Goal: Task Accomplishment & Management: Complete application form

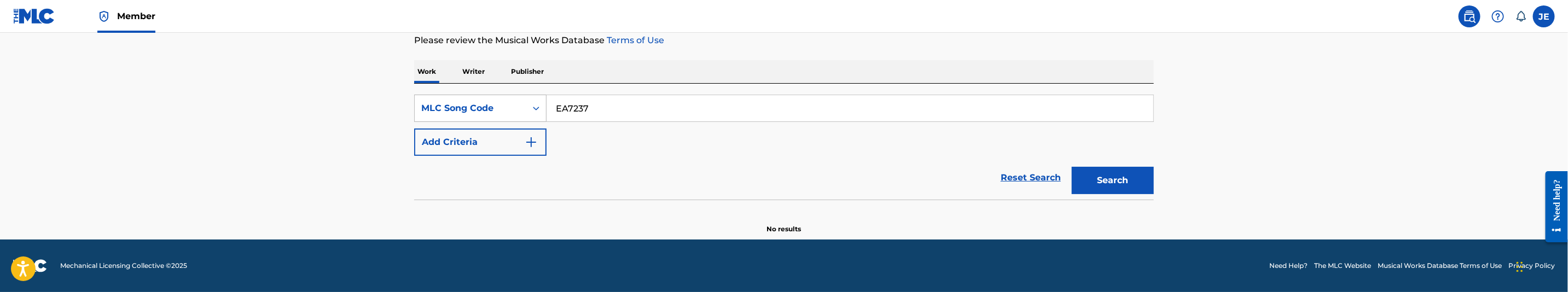
click at [494, 111] on div "MLC Song Code" at bounding box center [471, 108] width 99 height 13
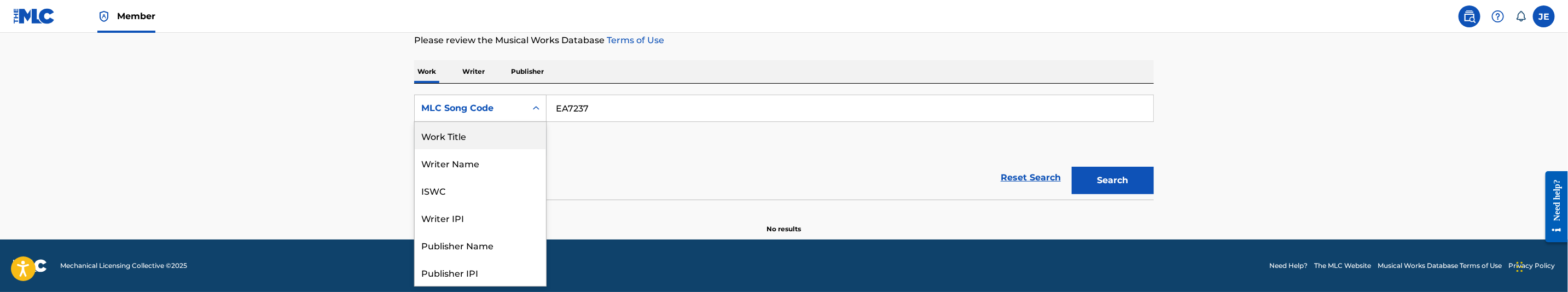
click at [498, 133] on div "Work Title" at bounding box center [480, 135] width 131 height 28
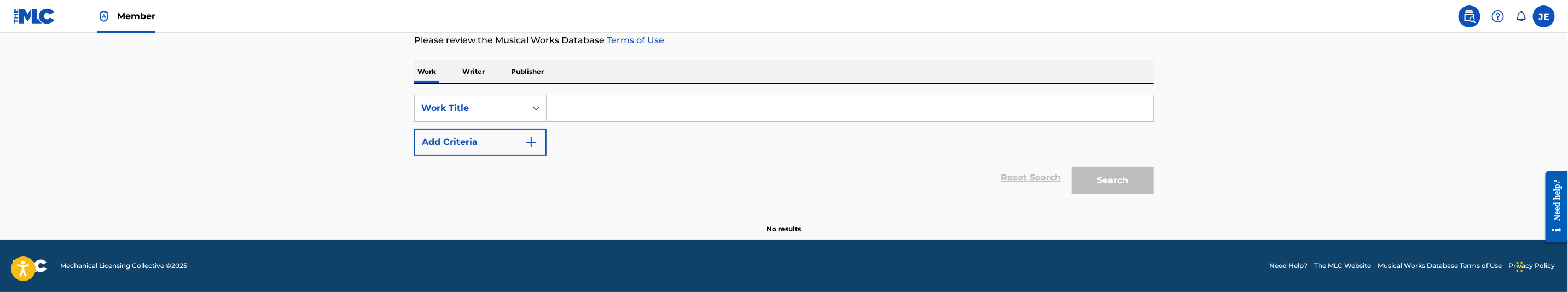
click at [529, 144] on img "Search Form" at bounding box center [531, 141] width 13 height 13
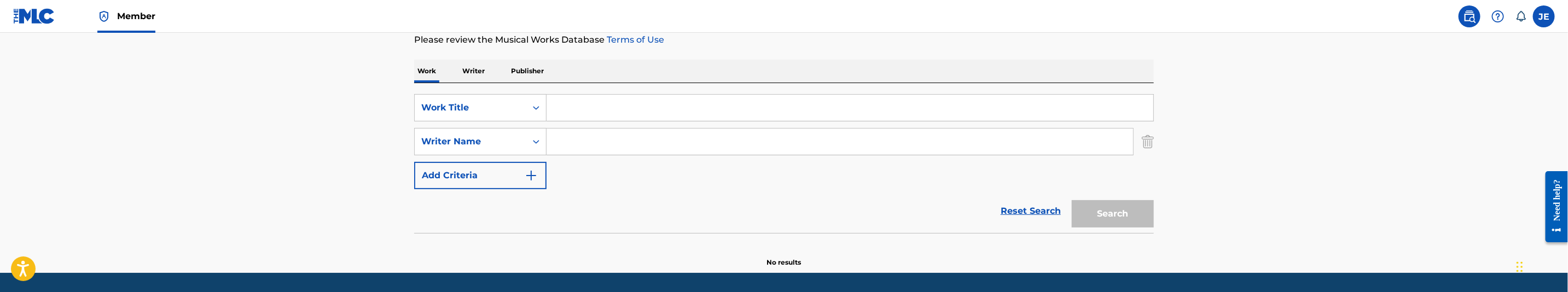
click at [586, 112] on input "Search Form" at bounding box center [850, 107] width 607 height 26
paste input "Pimpin"
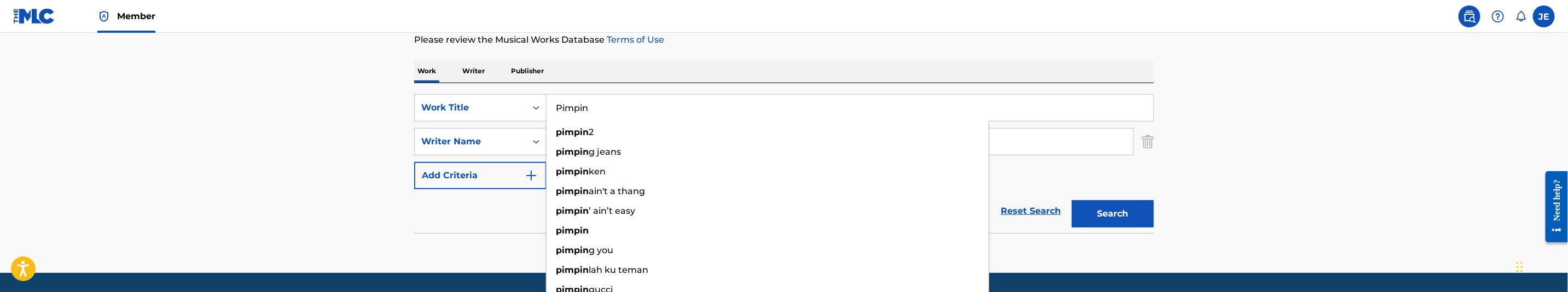
type input "Pimpin"
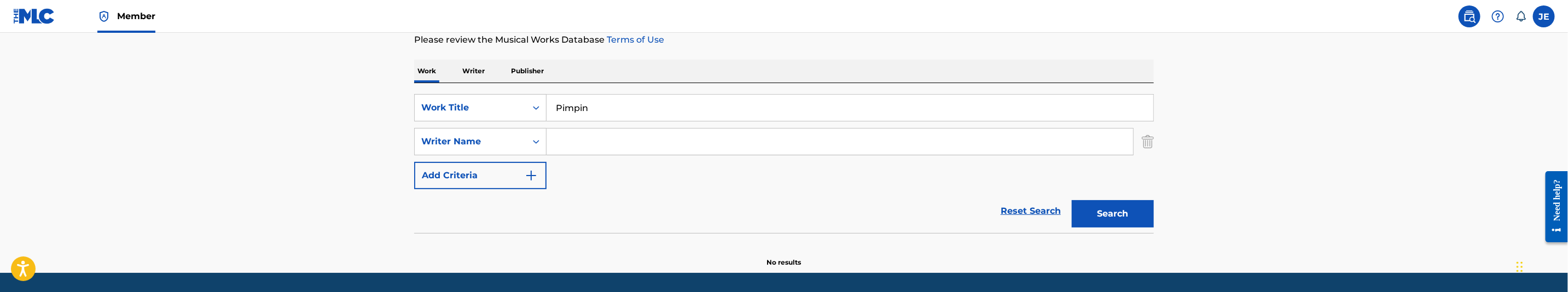
click at [615, 152] on input "Search Form" at bounding box center [839, 141] width 586 height 26
paste input ""Copeland Devin C ""
click at [563, 141] on input ""Copeland Devin" at bounding box center [839, 141] width 586 height 26
click at [560, 141] on input ""Copeland Devin" at bounding box center [839, 141] width 586 height 26
click at [1126, 218] on button "Search" at bounding box center [1113, 214] width 82 height 28
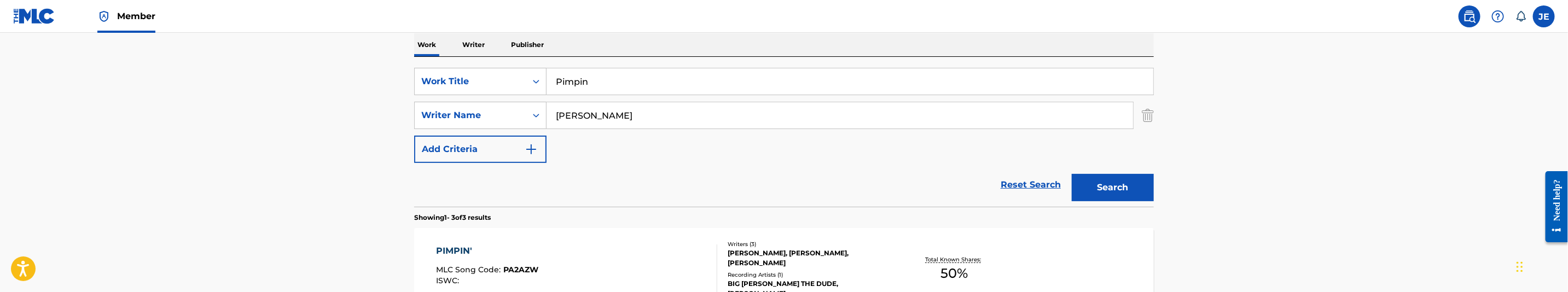
scroll to position [149, 0]
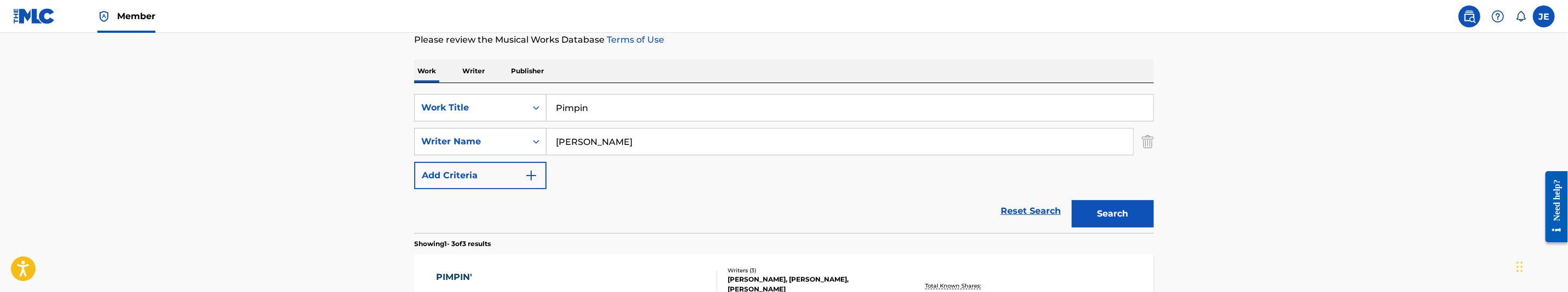
click at [672, 154] on input "Copeland Devin" at bounding box center [839, 141] width 586 height 26
click at [672, 146] on input "Copeland Devin" at bounding box center [839, 141] width 586 height 26
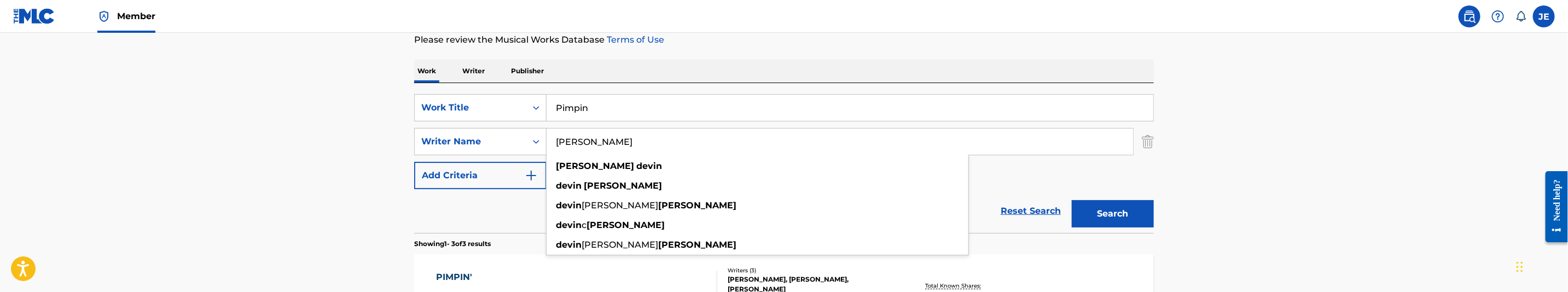
click at [675, 141] on input "Copeland Devin" at bounding box center [839, 141] width 586 height 26
paste input ""Tim Smooth ""
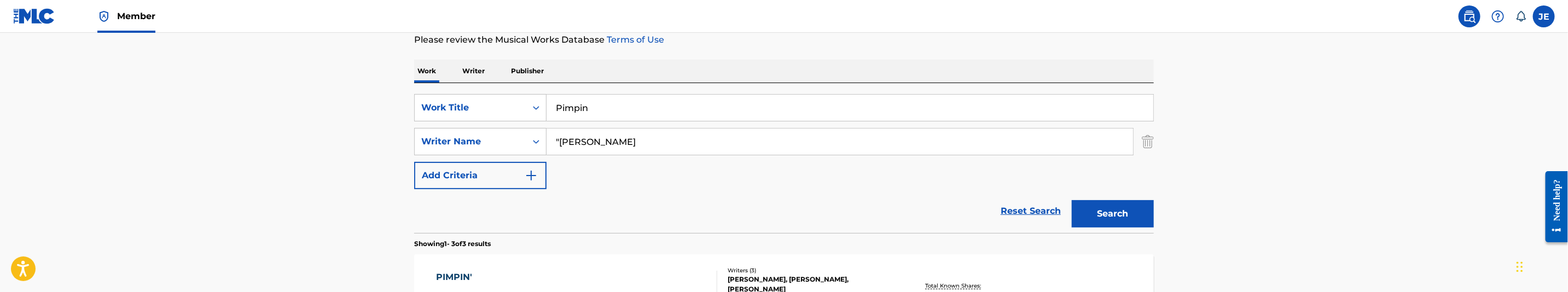
click at [1072, 200] on button "Search" at bounding box center [1113, 214] width 82 height 28
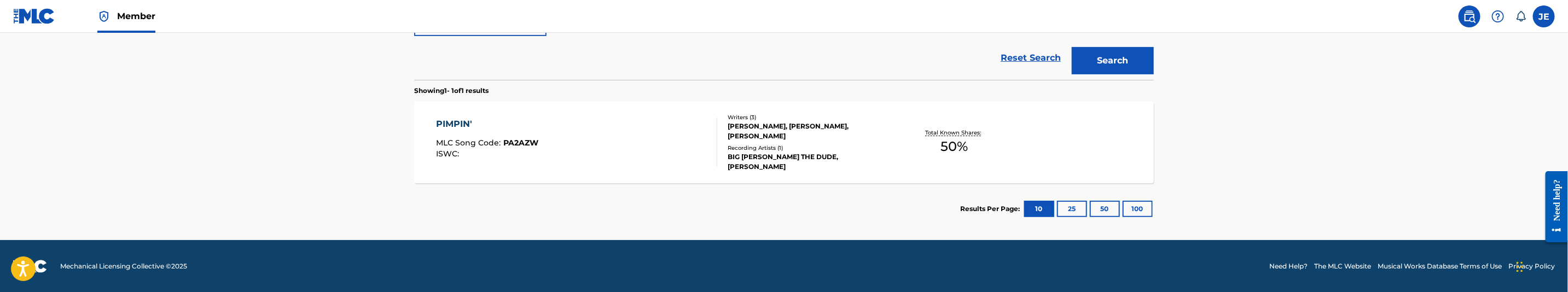
scroll to position [222, 0]
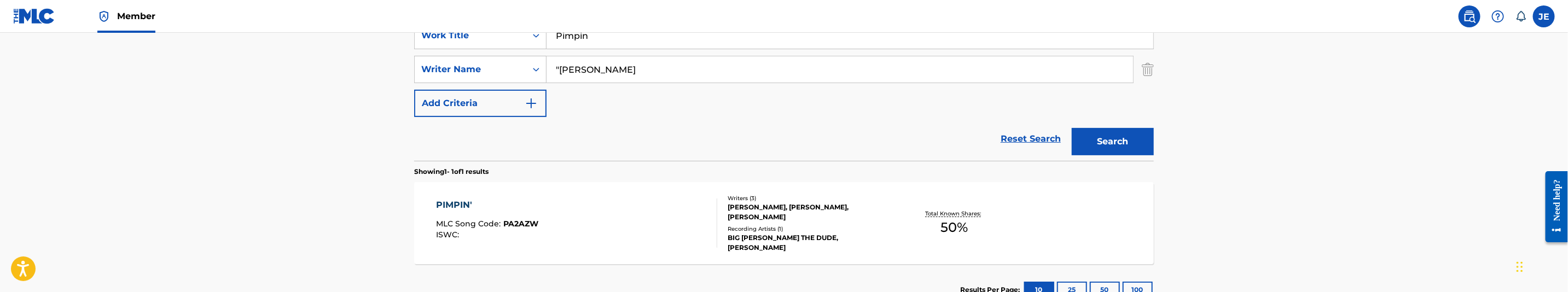
click at [660, 73] on input ""Tim Smooth" at bounding box center [839, 69] width 586 height 26
paste input "Catalon Jonathan Kei"
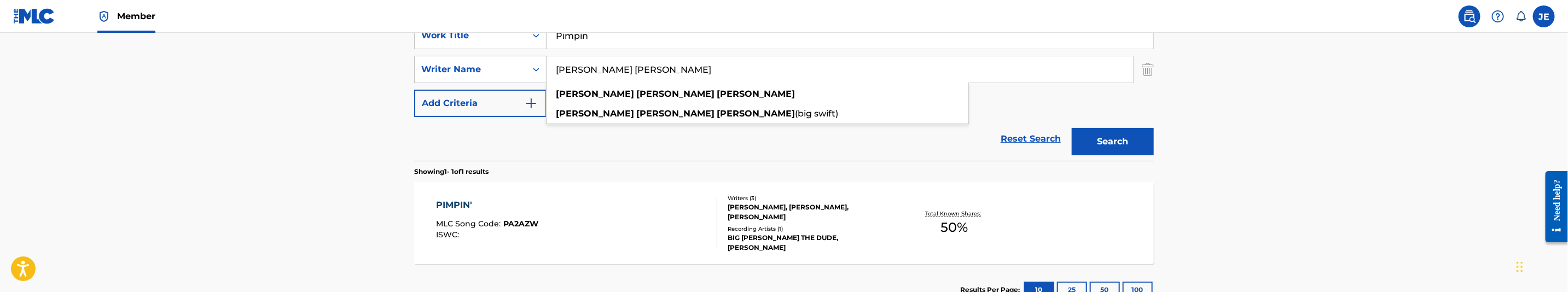
type input "[PERSON_NAME] [PERSON_NAME]"
click at [1090, 140] on button "Search" at bounding box center [1113, 141] width 82 height 28
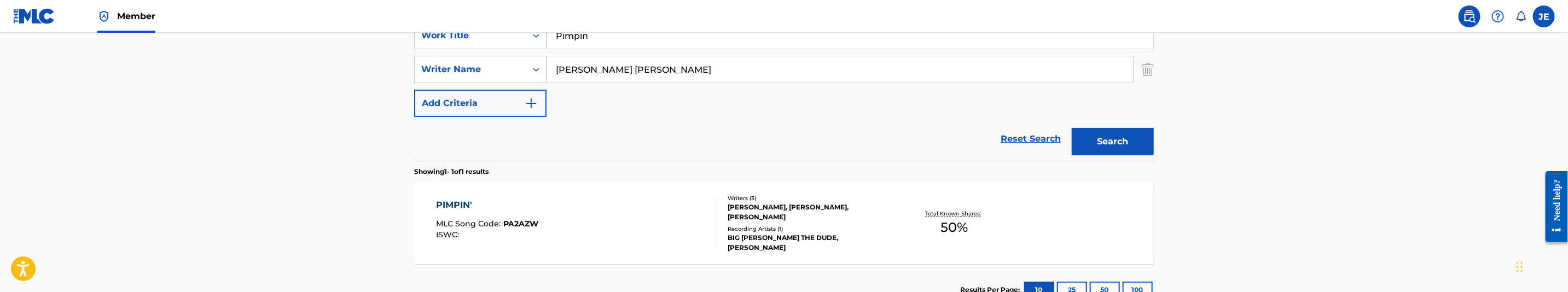
scroll to position [304, 0]
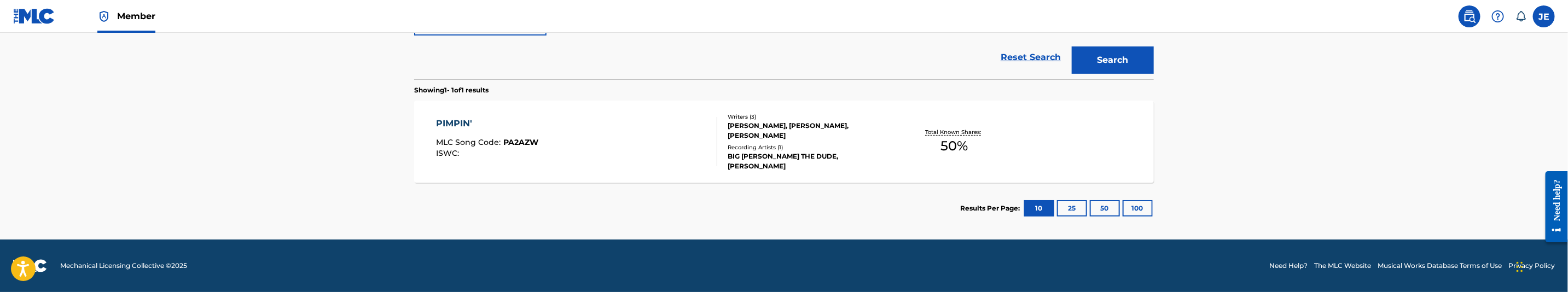
click at [615, 140] on div "PIMPIN' MLC Song Code : PA2AZW ISWC :" at bounding box center [577, 141] width 281 height 49
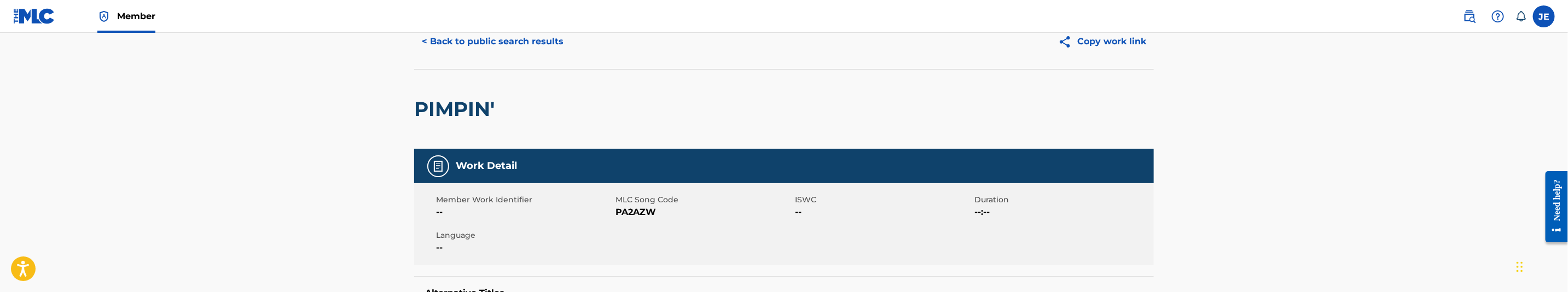
scroll to position [82, 0]
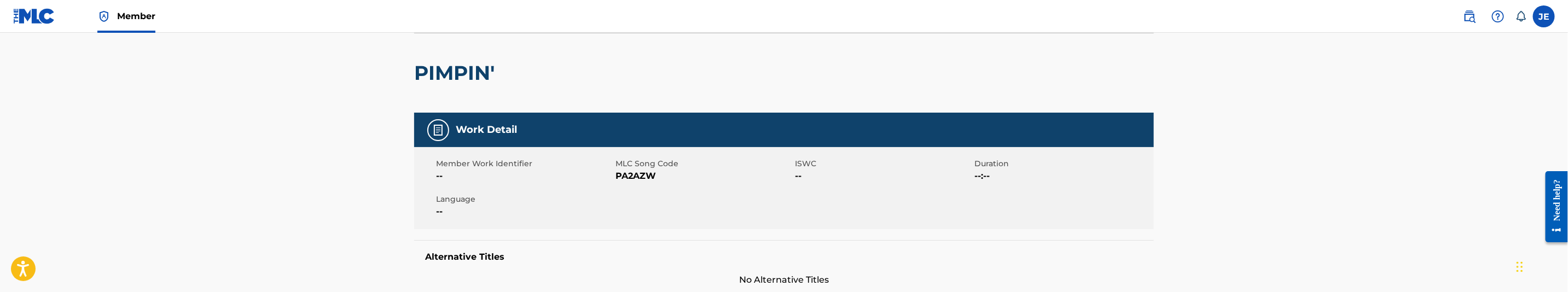
click at [637, 176] on span "PA2AZW" at bounding box center [704, 176] width 176 height 13
copy span "PA2AZW"
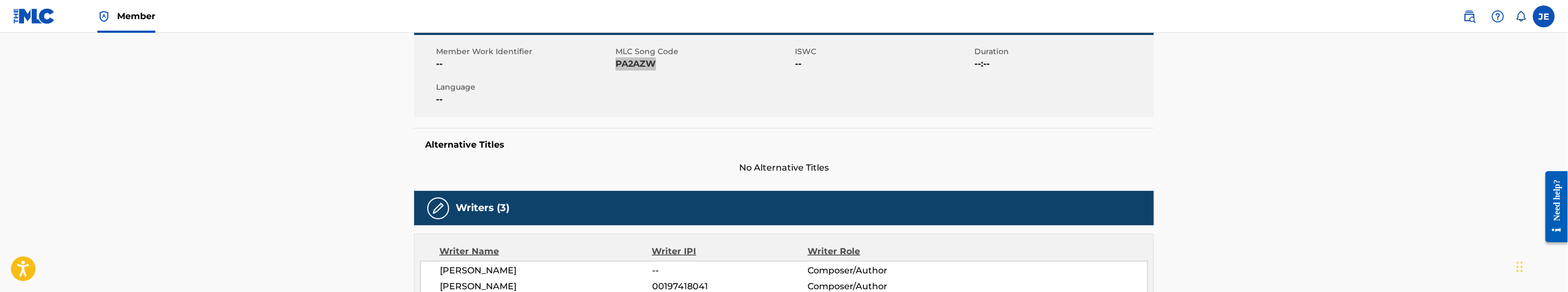
scroll to position [41, 0]
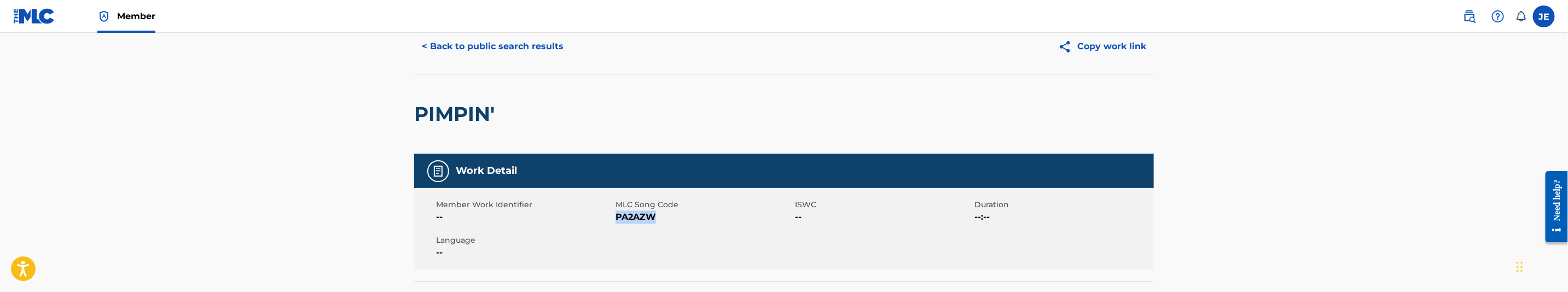
click at [639, 220] on span "PA2AZW" at bounding box center [704, 217] width 176 height 13
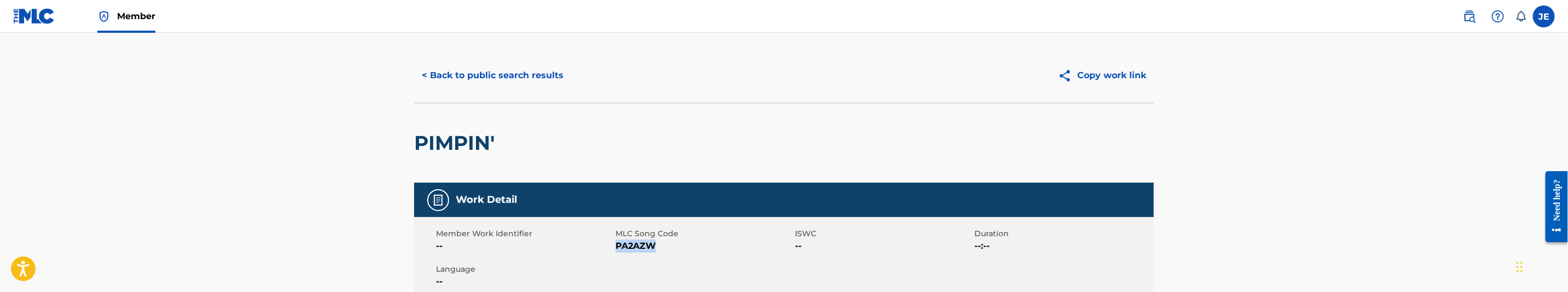
scroll to position [0, 0]
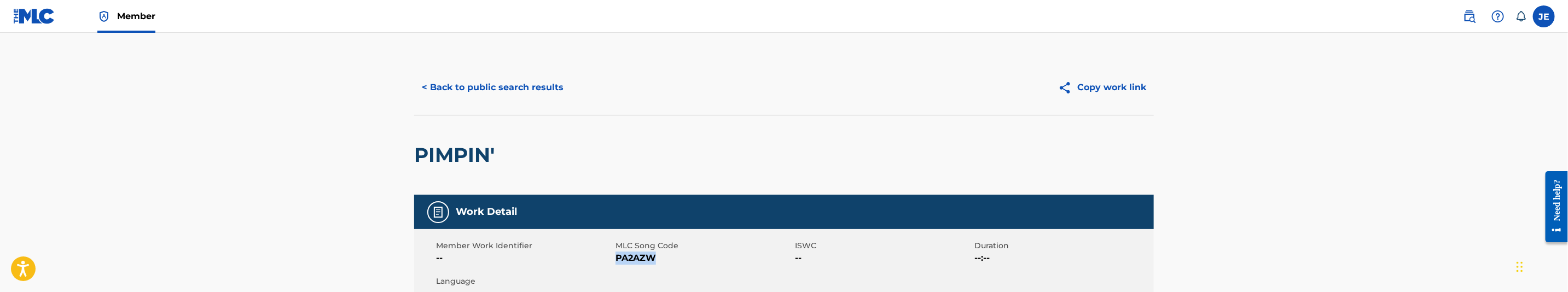
click at [540, 87] on button "< Back to public search results" at bounding box center [493, 88] width 157 height 28
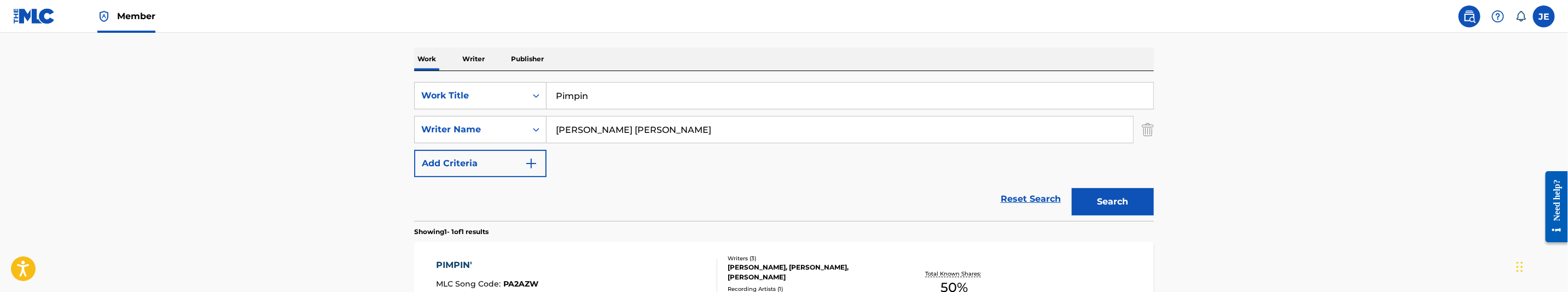
scroll to position [159, 0]
click at [639, 94] on input "Pimpin" at bounding box center [850, 97] width 607 height 26
paste input "laya"
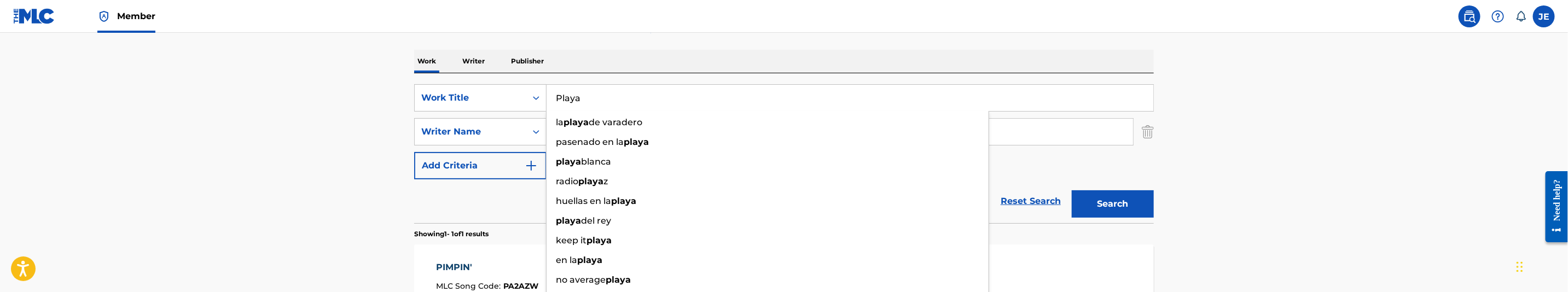
type input "Playa"
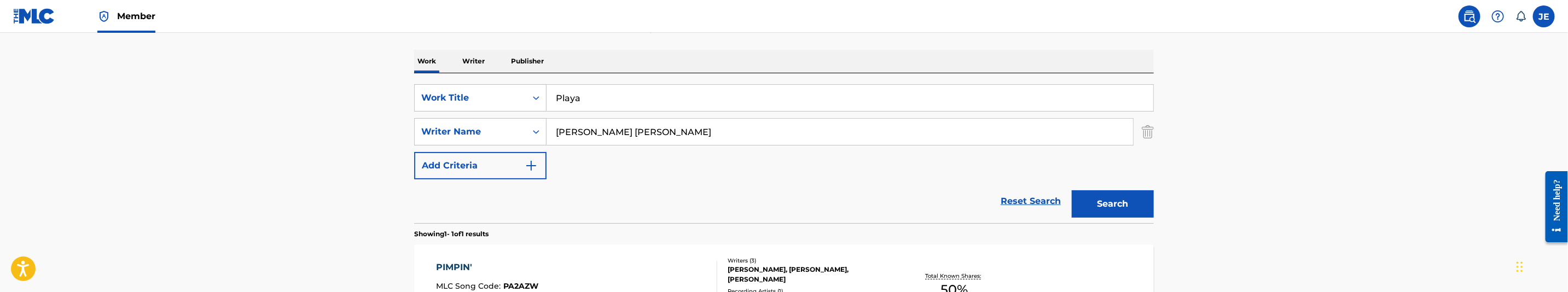
click at [658, 136] on input "[PERSON_NAME] [PERSON_NAME]" at bounding box center [839, 132] width 586 height 26
paste input ""Butler Chad L ""
click at [561, 130] on input ""Butler Chad" at bounding box center [839, 132] width 586 height 26
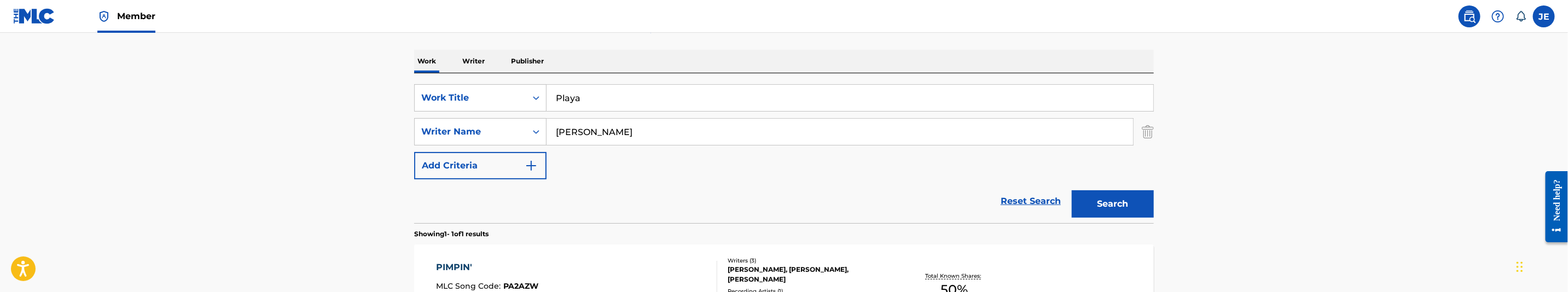
click at [1110, 194] on button "Search" at bounding box center [1113, 204] width 82 height 28
click at [1115, 200] on button "Search" at bounding box center [1113, 204] width 82 height 28
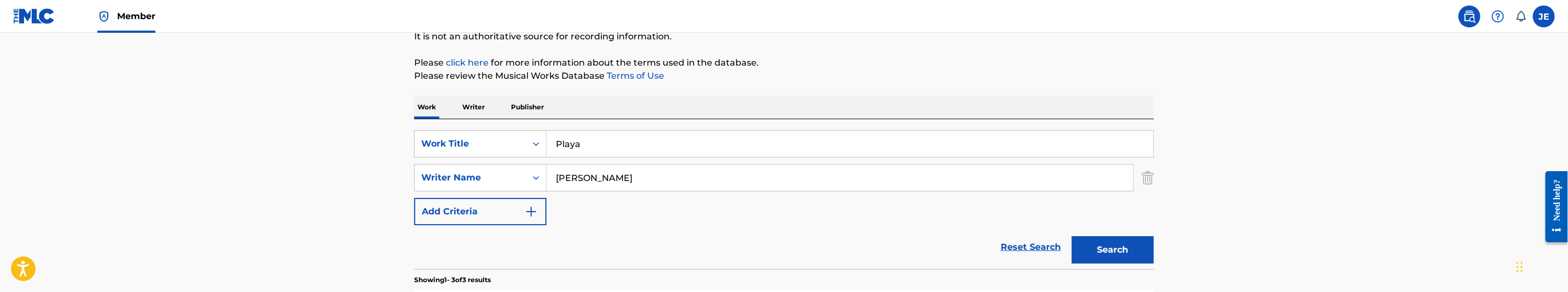
scroll to position [77, 0]
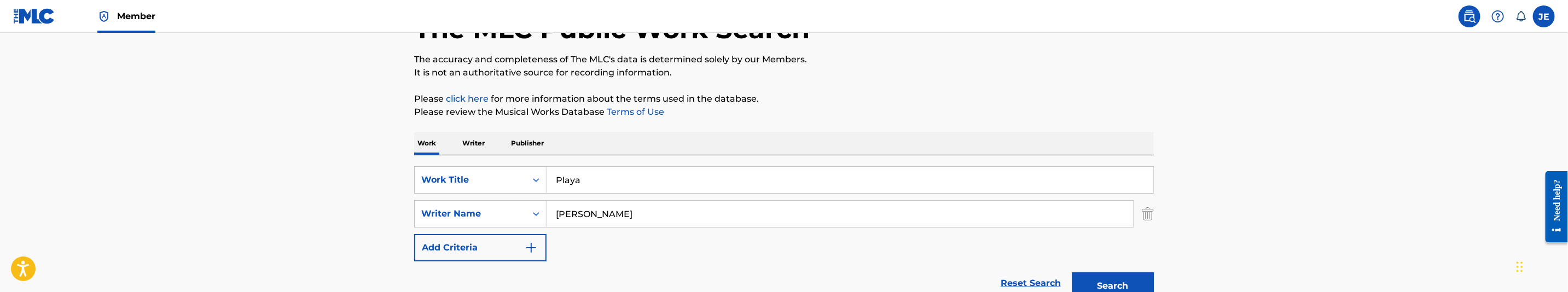
click at [629, 217] on input "Butler Chad" at bounding box center [839, 214] width 586 height 26
paste input ""Hawkins John Edward ""
click at [559, 213] on input ""Hawkins John Edward" at bounding box center [839, 214] width 586 height 26
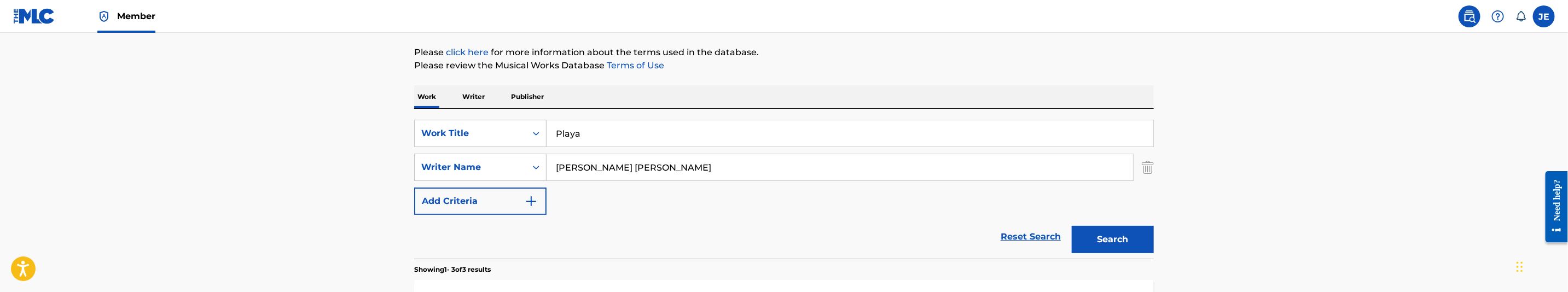
scroll to position [159, 0]
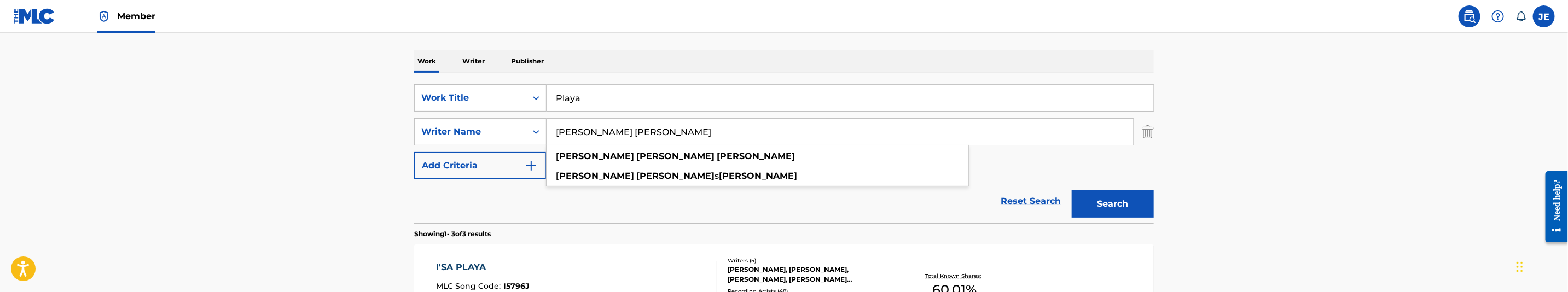
click at [1133, 196] on button "Search" at bounding box center [1113, 204] width 82 height 28
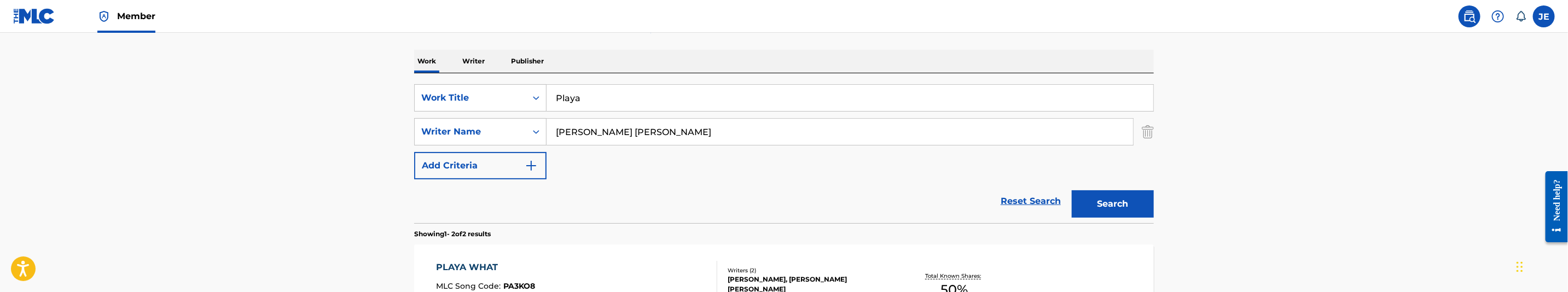
click at [1105, 206] on button "Search" at bounding box center [1113, 204] width 82 height 28
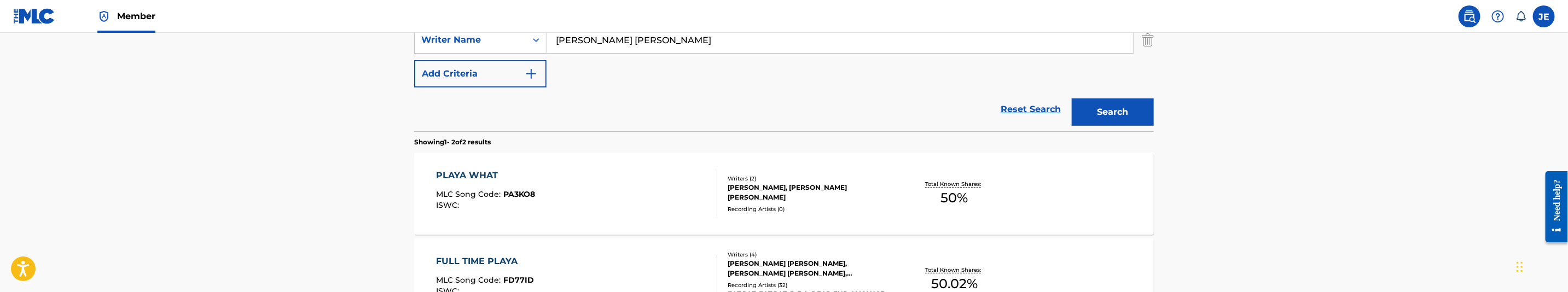
scroll to position [218, 0]
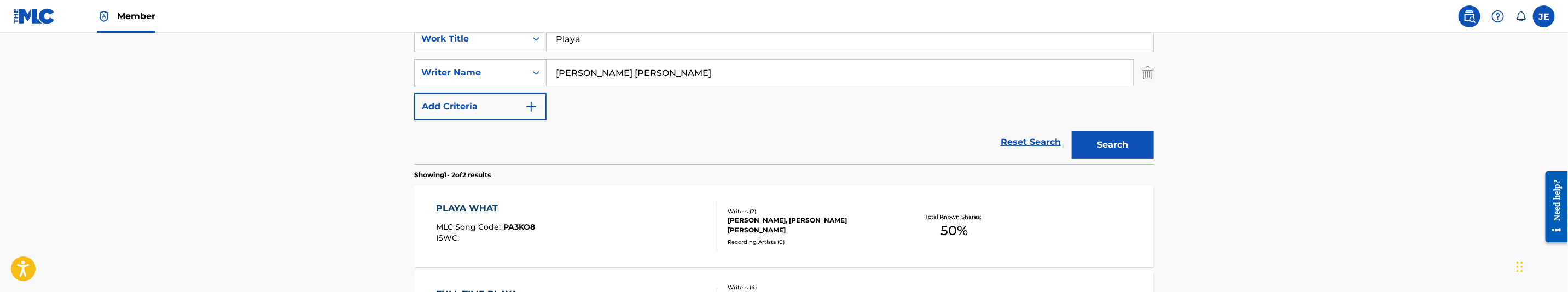
click at [634, 68] on input "Hawkins John Edward" at bounding box center [839, 72] width 586 height 26
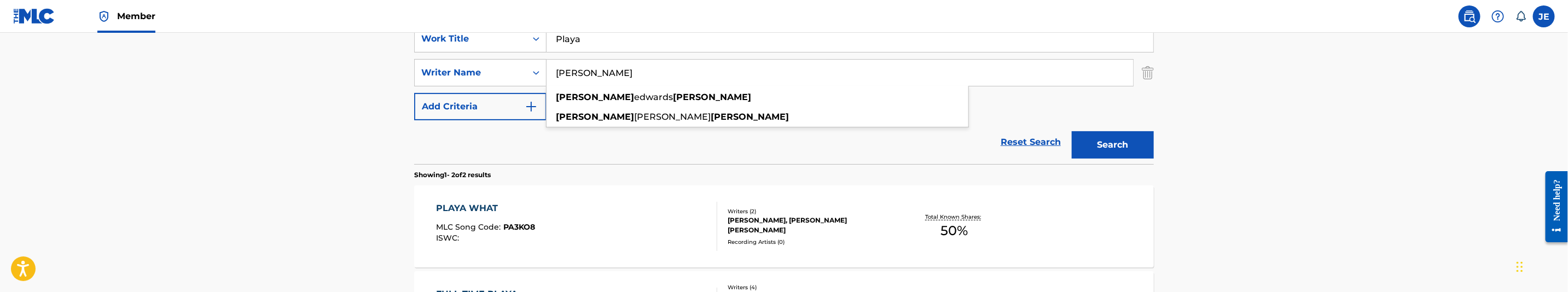
click at [1072, 131] on button "Search" at bounding box center [1113, 144] width 82 height 28
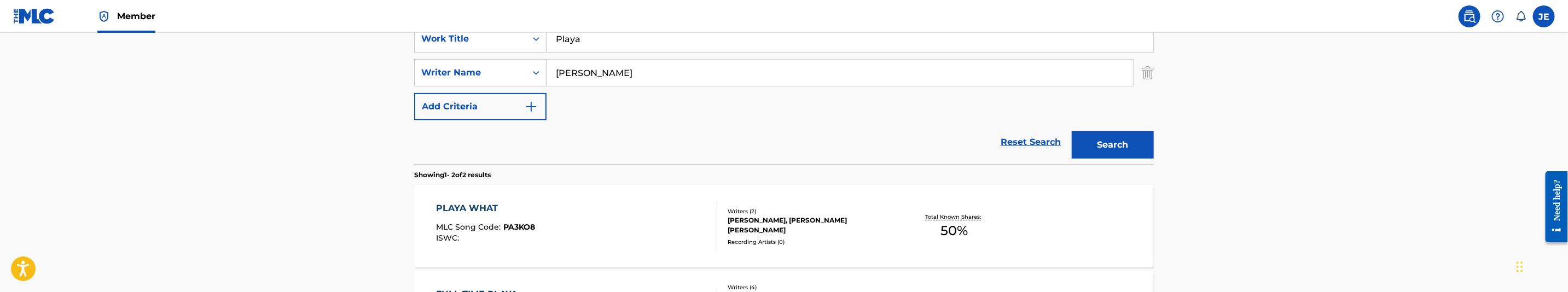
click at [1322, 110] on main "The MLC Public Work Search The accuracy and completeness of The MLC's data is d…" at bounding box center [784, 112] width 1568 height 595
click at [637, 87] on div "SearchWithCriteriaa02f837d-91a2-47a7-8644-4a0944145f48 Work Title Playa SearchW…" at bounding box center [784, 72] width 740 height 95
click at [646, 69] on input "Hawkins John" at bounding box center [839, 72] width 586 height 26
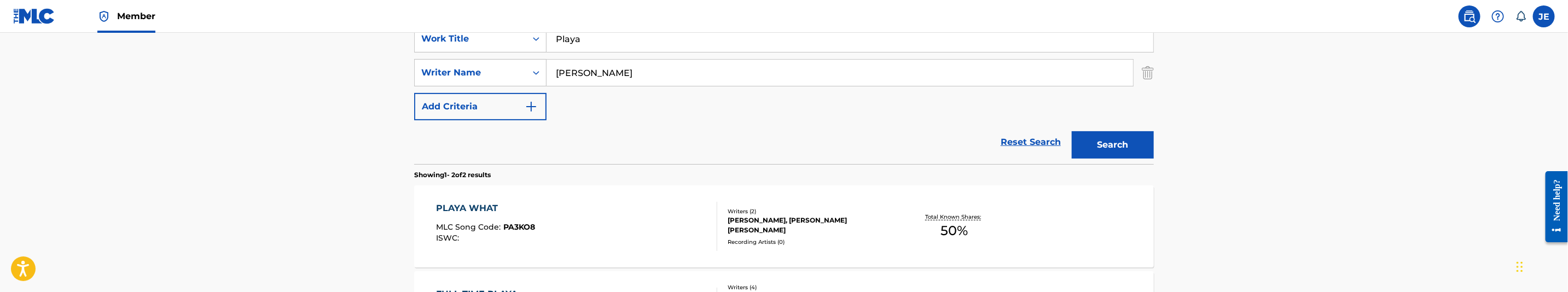
paste input ""Hawkins Patrick Lamark ""
click at [561, 70] on input ""Hawkins Patrick Lamark" at bounding box center [839, 72] width 586 height 26
type input "Hawkins Patrick Lamark"
click at [1072, 131] on button "Search" at bounding box center [1113, 144] width 82 height 28
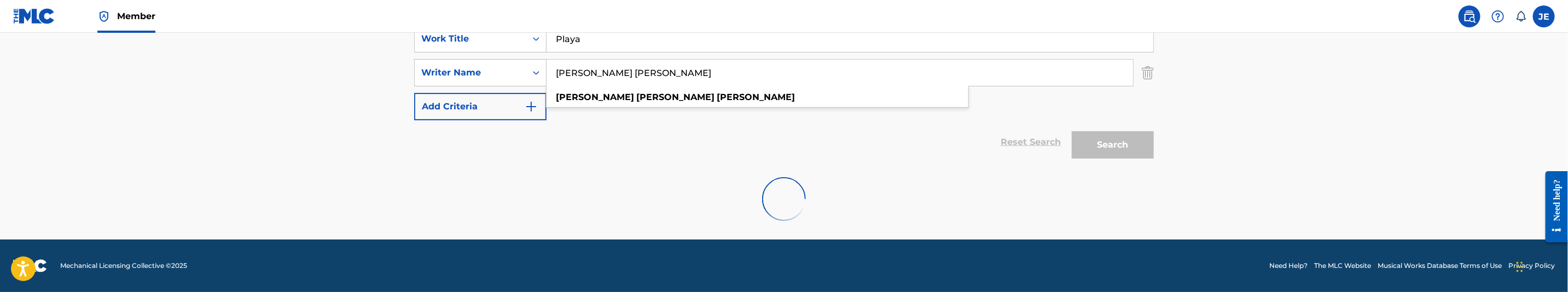
click at [1238, 123] on main "The MLC Public Work Search The accuracy and completeness of The MLC's data is d…" at bounding box center [784, 27] width 1568 height 425
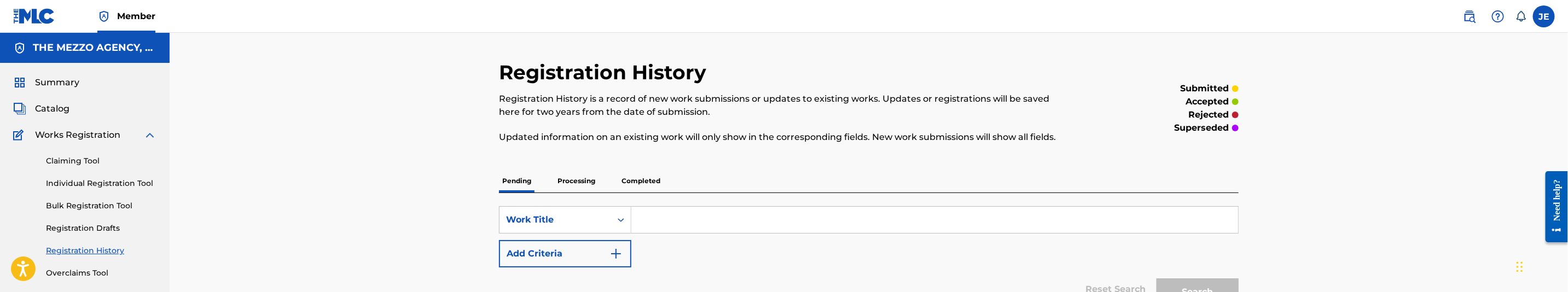
click at [59, 111] on span "Catalog" at bounding box center [52, 108] width 34 height 13
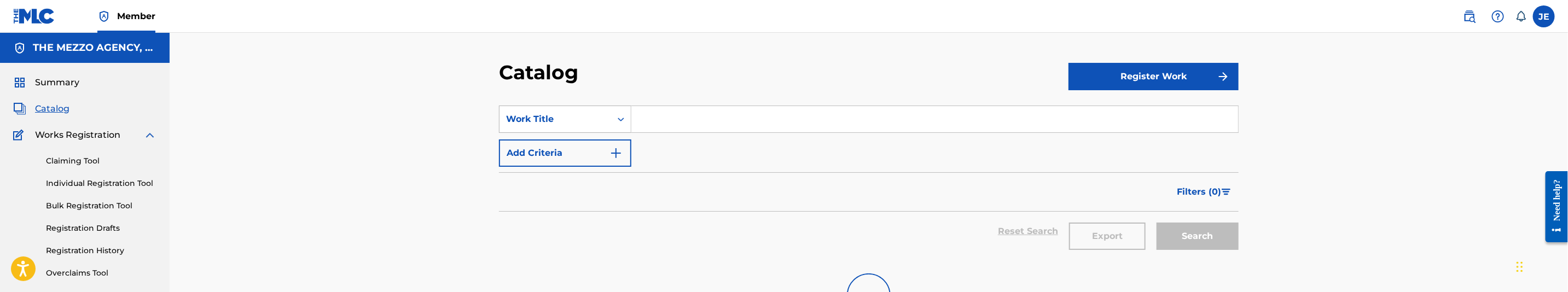
click at [623, 117] on icon "Search Form" at bounding box center [621, 119] width 11 height 11
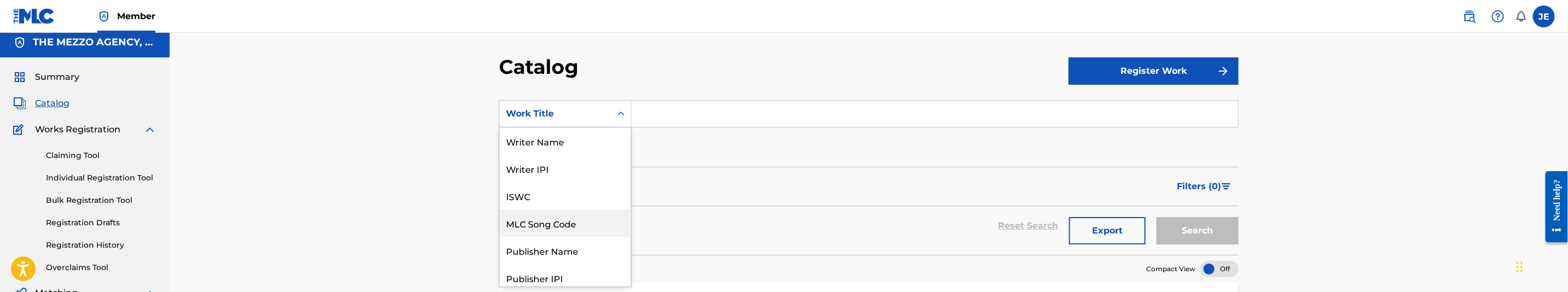
click at [581, 222] on div "MLC Song Code" at bounding box center [565, 223] width 131 height 28
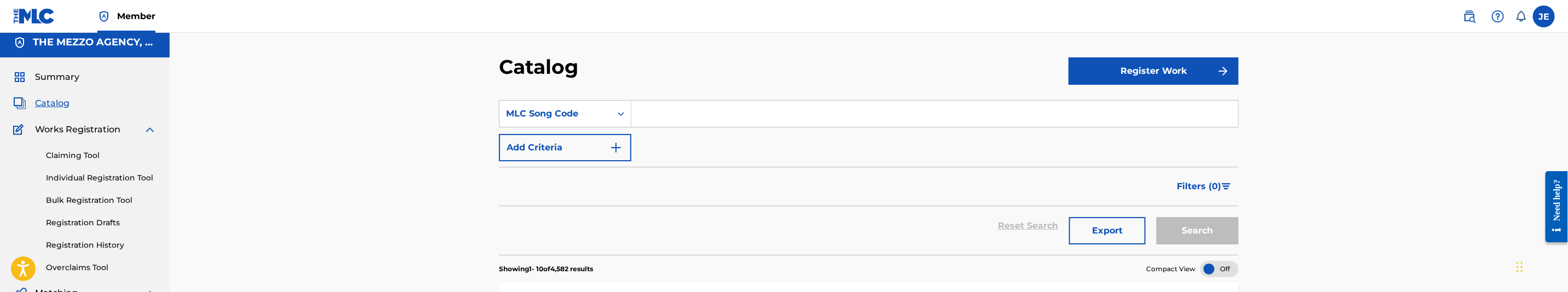
click at [705, 116] on input "Search Form" at bounding box center [934, 113] width 607 height 26
paste input "PA2AZW"
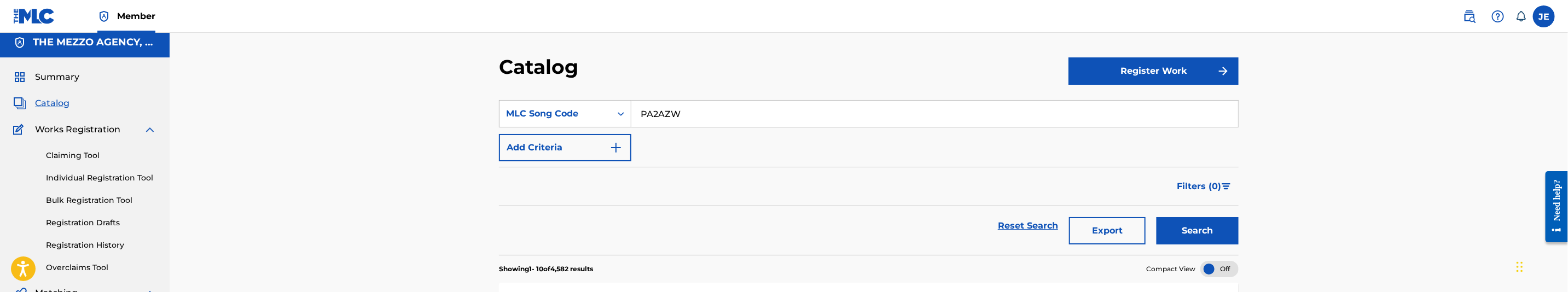
type input "PA2AZW"
click at [1178, 232] on button "Search" at bounding box center [1198, 231] width 82 height 28
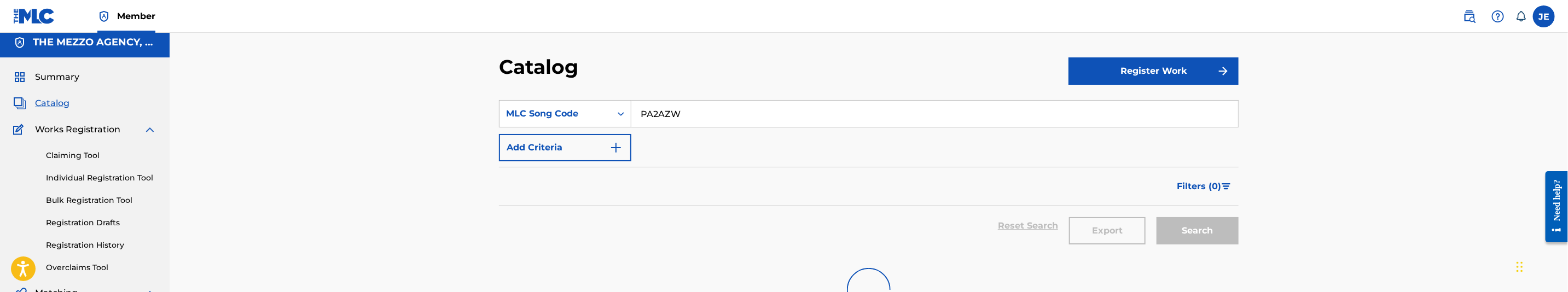
scroll to position [88, 0]
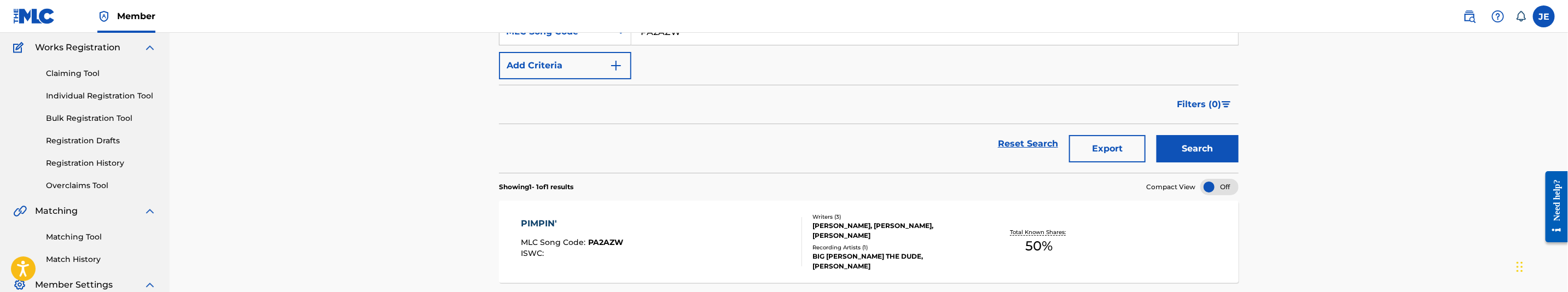
click at [675, 236] on div "PIMPIN' MLC Song Code : PA2AZW ISWC :" at bounding box center [662, 242] width 281 height 49
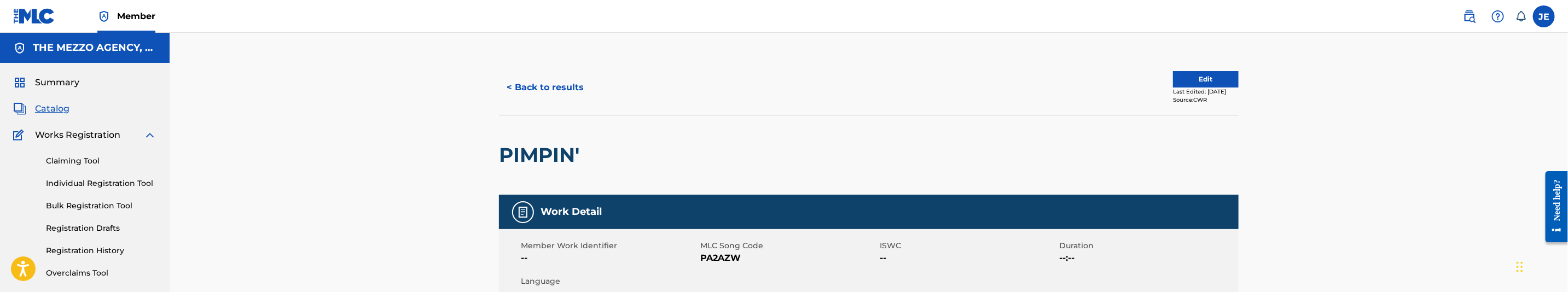
click at [1214, 89] on div "Last Edited: March 18, 2024" at bounding box center [1206, 91] width 66 height 8
click at [1185, 86] on button "Edit" at bounding box center [1206, 79] width 66 height 17
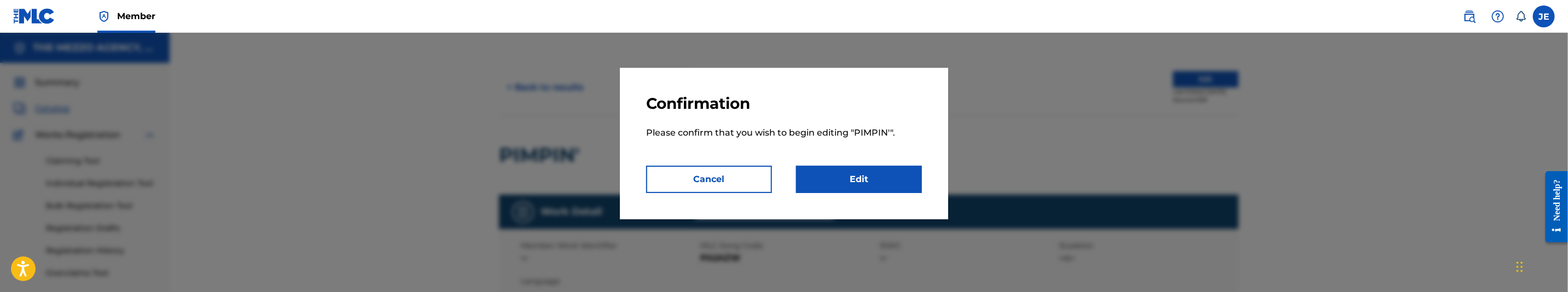
click at [875, 181] on link "Edit" at bounding box center [858, 179] width 126 height 28
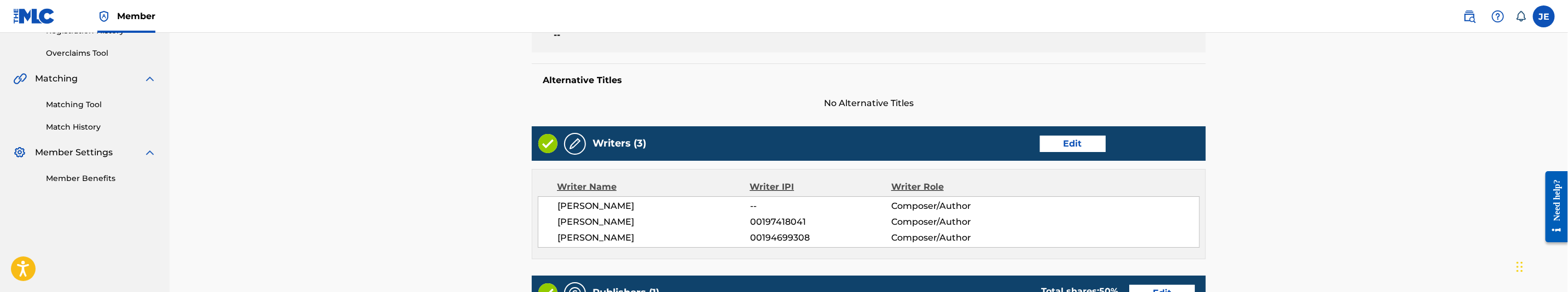
scroll to position [328, 0]
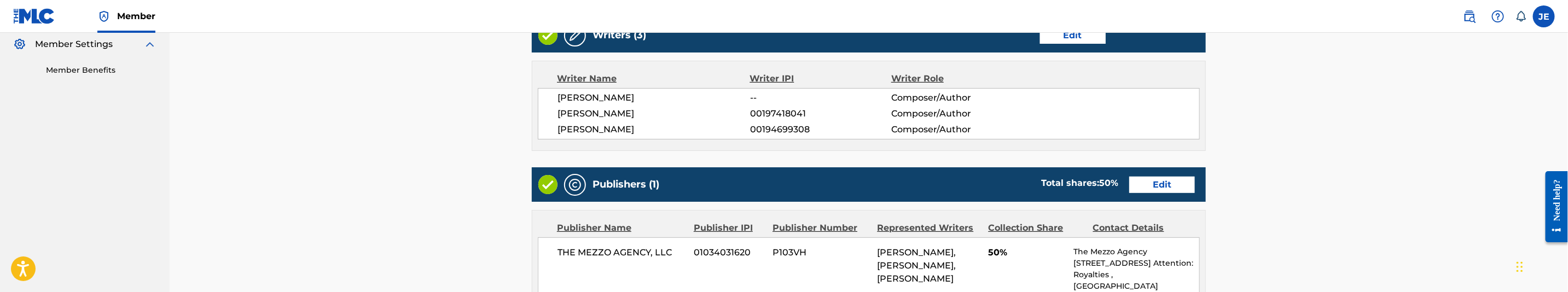
click at [1153, 181] on link "Edit" at bounding box center [1162, 184] width 66 height 17
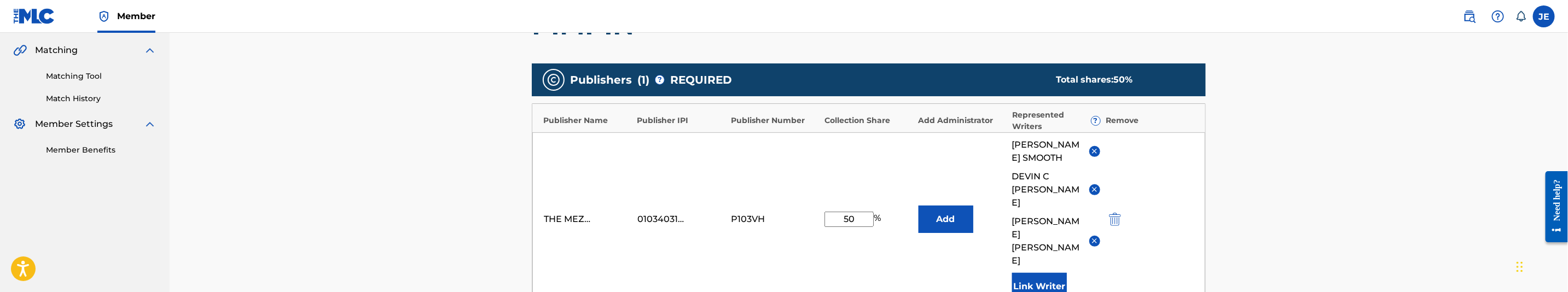
scroll to position [246, 0]
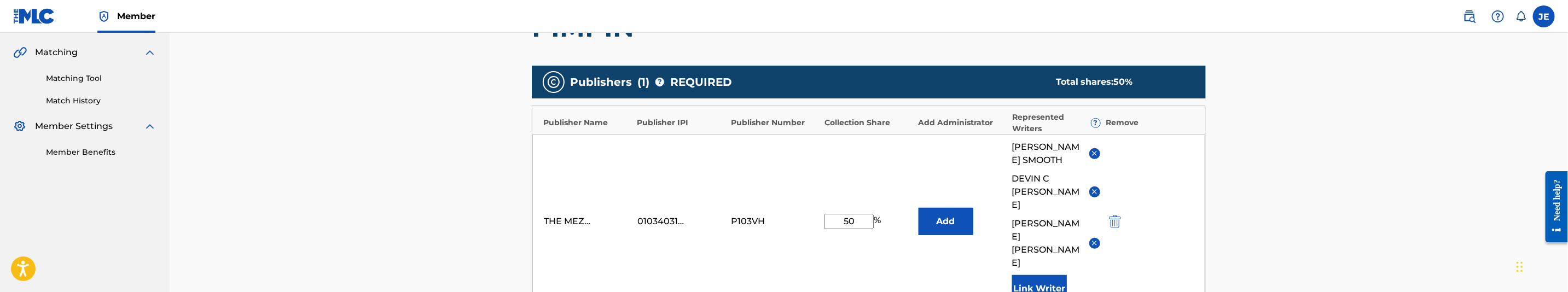
click at [1113, 215] on img "submit" at bounding box center [1115, 221] width 12 height 13
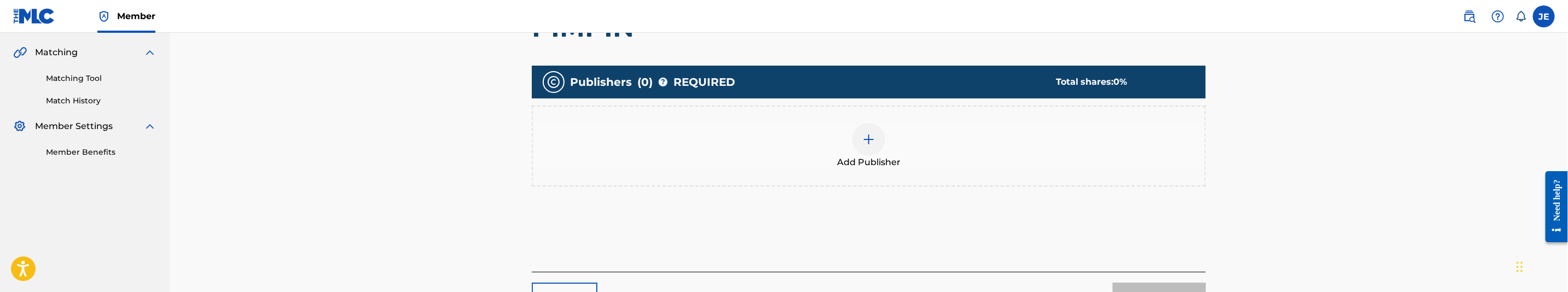
click at [870, 140] on img at bounding box center [868, 139] width 13 height 13
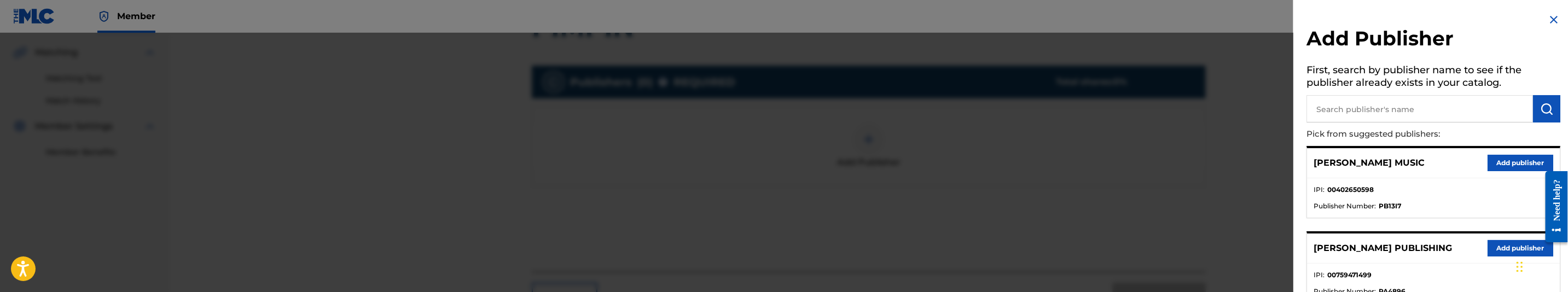
click at [1387, 119] on input "text" at bounding box center [1420, 108] width 227 height 28
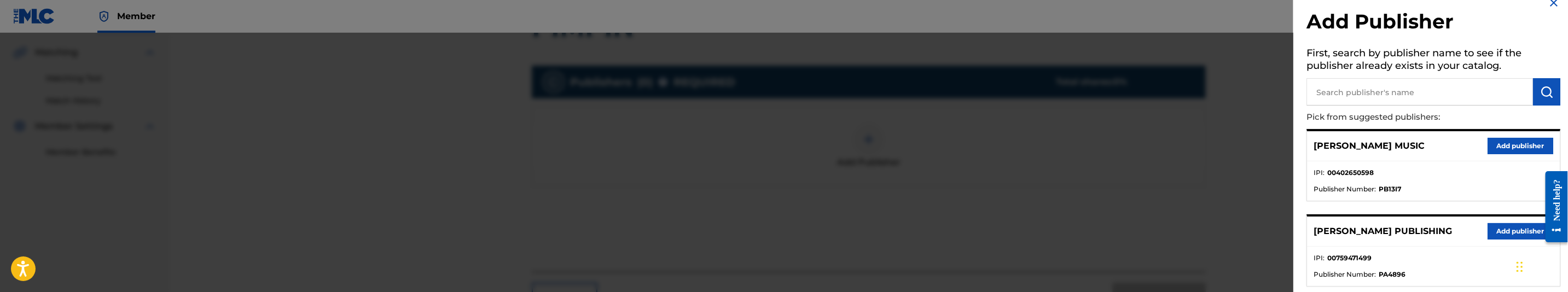
scroll to position [0, 0]
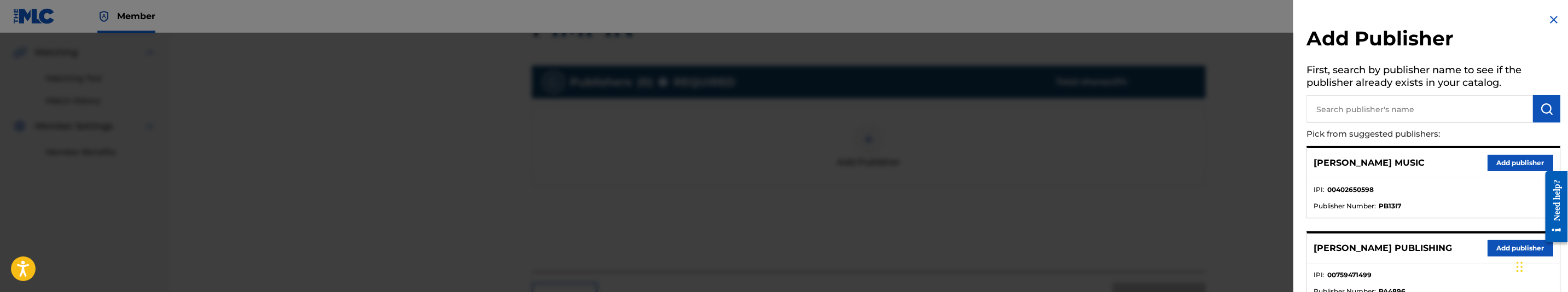
click at [1422, 115] on input "text" at bounding box center [1420, 108] width 227 height 28
type input "makanik"
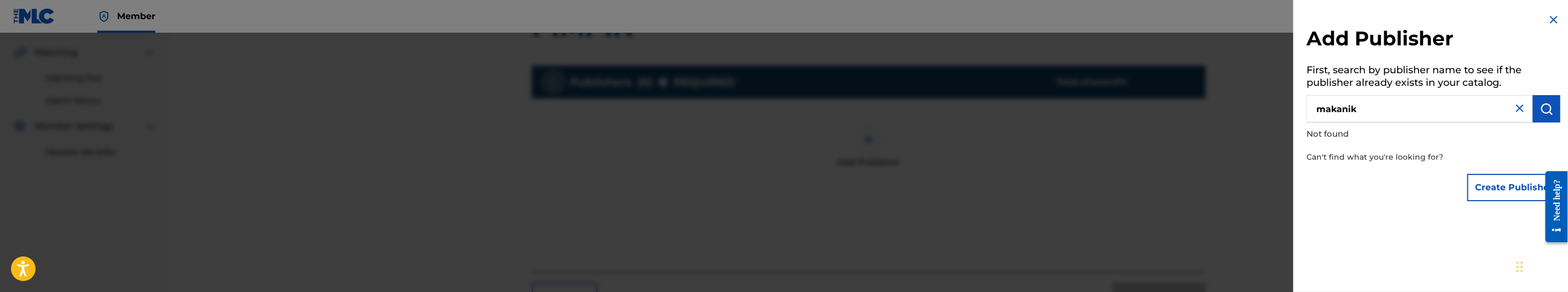
click at [1496, 184] on button "Create Publisher" at bounding box center [1514, 187] width 93 height 28
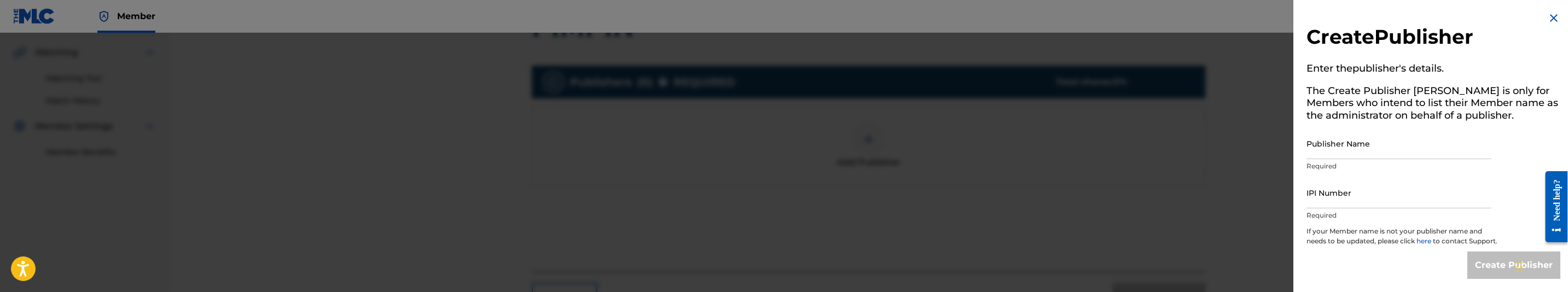
scroll to position [12, 0]
click at [1422, 138] on input "Publisher Name" at bounding box center [1399, 143] width 185 height 31
type input "MAKANIK PUBLISHING"
click at [1371, 189] on input "IPI Number" at bounding box center [1399, 192] width 185 height 31
type input "00835614041"
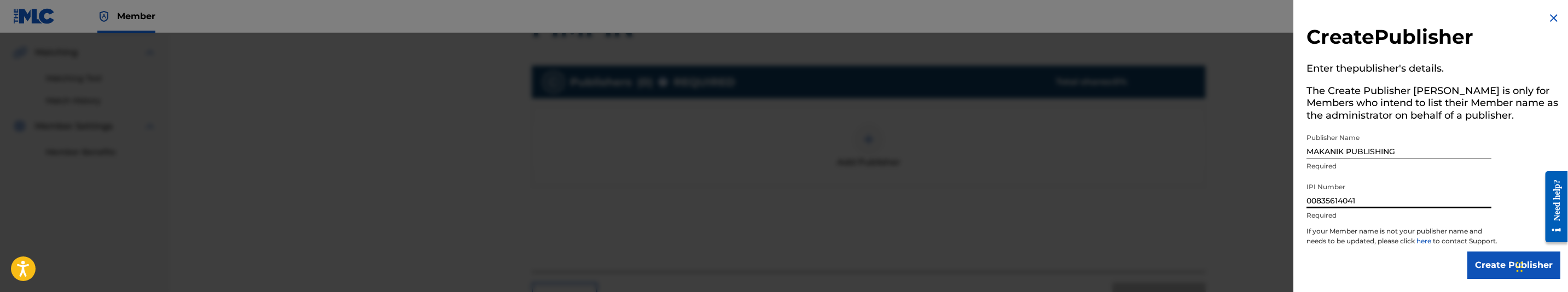
click at [1499, 263] on input "Create Publisher" at bounding box center [1514, 265] width 93 height 28
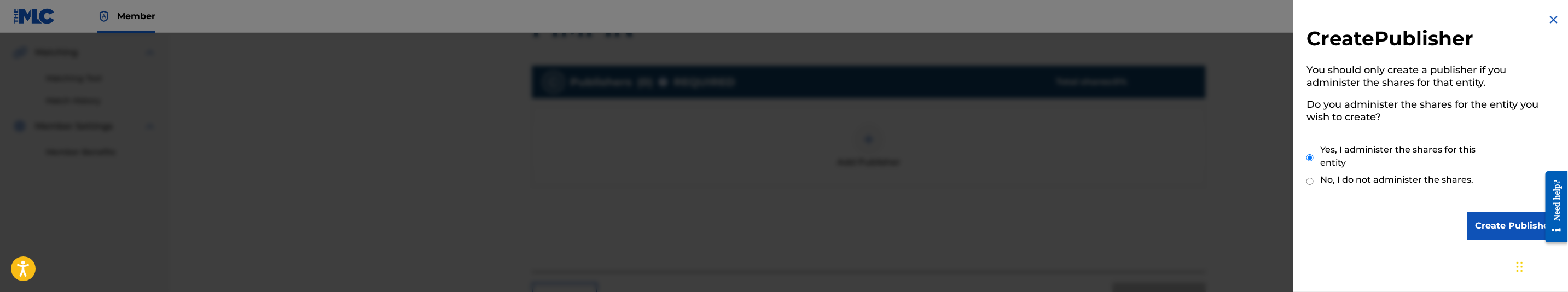
click at [1507, 217] on input "Create Publisher" at bounding box center [1514, 225] width 93 height 28
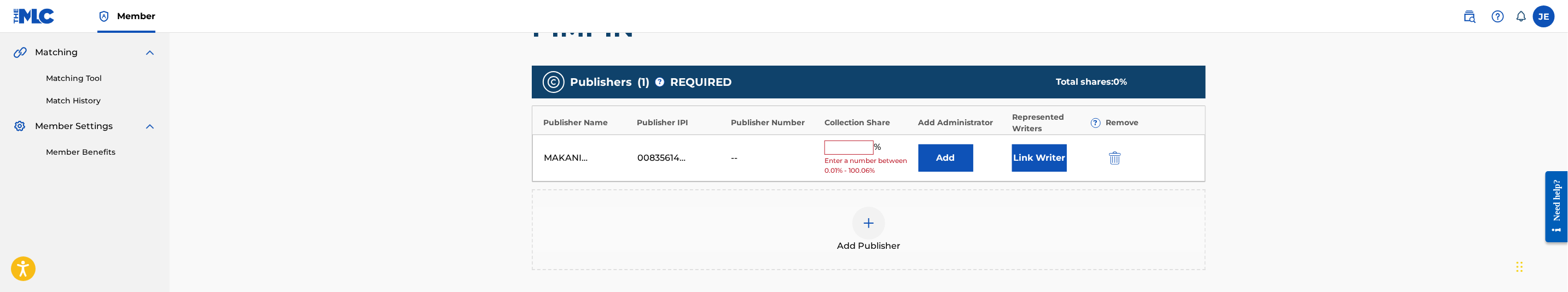
click at [951, 141] on div "MAKANIK PUBLISHING 00835614041 -- % Enter a number between 0.01% - 100.06% Add …" at bounding box center [869, 159] width 673 height 48
click at [942, 148] on button "Add" at bounding box center [945, 158] width 55 height 28
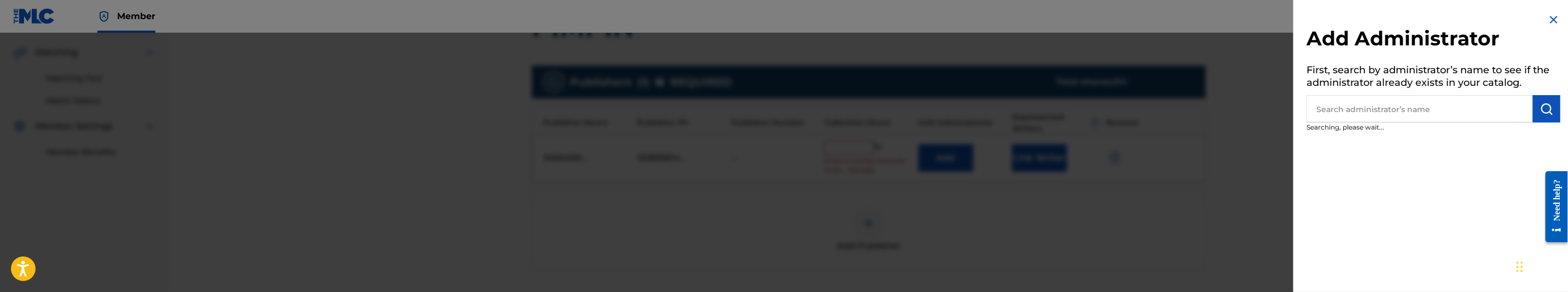
click at [1473, 112] on input "text" at bounding box center [1420, 108] width 227 height 28
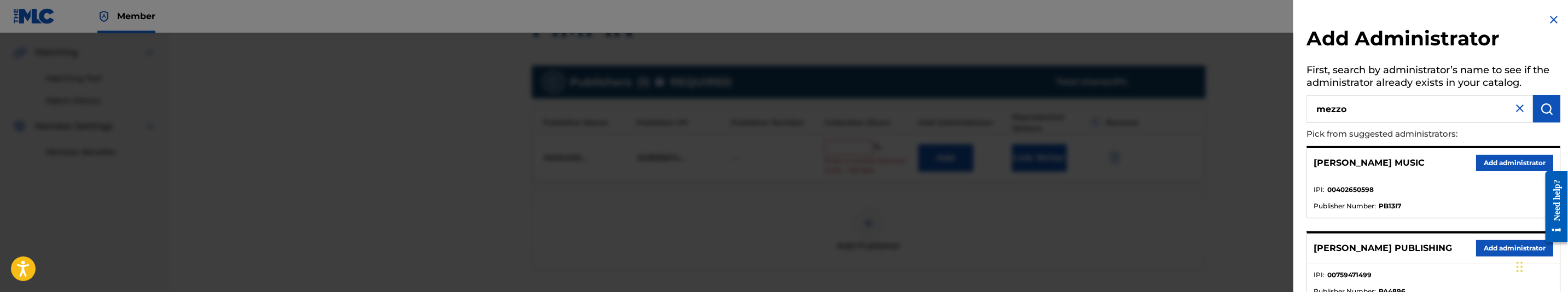
type input "mezzo"
click at [1523, 162] on button "Add administrator" at bounding box center [1515, 163] width 77 height 17
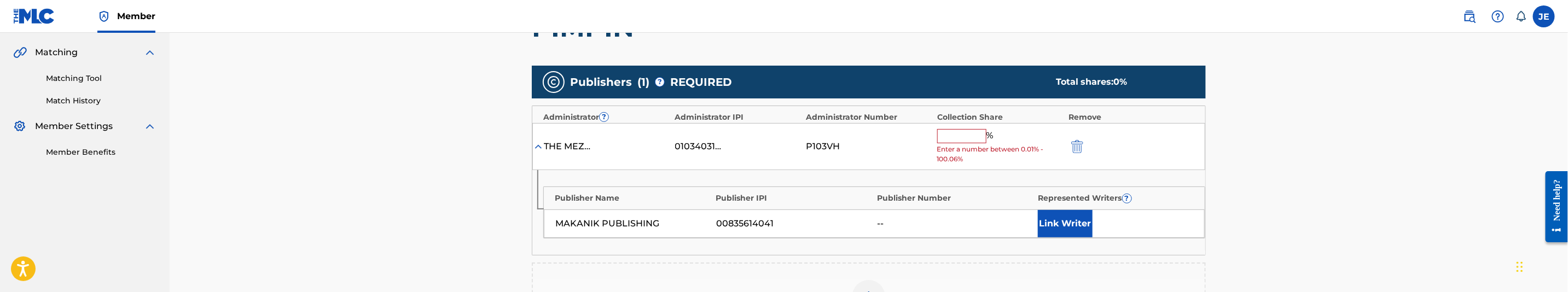
click at [1105, 225] on div "Link Writer" at bounding box center [1116, 223] width 156 height 28
click at [1071, 228] on button "Link Writer" at bounding box center [1065, 223] width 55 height 28
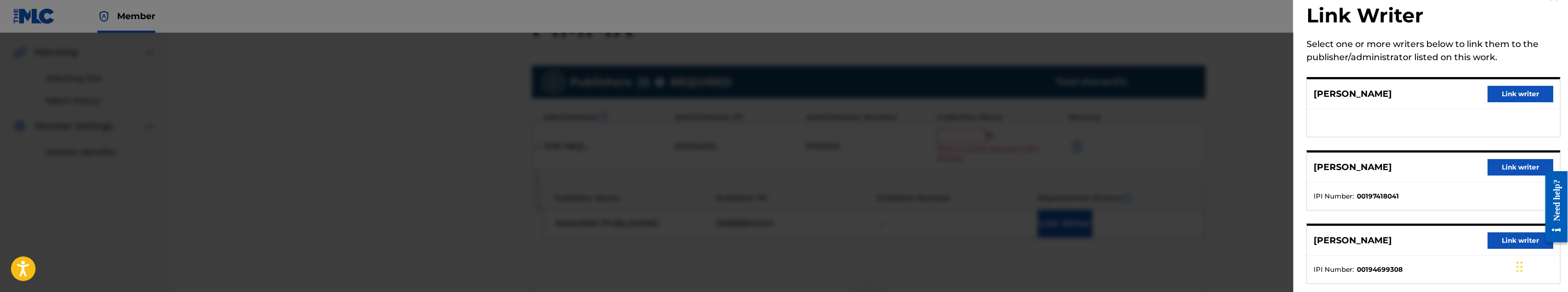
scroll to position [41, 0]
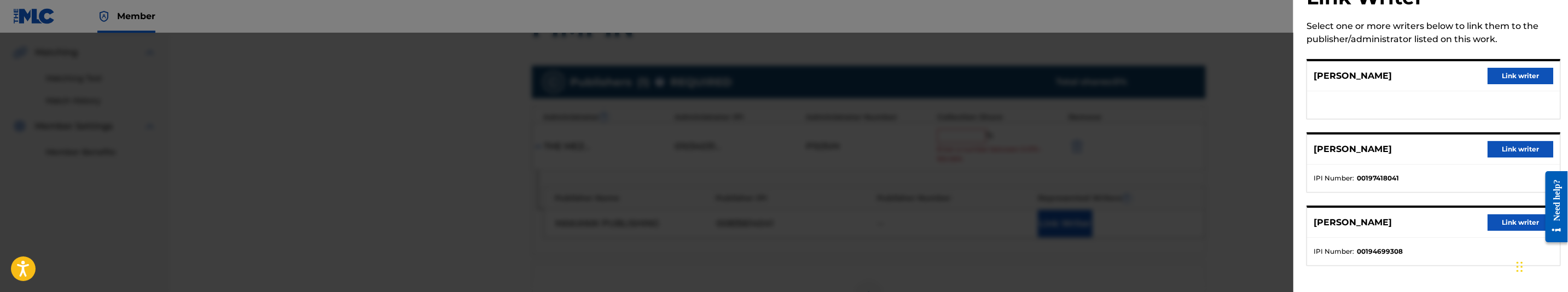
click at [1495, 217] on button "Link writer" at bounding box center [1520, 222] width 66 height 17
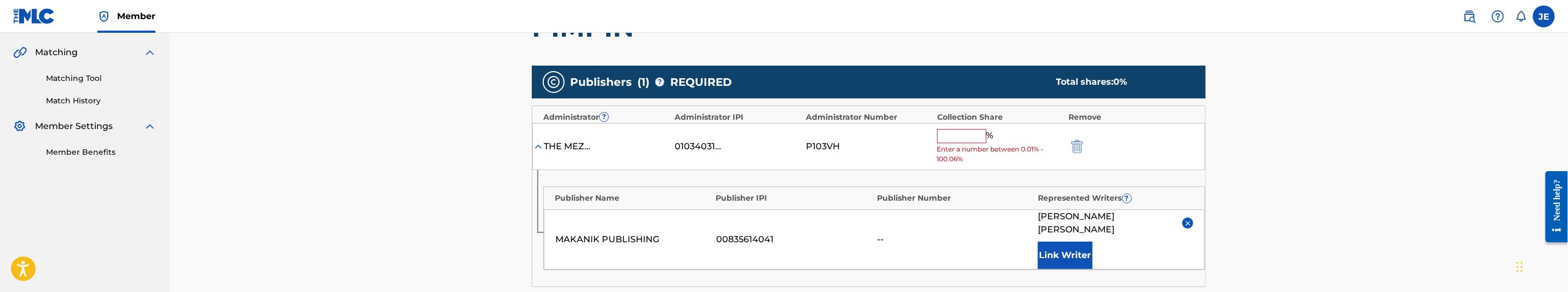
click at [974, 137] on input "text" at bounding box center [962, 136] width 49 height 14
type input "50"
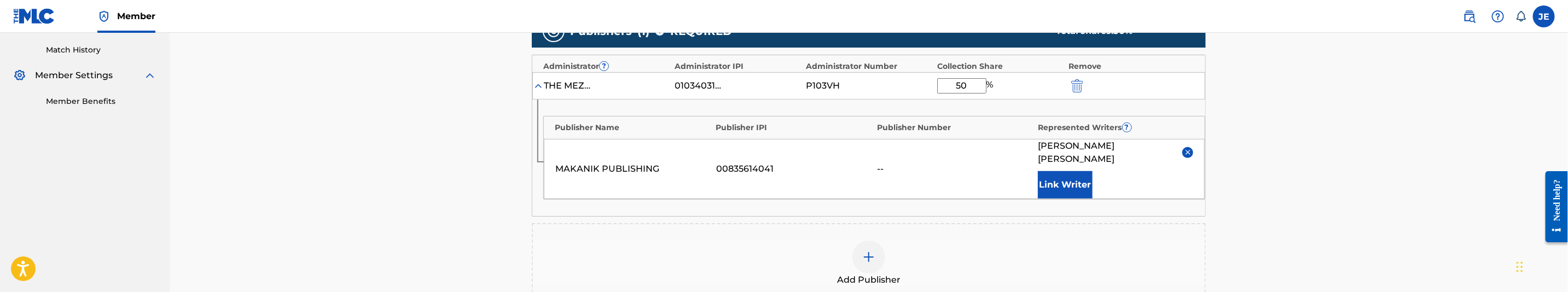
scroll to position [489, 0]
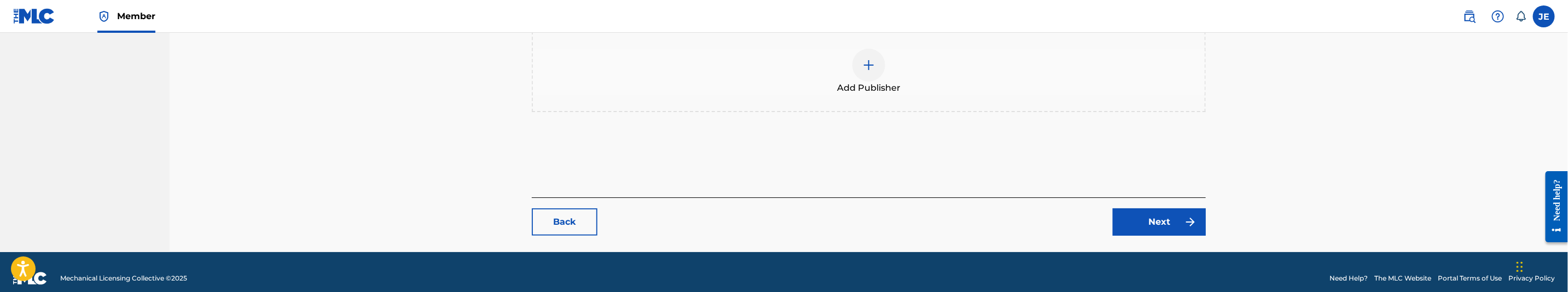
click at [1200, 208] on link "Next" at bounding box center [1159, 222] width 93 height 28
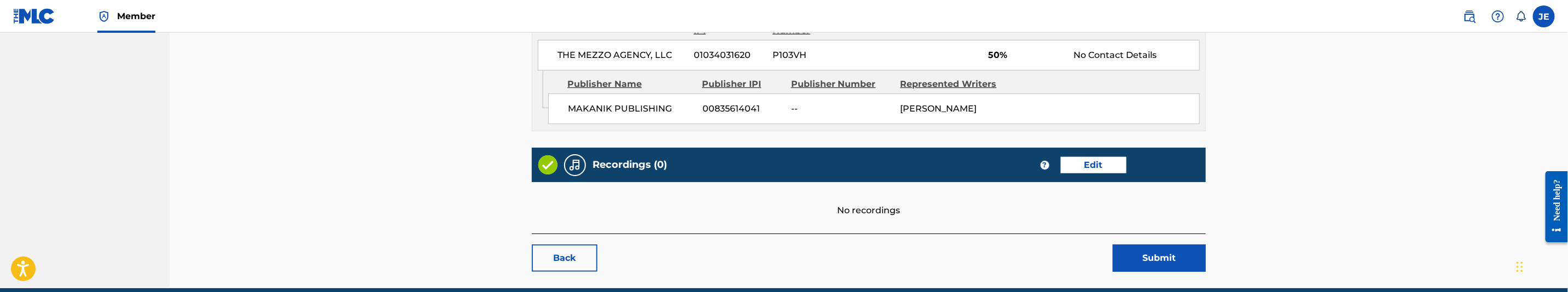
scroll to position [600, 0]
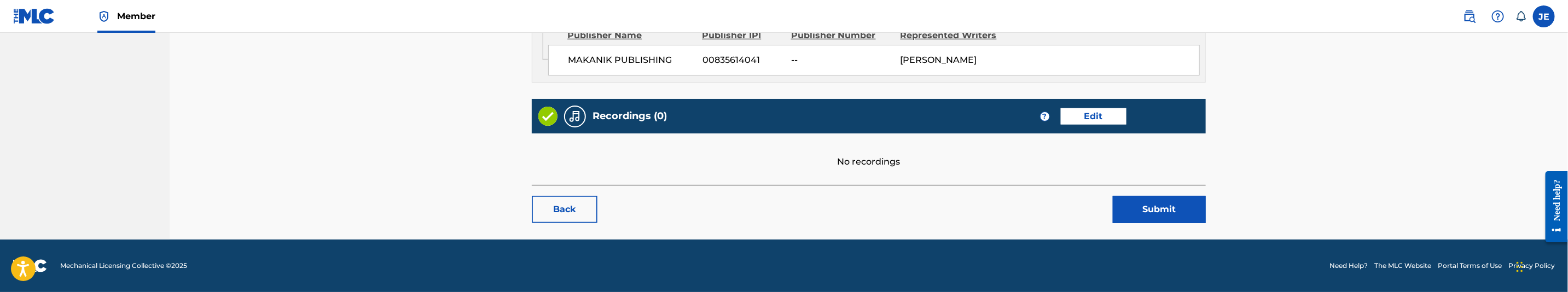
click at [1189, 211] on button "Submit" at bounding box center [1159, 209] width 93 height 28
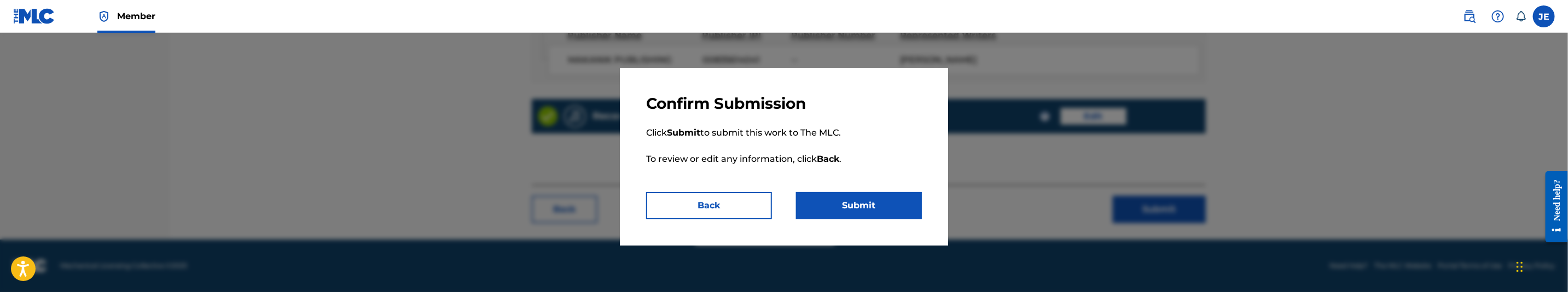
click at [838, 190] on p "Click Submit to submit this work to The MLC. To review or edit any information,…" at bounding box center [784, 152] width 276 height 79
click at [860, 209] on button "Submit" at bounding box center [858, 205] width 126 height 28
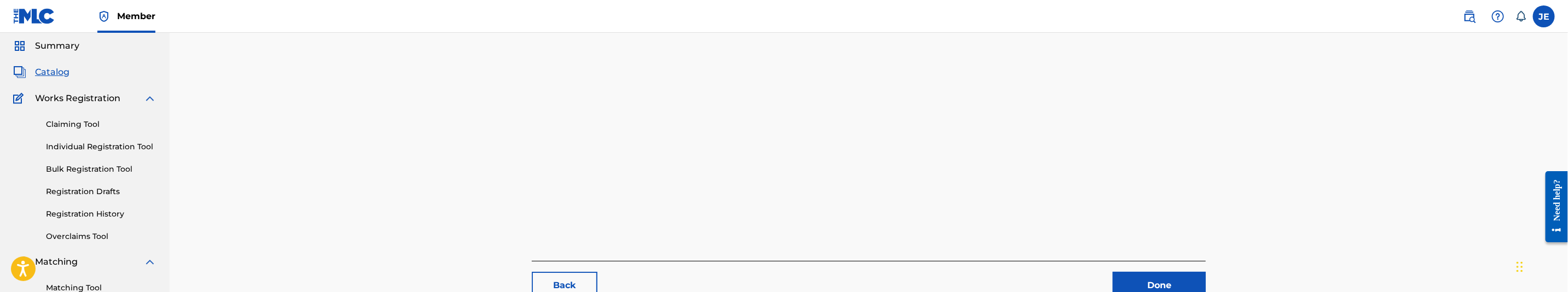
scroll to position [82, 0]
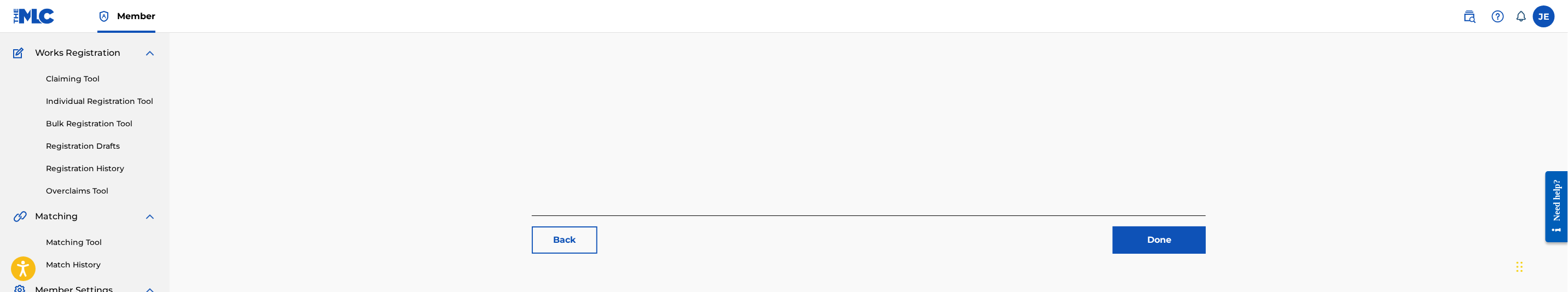
click at [78, 235] on div "Matching Tool Match History" at bounding box center [85, 247] width 143 height 48
click at [79, 240] on link "Matching Tool" at bounding box center [101, 242] width 110 height 12
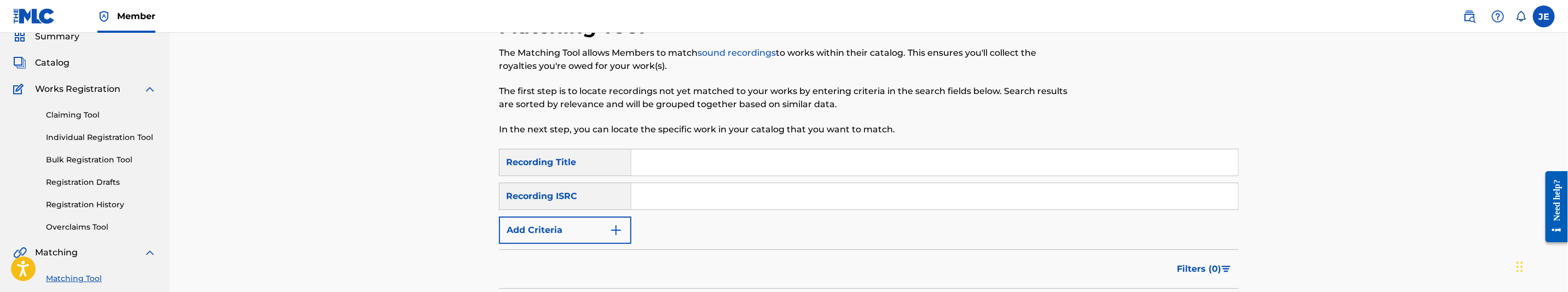
scroll to position [82, 0]
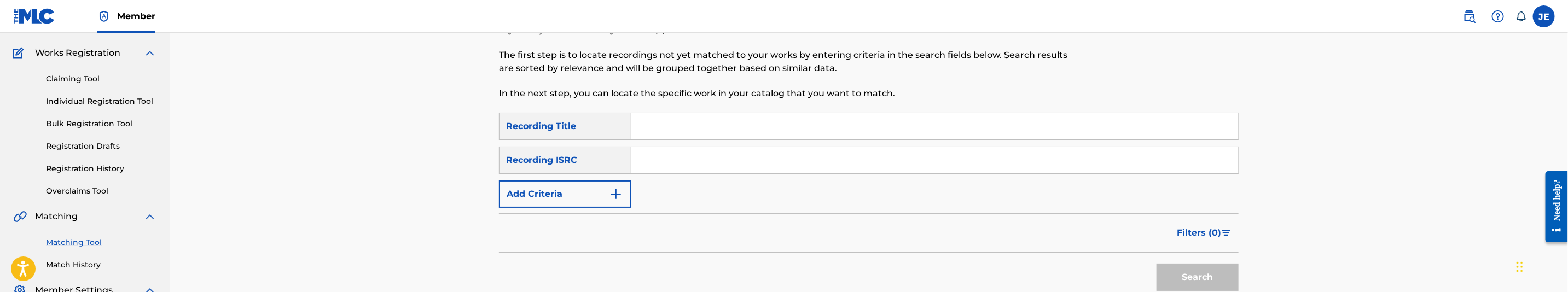
click at [764, 170] on input "Search Form" at bounding box center [934, 160] width 607 height 26
paste input "QZK6F2397739"
type input "QZK6F2397739"
click at [1157, 263] on button "Search" at bounding box center [1198, 277] width 82 height 28
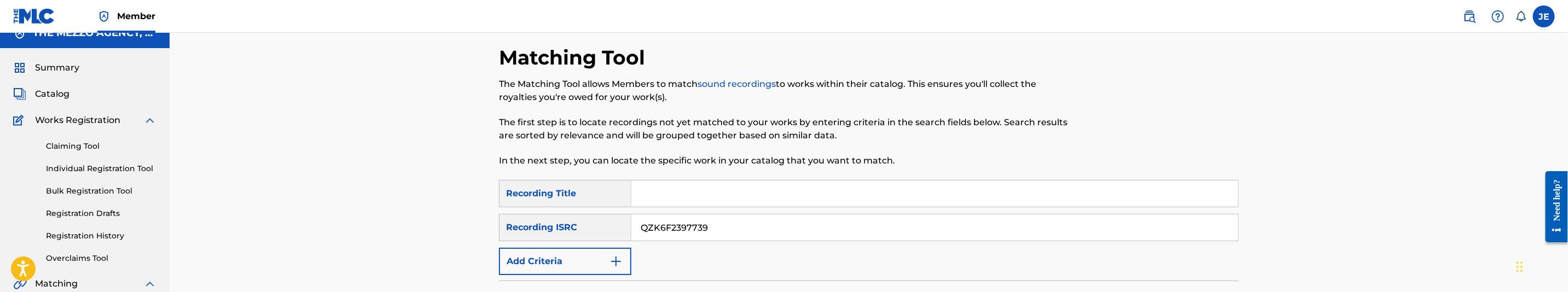
scroll to position [0, 0]
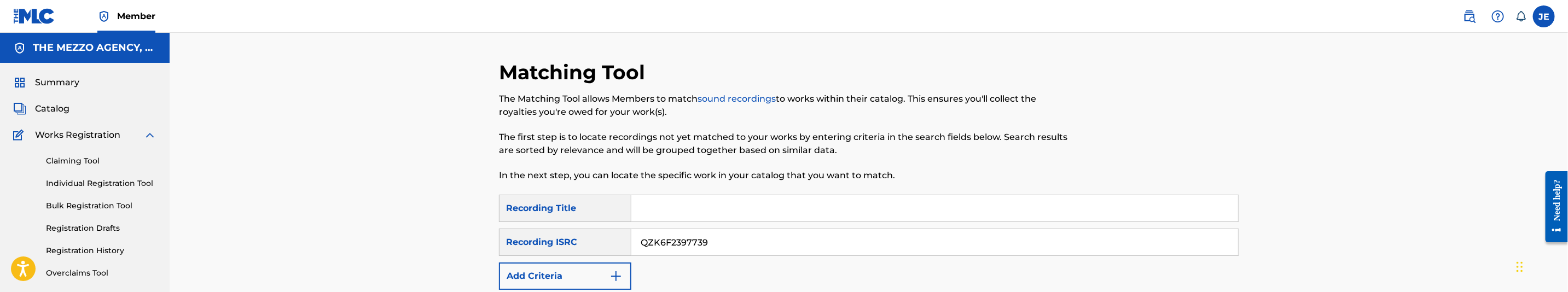
click at [94, 179] on link "Individual Registration Tool" at bounding box center [101, 183] width 110 height 12
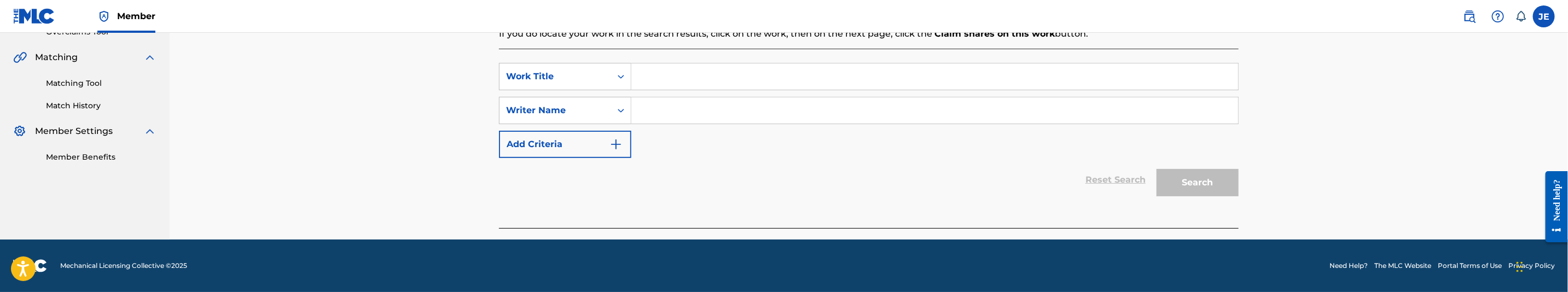
scroll to position [78, 0]
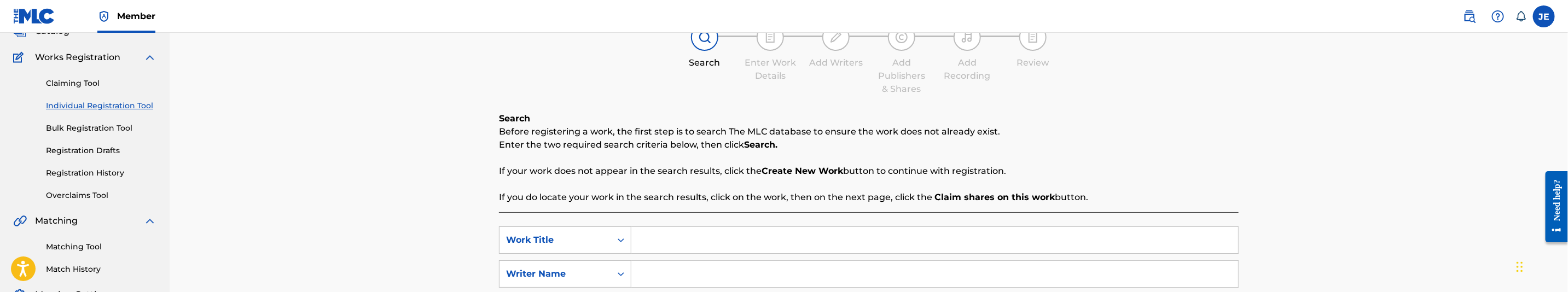
click at [97, 168] on link "Registration History" at bounding box center [101, 173] width 110 height 12
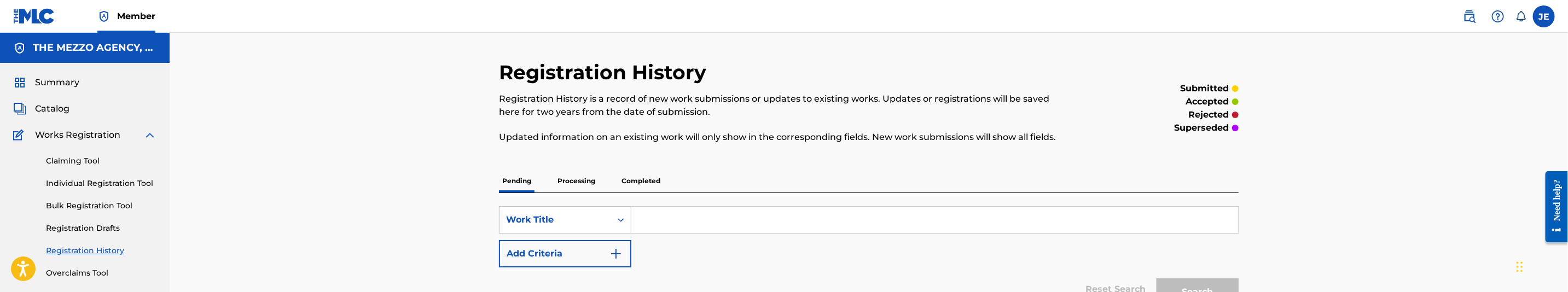
click at [749, 227] on input "Search Form" at bounding box center [934, 220] width 607 height 26
paste input "Playa"
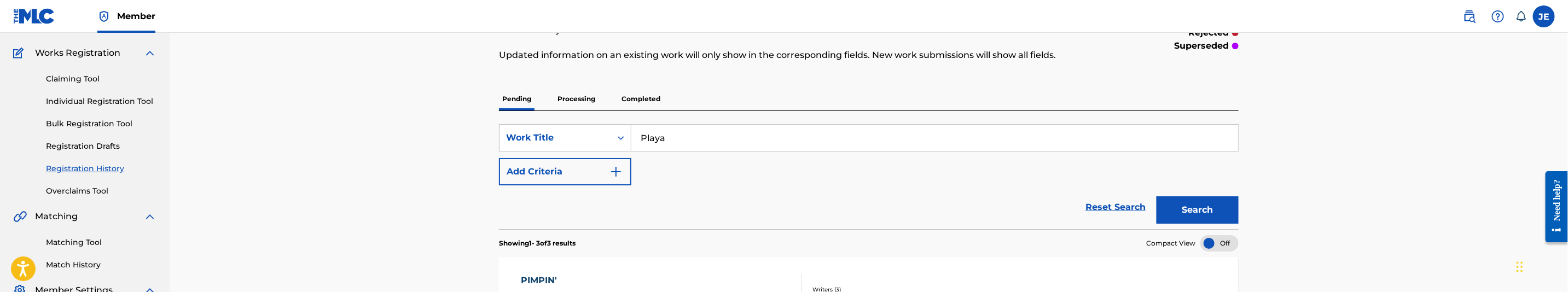
type input "Playa"
click at [1189, 202] on button "Search" at bounding box center [1198, 210] width 82 height 28
click at [593, 102] on p "Processing" at bounding box center [577, 99] width 44 height 23
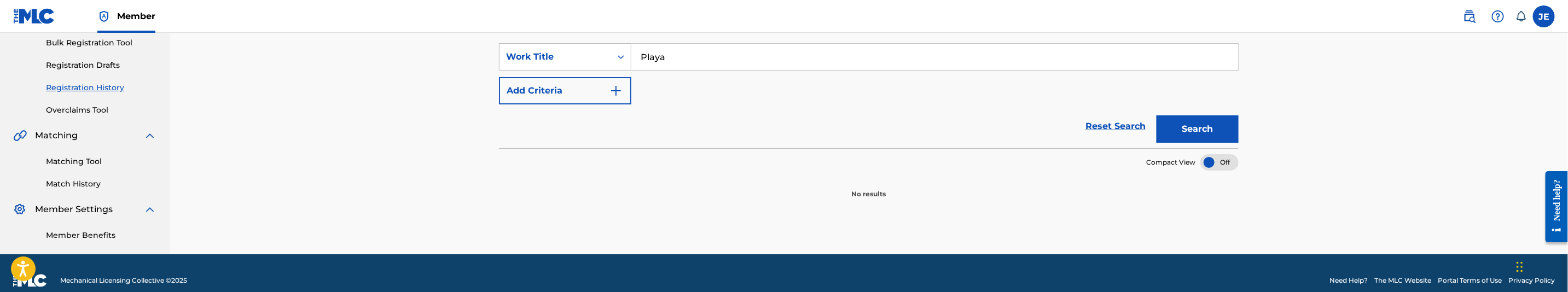
scroll to position [164, 0]
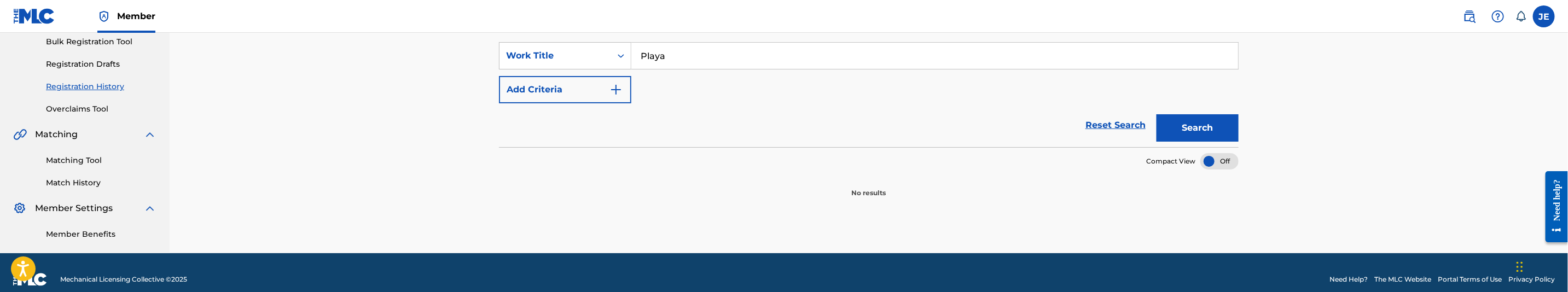
click at [1199, 130] on button "Search" at bounding box center [1198, 128] width 82 height 28
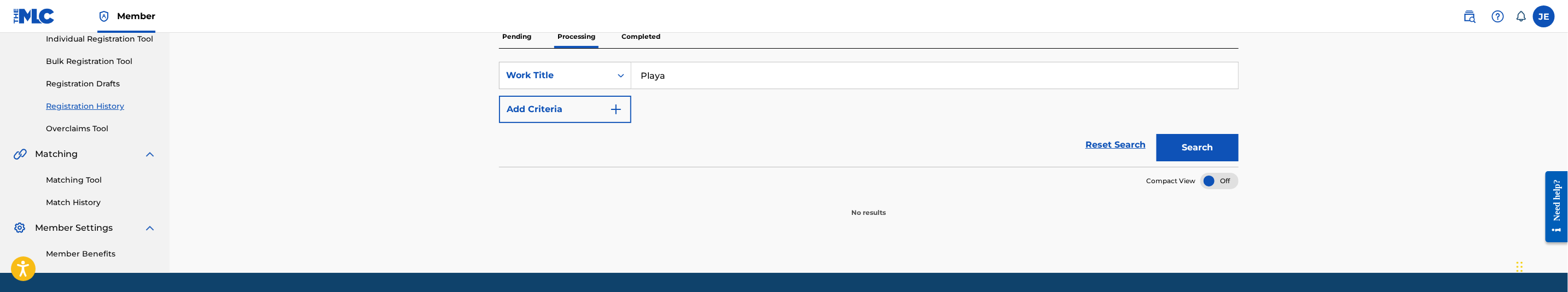
scroll to position [82, 0]
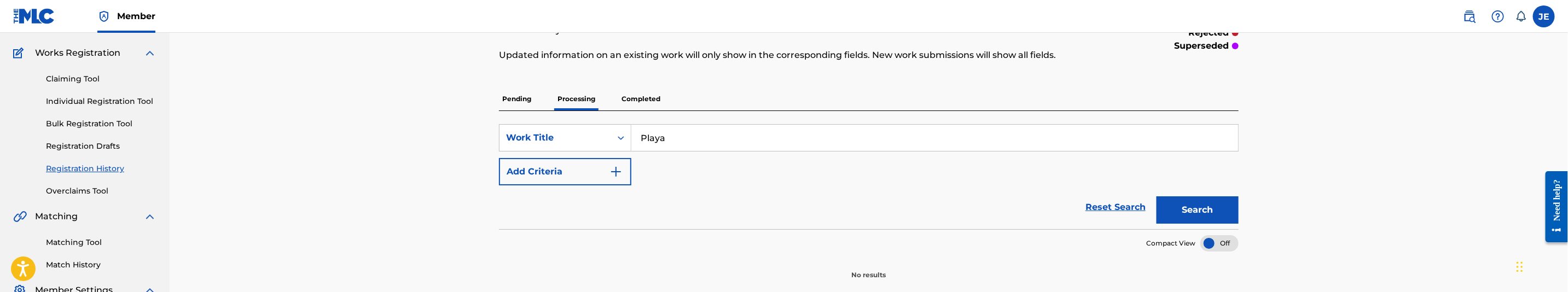
click at [637, 97] on p "Completed" at bounding box center [641, 99] width 45 height 23
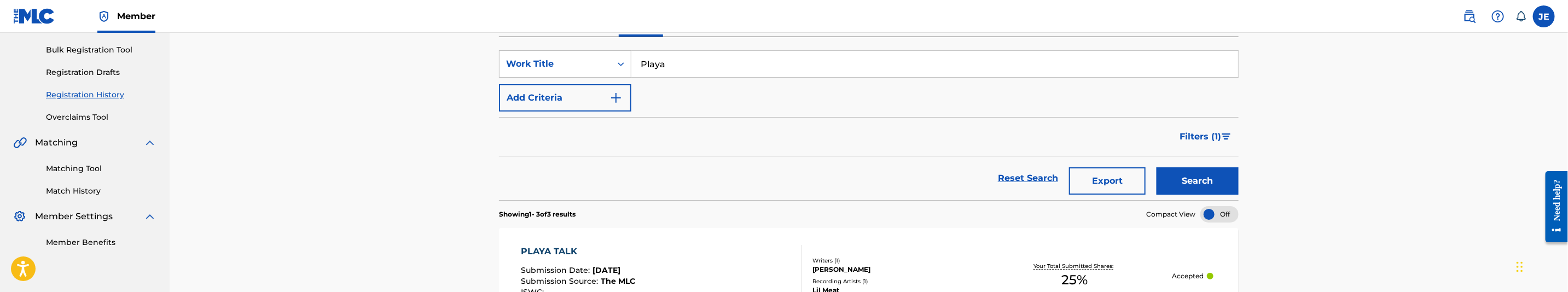
scroll to position [164, 0]
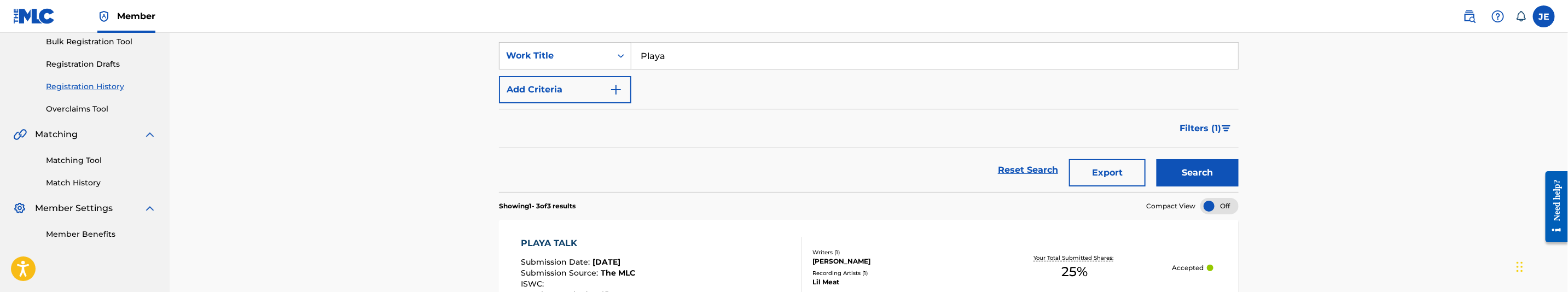
click at [1187, 172] on button "Search" at bounding box center [1198, 173] width 82 height 28
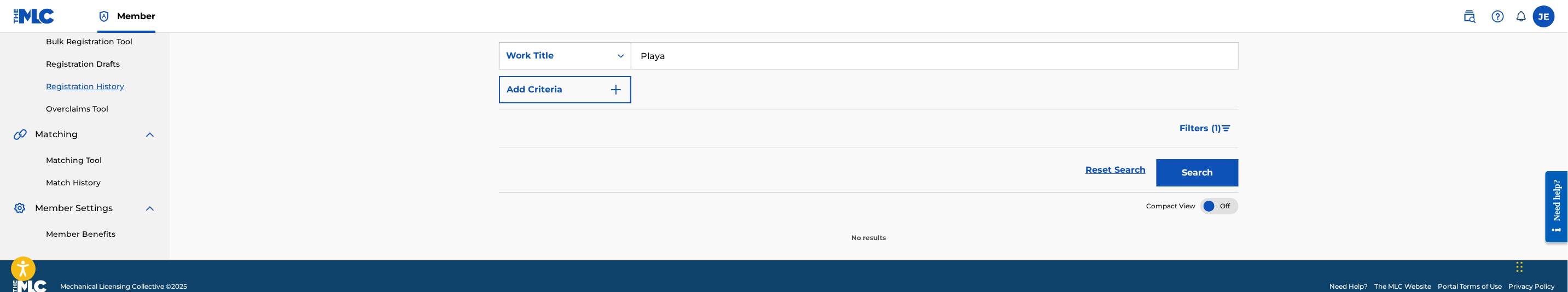
click at [1210, 125] on span "Filters ( 1 )" at bounding box center [1200, 128] width 42 height 13
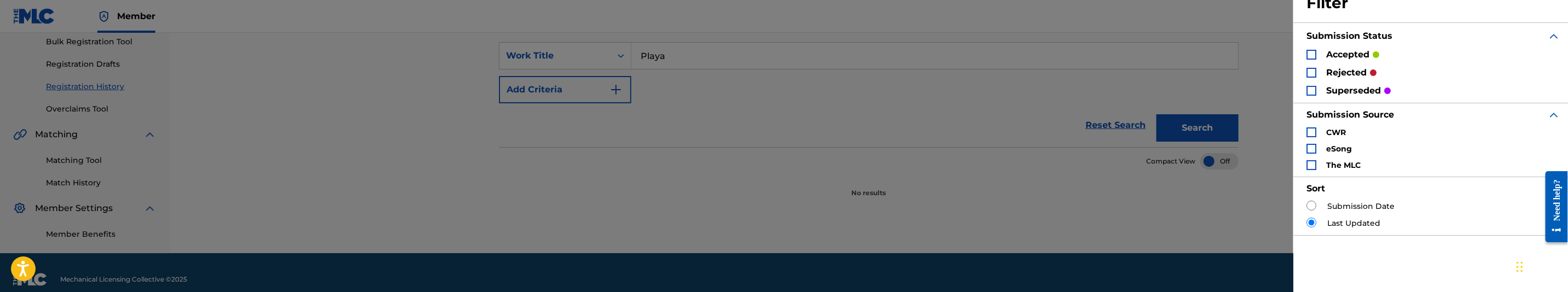
scroll to position [95, 0]
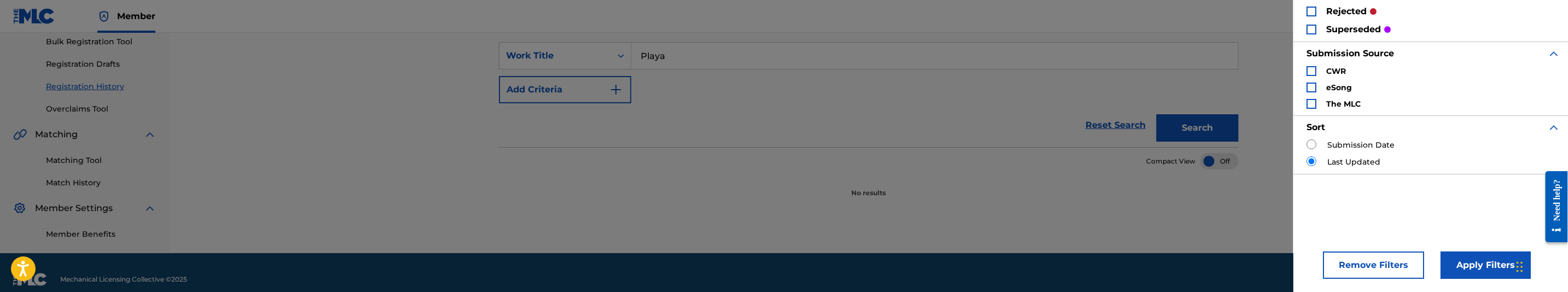
click at [1371, 266] on button "Remove Filters" at bounding box center [1373, 265] width 101 height 28
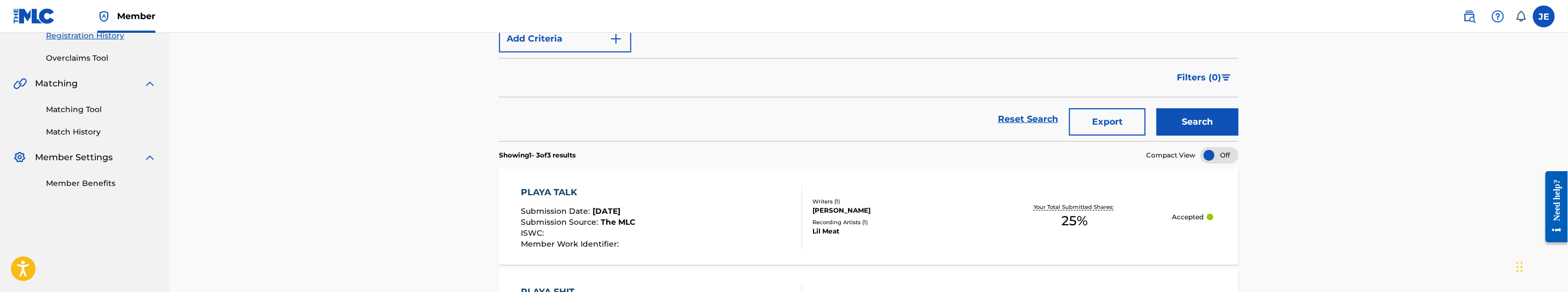
scroll to position [164, 0]
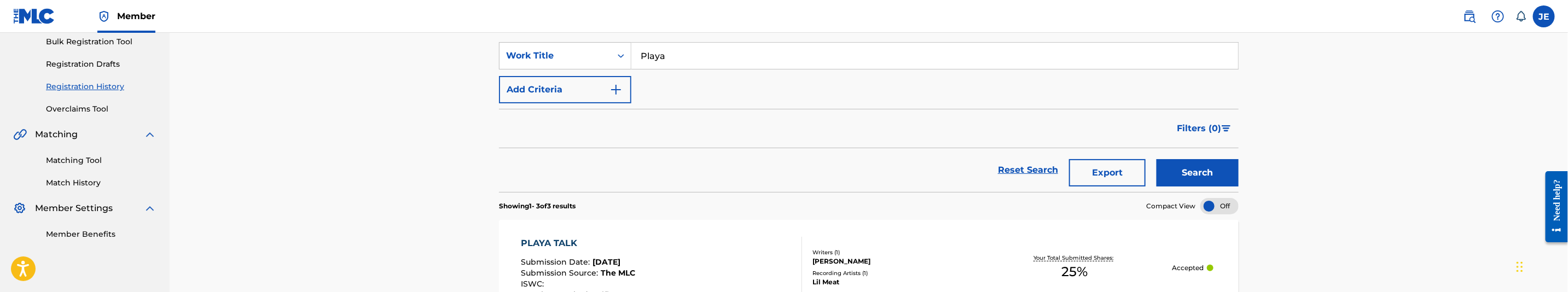
click at [1224, 166] on button "Search" at bounding box center [1198, 173] width 82 height 28
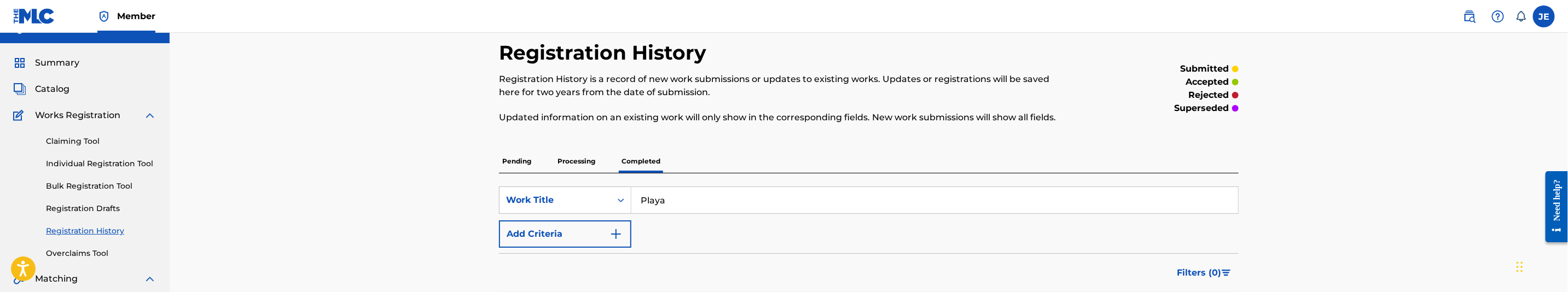
scroll to position [0, 0]
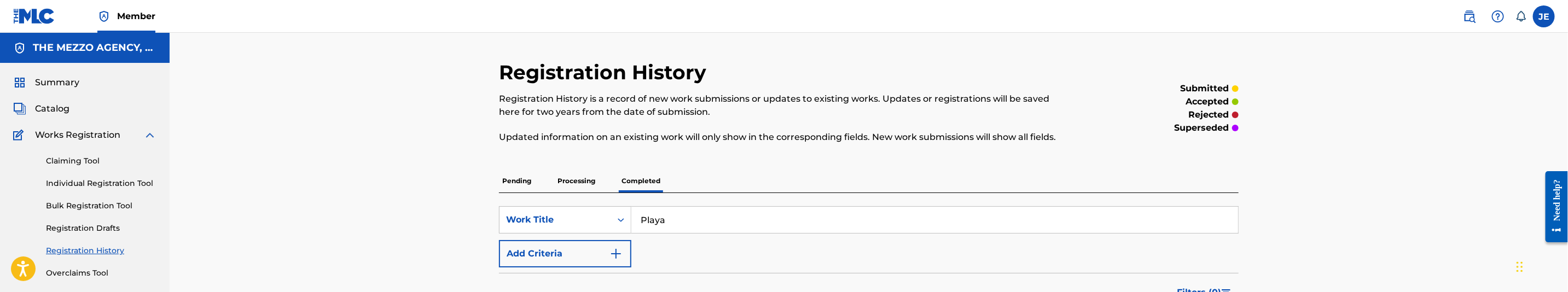
click at [117, 179] on link "Individual Registration Tool" at bounding box center [101, 183] width 110 height 12
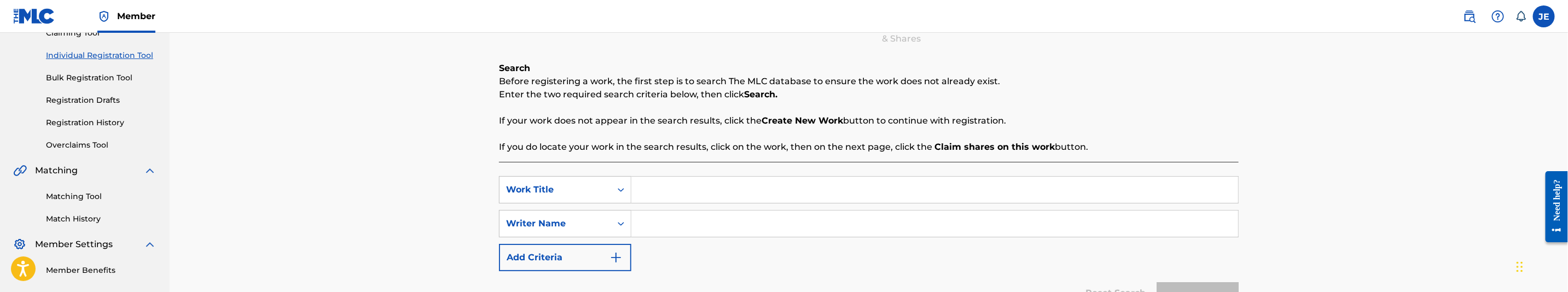
scroll to position [164, 0]
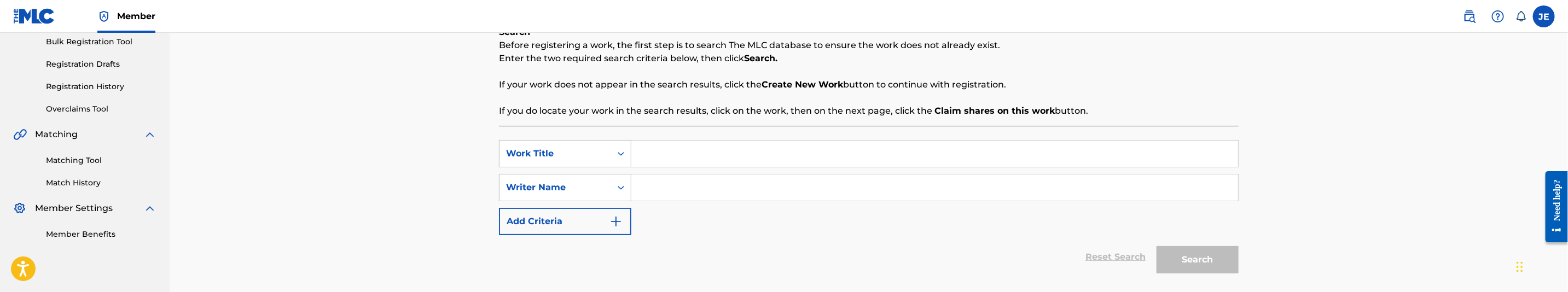
click at [675, 144] on input "Search Form" at bounding box center [934, 153] width 607 height 26
paste input "Playa"
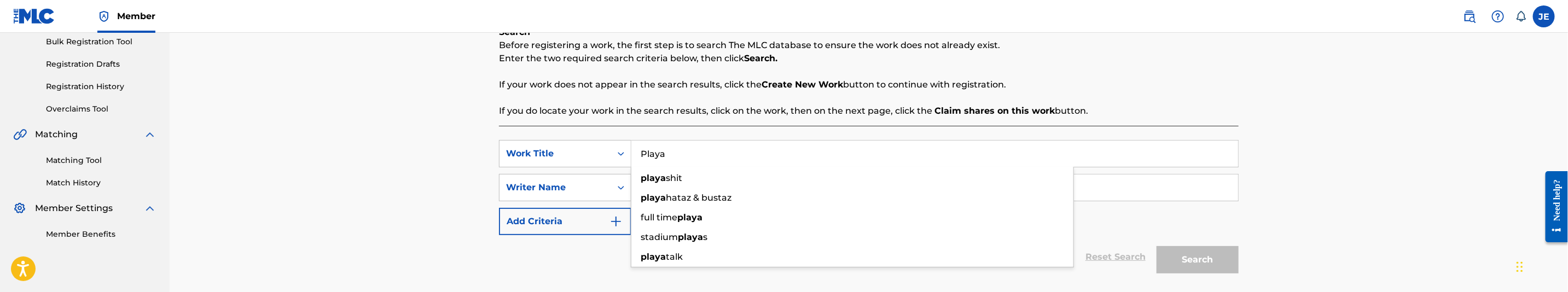
type input "Playa"
click at [710, 207] on div "SearchWithCriteria8bc6b333-2df6-467b-9874-a3efbace6728 Work Title Playa SearchW…" at bounding box center [868, 187] width 740 height 95
click at [739, 186] on input "Search Form" at bounding box center [934, 187] width 607 height 26
paste input "[PERSON_NAME] [PERSON_NAME]"
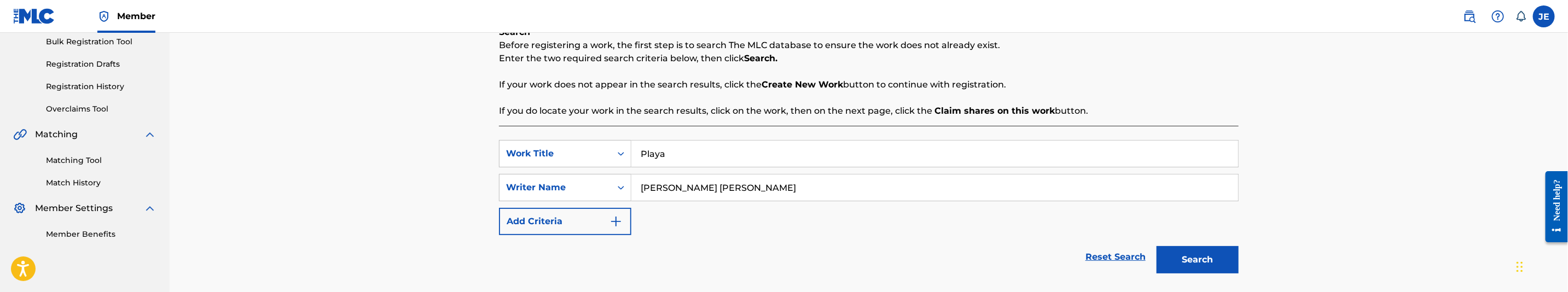
click at [1171, 256] on button "Search" at bounding box center [1198, 260] width 82 height 28
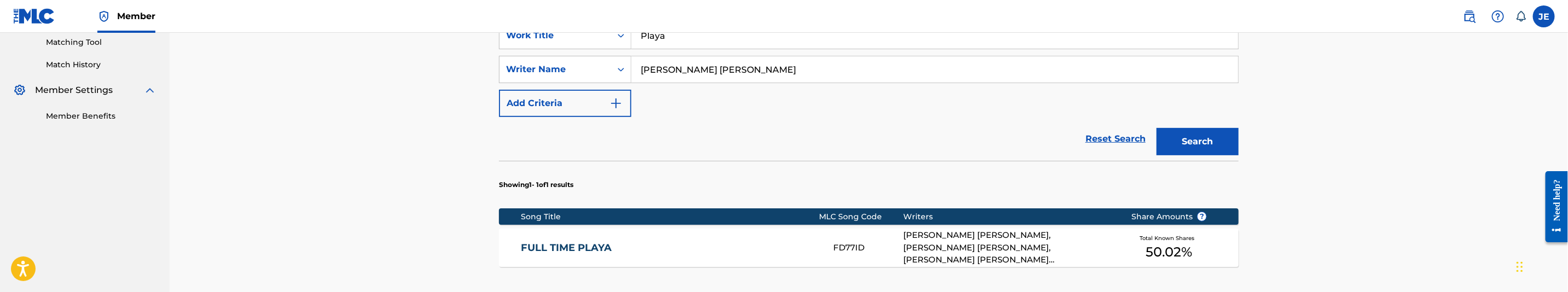
scroll to position [246, 0]
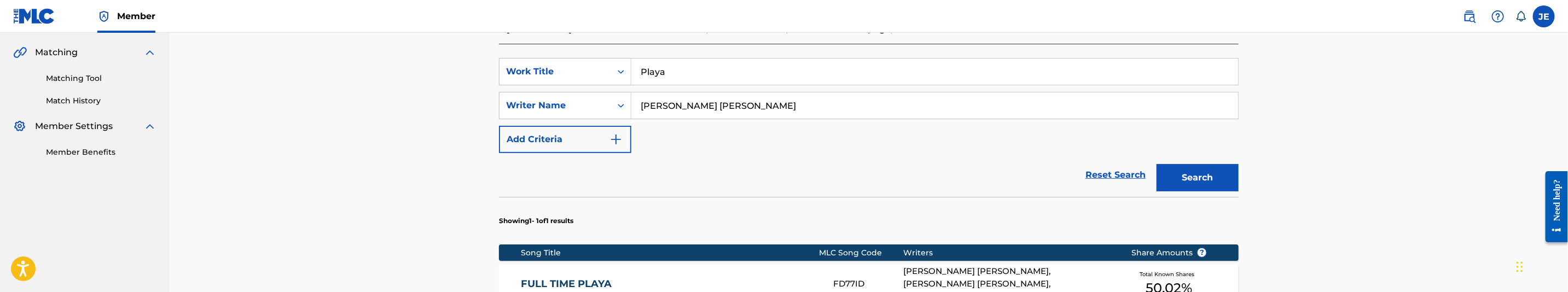
click at [708, 114] on input "[PERSON_NAME] [PERSON_NAME]" at bounding box center [934, 105] width 607 height 26
paste input ""Butler Chad L ""
click at [724, 110] on input ""Butler Chad L "" at bounding box center [934, 105] width 607 height 26
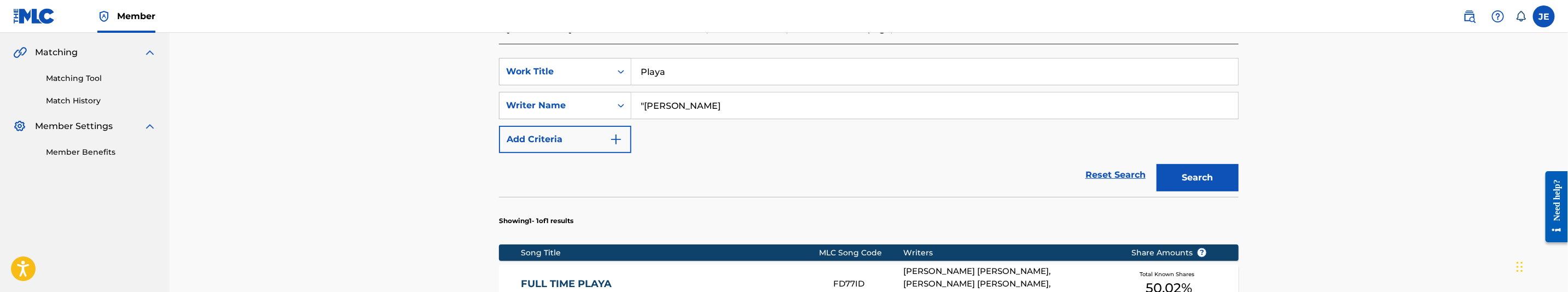
click at [646, 109] on input ""Butler Chad" at bounding box center [934, 105] width 607 height 26
type input "Butler Chad"
click at [1157, 164] on button "Search" at bounding box center [1198, 178] width 82 height 28
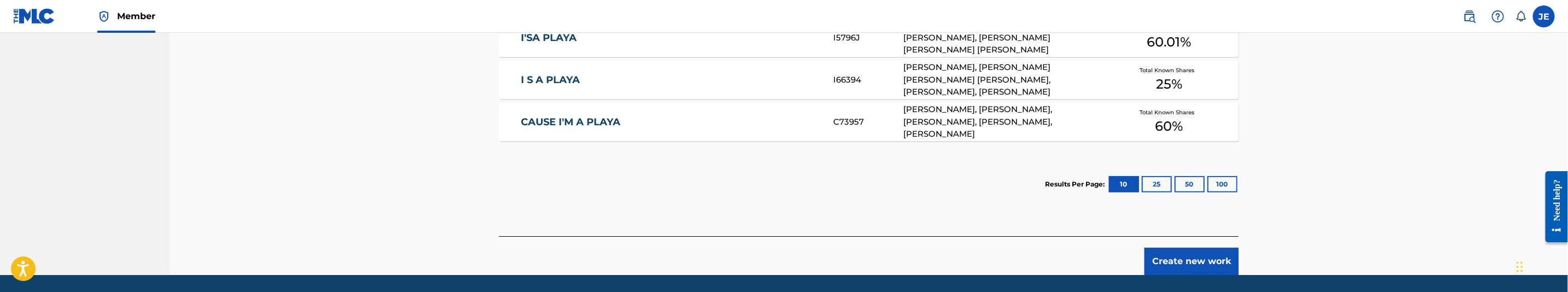
click at [1200, 253] on button "Create new work" at bounding box center [1192, 261] width 94 height 28
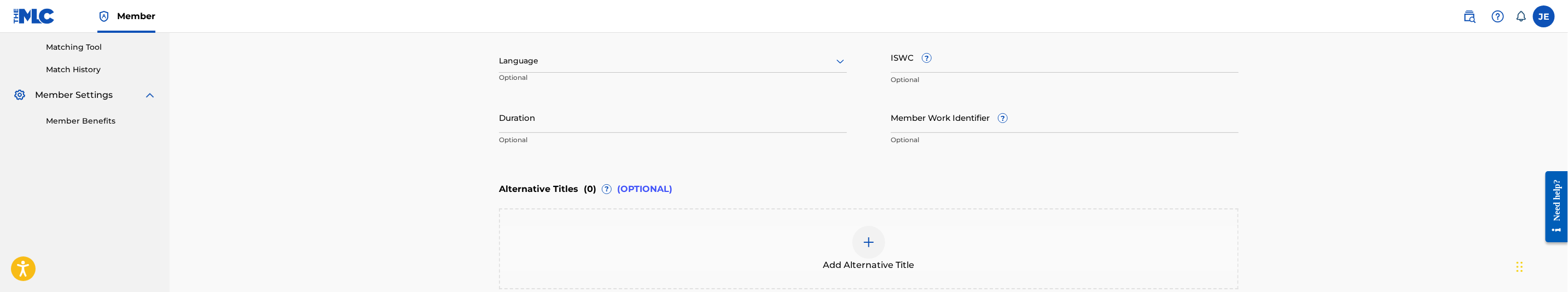
scroll to position [310, 0]
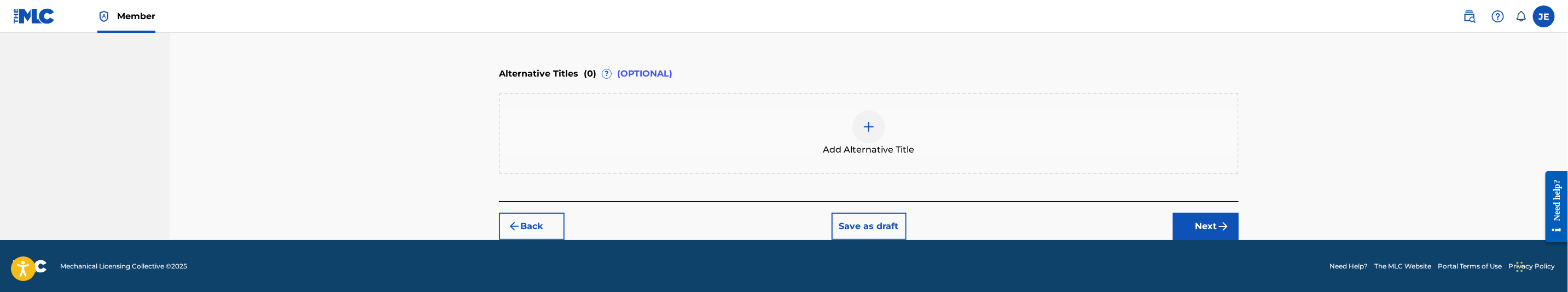
click at [1219, 228] on img "submit" at bounding box center [1223, 226] width 13 height 13
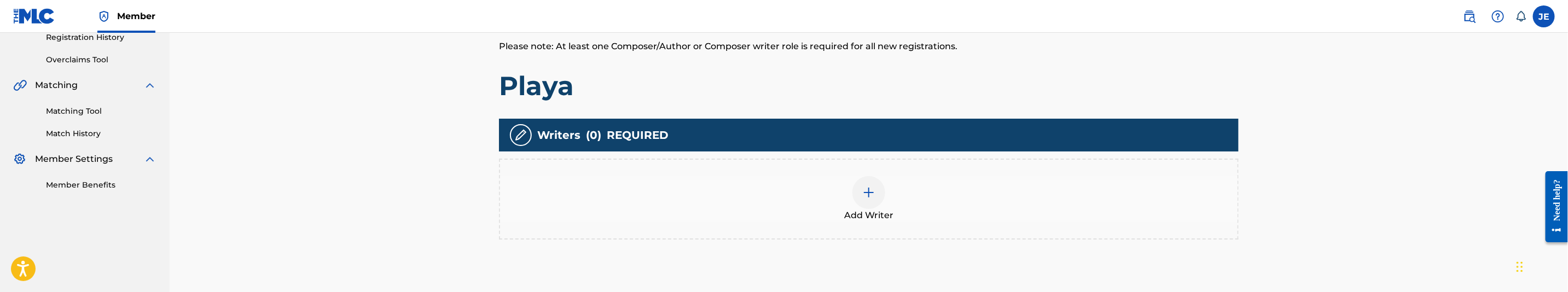
scroll to position [295, 0]
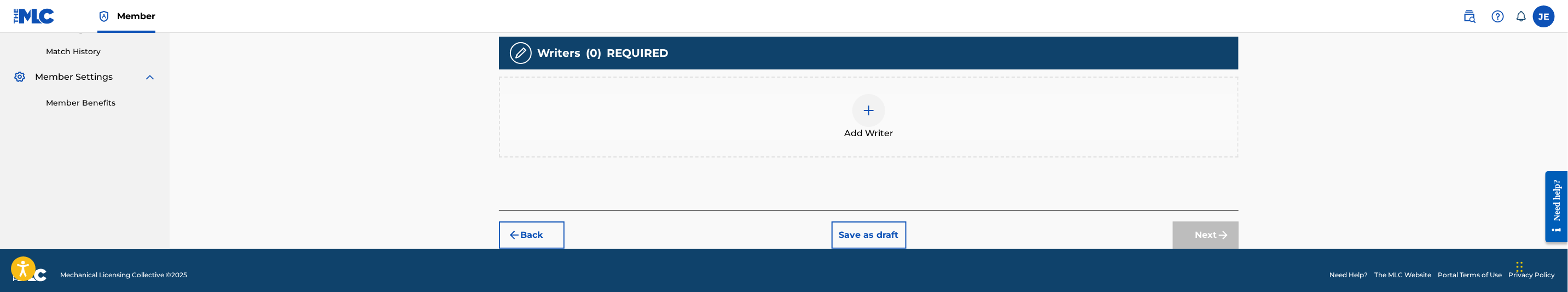
click at [875, 105] on img at bounding box center [868, 110] width 13 height 13
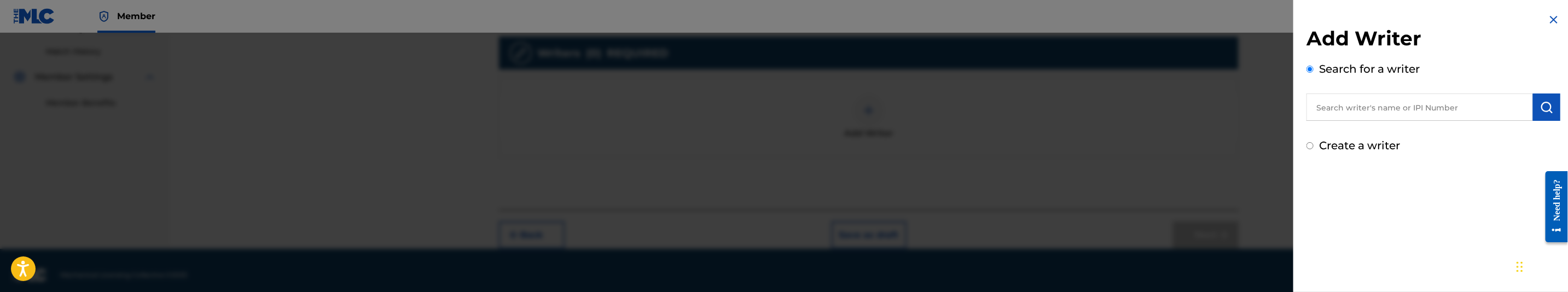
click at [1435, 113] on input "text" at bounding box center [1420, 107] width 227 height 28
paste input "[PERSON_NAME] [PERSON_NAME]"
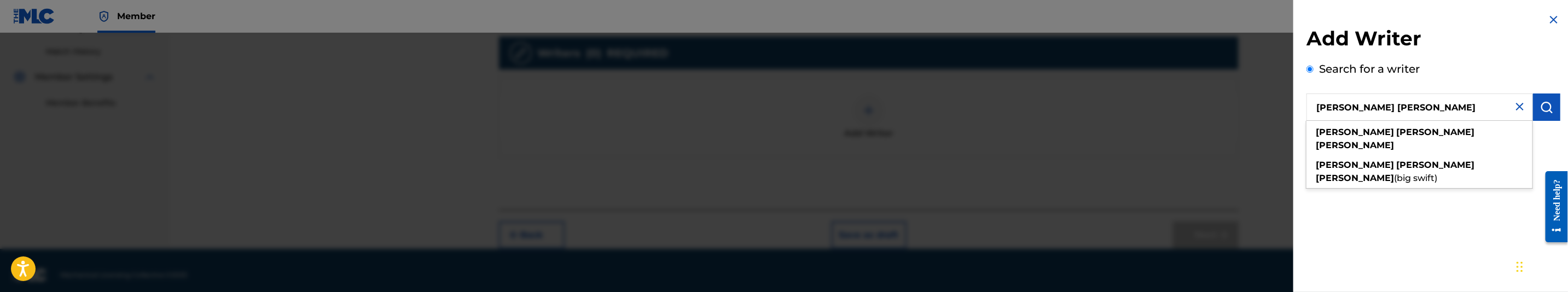
type input "[PERSON_NAME] [PERSON_NAME]"
click at [1543, 108] on img "submit" at bounding box center [1547, 107] width 13 height 13
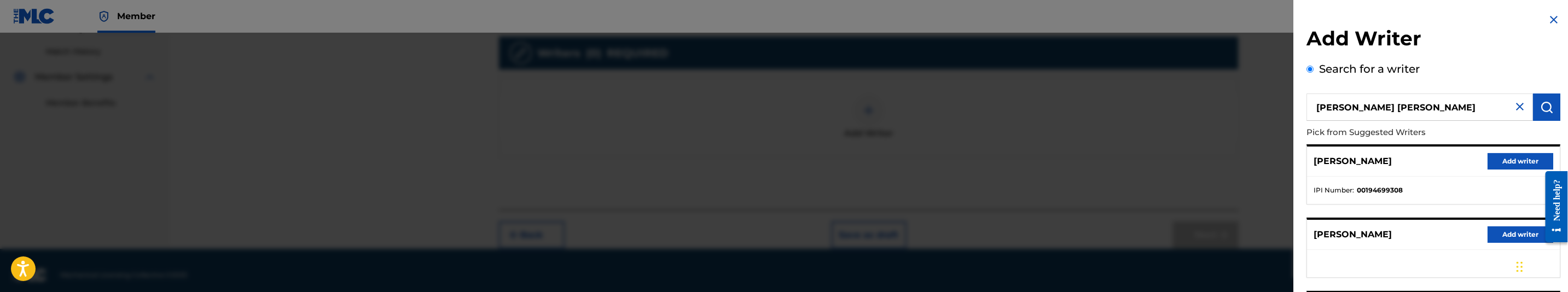
click at [1513, 163] on button "Add writer" at bounding box center [1520, 161] width 66 height 17
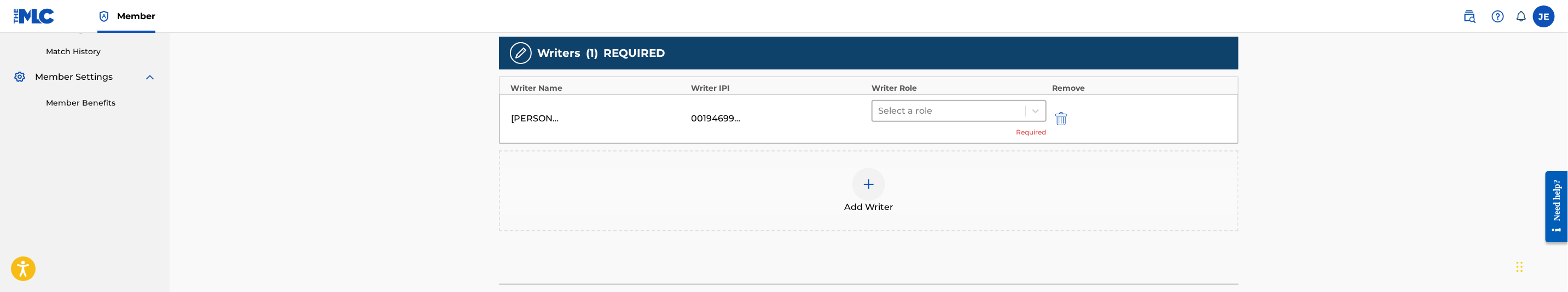
click at [962, 114] on div at bounding box center [949, 111] width 142 height 15
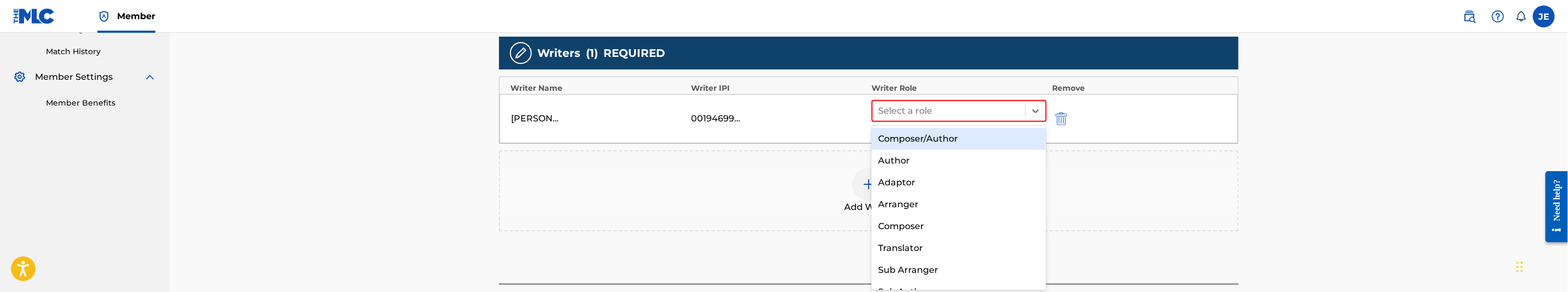
click at [958, 140] on div "Composer/Author" at bounding box center [958, 139] width 175 height 22
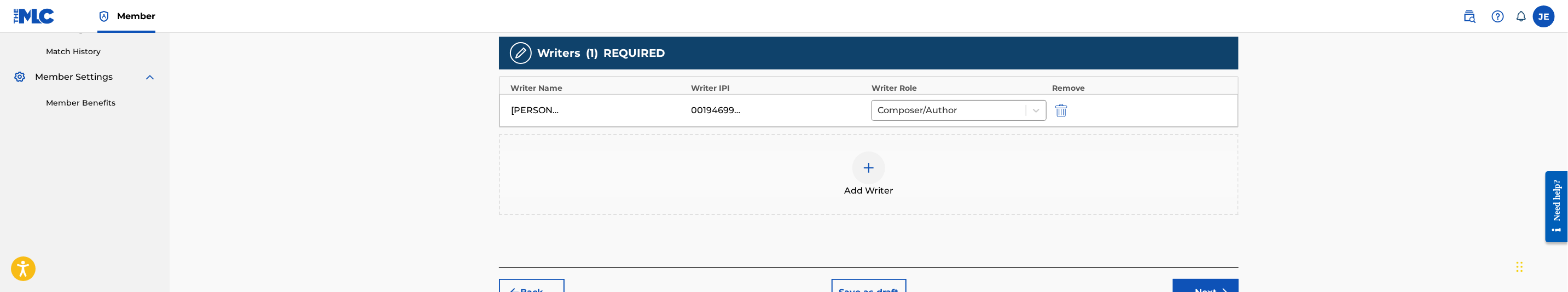
click at [871, 162] on img at bounding box center [868, 167] width 13 height 13
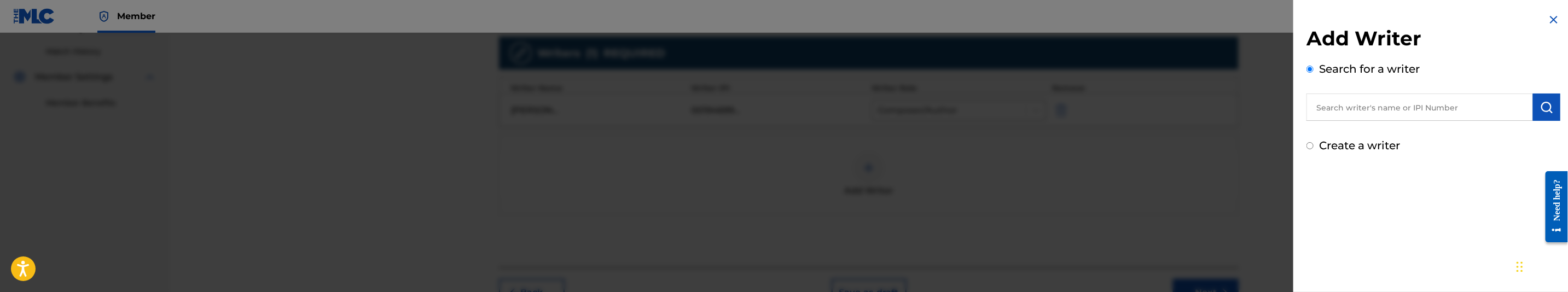
click at [1461, 111] on input "text" at bounding box center [1420, 107] width 227 height 28
paste input ""Butler Chad L ""
click at [1319, 107] on input ""Butler Chad" at bounding box center [1420, 107] width 227 height 28
click at [1550, 111] on img "submit" at bounding box center [1547, 107] width 13 height 13
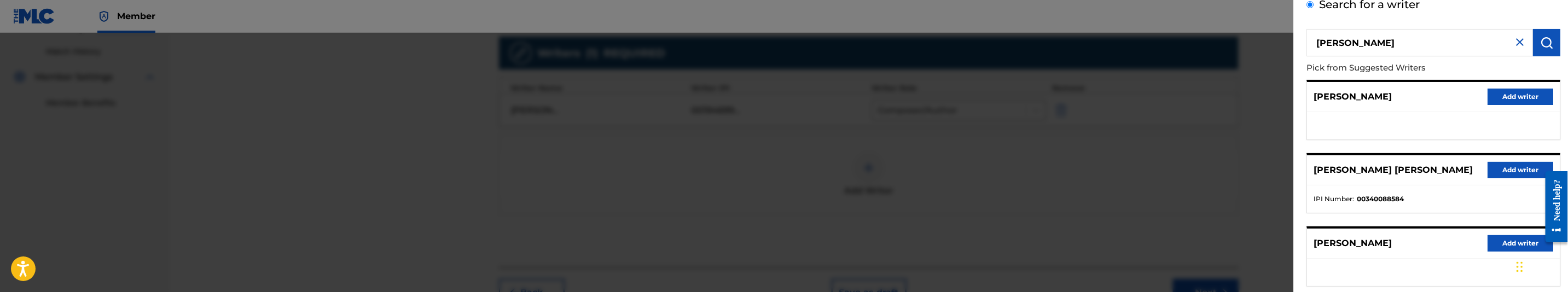
scroll to position [28, 0]
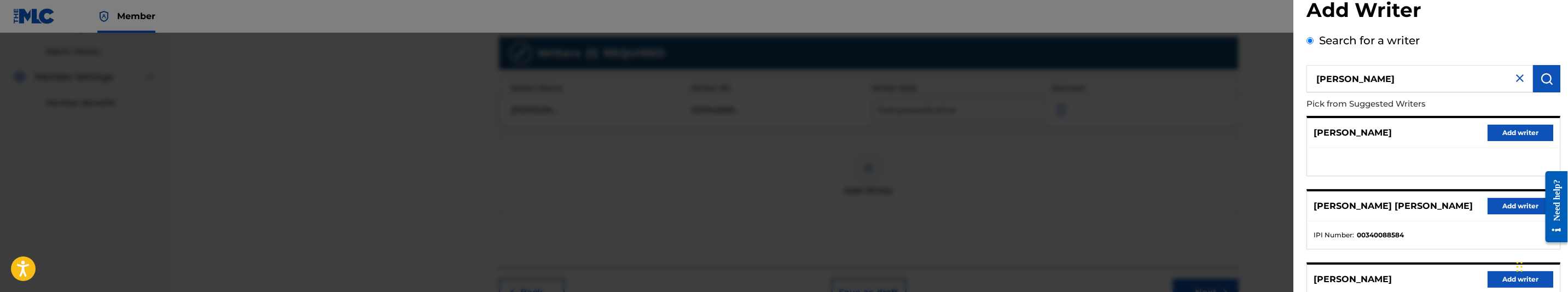
click at [1408, 79] on input "Butler Chad" at bounding box center [1420, 78] width 227 height 28
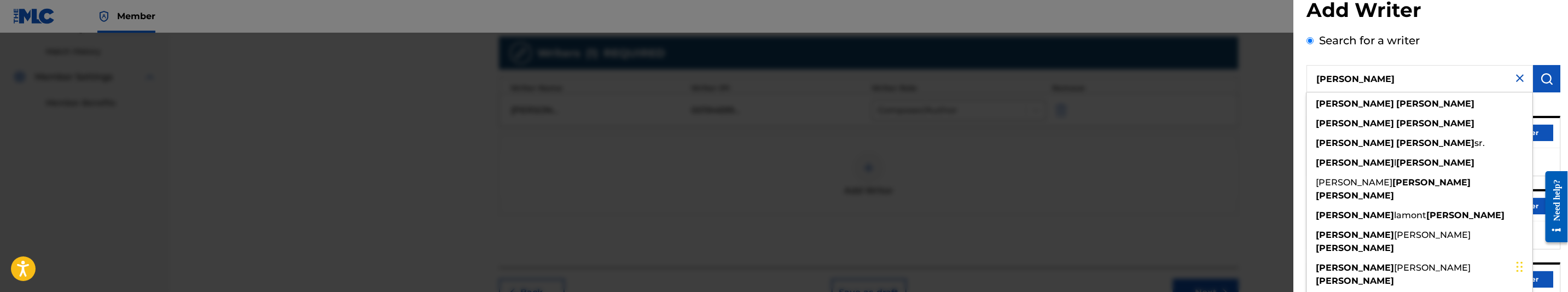
type input "Butler Chad L"
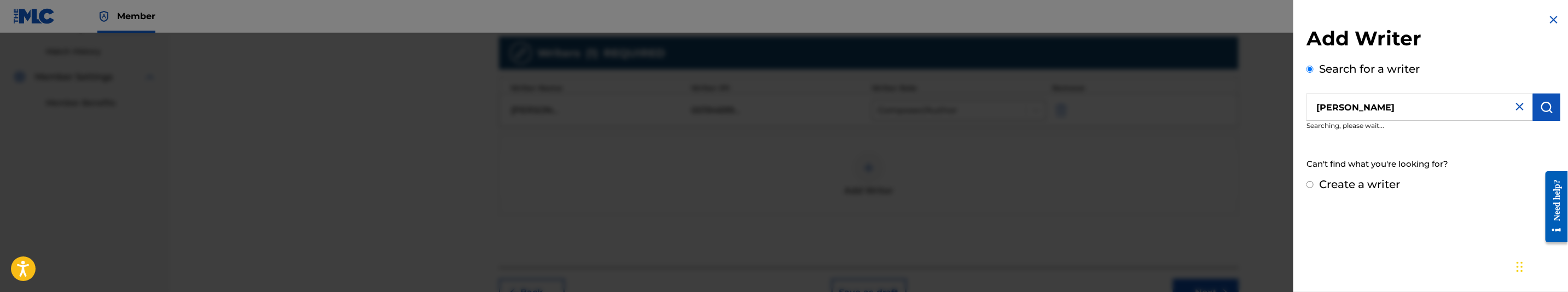
scroll to position [0, 0]
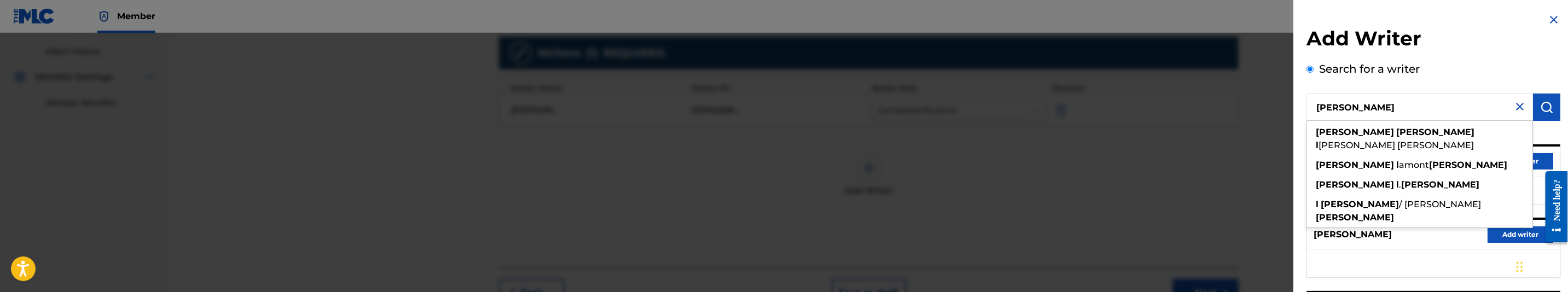
click at [1545, 102] on img "submit" at bounding box center [1547, 107] width 13 height 13
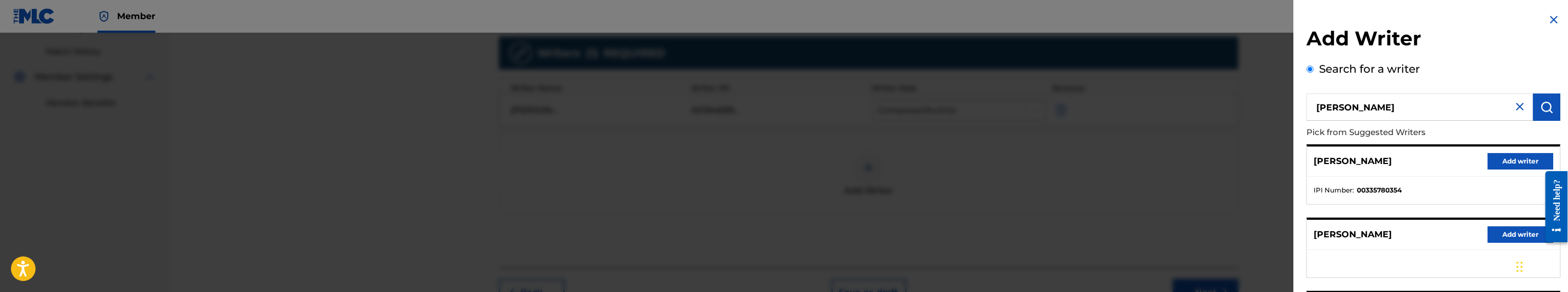
click at [1522, 154] on button "Add writer" at bounding box center [1520, 161] width 66 height 17
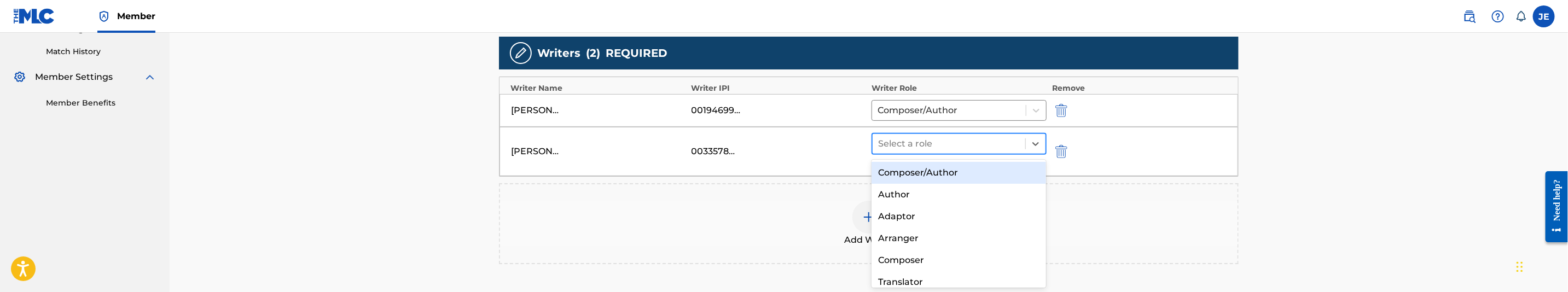
click at [939, 150] on div at bounding box center [949, 143] width 142 height 15
click at [942, 171] on div "Composer/Author" at bounding box center [958, 173] width 175 height 22
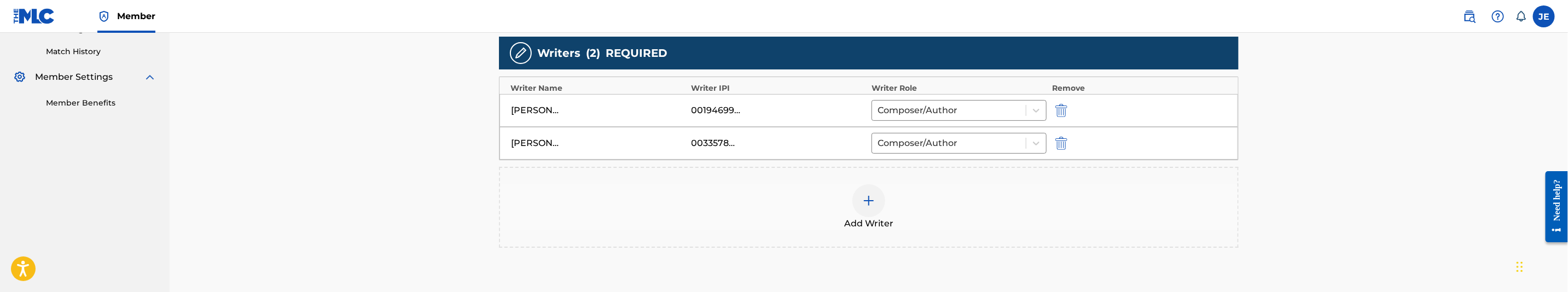
click at [872, 204] on img at bounding box center [868, 200] width 13 height 13
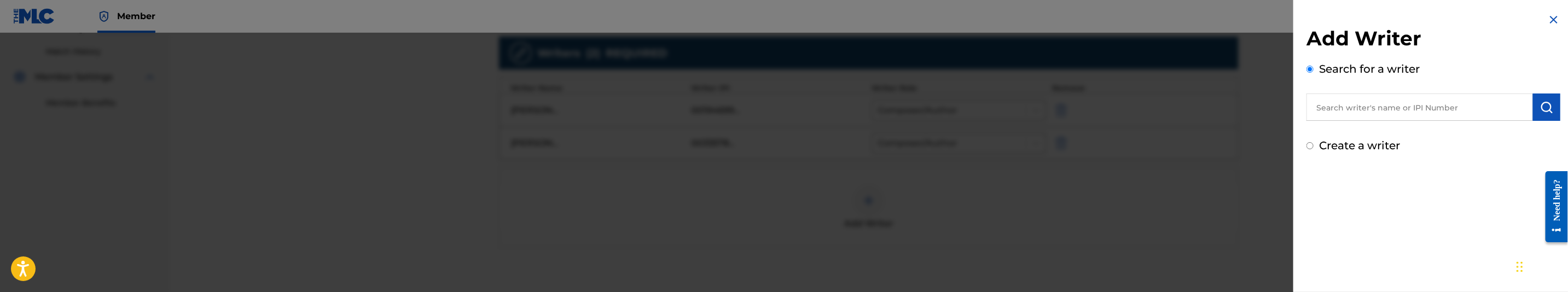
click at [1373, 107] on input "text" at bounding box center [1420, 107] width 227 height 28
paste input ""Hawkins John Edward ""
click at [1320, 103] on input ""Hawkins John Edward" at bounding box center [1420, 107] width 227 height 28
type input "Hawkins John Edward"
click at [1545, 115] on button "submit" at bounding box center [1547, 107] width 28 height 28
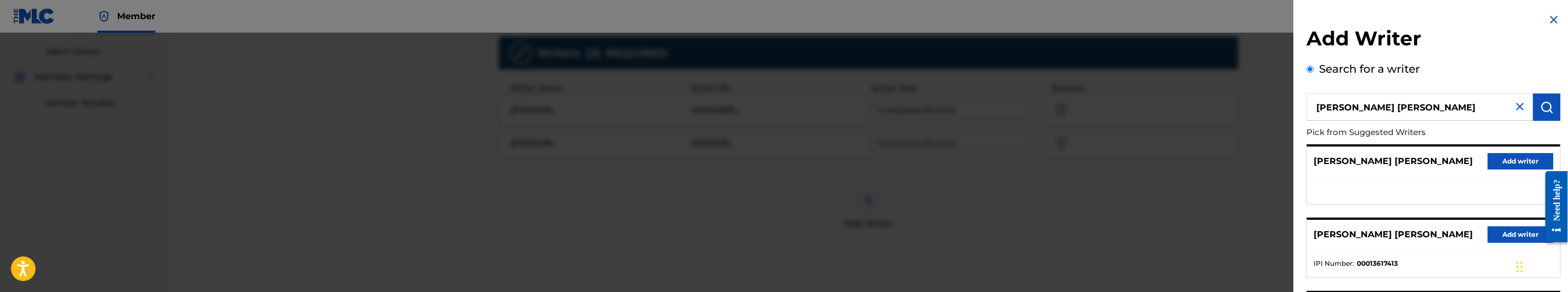
click at [1548, 107] on img "submit" at bounding box center [1547, 107] width 13 height 13
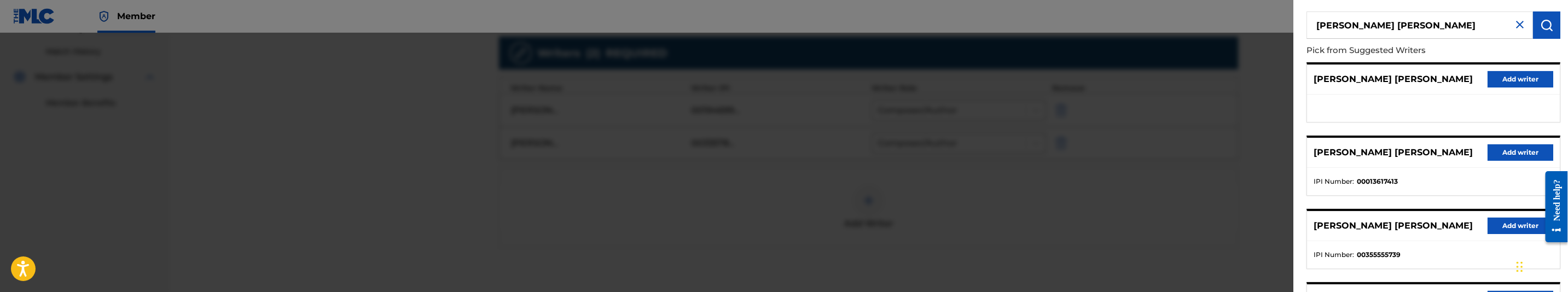
click at [1510, 222] on button "Add writer" at bounding box center [1520, 225] width 66 height 17
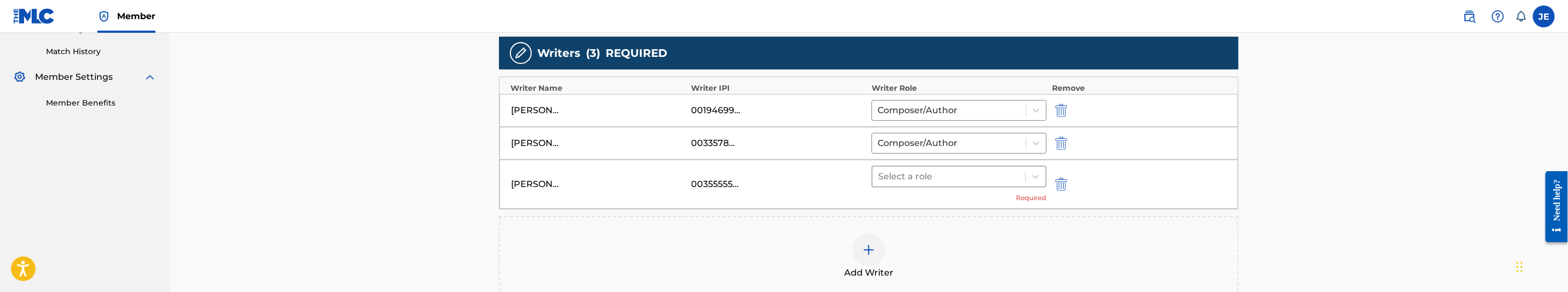
click at [983, 174] on div at bounding box center [949, 176] width 142 height 15
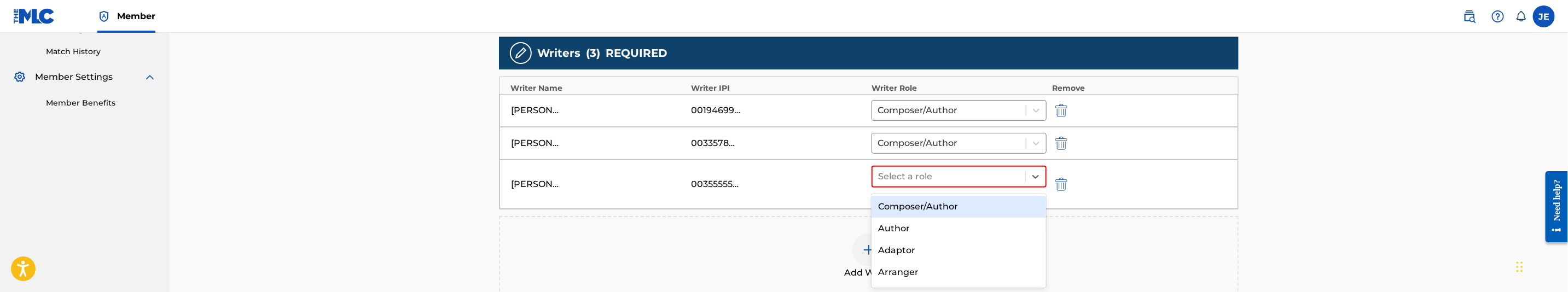
click at [971, 202] on div "Composer/Author" at bounding box center [958, 207] width 175 height 22
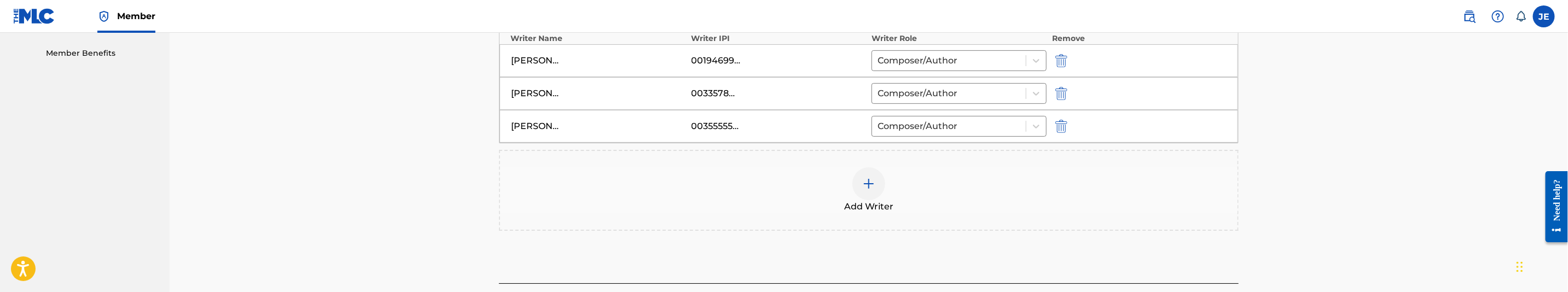
scroll to position [377, 0]
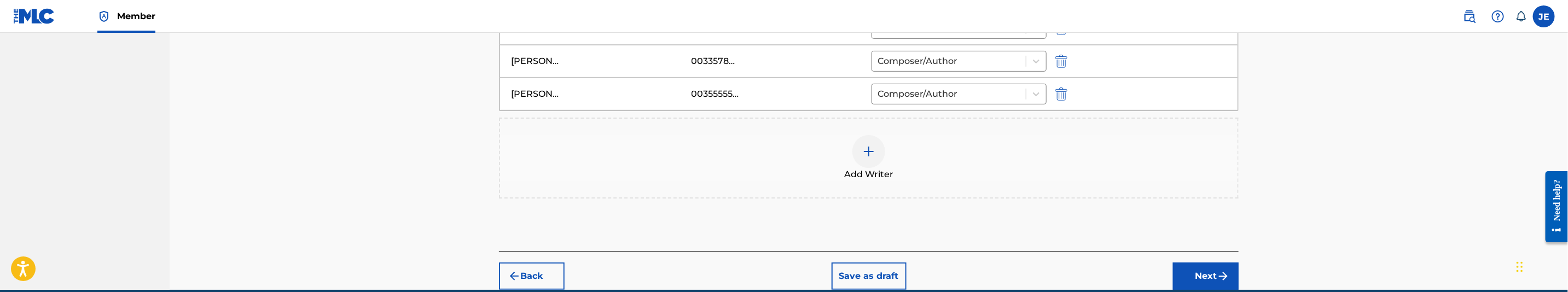
click at [862, 141] on div at bounding box center [869, 152] width 33 height 33
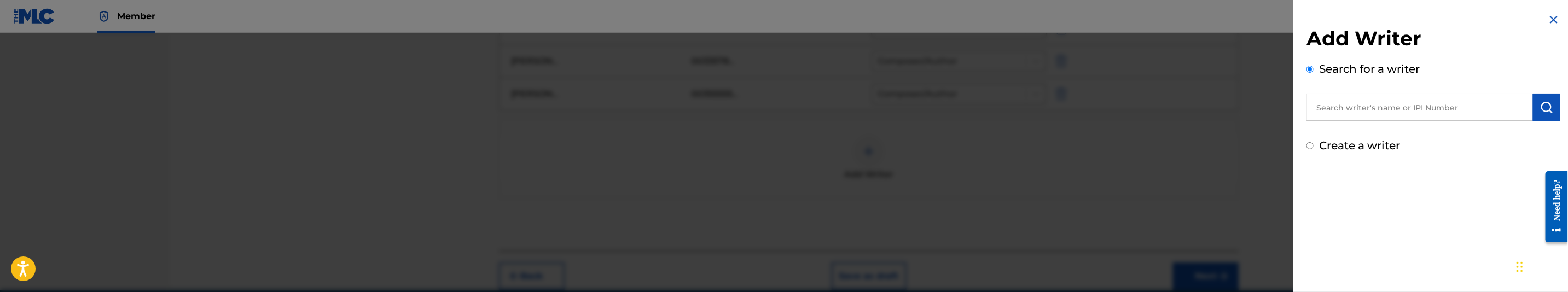
click at [1409, 108] on input "text" at bounding box center [1420, 107] width 227 height 28
paste input ""Hawkins Patrick Lamark ""
click at [1325, 107] on input ""Hawkins Patrick Lamark" at bounding box center [1420, 107] width 227 height 28
click at [1321, 107] on input ""Hawkins Patrick Lamark" at bounding box center [1420, 107] width 227 height 28
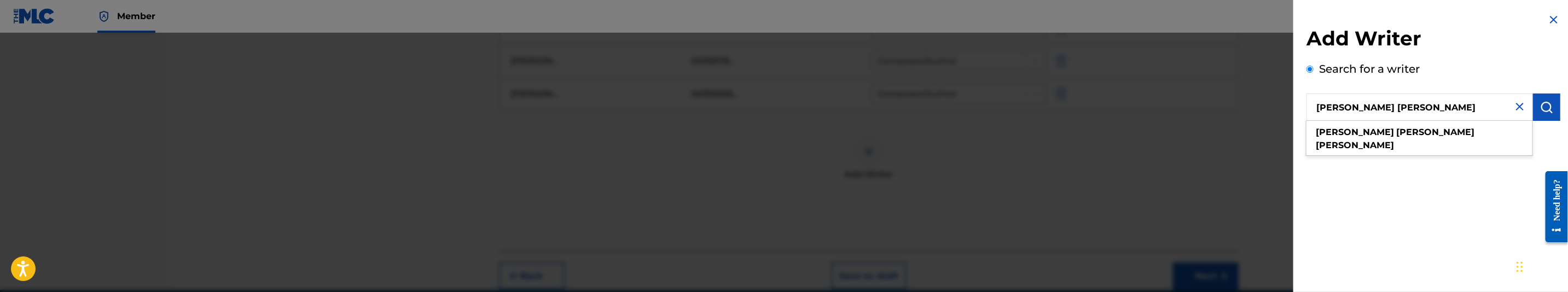
type input "Hawkins Patrick Lamark"
click at [1556, 110] on button "submit" at bounding box center [1547, 107] width 28 height 28
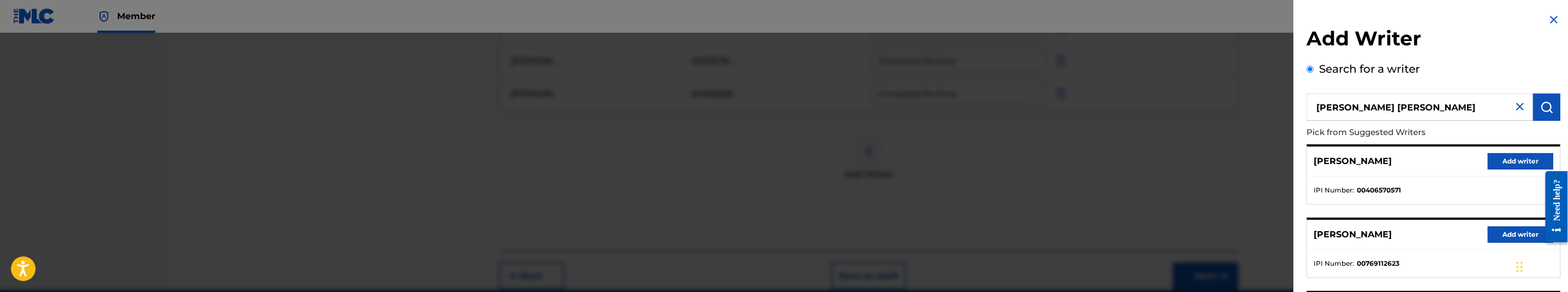
click at [1547, 113] on img "submit" at bounding box center [1547, 107] width 13 height 13
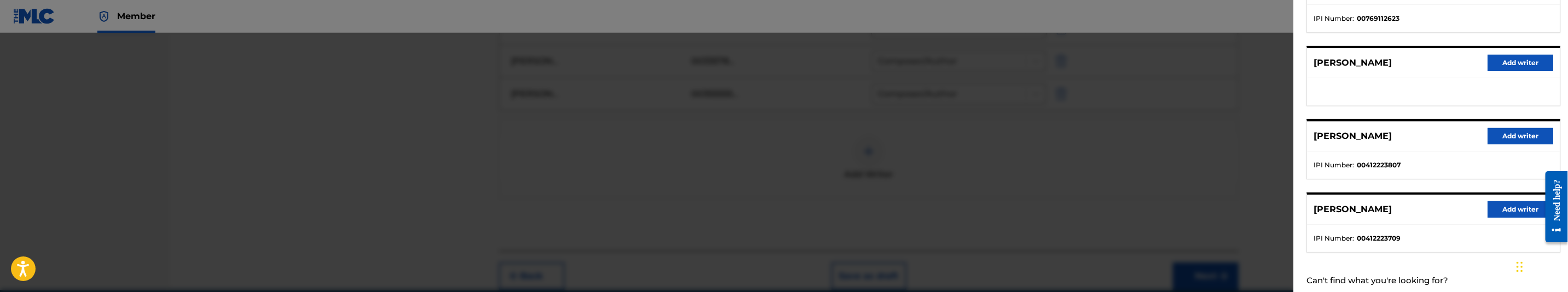
scroll to position [246, 0]
click at [1513, 133] on button "Add writer" at bounding box center [1520, 135] width 66 height 17
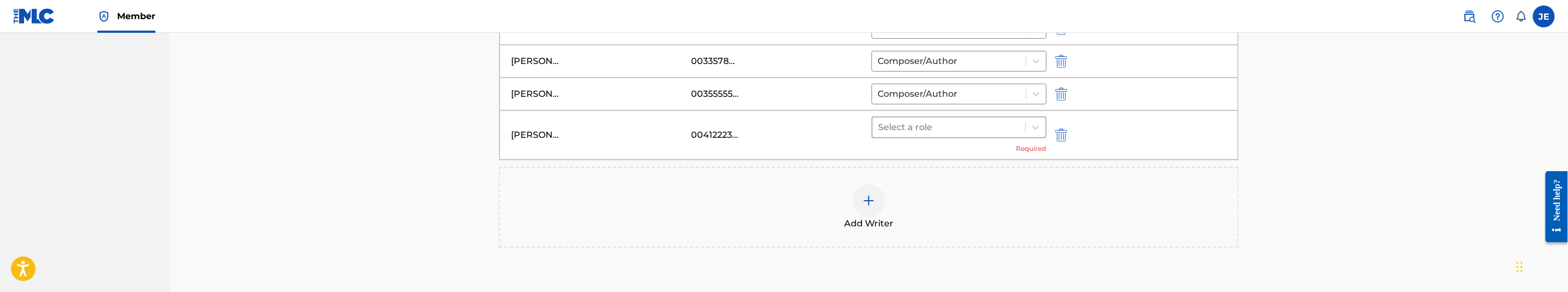
click at [963, 130] on div at bounding box center [949, 127] width 142 height 15
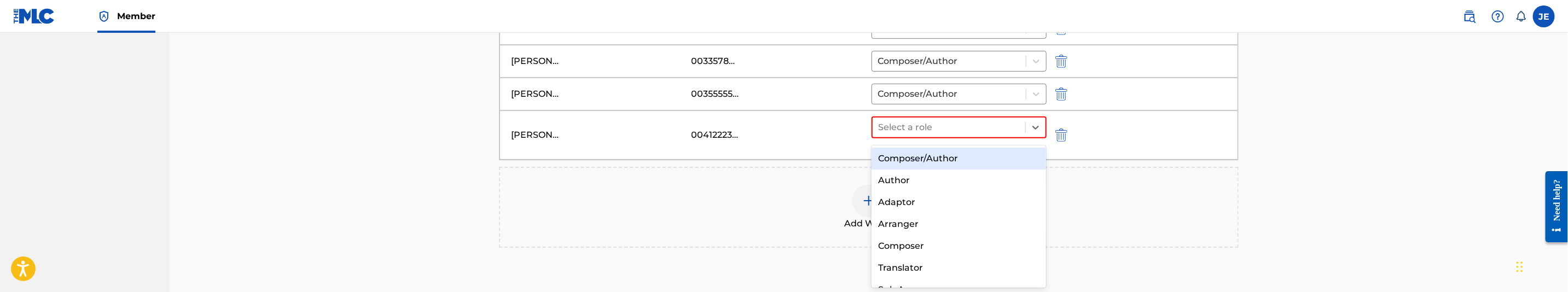
click at [946, 159] on div "Composer/Author" at bounding box center [958, 159] width 175 height 22
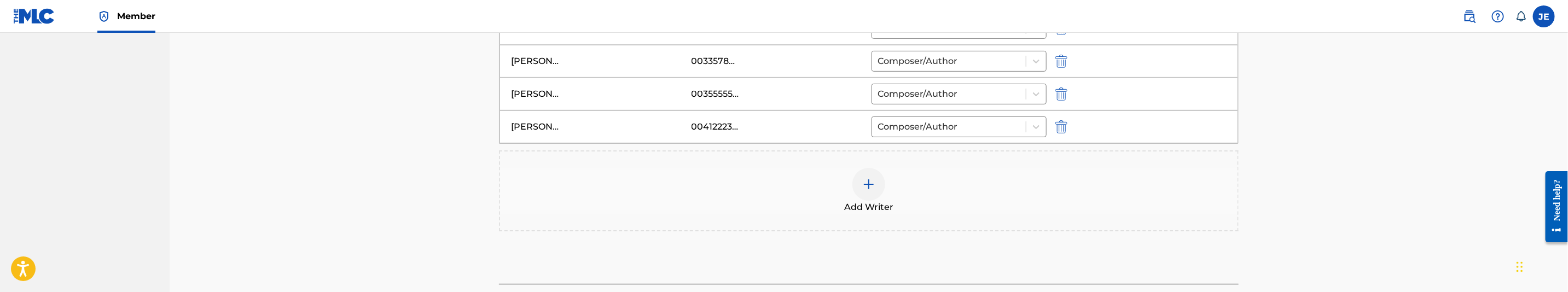
click at [865, 181] on div at bounding box center [869, 184] width 33 height 33
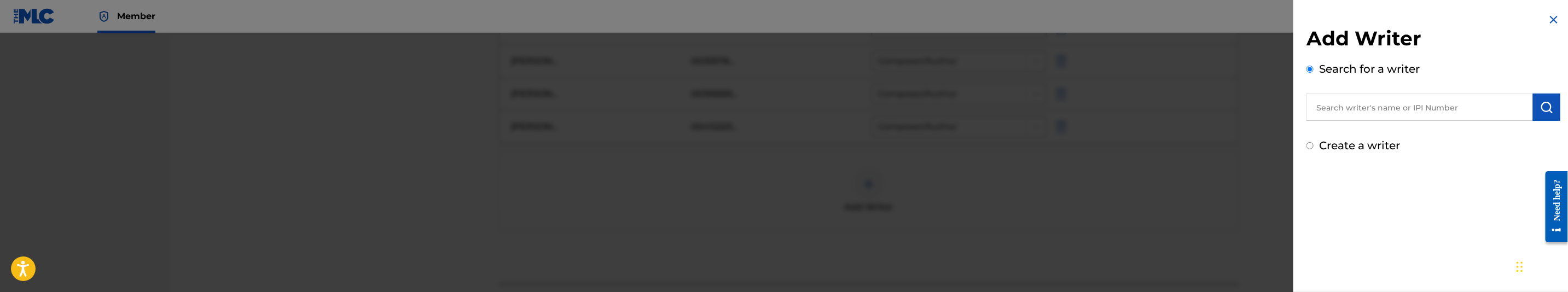
click at [1471, 122] on div "Add Writer Search for a writer Create a writer" at bounding box center [1433, 90] width 254 height 127
click at [1474, 110] on input "text" at bounding box center [1420, 107] width 227 height 28
paste input ""Ceasar Kevin Allen ""
click at [1322, 105] on input ""Ceasar Kevin Allen" at bounding box center [1420, 107] width 227 height 28
click at [1550, 104] on img "submit" at bounding box center [1547, 107] width 13 height 13
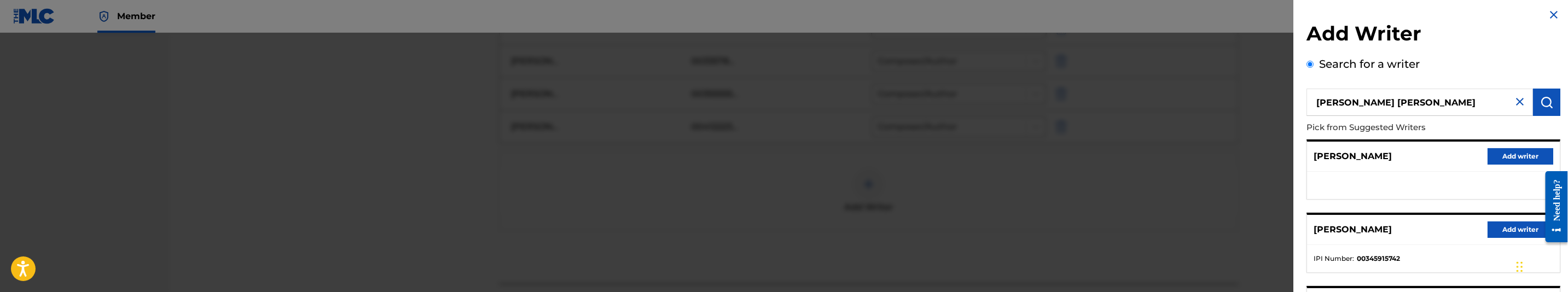
scroll to position [0, 0]
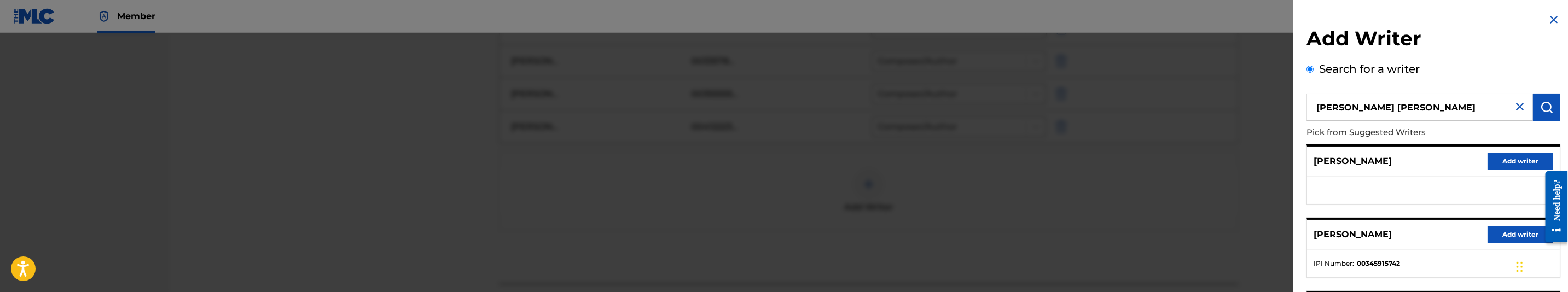
click at [1387, 108] on input "Ceasar Kevin Allen" at bounding box center [1420, 107] width 227 height 28
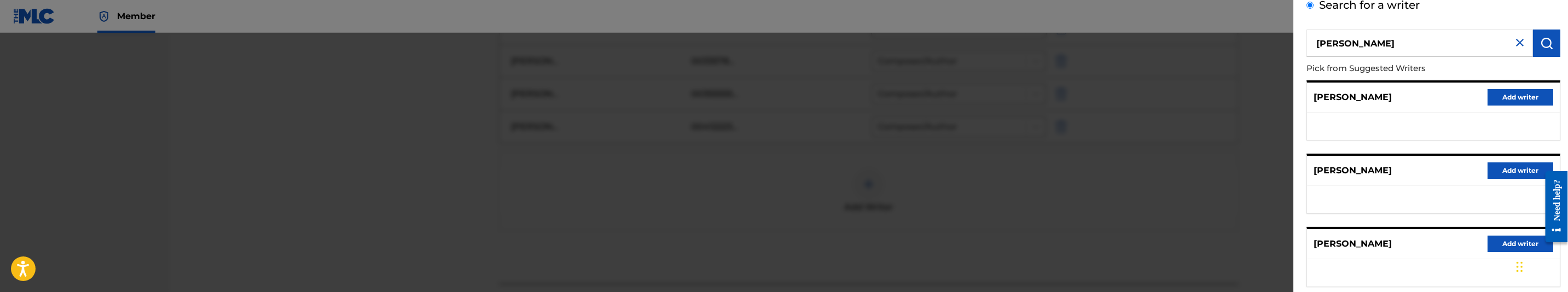
scroll to position [28, 0]
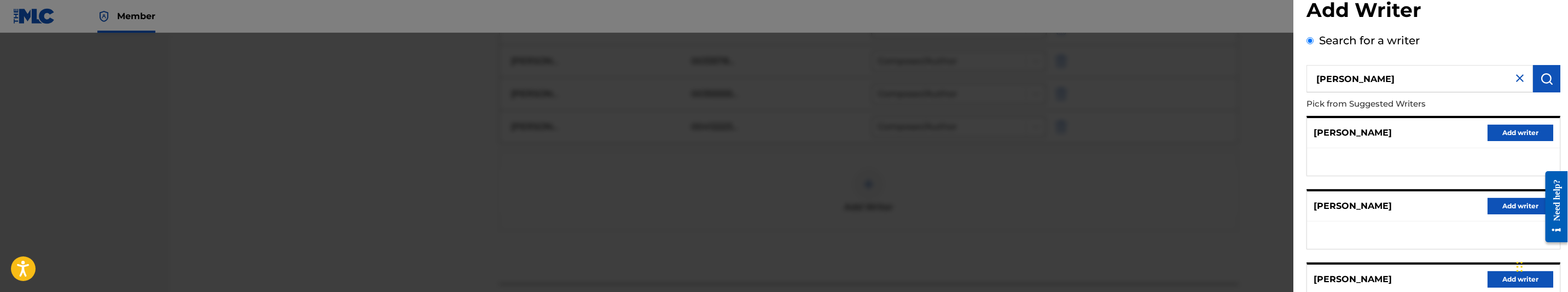
click at [1393, 86] on input "Ceasar Kevin" at bounding box center [1420, 78] width 227 height 28
paste input ""Ceasar Kevin Allen ""
click at [1323, 77] on input ""Ceasar Kevin Allen" at bounding box center [1420, 78] width 227 height 28
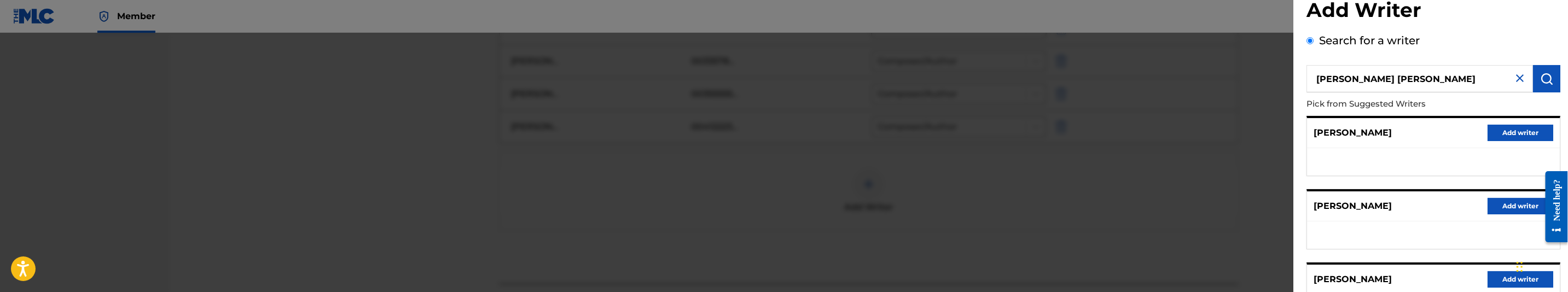
type input "Ceasar Kevin Allen"
click at [1499, 133] on button "Add writer" at bounding box center [1520, 133] width 66 height 17
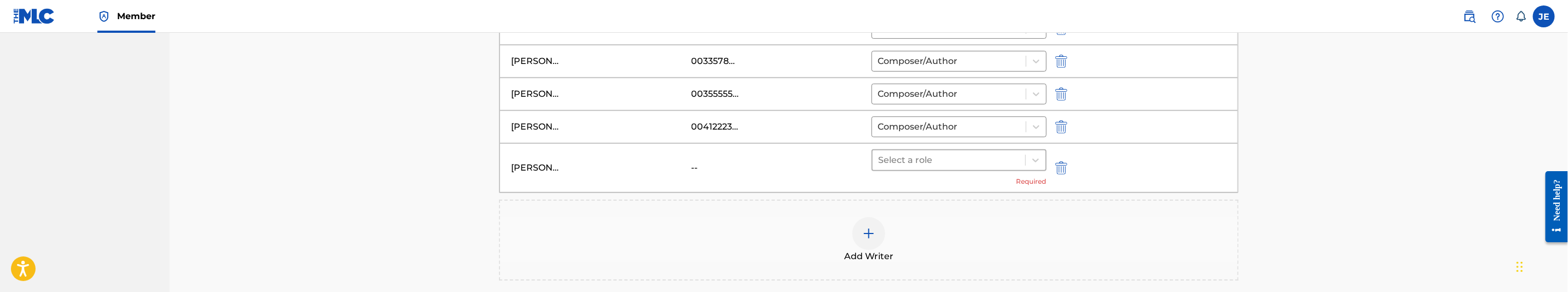
click at [968, 166] on div at bounding box center [949, 160] width 142 height 15
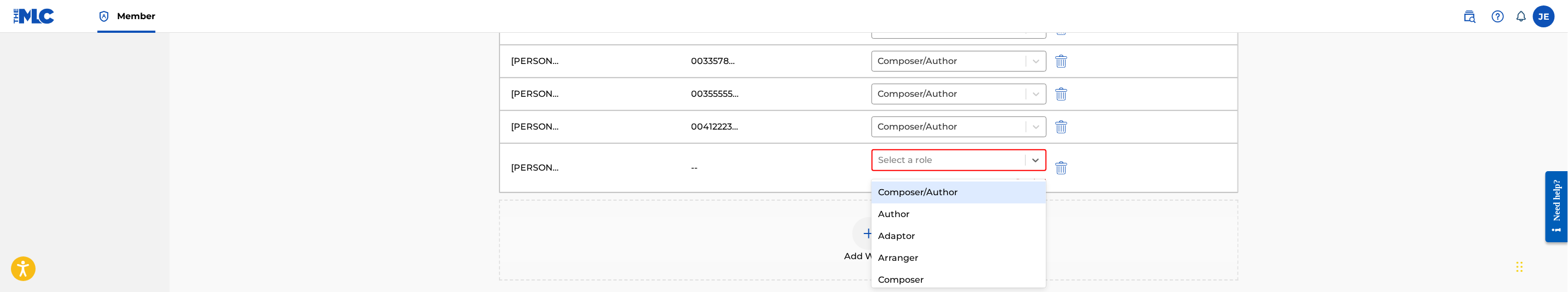
click at [955, 192] on div "Composer/Author" at bounding box center [958, 192] width 175 height 22
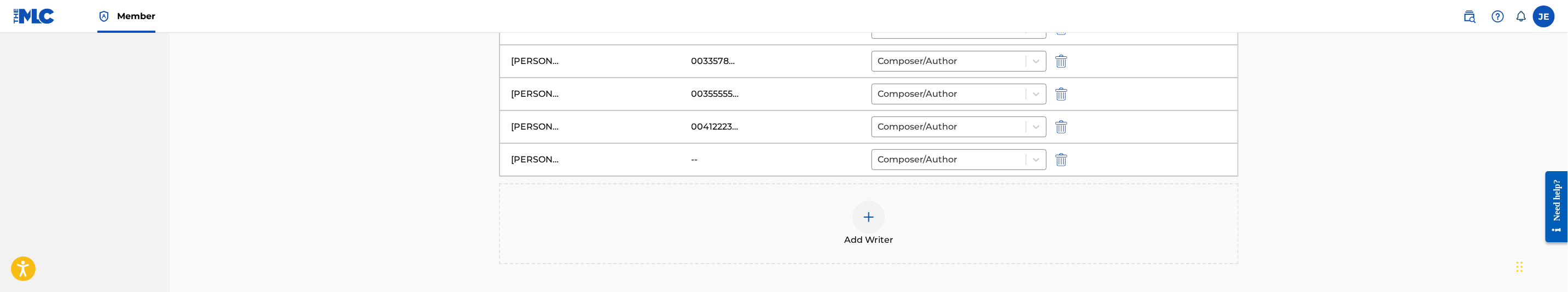
click at [870, 220] on img at bounding box center [868, 217] width 13 height 13
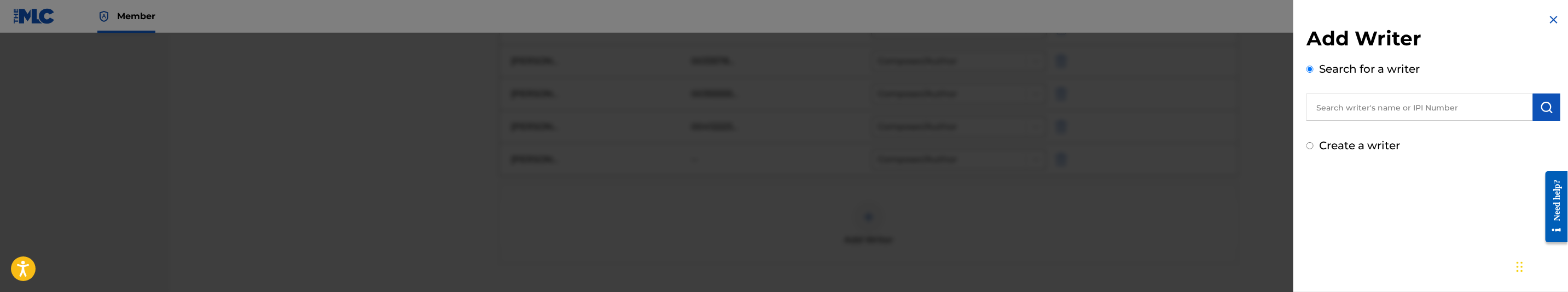
click at [1404, 115] on input "text" at bounding box center [1420, 107] width 227 height 28
paste input ""Kenrezki Joeseph ""
click at [1325, 104] on input ""Kenrezki Joeseph" at bounding box center [1420, 107] width 227 height 28
type input "Kenrezki Joeseph"
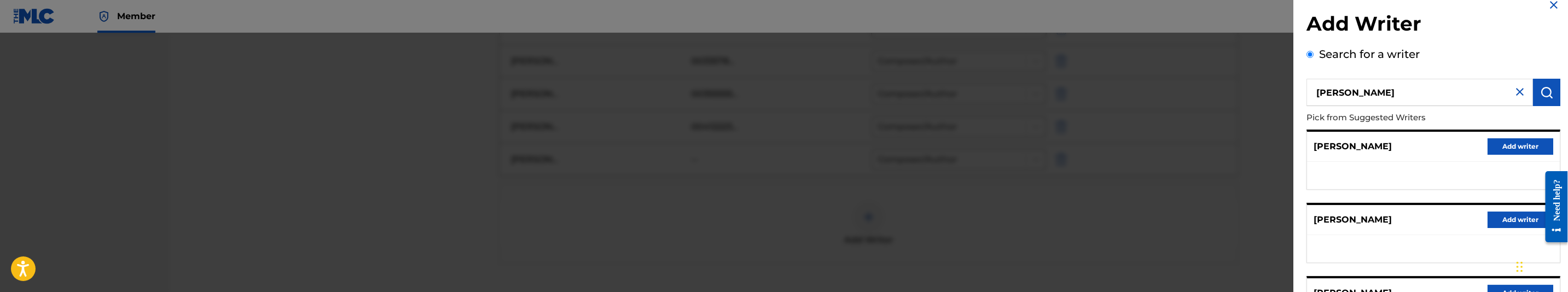
scroll to position [0, 0]
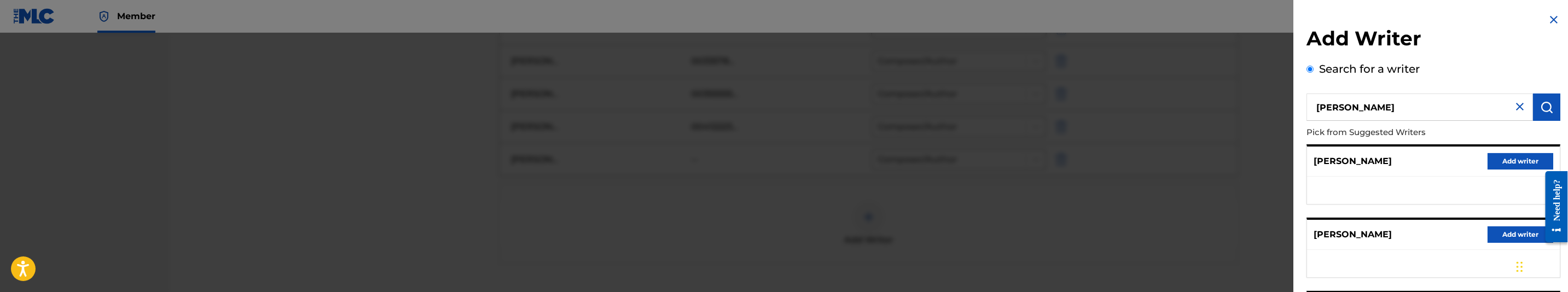
click at [1517, 107] on img at bounding box center [1520, 106] width 13 height 13
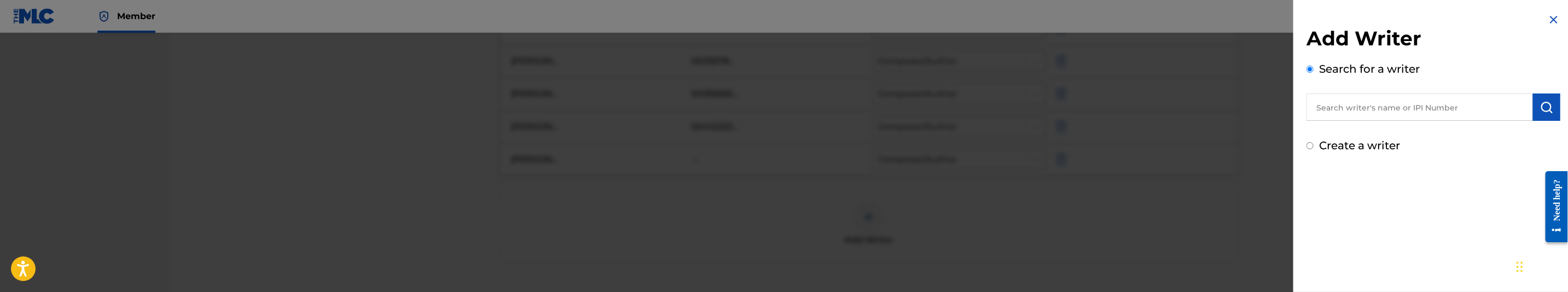
click at [1403, 110] on input "text" at bounding box center [1420, 107] width 227 height 28
paste input "Ehll Evans"
type input "Ehll Evans"
click at [1550, 115] on button "submit" at bounding box center [1547, 107] width 28 height 28
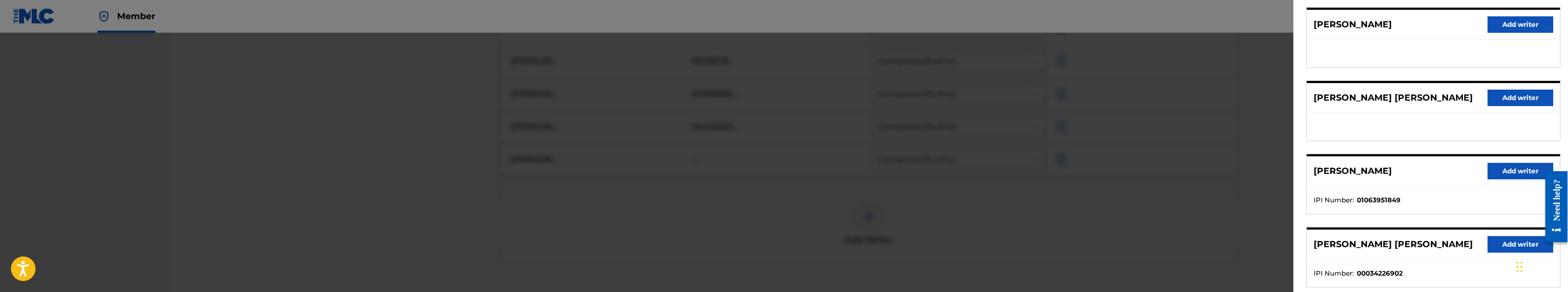
scroll to position [246, 0]
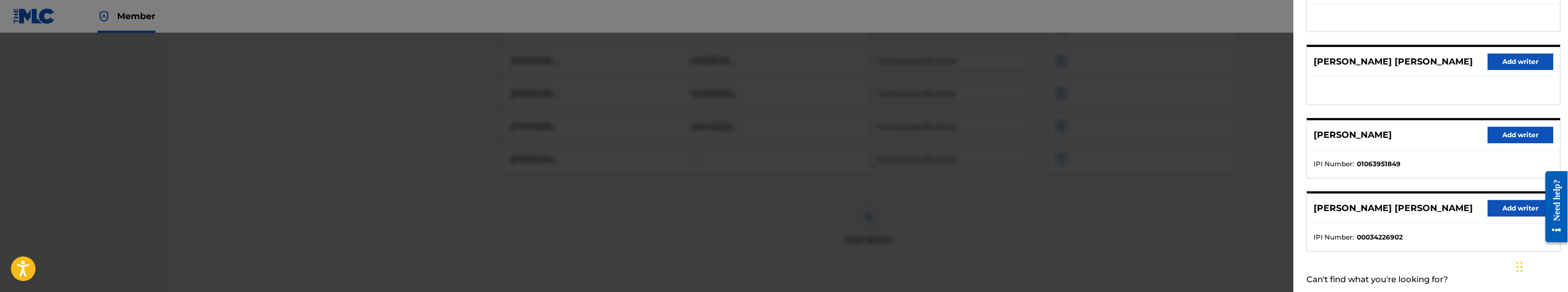
click at [1524, 129] on button "Add writer" at bounding box center [1520, 135] width 66 height 17
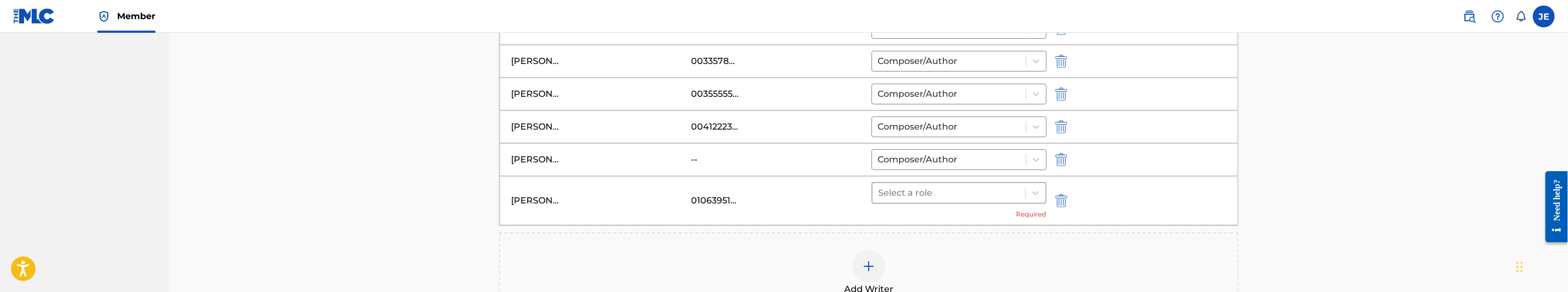
click at [928, 192] on div at bounding box center [949, 193] width 142 height 15
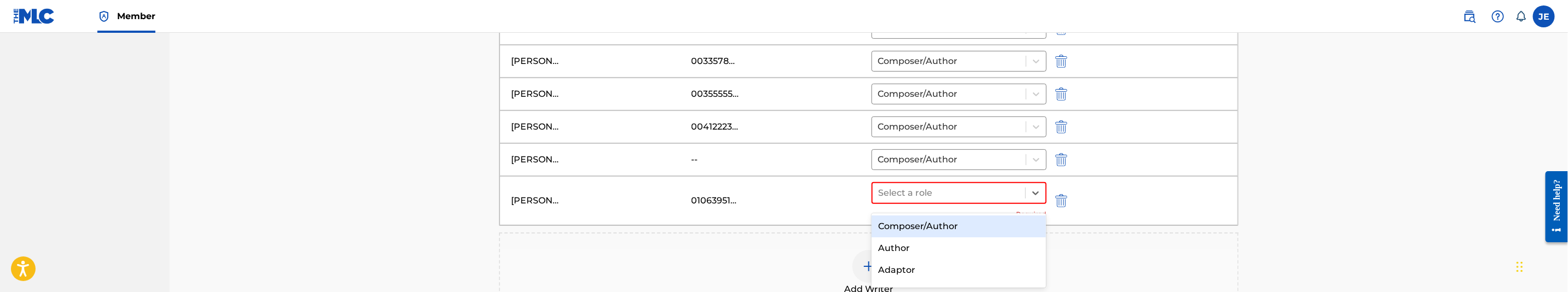
click at [921, 220] on div "Composer/Author" at bounding box center [958, 226] width 175 height 22
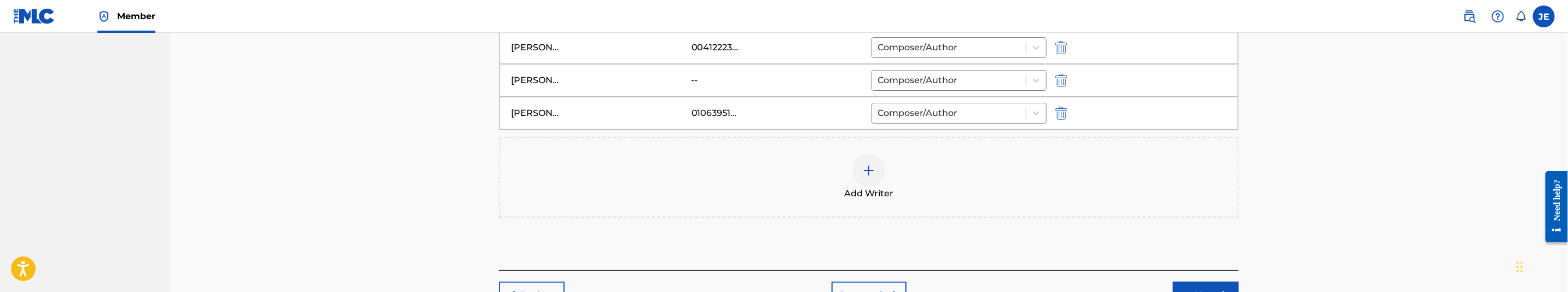
scroll to position [459, 0]
click at [863, 170] on img at bounding box center [868, 167] width 13 height 13
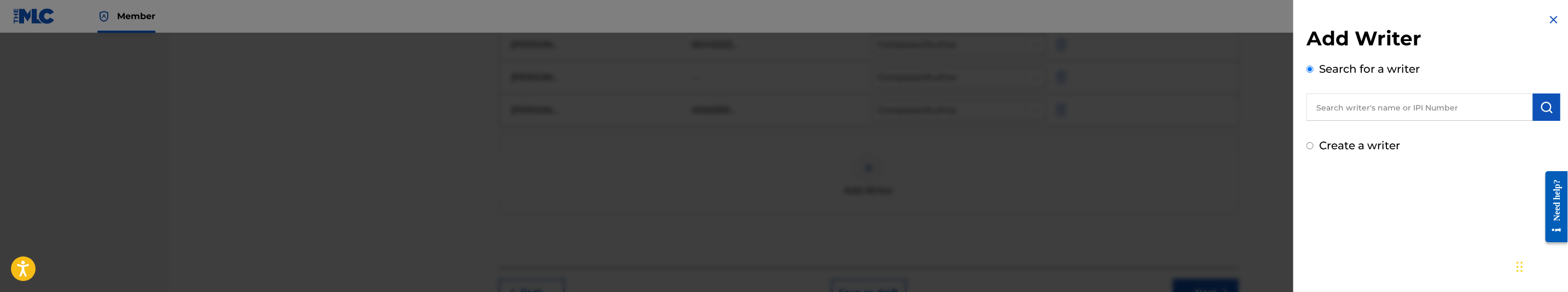
click at [1471, 109] on input "text" at bounding box center [1420, 107] width 227 height 28
paste input "722660752"
click at [1436, 97] on input "722660752" at bounding box center [1420, 107] width 227 height 28
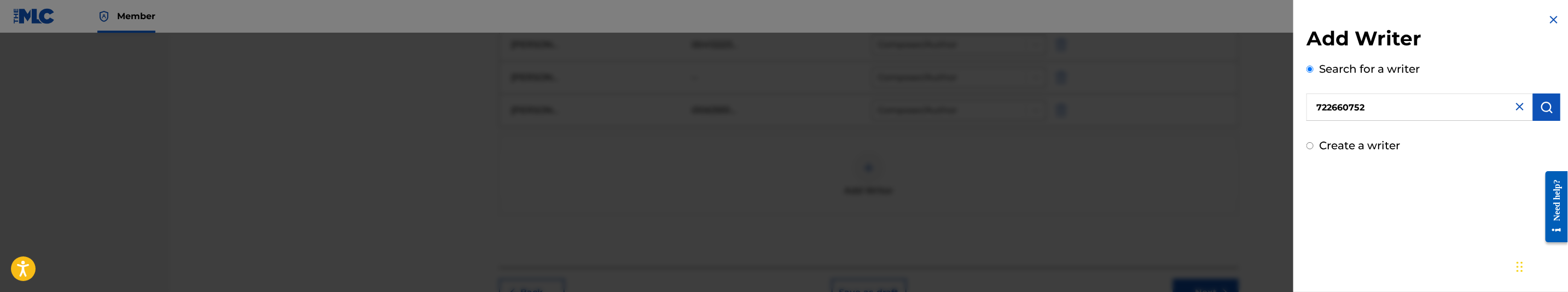
paste input ""Rucker Marcus Fitzgerald ""
click at [1322, 102] on input ""Rucker Marcus Fitzgerald" at bounding box center [1420, 107] width 227 height 28
click at [1545, 110] on img "submit" at bounding box center [1547, 107] width 13 height 13
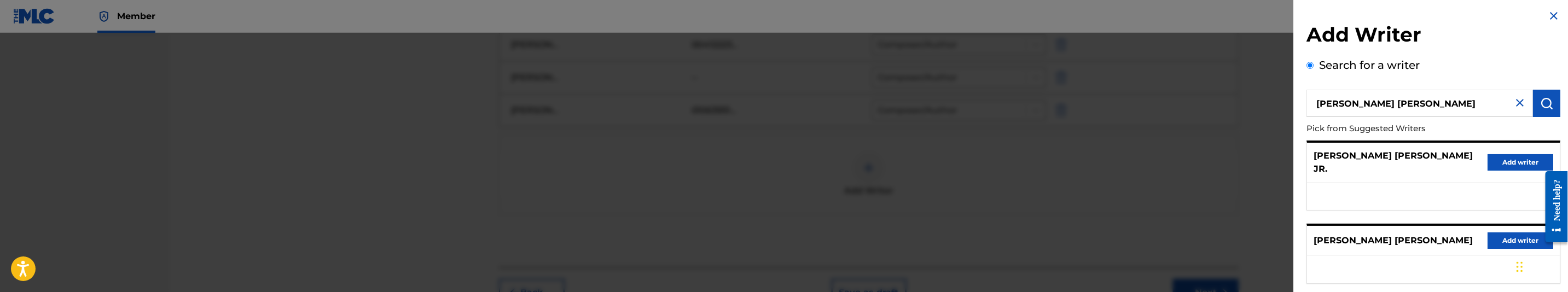
scroll to position [0, 0]
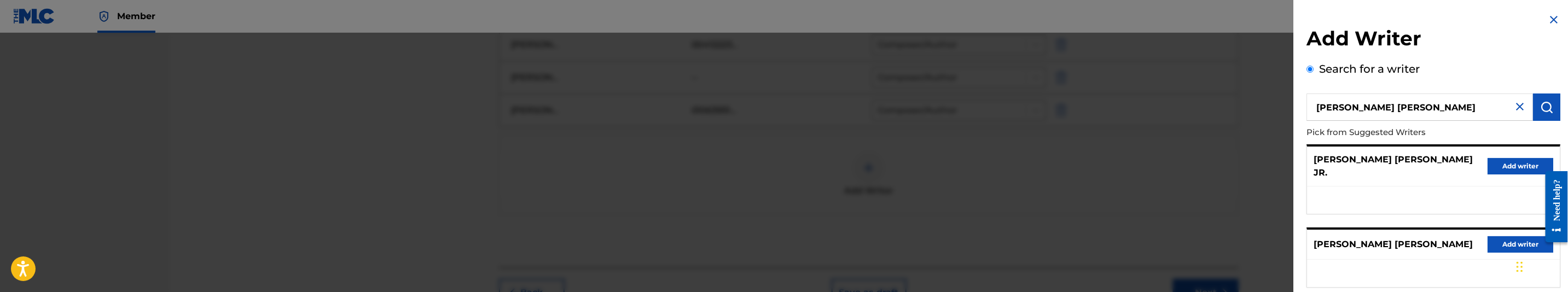
click at [1373, 105] on input "Rucker Marcus Fitzgerald" at bounding box center [1420, 107] width 227 height 28
type input "Rucker Fitzgerald"
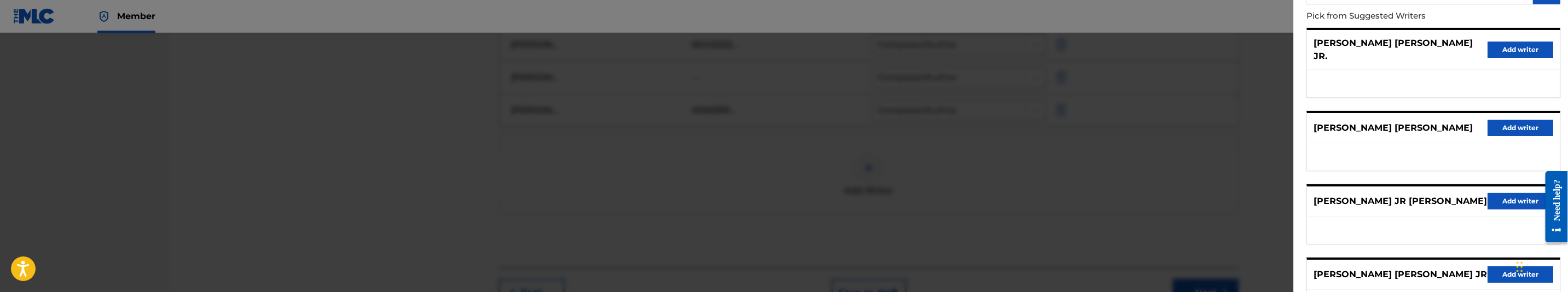
scroll to position [110, 0]
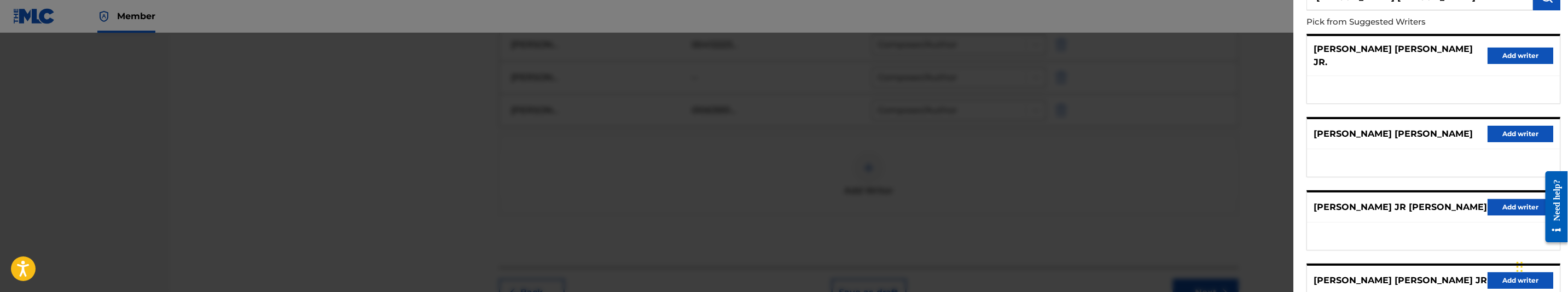
click at [1521, 125] on button "Add writer" at bounding box center [1520, 133] width 66 height 17
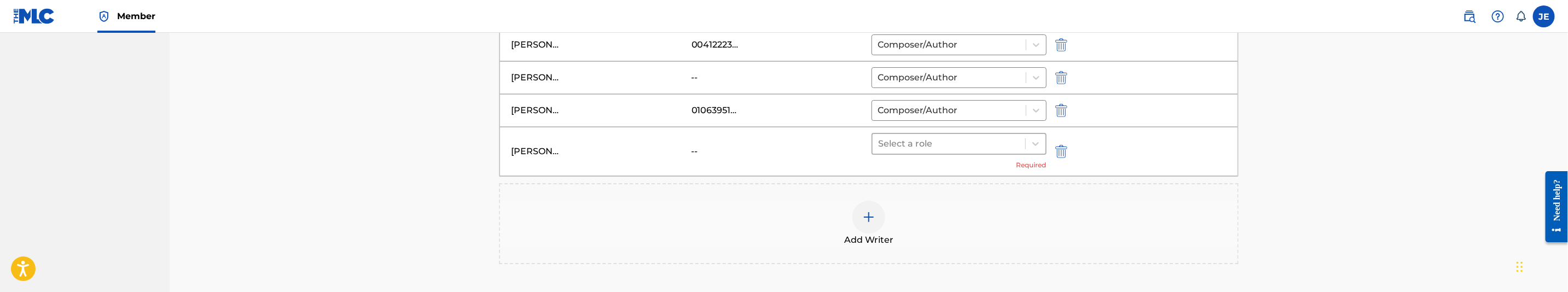
click at [914, 151] on div at bounding box center [949, 143] width 142 height 15
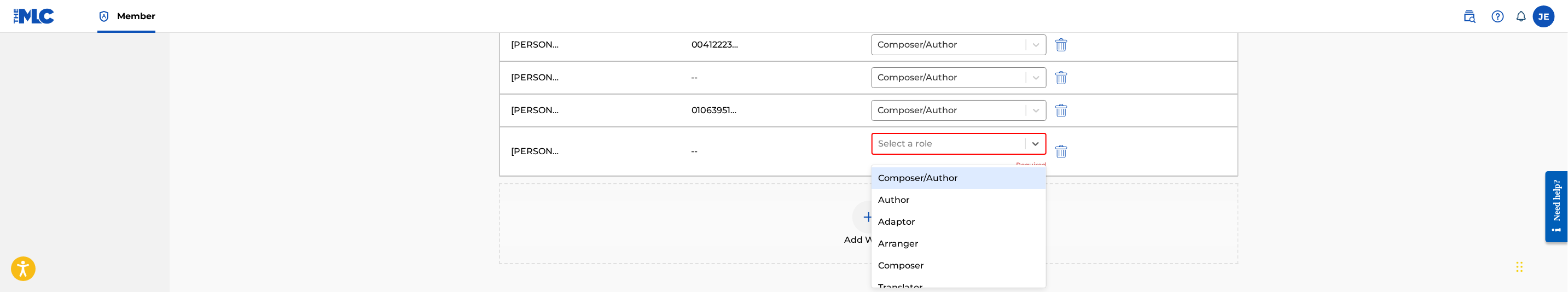
click at [913, 179] on div "Composer/Author" at bounding box center [958, 178] width 175 height 22
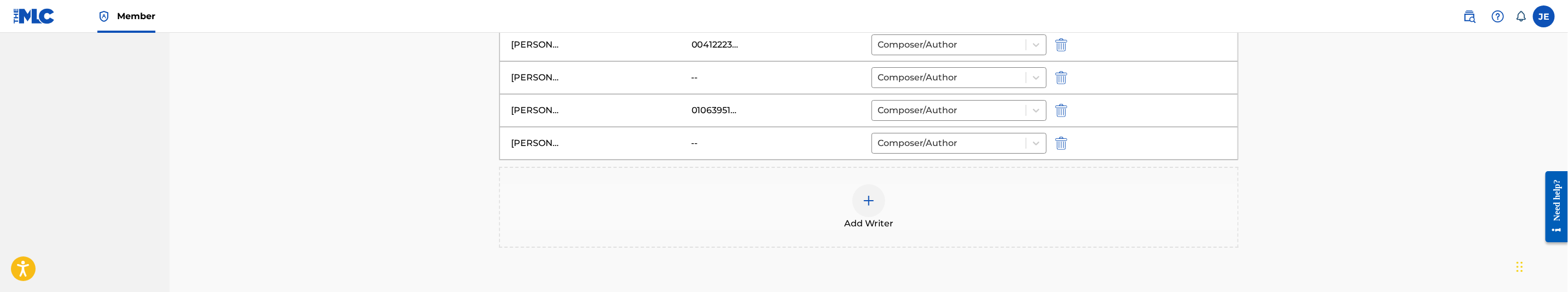
click at [883, 205] on div at bounding box center [869, 201] width 33 height 33
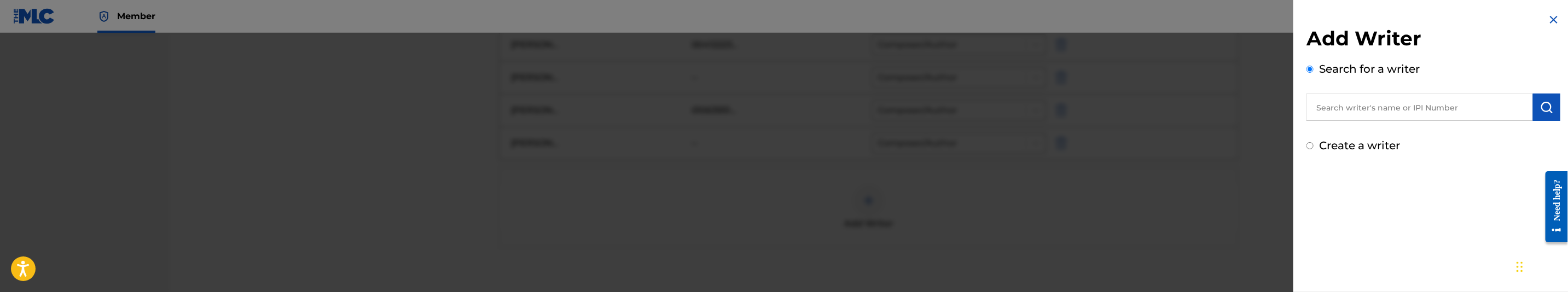
click at [1423, 110] on input "text" at bounding box center [1420, 107] width 227 height 28
paste input ""Skinner Jawuan Valentino ""
click at [1324, 105] on input ""Skinner Jawuan Valentino" at bounding box center [1420, 107] width 227 height 28
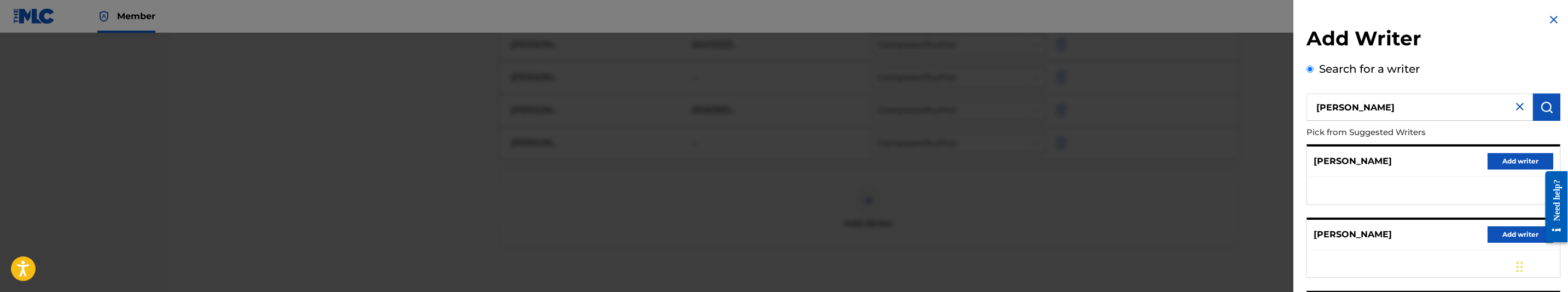
click at [1553, 108] on button "submit" at bounding box center [1547, 107] width 28 height 28
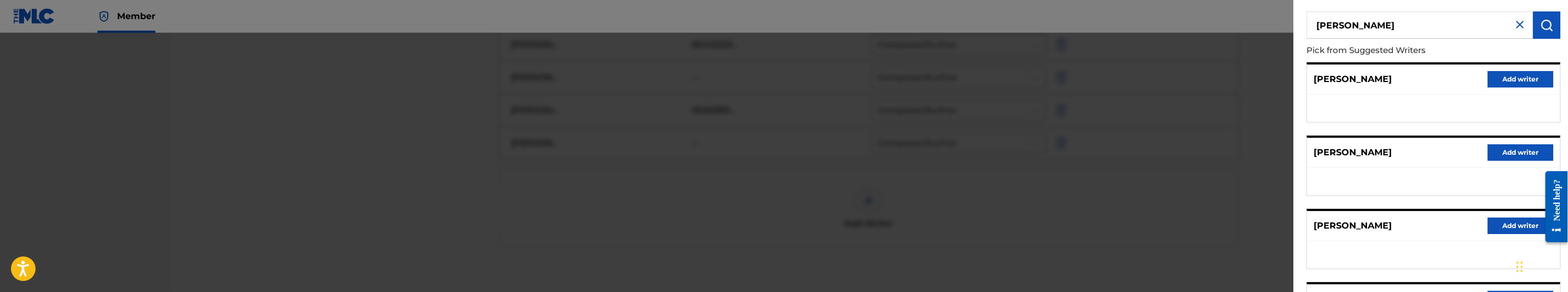
scroll to position [0, 0]
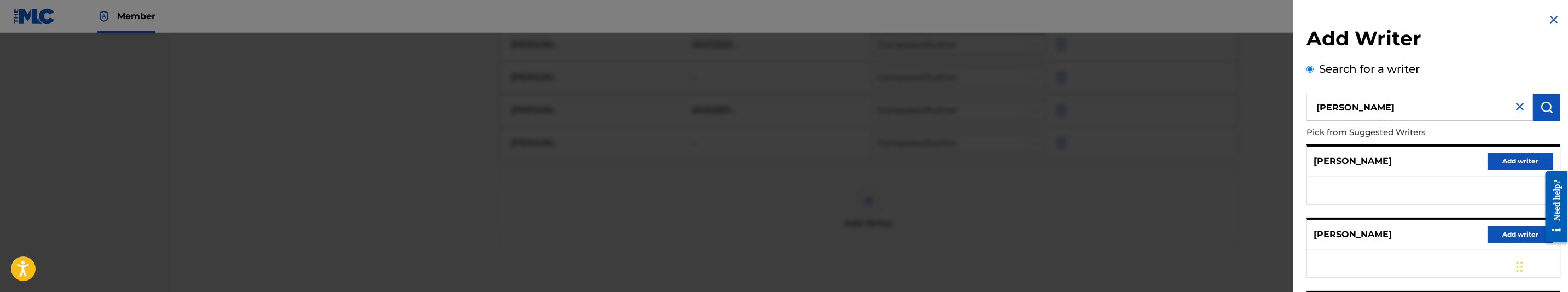
click at [1408, 109] on input "Skinner Jawuan Valentino" at bounding box center [1420, 107] width 227 height 28
click at [1411, 113] on input "Skinner Jawuan" at bounding box center [1420, 107] width 227 height 28
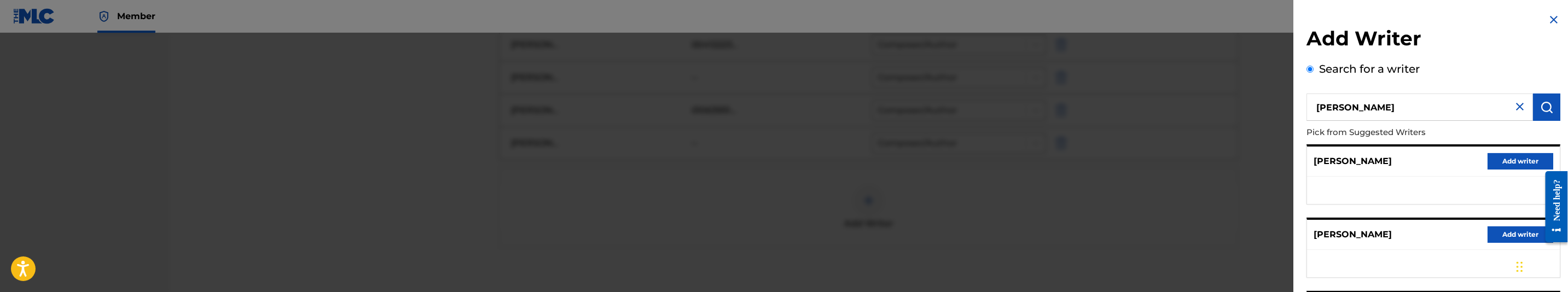
paste input ""Skinner Jawuan Valentino ""
click at [1320, 107] on input ""Skinner Jawuan Valentino" at bounding box center [1420, 107] width 227 height 28
type input "Skinner Jawuan Valentino"
click at [1555, 105] on button "submit" at bounding box center [1547, 107] width 28 height 28
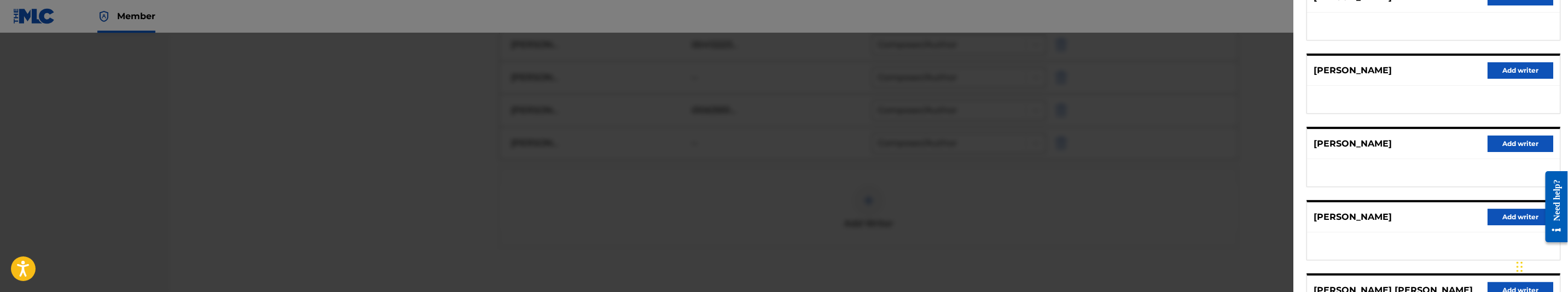
scroll to position [246, 0]
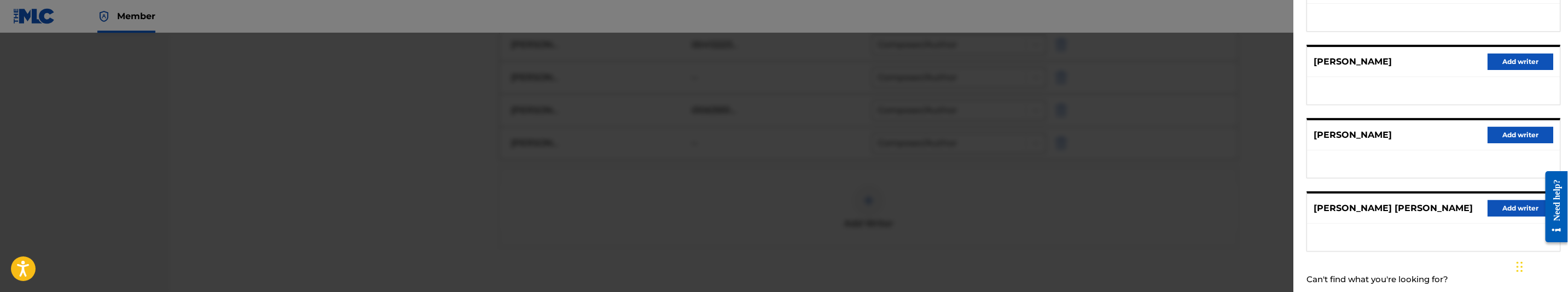
click at [1498, 204] on button "Add writer" at bounding box center [1520, 208] width 66 height 17
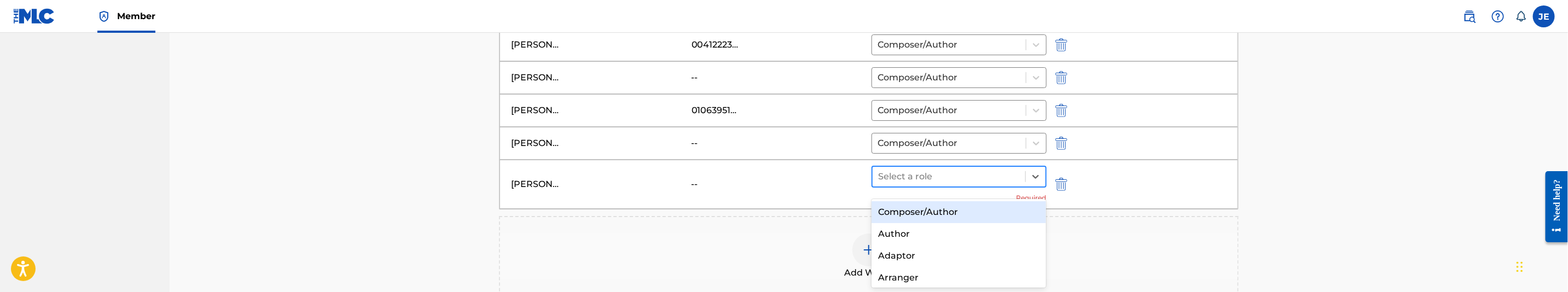
click at [920, 184] on div at bounding box center [949, 176] width 142 height 15
click at [912, 205] on div "Composer/Author" at bounding box center [958, 212] width 175 height 22
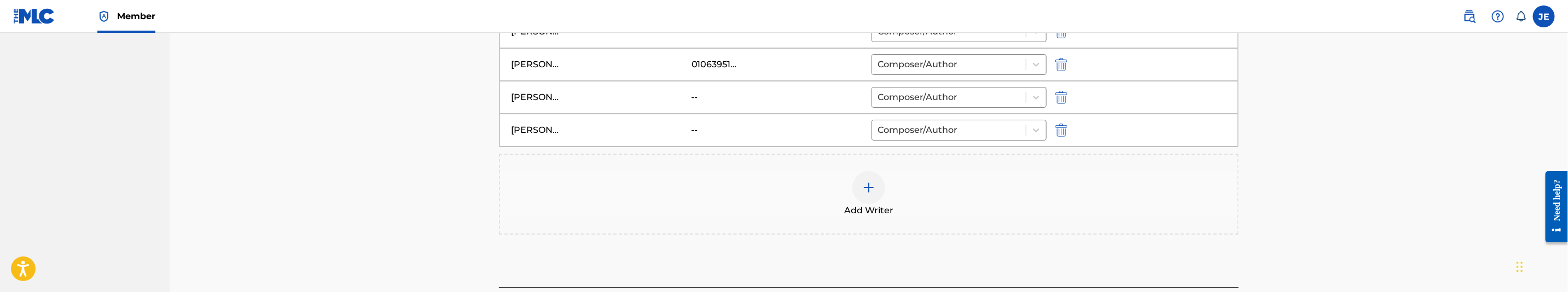
scroll to position [541, 0]
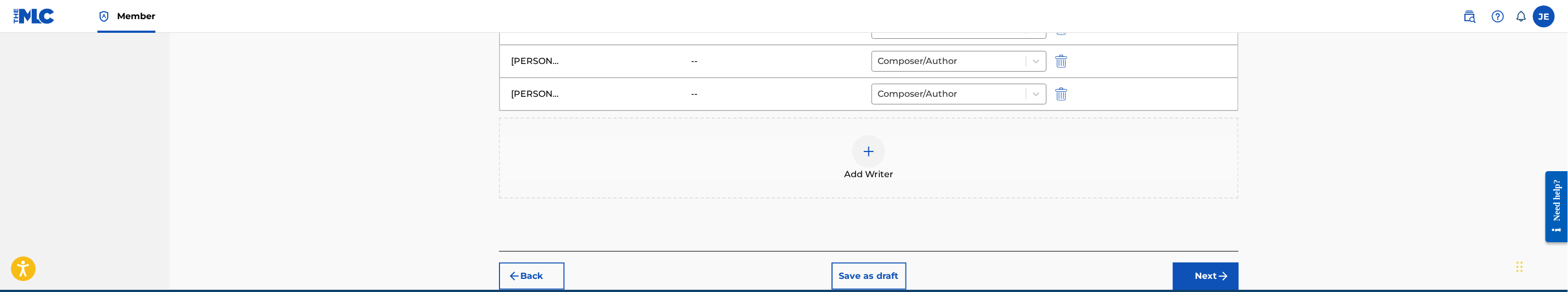
click at [1197, 275] on button "Next" at bounding box center [1206, 276] width 66 height 28
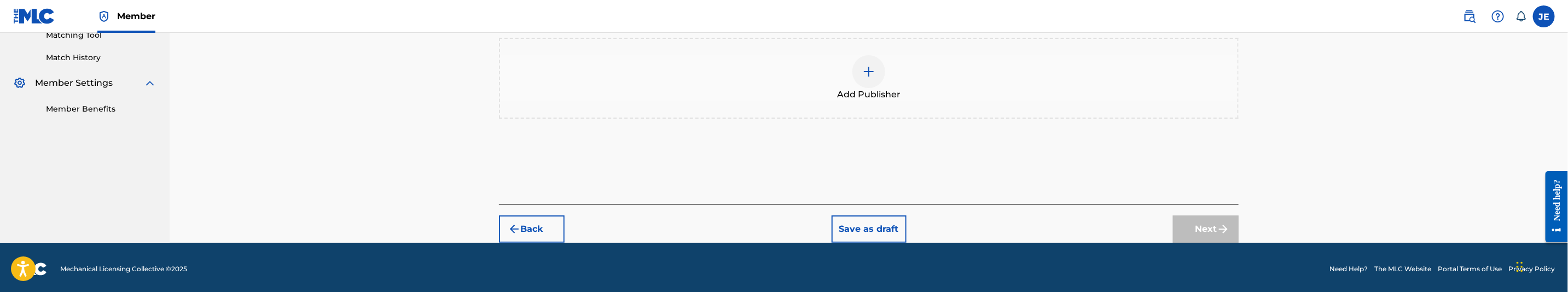
scroll to position [292, 0]
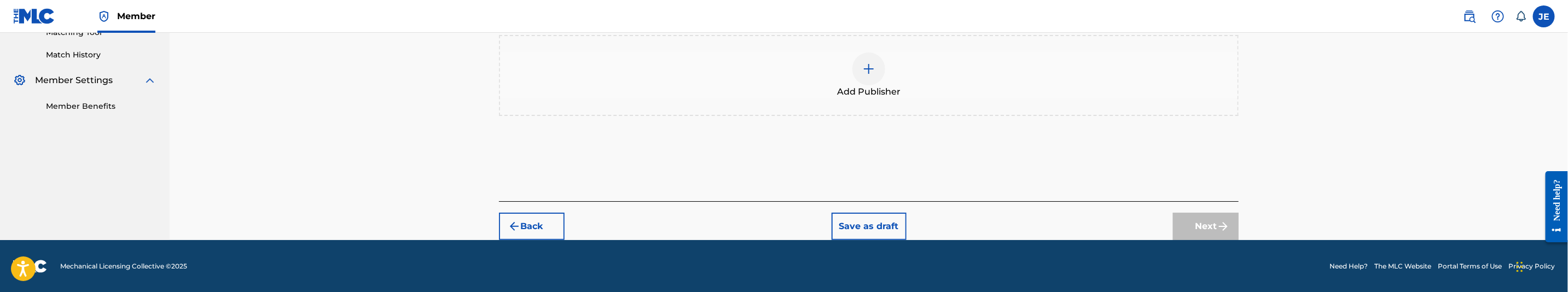
click at [876, 66] on div at bounding box center [869, 69] width 33 height 33
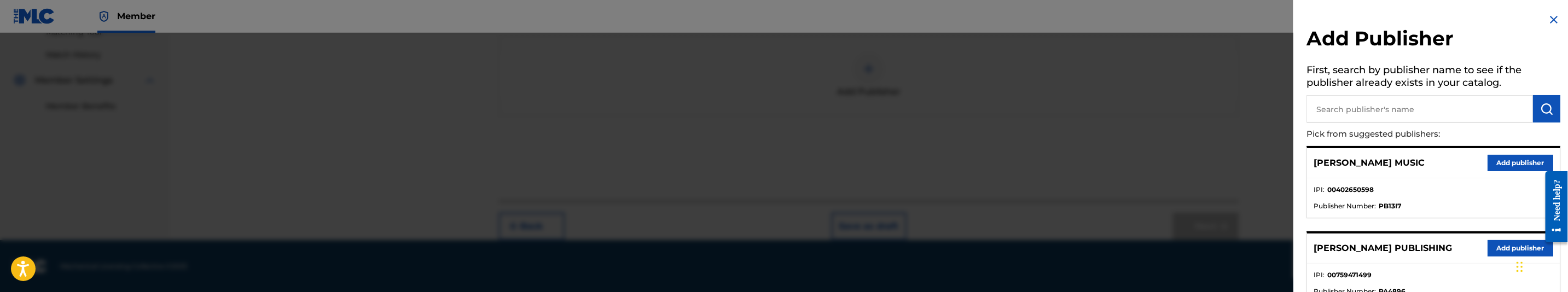
click at [1381, 103] on input "text" at bounding box center [1420, 108] width 227 height 28
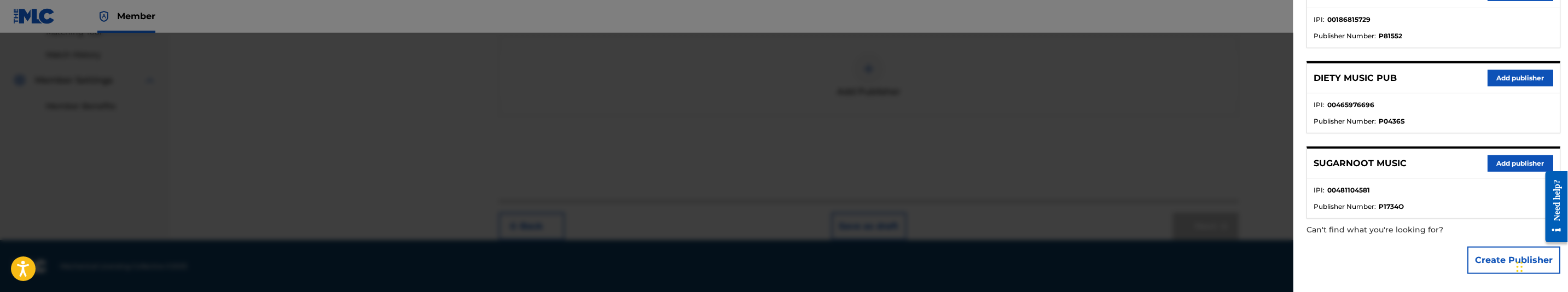
click at [1495, 255] on button "Create Publisher" at bounding box center [1514, 260] width 93 height 28
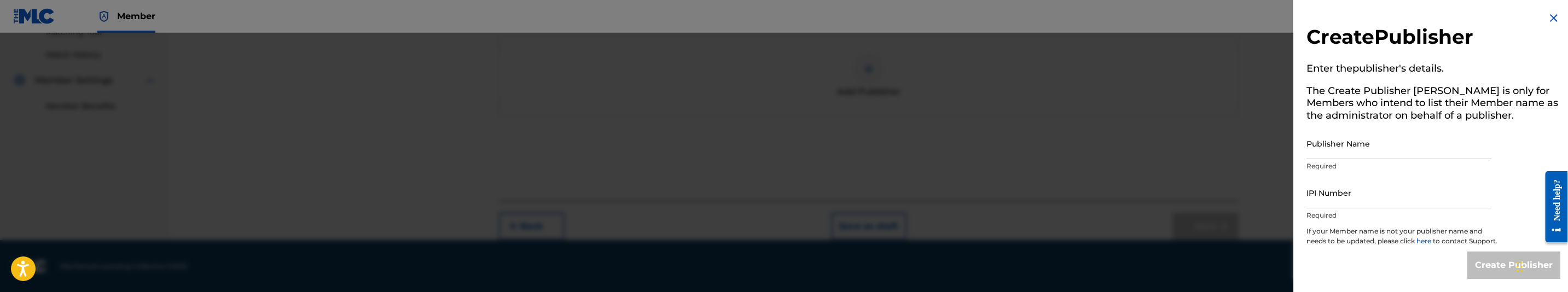
click at [1495, 255] on div "Create Publisher" at bounding box center [1514, 265] width 93 height 28
click at [1403, 136] on input "Publisher Name" at bounding box center [1399, 143] width 185 height 31
click at [1369, 186] on input "IPI Number" at bounding box center [1399, 192] width 185 height 31
click at [1376, 141] on input "Publisher Name" at bounding box center [1399, 143] width 185 height 31
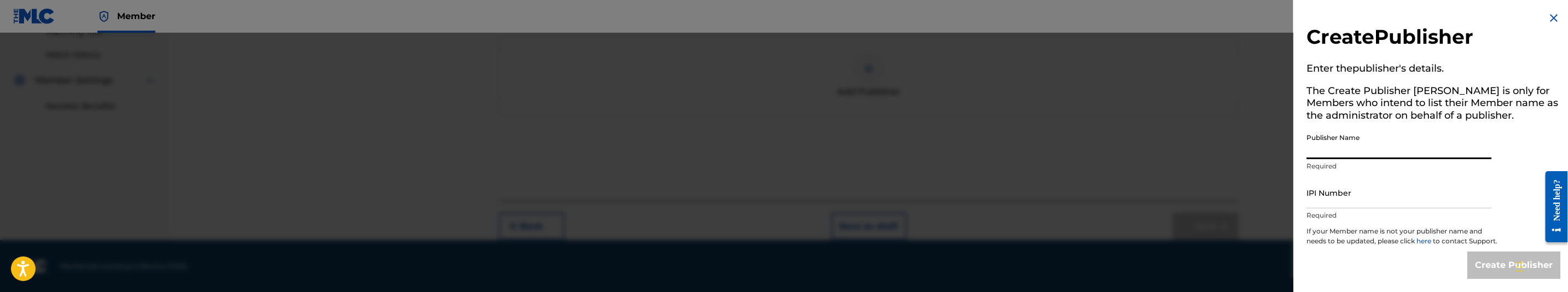
type input "MAKANIK PUBLISHING"
click at [1328, 190] on input "IPI Number" at bounding box center [1399, 192] width 185 height 31
type input "00835614041"
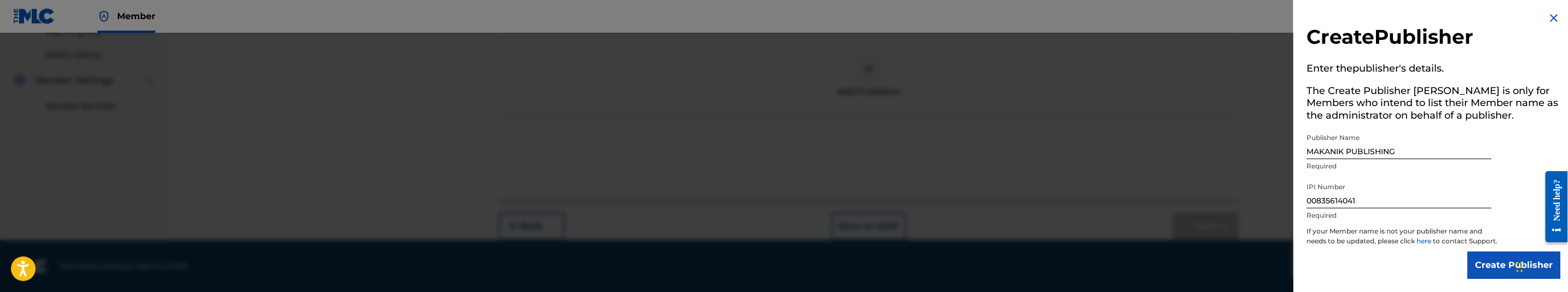
click at [1493, 269] on input "Create Publisher" at bounding box center [1514, 265] width 93 height 28
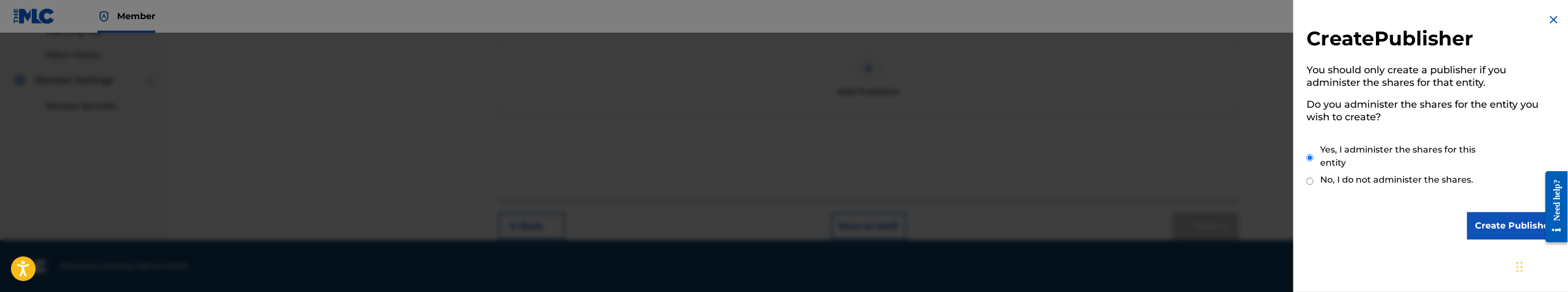
click at [1482, 223] on input "Create Publisher" at bounding box center [1514, 225] width 93 height 28
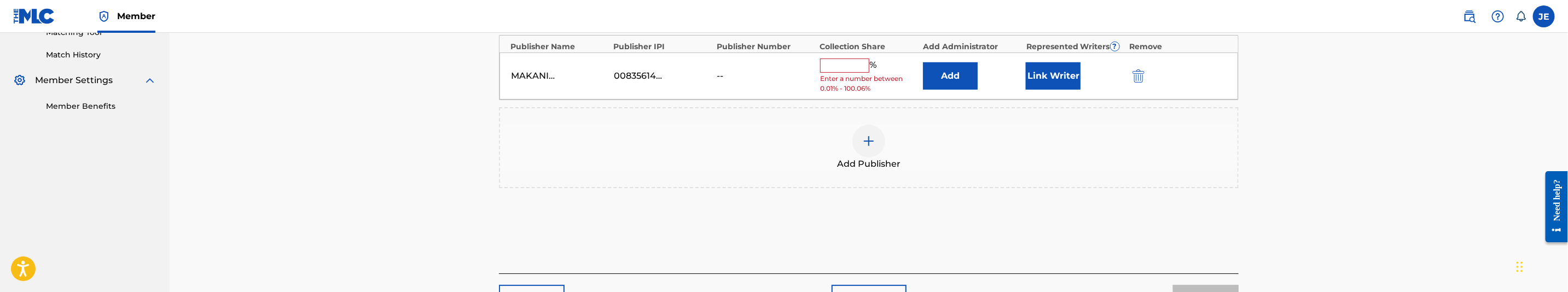
click at [959, 75] on button "Add" at bounding box center [950, 76] width 55 height 28
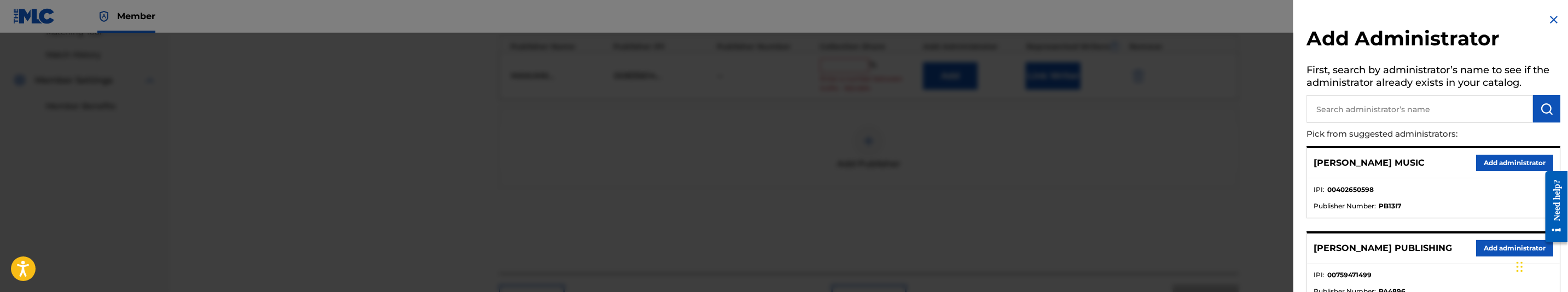
click at [1488, 110] on input "text" at bounding box center [1420, 108] width 227 height 28
type input "mezzo"
click at [1517, 158] on button "Add administrator" at bounding box center [1515, 163] width 77 height 17
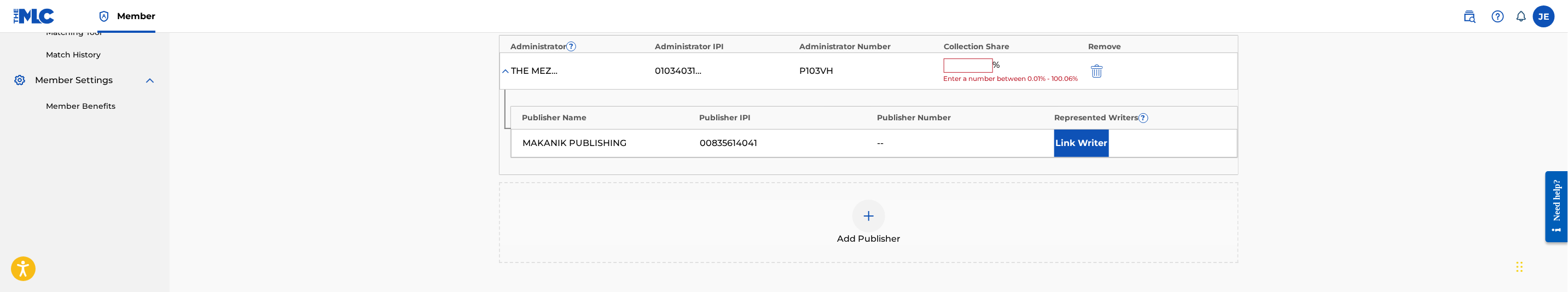
click at [1064, 151] on button "Link Writer" at bounding box center [1081, 143] width 55 height 28
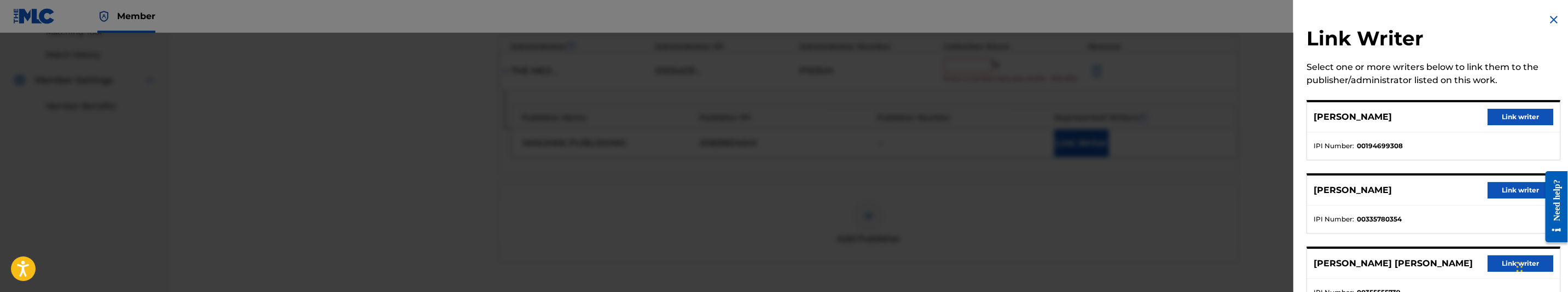
click at [1494, 111] on button "Link writer" at bounding box center [1520, 117] width 66 height 17
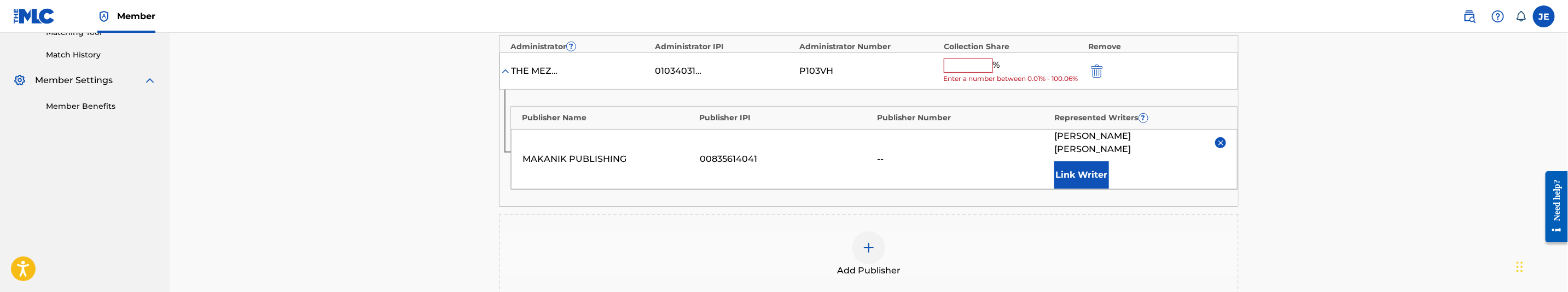
click at [947, 67] on input "text" at bounding box center [968, 66] width 49 height 14
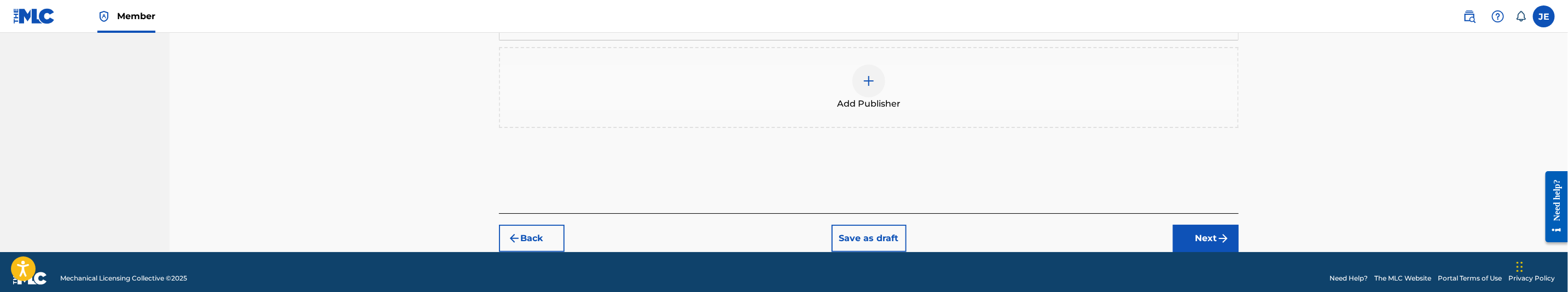
type input "11.1"
click at [1209, 225] on button "Next" at bounding box center [1206, 238] width 66 height 28
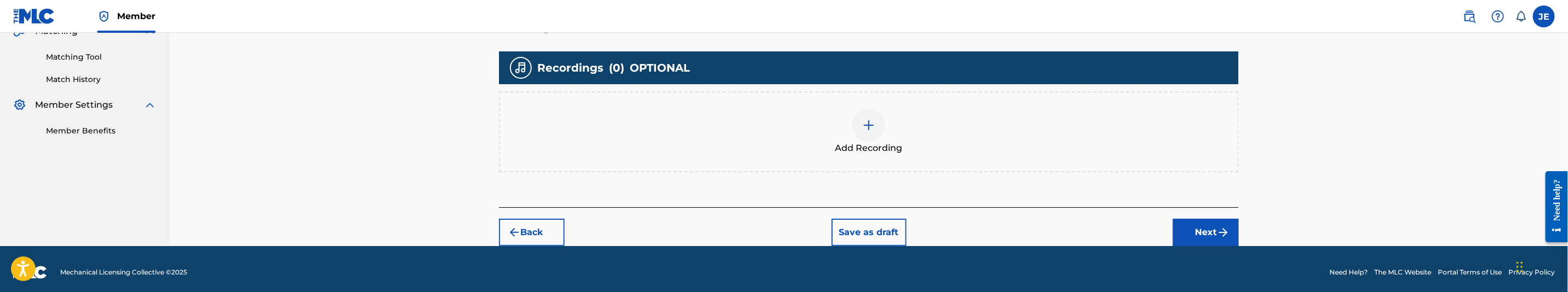
scroll to position [273, 0]
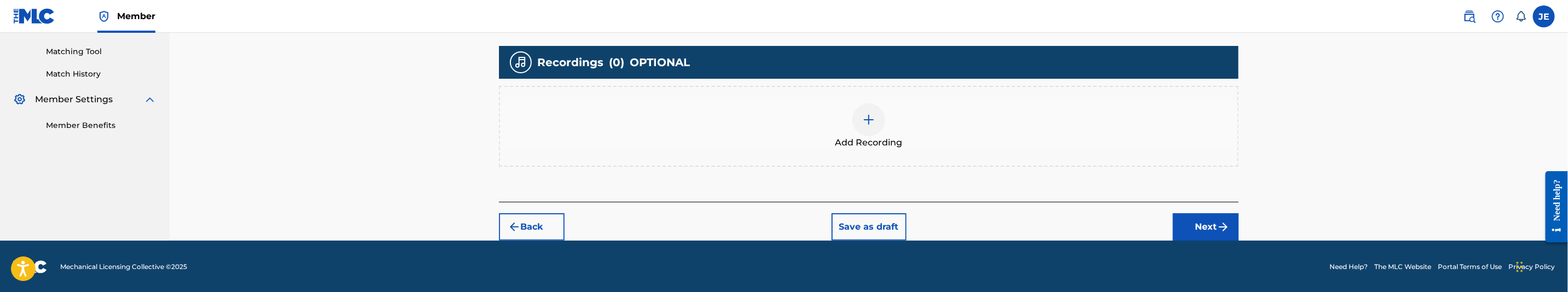
click at [872, 124] on img at bounding box center [868, 119] width 13 height 13
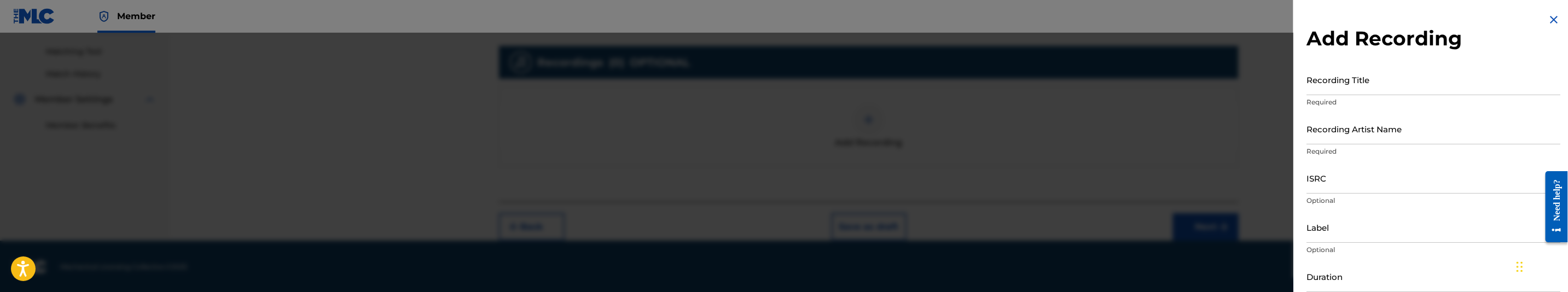
click at [1379, 89] on input "Recording Title" at bounding box center [1433, 79] width 254 height 31
paste input "Playa by Nineaux"
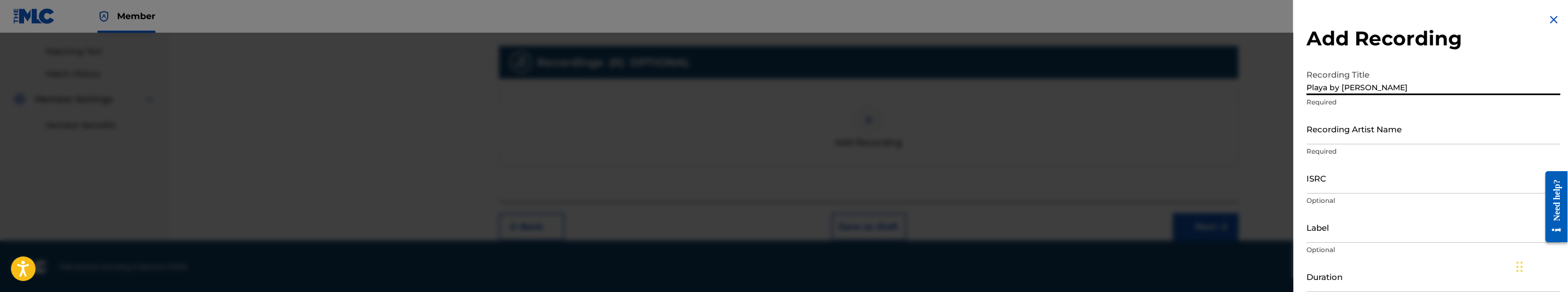
click at [1359, 89] on input "Playa by Nineaux" at bounding box center [1433, 79] width 254 height 31
type input "Playa"
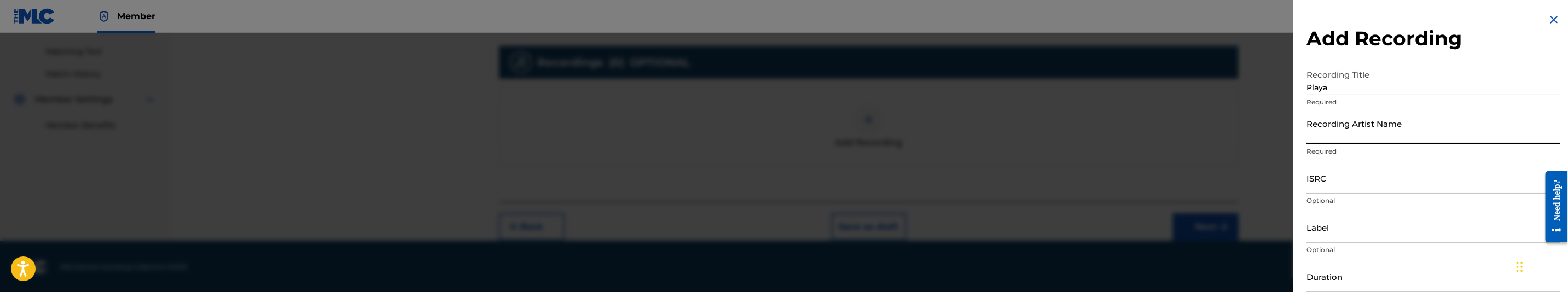
click at [1364, 126] on input "Recording Artist Name" at bounding box center [1433, 129] width 254 height 31
paste input "Nineaux"
type input "Nineaux"
click at [1390, 171] on input "ISRC" at bounding box center [1433, 178] width 254 height 31
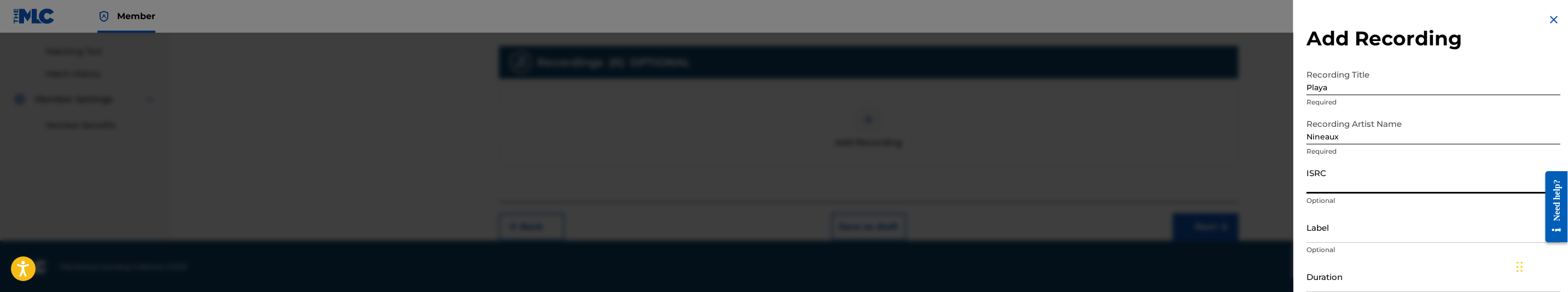
paste input "QZK6F2397739"
type input "QZK6F2397739"
click at [1328, 236] on input "Label" at bounding box center [1433, 227] width 254 height 31
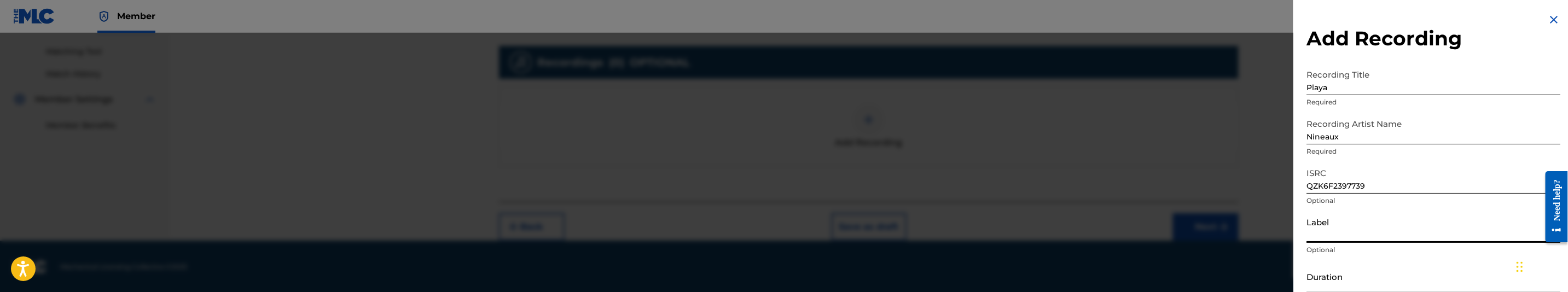
paste input "TRM Records"
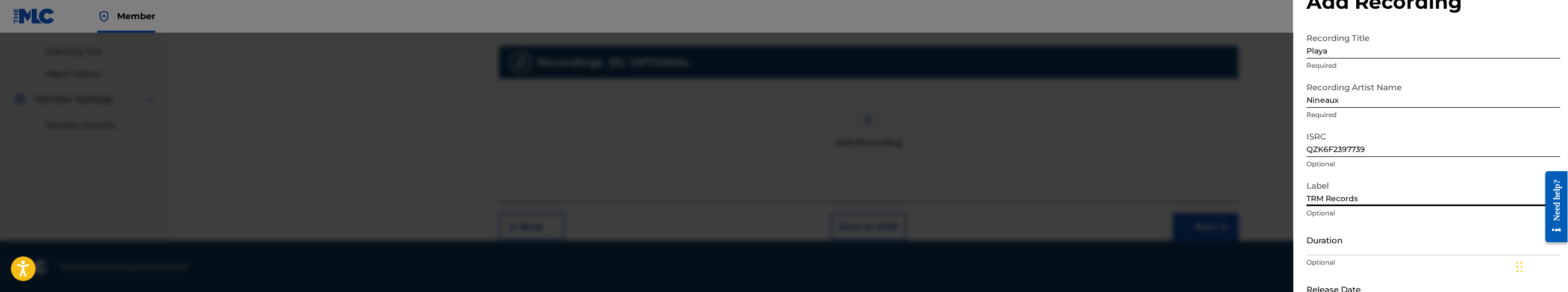
scroll to position [82, 0]
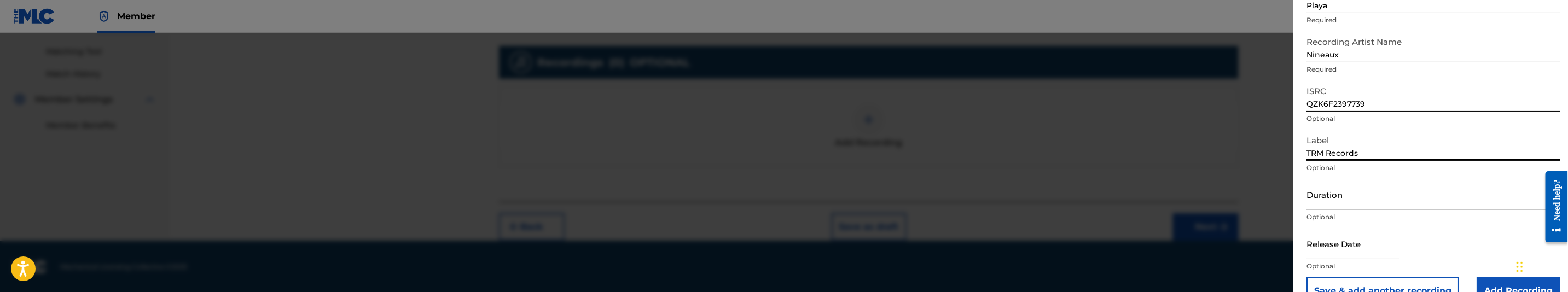
type input "TRM Records"
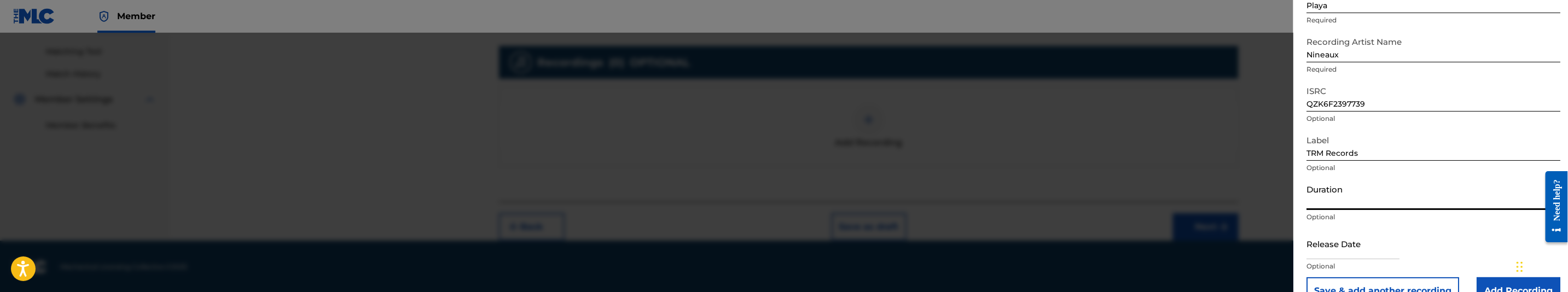
click at [1381, 207] on input "Duration" at bounding box center [1433, 194] width 254 height 31
type input "03:22"
click at [1346, 243] on input "text" at bounding box center [1353, 243] width 93 height 31
select select "7"
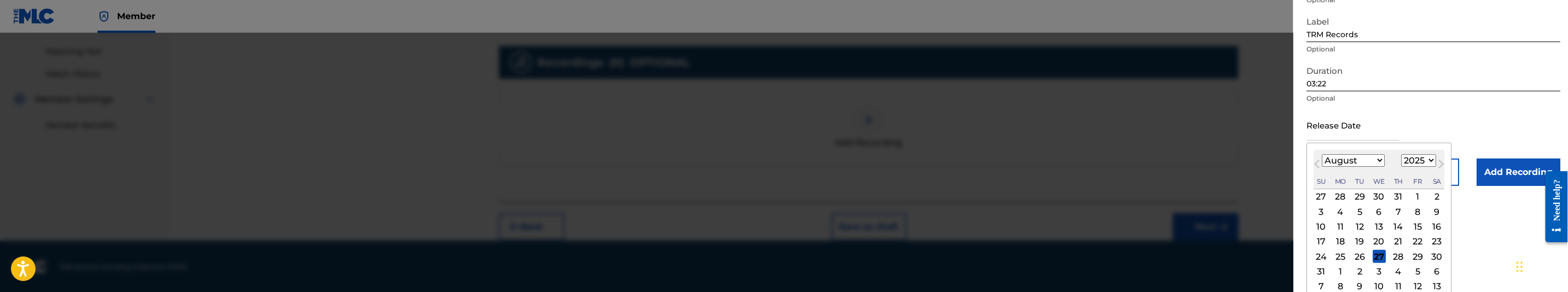
scroll to position [210, 0]
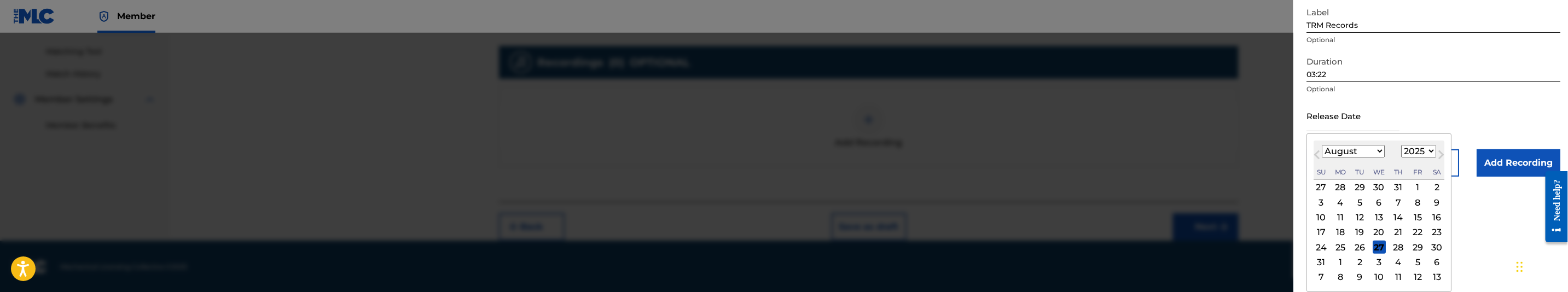
click at [1328, 149] on select "January February March April May June July August September October November De…" at bounding box center [1353, 151] width 63 height 13
click at [1412, 149] on select "1899 1900 1901 1902 1903 1904 1905 1906 1907 1908 1909 1910 1911 1912 1913 1914…" at bounding box center [1418, 151] width 35 height 13
select select "2023"
click at [1404, 157] on select "1899 1900 1901 1902 1903 1904 1905 1906 1907 1908 1909 1910 1911 1912 1913 1914…" at bounding box center [1418, 151] width 35 height 13
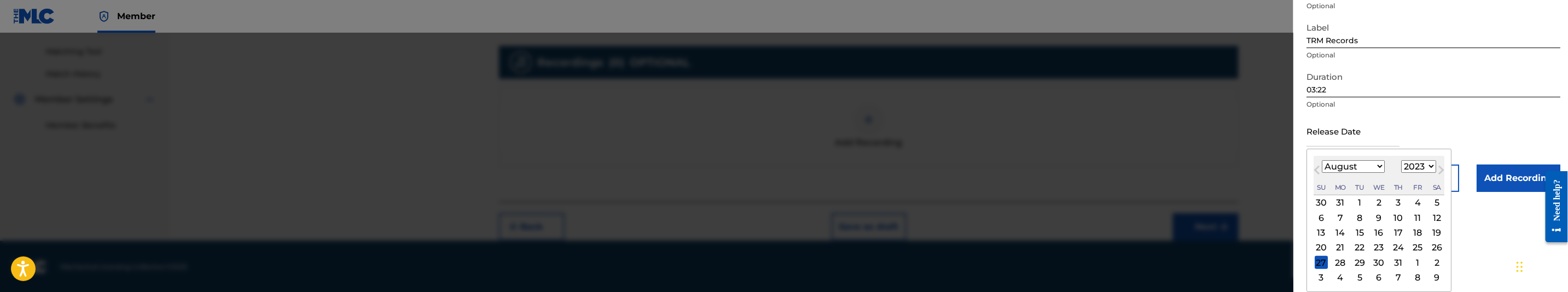
scroll to position [195, 0]
click at [1333, 220] on div "6 7 8 9 10 11 12" at bounding box center [1379, 218] width 131 height 15
click at [1341, 215] on div "7" at bounding box center [1340, 217] width 13 height 13
type input "August 7 2023"
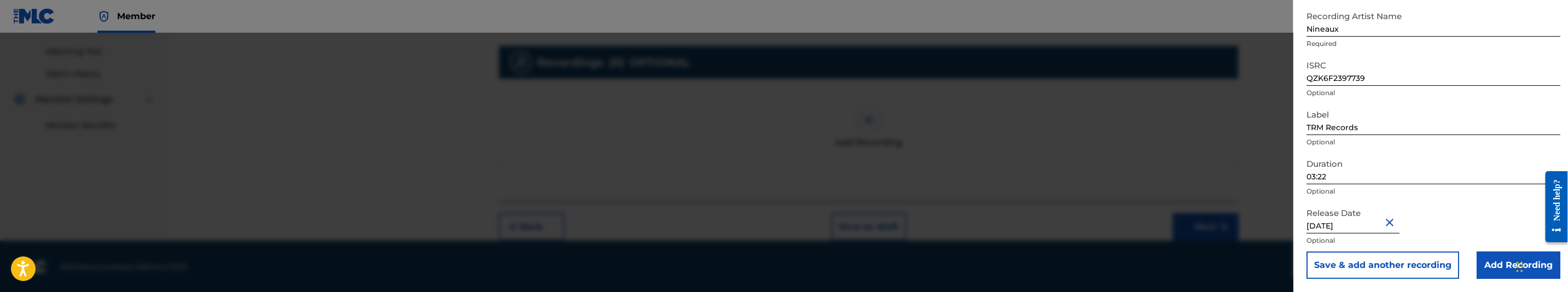
scroll to position [107, 0]
click at [1498, 261] on input "Add Recording" at bounding box center [1518, 266] width 84 height 28
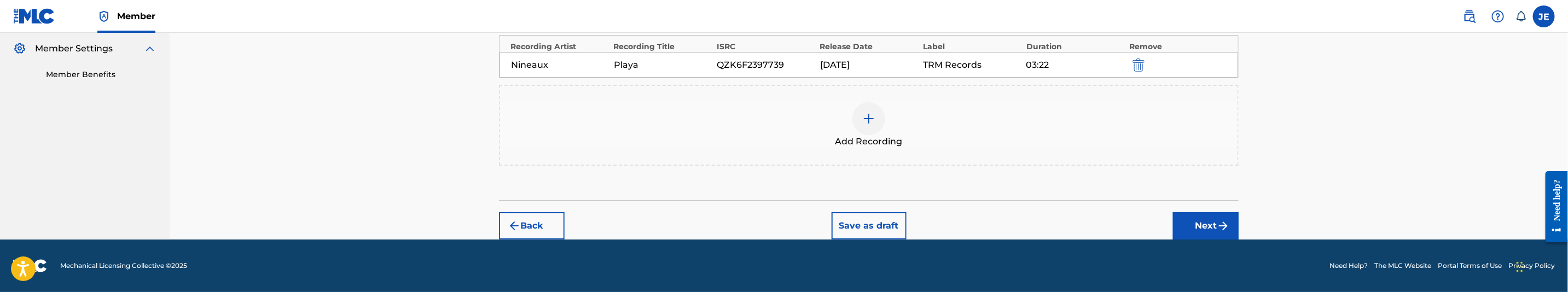
click at [1211, 225] on button "Next" at bounding box center [1206, 225] width 66 height 28
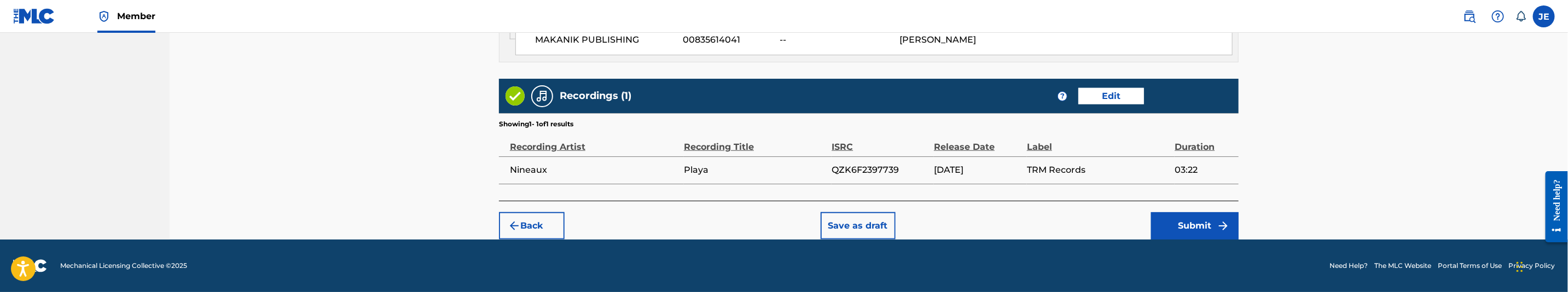
scroll to position [799, 0]
click at [1184, 225] on button "Submit" at bounding box center [1195, 225] width 88 height 28
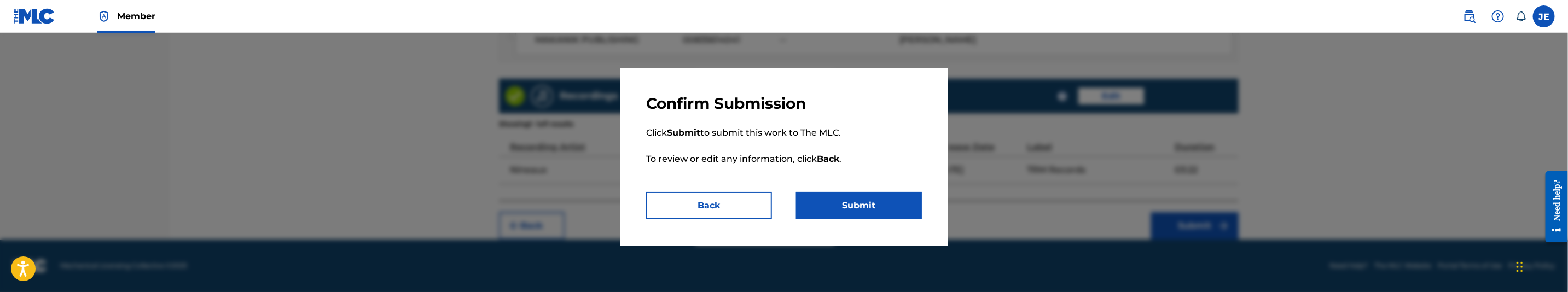
click at [836, 205] on button "Submit" at bounding box center [858, 205] width 126 height 28
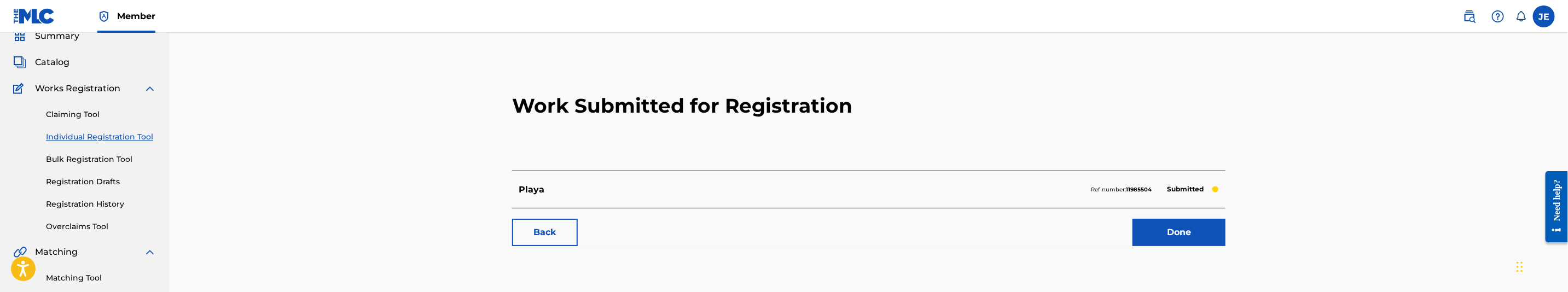
scroll to position [82, 0]
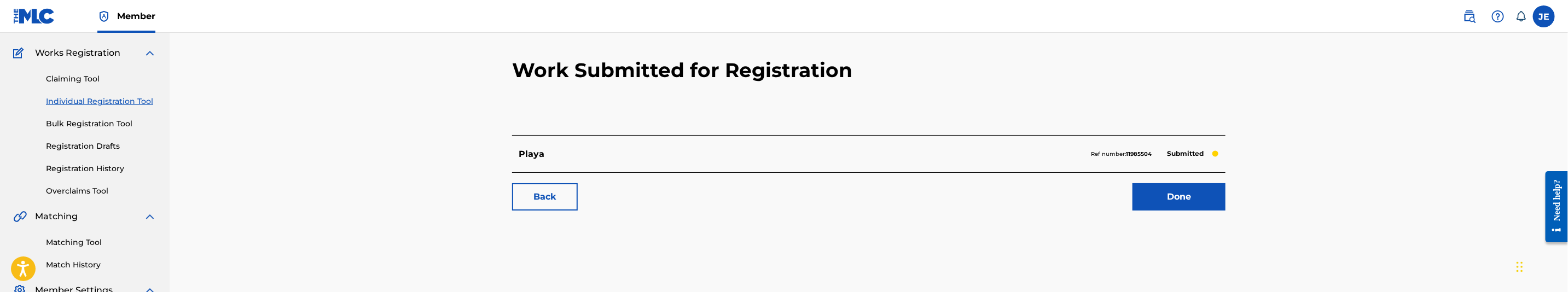
click at [1186, 201] on link "Done" at bounding box center [1179, 197] width 93 height 28
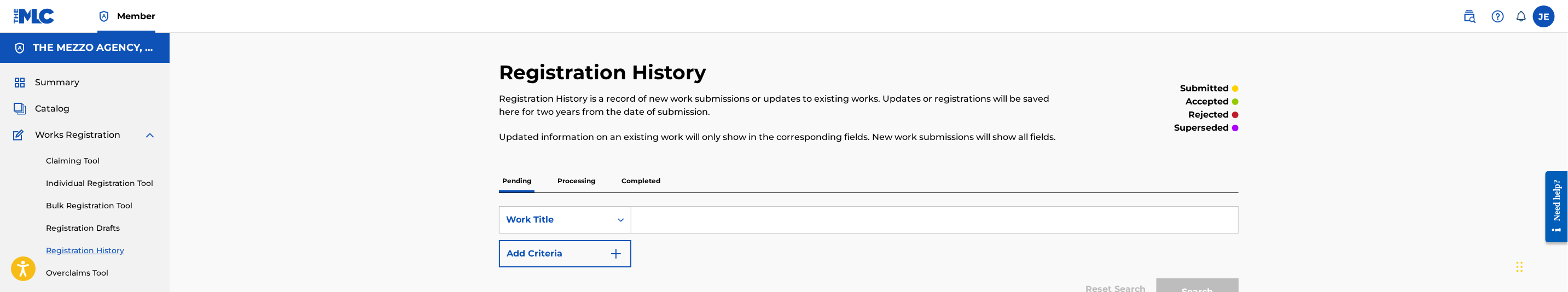
click at [59, 107] on span "Catalog" at bounding box center [52, 108] width 34 height 13
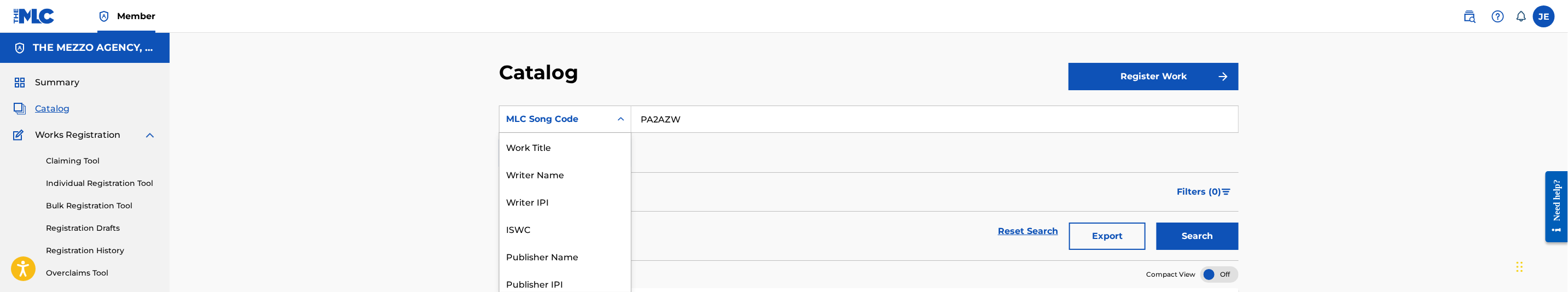
click at [616, 110] on div "Search Form" at bounding box center [621, 119] width 20 height 20
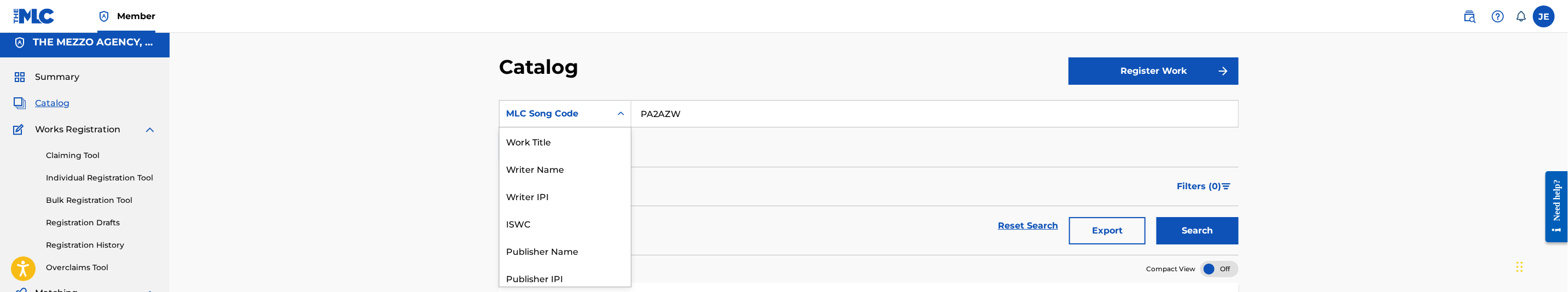
scroll to position [177, 0]
click at [668, 113] on input "PA2AZW" at bounding box center [934, 113] width 607 height 26
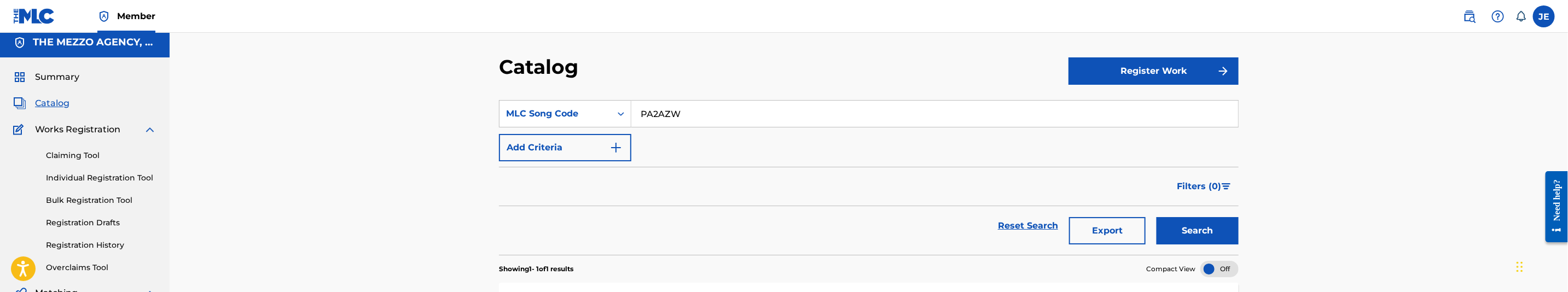
click at [668, 113] on input "PA2AZW" at bounding box center [934, 113] width 607 height 26
paste input "RA3HP2"
type input "RA3HP2"
click at [1192, 218] on button "Search" at bounding box center [1198, 231] width 82 height 28
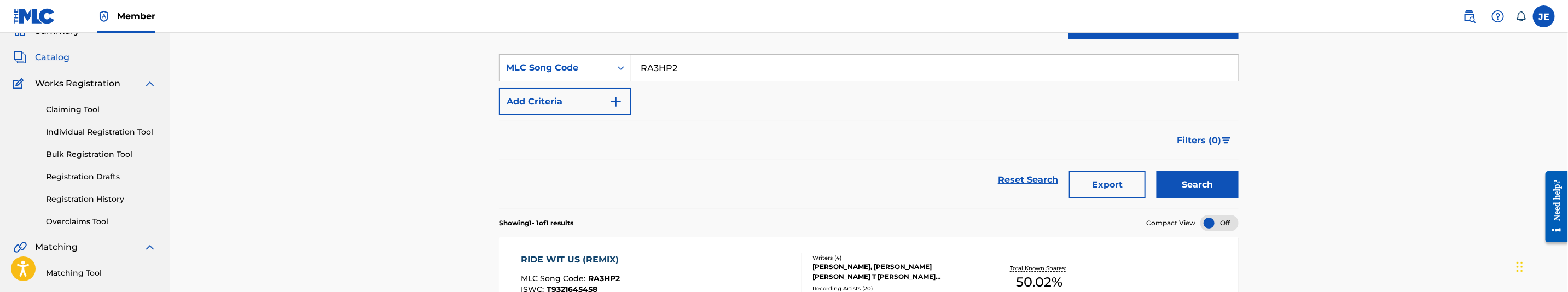
scroll to position [88, 0]
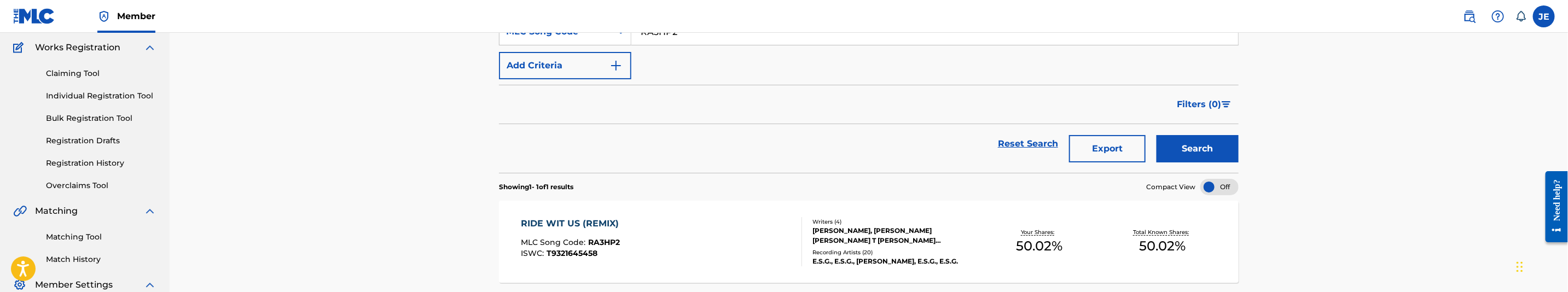
click at [605, 230] on div "RIDE WIT US (REMIX)" at bounding box center [573, 223] width 104 height 13
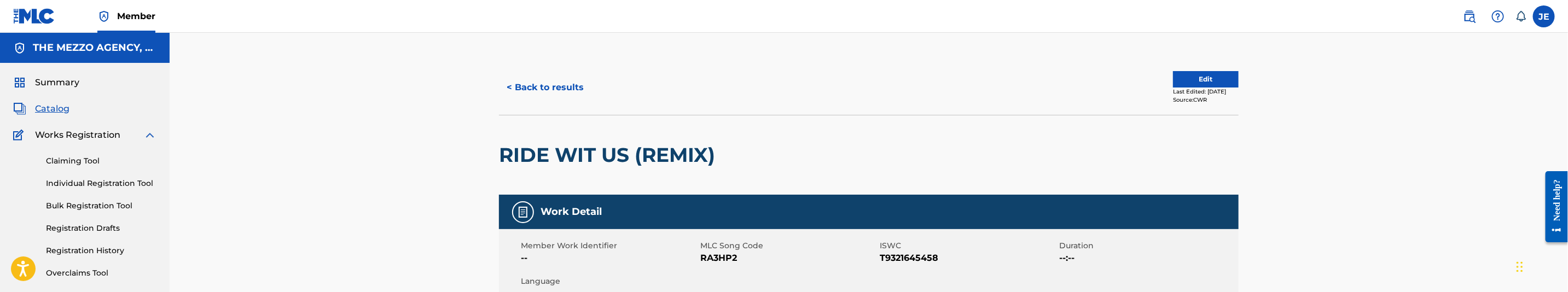
click at [1194, 82] on button "Edit" at bounding box center [1206, 79] width 66 height 17
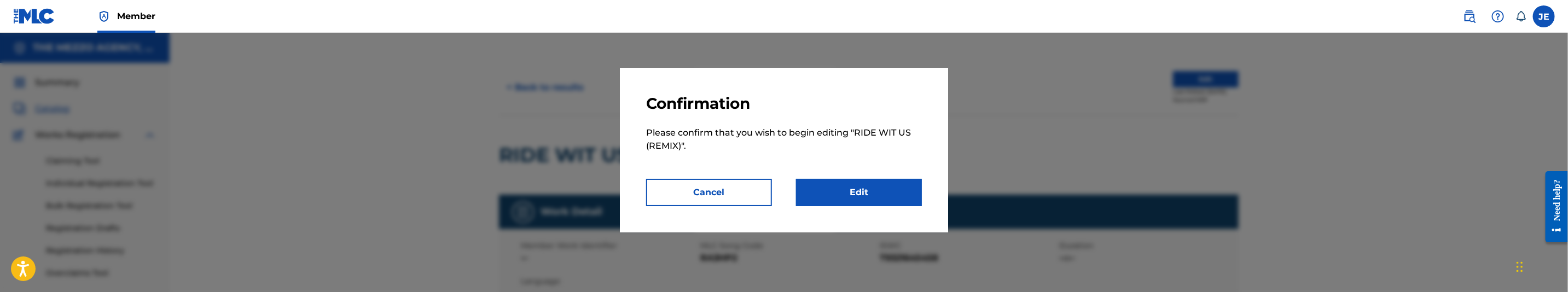
click at [895, 185] on link "Edit" at bounding box center [858, 192] width 126 height 28
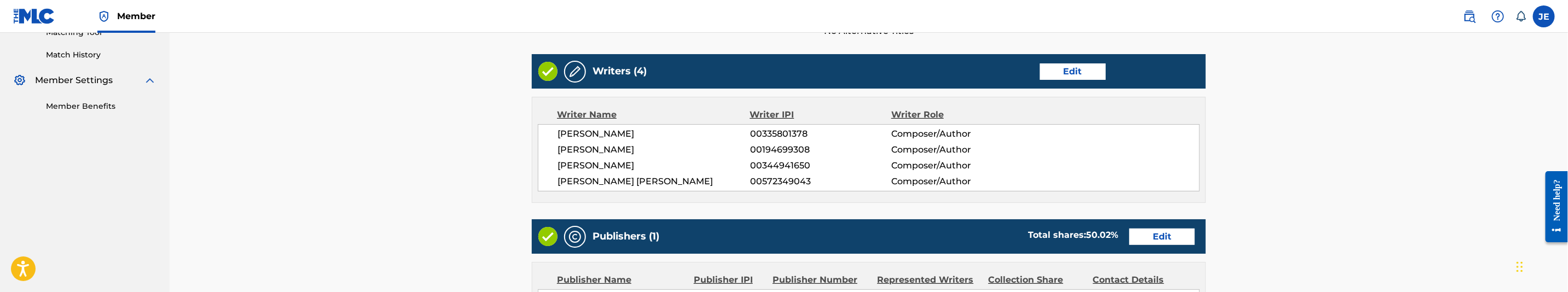
scroll to position [328, 0]
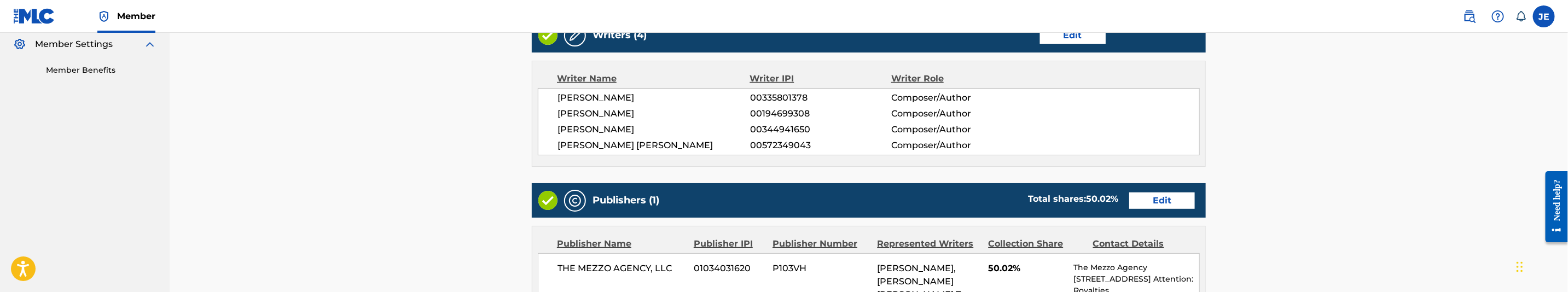
click at [1151, 199] on link "Edit" at bounding box center [1162, 200] width 66 height 17
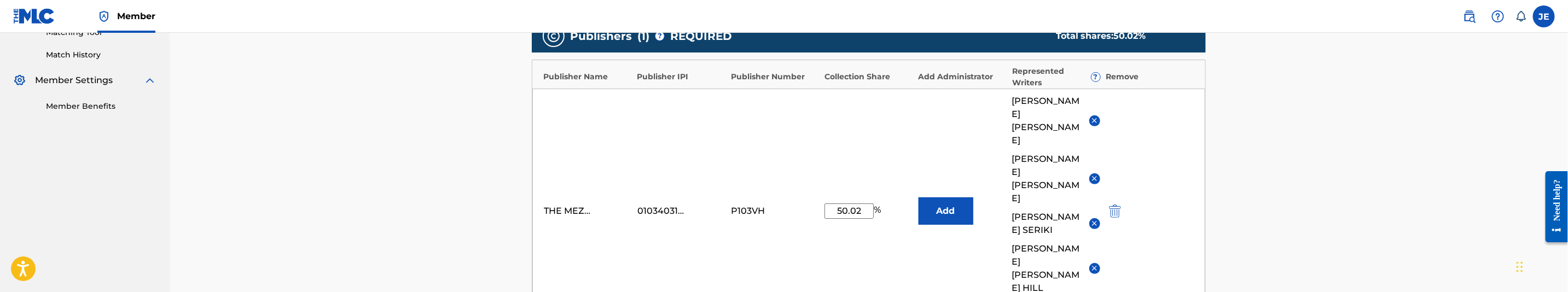
scroll to position [328, 0]
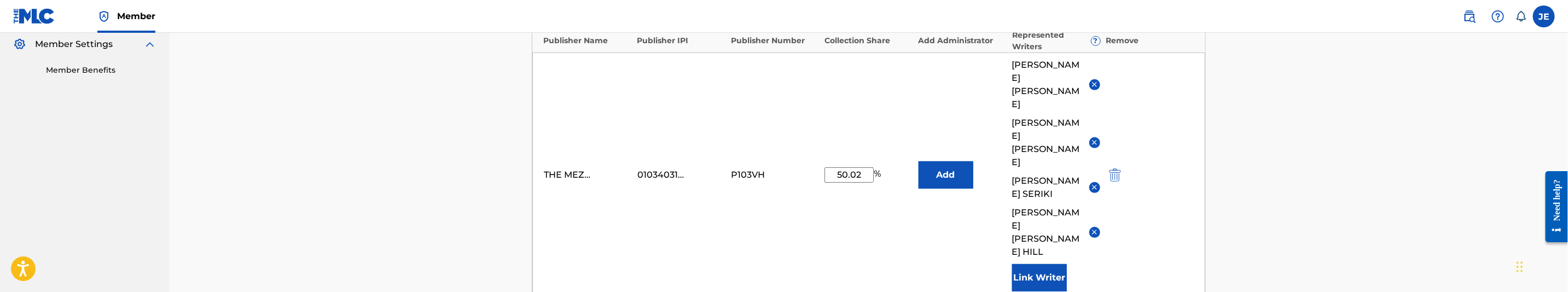
click at [1115, 168] on img "submit" at bounding box center [1115, 174] width 12 height 13
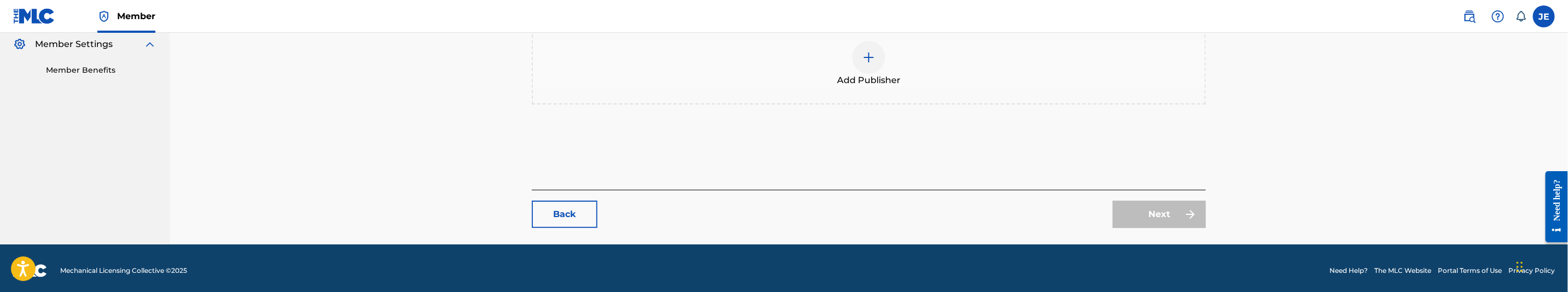
click at [887, 48] on div "Add Publisher" at bounding box center [869, 64] width 672 height 46
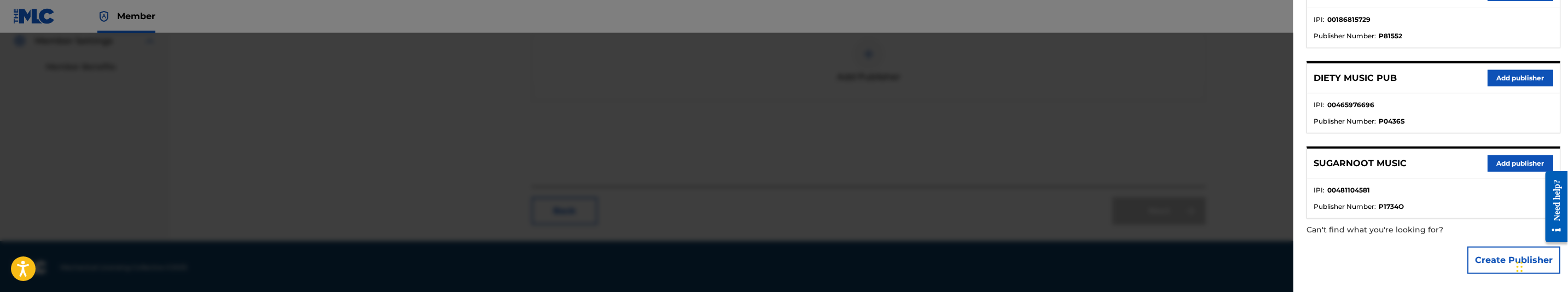
scroll to position [332, 0]
click at [1500, 256] on button "Create Publisher" at bounding box center [1514, 260] width 93 height 28
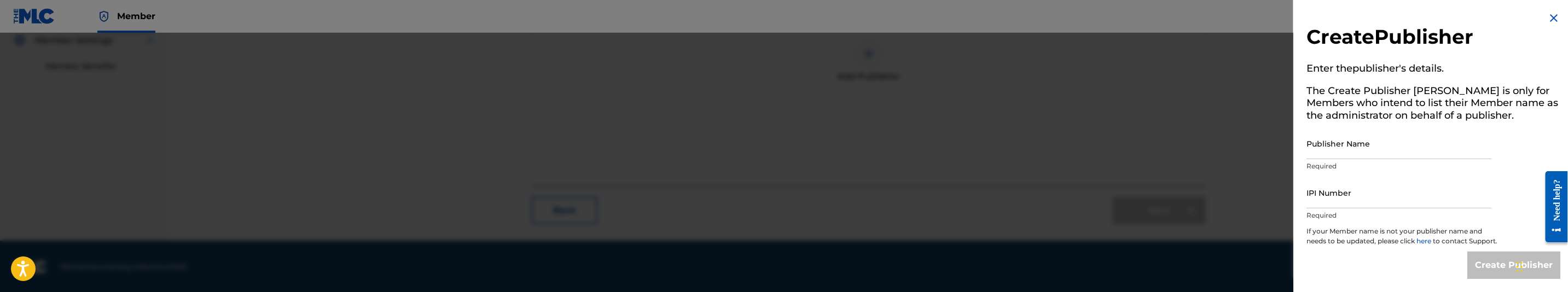
scroll to position [12, 0]
click at [1438, 135] on input "Publisher Name" at bounding box center [1399, 143] width 185 height 31
type input "MAKANIK PUBLISHING"
click at [1387, 187] on input "IPI Number" at bounding box center [1399, 192] width 185 height 31
type input "00835614041"
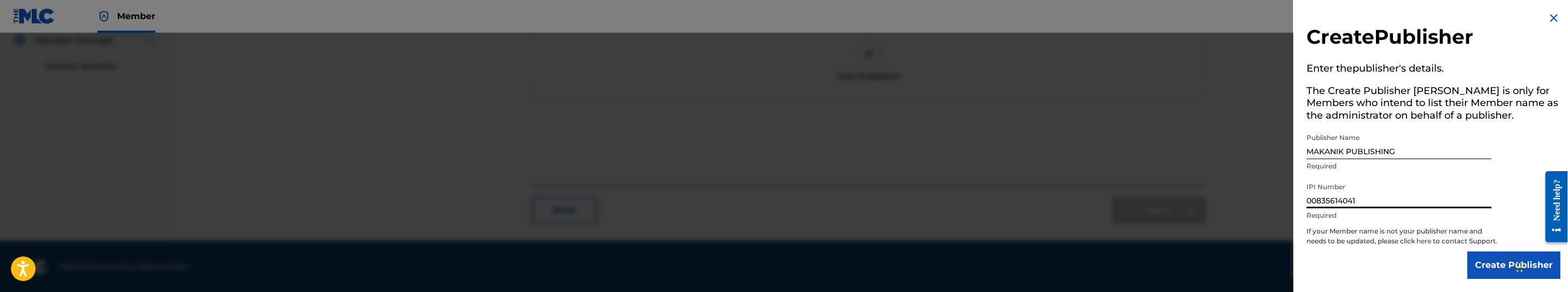
click at [1484, 263] on input "Create Publisher" at bounding box center [1514, 265] width 93 height 28
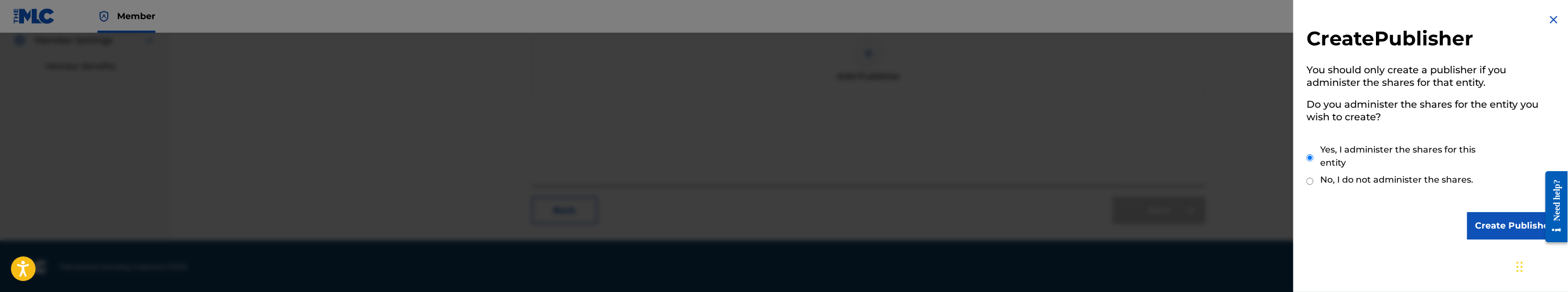
click at [1498, 234] on input "Create Publisher" at bounding box center [1514, 225] width 93 height 28
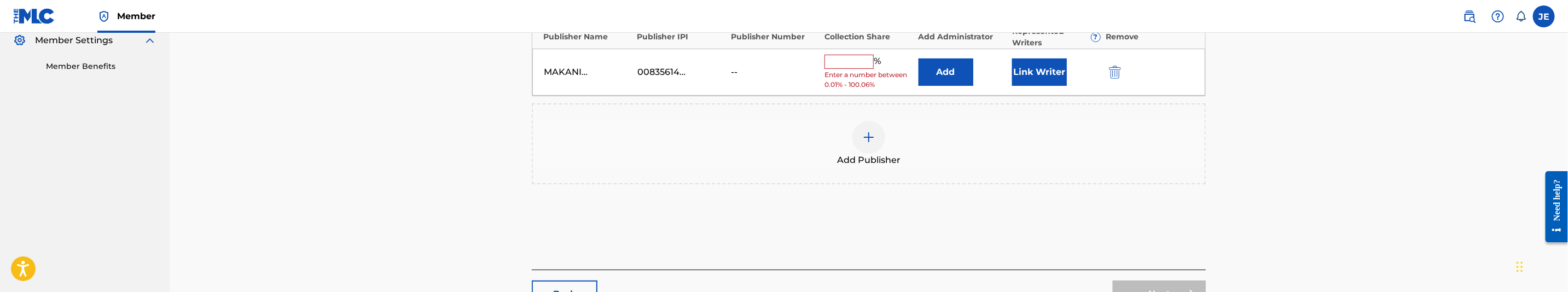
click at [934, 77] on button "Add" at bounding box center [945, 72] width 55 height 28
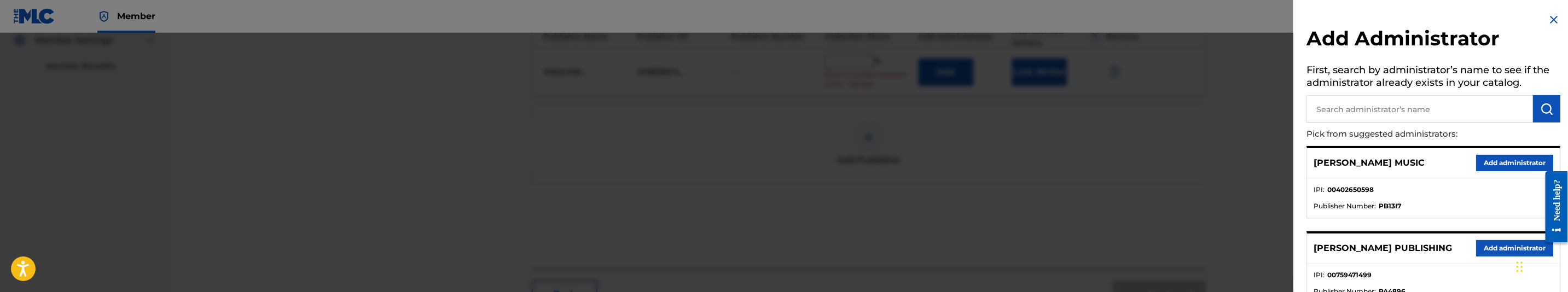
click at [1373, 107] on input "text" at bounding box center [1420, 108] width 227 height 28
type input "mezzo"
click at [1496, 163] on button "Add administrator" at bounding box center [1515, 163] width 77 height 17
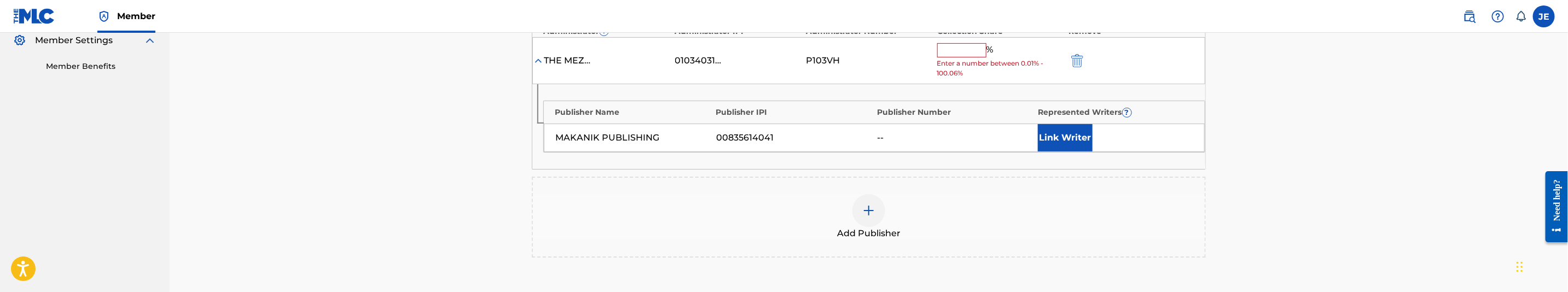
click at [1081, 137] on button "Link Writer" at bounding box center [1065, 138] width 55 height 28
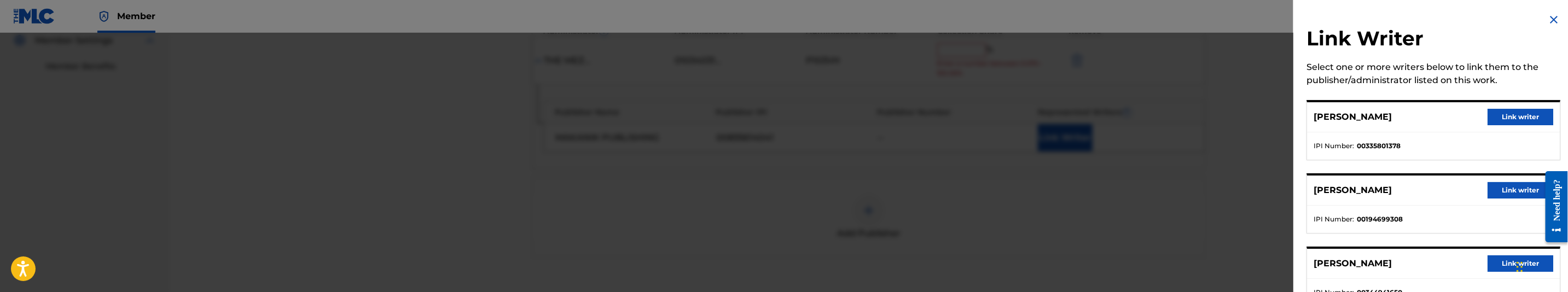
click at [1498, 186] on button "Link writer" at bounding box center [1520, 190] width 66 height 17
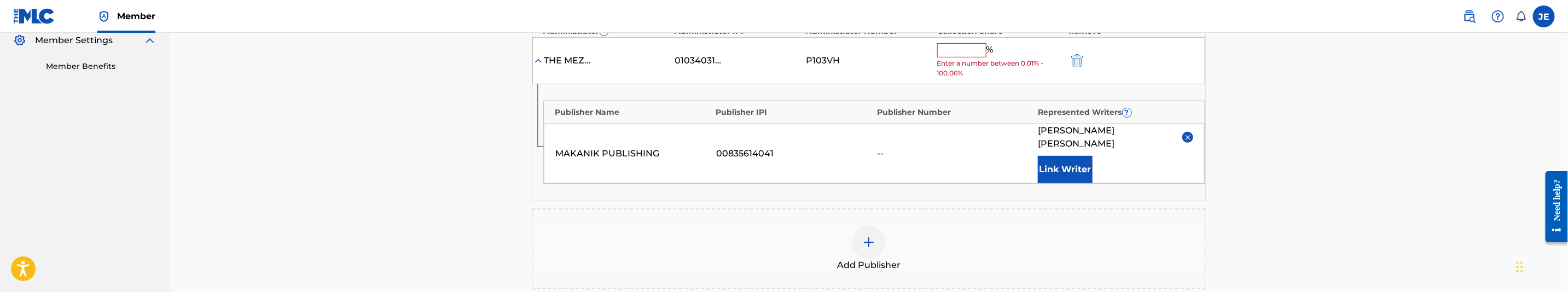
click at [964, 61] on span "Enter a number between 0.01% - 100.06%" at bounding box center [1000, 69] width 126 height 20
click at [964, 48] on input "text" at bounding box center [962, 50] width 49 height 14
type input "50"
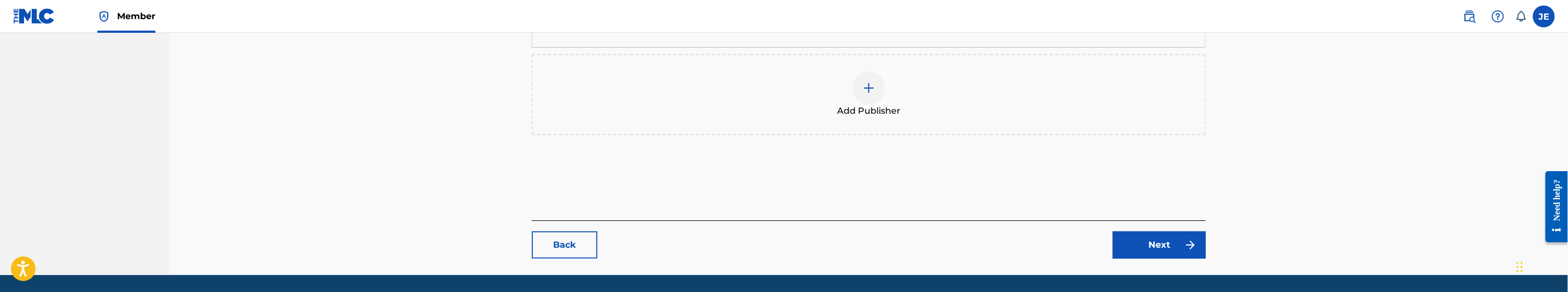
scroll to position [489, 0]
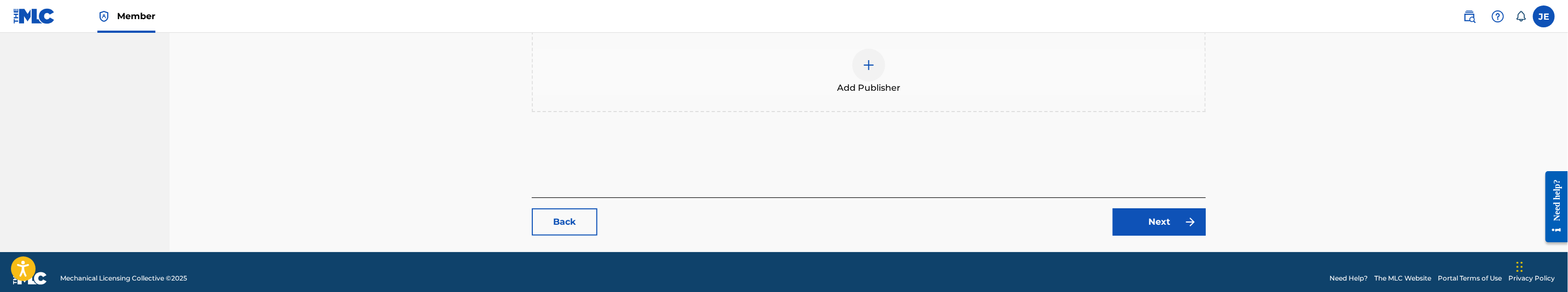
click at [1178, 208] on link "Next" at bounding box center [1159, 222] width 93 height 28
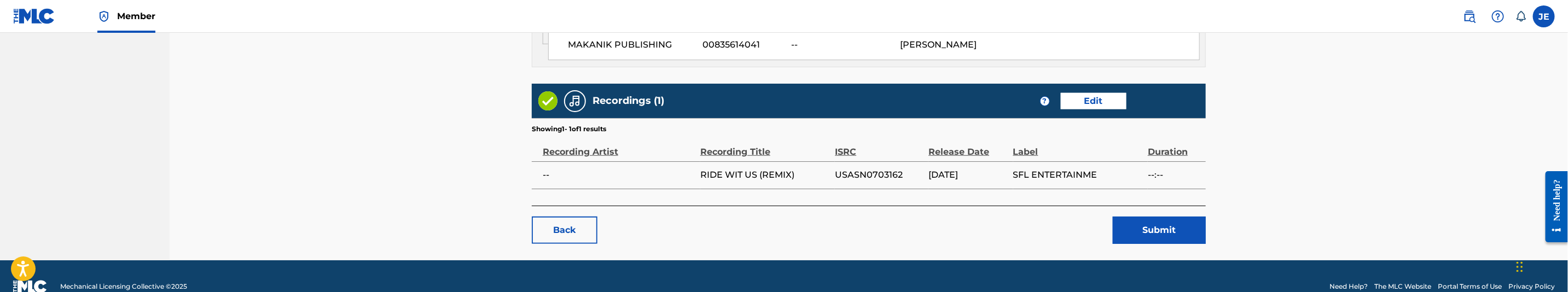
scroll to position [653, 0]
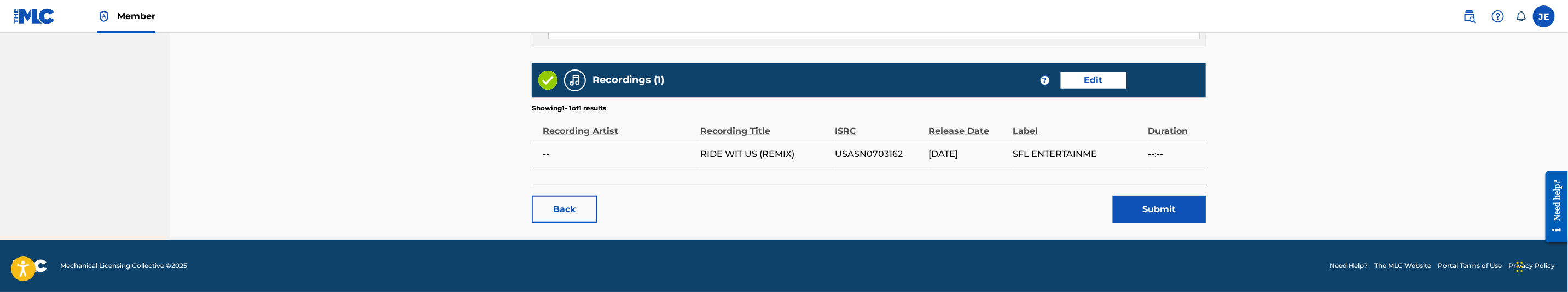
click at [1173, 197] on button "Submit" at bounding box center [1159, 209] width 93 height 28
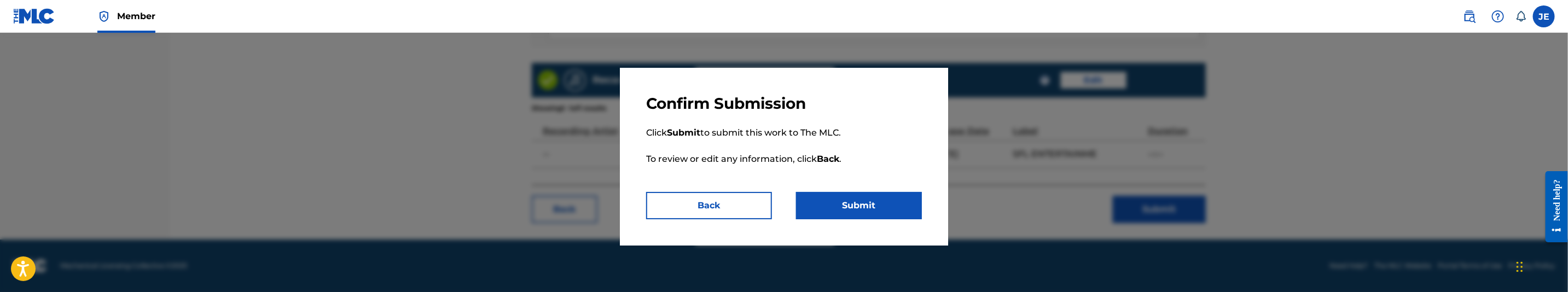
click at [793, 187] on p "Click Submit to submit this work to The MLC. To review or edit any information,…" at bounding box center [784, 152] width 276 height 79
click at [852, 207] on button "Submit" at bounding box center [858, 205] width 126 height 28
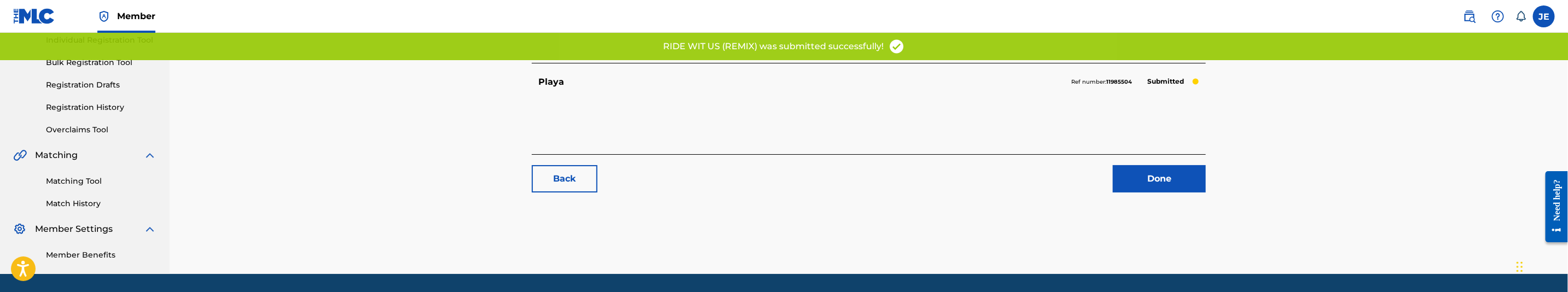
scroll to position [177, 0]
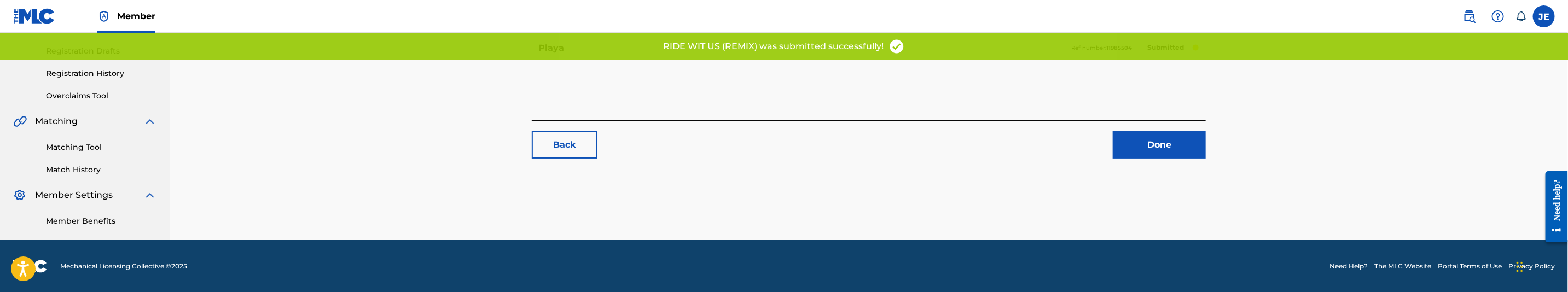
click at [75, 149] on link "Matching Tool" at bounding box center [101, 147] width 110 height 12
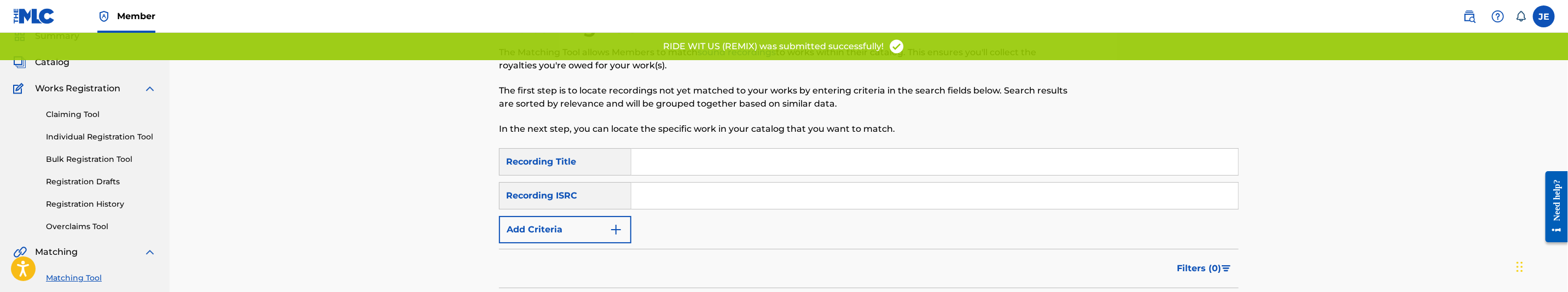
scroll to position [82, 0]
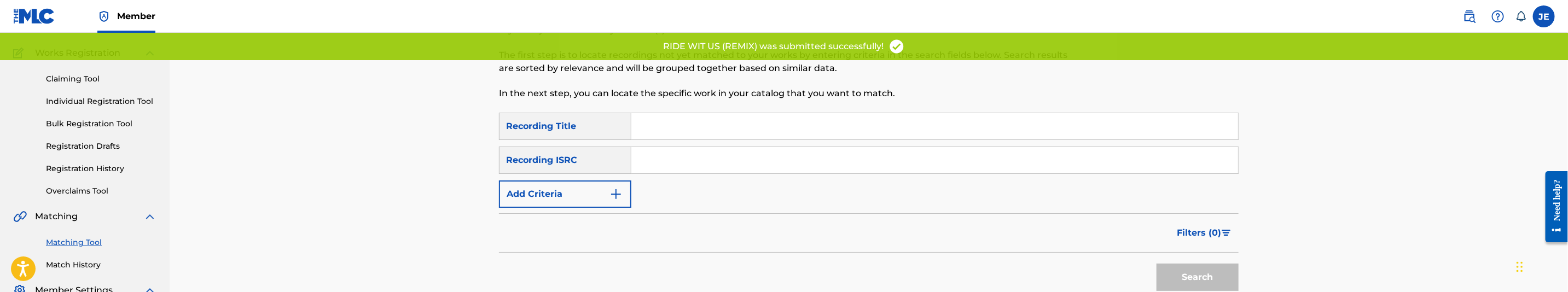
click at [718, 178] on div "SearchWithCriteria10d51818-b9ec-4aa7-82f3-6e5ae98d33df Recording Title SearchWi…" at bounding box center [868, 160] width 740 height 95
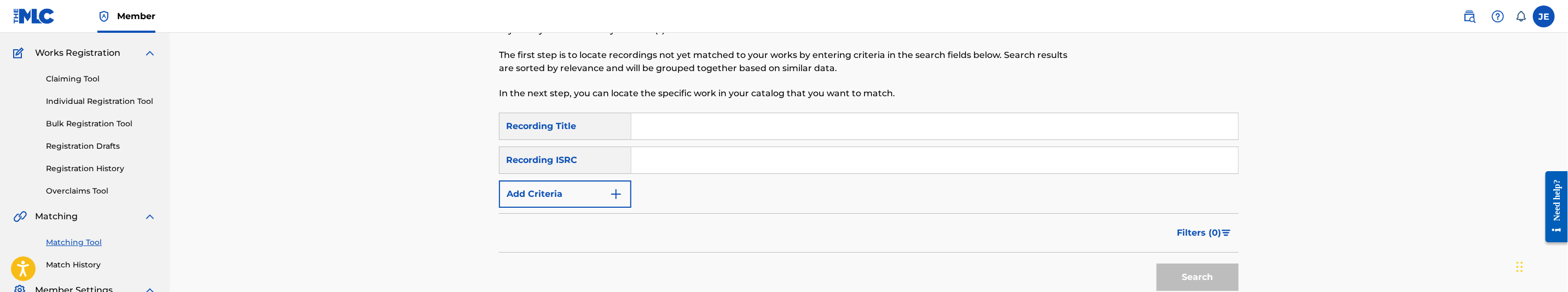
click at [734, 161] on input "Search Form" at bounding box center [934, 160] width 607 height 26
paste input "USASN0703162"
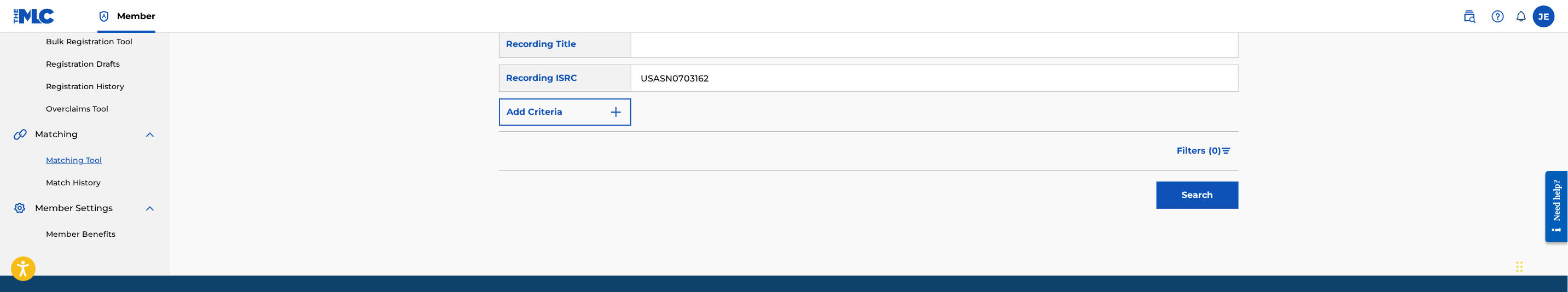
type input "USASN0703162"
click at [1186, 185] on button "Search" at bounding box center [1198, 195] width 82 height 28
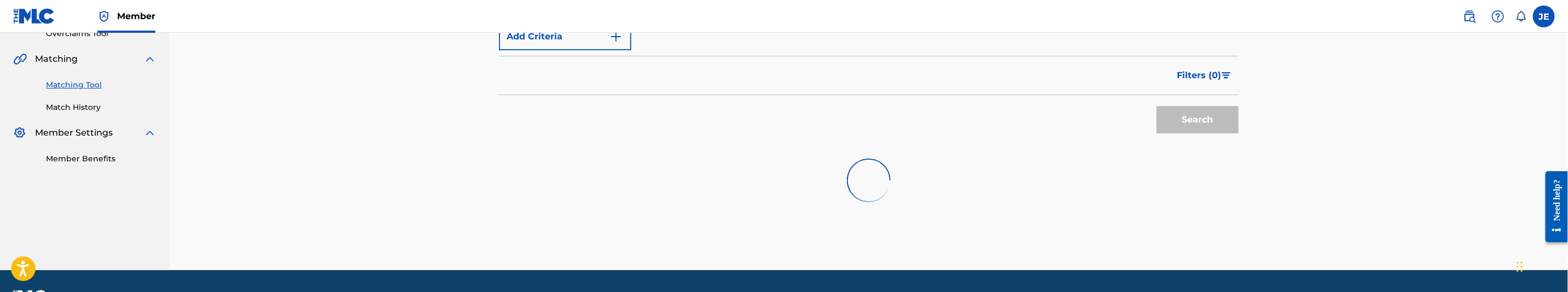
scroll to position [246, 0]
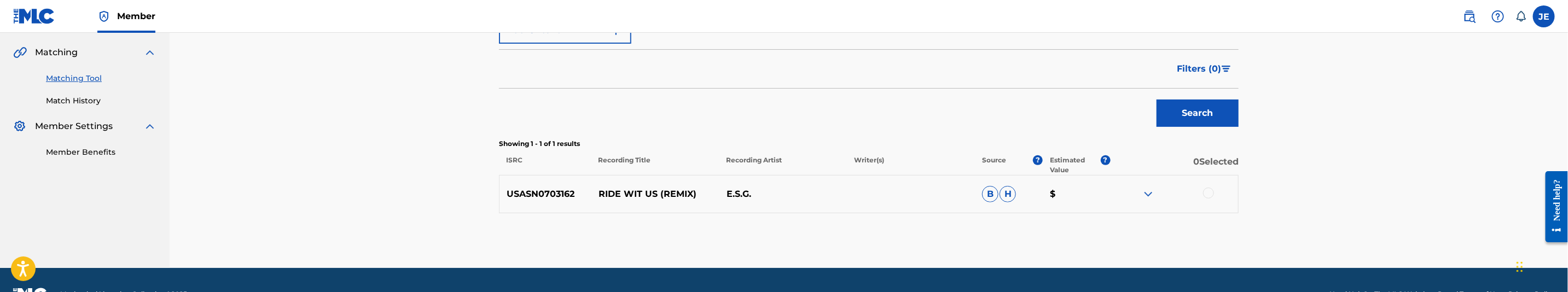
click at [1211, 192] on div at bounding box center [1209, 193] width 11 height 11
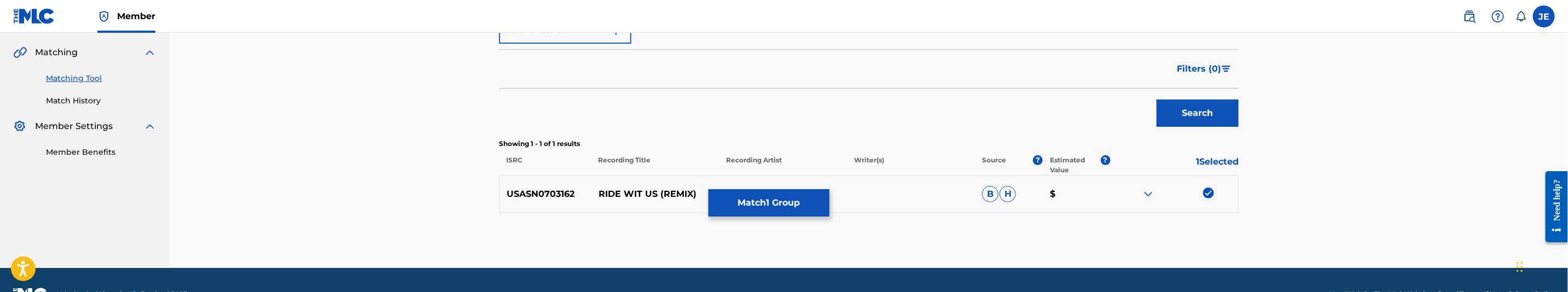
click at [819, 202] on button "Match 1 Group" at bounding box center [768, 203] width 121 height 28
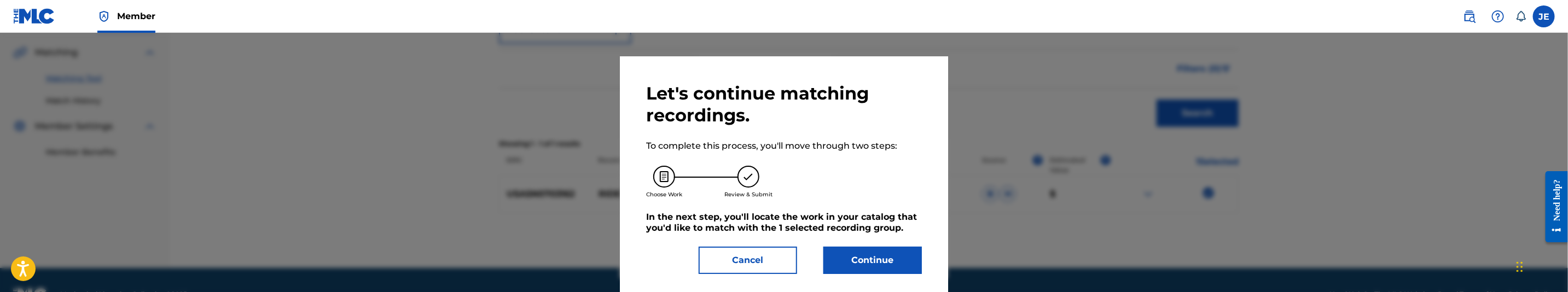
scroll to position [20, 0]
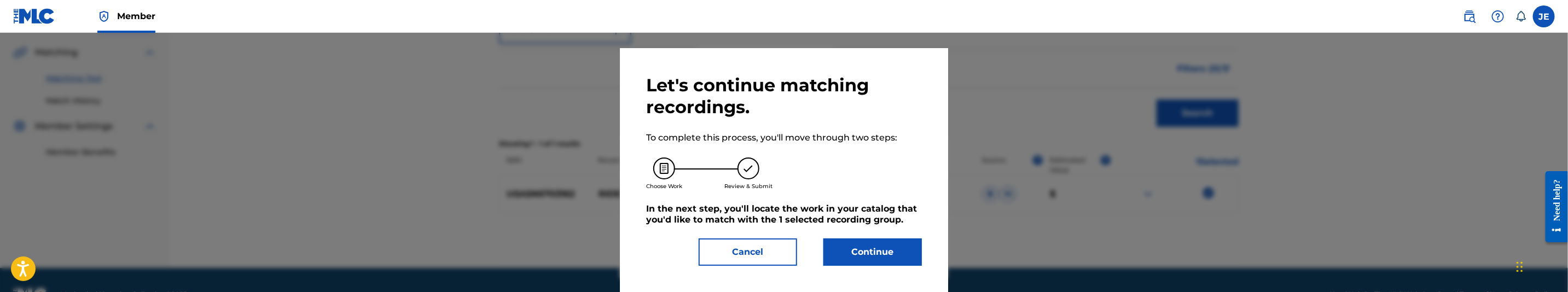
click at [844, 252] on button "Continue" at bounding box center [873, 252] width 99 height 28
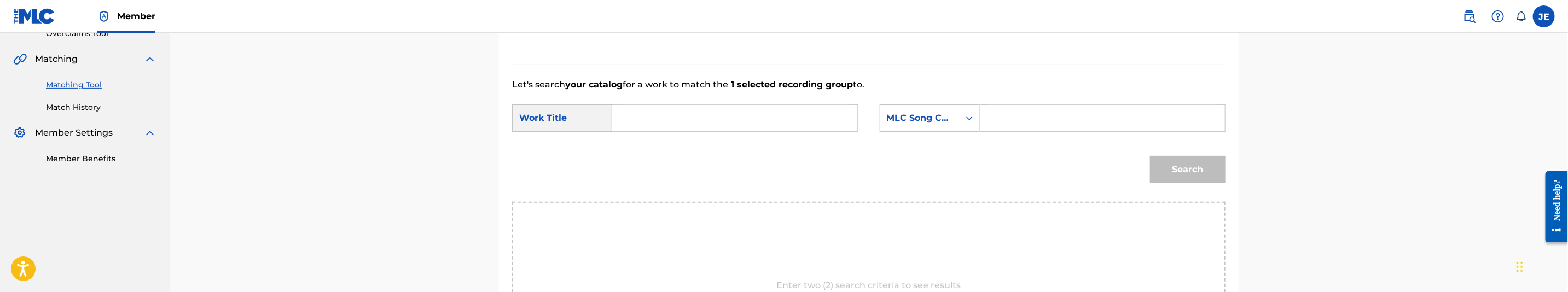
scroll to position [164, 0]
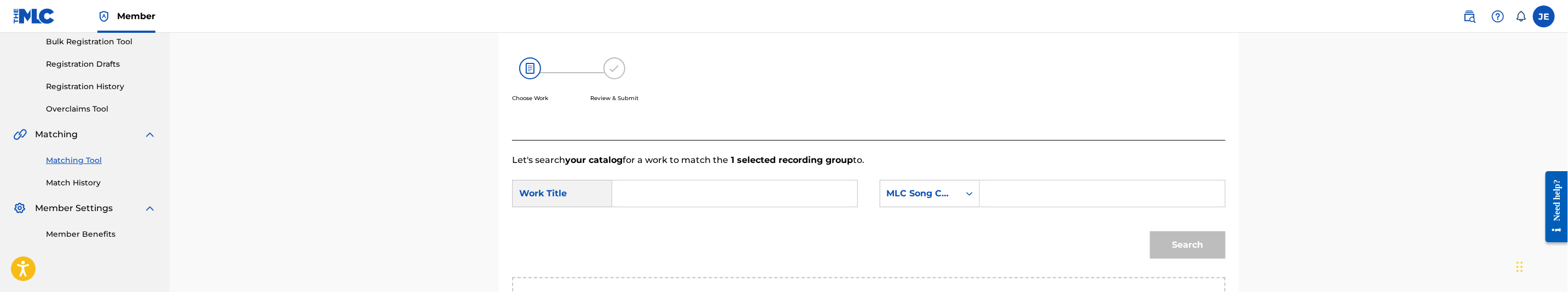
click at [687, 208] on div "SearchWithCriteria8bc6b333-2df6-467b-9874-a3efbace6728 Work Title SearchWithCri…" at bounding box center [869, 197] width 713 height 34
click at [685, 194] on input "Search Form" at bounding box center [735, 193] width 227 height 26
paste input "Ride Wit Us Remix"
type input "Ride Wit Us Remix"
click at [1009, 196] on input "Search Form" at bounding box center [1102, 193] width 227 height 26
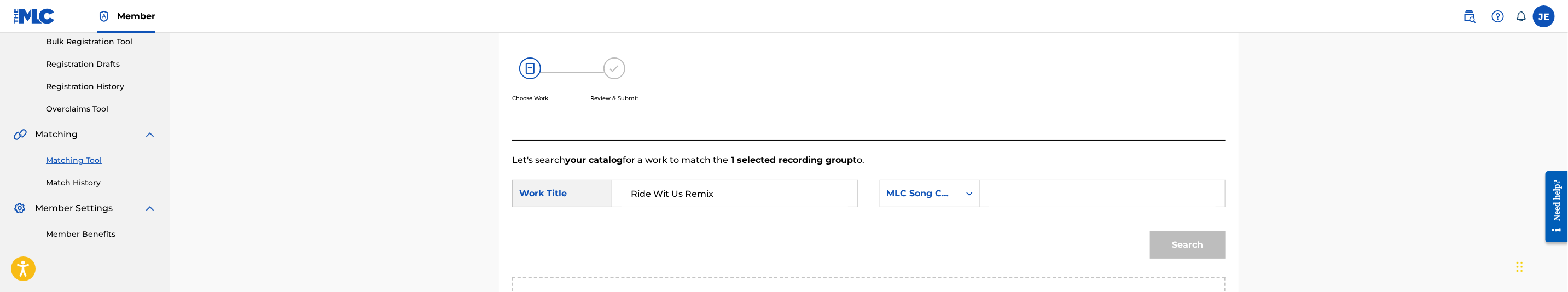
paste input "RA3HP2"
type input "RA3HP2"
click at [1171, 236] on button "Search" at bounding box center [1187, 245] width 75 height 28
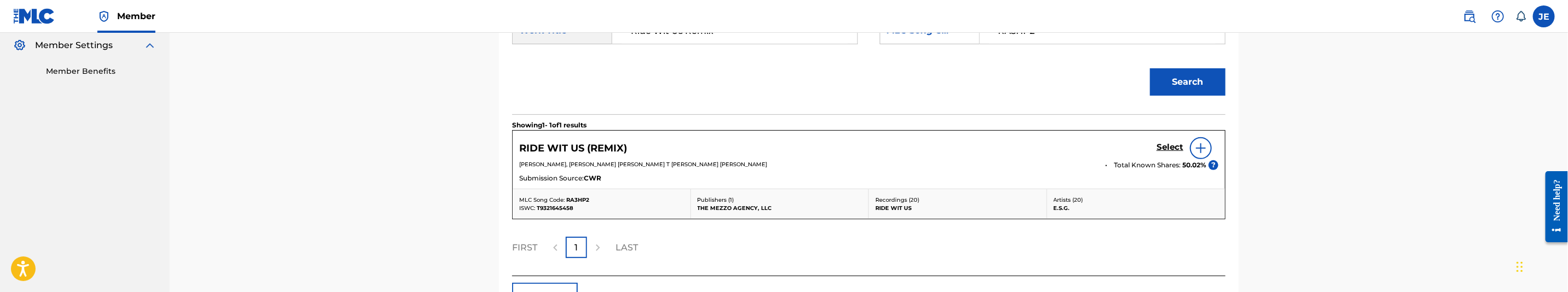
scroll to position [328, 0]
click at [1176, 148] on h5 "Select" at bounding box center [1170, 146] width 27 height 10
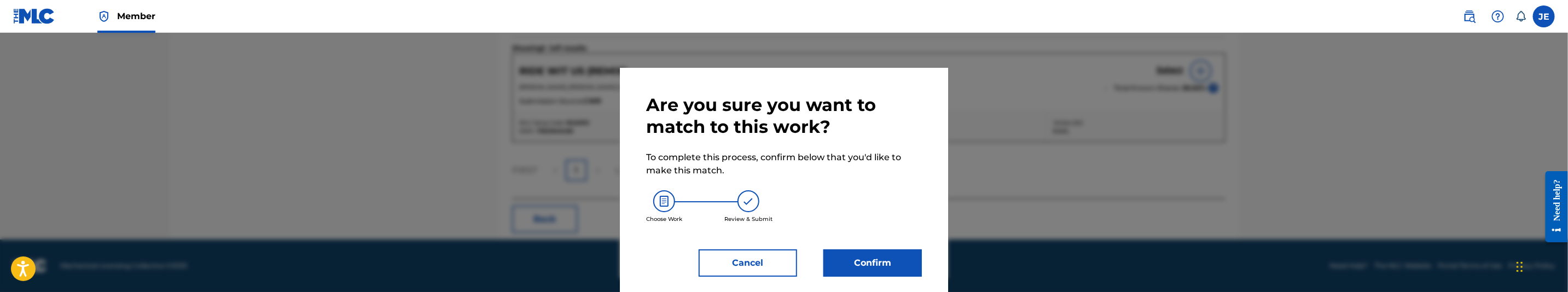
click at [885, 255] on button "Confirm" at bounding box center [873, 263] width 99 height 28
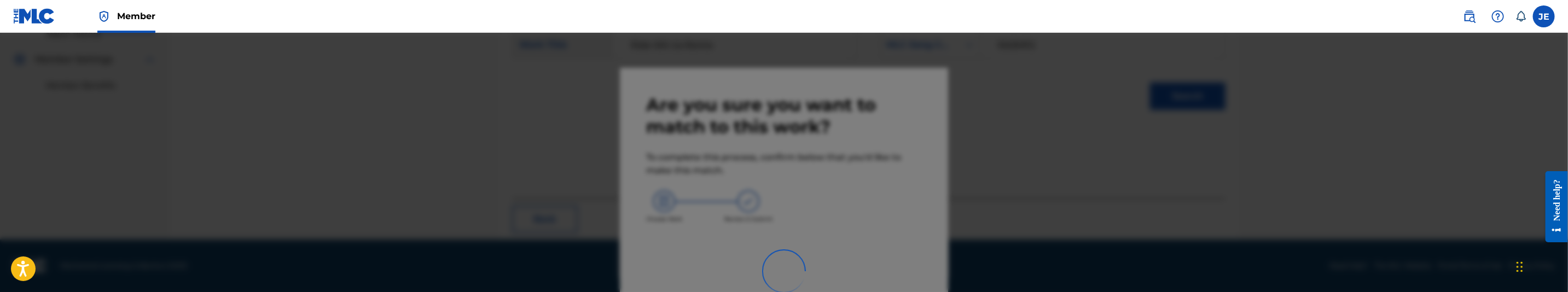
scroll to position [177, 0]
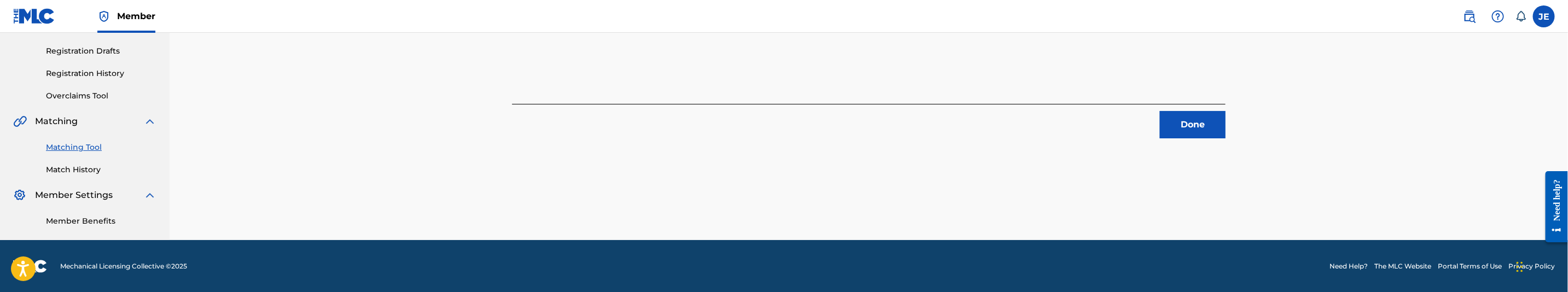
click at [1168, 119] on button "Done" at bounding box center [1192, 124] width 66 height 28
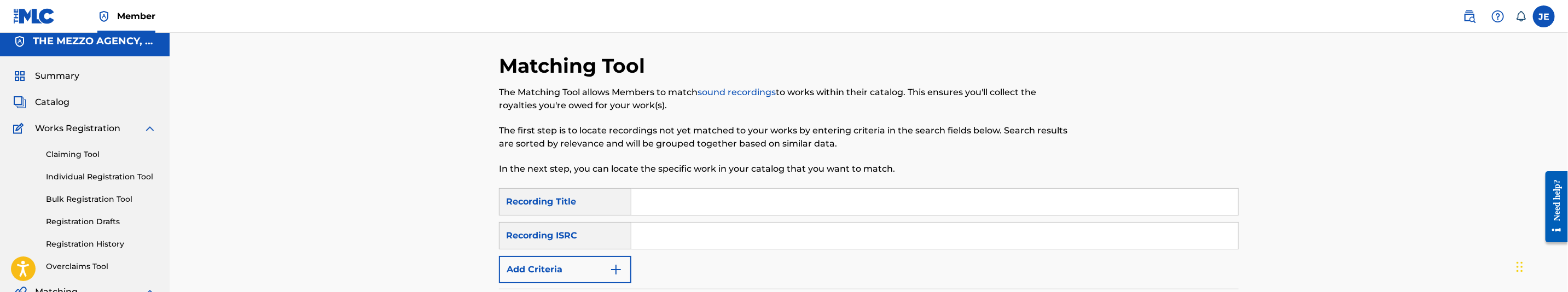
scroll to position [0, 0]
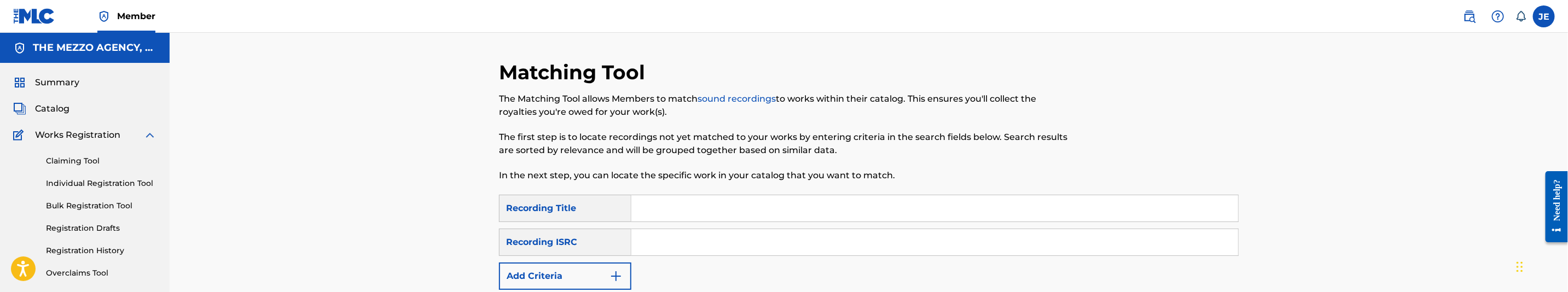
click at [63, 111] on span "Catalog" at bounding box center [52, 108] width 34 height 13
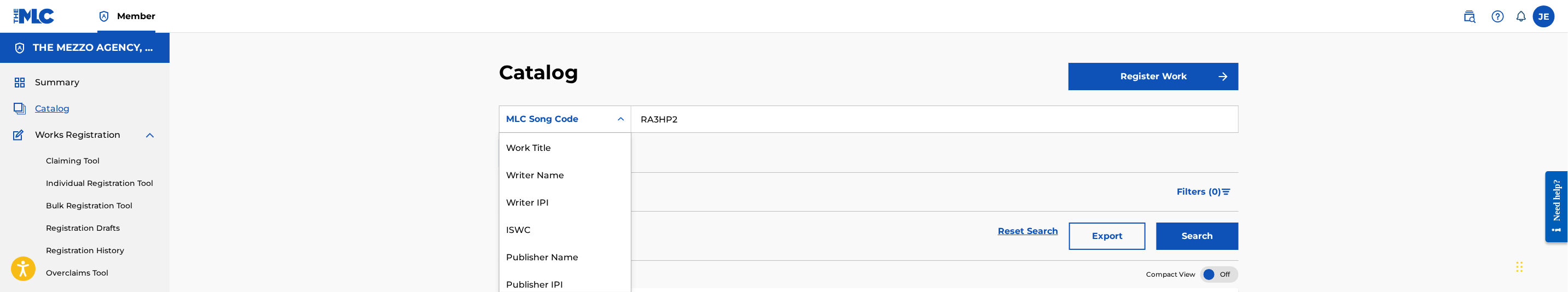
click at [600, 109] on div "MLC Song Code" at bounding box center [555, 119] width 112 height 21
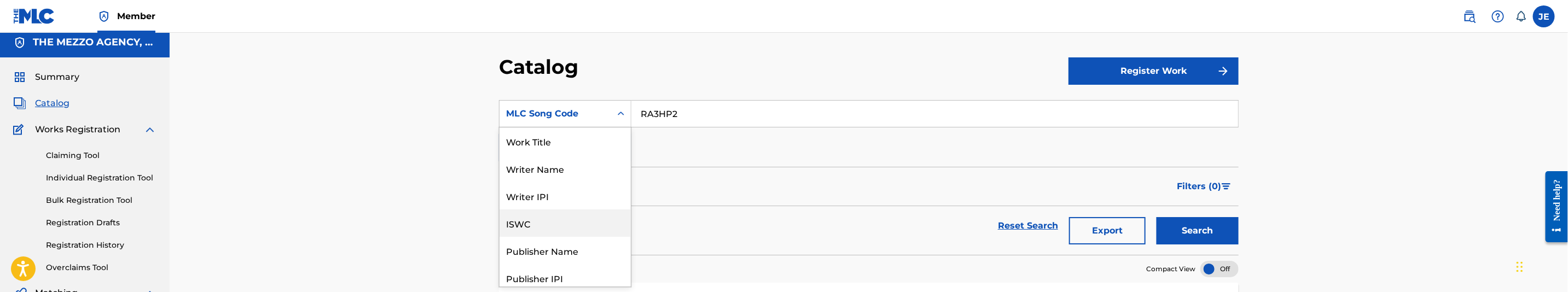
click at [680, 121] on input "RA3HP2" at bounding box center [934, 113] width 607 height 26
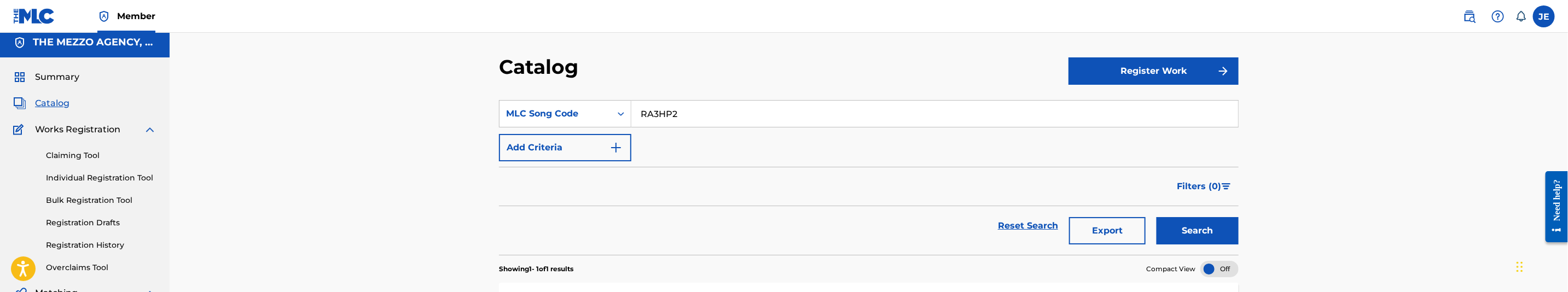
click at [680, 121] on input "RA3HP2" at bounding box center [934, 113] width 607 height 26
paste input "AEN"
type input "RA3AEN"
click at [1207, 222] on button "Search" at bounding box center [1198, 231] width 82 height 28
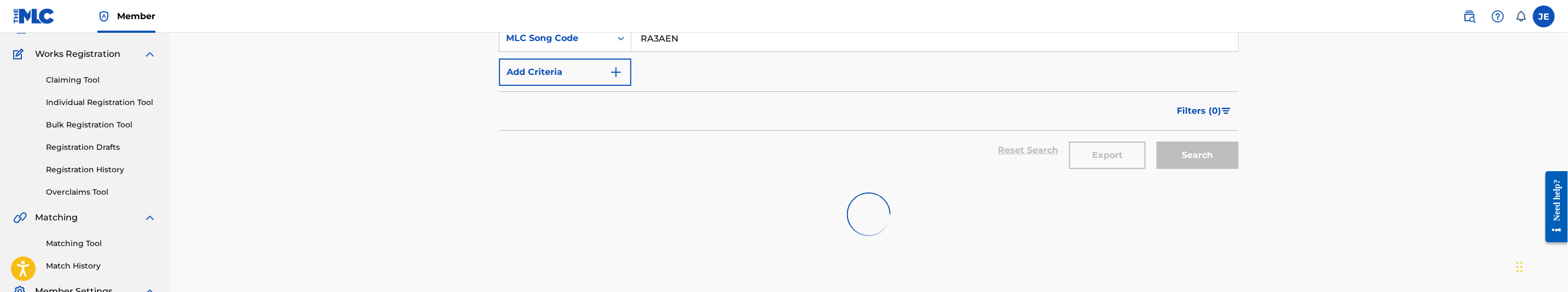
scroll to position [88, 0]
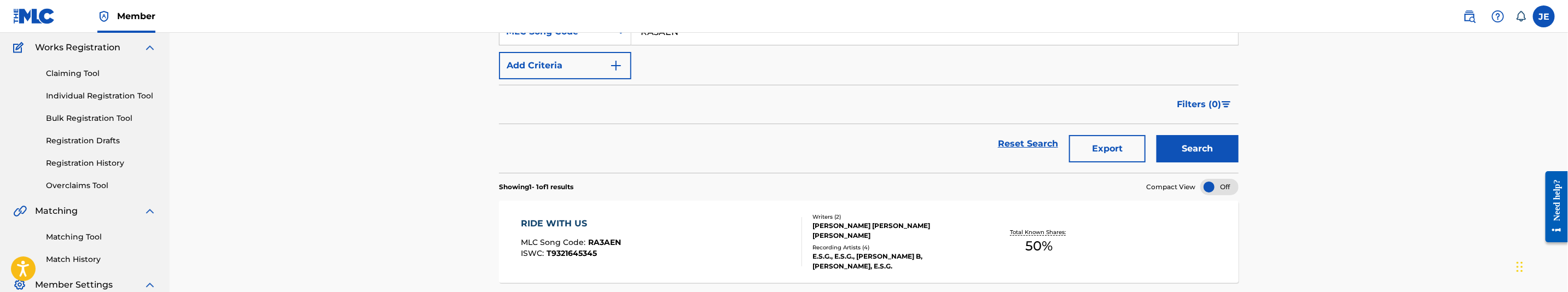
click at [672, 243] on div "RIDE WITH US MLC Song Code : RA3AEN ISWC : T9321645345" at bounding box center [662, 242] width 281 height 49
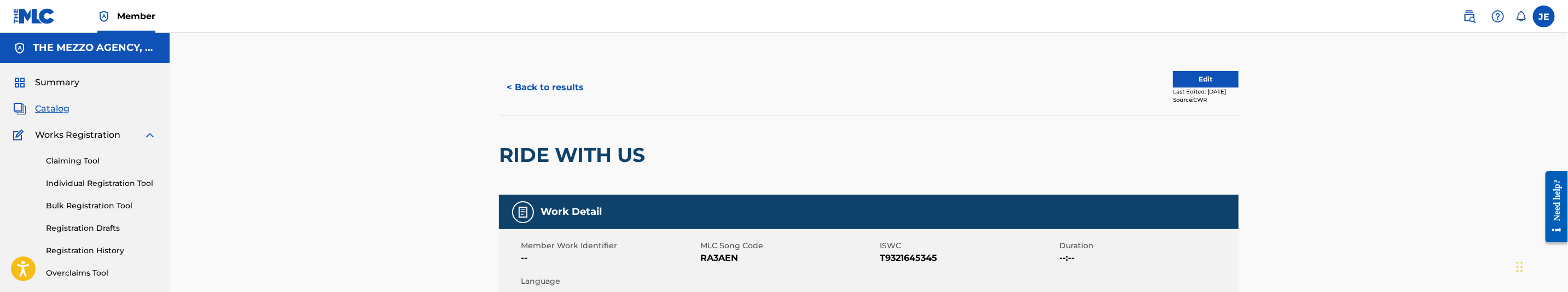
click at [1181, 88] on div "Last Edited: March 18, 2024" at bounding box center [1206, 91] width 66 height 8
click at [1205, 74] on button "Edit" at bounding box center [1206, 79] width 66 height 17
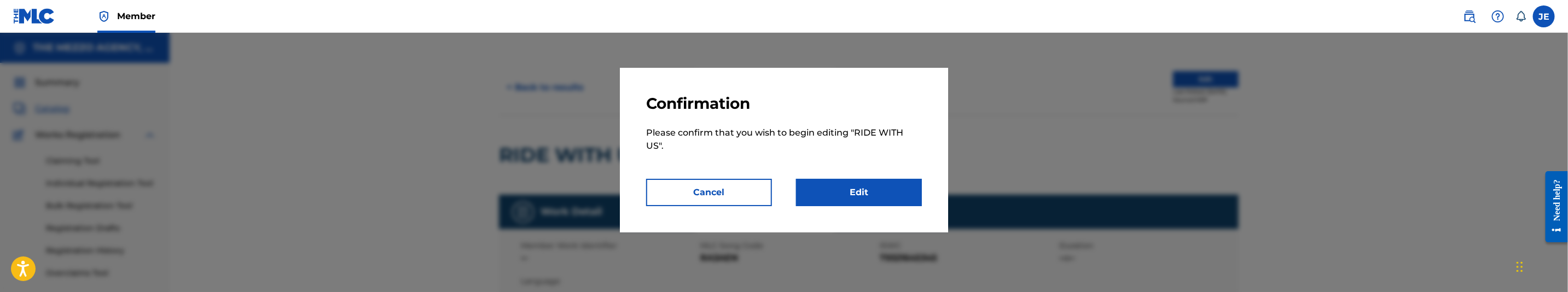
click at [881, 185] on link "Edit" at bounding box center [858, 192] width 126 height 28
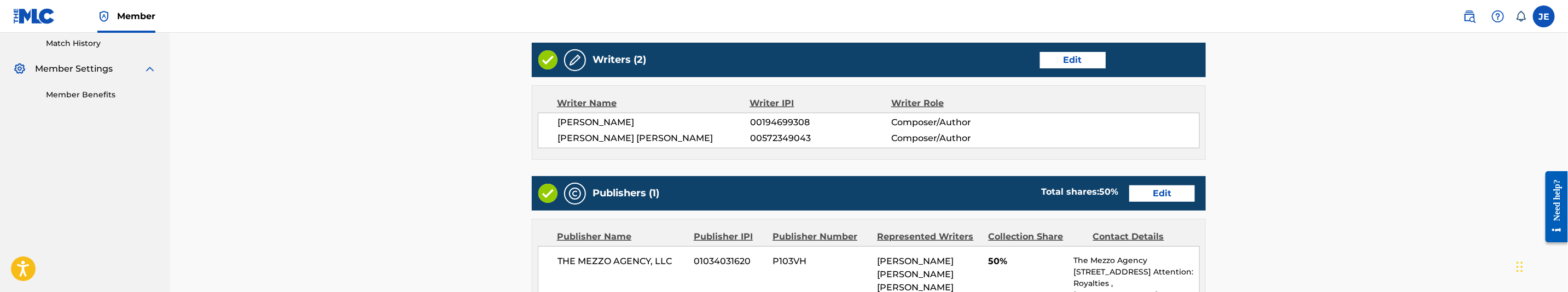
scroll to position [328, 0]
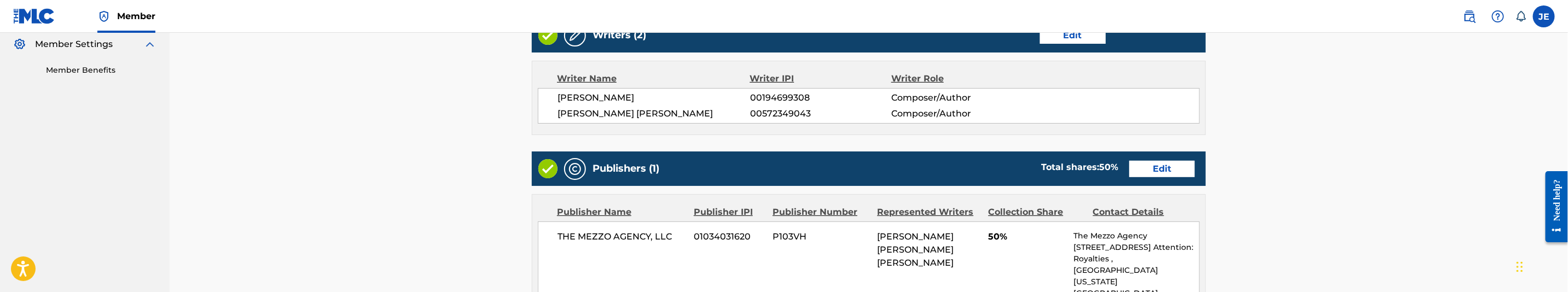
click at [1162, 160] on div "Publishers (1) Total shares: 50 % Edit" at bounding box center [869, 168] width 674 height 34
click at [1158, 172] on link "Edit" at bounding box center [1162, 169] width 66 height 17
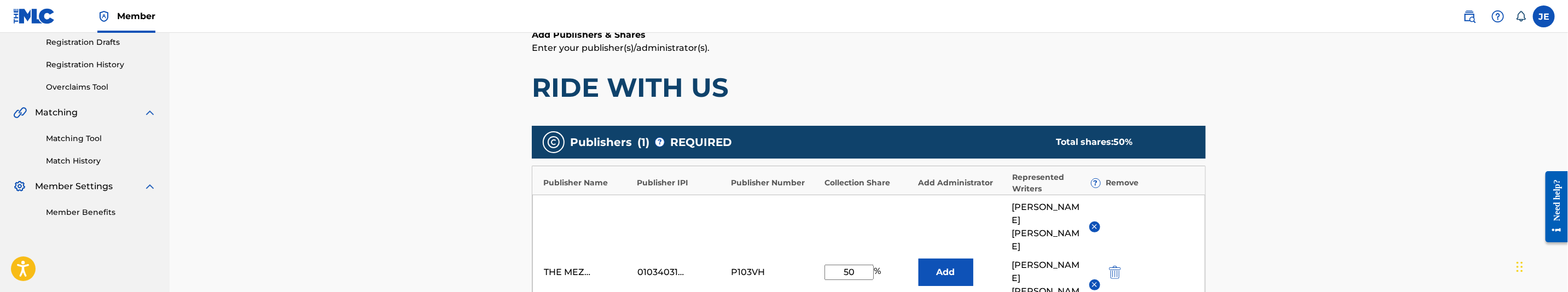
scroll to position [246, 0]
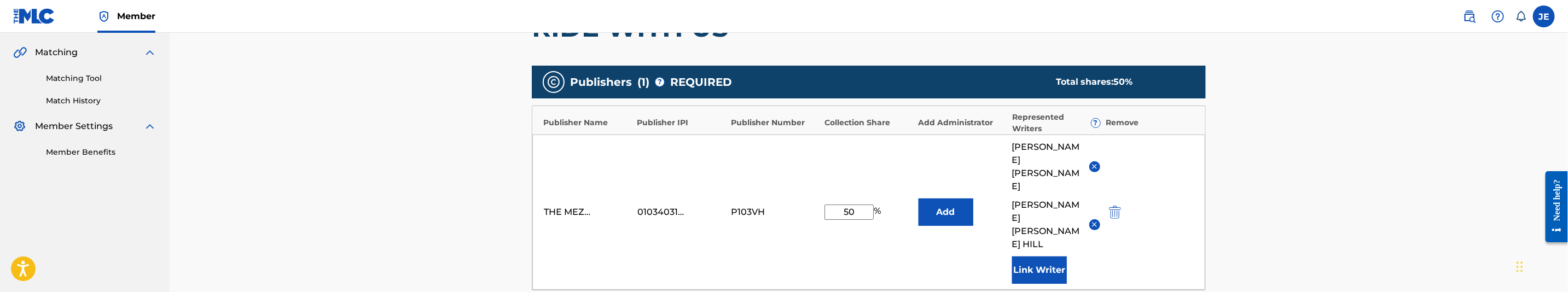
click at [1117, 206] on img "submit" at bounding box center [1115, 212] width 12 height 13
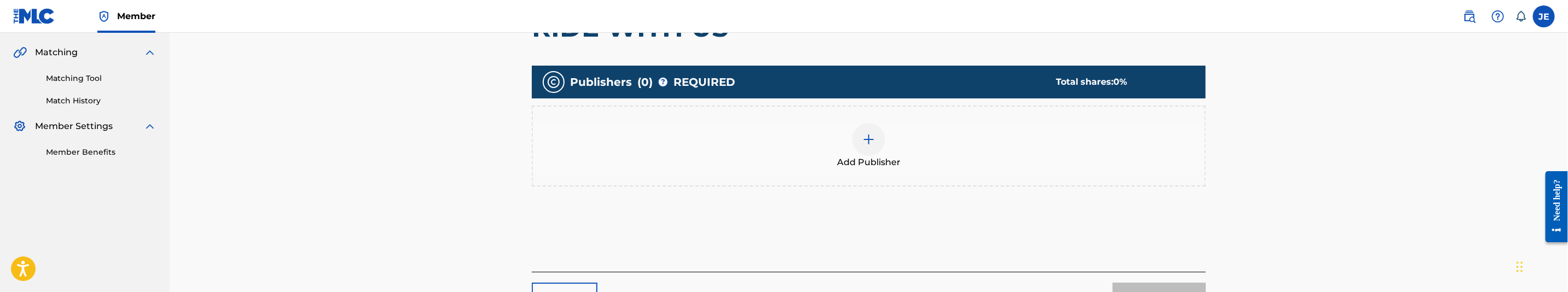
click at [884, 133] on div at bounding box center [869, 140] width 33 height 33
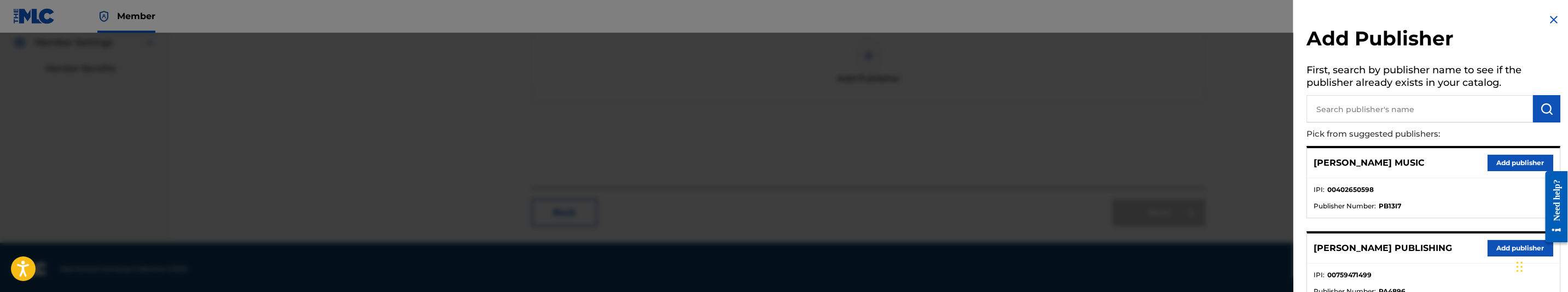
scroll to position [332, 0]
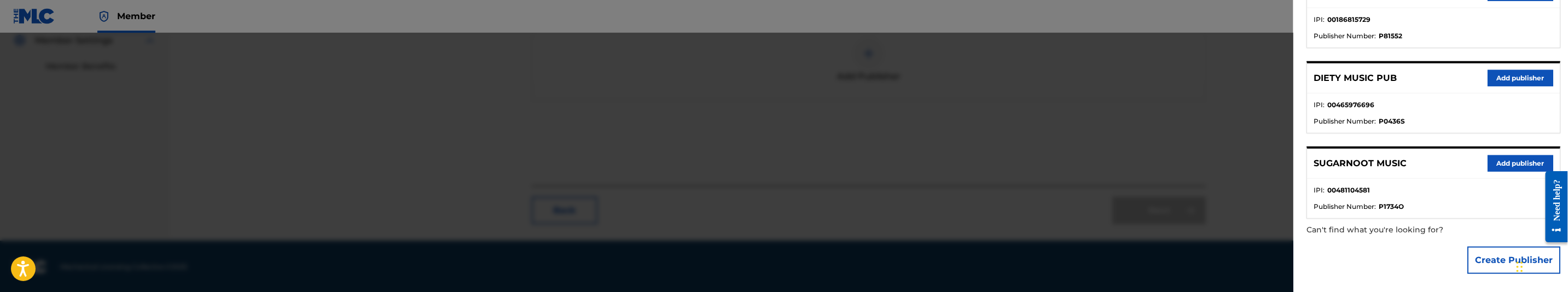
click at [1506, 271] on button "Create Publisher" at bounding box center [1514, 260] width 93 height 28
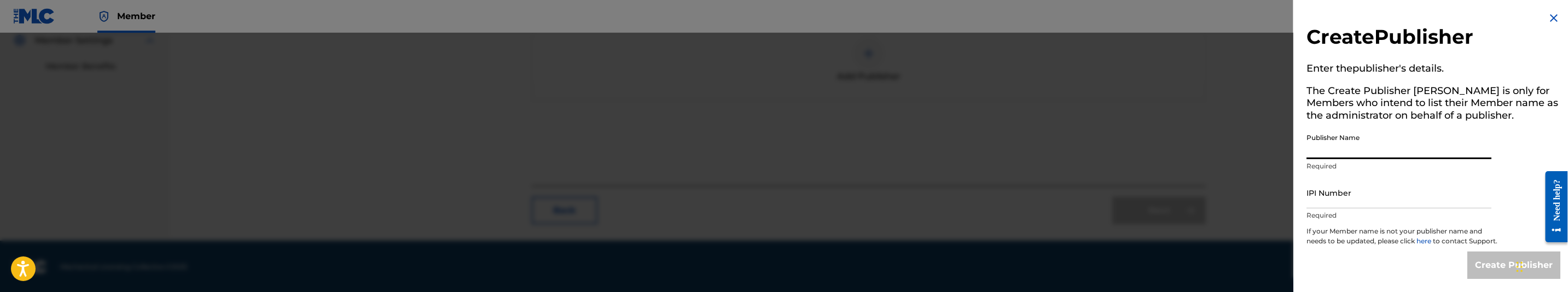
click at [1409, 145] on input "Publisher Name" at bounding box center [1399, 143] width 185 height 31
type input "MAKANIK PUBLISHING"
click at [1350, 186] on input "IPI Number" at bounding box center [1399, 192] width 185 height 31
type input "00835614041"
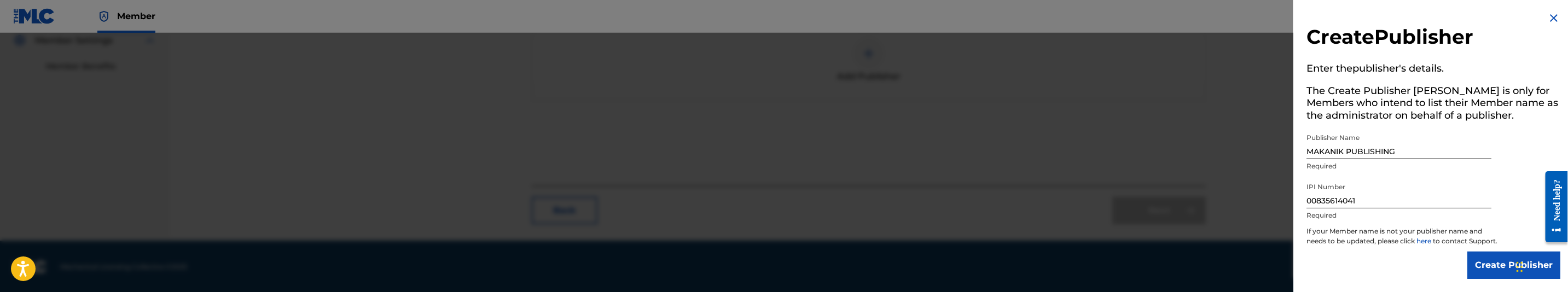
click at [1488, 260] on input "Create Publisher" at bounding box center [1514, 265] width 93 height 28
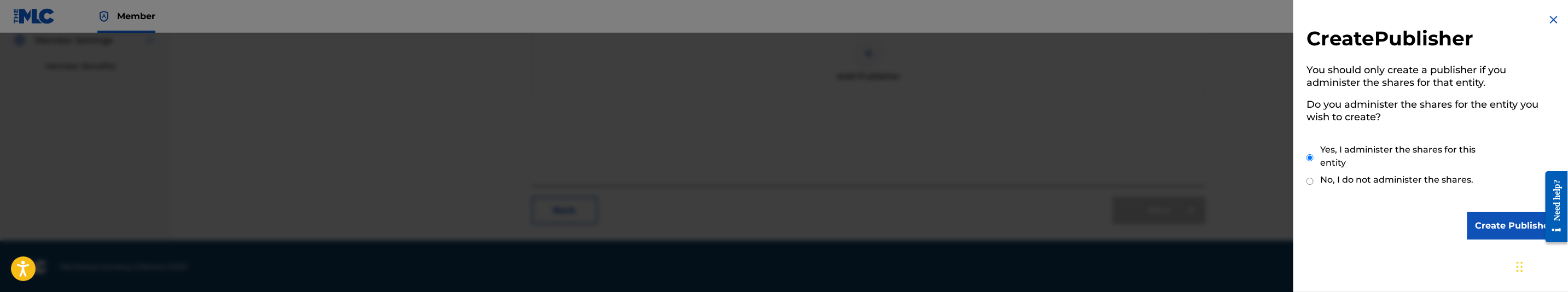
click at [1481, 222] on input "Create Publisher" at bounding box center [1514, 225] width 93 height 28
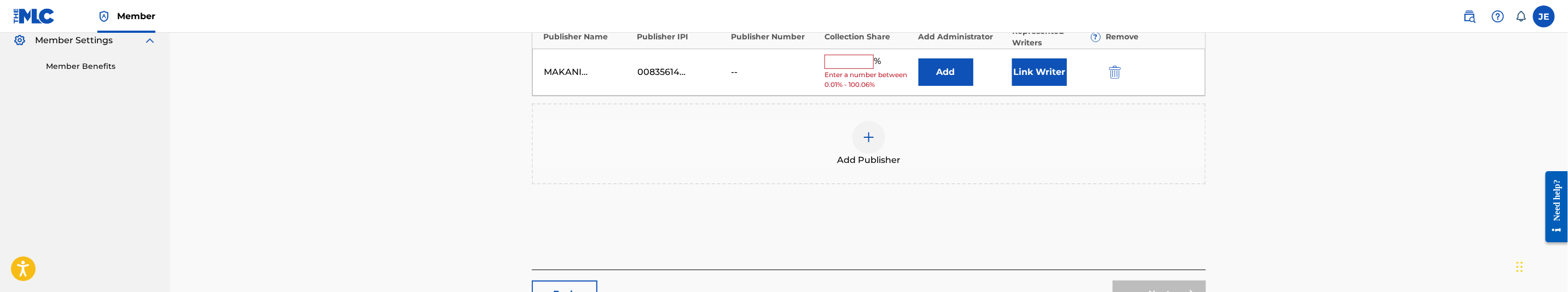
click at [1044, 81] on button "Link Writer" at bounding box center [1039, 72] width 55 height 28
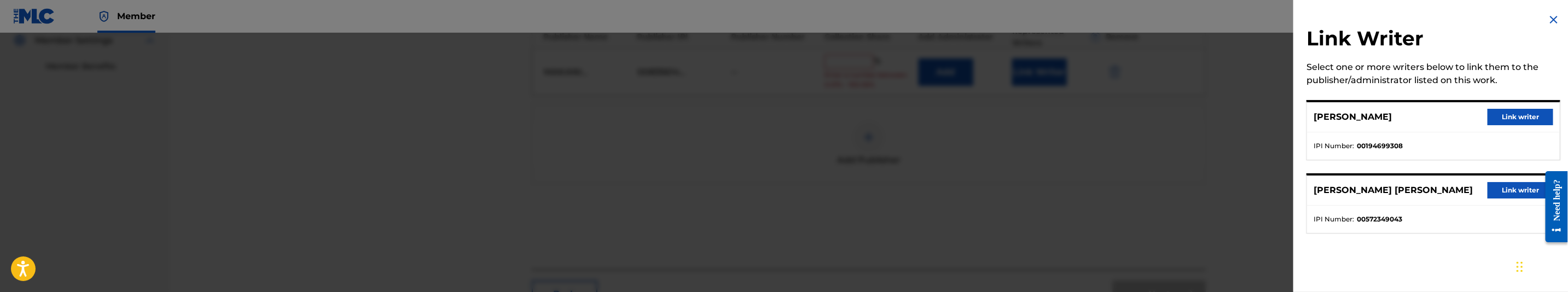
click at [1515, 119] on button "Link writer" at bounding box center [1520, 117] width 66 height 17
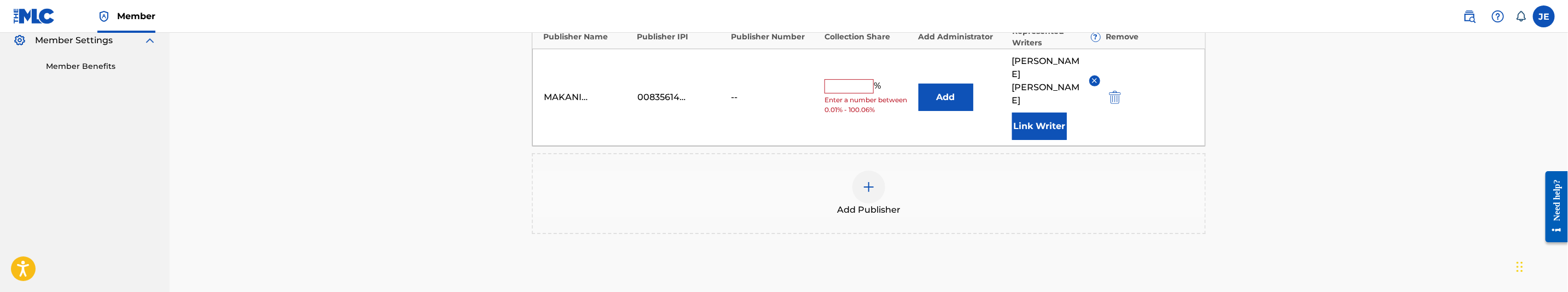
click at [955, 92] on button "Add" at bounding box center [945, 97] width 55 height 28
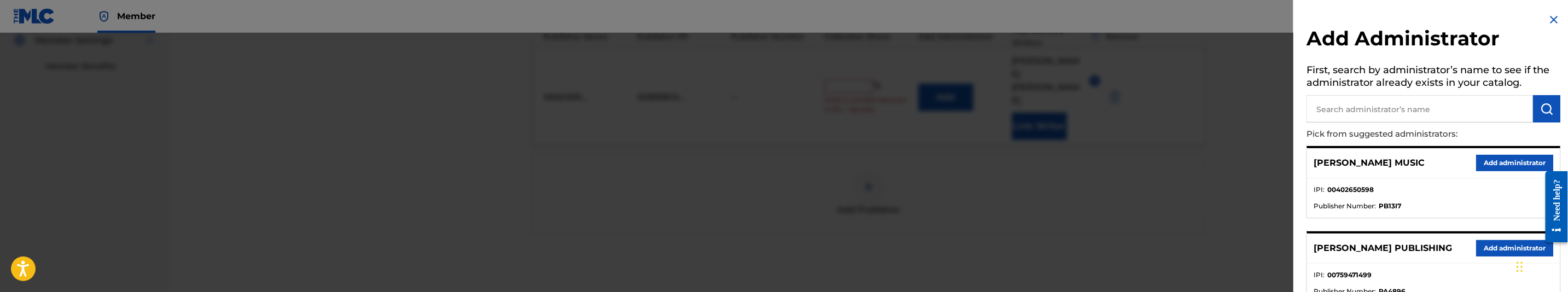
click at [1495, 120] on input "text" at bounding box center [1420, 108] width 227 height 28
type input "mezzo"
click at [1517, 166] on button "Add administrator" at bounding box center [1515, 163] width 77 height 17
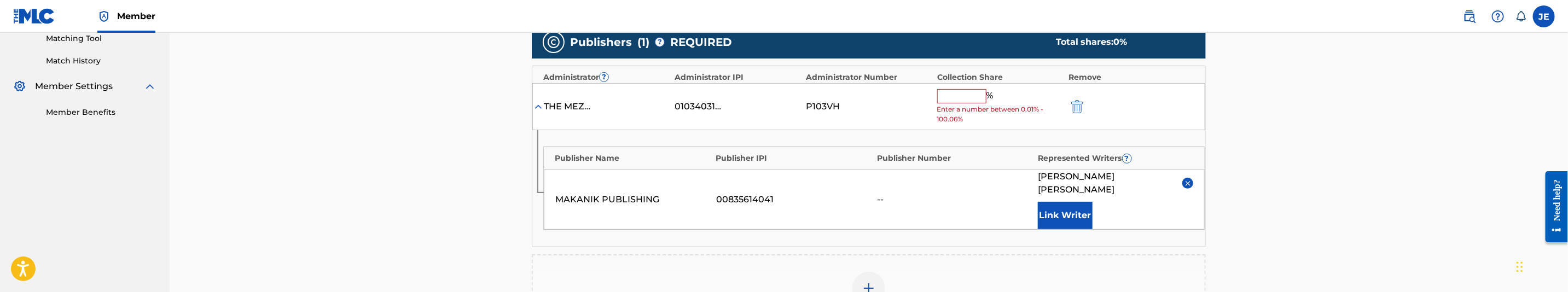
scroll to position [250, 0]
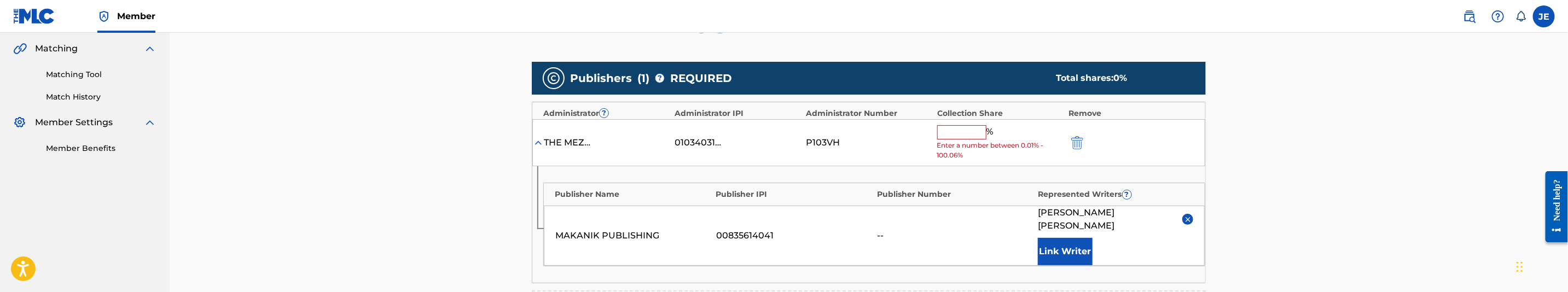
click at [969, 140] on input "text" at bounding box center [962, 132] width 49 height 14
type input "50"
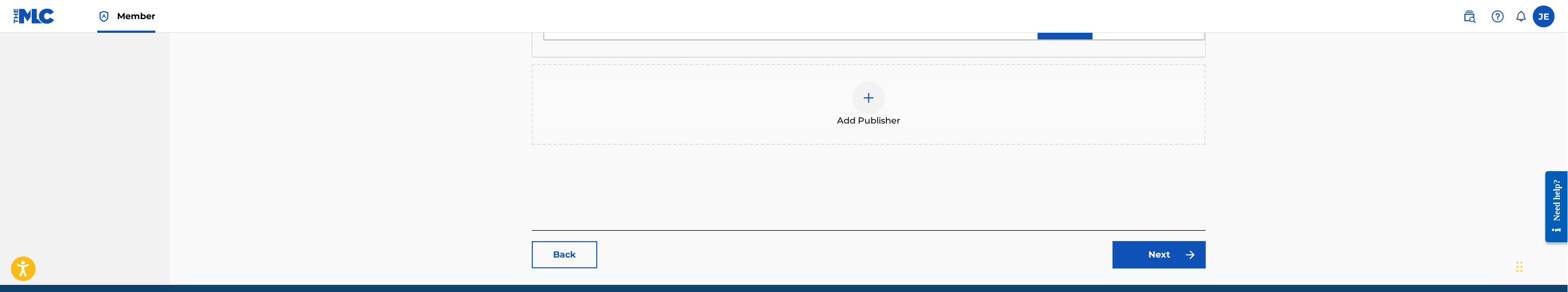
scroll to position [489, 0]
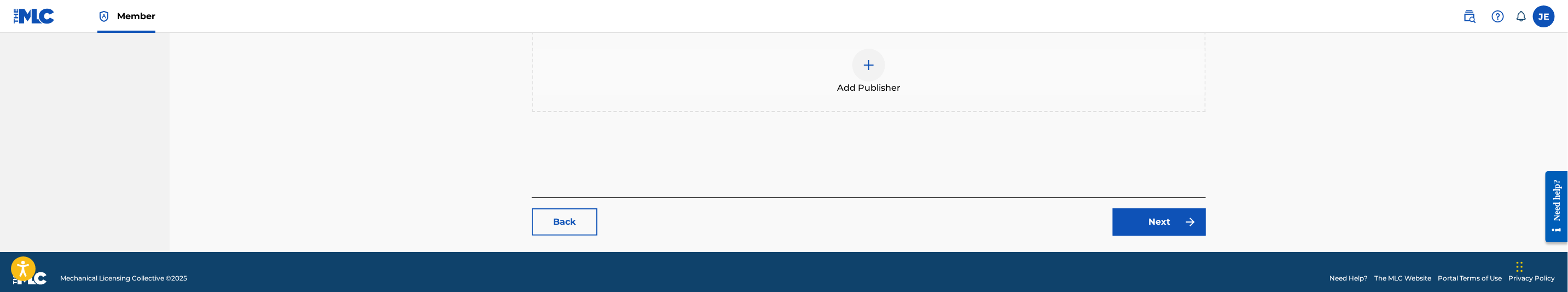
click at [1172, 208] on link "Next" at bounding box center [1159, 222] width 93 height 28
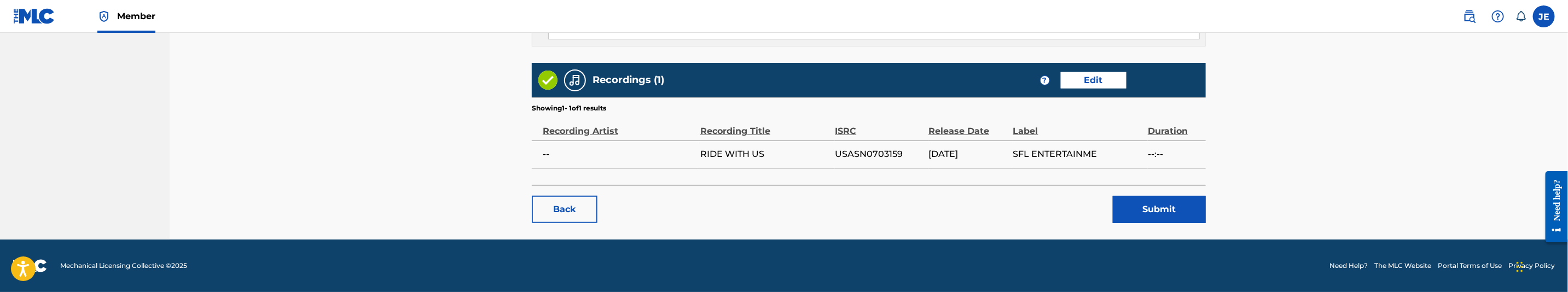
scroll to position [621, 0]
click at [1165, 220] on button "Submit" at bounding box center [1159, 209] width 93 height 28
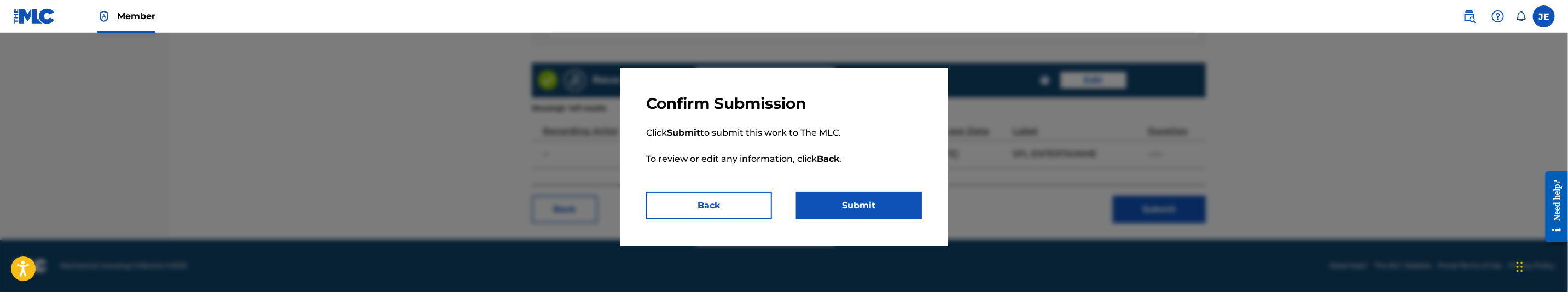
click at [918, 197] on button "Submit" at bounding box center [858, 205] width 126 height 28
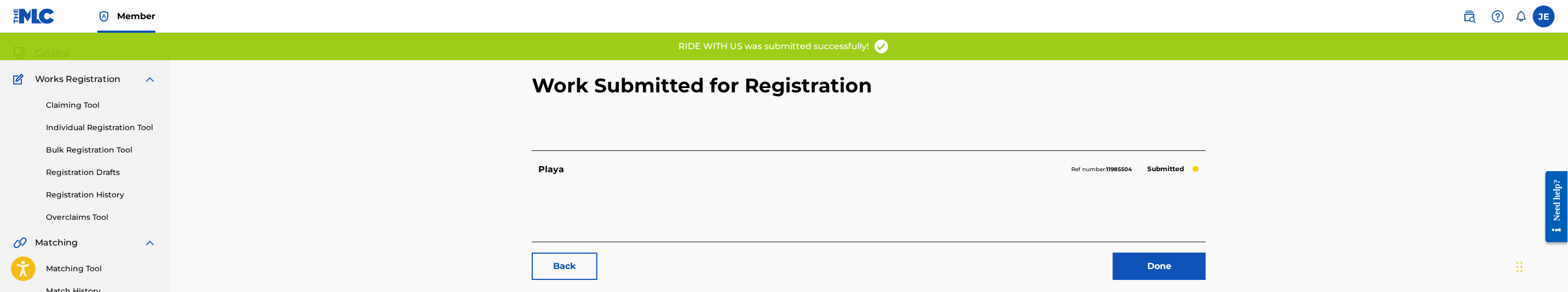
scroll to position [164, 0]
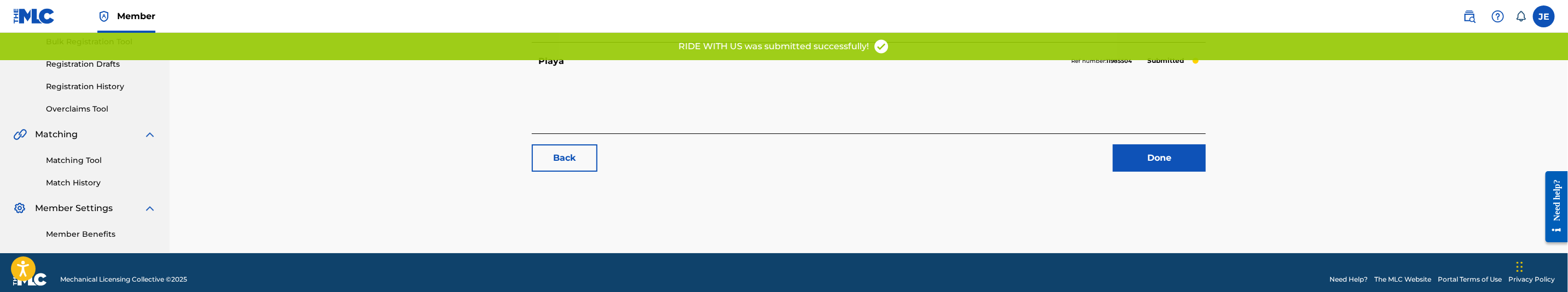
click at [1105, 161] on div "Done" at bounding box center [1153, 158] width 106 height 28
click at [1149, 157] on link "Done" at bounding box center [1159, 158] width 93 height 28
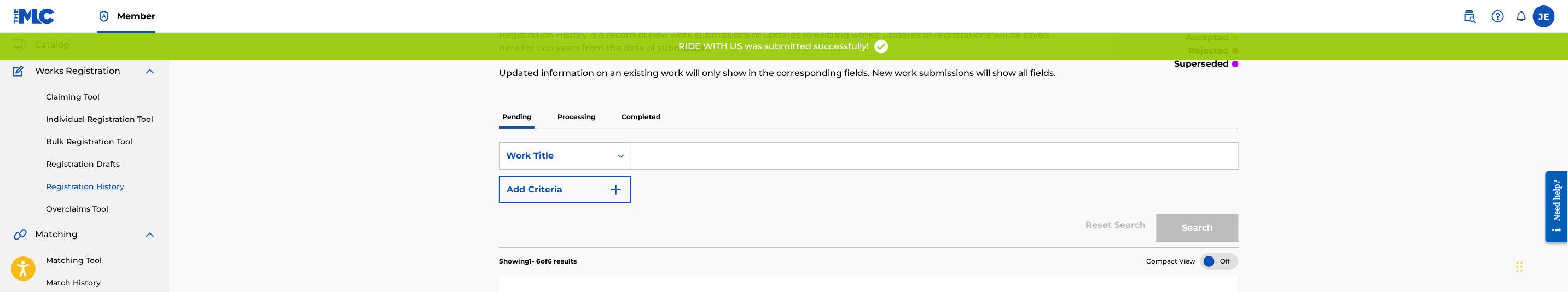
scroll to position [246, 0]
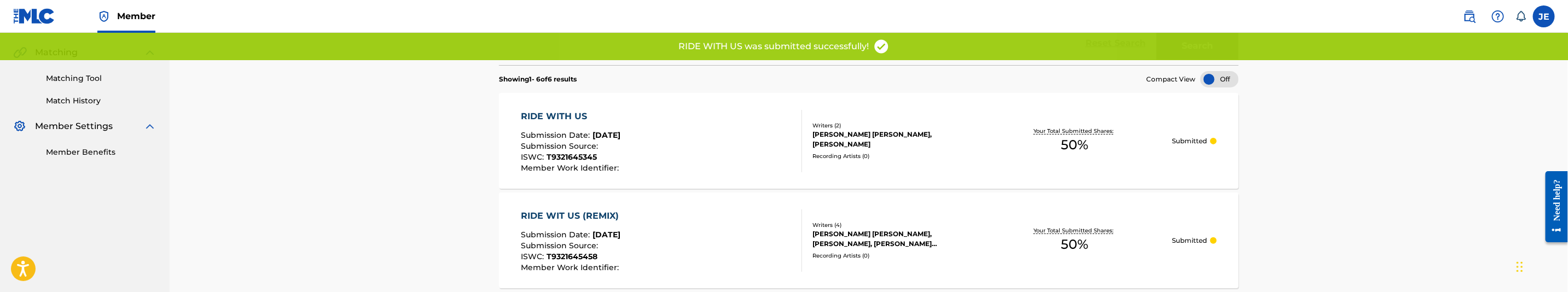
click at [95, 84] on div "Matching Tool Match History" at bounding box center [85, 83] width 143 height 48
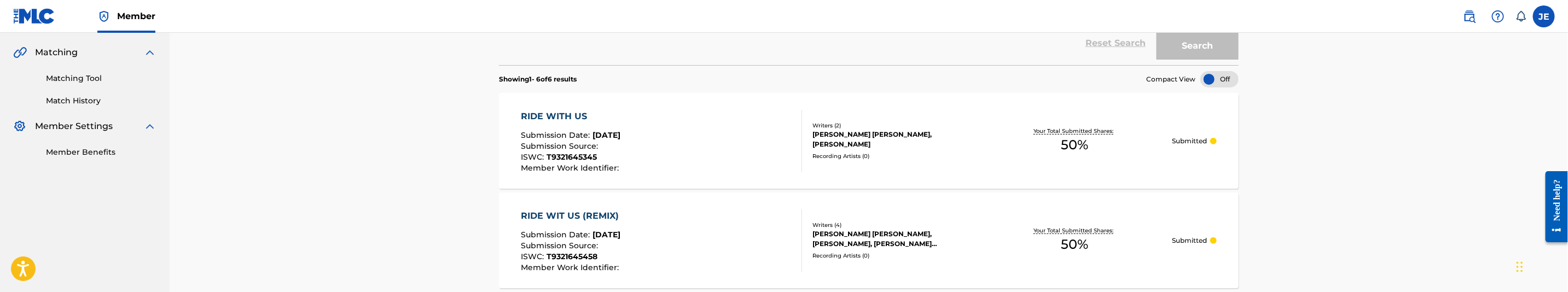
click at [100, 80] on link "Matching Tool" at bounding box center [101, 78] width 110 height 12
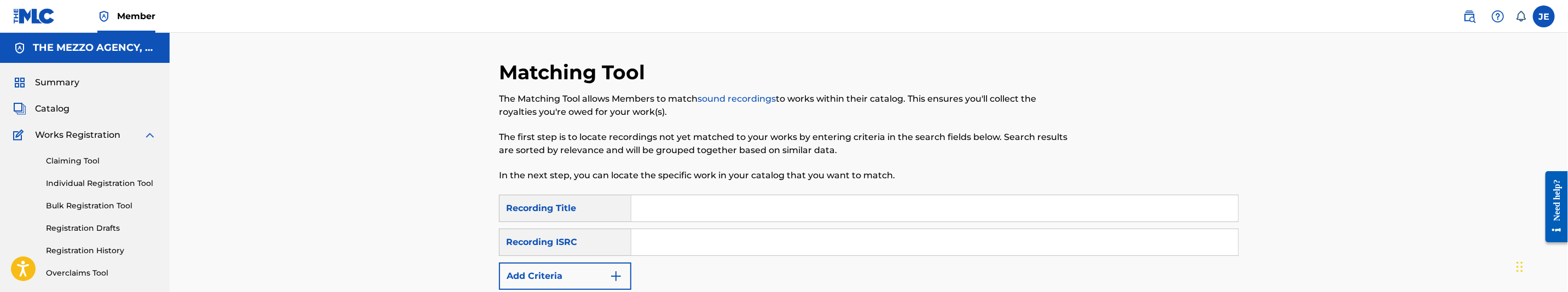
scroll to position [82, 0]
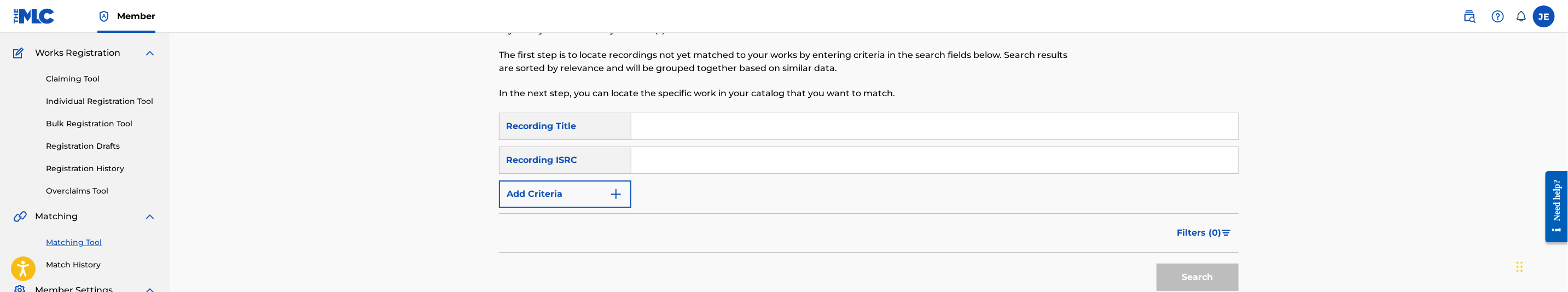
click at [842, 155] on input "Search Form" at bounding box center [934, 160] width 607 height 26
paste input "USASN0703159"
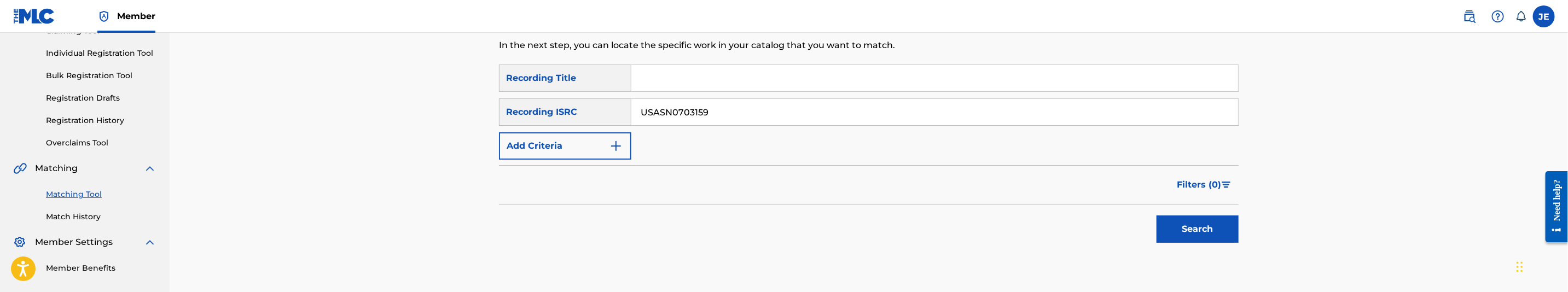
scroll to position [164, 0]
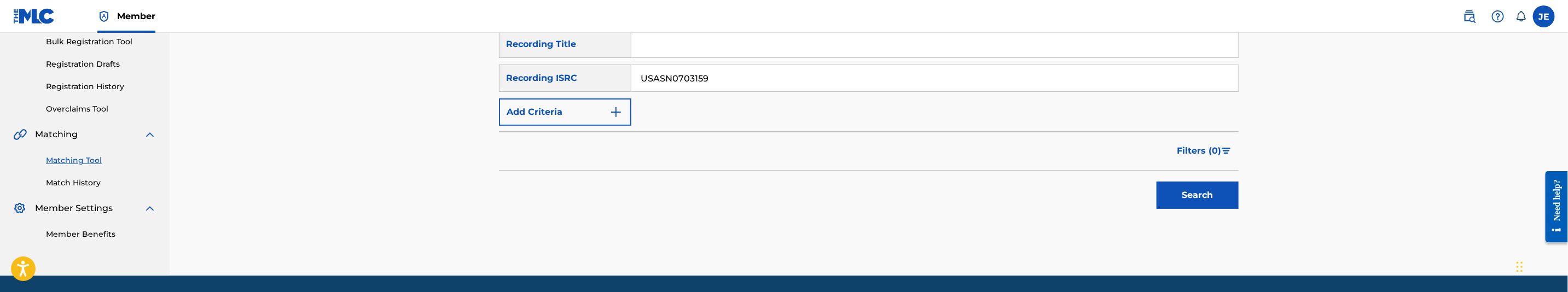
type input "USASN0703159"
click at [1200, 194] on button "Search" at bounding box center [1198, 195] width 82 height 28
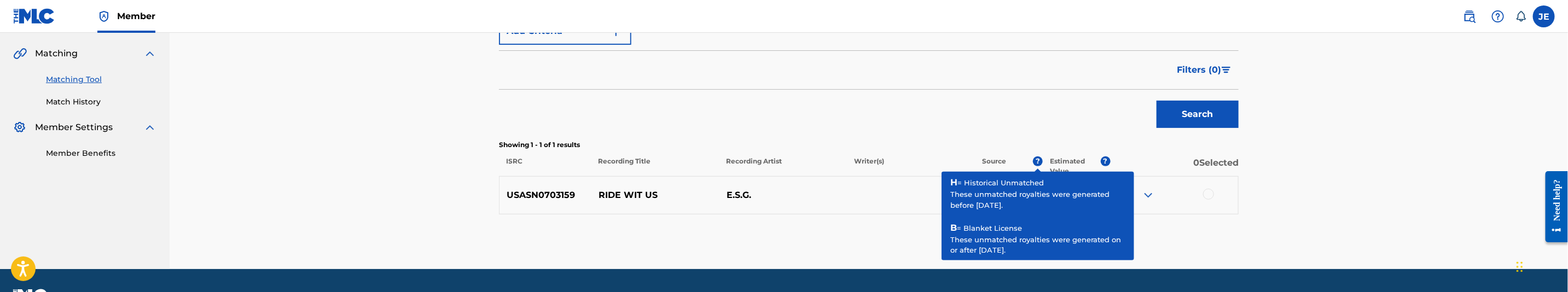
scroll to position [246, 0]
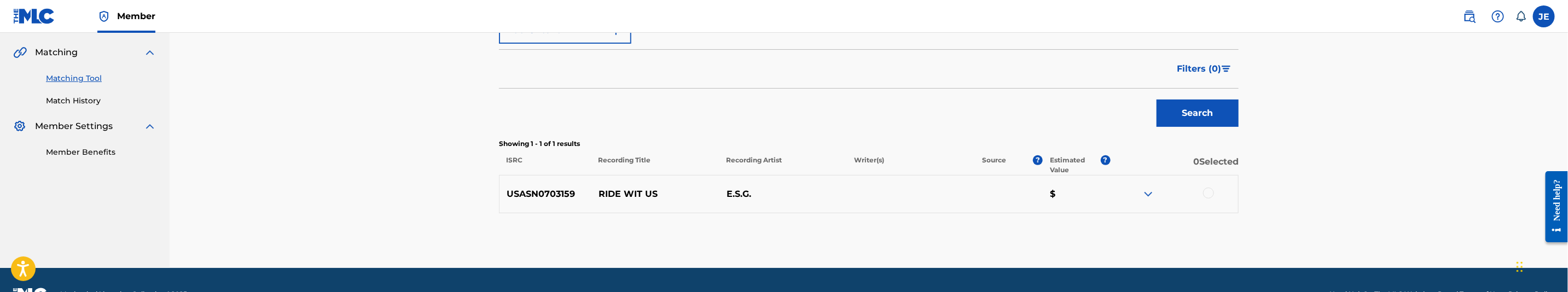
click at [1211, 194] on div at bounding box center [1209, 193] width 11 height 11
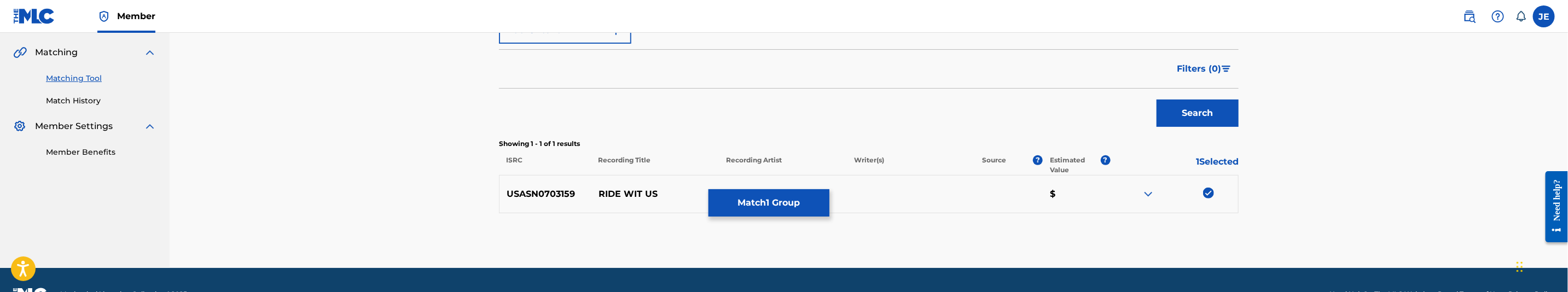
click at [819, 214] on button "Match 1 Group" at bounding box center [768, 203] width 121 height 28
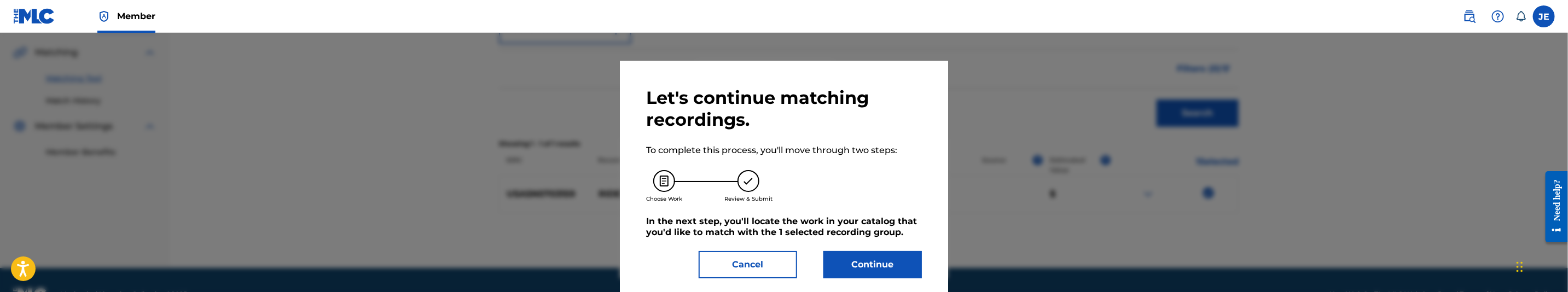
scroll to position [20, 0]
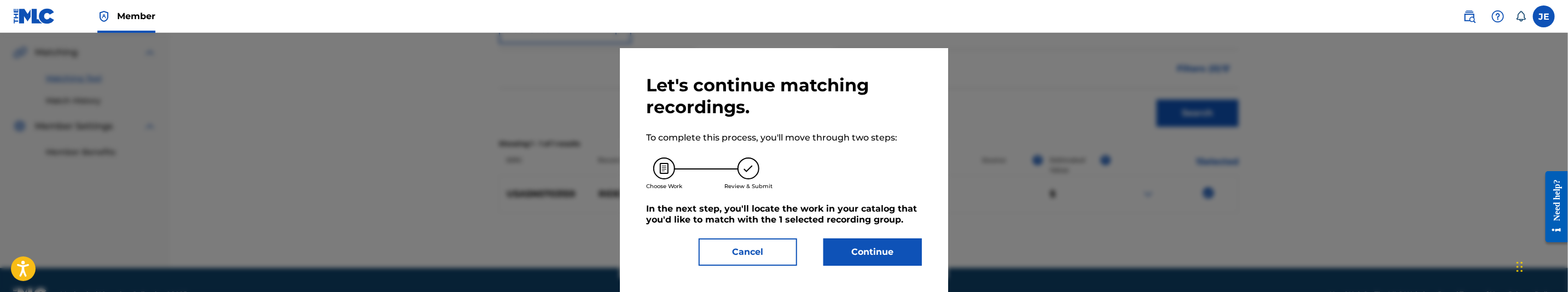
click at [893, 248] on button "Continue" at bounding box center [873, 252] width 99 height 28
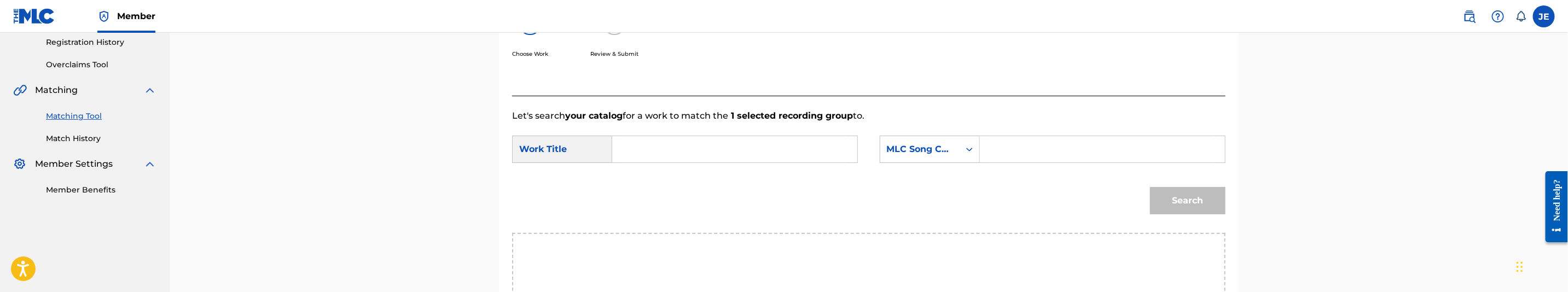
scroll to position [164, 0]
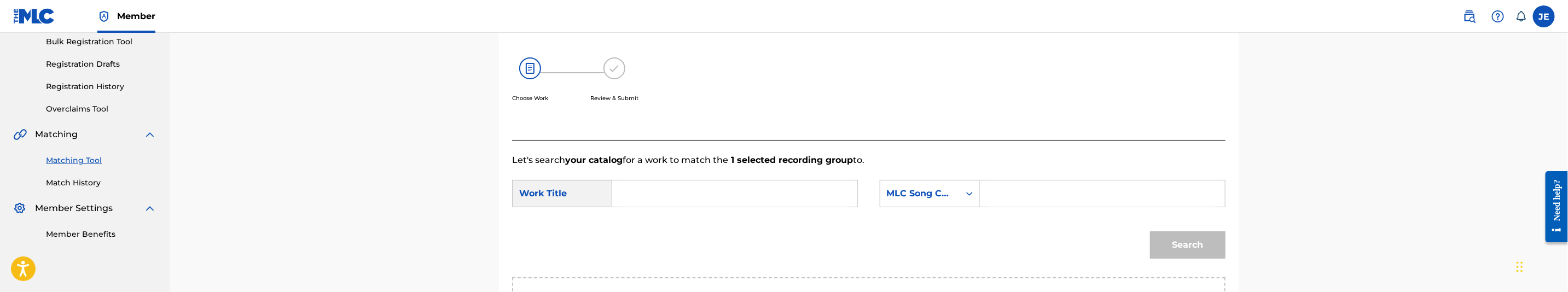
drag, startPoint x: 646, startPoint y: 191, endPoint x: 627, endPoint y: 174, distance: 25.5
click at [646, 191] on input "Search Form" at bounding box center [735, 193] width 227 height 26
paste input "Ride With Us"
type input "Ride With Us"
click at [1050, 199] on input "Search Form" at bounding box center [1102, 193] width 227 height 26
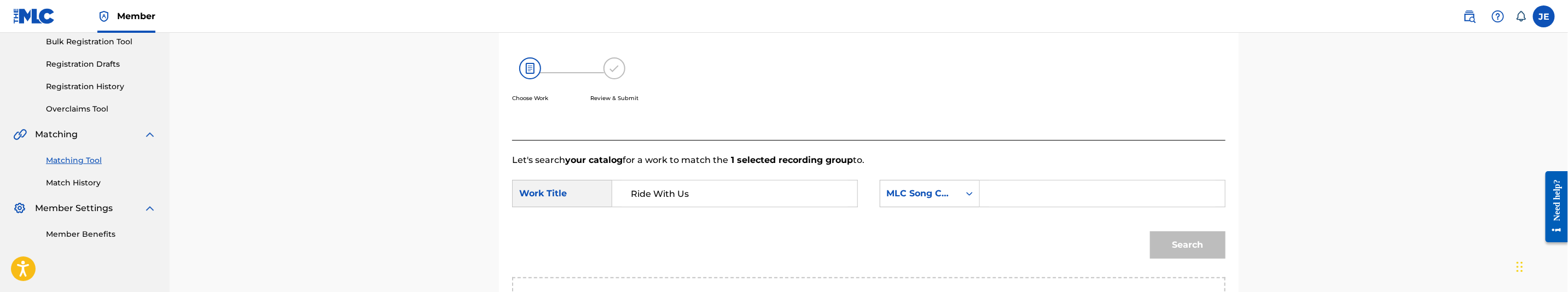
paste input "RA3AEN"
type input "RA3AEN"
click at [1174, 230] on div "Search" at bounding box center [1185, 242] width 81 height 43
click at [1180, 238] on button "Search" at bounding box center [1187, 245] width 75 height 28
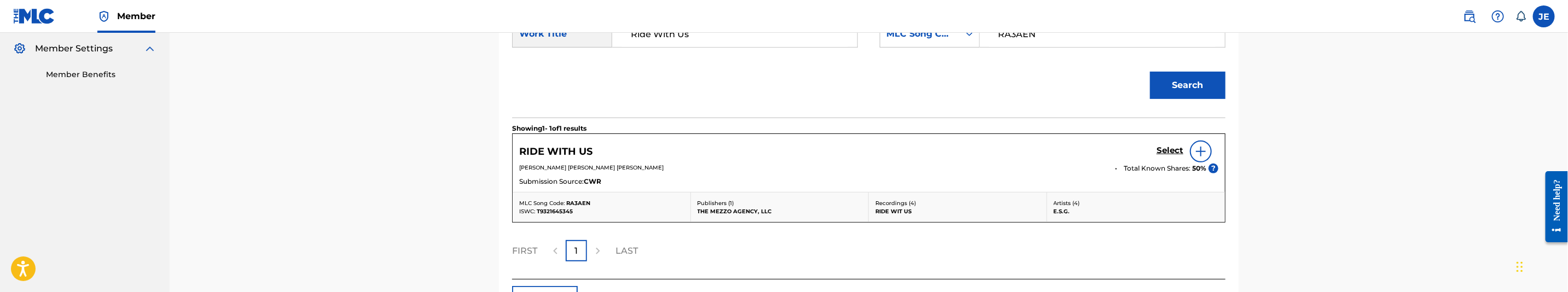
scroll to position [328, 0]
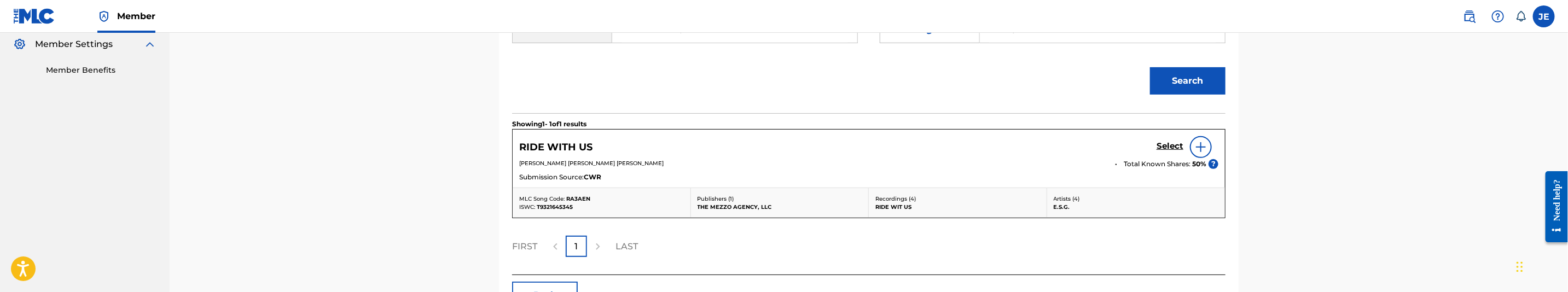
click at [1168, 150] on h5 "Select" at bounding box center [1170, 146] width 27 height 10
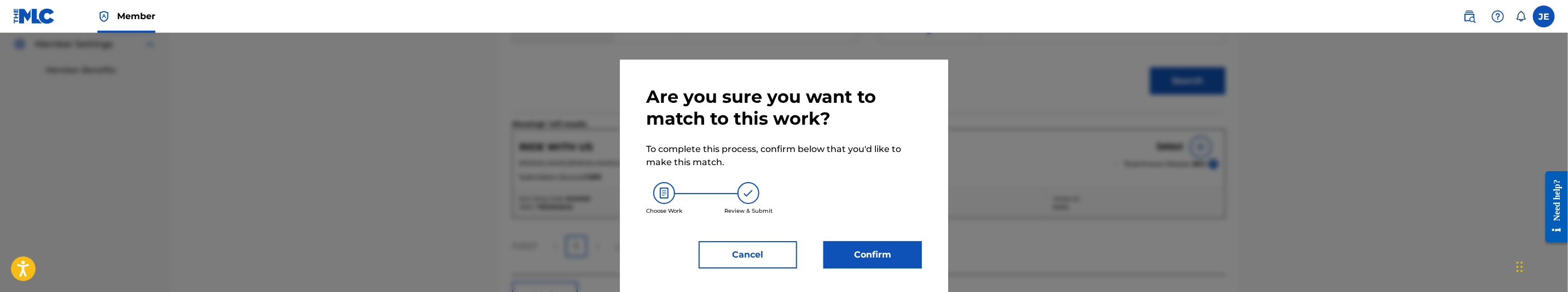
scroll to position [10, 0]
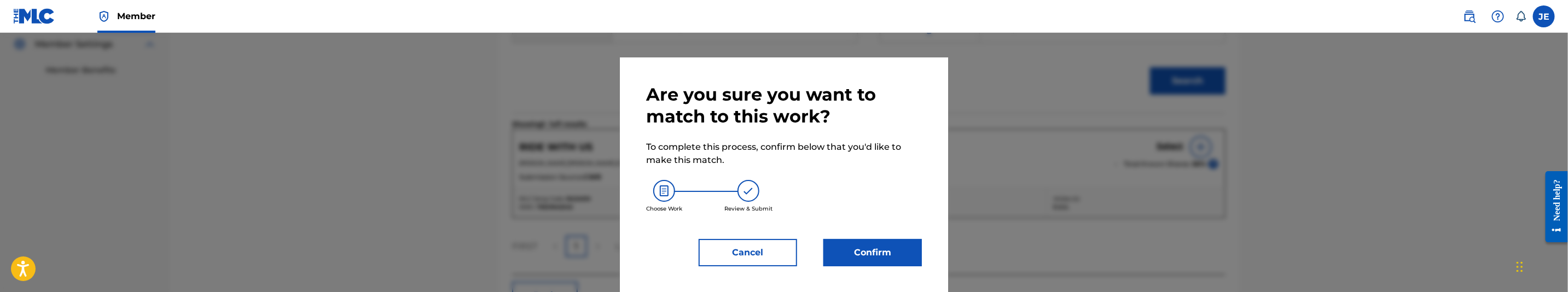
click at [882, 243] on button "Confirm" at bounding box center [873, 252] width 99 height 28
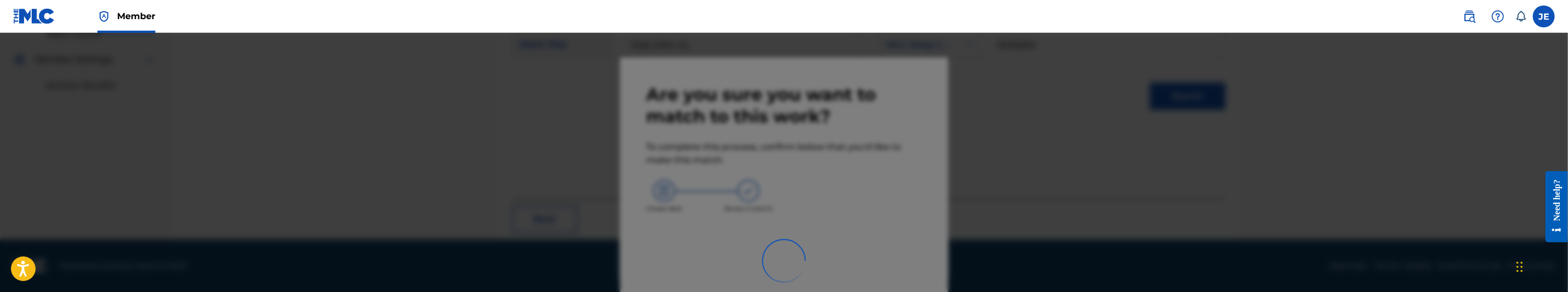
scroll to position [177, 0]
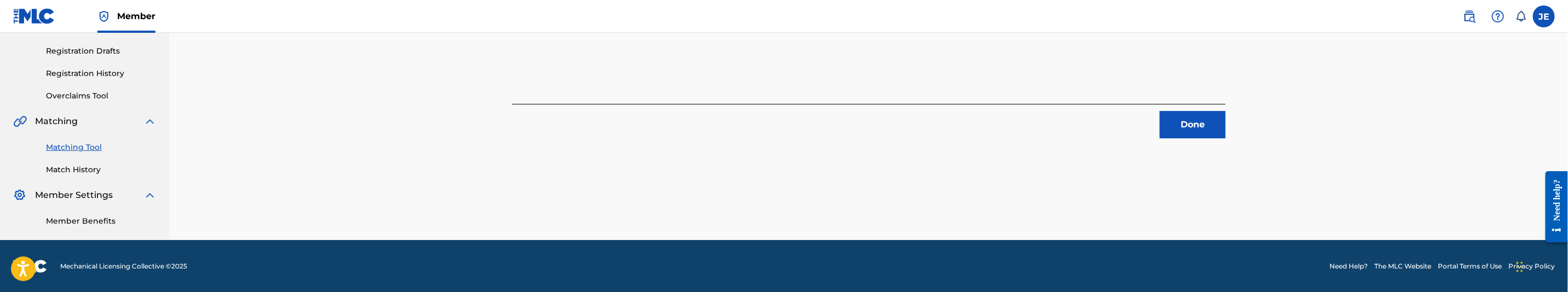
click at [1195, 132] on button "Done" at bounding box center [1192, 124] width 66 height 28
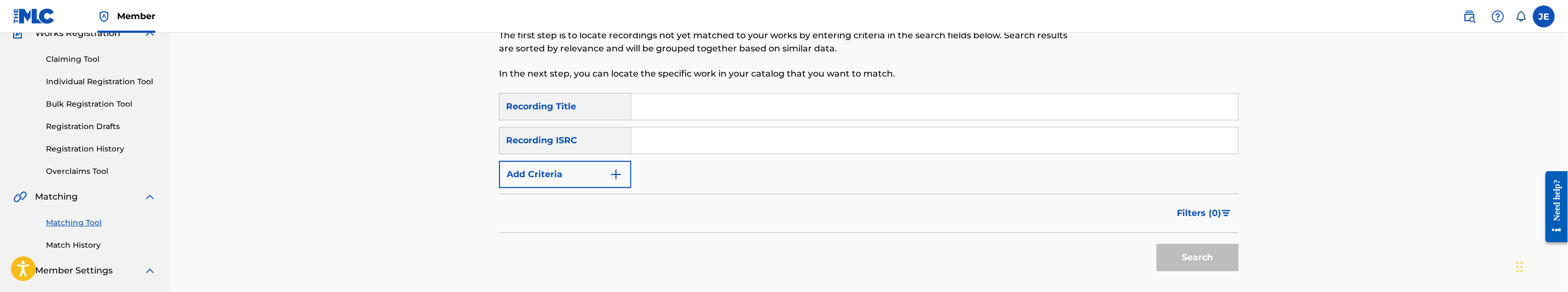
scroll to position [0, 0]
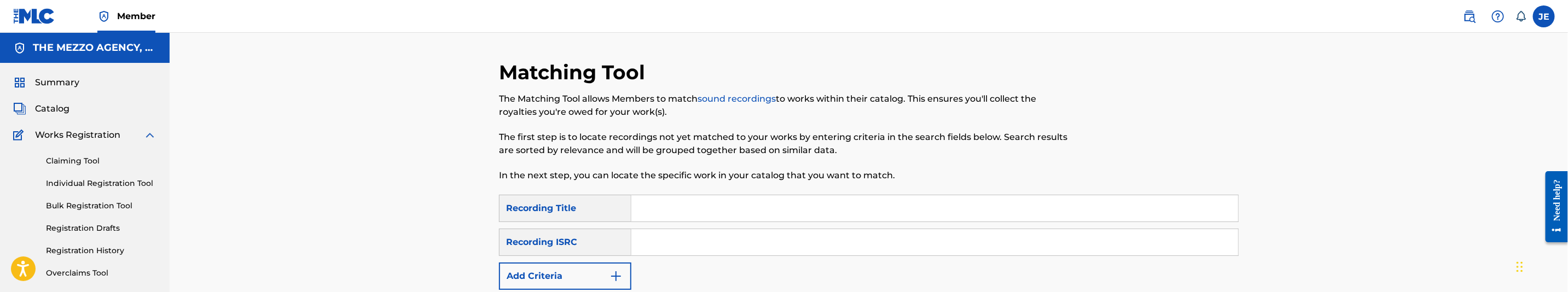
click at [64, 110] on span "Catalog" at bounding box center [52, 108] width 34 height 13
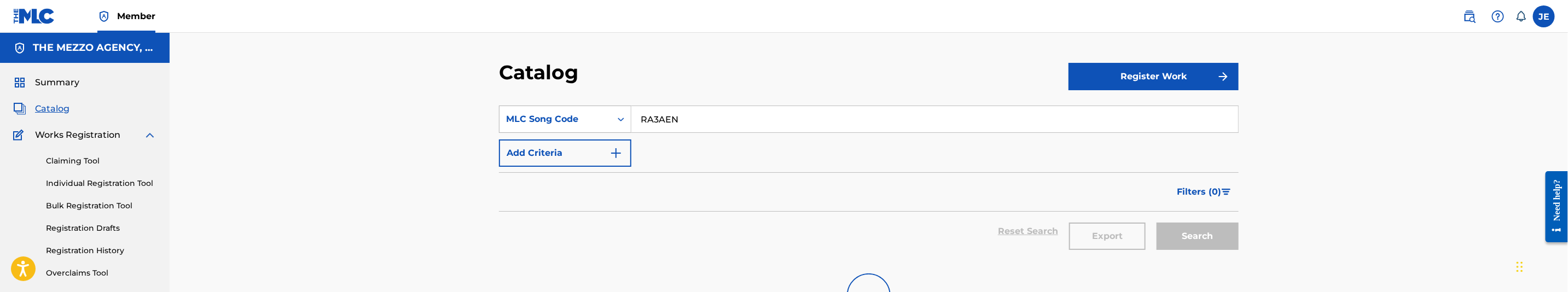
click at [588, 122] on div "MLC Song Code" at bounding box center [555, 119] width 112 height 21
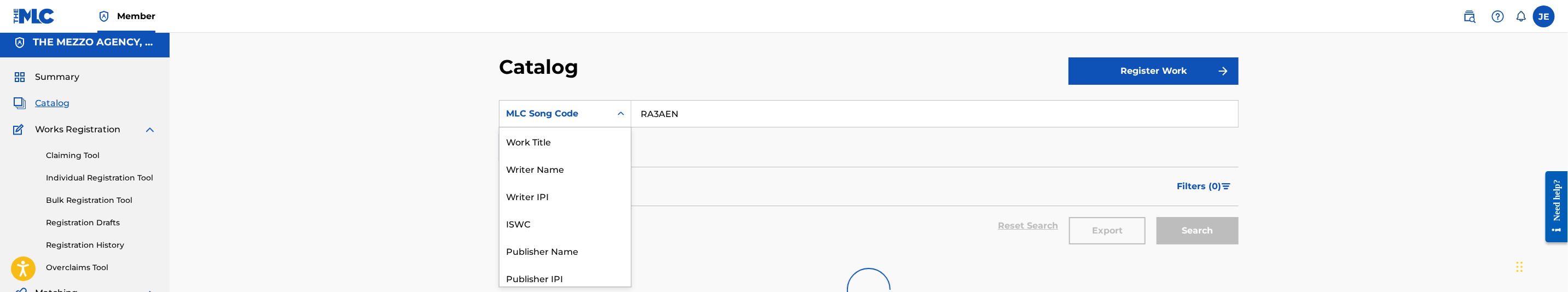
scroll to position [177, 0]
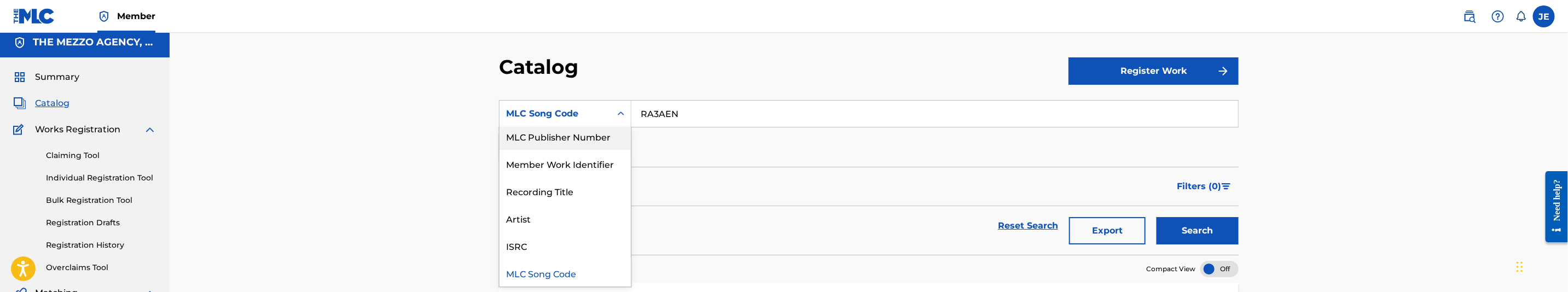
click at [687, 102] on input "RA3AEN" at bounding box center [934, 113] width 607 height 26
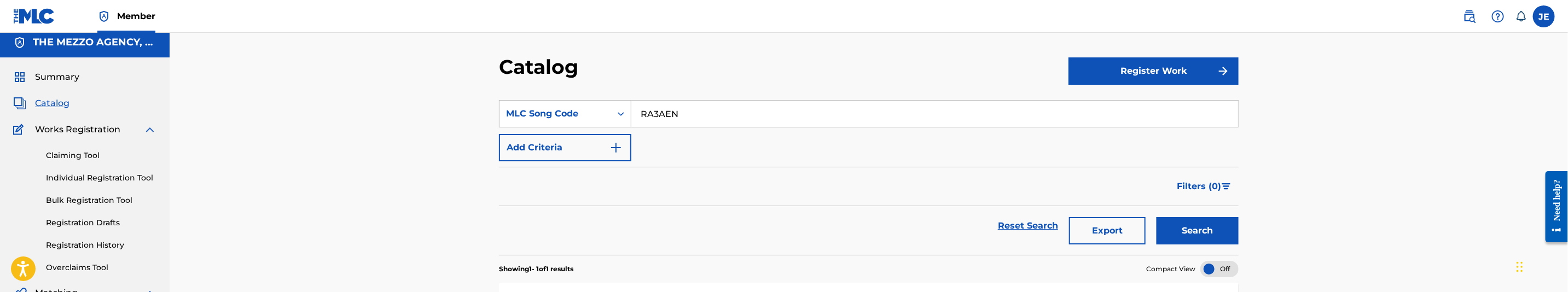
click at [687, 102] on input "RA3AEN" at bounding box center [934, 113] width 607 height 26
paste input "B4RTD"
type input "RB4RTD"
click at [1175, 227] on button "Search" at bounding box center [1198, 231] width 82 height 28
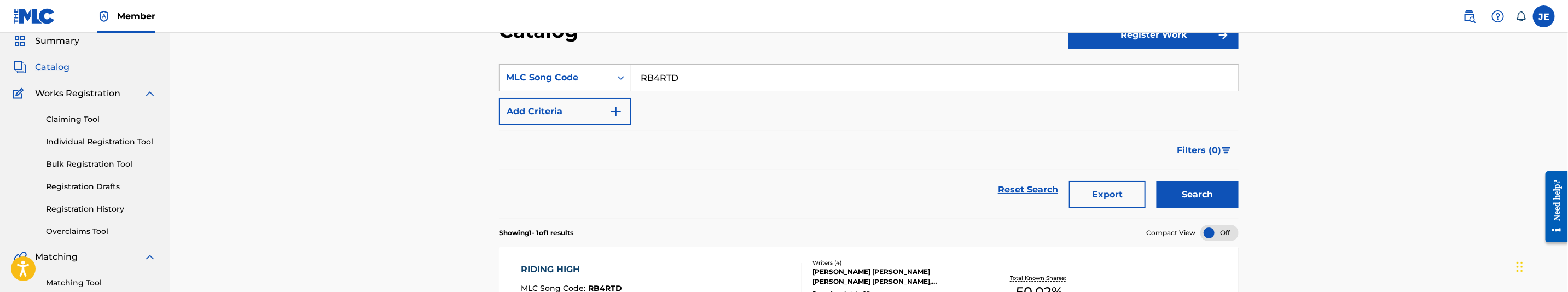
scroll to position [88, 0]
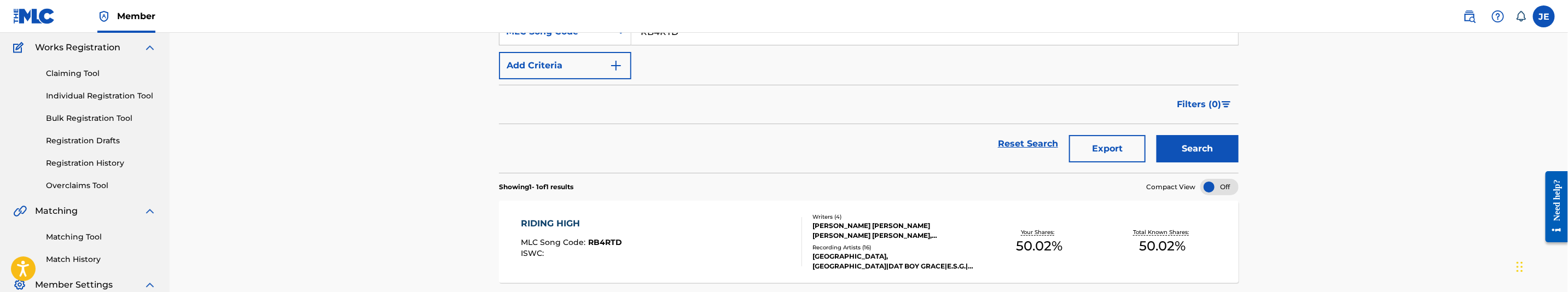
click at [713, 230] on div "RIDING HIGH MLC Song Code : RB4RTD ISWC :" at bounding box center [662, 242] width 281 height 49
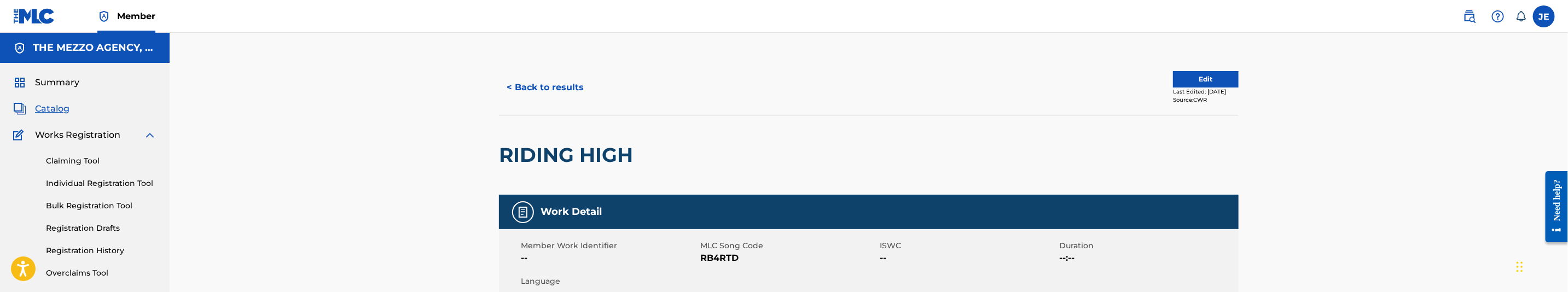
click at [1187, 79] on button "Edit" at bounding box center [1206, 79] width 66 height 17
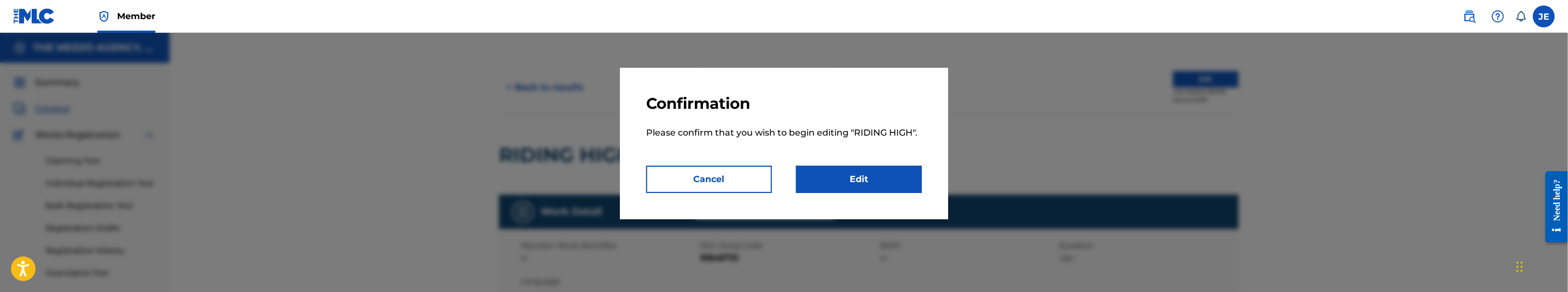
click at [893, 189] on link "Edit" at bounding box center [858, 179] width 126 height 28
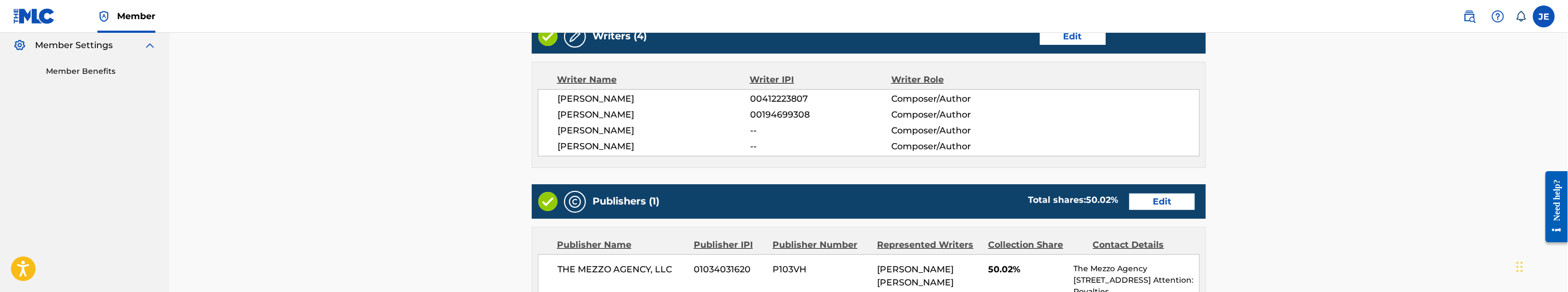
scroll to position [328, 0]
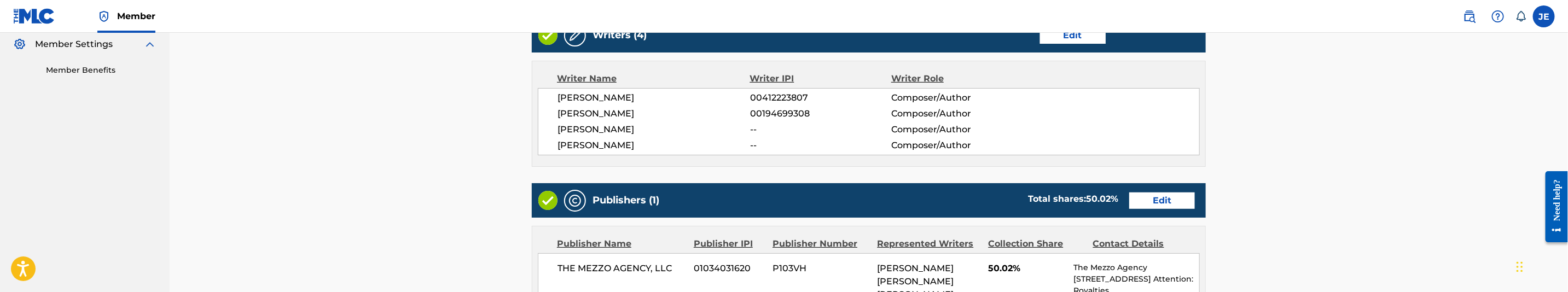
click at [1137, 195] on link "Edit" at bounding box center [1162, 200] width 66 height 17
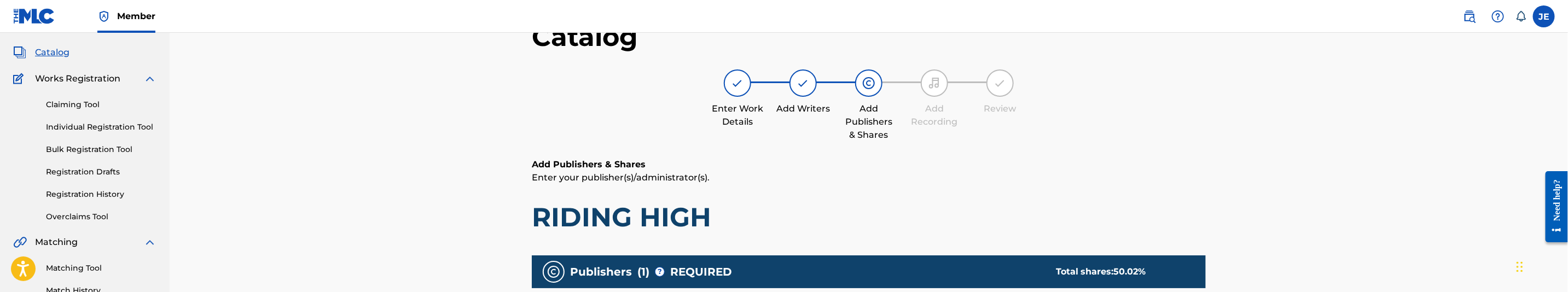
scroll to position [328, 0]
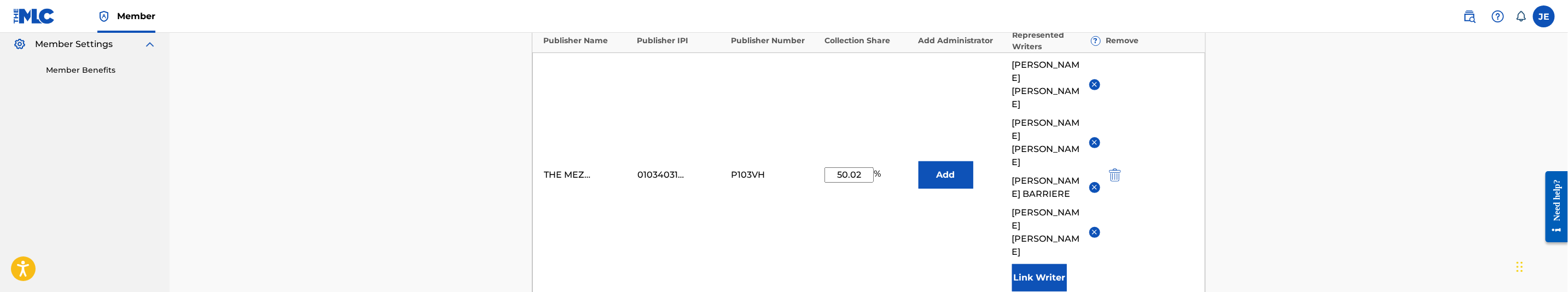
click at [1115, 168] on img "submit" at bounding box center [1115, 174] width 12 height 13
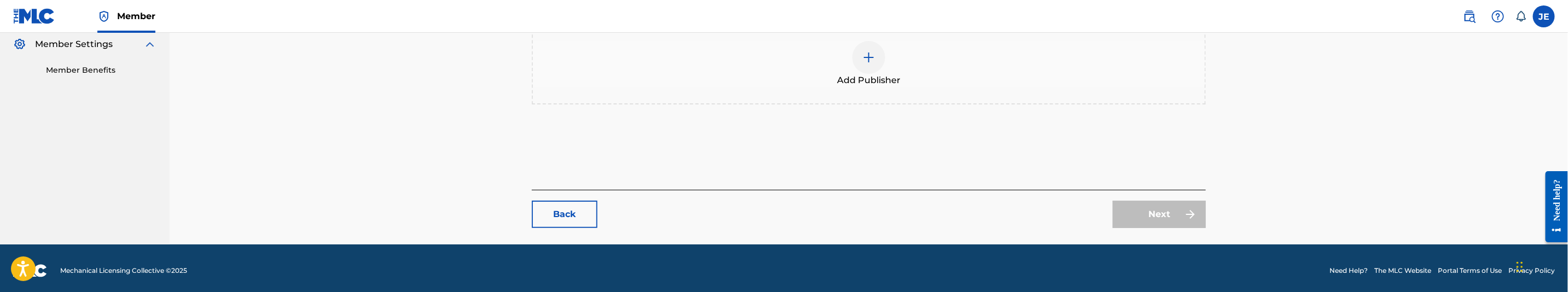
click at [887, 67] on div "Add Publisher" at bounding box center [869, 64] width 672 height 46
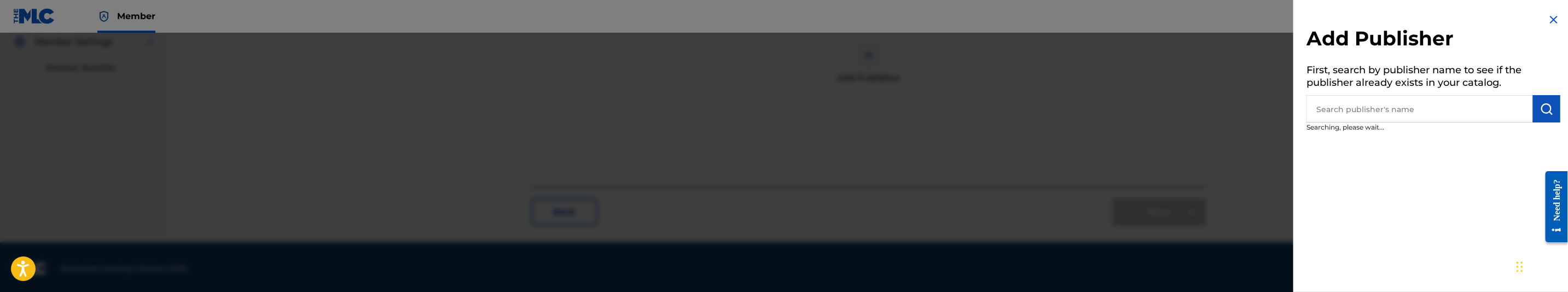
scroll to position [332, 0]
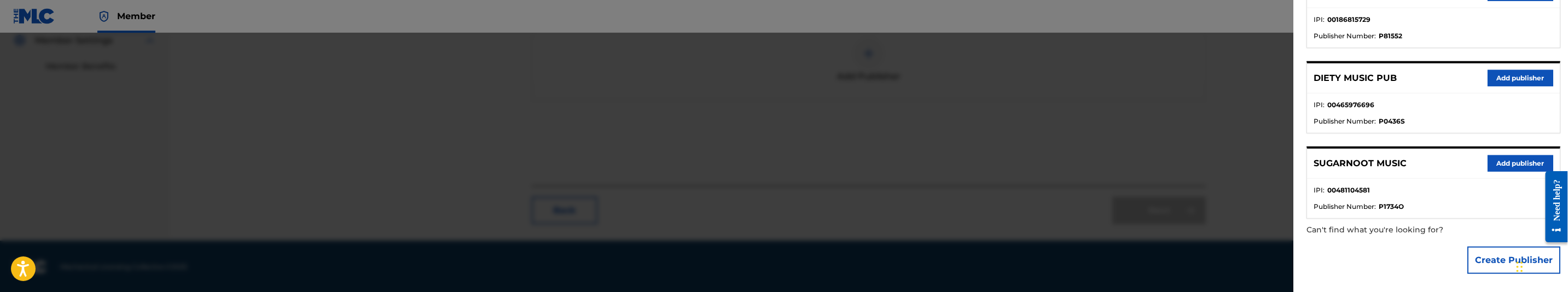
click at [1495, 251] on button "Create Publisher" at bounding box center [1514, 260] width 93 height 28
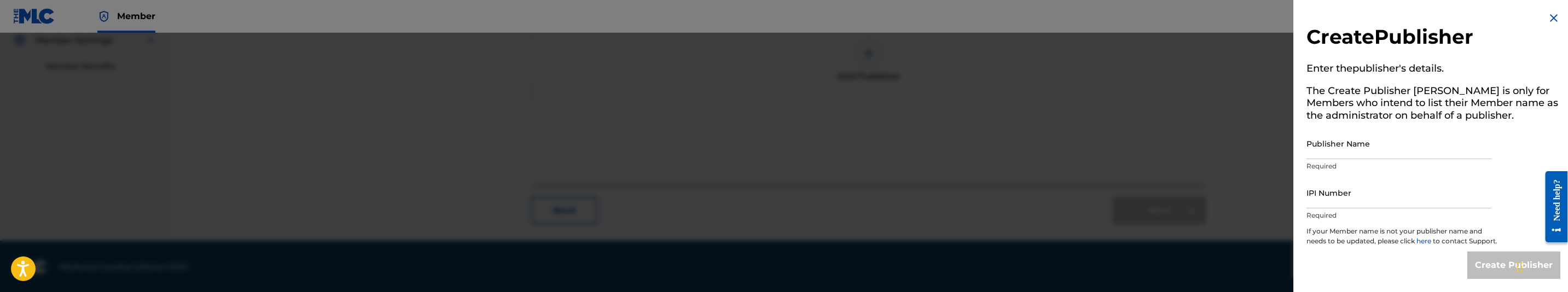
scroll to position [12, 0]
click at [1398, 161] on p "Required" at bounding box center [1399, 166] width 185 height 10
click at [1398, 143] on input "Publisher Name" at bounding box center [1399, 143] width 185 height 31
type input "MAKANIK PUBLISHING"
click at [1352, 186] on input "IPI Number" at bounding box center [1399, 192] width 185 height 31
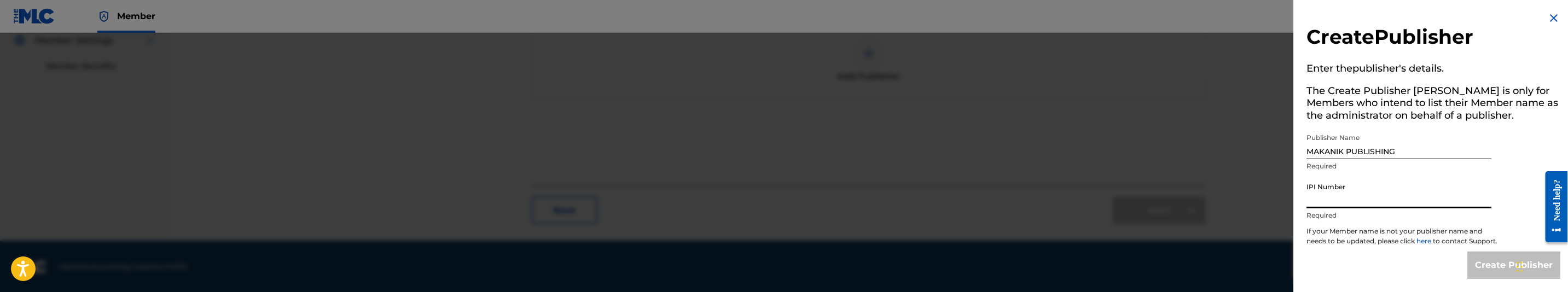
type input "00835614041"
click at [1500, 264] on input "Create Publisher" at bounding box center [1514, 265] width 93 height 28
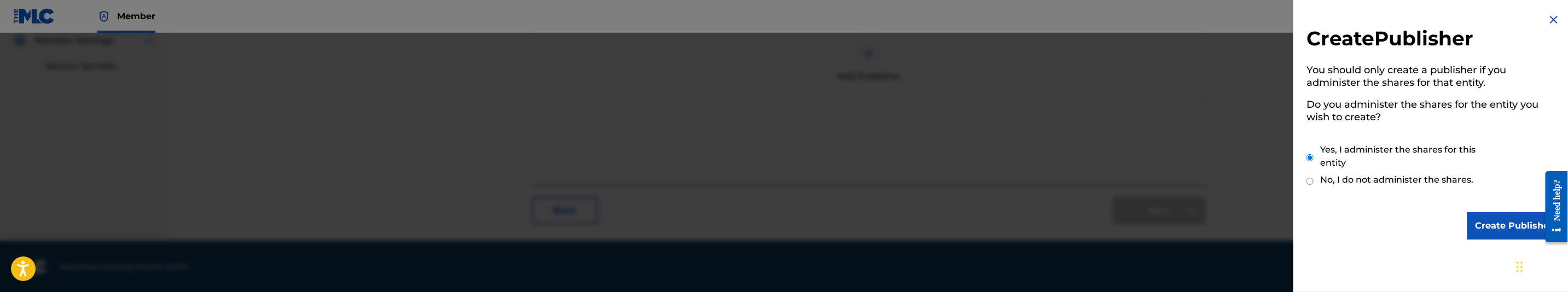
scroll to position [0, 0]
click at [1490, 233] on input "Create Publisher" at bounding box center [1514, 225] width 93 height 28
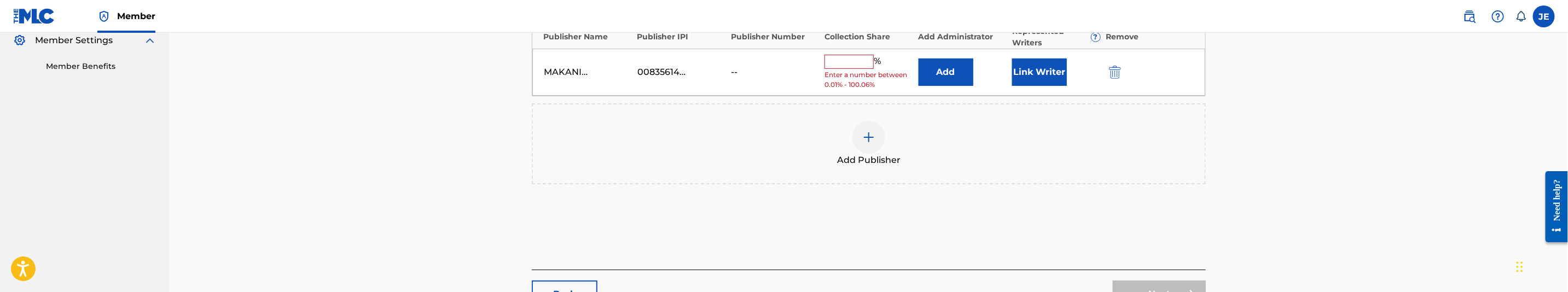
click at [967, 66] on button "Add" at bounding box center [945, 72] width 55 height 28
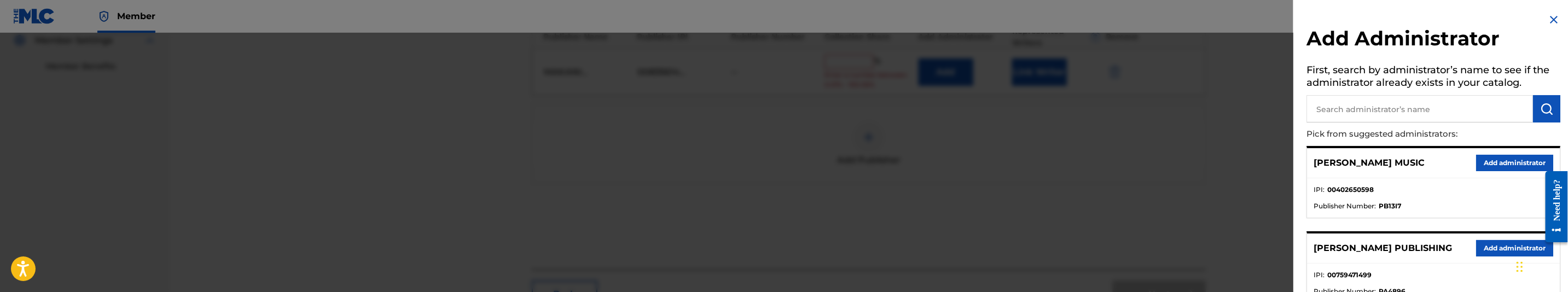
click at [1464, 112] on input "text" at bounding box center [1420, 108] width 227 height 28
type input "mezzo"
click at [1502, 168] on button "Add administrator" at bounding box center [1515, 163] width 77 height 17
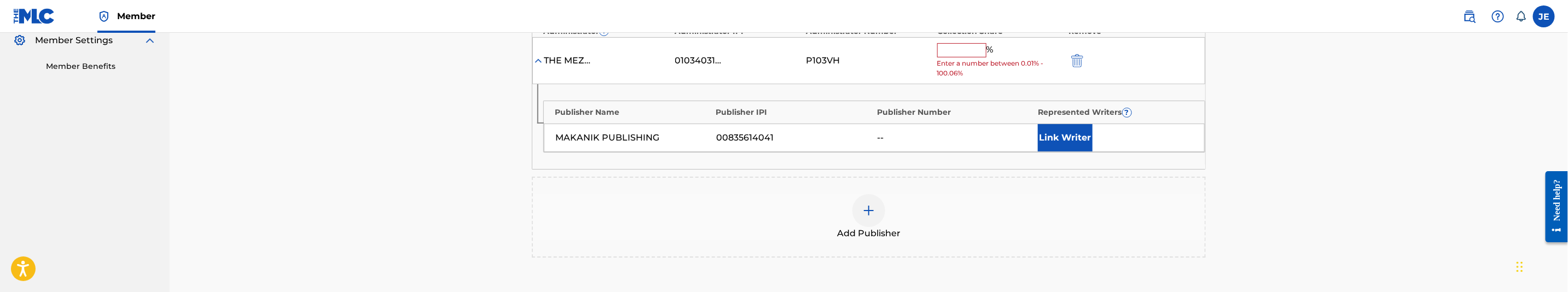
click at [1074, 148] on button "Link Writer" at bounding box center [1065, 138] width 55 height 28
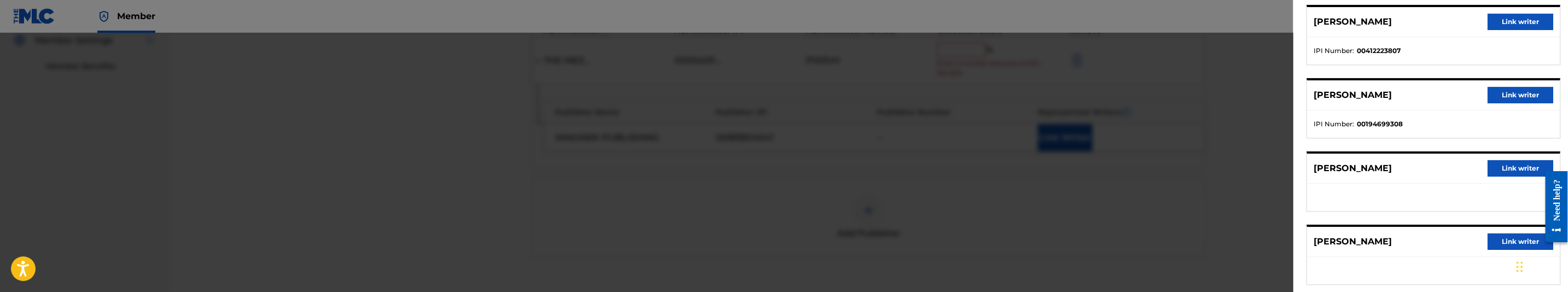
scroll to position [114, 0]
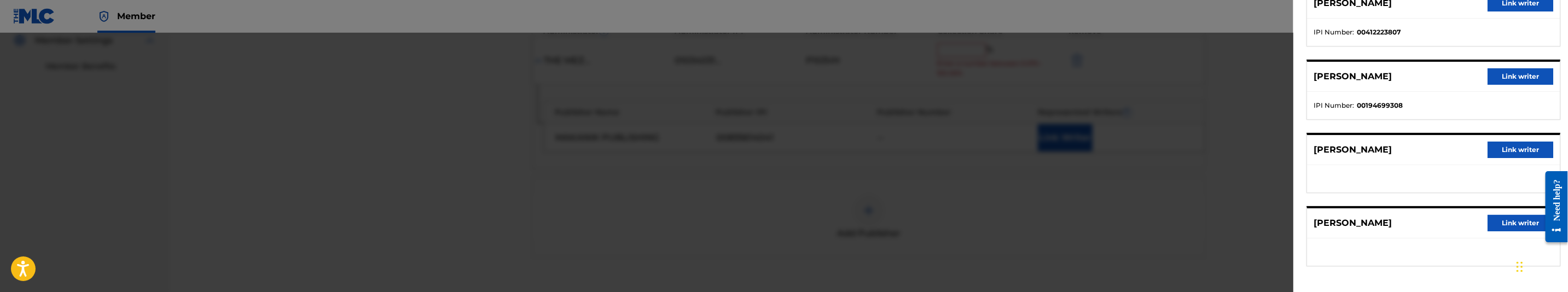
click at [1499, 73] on button "Link writer" at bounding box center [1520, 77] width 66 height 17
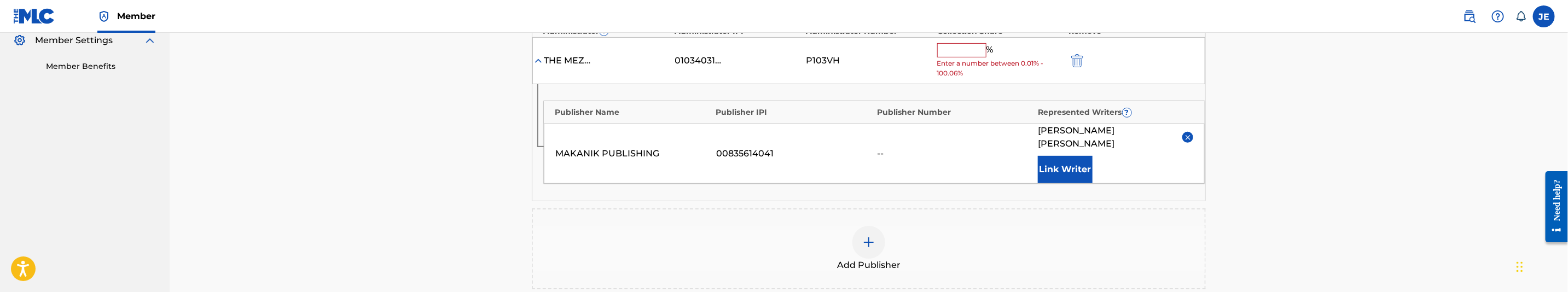
click at [967, 49] on input "text" at bounding box center [962, 50] width 49 height 14
type input "50"
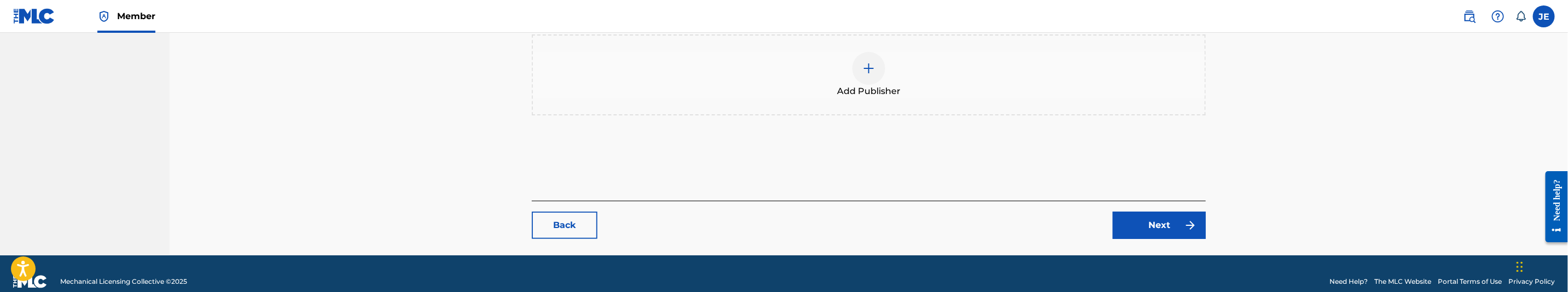
scroll to position [489, 0]
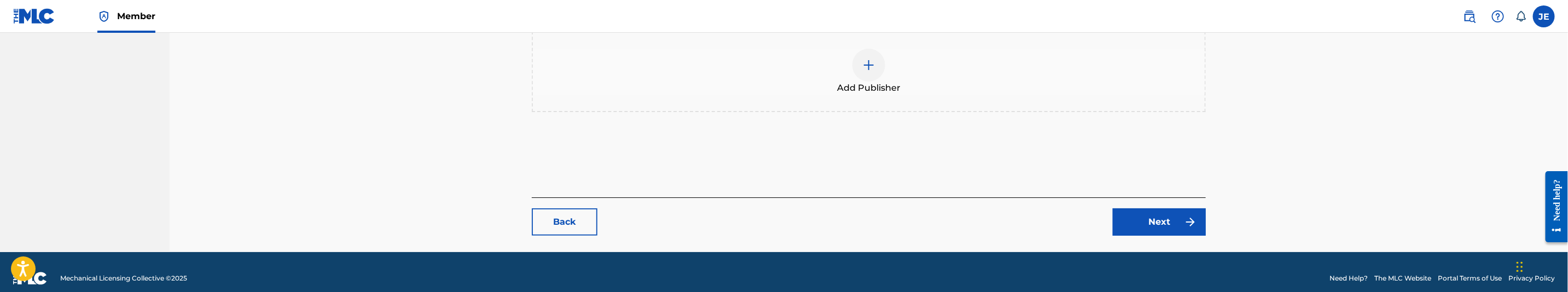
click at [1164, 208] on link "Next" at bounding box center [1159, 222] width 93 height 28
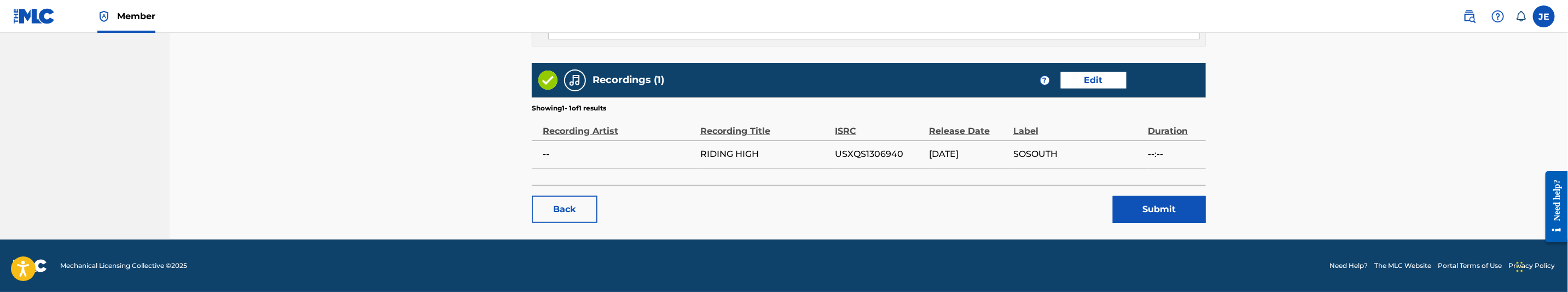
scroll to position [653, 0]
click at [1178, 220] on button "Submit" at bounding box center [1159, 209] width 93 height 28
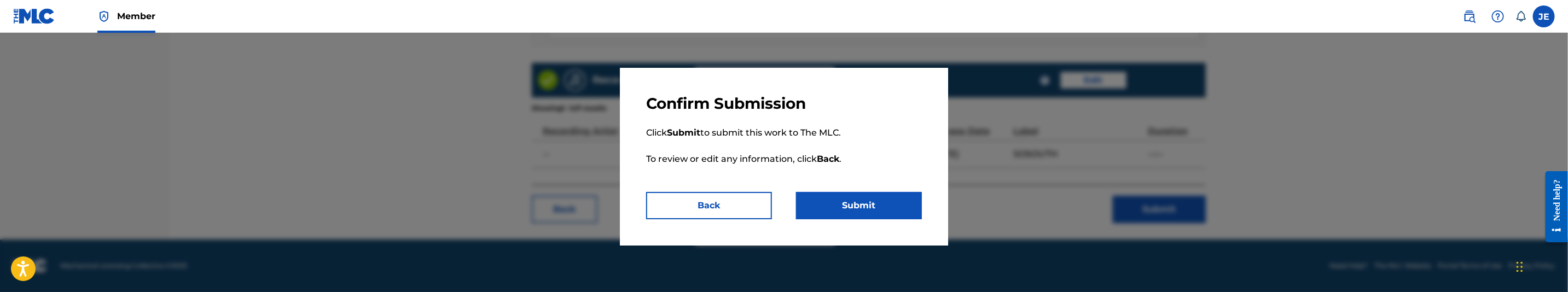
click at [751, 208] on button "Back" at bounding box center [709, 205] width 126 height 28
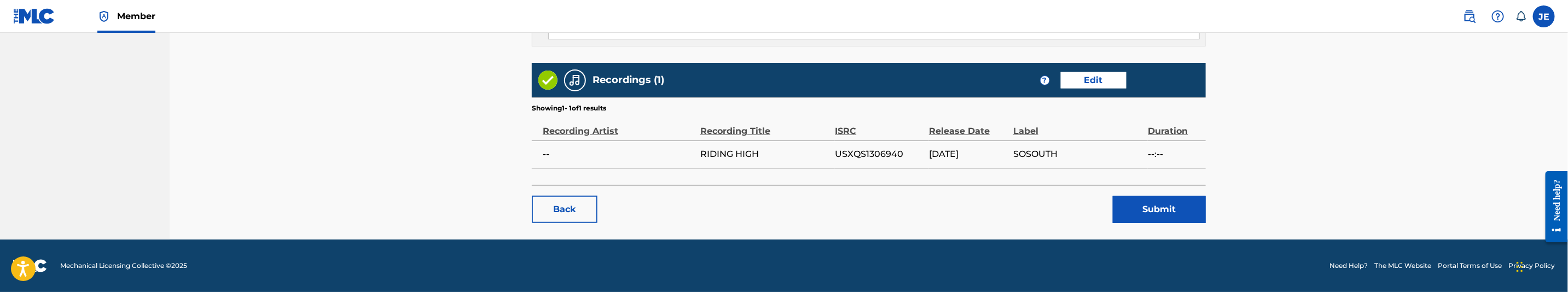
click at [1190, 214] on button "Submit" at bounding box center [1159, 209] width 93 height 28
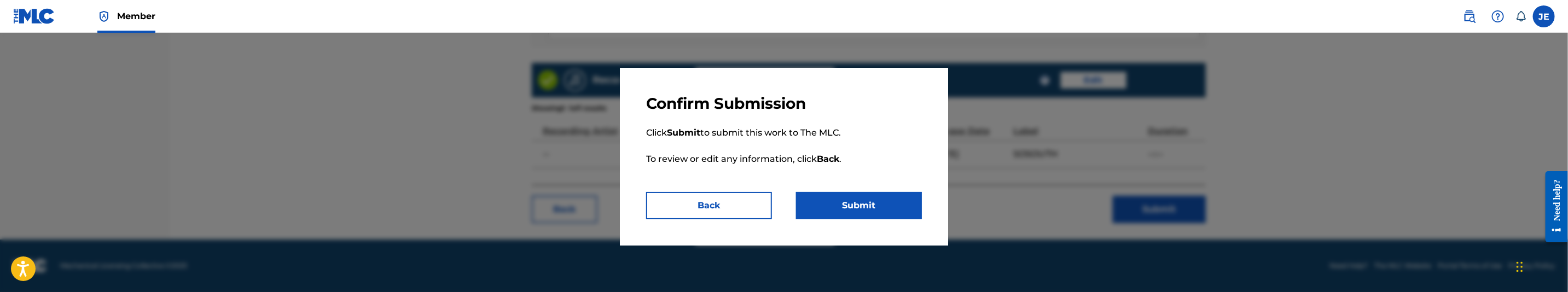
click at [921, 199] on button "Submit" at bounding box center [858, 205] width 126 height 28
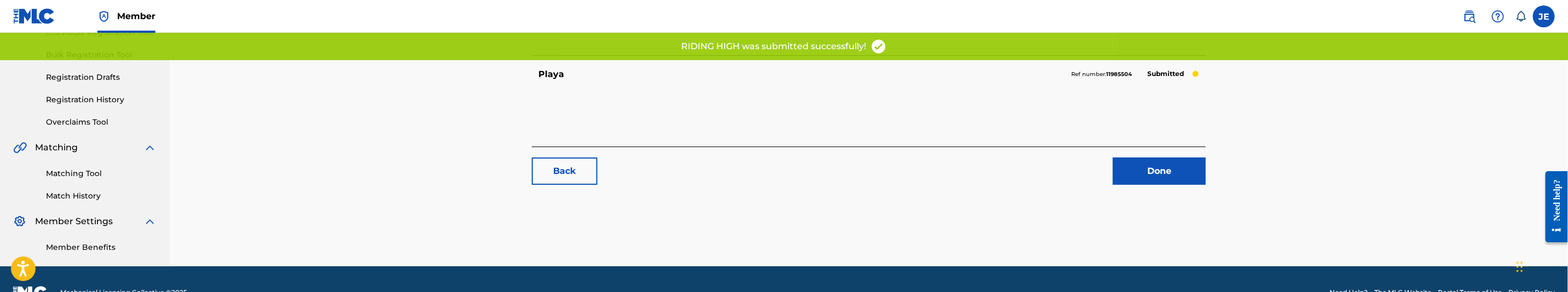
scroll to position [164, 0]
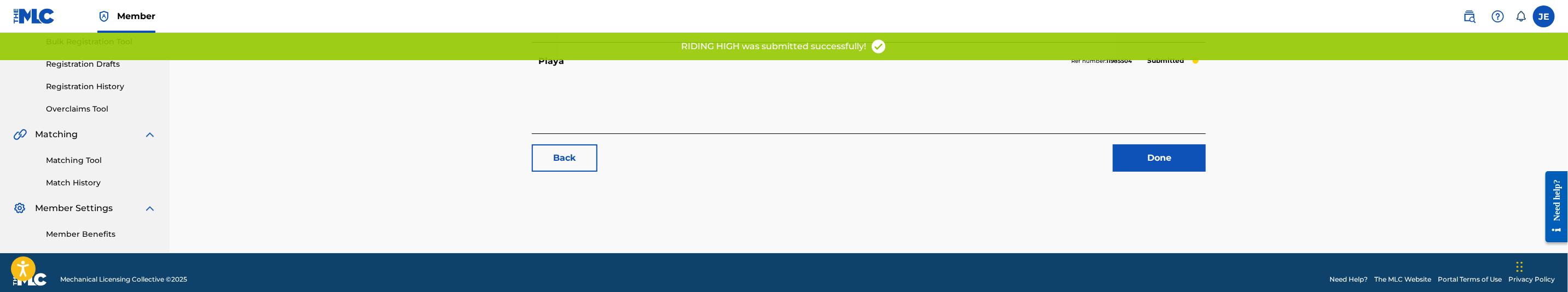
click at [1162, 163] on link "Done" at bounding box center [1159, 158] width 93 height 28
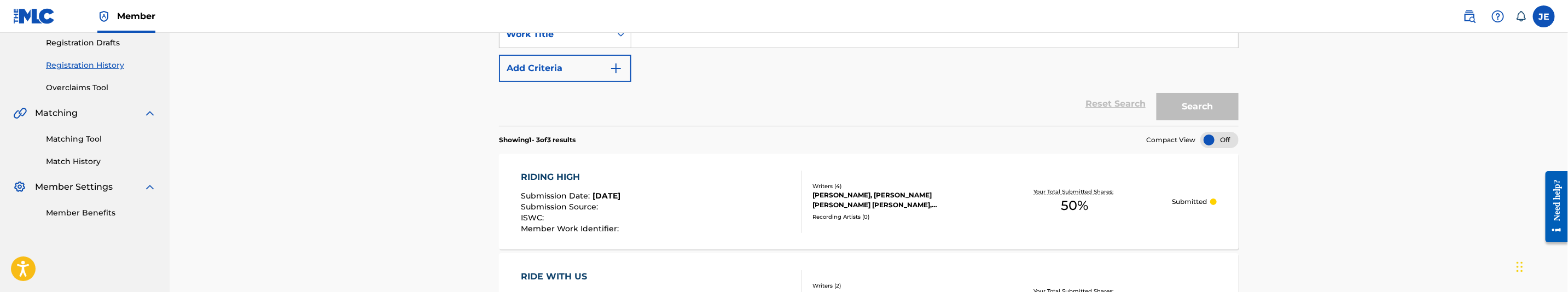
scroll to position [246, 0]
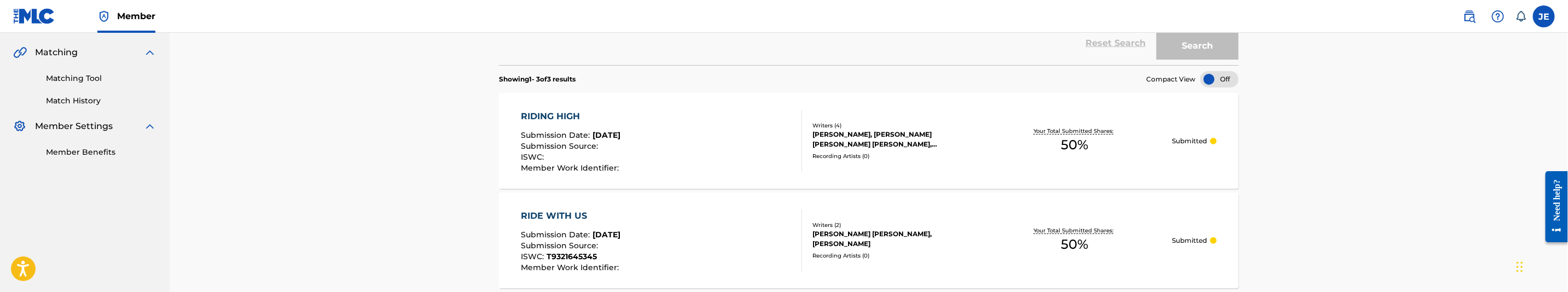
click at [89, 76] on link "Matching Tool" at bounding box center [101, 78] width 110 height 12
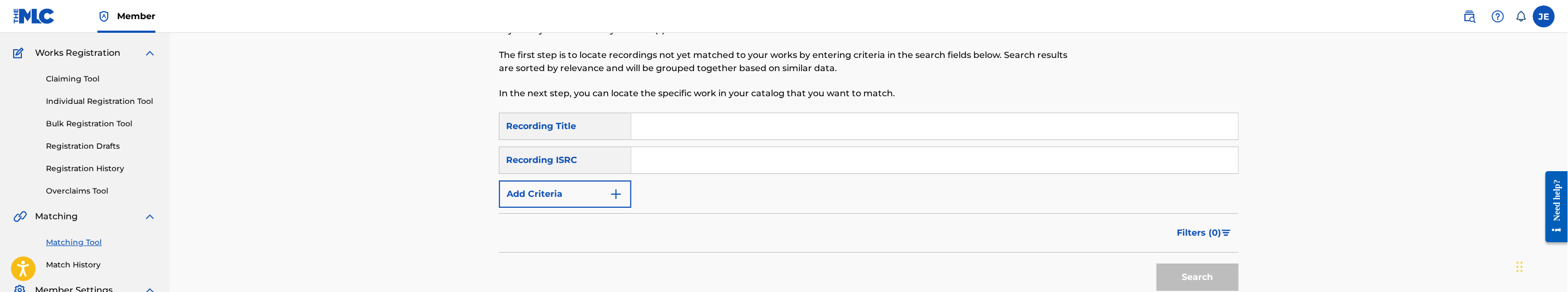
click at [801, 148] on input "Search Form" at bounding box center [934, 160] width 607 height 26
paste input "USXQS1306940"
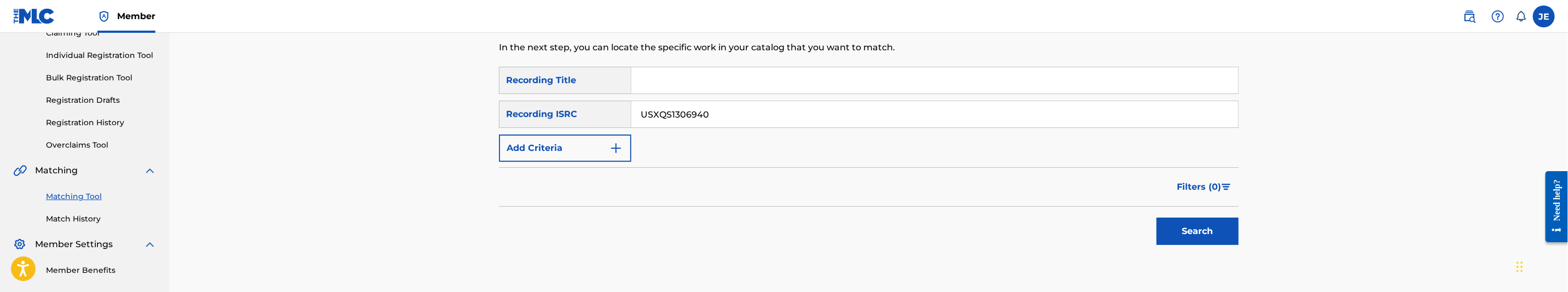
scroll to position [164, 0]
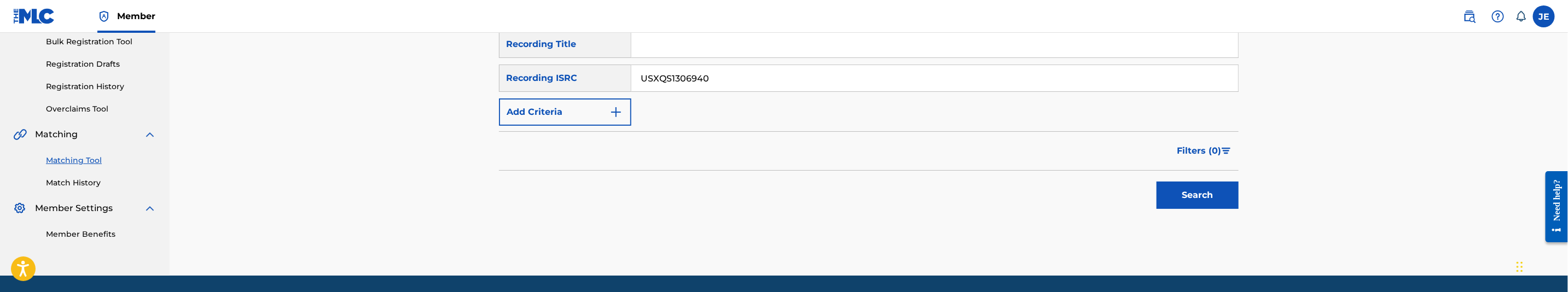
type input "USXQS1306940"
click at [1164, 197] on button "Search" at bounding box center [1198, 195] width 82 height 28
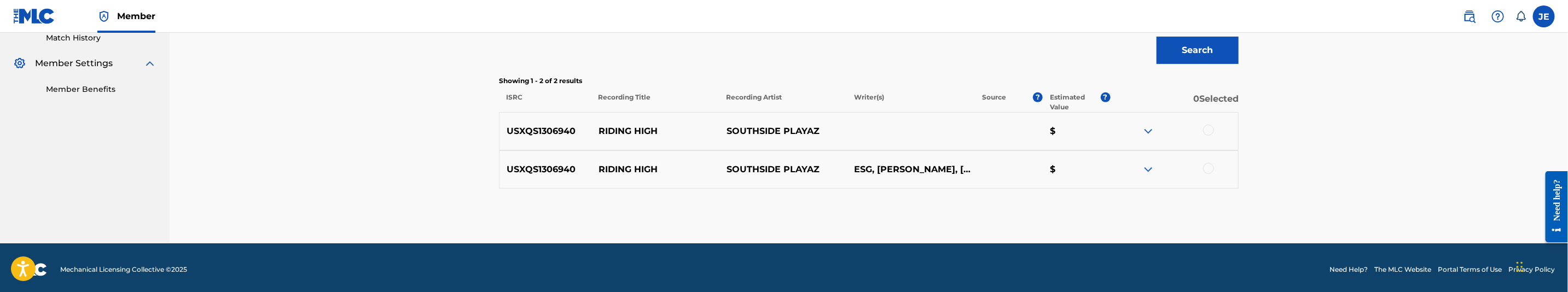
scroll to position [313, 0]
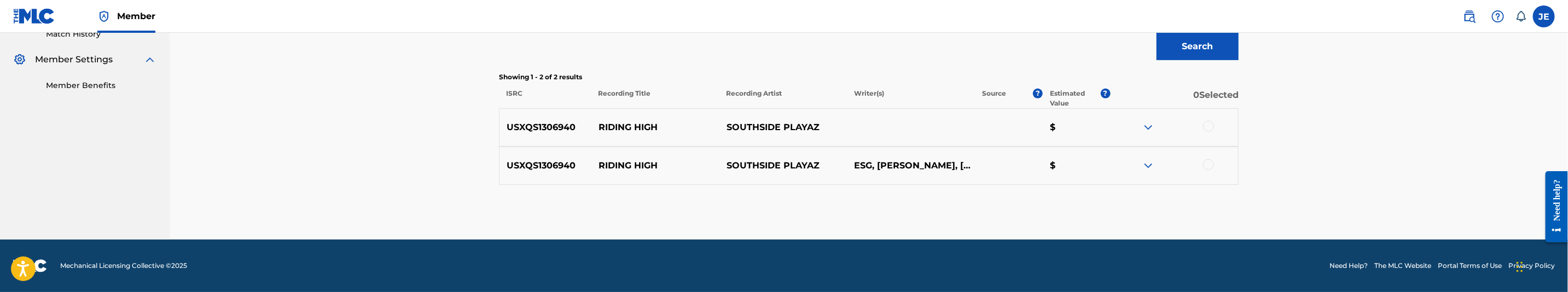
click at [1206, 130] on div at bounding box center [1209, 126] width 11 height 11
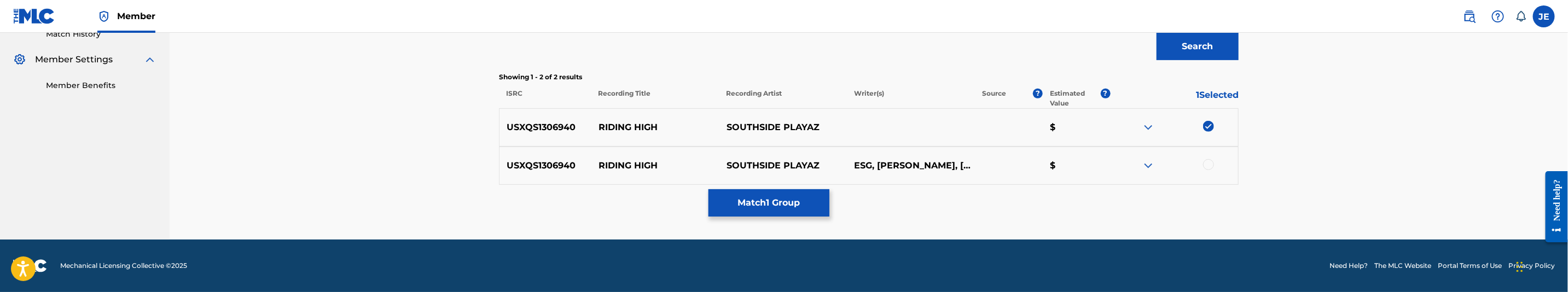
click at [1208, 159] on div at bounding box center [1209, 165] width 11 height 11
click at [806, 184] on div "USXQS1306940 RIDING HIGH SOUTHSIDE PLAYAZ ESG, GRACE, LIL' O, MIKE D., POKEY, T…" at bounding box center [868, 165] width 740 height 39
click at [805, 191] on button "Match 2 Groups" at bounding box center [768, 203] width 121 height 28
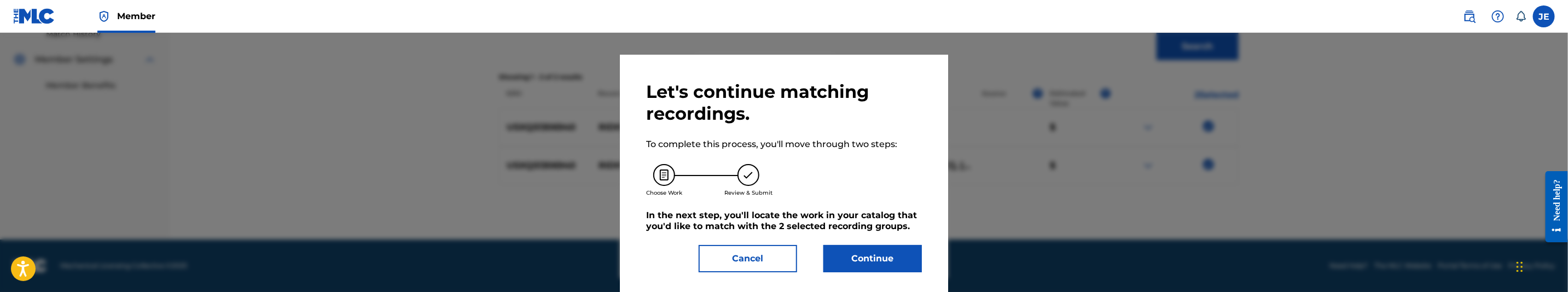
scroll to position [20, 0]
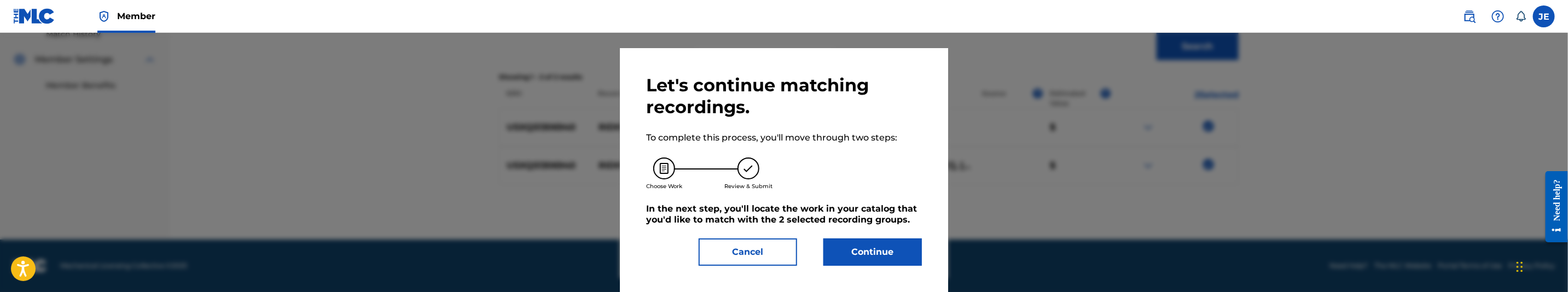
click at [870, 254] on button "Continue" at bounding box center [873, 252] width 99 height 28
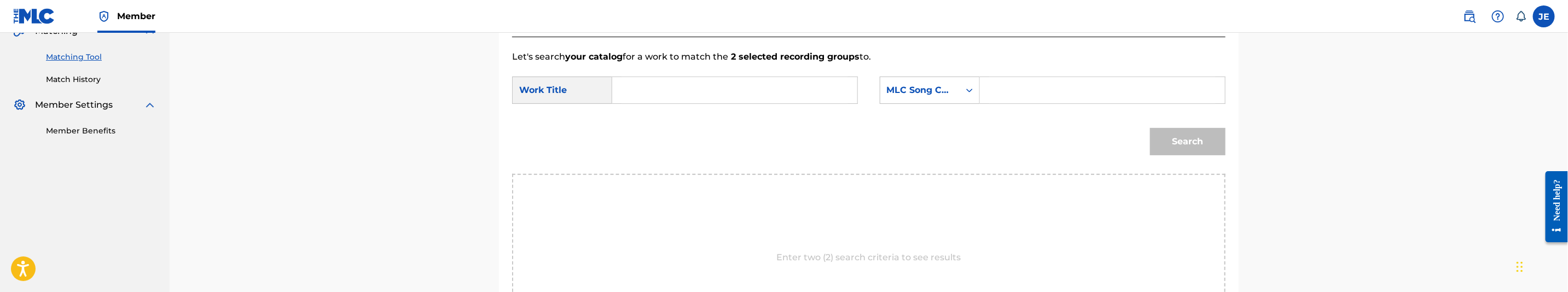
scroll to position [231, 0]
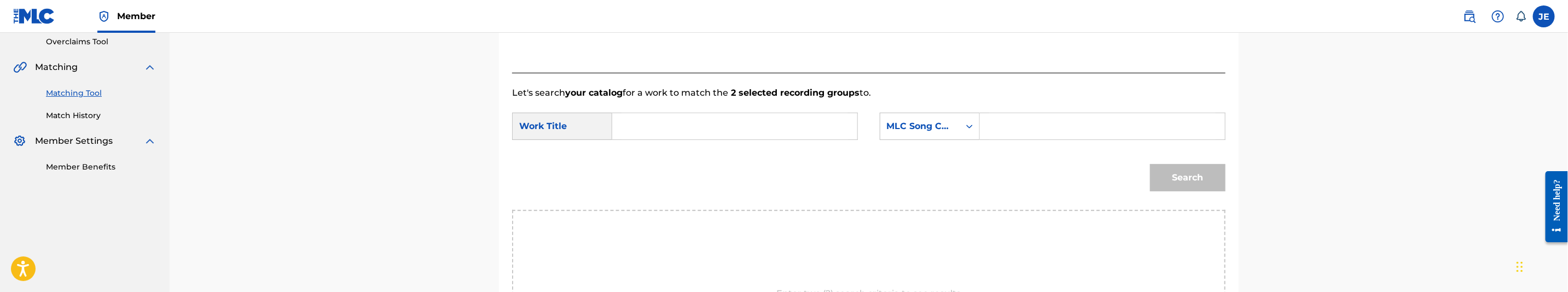
click at [646, 140] on div "Search Form" at bounding box center [735, 126] width 246 height 28
click at [667, 123] on input "Search Form" at bounding box center [735, 126] width 227 height 26
paste input "Riding High"
type input "Riding High"
click at [1021, 135] on input "Search Form" at bounding box center [1102, 126] width 227 height 26
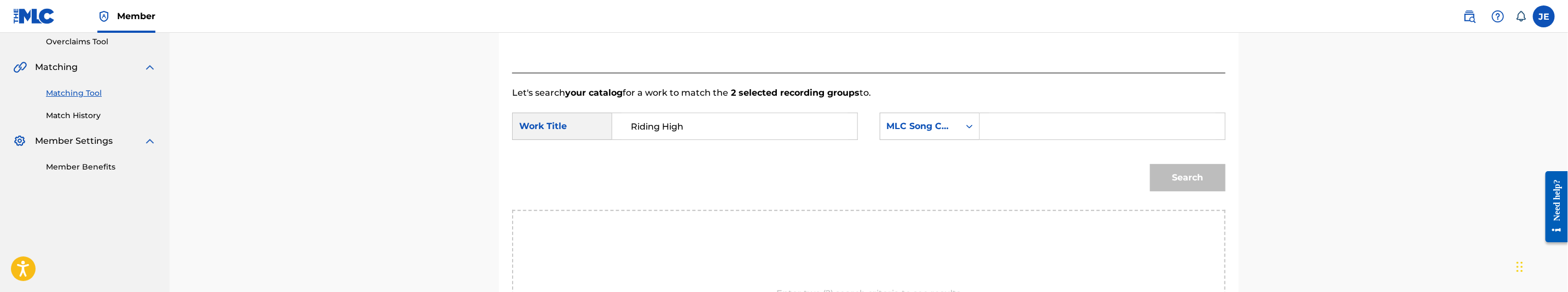
paste input "RB4RTD"
type input "RB4RTD"
click at [1172, 178] on button "Search" at bounding box center [1187, 178] width 75 height 28
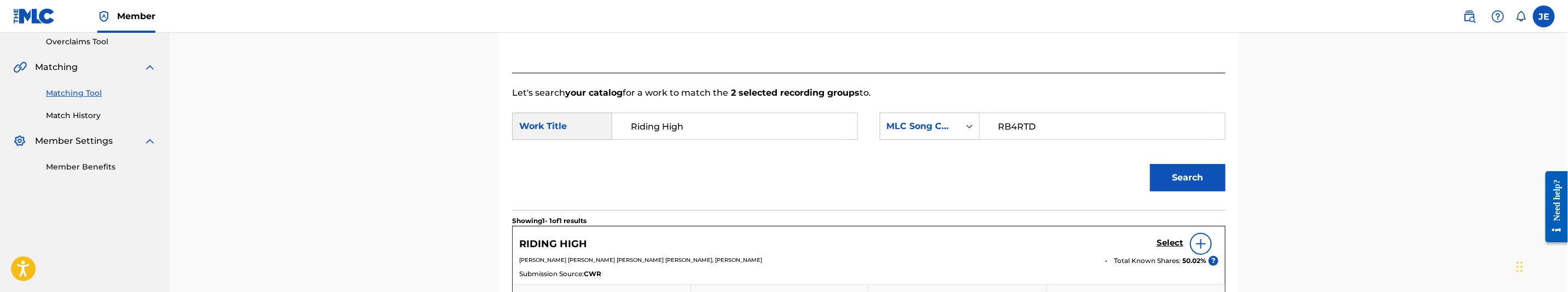
click at [1171, 240] on h5 "Select" at bounding box center [1170, 242] width 27 height 10
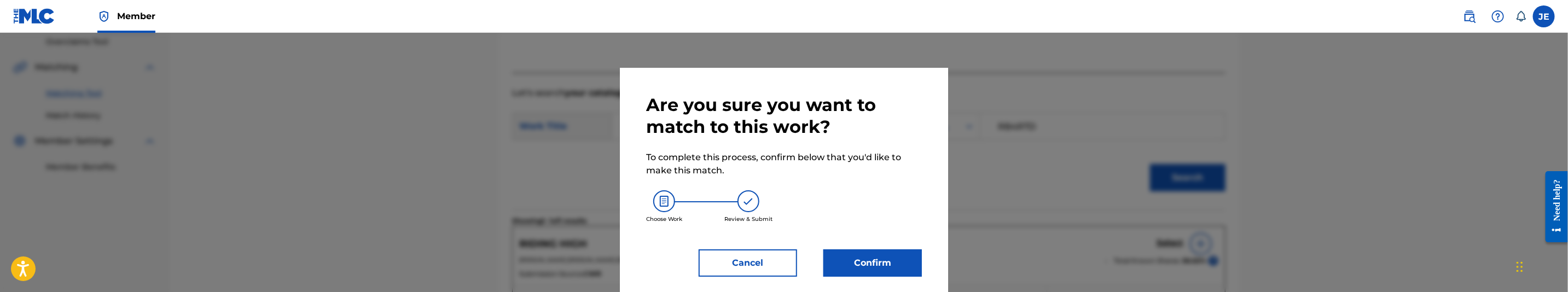
click at [856, 258] on button "Confirm" at bounding box center [873, 263] width 99 height 28
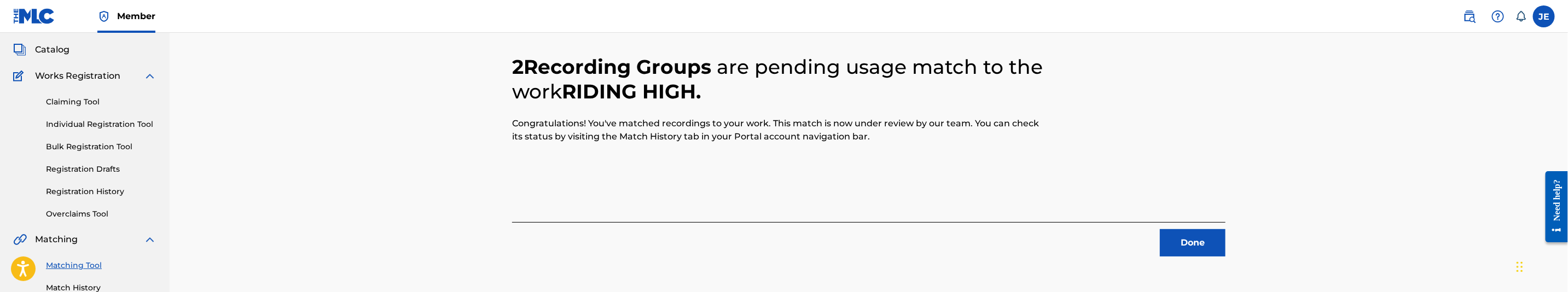
scroll to position [95, 0]
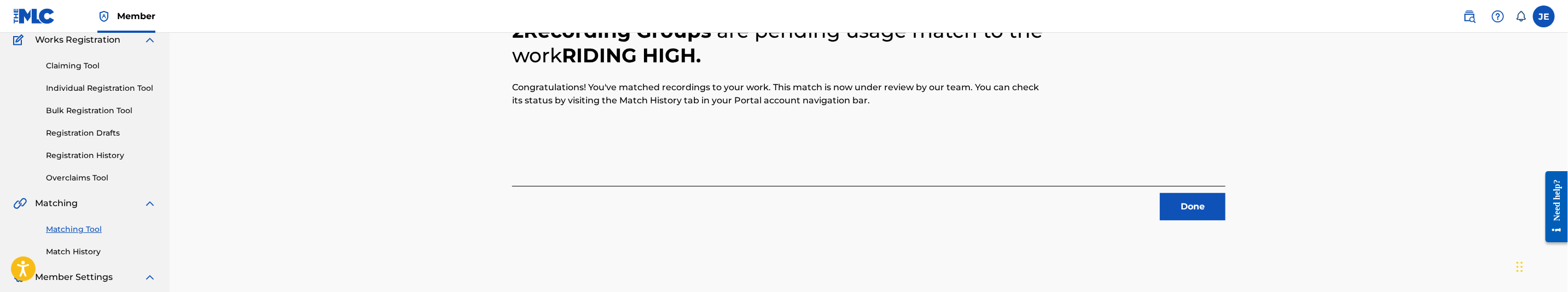
click at [1177, 202] on button "Done" at bounding box center [1192, 206] width 66 height 28
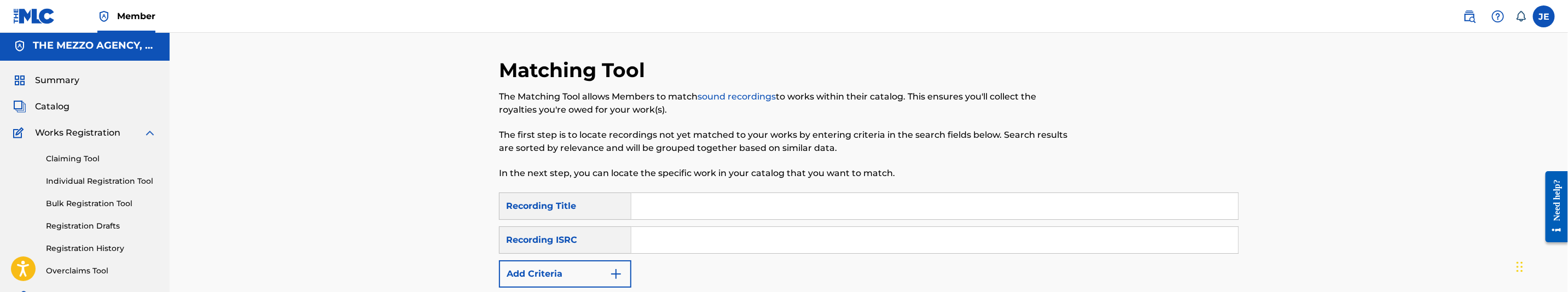
scroll to position [0, 0]
click at [66, 110] on span "Catalog" at bounding box center [52, 108] width 34 height 13
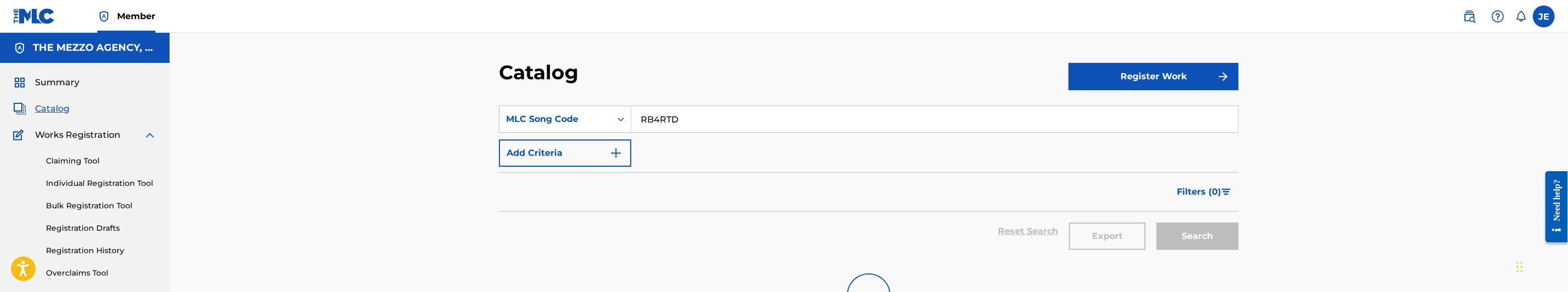
click at [586, 135] on div "SearchWithCriteriaefe1b209-0fdf-4aff-886e-b380895ecb3c MLC Song Code RB4RTD Add…" at bounding box center [868, 136] width 740 height 61
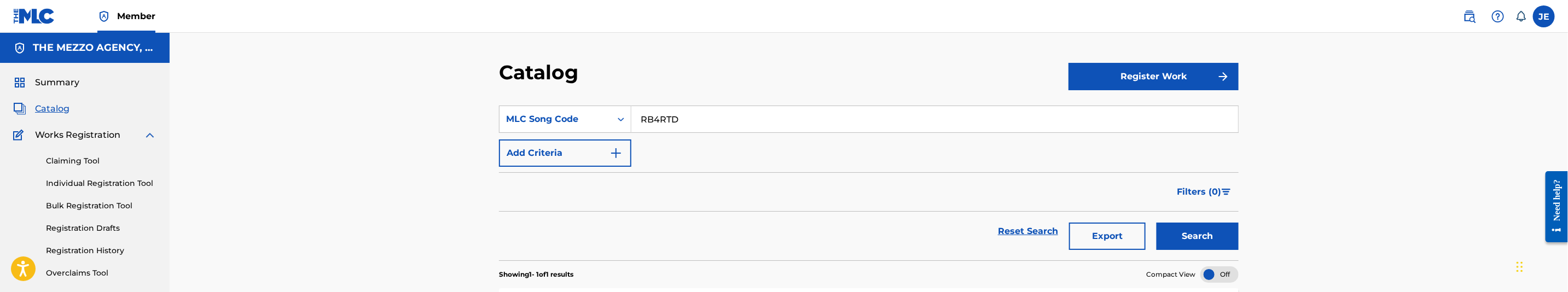
click at [660, 120] on input "RB4RTD" at bounding box center [934, 119] width 607 height 26
paste input "SD08MM"
type input "SD08MM"
click at [1202, 231] on button "Search" at bounding box center [1198, 236] width 82 height 28
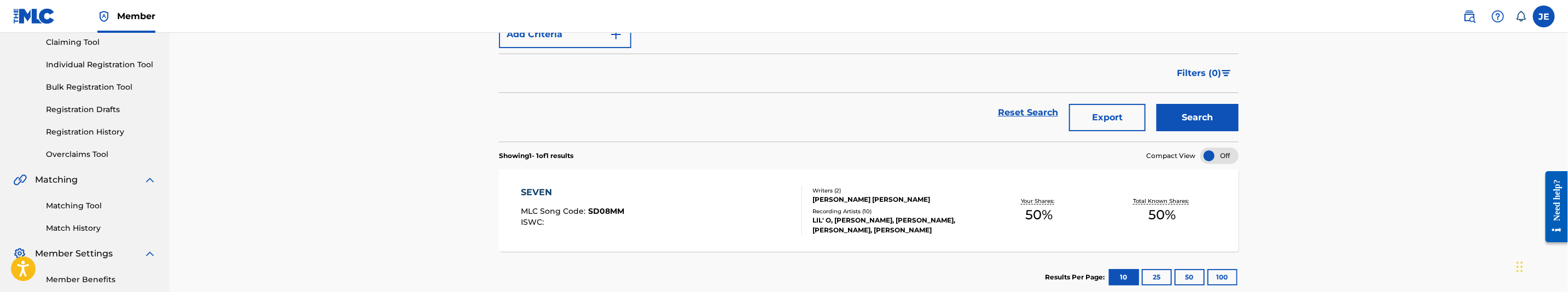
scroll to position [164, 0]
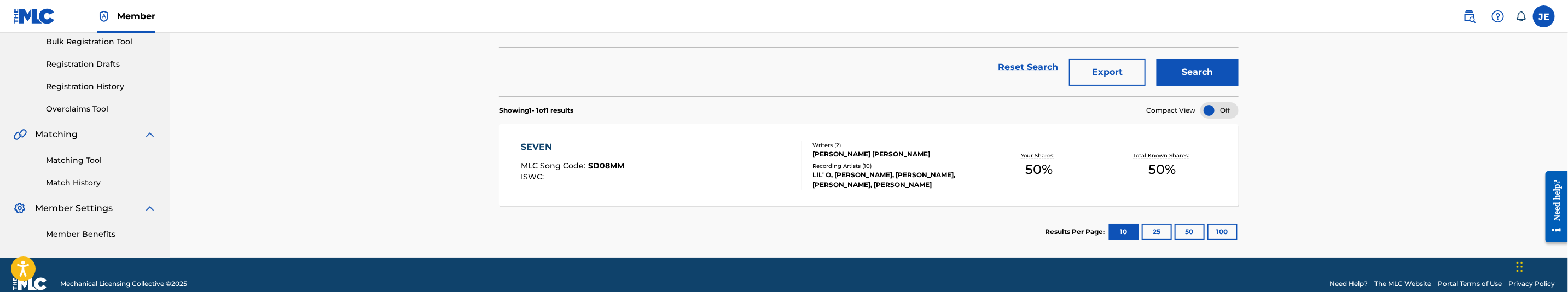
click at [685, 171] on div "SEVEN MLC Song Code : SD08MM ISWC :" at bounding box center [662, 165] width 281 height 49
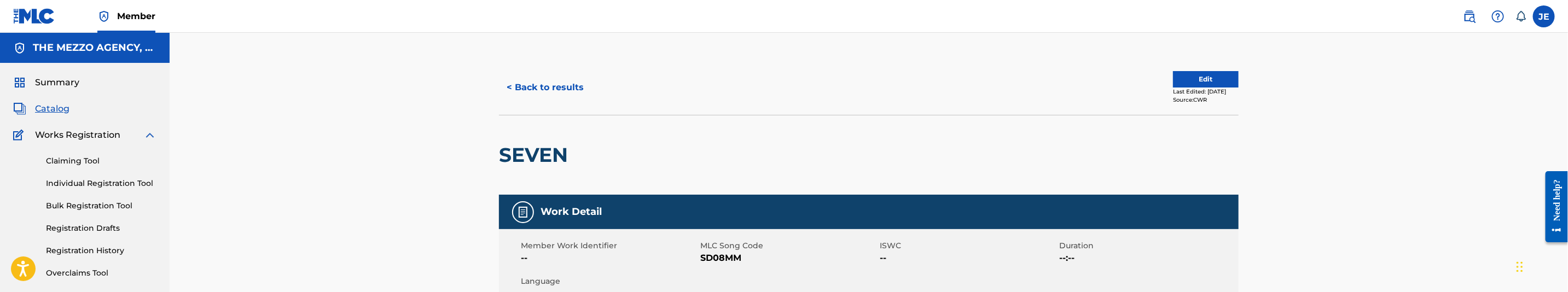
click at [1215, 81] on button "Edit" at bounding box center [1206, 79] width 66 height 17
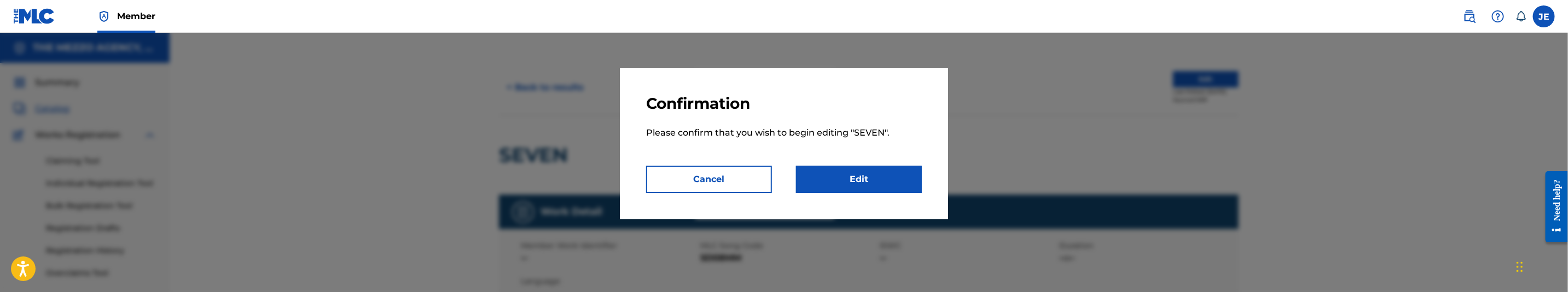
click at [888, 166] on link "Edit" at bounding box center [858, 179] width 126 height 28
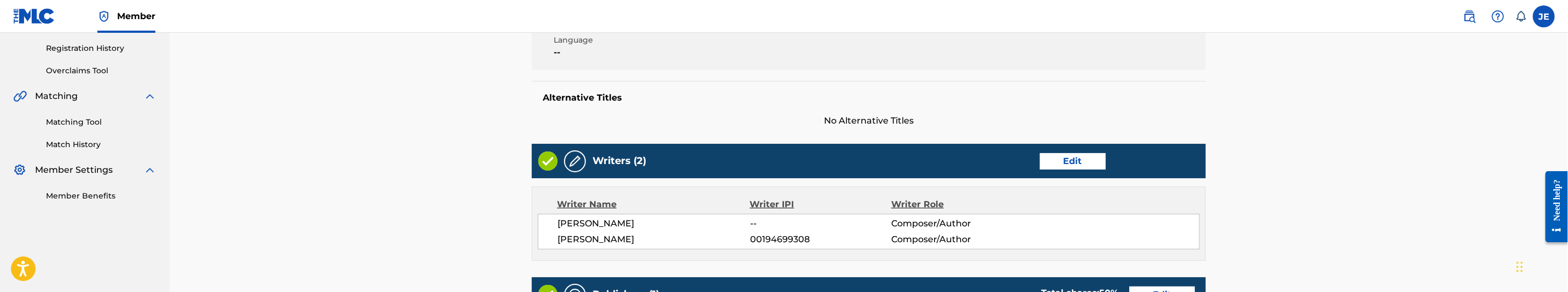
scroll to position [246, 0]
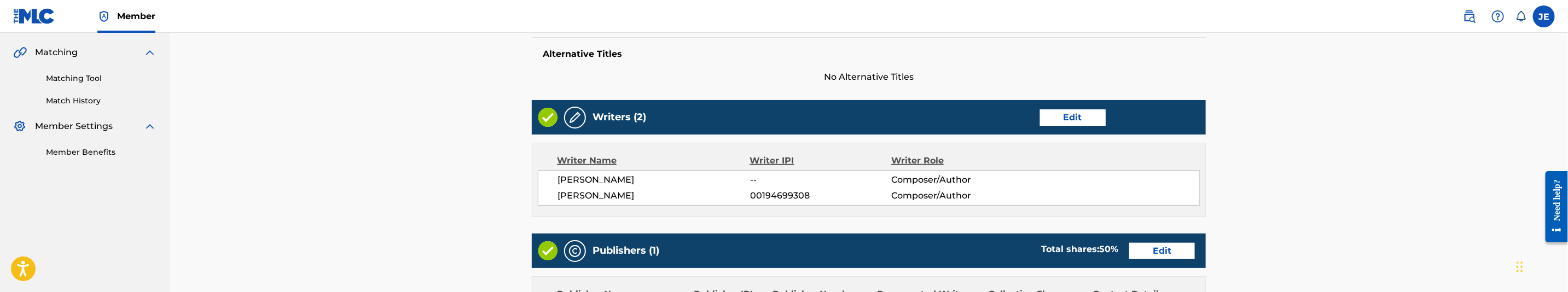
click at [1082, 119] on link "Edit" at bounding box center [1073, 118] width 66 height 17
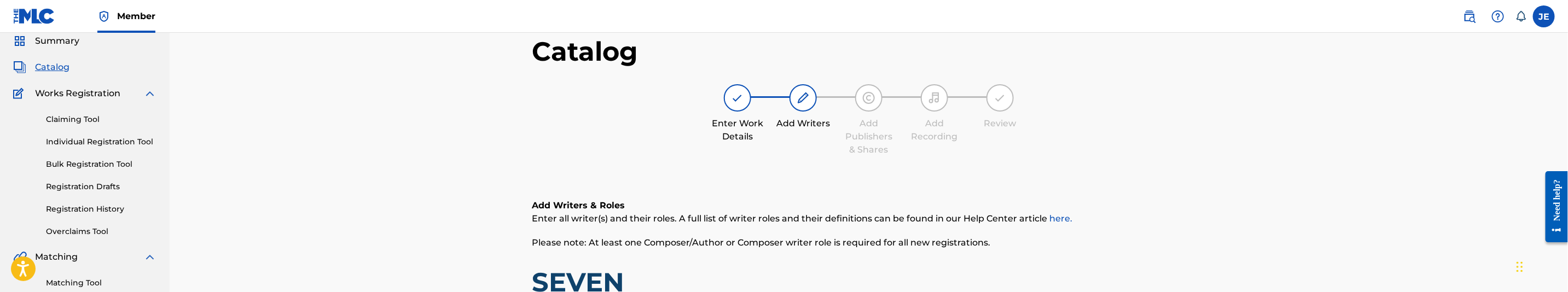
scroll to position [246, 0]
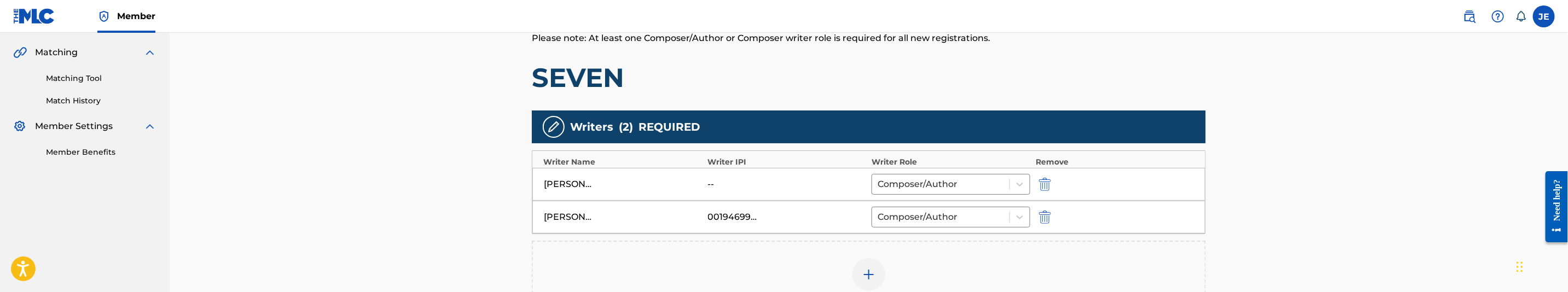
click at [866, 263] on div at bounding box center [869, 274] width 33 height 33
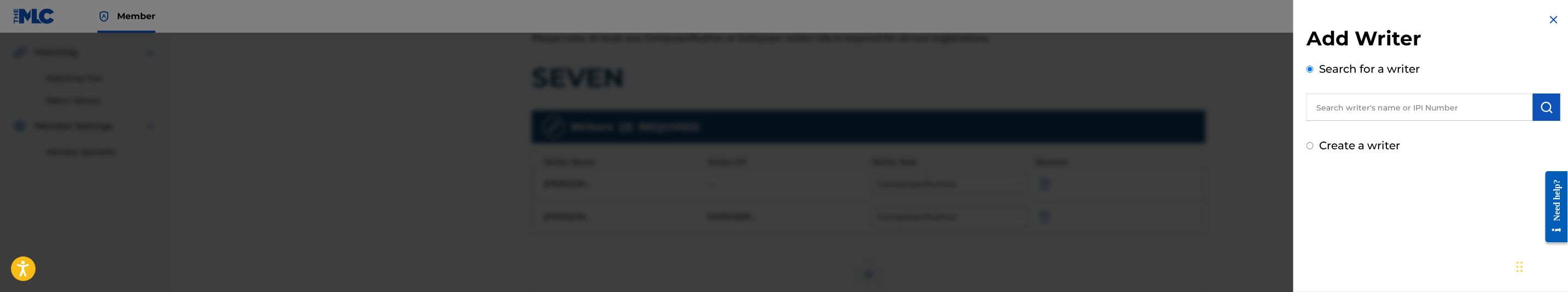
click at [1466, 102] on input "text" at bounding box center [1420, 107] width 227 height 28
paste input ""Lawson Oreoluwa Mitchell Magnus ""
click at [1320, 104] on input ""Lawson Oreoluwa Mitchell Magnus" at bounding box center [1420, 107] width 227 height 28
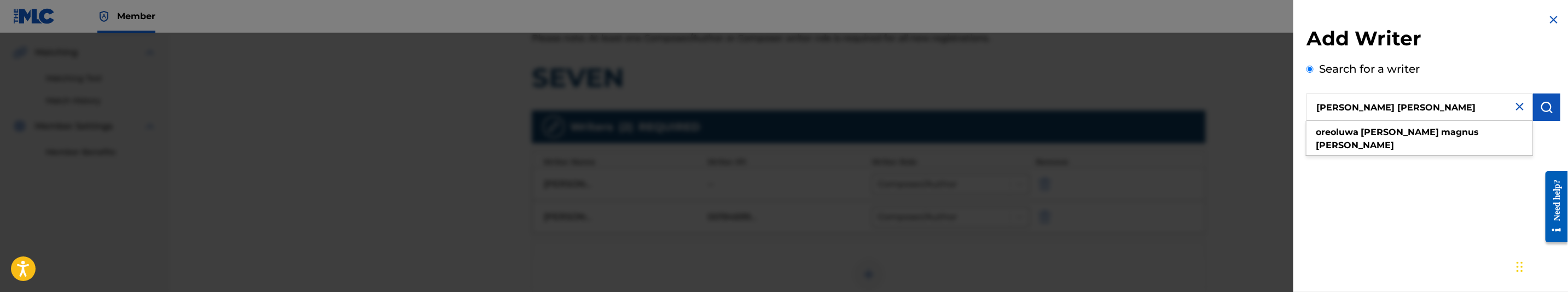
type input "Lawson Oreoluwa Mitchell Magnus"
click at [1547, 104] on img "submit" at bounding box center [1547, 107] width 13 height 13
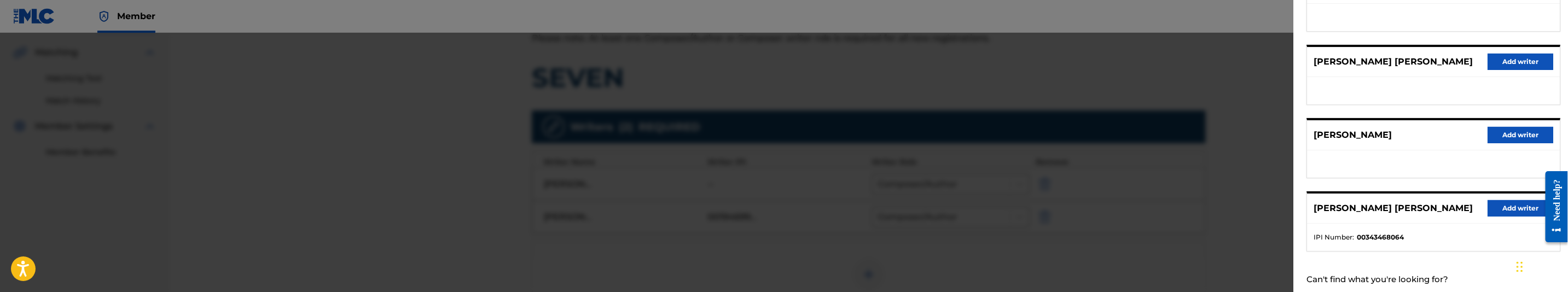
click at [1501, 217] on button "Add writer" at bounding box center [1520, 208] width 66 height 17
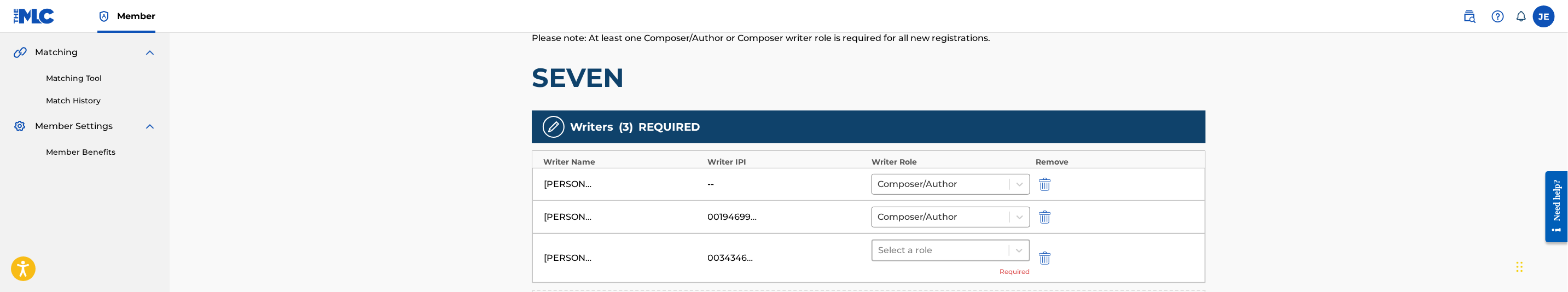
click at [955, 253] on div at bounding box center [941, 250] width 125 height 15
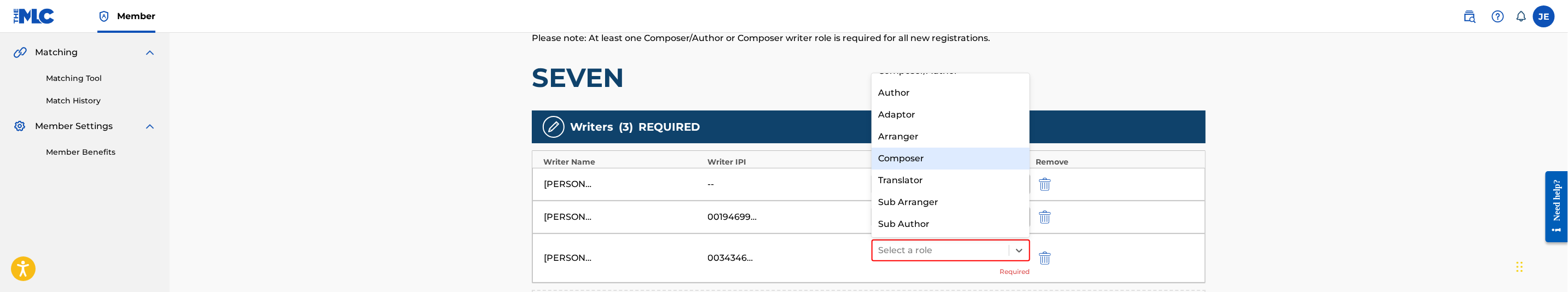
scroll to position [0, 0]
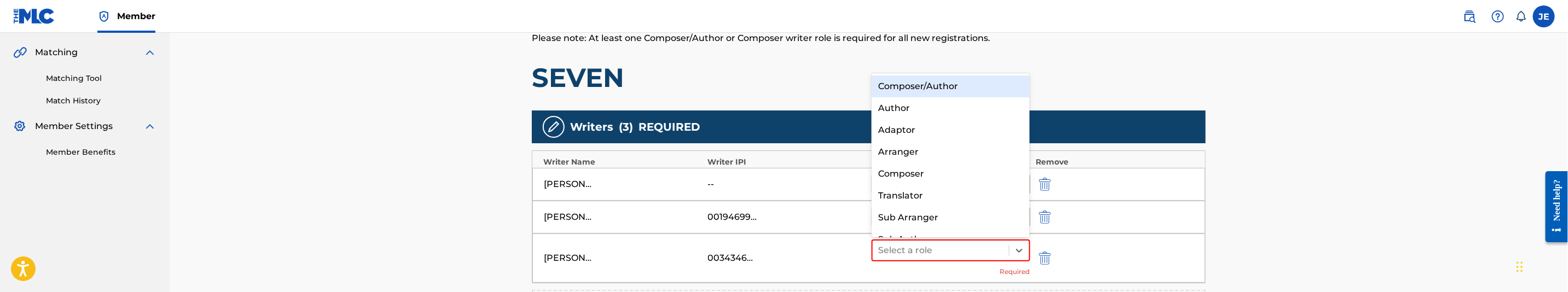
click at [960, 90] on div "Composer/Author" at bounding box center [950, 86] width 158 height 22
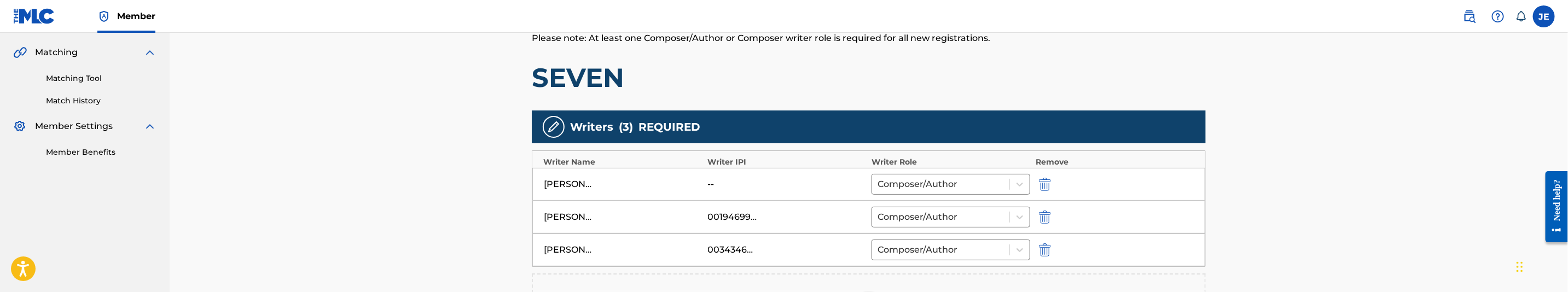
click at [1043, 182] on img "submit" at bounding box center [1045, 184] width 12 height 13
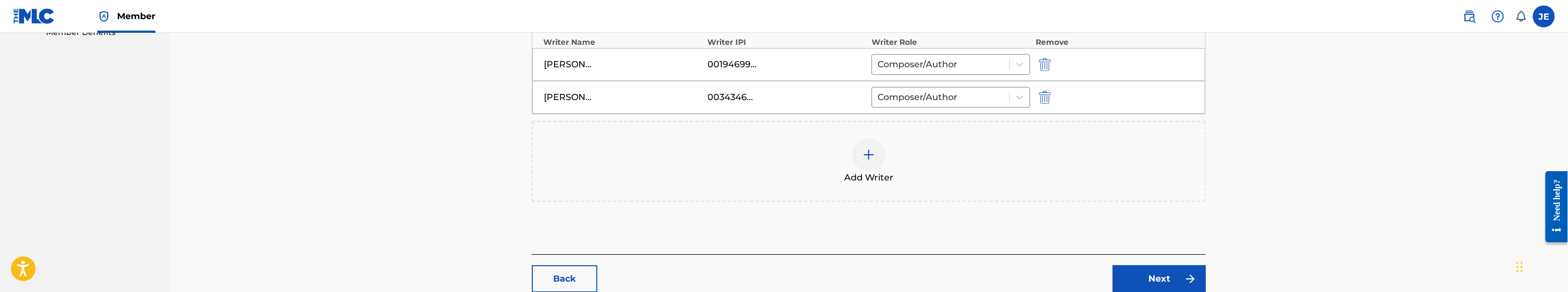
scroll to position [436, 0]
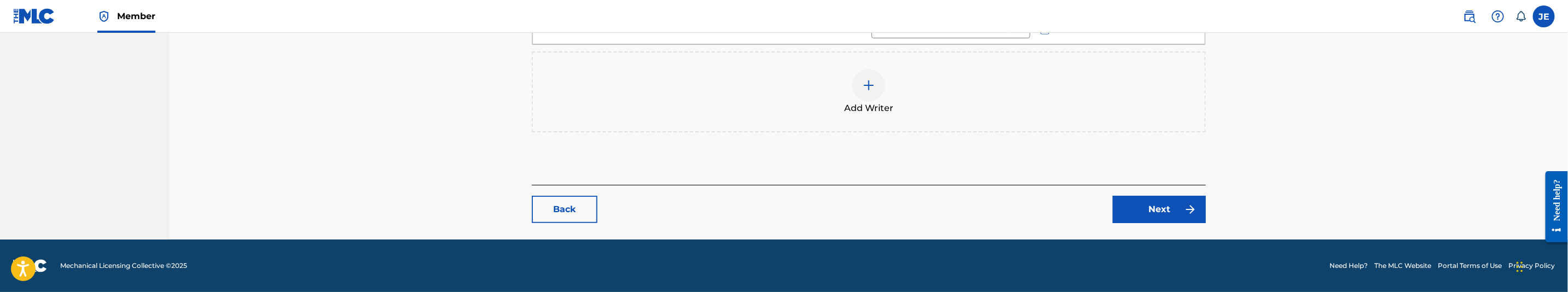
click at [1154, 209] on link "Next" at bounding box center [1159, 209] width 93 height 28
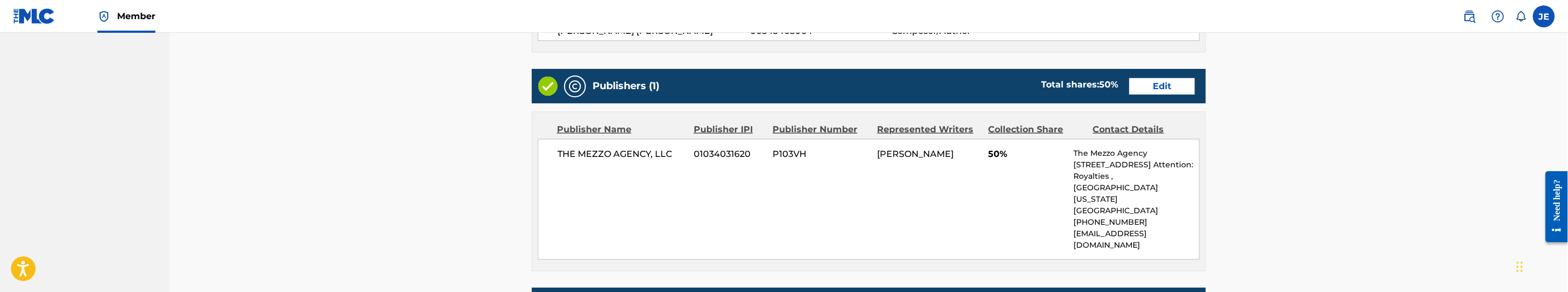
scroll to position [410, 0]
click at [1130, 86] on link "Edit" at bounding box center [1162, 87] width 66 height 17
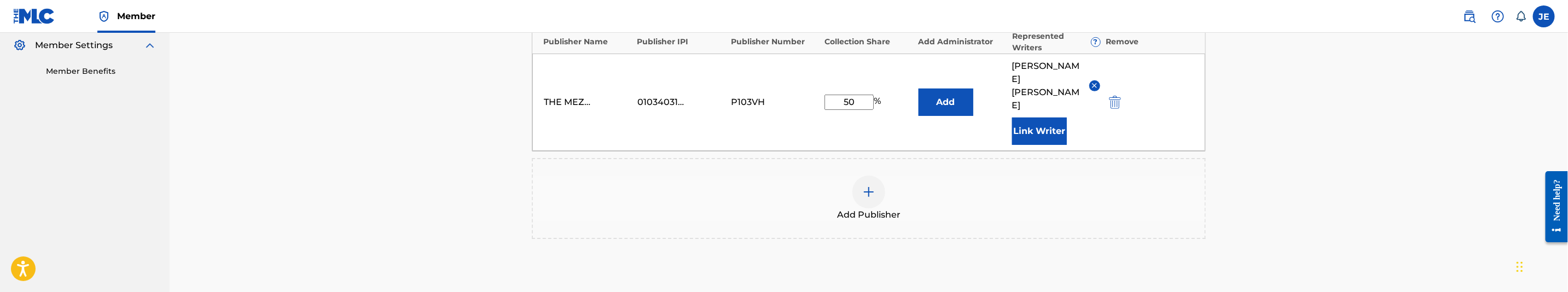
scroll to position [328, 0]
click at [1116, 94] on img "submit" at bounding box center [1115, 100] width 12 height 13
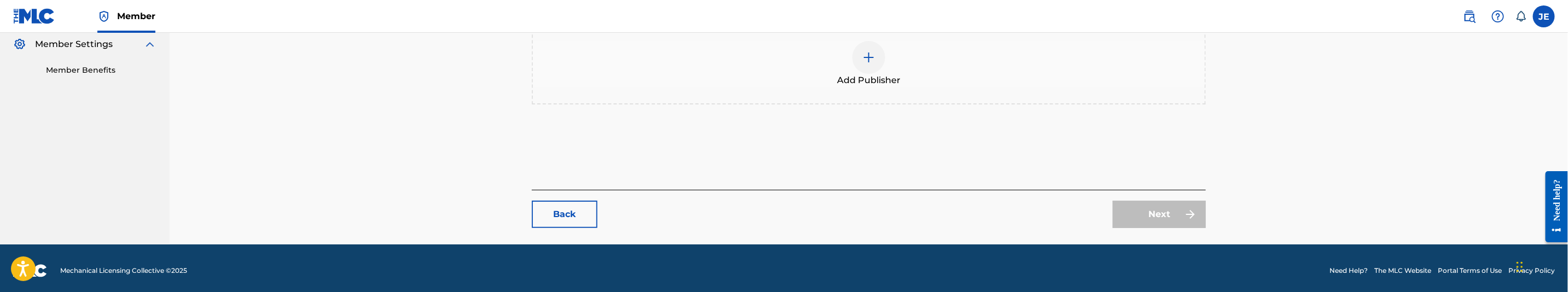
click at [877, 67] on div at bounding box center [869, 58] width 33 height 33
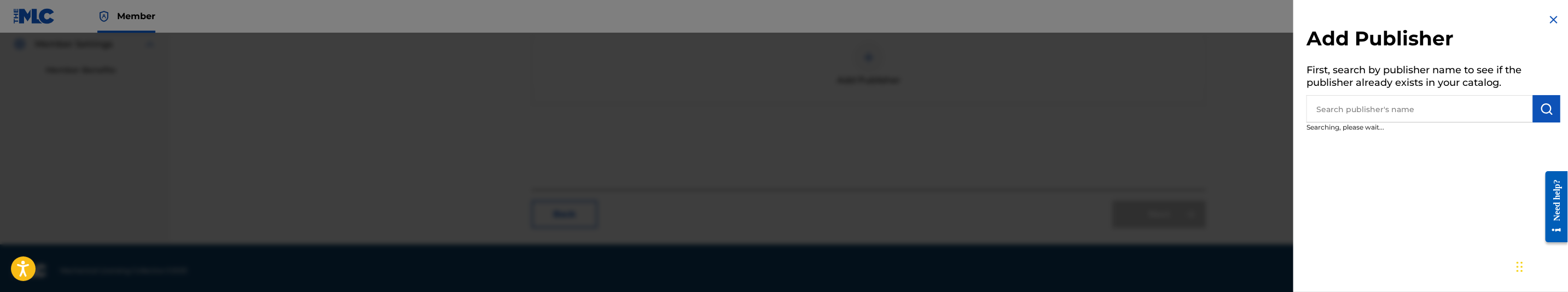
scroll to position [332, 0]
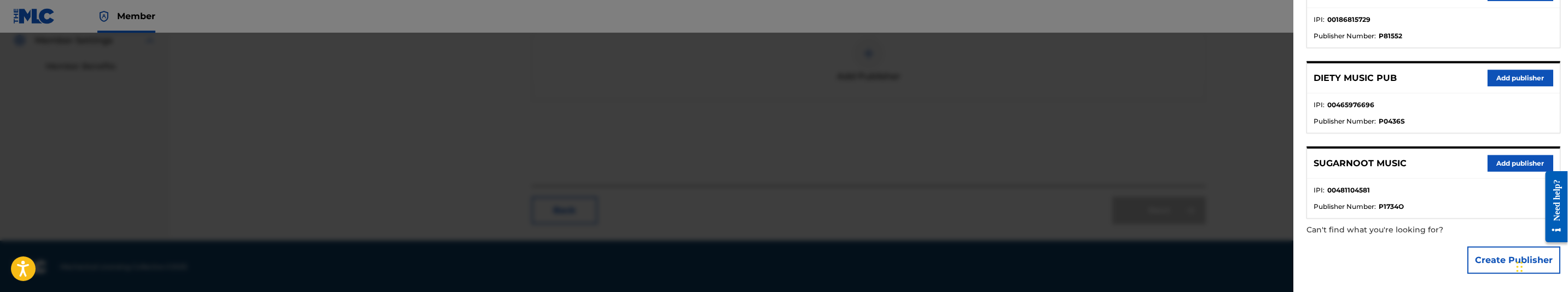
click at [1488, 258] on button "Create Publisher" at bounding box center [1514, 260] width 93 height 28
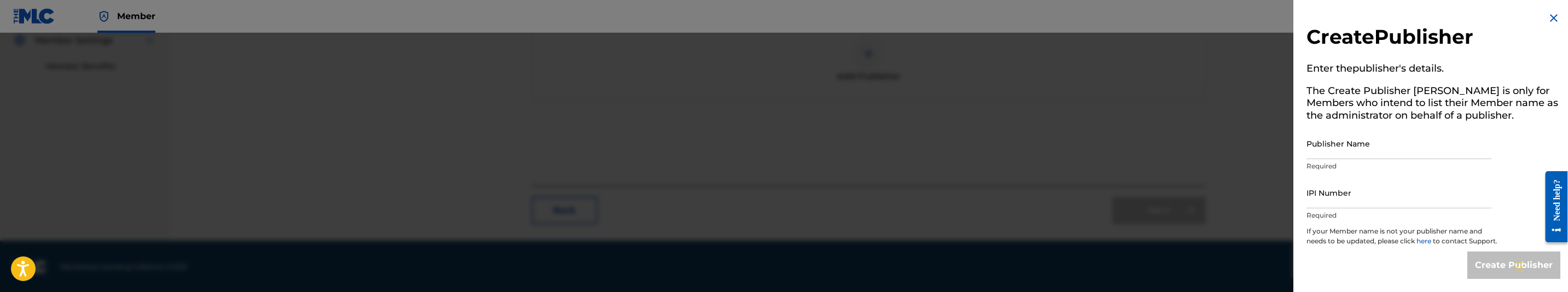
scroll to position [12, 0]
click at [1347, 131] on input "Publisher Name" at bounding box center [1399, 143] width 185 height 31
type input "MAKANIK PUBLISHING"
click at [1357, 189] on input "IPI Number" at bounding box center [1399, 192] width 185 height 31
type input "00835614041"
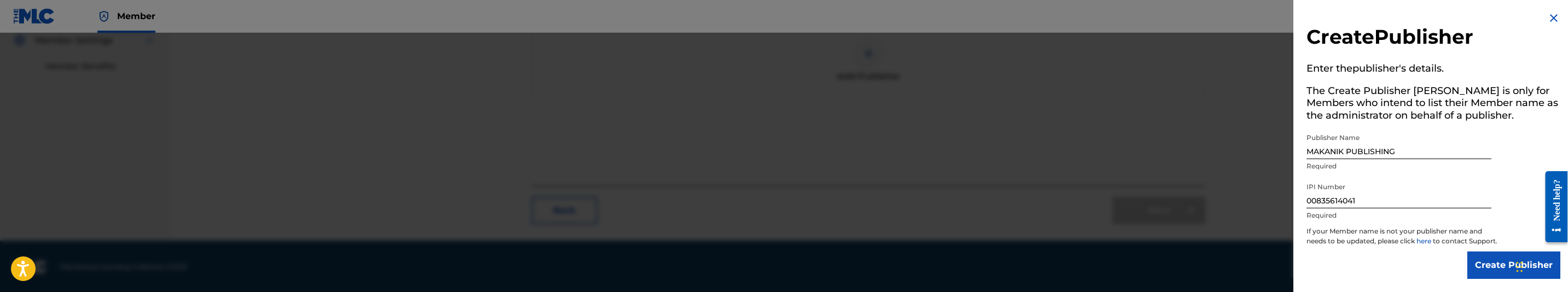
click at [1504, 259] on input "Create Publisher" at bounding box center [1514, 265] width 93 height 28
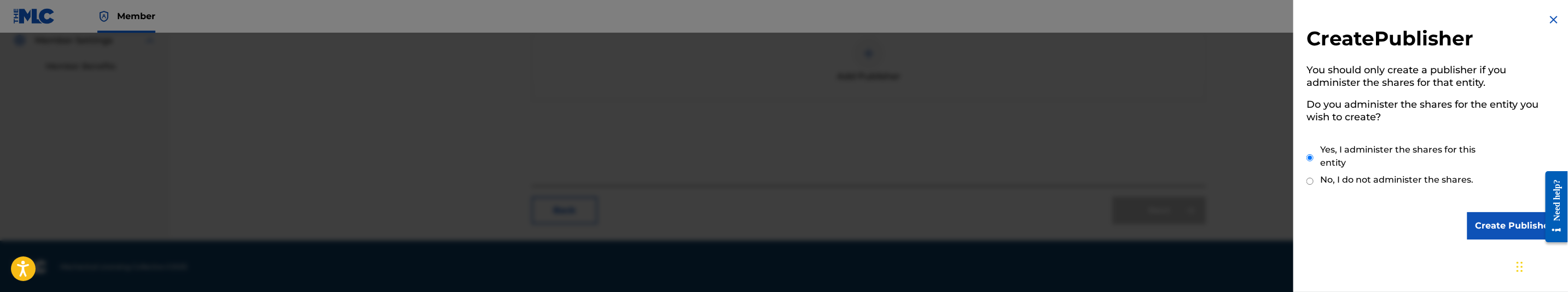
click at [1502, 218] on input "Create Publisher" at bounding box center [1514, 225] width 93 height 28
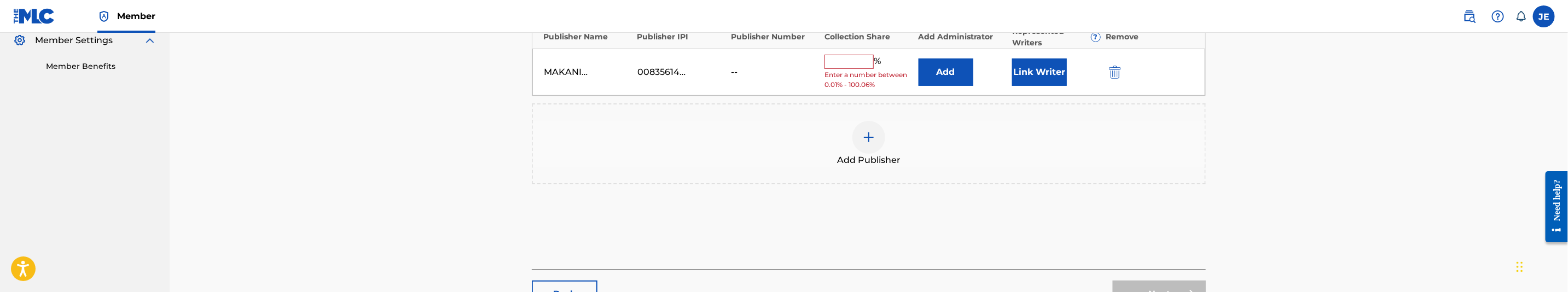
click at [944, 75] on button "Add" at bounding box center [945, 72] width 55 height 28
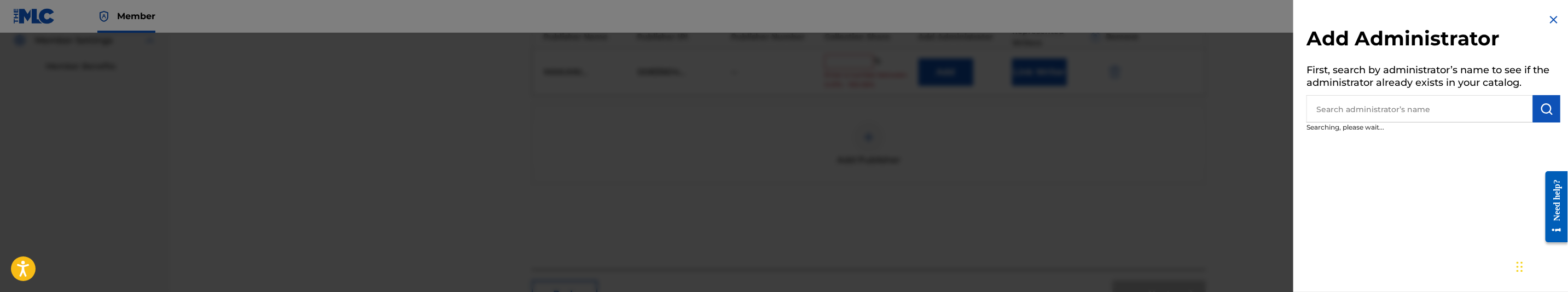
click at [1524, 114] on input "text" at bounding box center [1420, 108] width 227 height 28
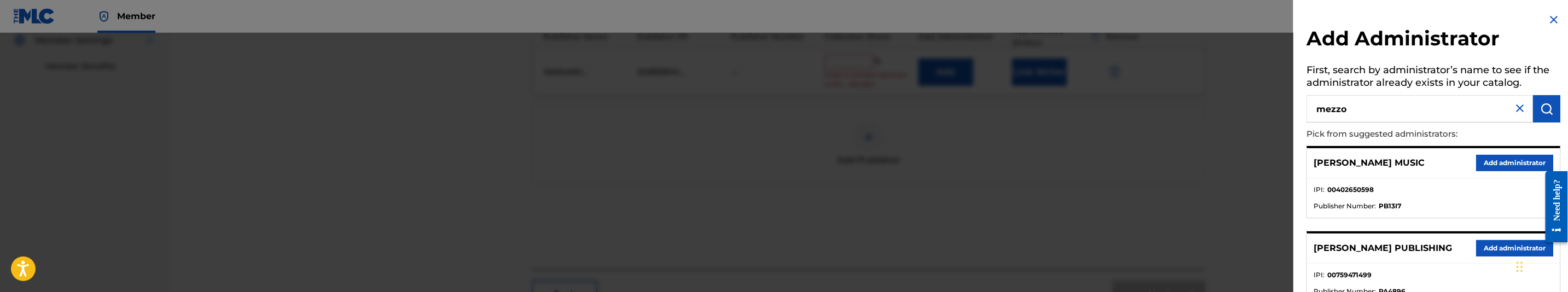
type input "mezzo"
click at [1502, 178] on ul "IPI : 01034031620 Publisher Number : P103VH" at bounding box center [1433, 198] width 253 height 39
click at [1497, 161] on button "Add administrator" at bounding box center [1515, 163] width 77 height 17
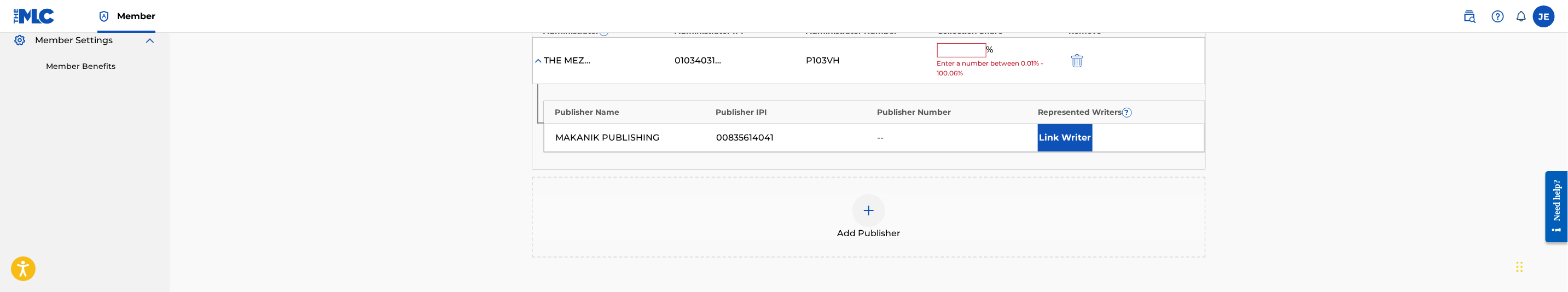
click at [1062, 149] on button "Link Writer" at bounding box center [1065, 138] width 55 height 28
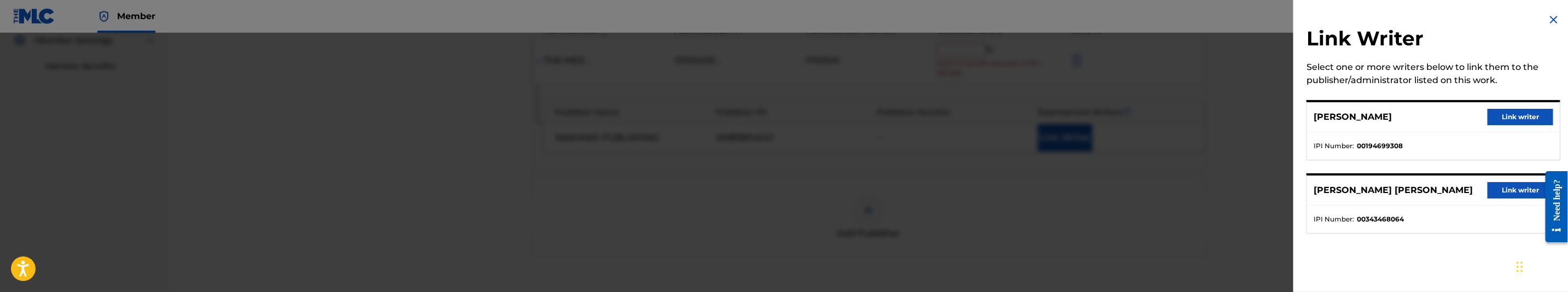
click at [1510, 120] on button "Link writer" at bounding box center [1520, 117] width 66 height 17
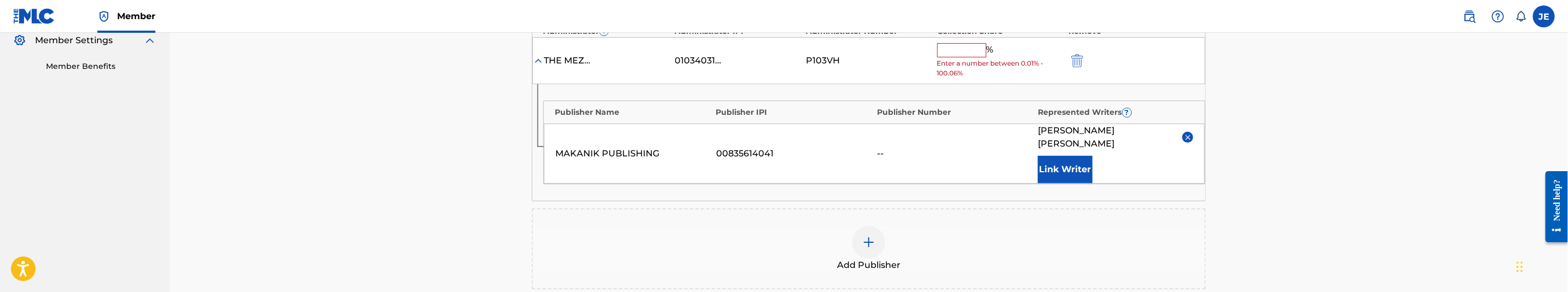
click at [950, 58] on input "text" at bounding box center [962, 50] width 49 height 14
type input "50"
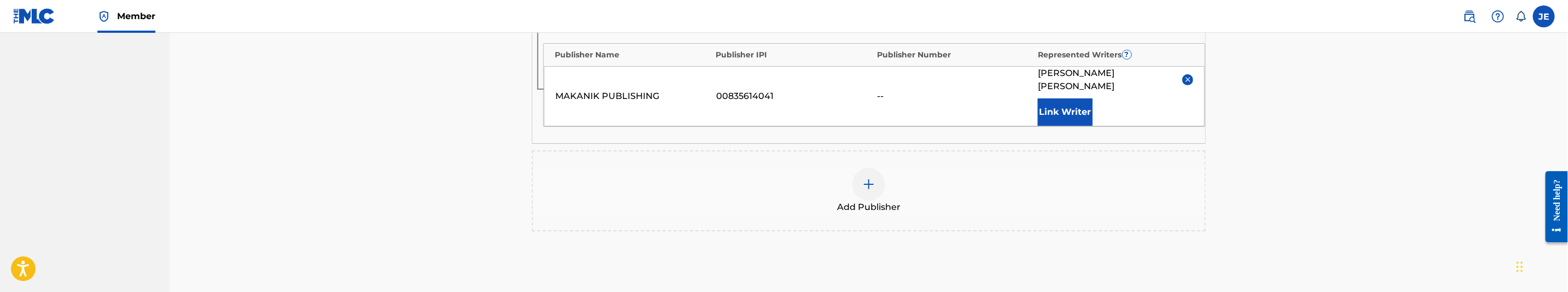
scroll to position [414, 0]
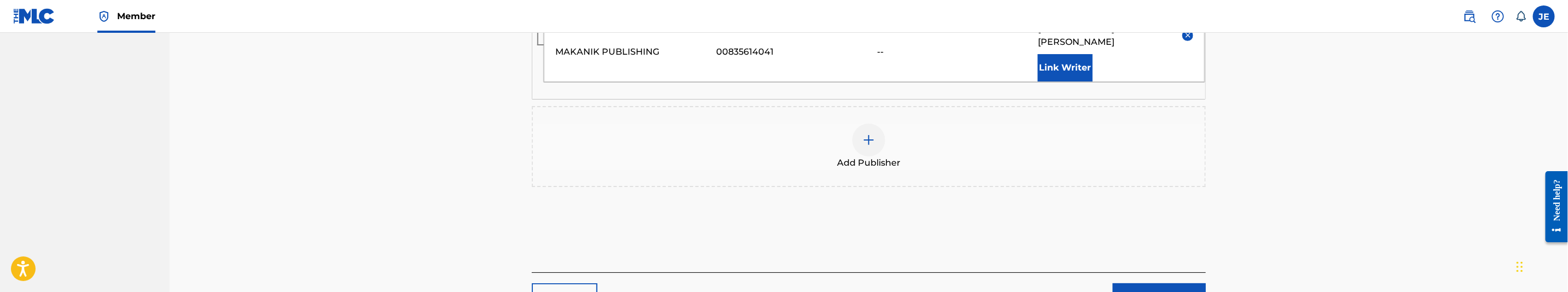
click at [1173, 283] on link "Next" at bounding box center [1159, 297] width 93 height 28
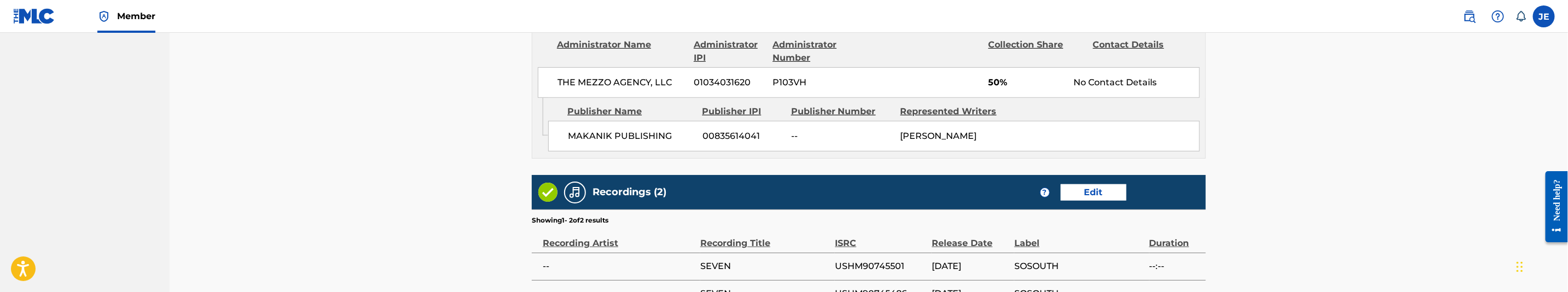
scroll to position [574, 0]
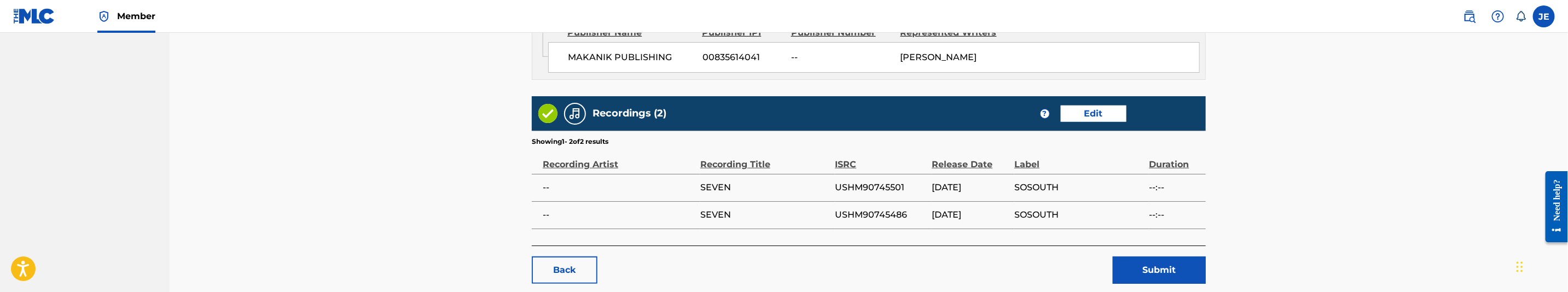
click at [896, 194] on span "USHM90745501" at bounding box center [881, 187] width 91 height 13
copy span "USHM90745501"
click at [1166, 282] on button "Submit" at bounding box center [1159, 270] width 93 height 28
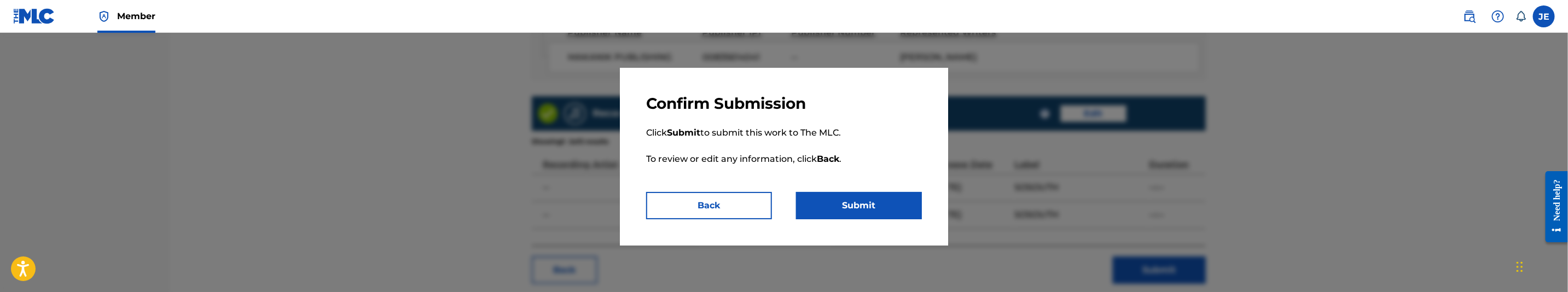
scroll to position [648, 0]
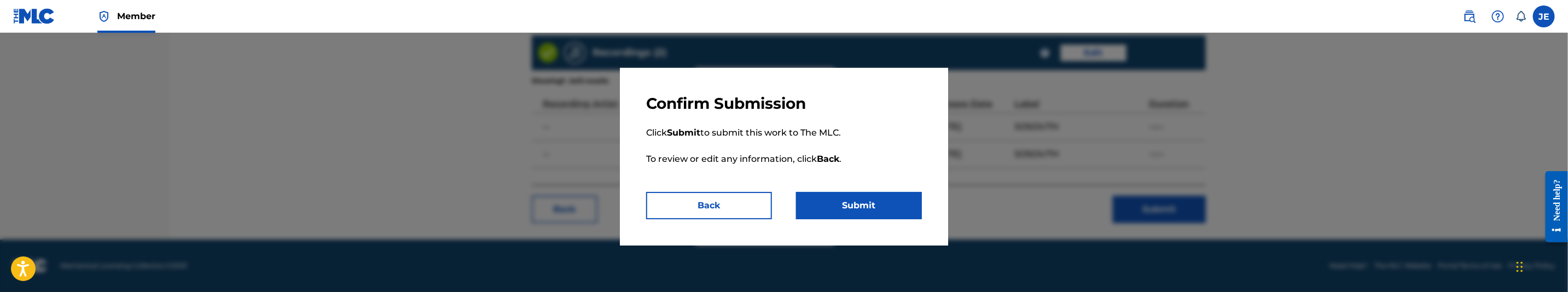
click at [847, 206] on button "Submit" at bounding box center [858, 205] width 126 height 28
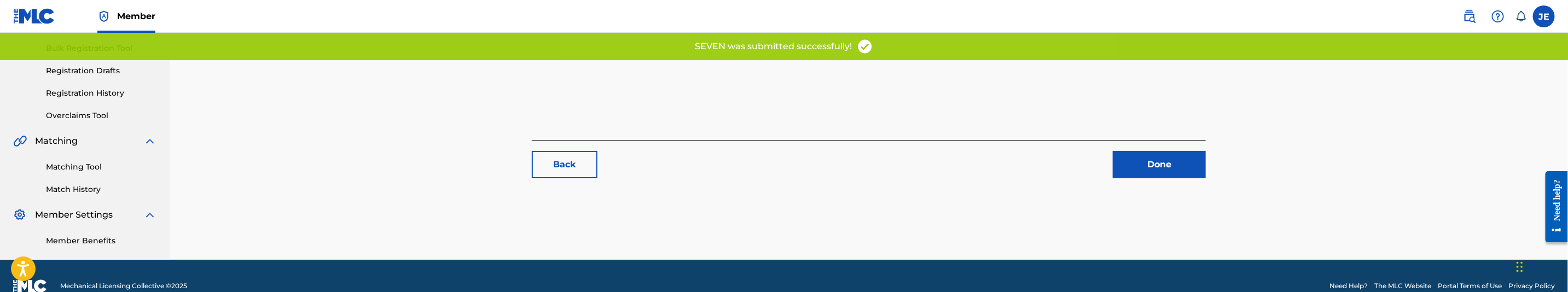
scroll to position [177, 0]
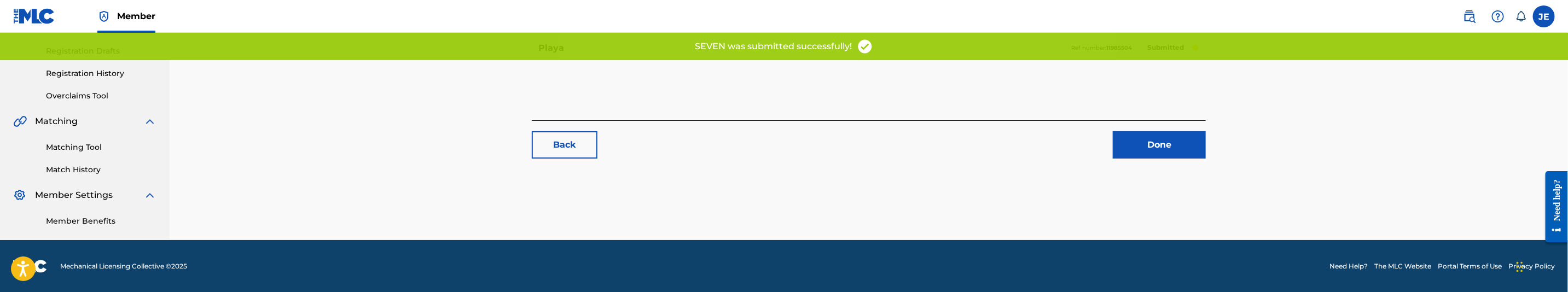
click at [1169, 152] on link "Done" at bounding box center [1159, 144] width 93 height 28
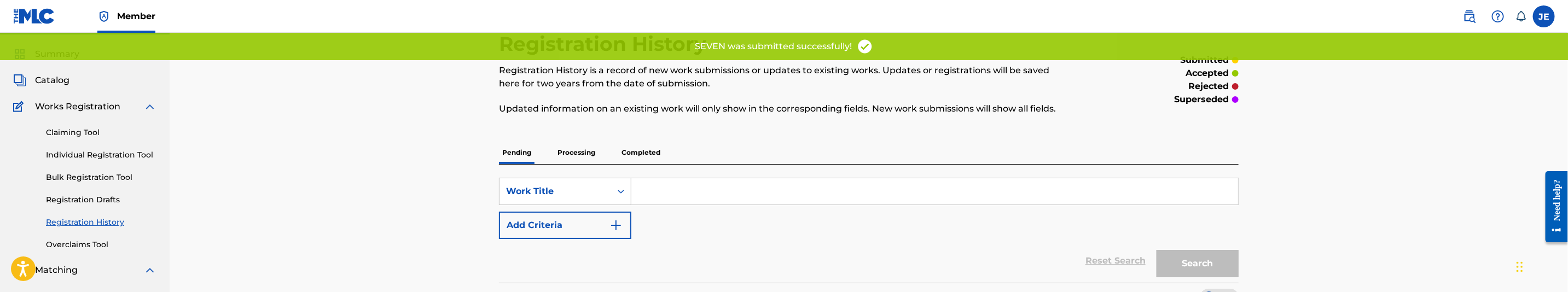
scroll to position [82, 0]
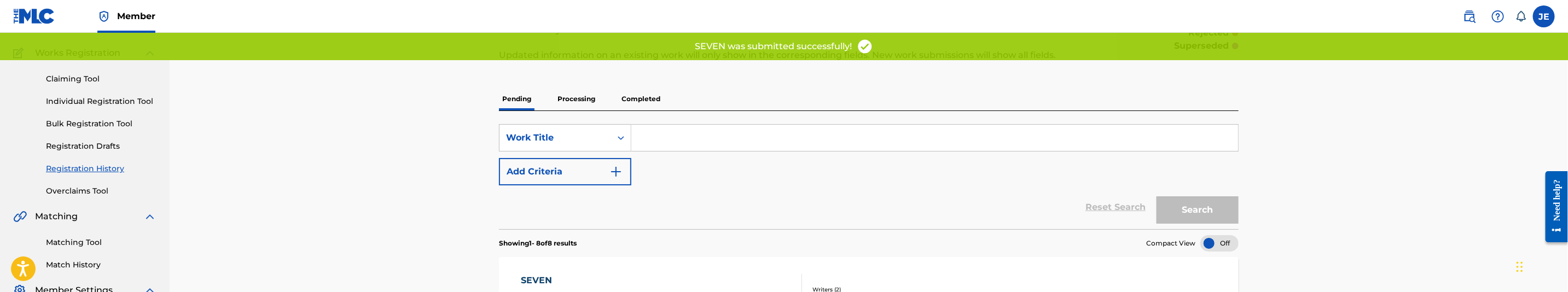
click at [80, 235] on div "Matching Tool Match History" at bounding box center [85, 247] width 143 height 48
click at [84, 240] on link "Matching Tool" at bounding box center [101, 242] width 110 height 12
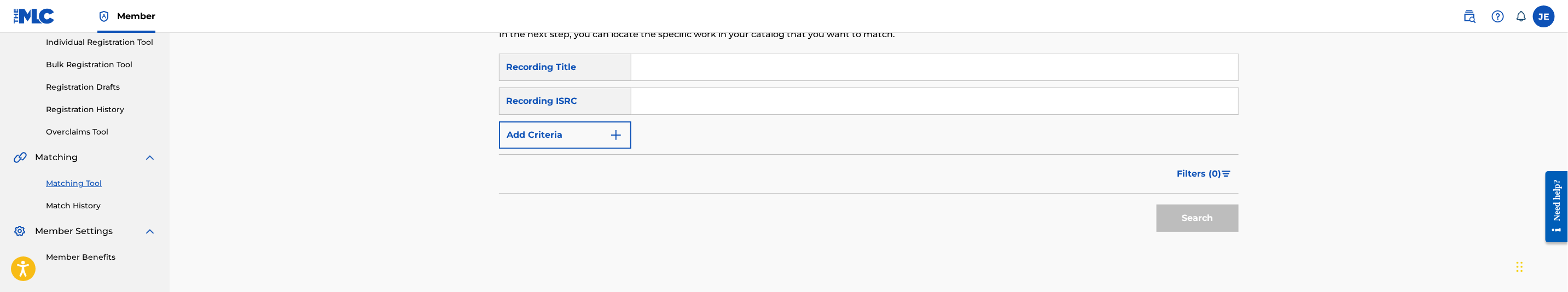
scroll to position [164, 0]
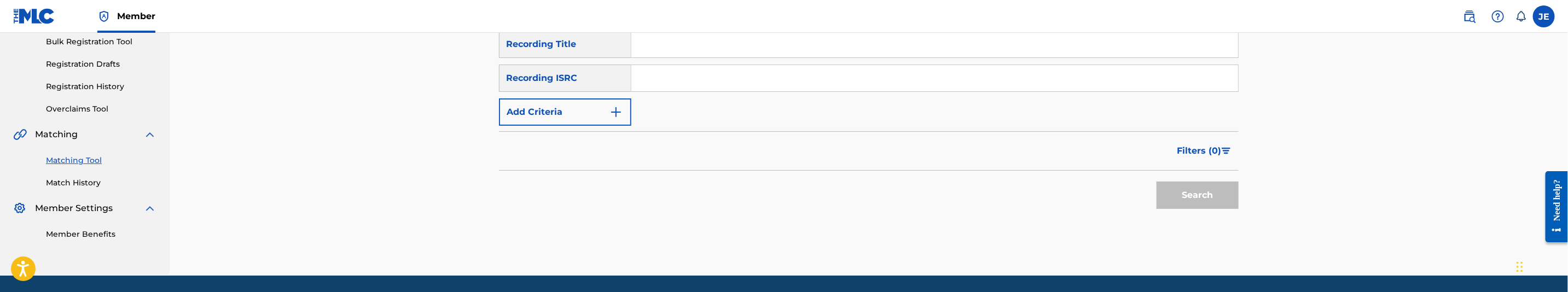
click at [838, 84] on input "Search Form" at bounding box center [934, 78] width 607 height 26
paste input "USHM90745501"
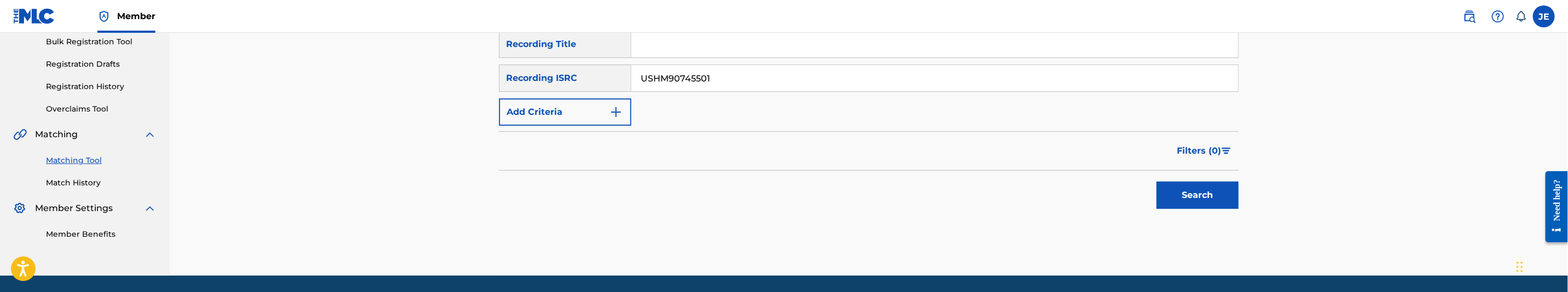
click at [1171, 204] on button "Search" at bounding box center [1198, 195] width 82 height 28
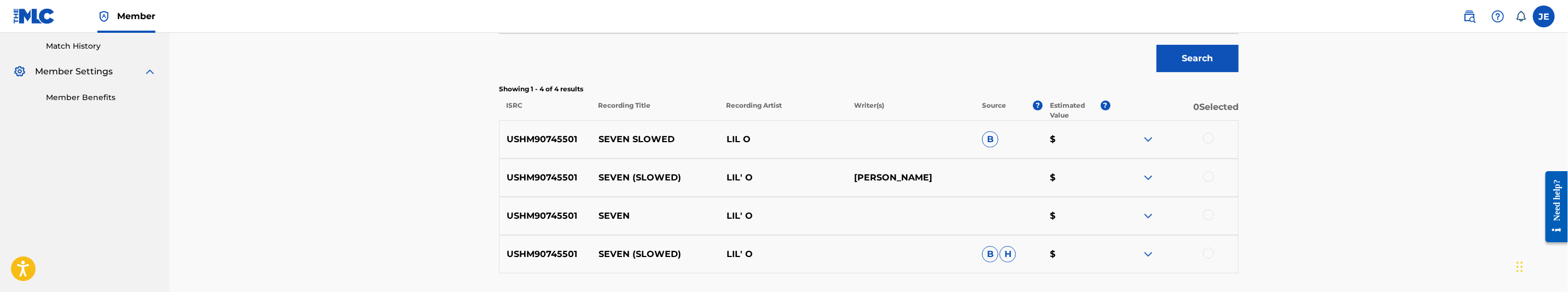
scroll to position [328, 0]
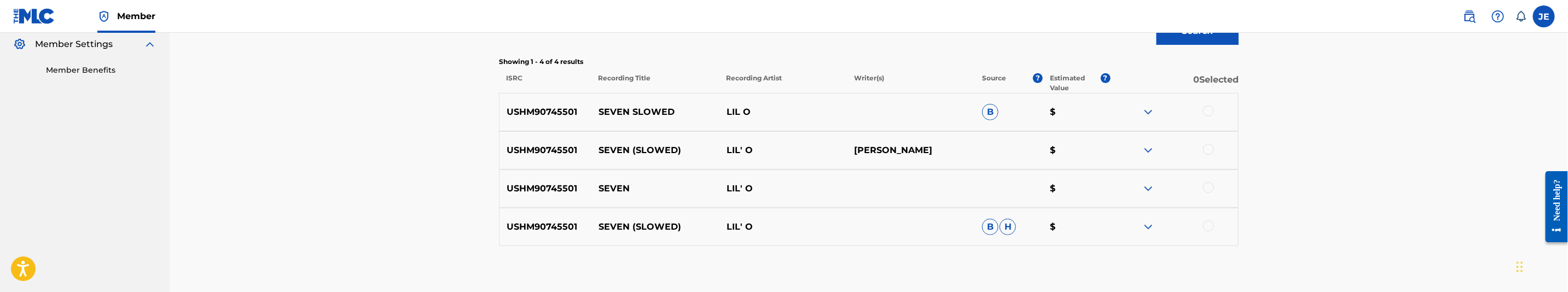
click at [1203, 112] on div at bounding box center [1209, 111] width 11 height 11
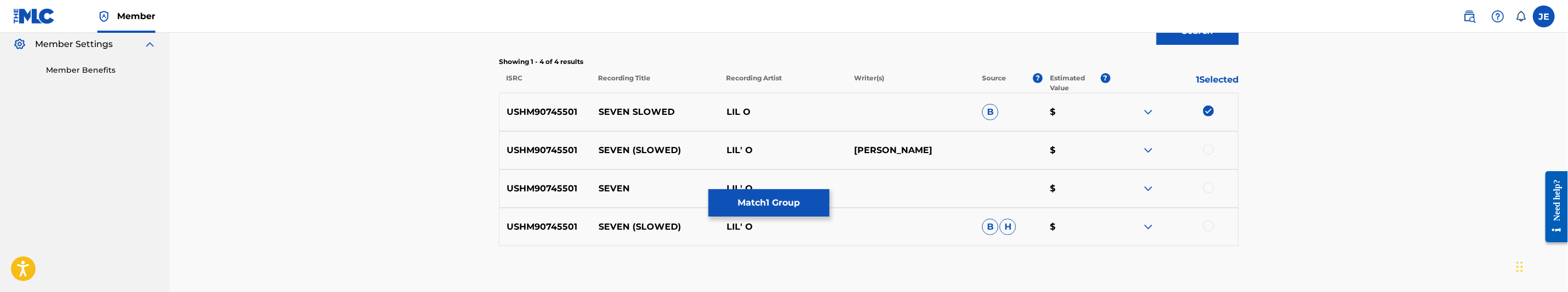
click at [1208, 150] on div at bounding box center [1209, 149] width 11 height 11
click at [1210, 189] on div at bounding box center [1209, 187] width 11 height 11
click at [1210, 228] on div at bounding box center [1209, 226] width 11 height 11
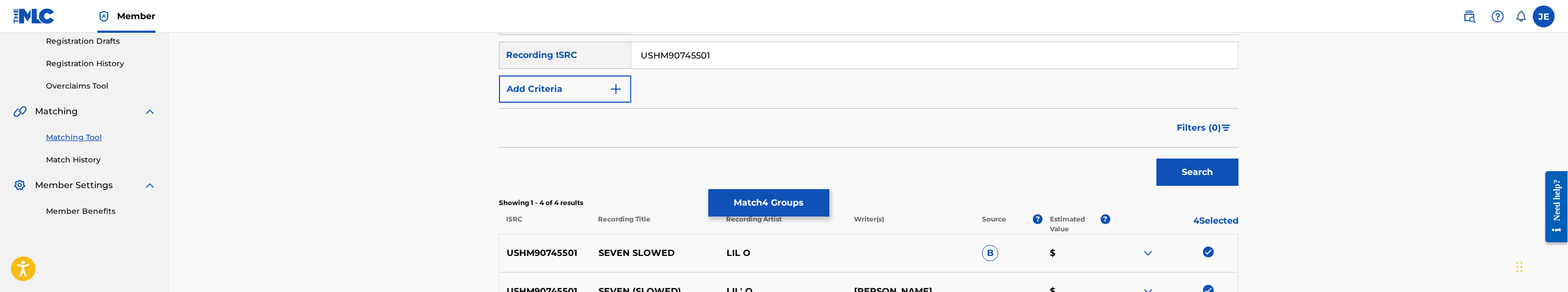
scroll to position [143, 0]
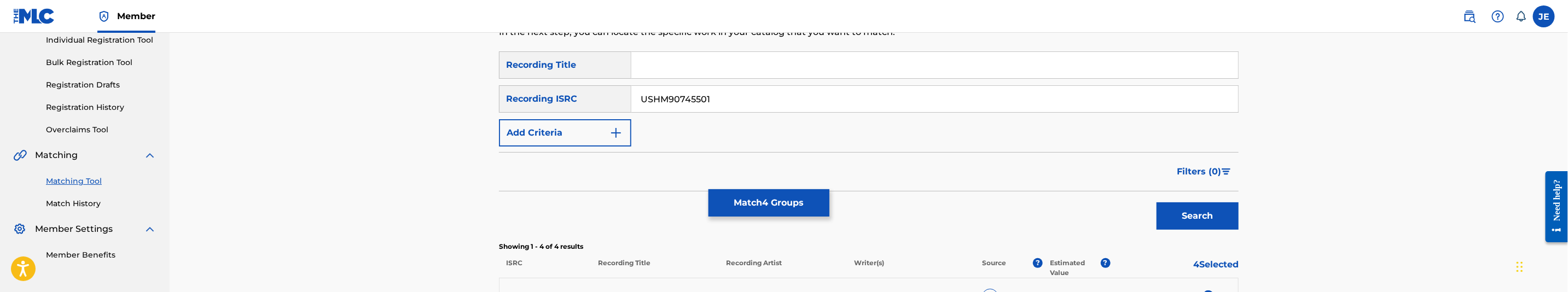
click at [832, 100] on input "USHM90745501" at bounding box center [934, 99] width 607 height 26
paste input "ushm90745486"
type input "ushm90745486"
click at [1206, 208] on button "Search" at bounding box center [1198, 215] width 82 height 28
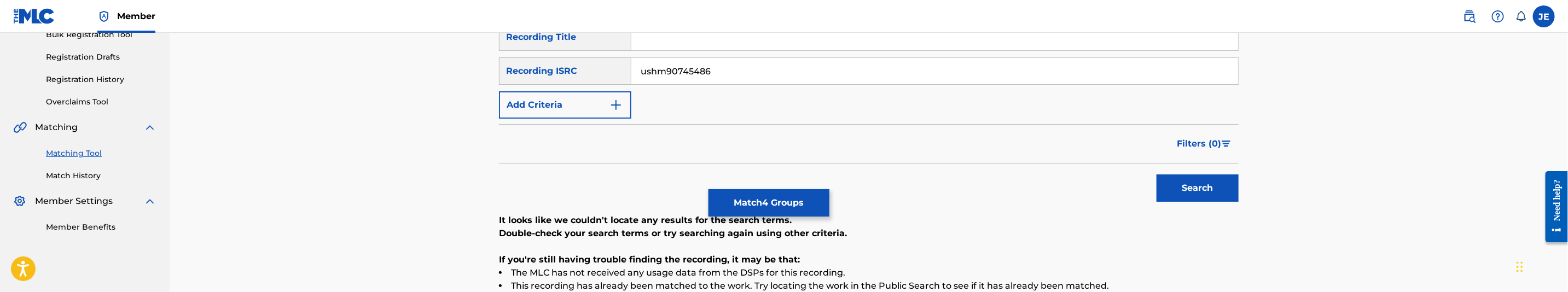
scroll to position [141, 0]
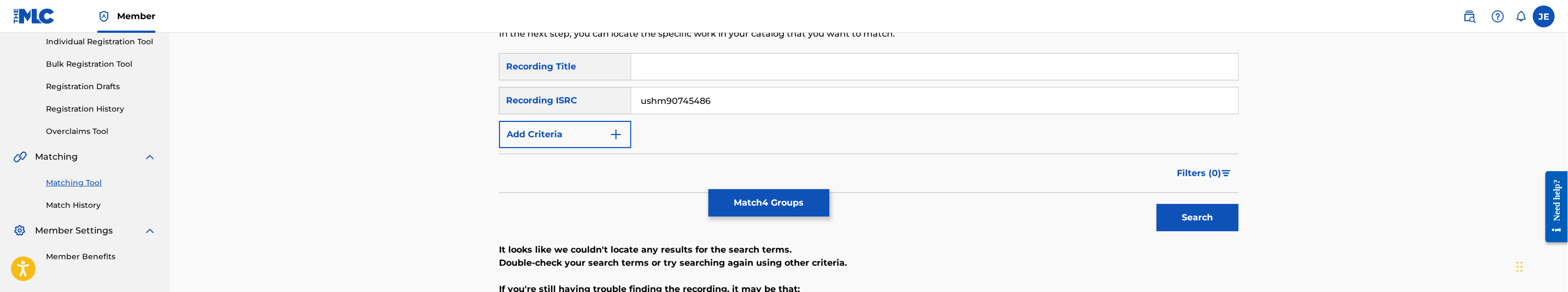
click at [757, 209] on button "Match 4 Groups" at bounding box center [768, 203] width 121 height 28
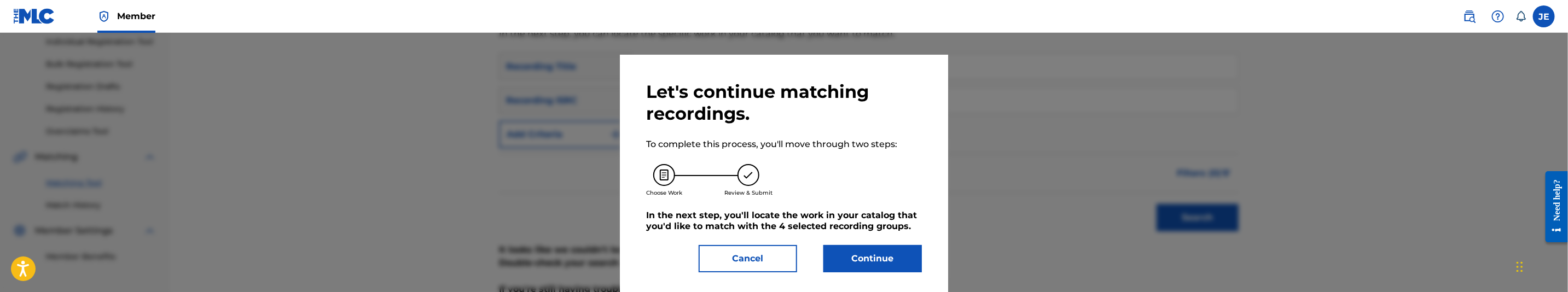
scroll to position [20, 0]
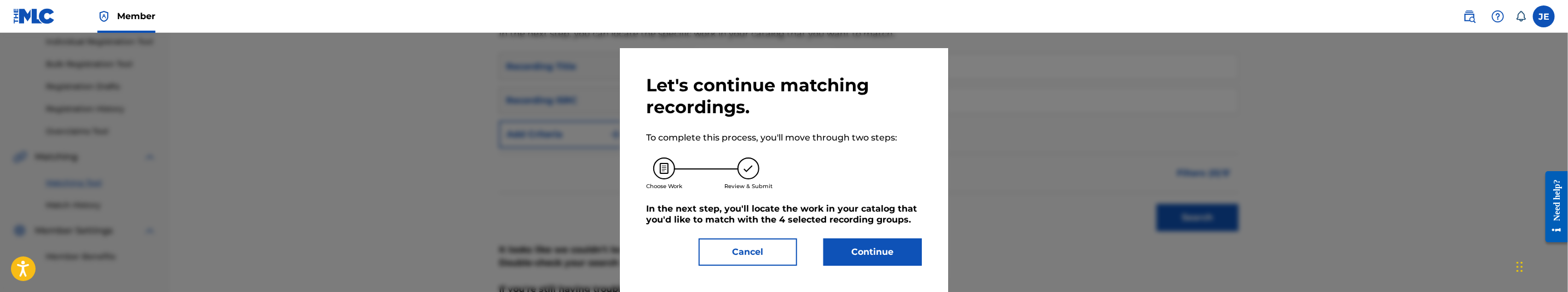
click at [896, 232] on div "Let's continue matching recordings. To complete this process, you'll move throu…" at bounding box center [784, 170] width 276 height 192
click at [890, 238] on button "Continue" at bounding box center [873, 252] width 99 height 28
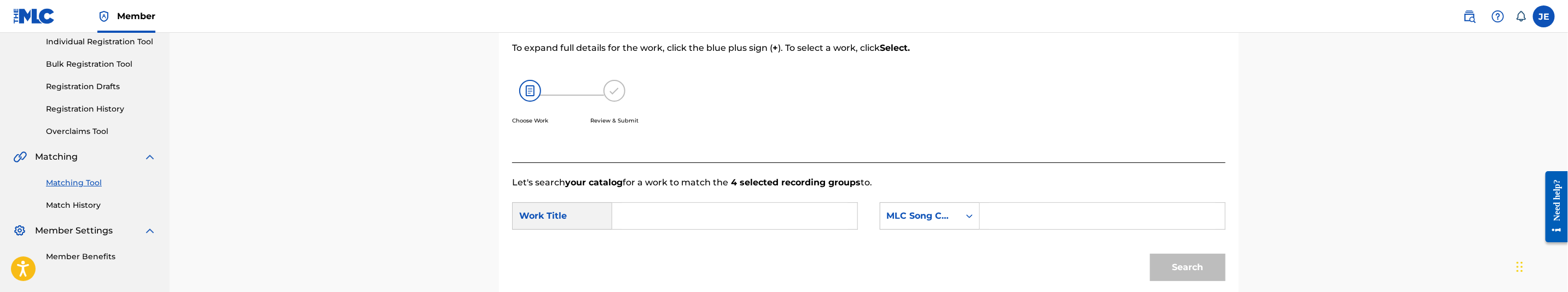
scroll to position [223, 0]
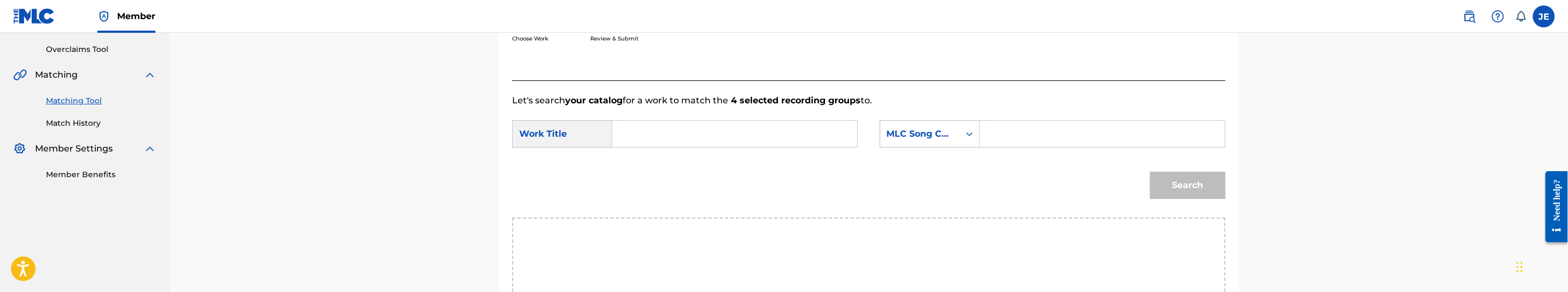
click at [690, 141] on input "Search Form" at bounding box center [735, 133] width 227 height 26
paste input "Seven"
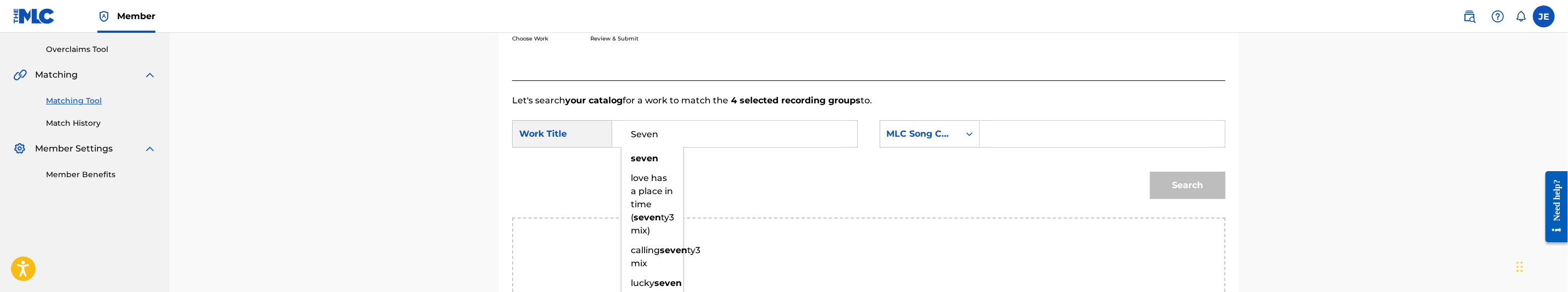
type input "Seven"
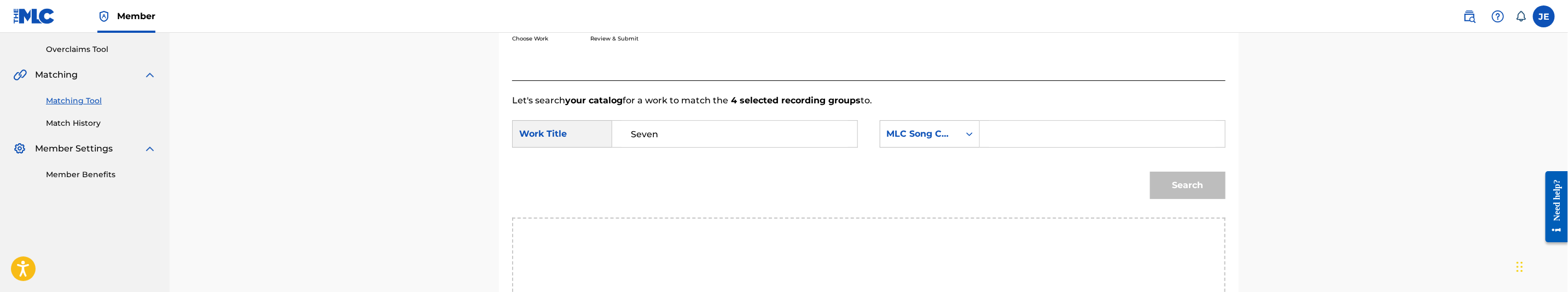
click at [1062, 138] on input "Search Form" at bounding box center [1102, 133] width 227 height 26
paste input "SD08MM"
type input "SD08MM"
click at [1164, 179] on button "Search" at bounding box center [1187, 185] width 75 height 28
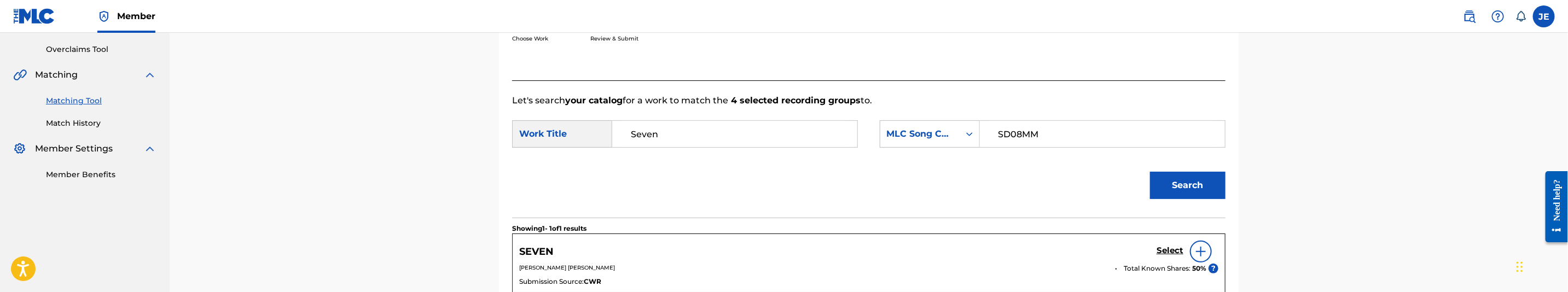
click at [1159, 244] on div "Select" at bounding box center [1187, 252] width 62 height 22
click at [1170, 250] on h5 "Select" at bounding box center [1170, 250] width 27 height 10
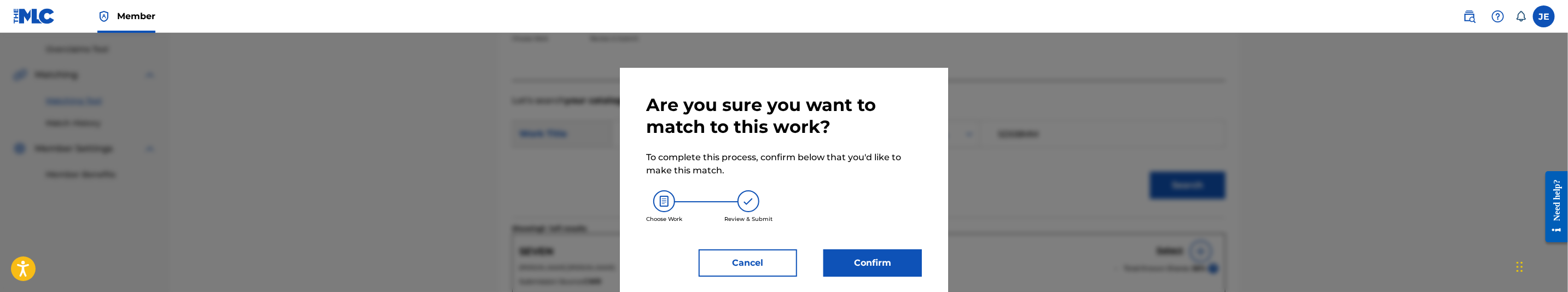
click at [884, 258] on button "Confirm" at bounding box center [873, 263] width 99 height 28
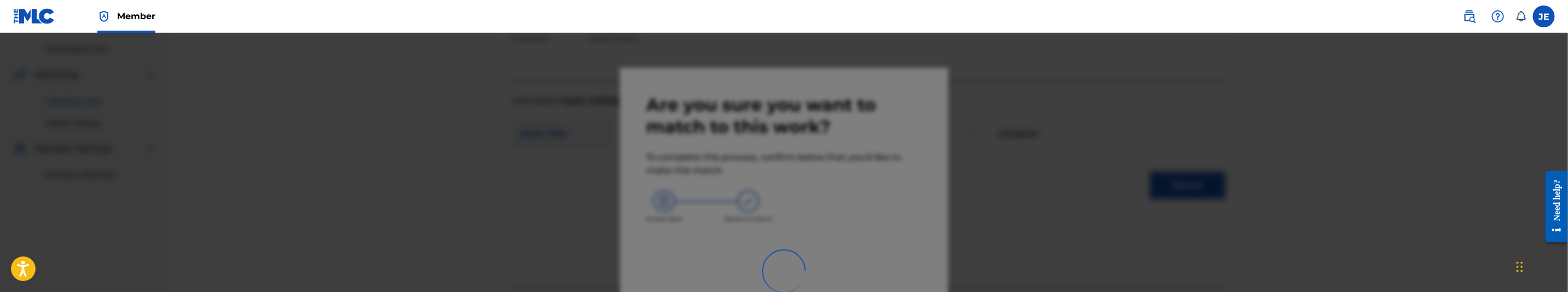
scroll to position [177, 0]
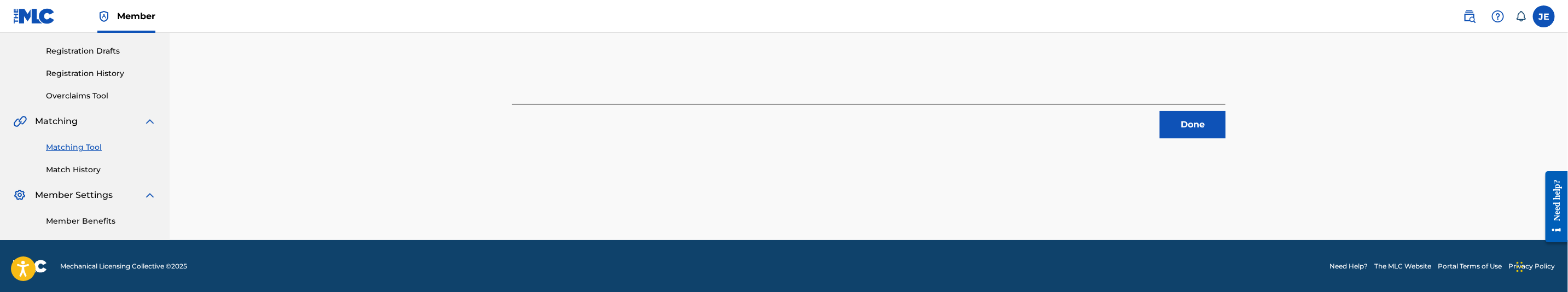
click at [1192, 138] on div "4 Recording Groups are pending usage match to the work SEVEN . Congratulations!…" at bounding box center [869, 61] width 766 height 357
click at [1220, 118] on button "Done" at bounding box center [1192, 124] width 66 height 28
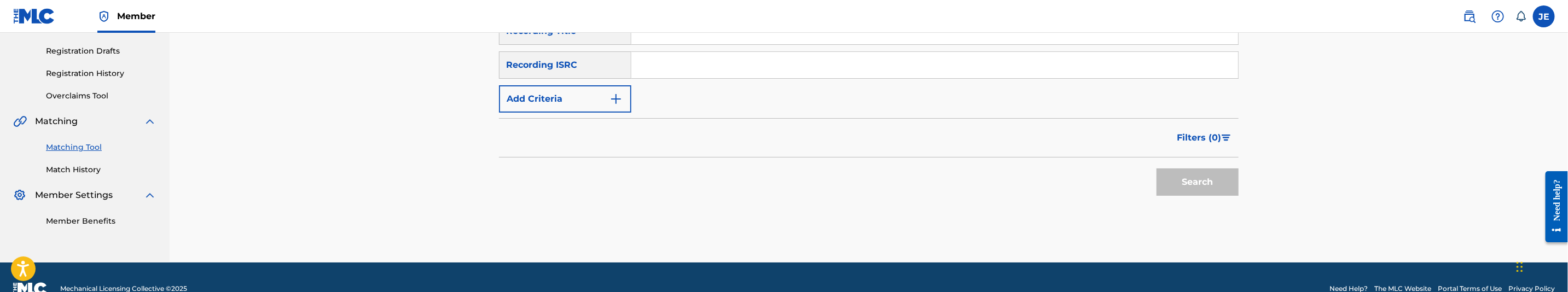
drag, startPoint x: 700, startPoint y: 48, endPoint x: 705, endPoint y: 61, distance: 13.9
click at [701, 48] on div "SearchWithCriteria10d51818-b9ec-4aa7-82f3-6e5ae98d33df Recording Title SearchWi…" at bounding box center [868, 65] width 740 height 95
click at [709, 71] on input "Search Form" at bounding box center [934, 65] width 607 height 26
paste input "USI4R0925900"
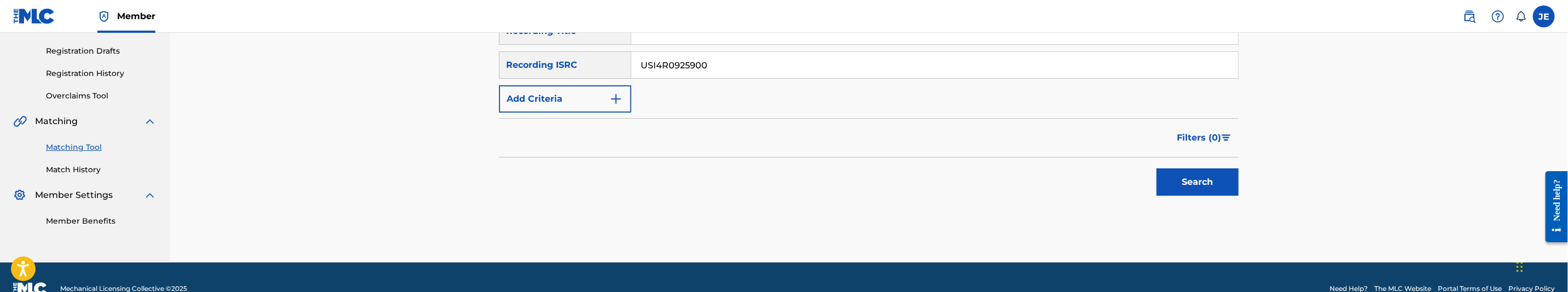
type input "USI4R0925900"
click at [1220, 193] on button "Search" at bounding box center [1198, 182] width 82 height 28
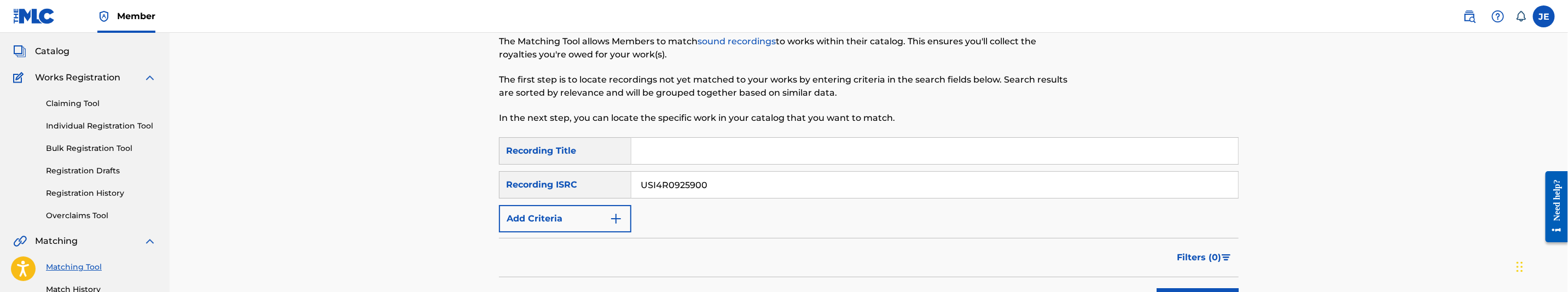
scroll to position [13, 0]
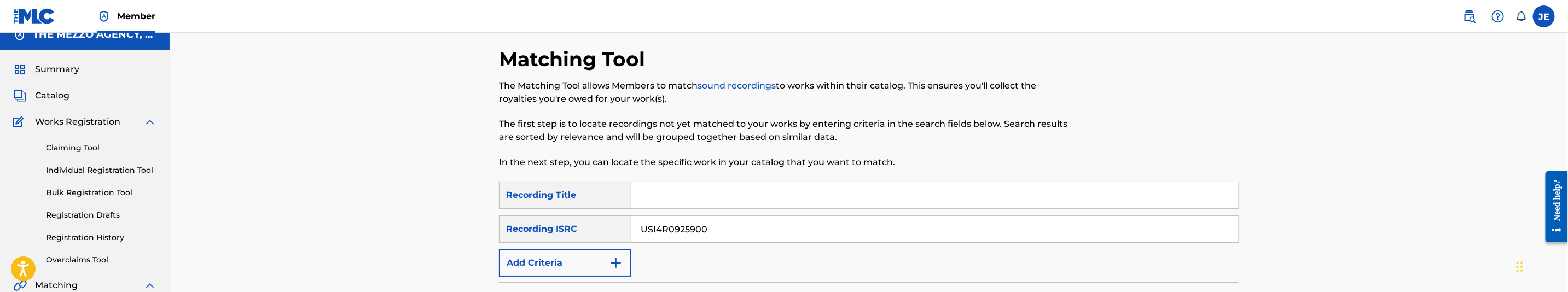
click at [96, 235] on link "Registration History" at bounding box center [101, 238] width 110 height 12
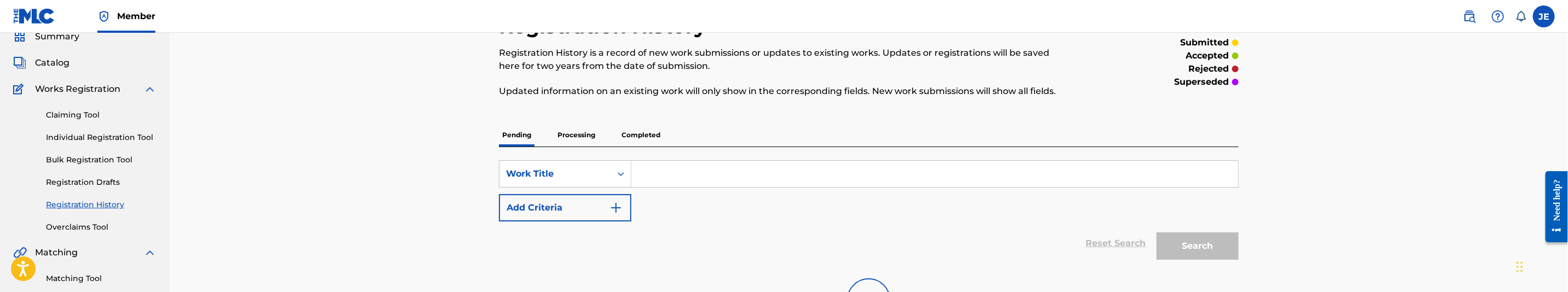
scroll to position [82, 0]
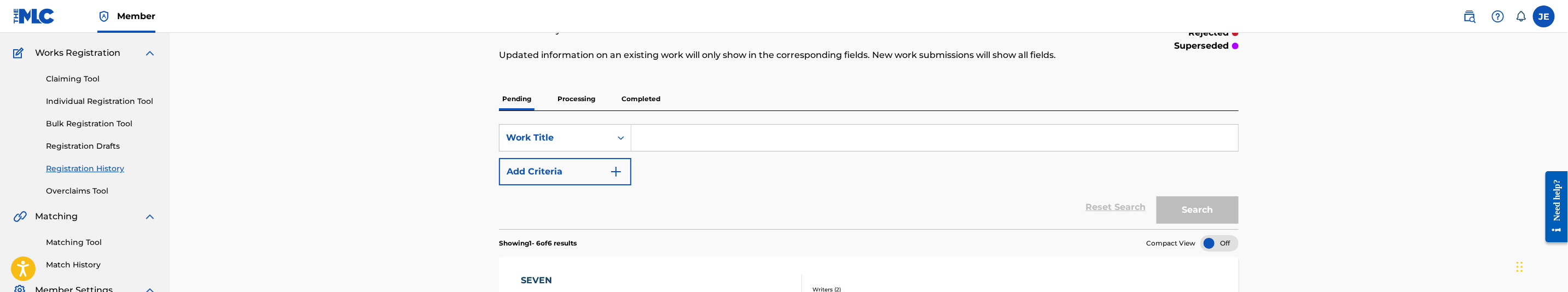
click at [672, 144] on input "Search Form" at bounding box center [934, 138] width 607 height 26
paste input "Shake Them Titties"
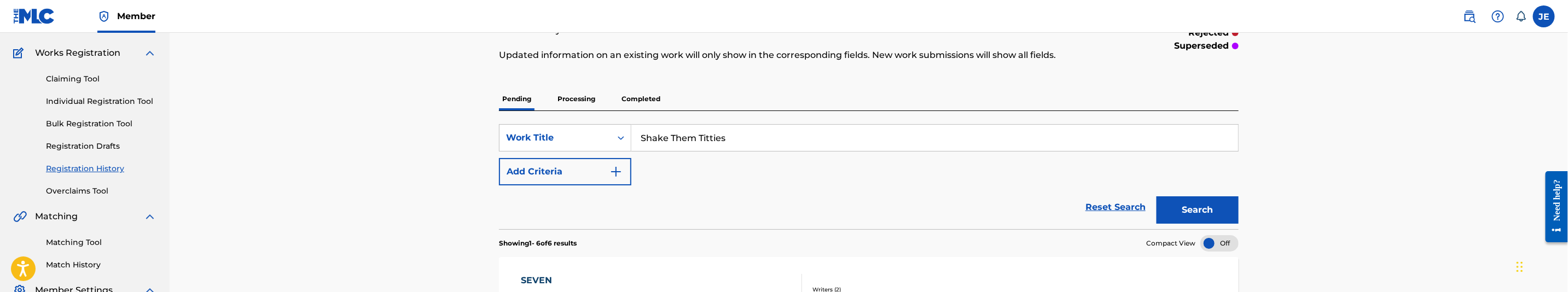
type input "Shake Them Titties"
click at [1209, 220] on button "Search" at bounding box center [1198, 210] width 82 height 28
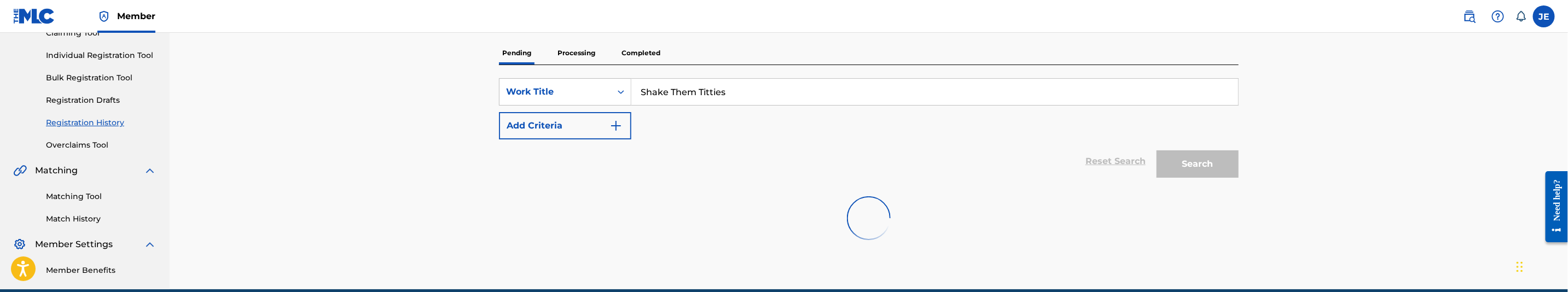
scroll to position [164, 0]
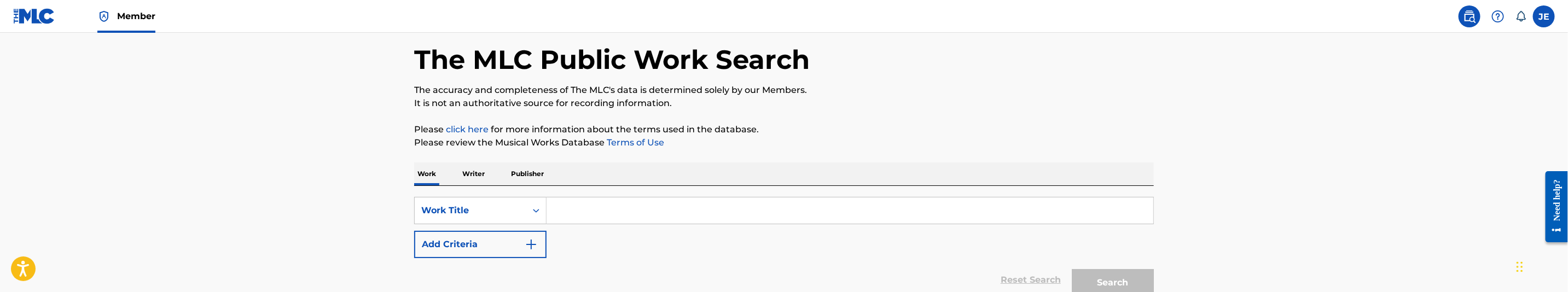
scroll to position [82, 0]
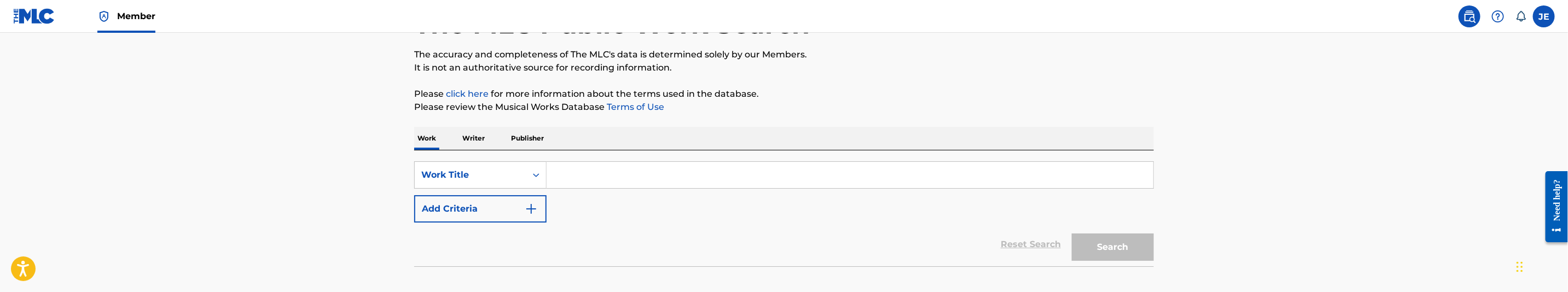
click at [568, 181] on input "Search Form" at bounding box center [850, 174] width 607 height 26
paste input "Playa"
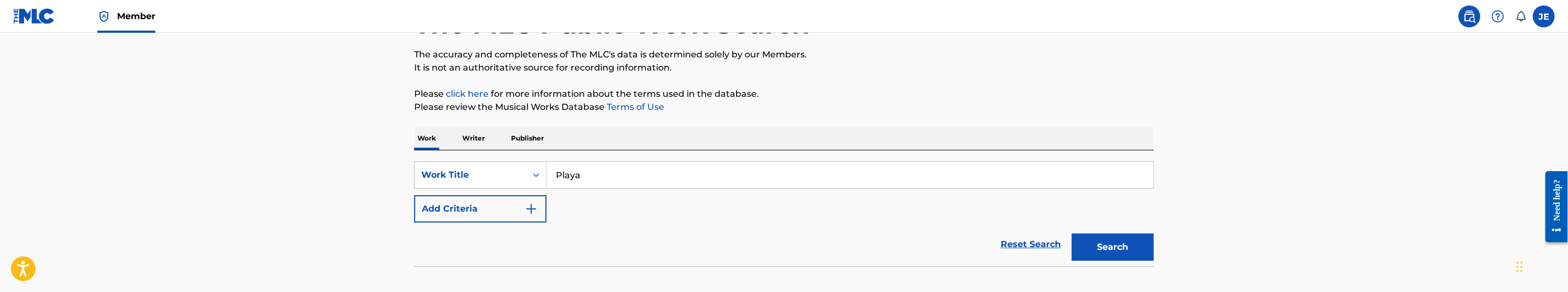
type input "Playa"
click at [540, 212] on button "Add Criteria" at bounding box center [480, 209] width 132 height 28
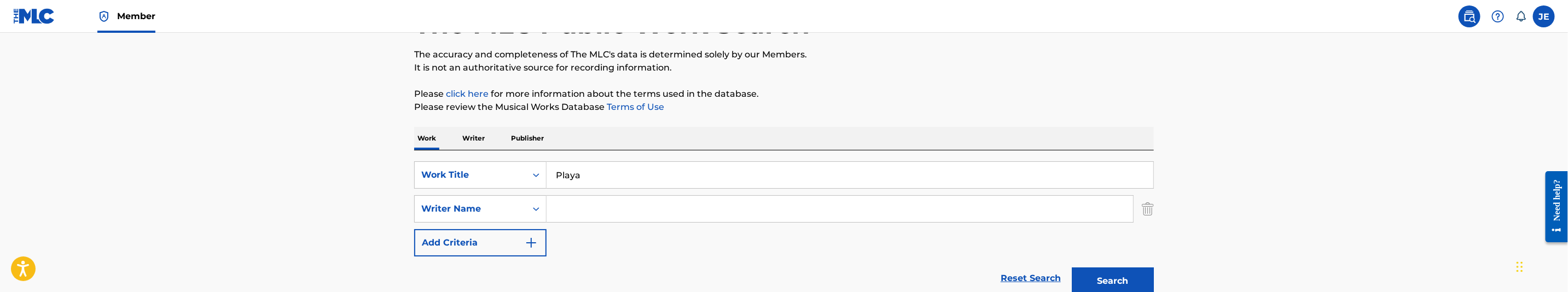
click at [634, 202] on input "Search Form" at bounding box center [839, 209] width 586 height 26
paste input ""[PERSON_NAME] [PERSON_NAME] ""
click at [792, 218] on input ""[PERSON_NAME] [PERSON_NAME] "" at bounding box center [839, 209] width 586 height 26
click at [560, 207] on input ""[PERSON_NAME] [PERSON_NAME]" at bounding box center [839, 209] width 586 height 26
click at [1095, 279] on button "Search" at bounding box center [1113, 281] width 82 height 28
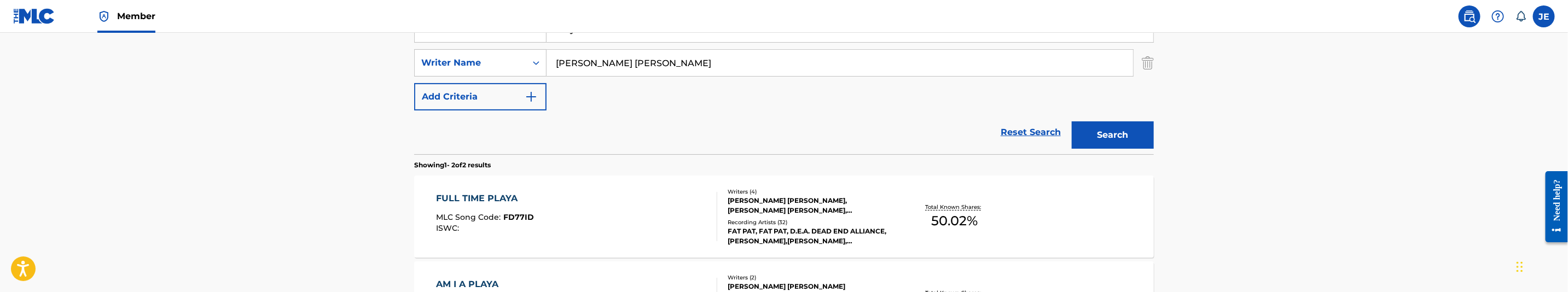
scroll to position [246, 0]
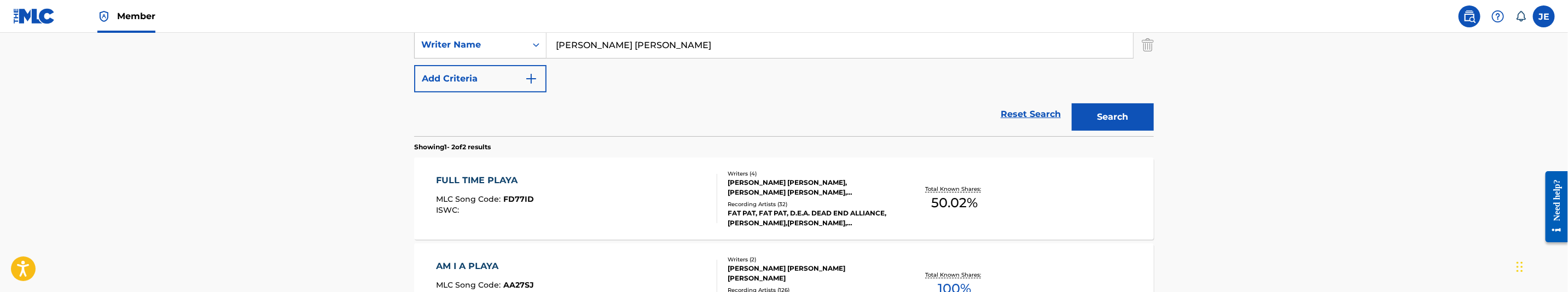
click at [1116, 118] on button "Search" at bounding box center [1113, 117] width 82 height 28
click at [659, 43] on input "Hawkins Patrick Lamark" at bounding box center [839, 45] width 586 height 26
click at [1072, 103] on button "Search" at bounding box center [1113, 117] width 82 height 28
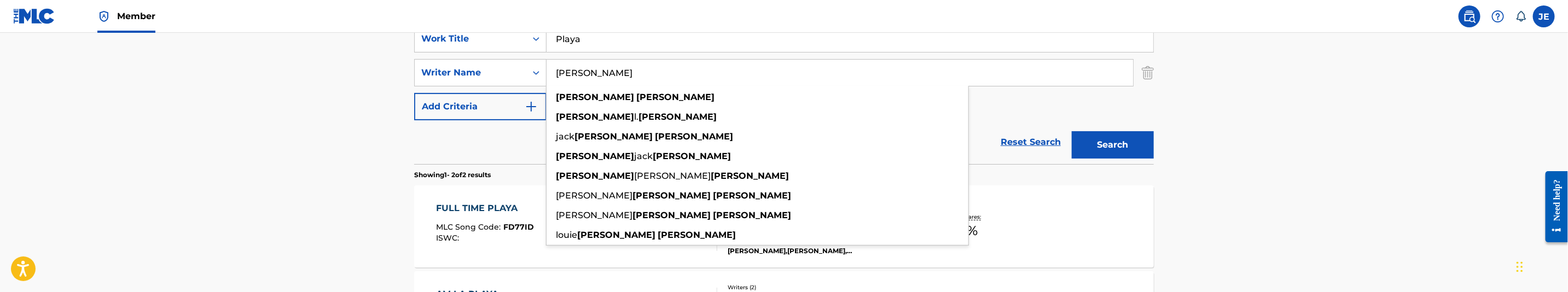
click at [1119, 148] on button "Search" at bounding box center [1113, 144] width 82 height 28
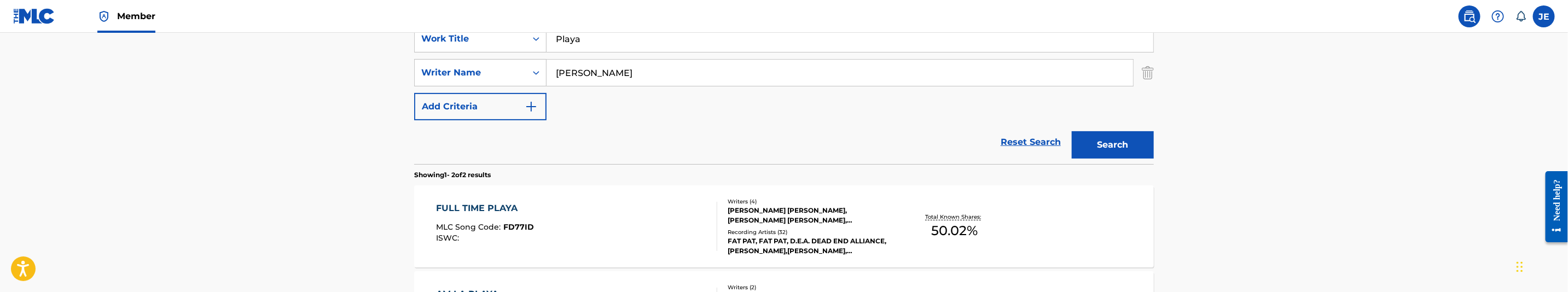
click at [687, 77] on input "Hawkins Patrick" at bounding box center [839, 72] width 586 height 26
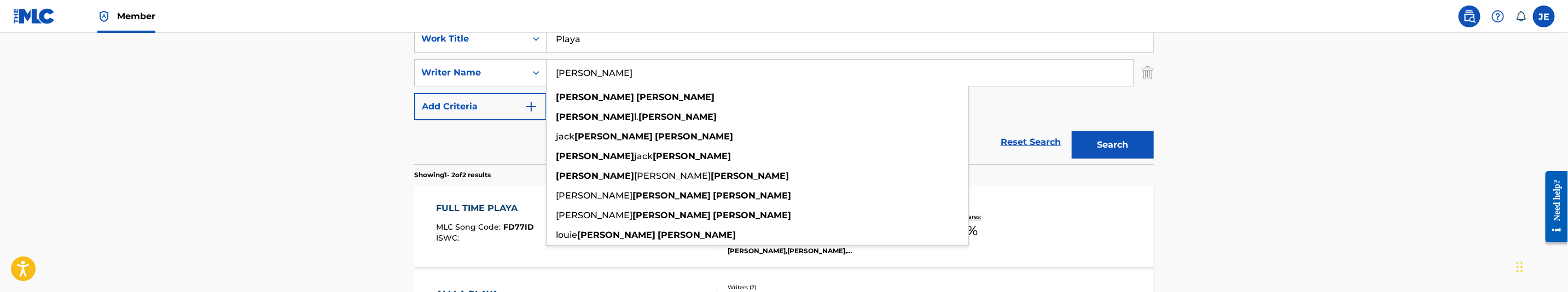
paste input ""Ceasar Kevin Allen ""
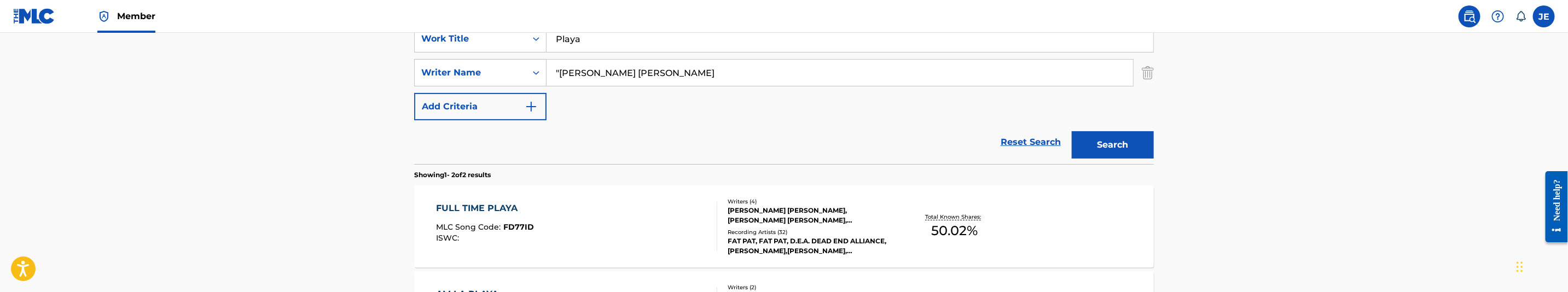
click at [559, 66] on input ""Ceasar Kevin Allen" at bounding box center [839, 72] width 586 height 26
click at [1072, 131] on button "Search" at bounding box center [1113, 144] width 82 height 28
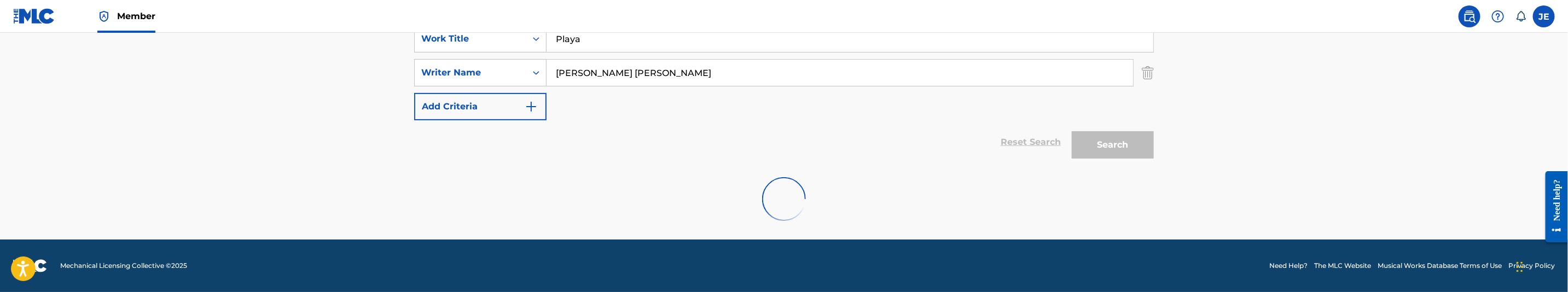
scroll to position [182, 0]
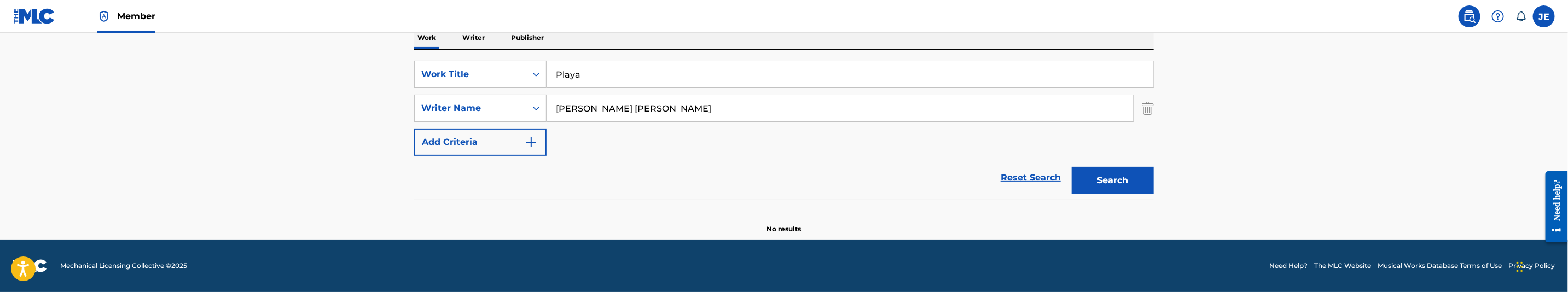
click at [629, 112] on input "Ceasar Kevin Allen" at bounding box center [839, 108] width 586 height 26
click at [1072, 167] on button "Search" at bounding box center [1113, 180] width 82 height 28
click at [629, 107] on input "Ceasar Kevin" at bounding box center [839, 108] width 586 height 26
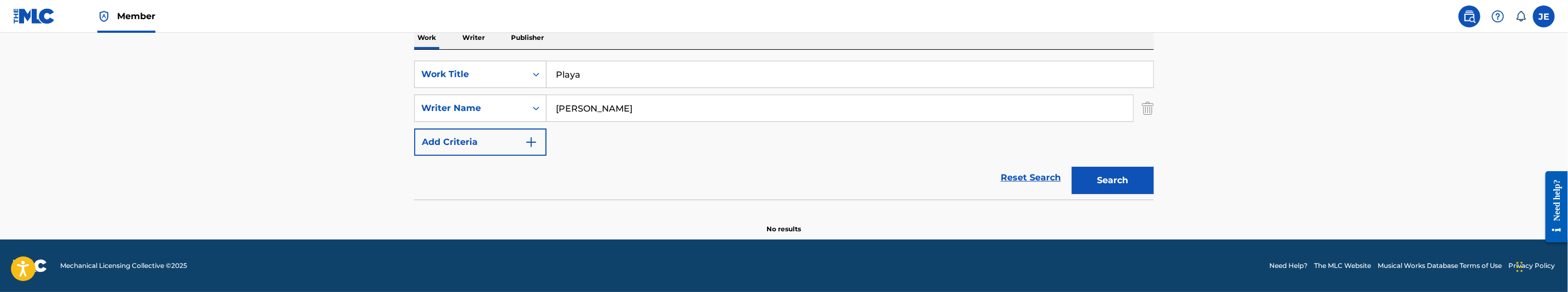
click at [629, 107] on input "Ceasar Kevin" at bounding box center [839, 108] width 586 height 26
paste input ""Kenrezki Joeseph ""
click at [560, 105] on input ""Kenrezki Joeseph" at bounding box center [839, 108] width 586 height 26
click at [1097, 184] on button "Search" at bounding box center [1113, 180] width 82 height 28
click at [1124, 187] on button "Search" at bounding box center [1113, 180] width 82 height 28
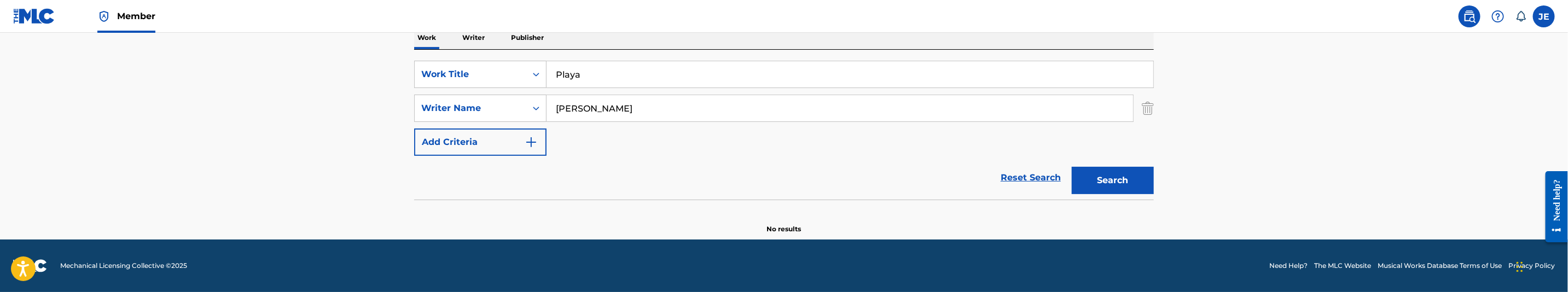
click at [629, 115] on input "Kenrezki Joeseph" at bounding box center [839, 108] width 586 height 26
paste input "Ehll Evans"
click at [1072, 167] on button "Search" at bounding box center [1113, 180] width 82 height 28
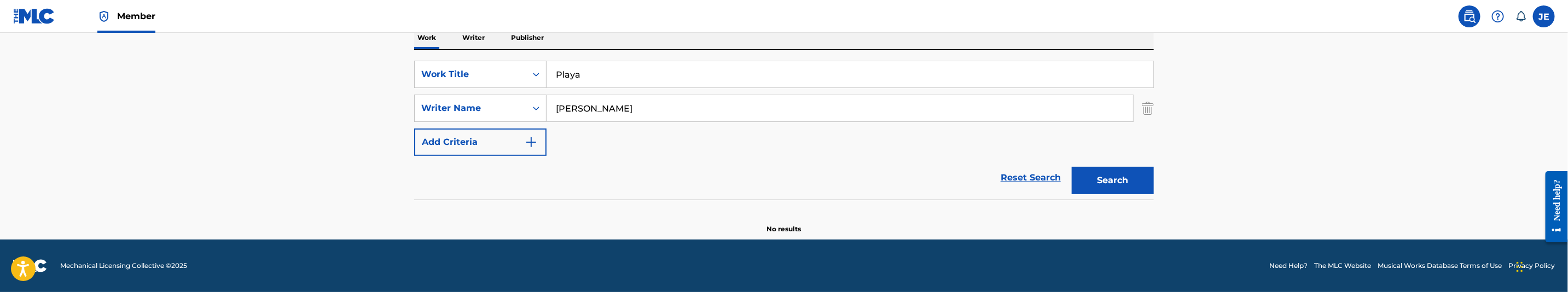
click at [644, 116] on input "Ehll Evans" at bounding box center [839, 108] width 586 height 26
paste input ""Rucker Marcus Fitzgerald ""
click at [558, 108] on input ""Rucker Marcus Fitzgerald" at bounding box center [839, 108] width 586 height 26
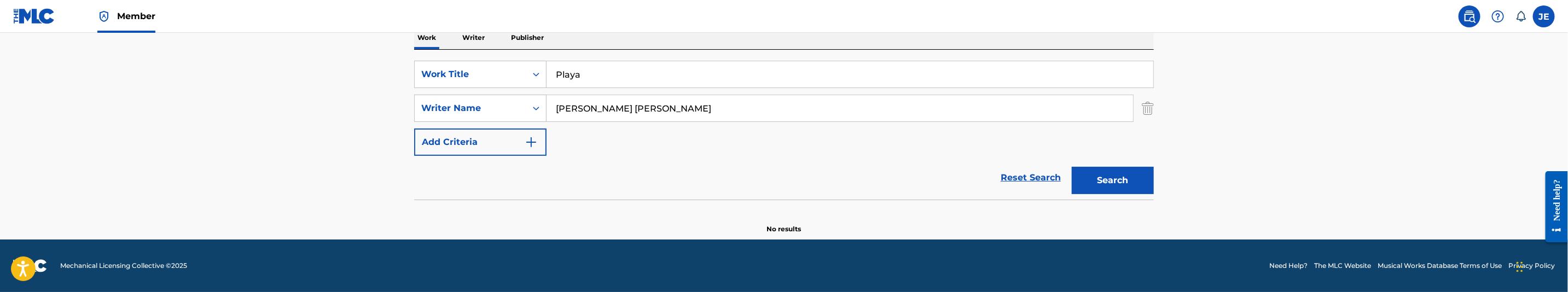
click at [1072, 167] on button "Search" at bounding box center [1113, 180] width 82 height 28
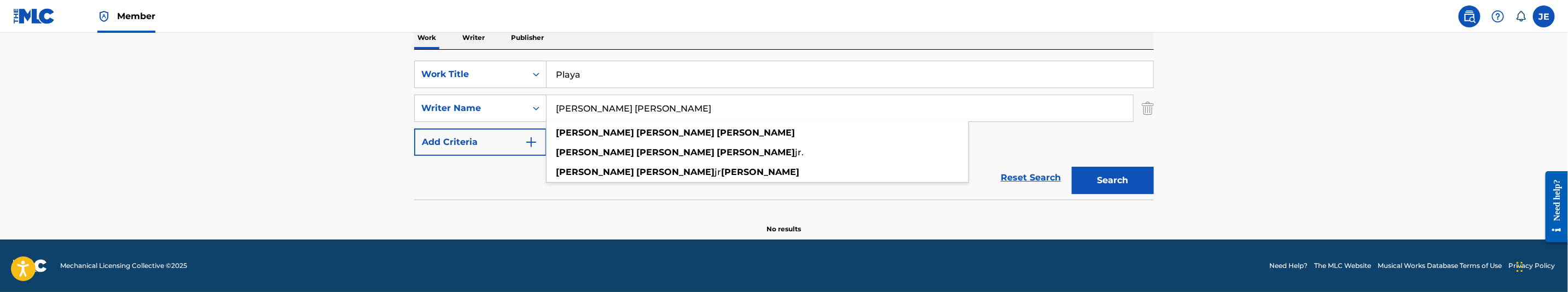
click at [1116, 179] on button "Search" at bounding box center [1113, 180] width 82 height 28
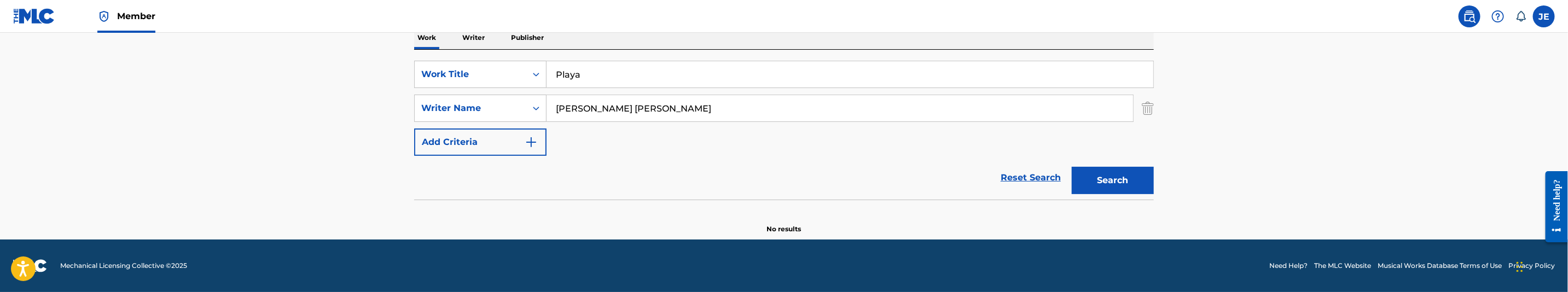
click at [649, 108] on input "Rucker Marcus Fitzgerald" at bounding box center [839, 108] width 586 height 26
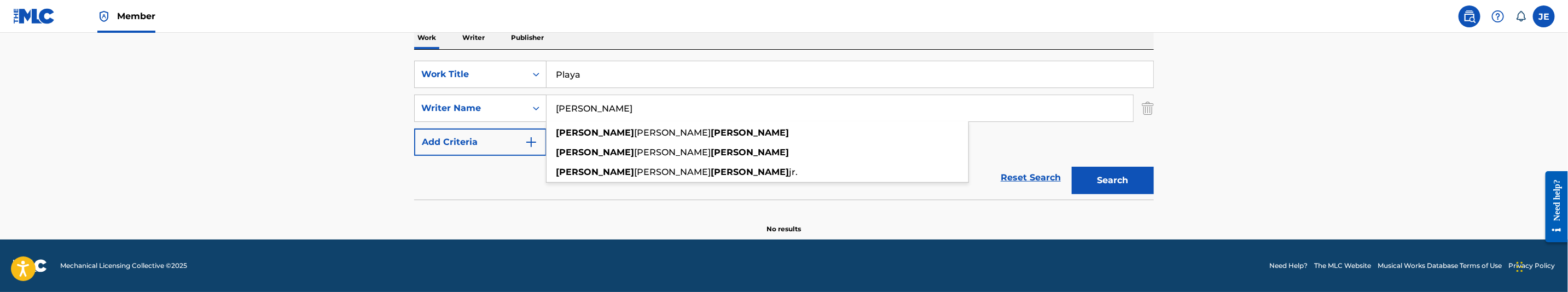
click at [1072, 167] on button "Search" at bounding box center [1113, 180] width 82 height 28
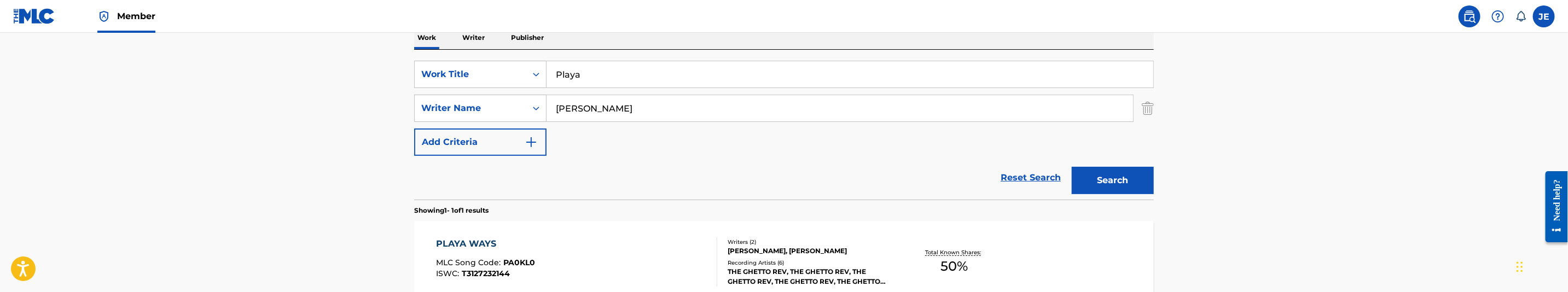
click at [664, 117] on input "Rucker Marcus" at bounding box center [839, 108] width 586 height 26
paste input ""Skinner Jawuan Valentino ""
click at [560, 107] on input ""Skinner Jawuan Valentino" at bounding box center [839, 108] width 586 height 26
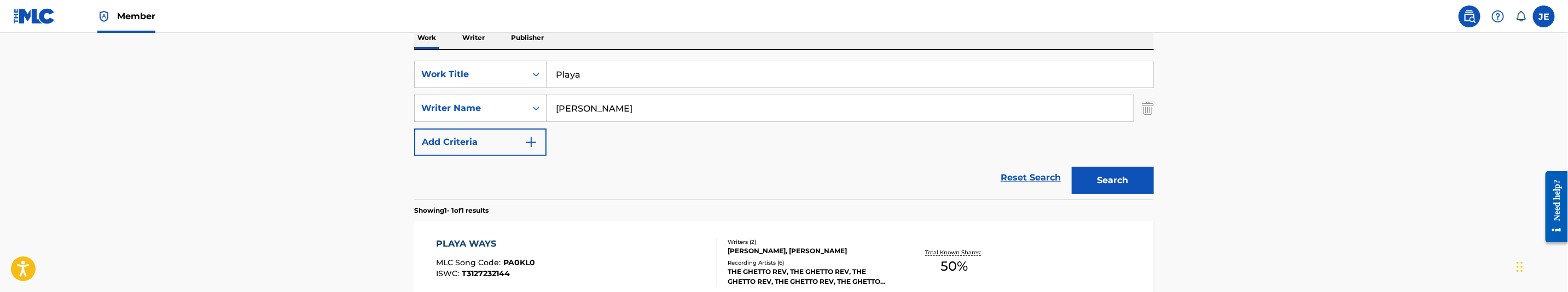
click at [1072, 167] on button "Search" at bounding box center [1113, 180] width 82 height 28
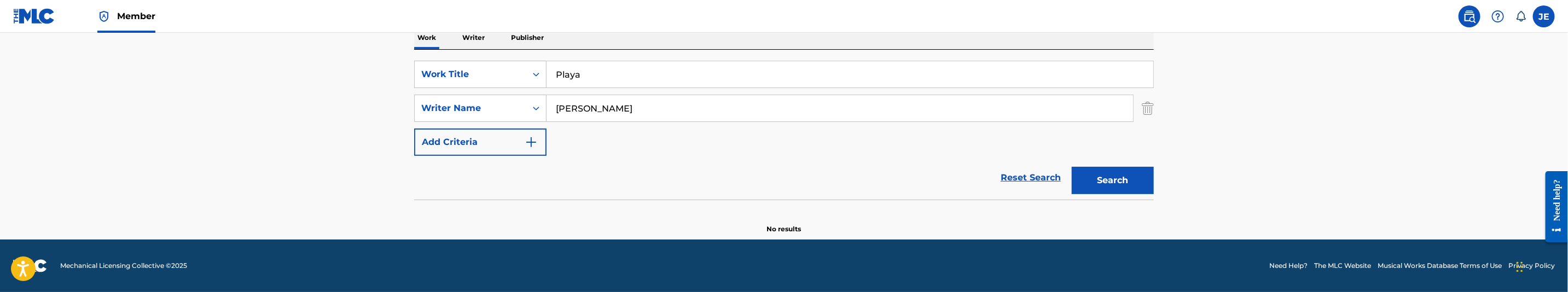
click at [660, 113] on input "Skinner Jawuan Valentino" at bounding box center [839, 108] width 586 height 26
click at [1072, 167] on button "Search" at bounding box center [1113, 180] width 82 height 28
click at [618, 105] on input "Skinner Jawuan" at bounding box center [839, 108] width 586 height 26
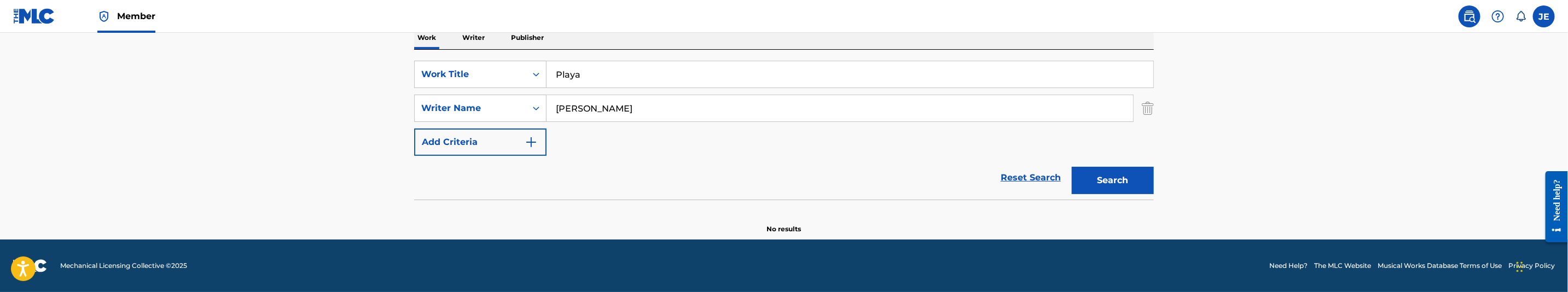
click at [618, 105] on input "Skinner Jawuan" at bounding box center [839, 108] width 586 height 26
paste input "[PERSON_NAME] [PERSON_NAME]"
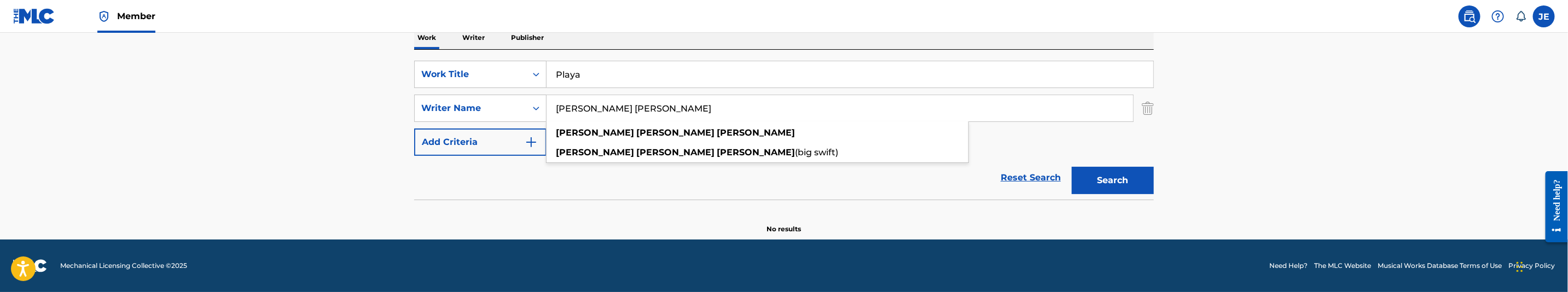
click at [1137, 179] on button "Search" at bounding box center [1113, 180] width 82 height 28
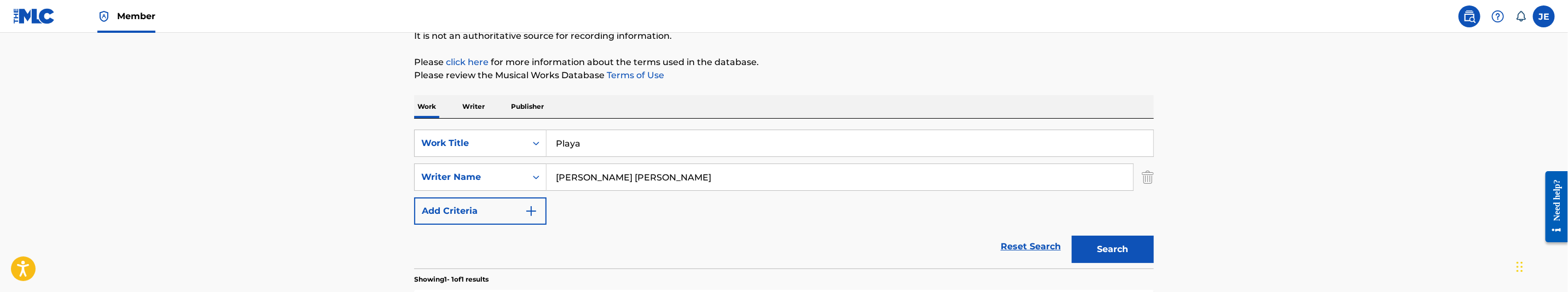
scroll to position [58, 0]
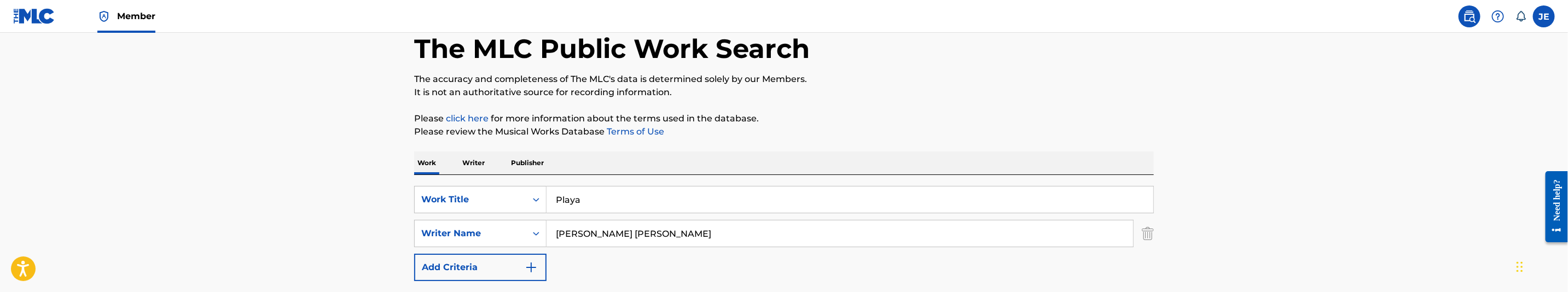
click at [652, 233] on input "[PERSON_NAME] [PERSON_NAME]" at bounding box center [839, 233] width 586 height 26
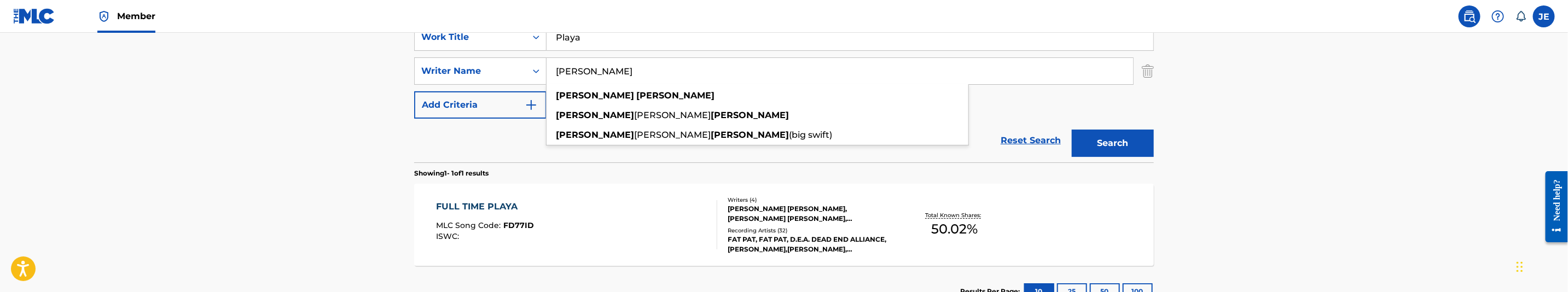
scroll to position [222, 0]
click at [1113, 161] on section "Showing 1 - 1 of 1 results" at bounding box center [784, 169] width 740 height 16
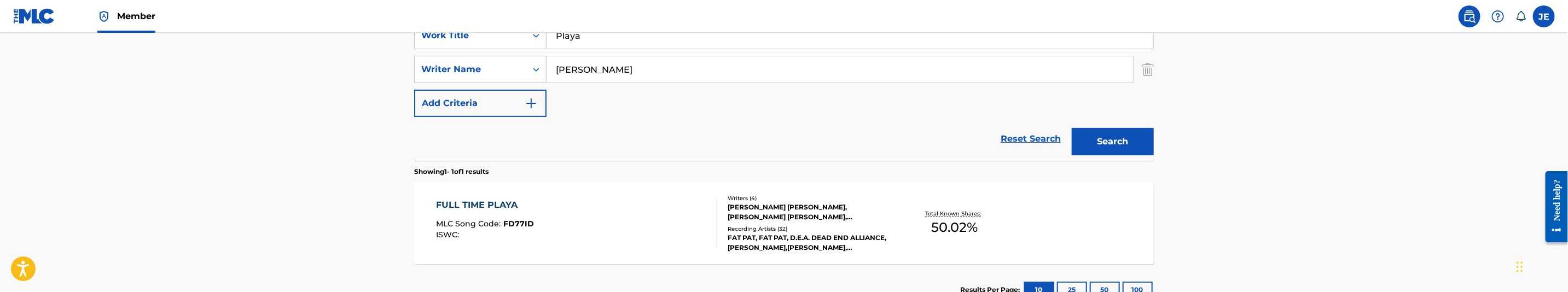
click at [1123, 148] on button "Search" at bounding box center [1113, 141] width 82 height 28
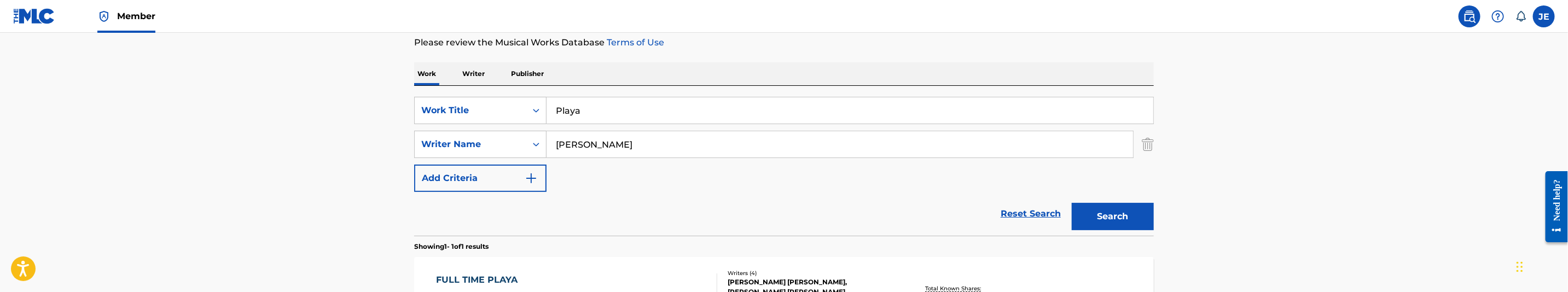
scroll to position [140, 0]
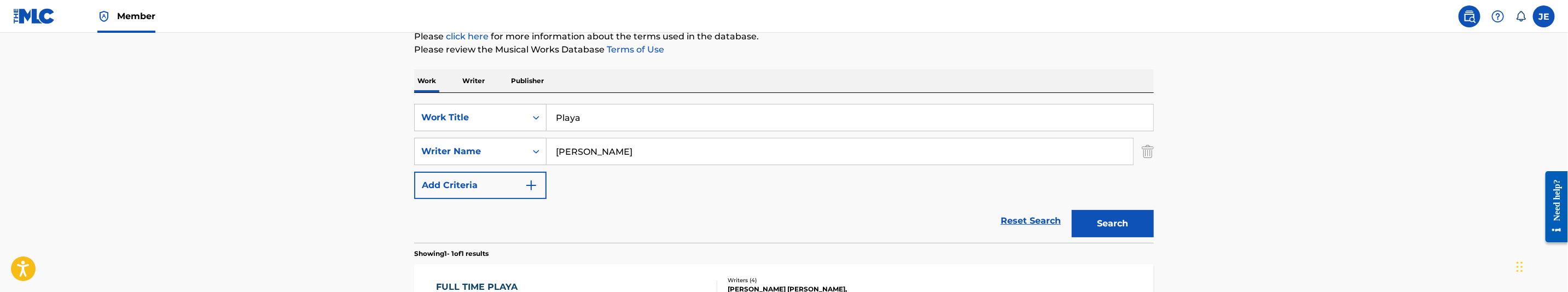
click at [607, 123] on input "Playa" at bounding box center [850, 118] width 607 height 26
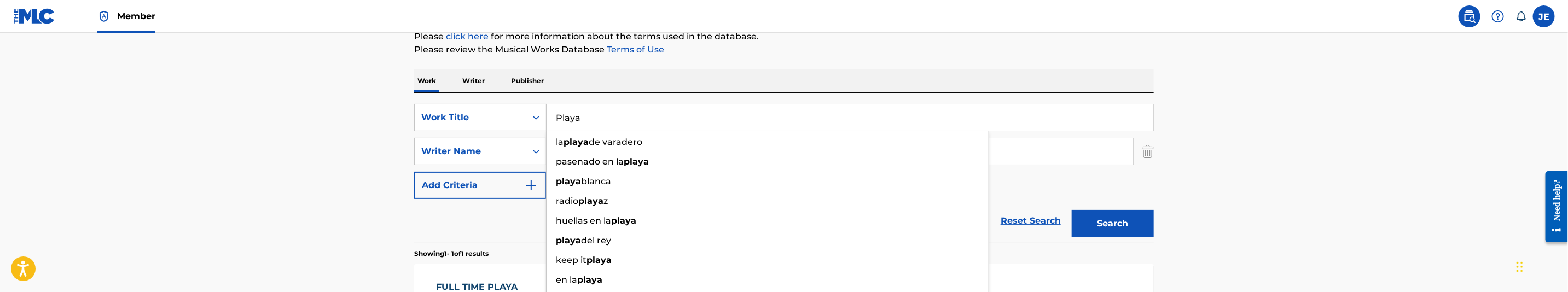
click at [607, 123] on input "Playa" at bounding box center [850, 118] width 607 height 26
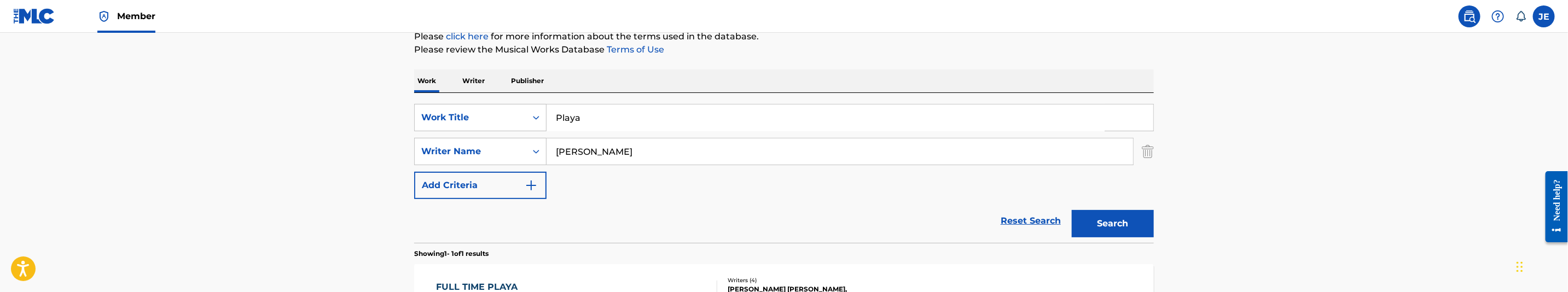
click at [814, 37] on p "Please click here for more information about the terms used in the database." at bounding box center [784, 36] width 740 height 13
click at [595, 151] on input "Catalon Jonathan" at bounding box center [839, 151] width 586 height 26
paste input ""Butler Chad L ""
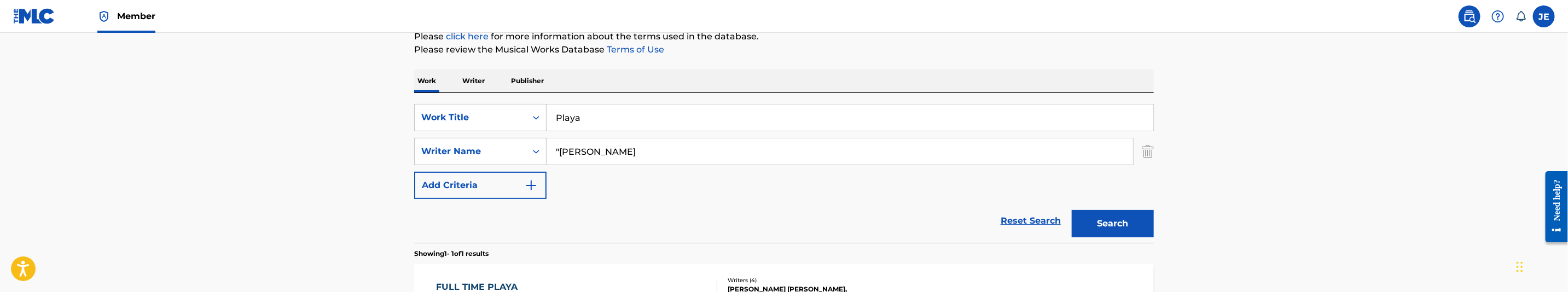
click at [560, 153] on input ""Butler Chad" at bounding box center [839, 151] width 586 height 26
type input "Butler Chad"
click at [1072, 210] on button "Search" at bounding box center [1113, 223] width 82 height 28
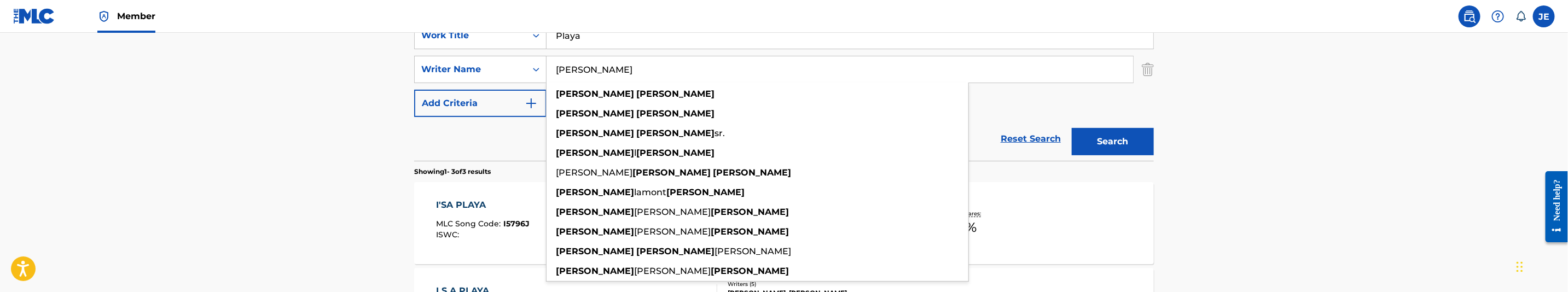
click at [1118, 129] on button "Search" at bounding box center [1113, 141] width 82 height 28
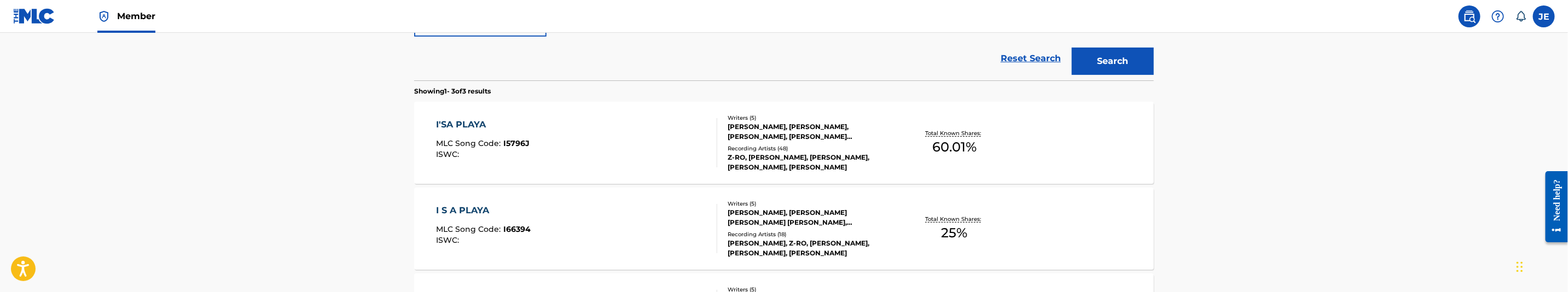
scroll to position [304, 0]
click at [1055, 200] on div "I S A PLAYA MLC Song Code : I66394 ISWC : Writers ( 5 ) CHAD L BUTLER, CARL TER…" at bounding box center [784, 227] width 740 height 82
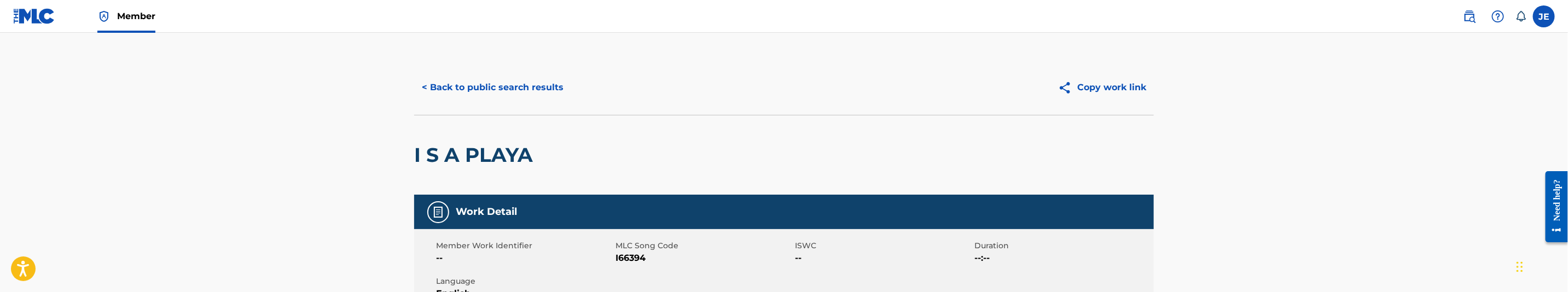
click at [472, 91] on button "< Back to public search results" at bounding box center [493, 88] width 157 height 28
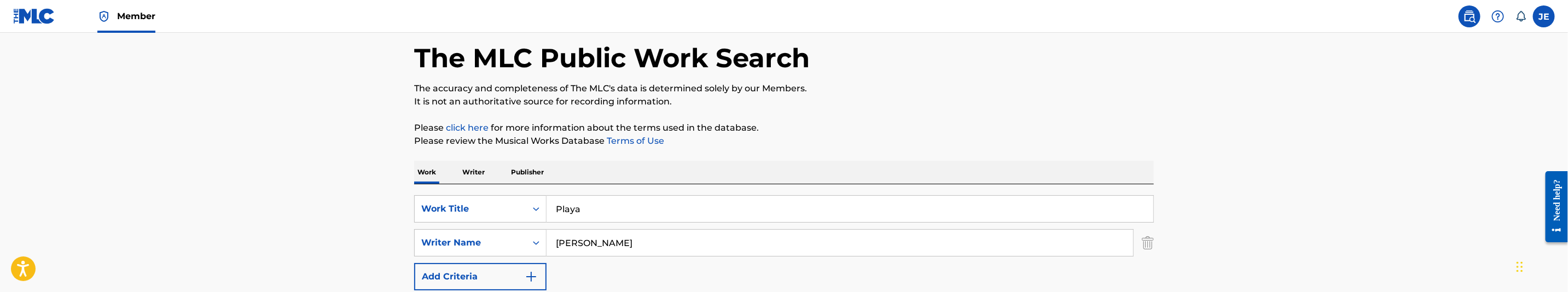
scroll to position [82, 0]
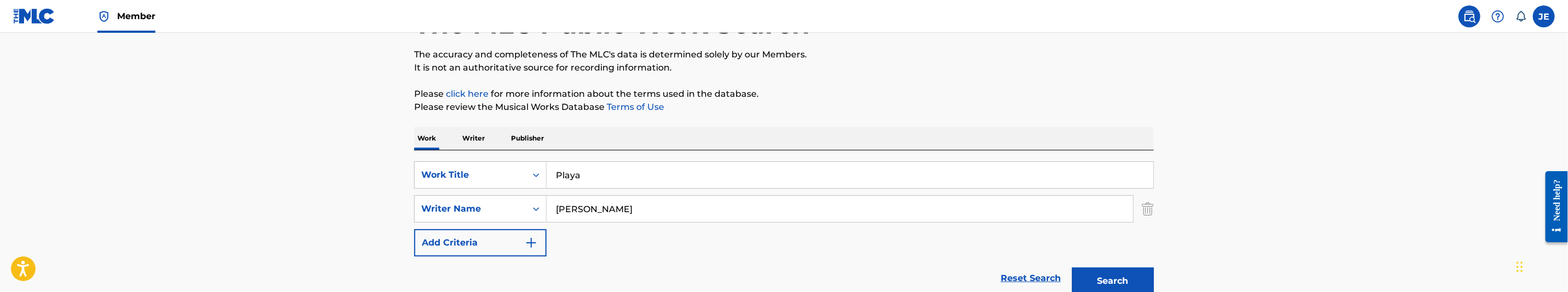
click at [621, 211] on input "Butler Chad" at bounding box center [839, 209] width 586 height 26
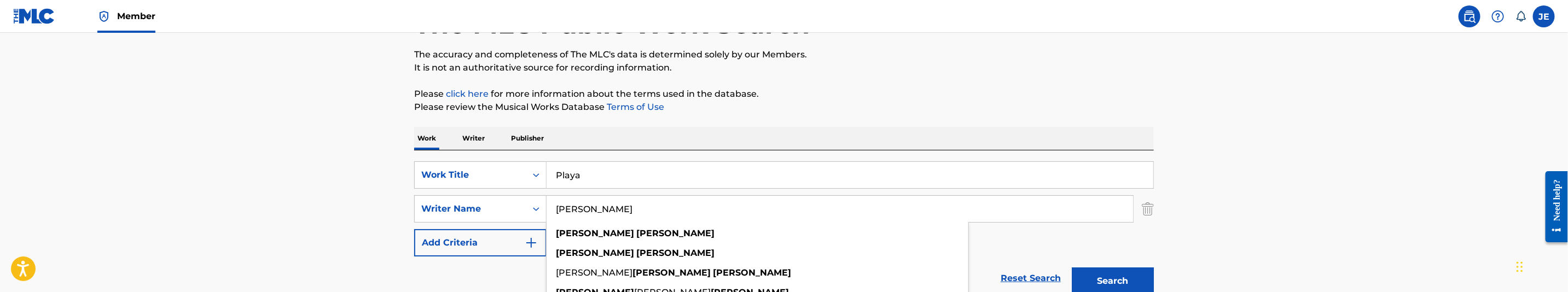
click at [1072, 268] on button "Search" at bounding box center [1113, 281] width 82 height 28
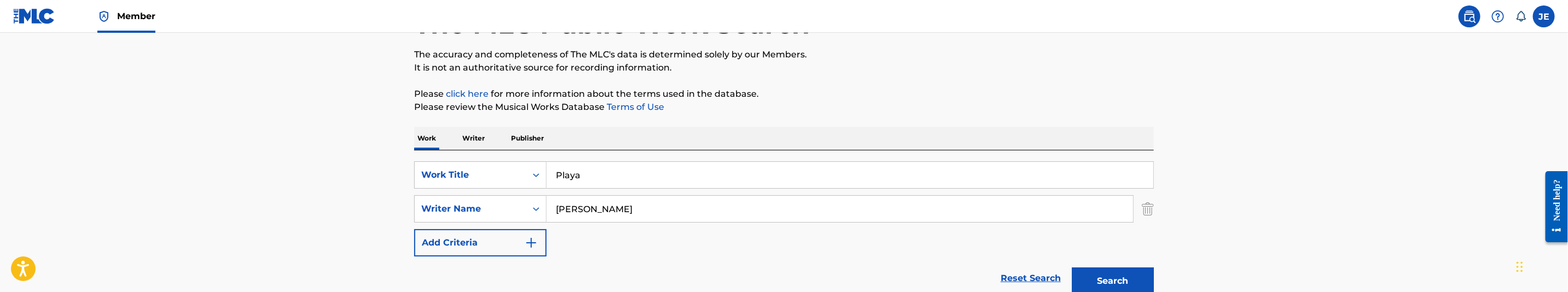
click at [1118, 274] on button "Search" at bounding box center [1113, 281] width 82 height 28
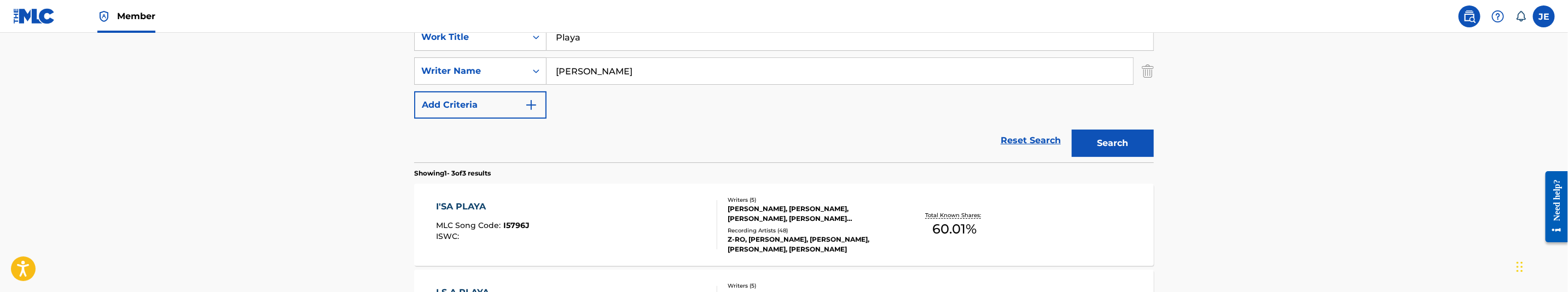
scroll to position [218, 0]
click at [617, 73] on input "Butler Chad L" at bounding box center [839, 72] width 586 height 26
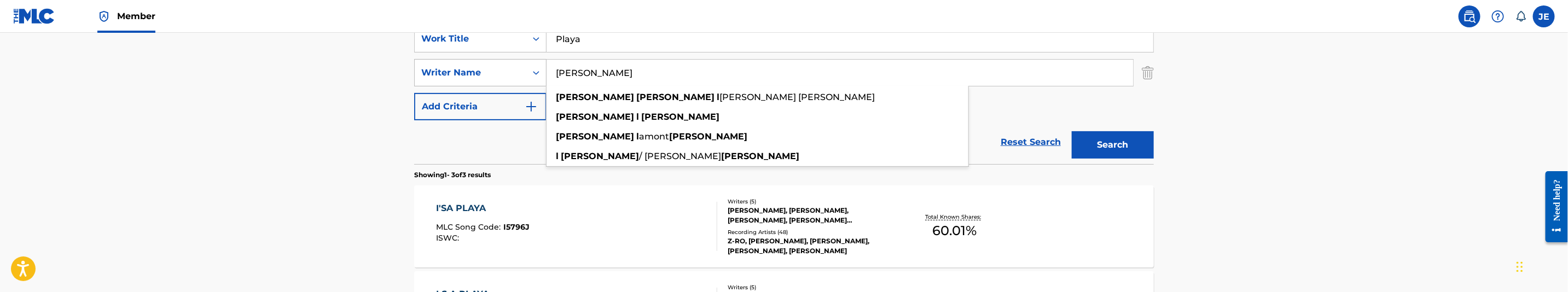
drag, startPoint x: 585, startPoint y: 70, endPoint x: 540, endPoint y: 70, distance: 45.0
click at [540, 70] on div "SearchWithCriteria21fd68df-59b5-4f87-ac6d-2d2984d9ceef Writer Name Butler Chad …" at bounding box center [784, 72] width 740 height 28
click at [612, 78] on input "Chad L" at bounding box center [839, 72] width 586 height 26
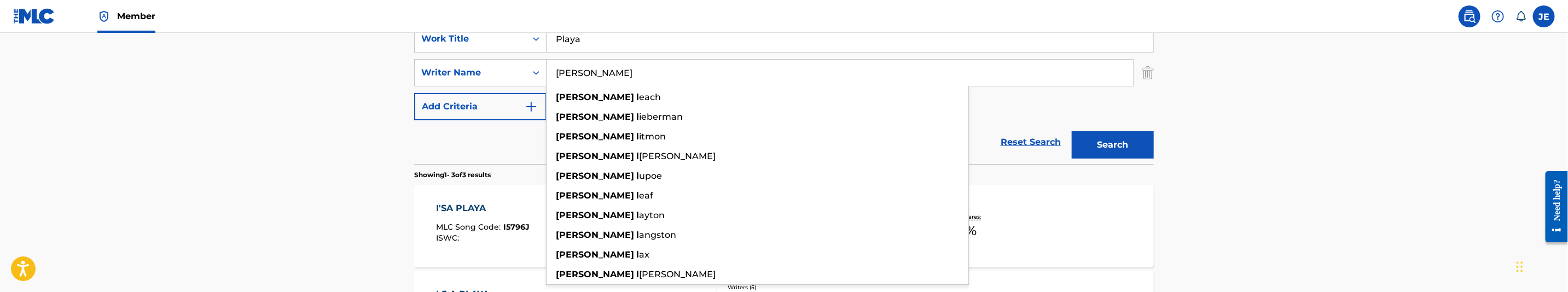
paste input "Butler"
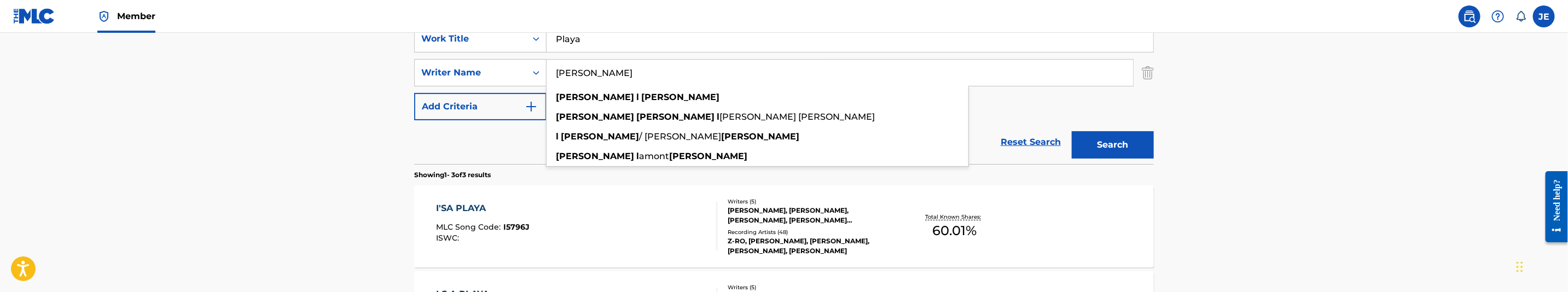
type input "Chad L Butler"
click at [1072, 131] on button "Search" at bounding box center [1113, 144] width 82 height 28
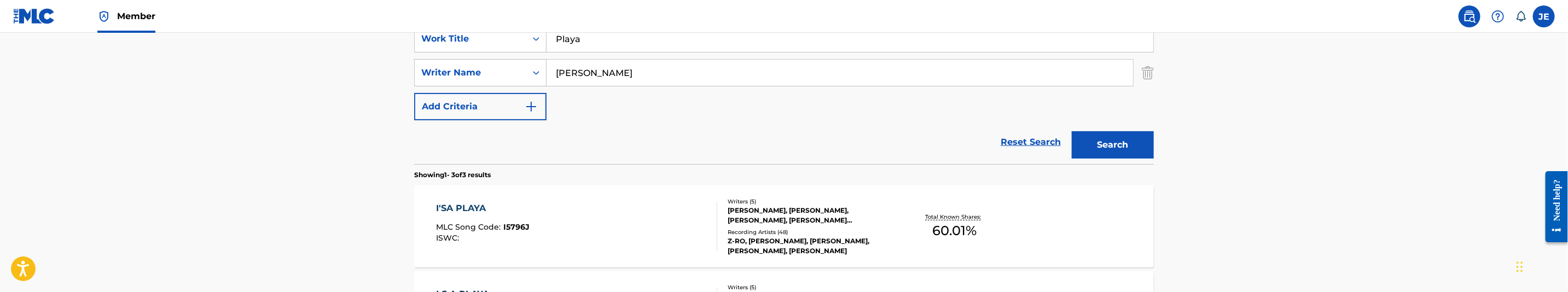
click at [1115, 143] on button "Search" at bounding box center [1113, 144] width 82 height 28
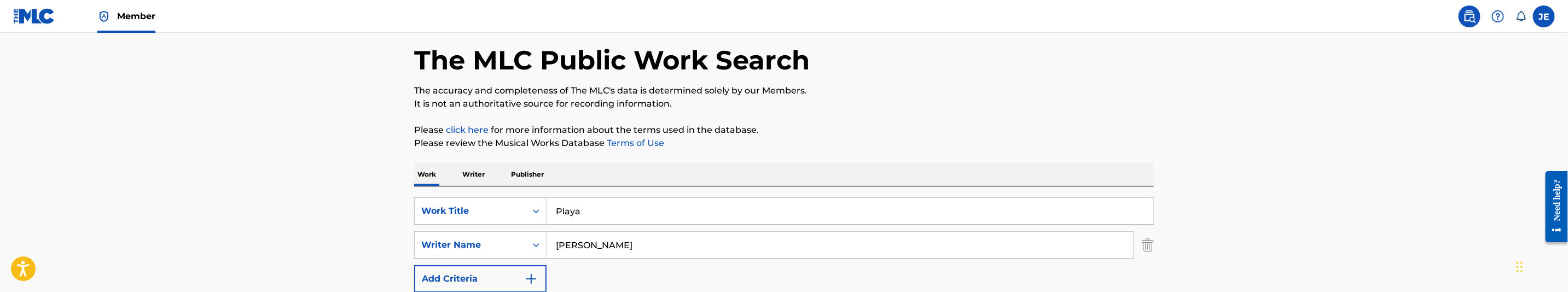
scroll to position [82, 0]
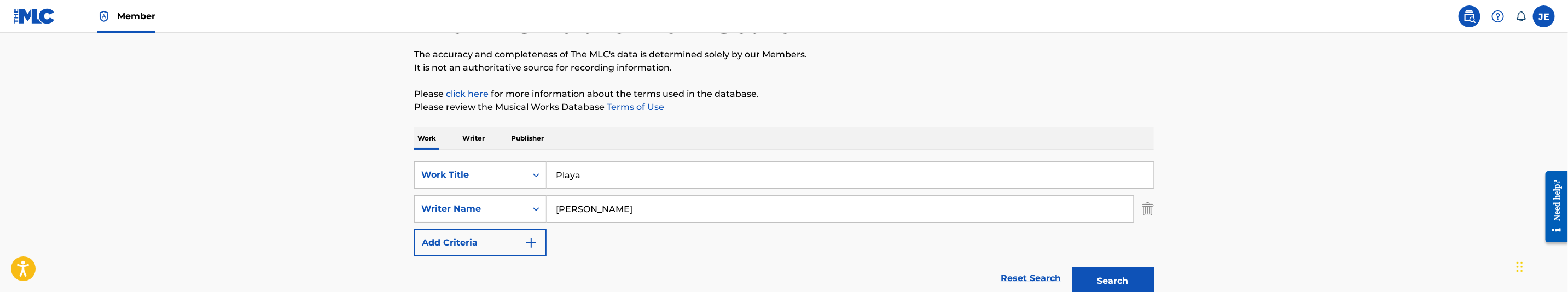
click at [593, 173] on input "Playa" at bounding box center [850, 174] width 607 height 26
paste input "er S Life"
click at [661, 176] on input "Player S Life" at bounding box center [850, 174] width 607 height 26
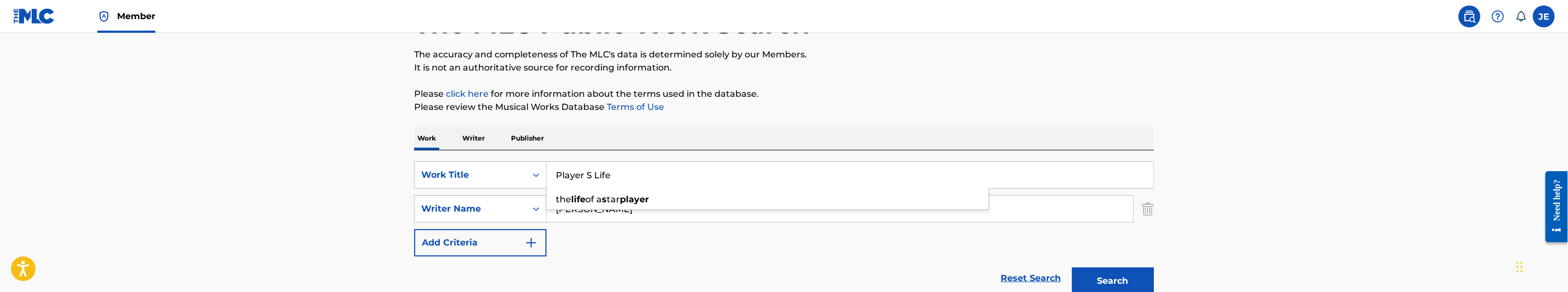
click at [661, 176] on input "Player S Life" at bounding box center [850, 174] width 607 height 26
paste input "'s"
type input "Player's Life"
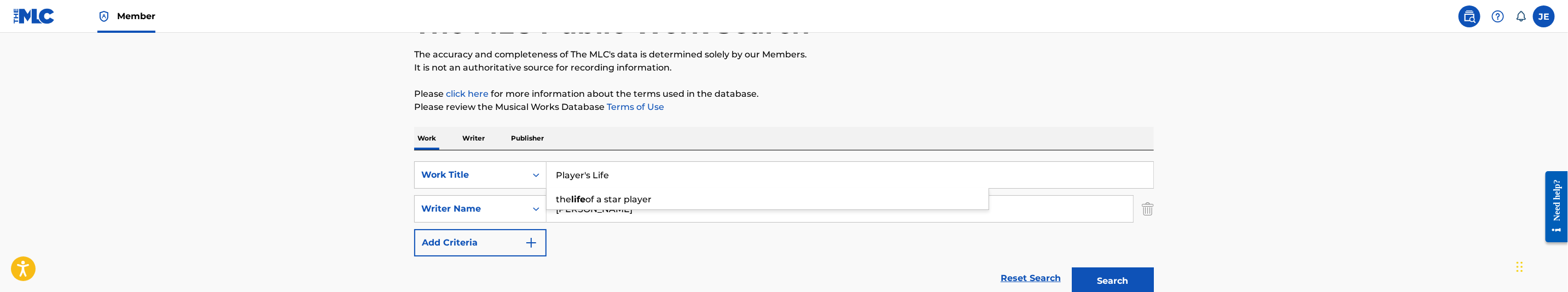
click at [670, 217] on input "Chad L Butler" at bounding box center [839, 209] width 586 height 26
paste input ""Randolph Marvin ""
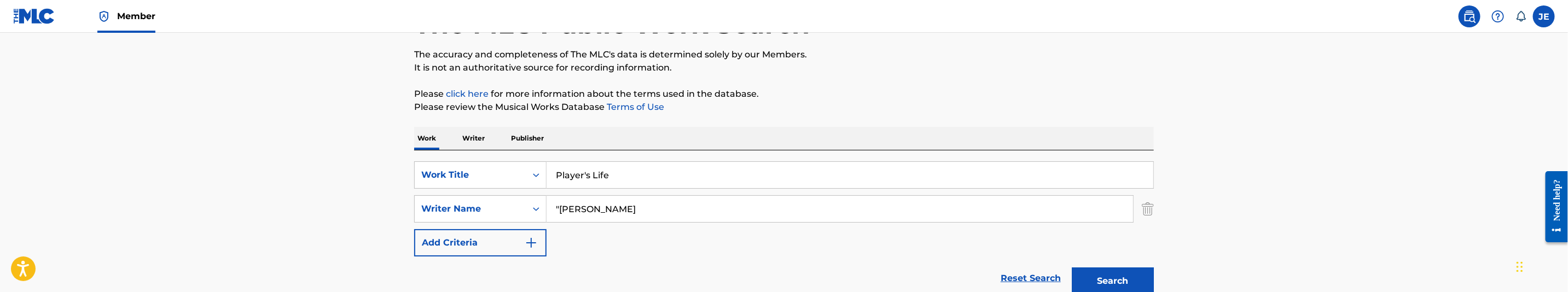
click at [562, 202] on input ""Randolph Marvin" at bounding box center [839, 209] width 586 height 26
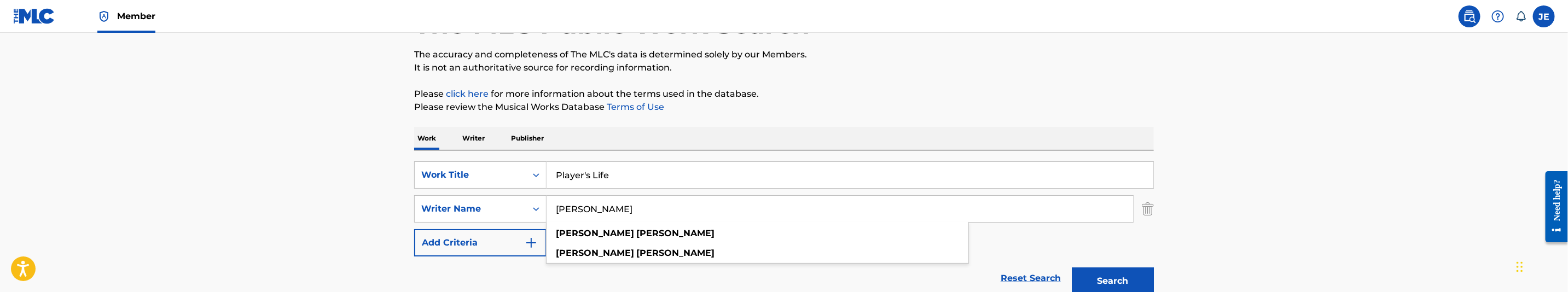
click at [1127, 281] on button "Search" at bounding box center [1113, 281] width 82 height 28
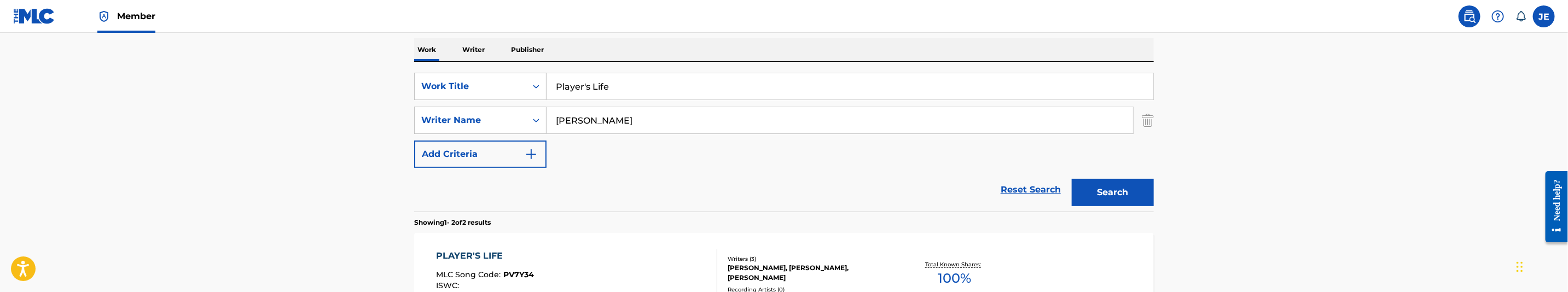
scroll to position [164, 0]
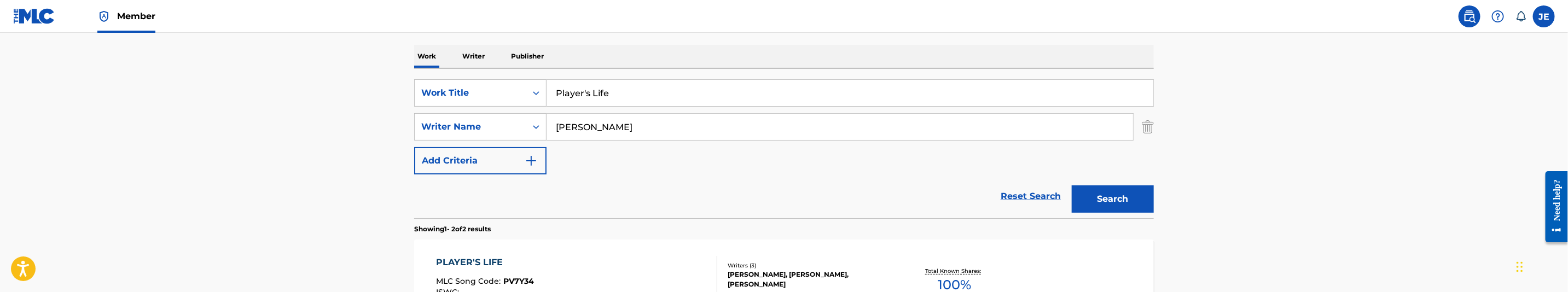
click at [645, 133] on input "Randolph Marvin" at bounding box center [839, 127] width 586 height 26
paste input ""Barard Dewayne ""
click at [561, 129] on input ""Barard Dewayne" at bounding box center [839, 127] width 586 height 26
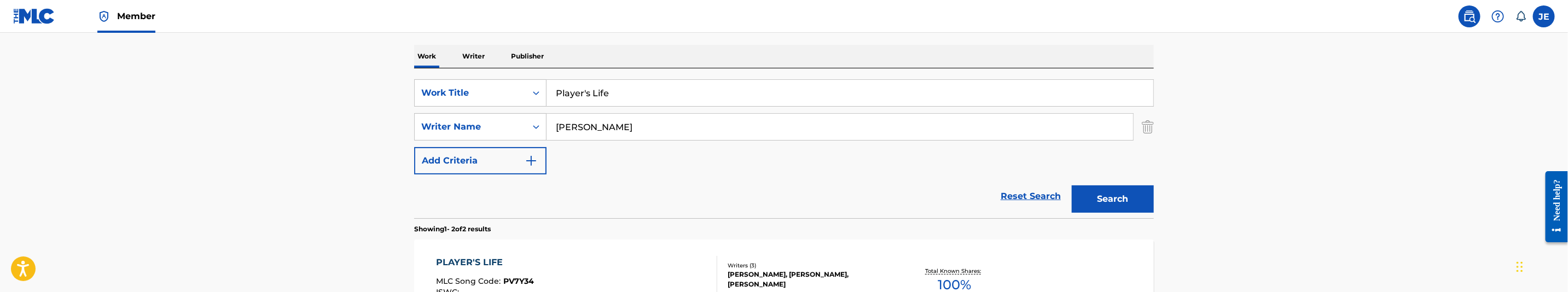
click at [1072, 185] on button "Search" at bounding box center [1113, 199] width 82 height 28
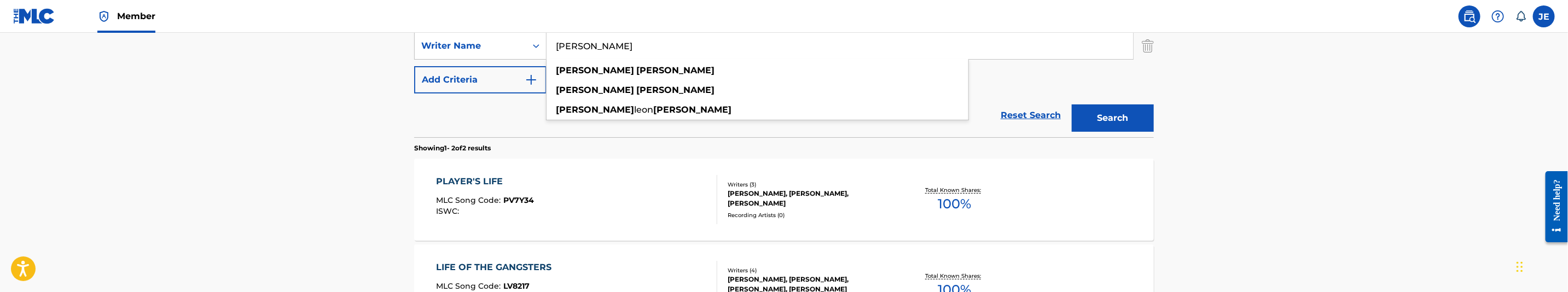
scroll to position [246, 0]
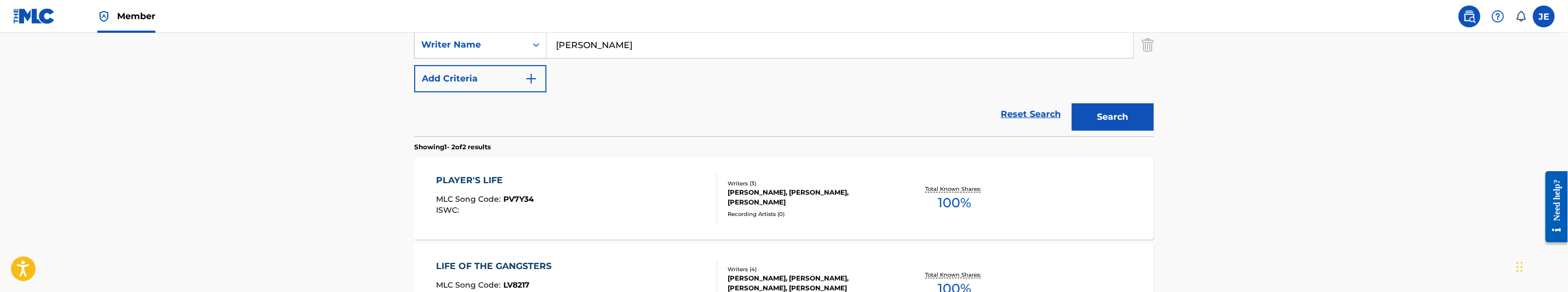
click at [639, 53] on input "Barard Dewayne" at bounding box center [839, 45] width 586 height 26
paste input "[PERSON_NAME] [PERSON_NAME]"
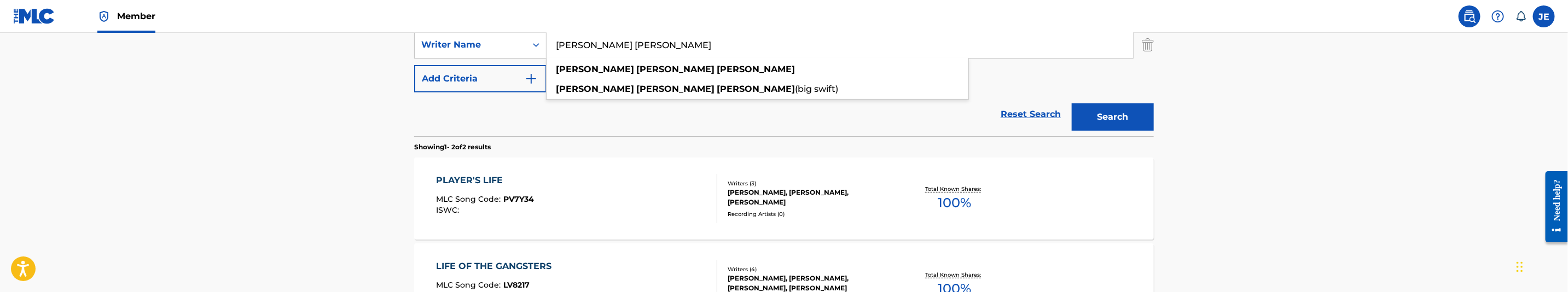
type input "[PERSON_NAME] [PERSON_NAME]"
click at [1134, 118] on button "Search" at bounding box center [1113, 117] width 82 height 28
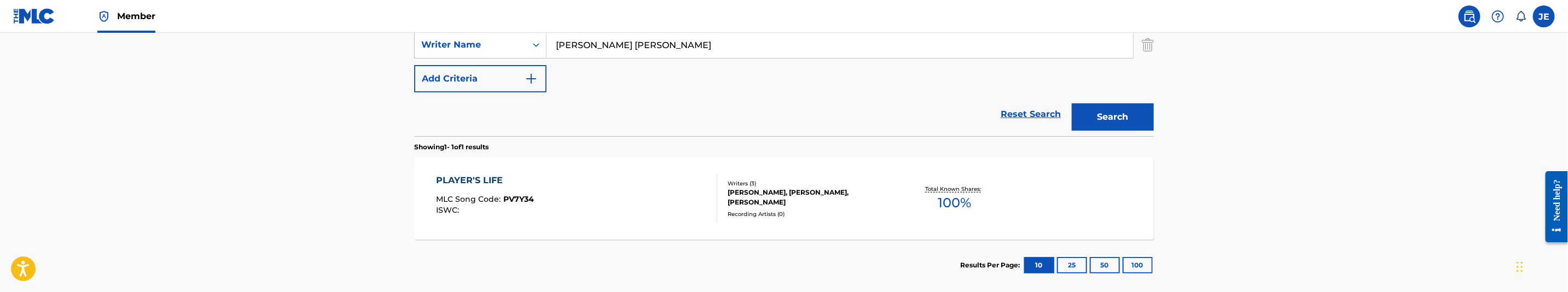
click at [621, 215] on div "PLAYER'S LIFE MLC Song Code : PV7Y34 ISWC :" at bounding box center [577, 198] width 281 height 49
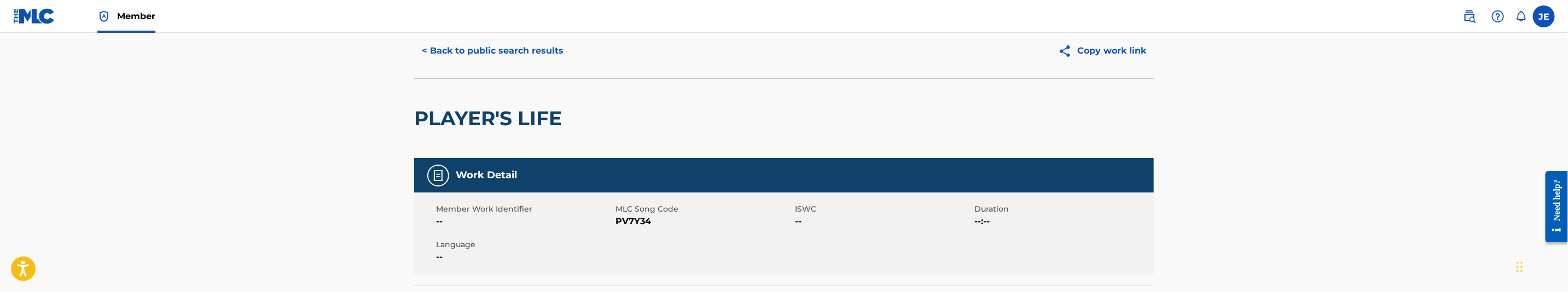
scroll to position [82, 0]
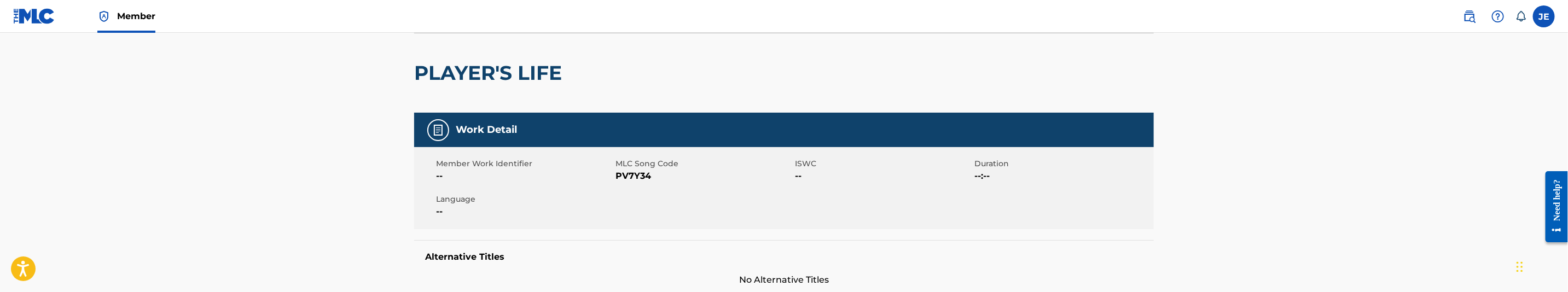
click at [637, 177] on span "PV7Y34" at bounding box center [704, 176] width 176 height 13
copy span "PV7Y34"
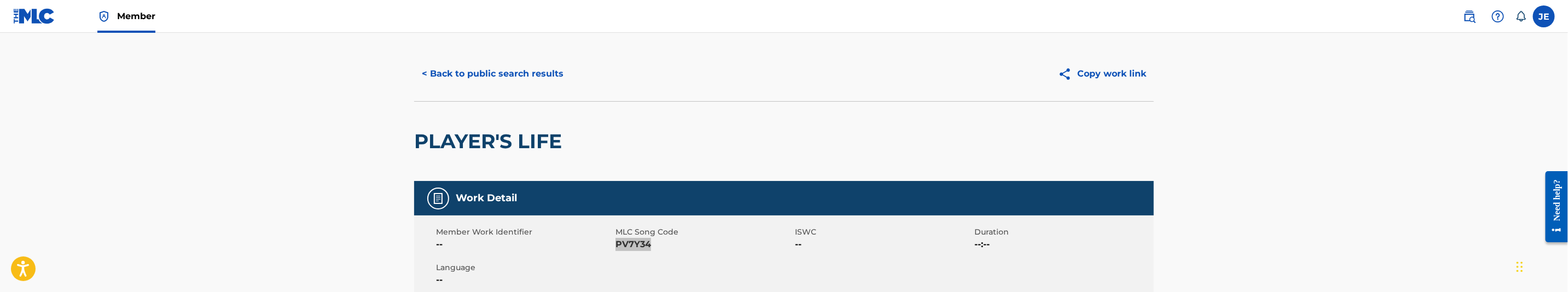
scroll to position [0, 0]
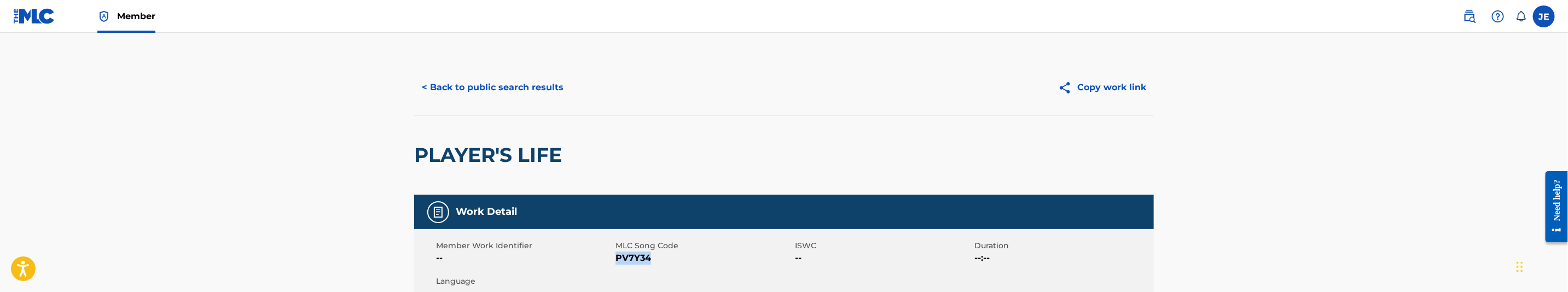
click at [513, 79] on button "< Back to public search results" at bounding box center [493, 88] width 157 height 28
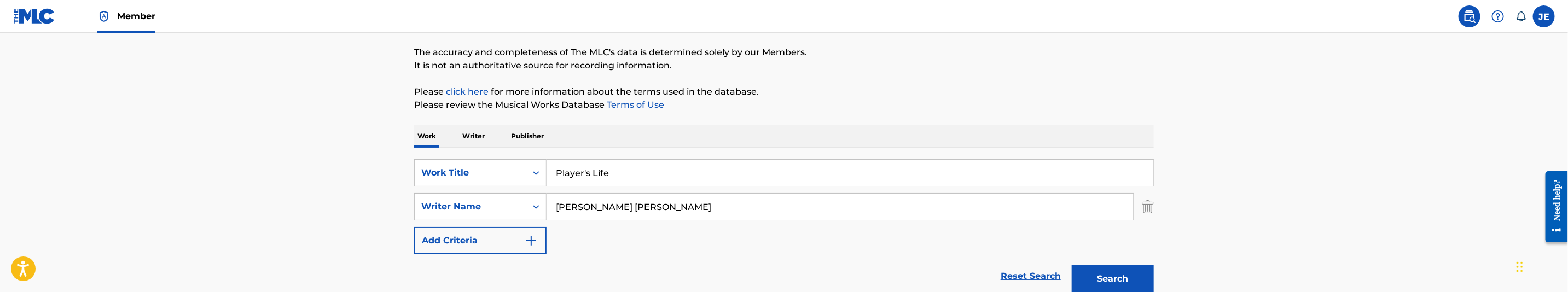
scroll to position [77, 0]
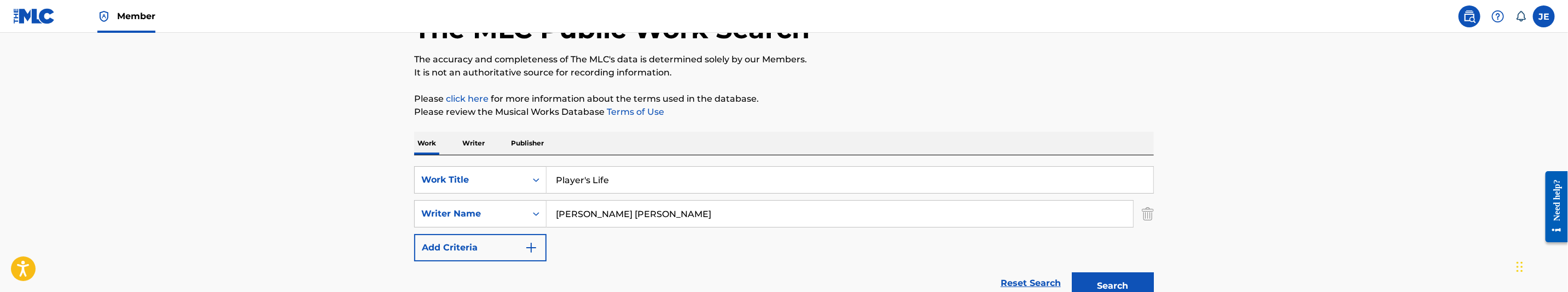
click at [585, 172] on input "Player's Life" at bounding box center [850, 179] width 607 height 26
paste input "sychflow"
type input "Psychflow"
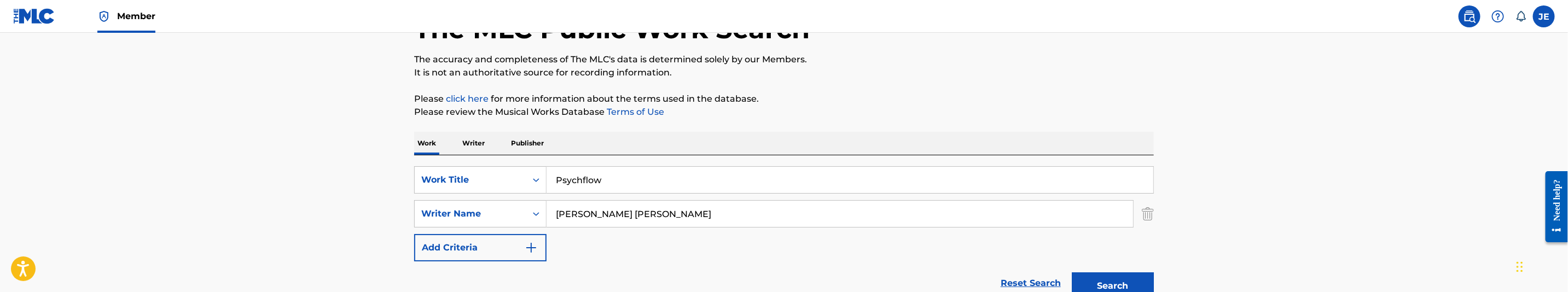
click at [632, 215] on input "[PERSON_NAME] [PERSON_NAME]" at bounding box center [839, 214] width 586 height 26
paste input ""Williams Rowdy ""
click at [560, 214] on input ""Williams Rowdy" at bounding box center [839, 214] width 586 height 26
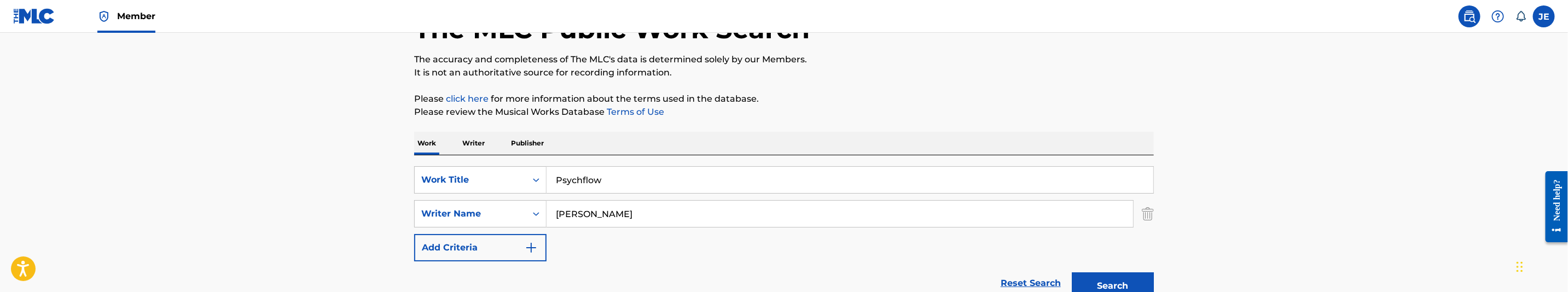
click at [1127, 283] on button "Search" at bounding box center [1113, 286] width 82 height 28
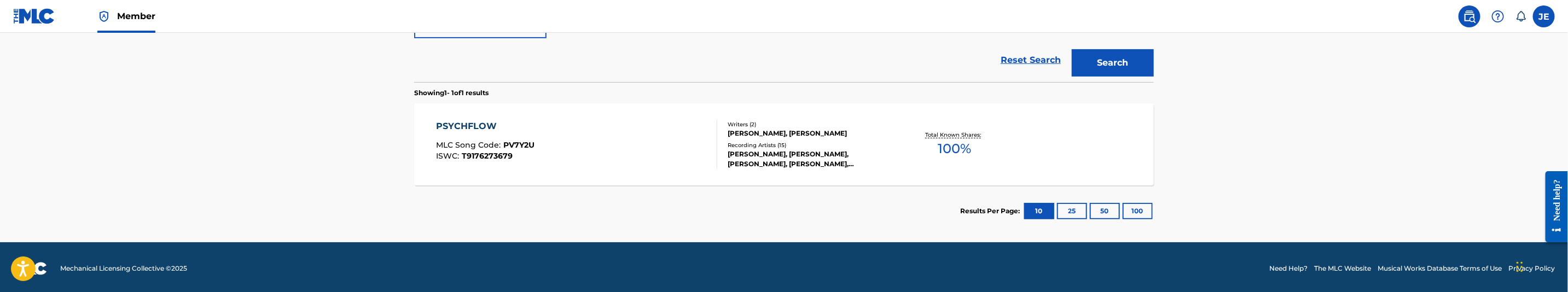
scroll to position [218, 0]
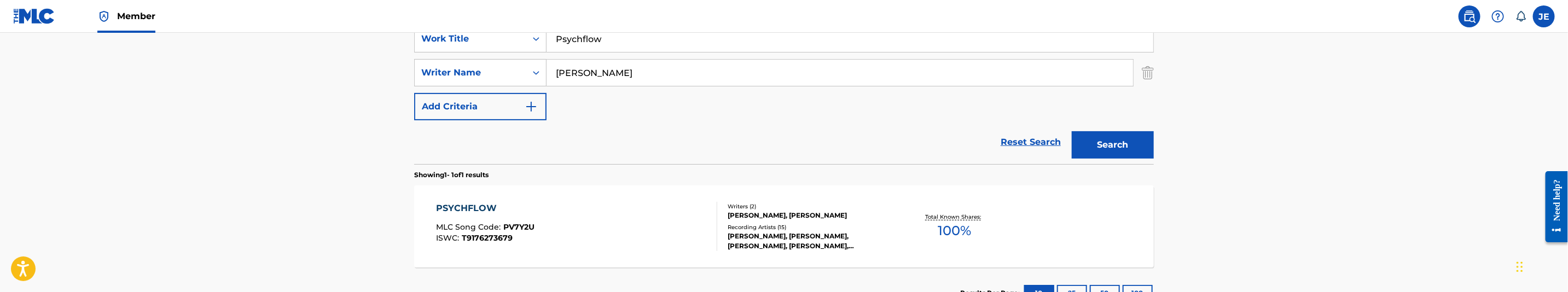
click at [615, 80] on input "Williams Rowdy" at bounding box center [839, 72] width 586 height 26
paste input "[PERSON_NAME] [PERSON_NAME]"
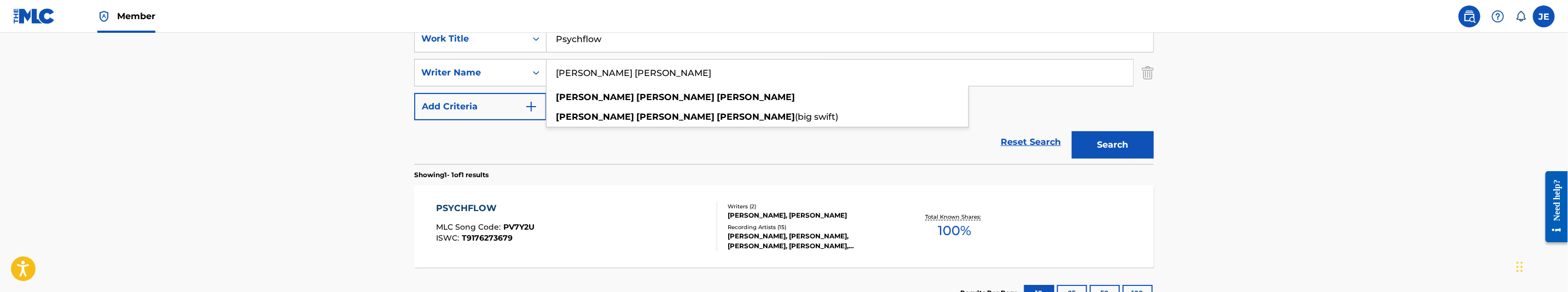
type input "[PERSON_NAME] [PERSON_NAME]"
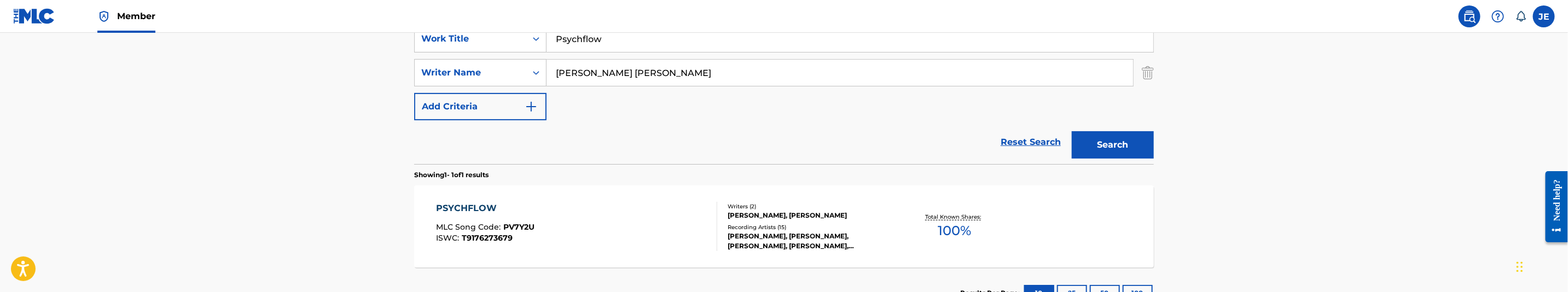
click at [1110, 137] on button "Search" at bounding box center [1113, 144] width 82 height 28
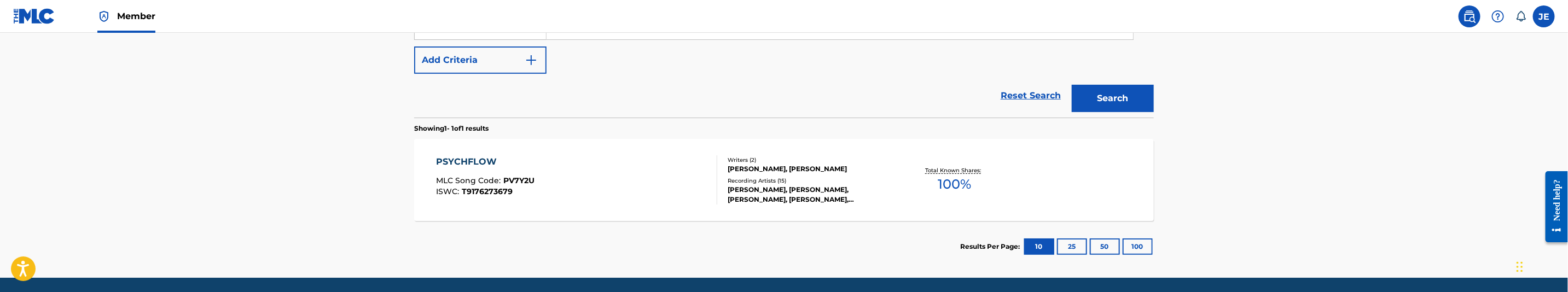
scroll to position [300, 0]
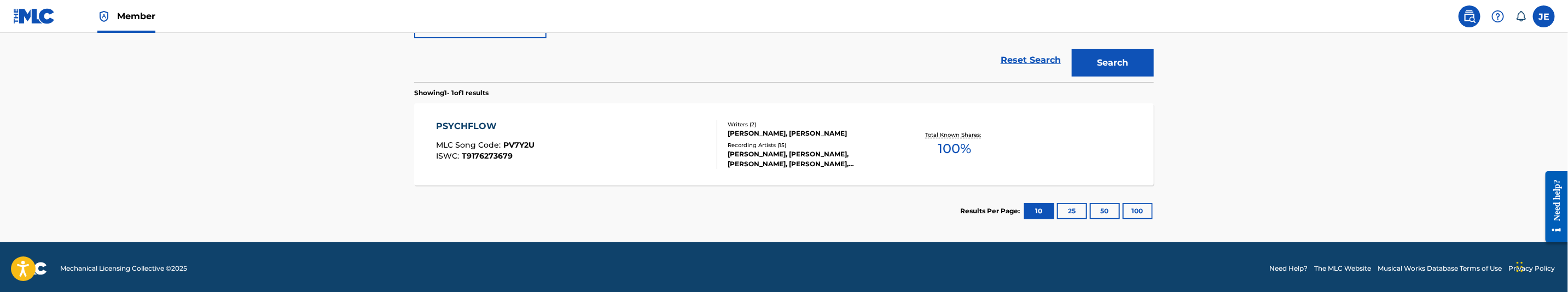
click at [608, 179] on div "PSYCHFLOW MLC Song Code : PV7Y2U ISWC : T9176273679 Writers ( 2 ) ROWDY WILLIAM…" at bounding box center [784, 144] width 740 height 82
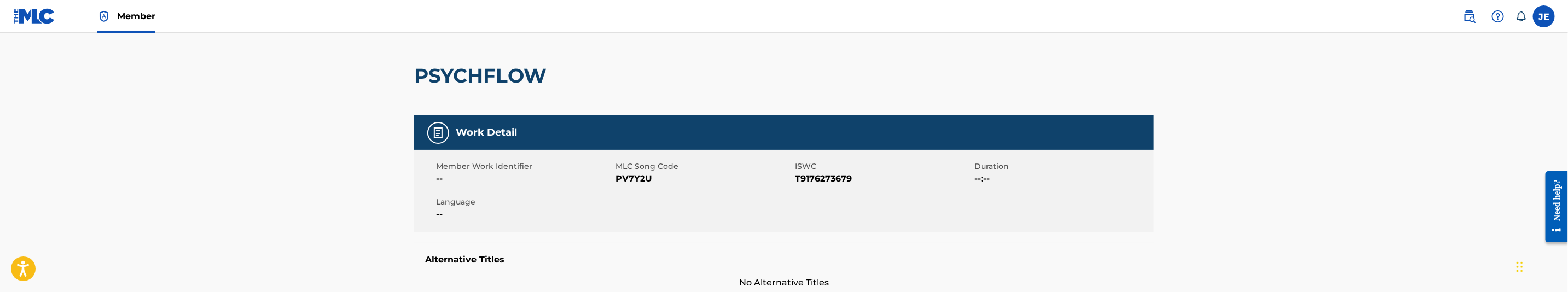
scroll to position [82, 0]
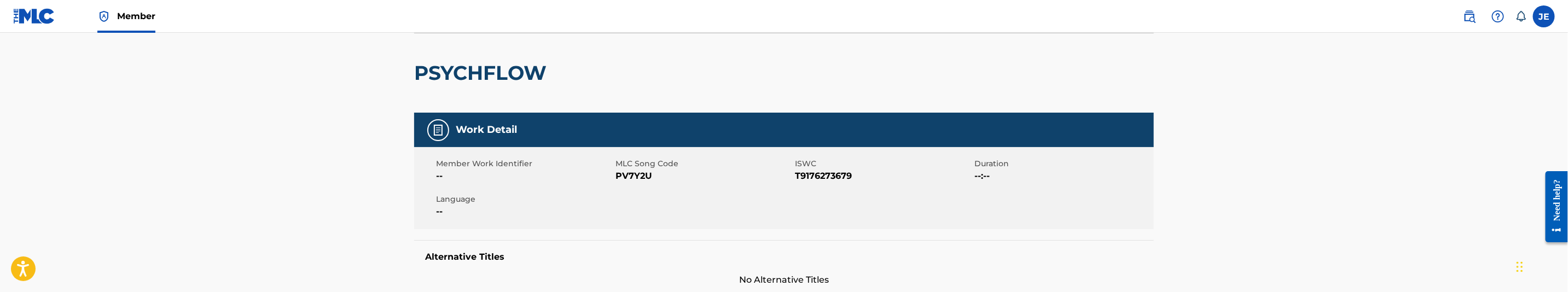
click at [647, 176] on span "PV7Y2U" at bounding box center [704, 176] width 176 height 13
copy span "PV7Y2U"
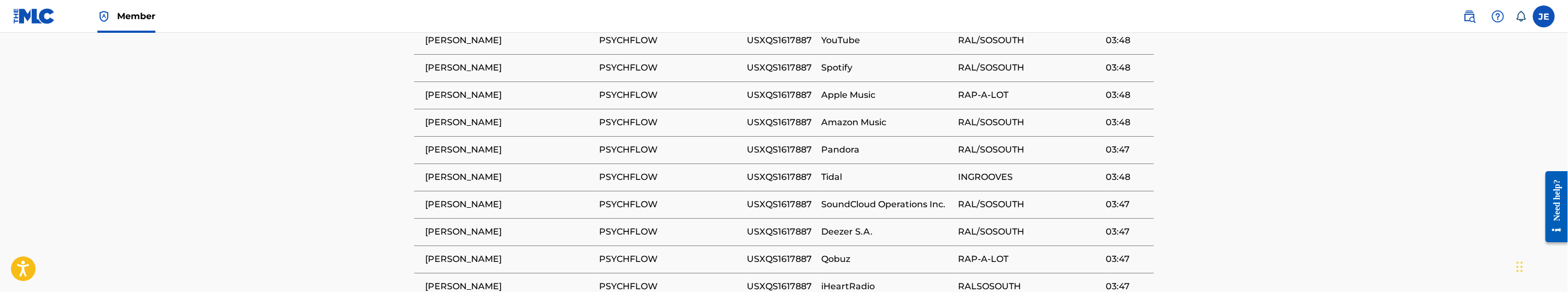
scroll to position [984, 0]
click at [779, 69] on span "USXQS1617887" at bounding box center [781, 62] width 69 height 13
copy span "USXQS1617887"
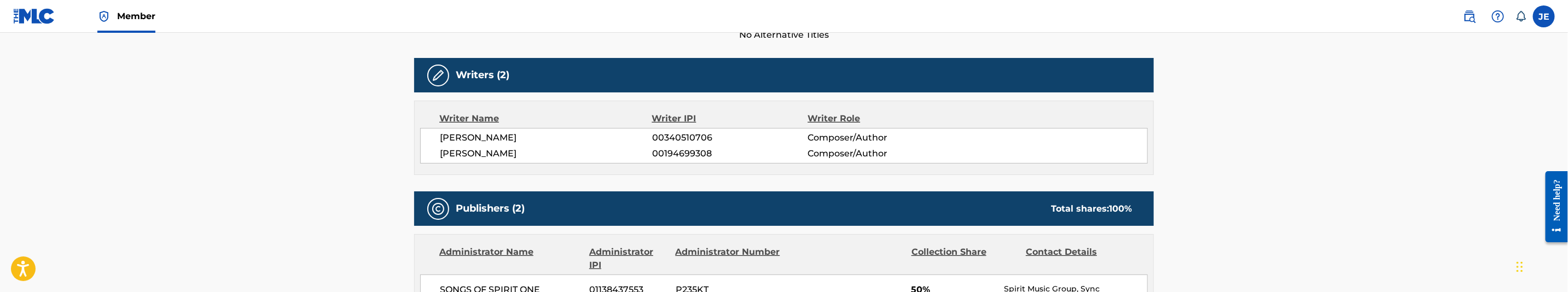
scroll to position [0, 0]
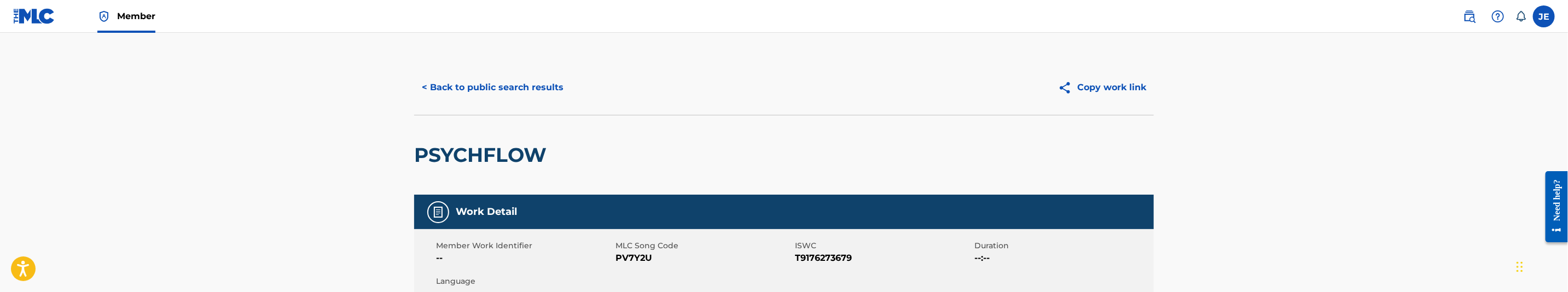
click at [517, 97] on button "< Back to public search results" at bounding box center [493, 88] width 157 height 28
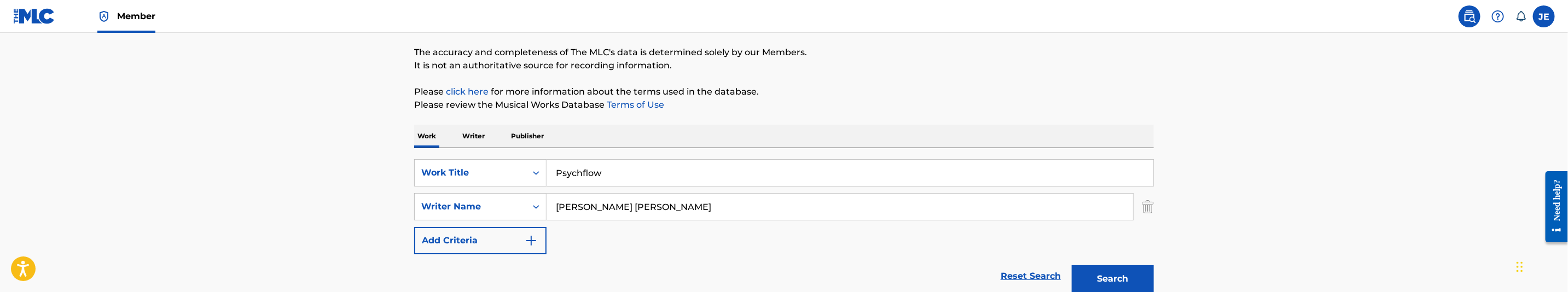
scroll to position [77, 0]
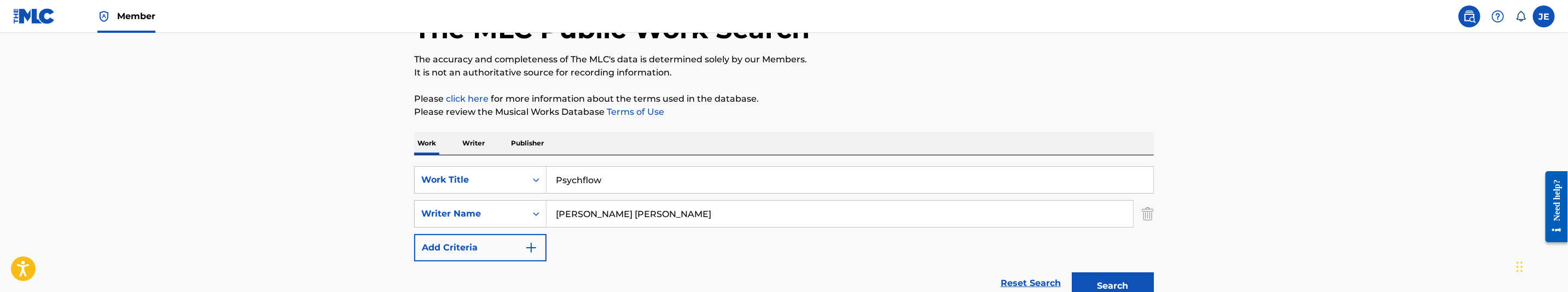
click at [600, 155] on div "SearchWithCriteria9241d6fc-089a-4eb6-bb98-709185fc8938 Work Title Psychflow Sea…" at bounding box center [784, 230] width 740 height 150
click at [605, 176] on input "Psychflow" at bounding box center [850, 179] width 607 height 26
paste input "Rep Yo City"
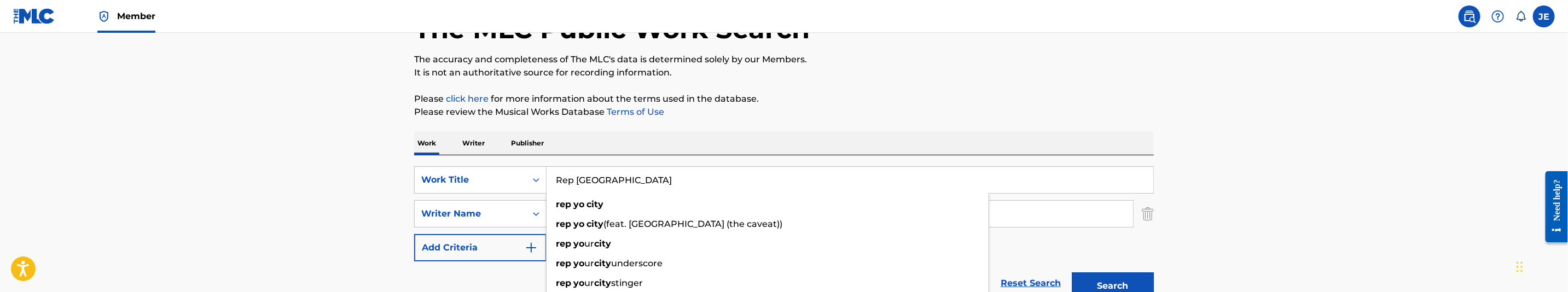
type input "Rep Yo City"
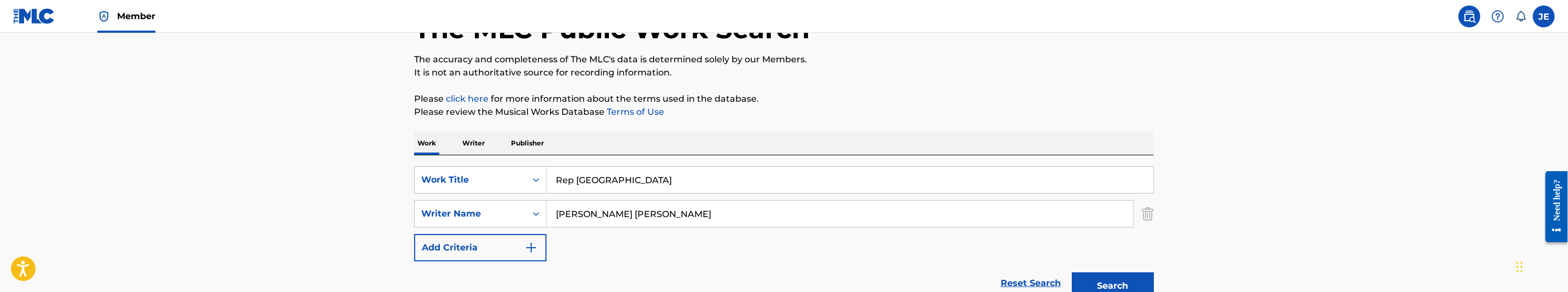
click at [675, 214] on input "[PERSON_NAME] [PERSON_NAME]" at bounding box center [839, 214] width 586 height 26
paste input ""Williams Lamar Dwayne ""
click at [559, 211] on input ""Williams Lamar Dwayne" at bounding box center [839, 214] width 586 height 26
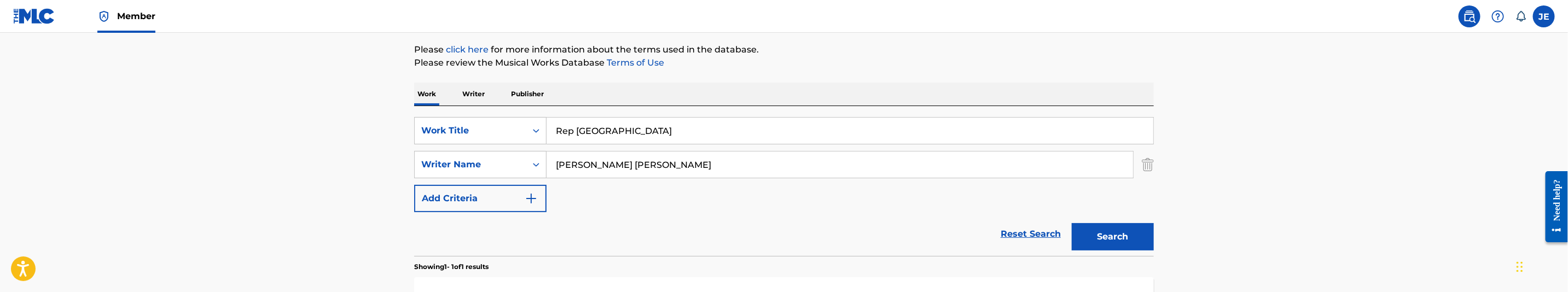
scroll to position [159, 0]
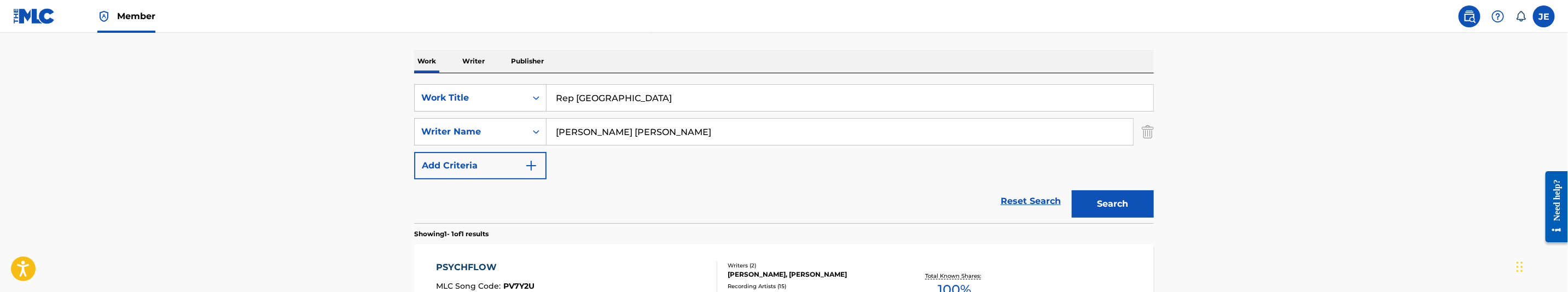
click at [1117, 214] on button "Search" at bounding box center [1113, 204] width 82 height 28
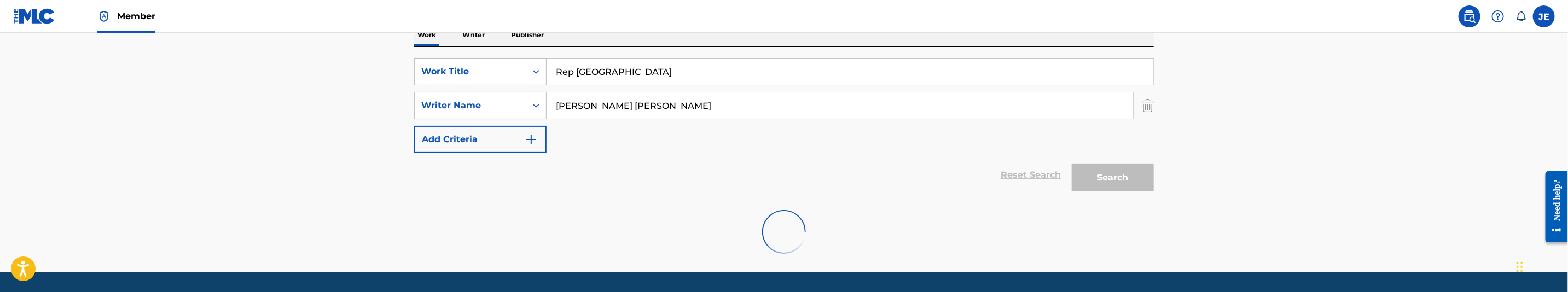
scroll to position [182, 0]
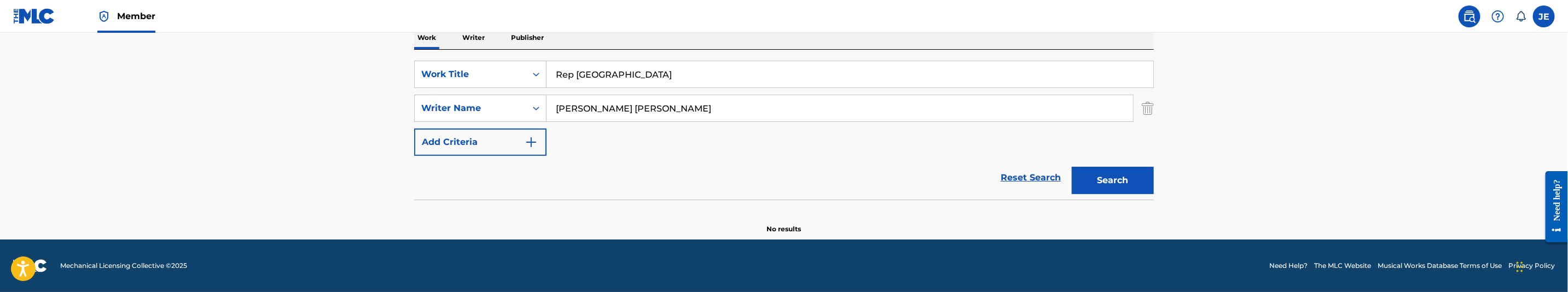
click at [651, 105] on input "Williams Lamar Dwayne" at bounding box center [839, 108] width 586 height 26
click at [1072, 167] on button "Search" at bounding box center [1113, 180] width 82 height 28
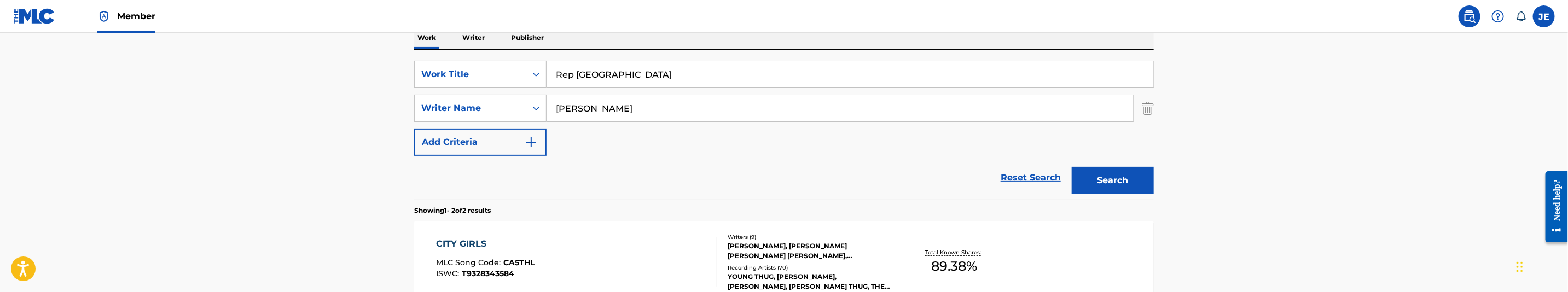
click at [1120, 171] on button "Search" at bounding box center [1113, 180] width 82 height 28
click at [673, 100] on input "Williams Lamar" at bounding box center [839, 108] width 586 height 26
paste input "[PERSON_NAME] [PERSON_NAME]"
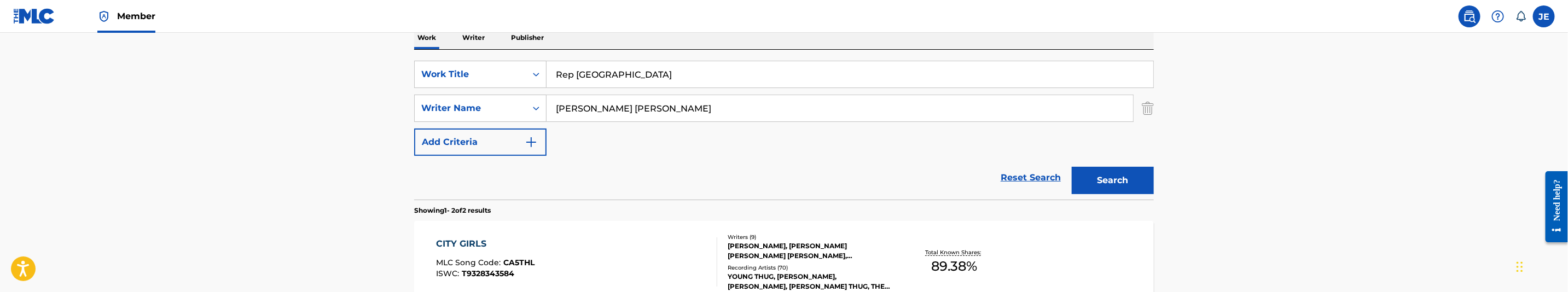
click at [1072, 167] on button "Search" at bounding box center [1113, 180] width 82 height 28
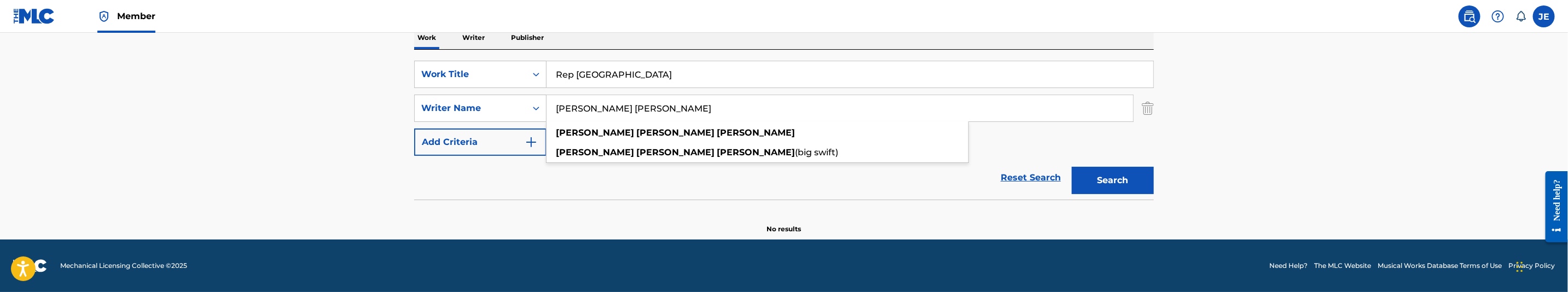
click at [1132, 177] on button "Search" at bounding box center [1113, 180] width 82 height 28
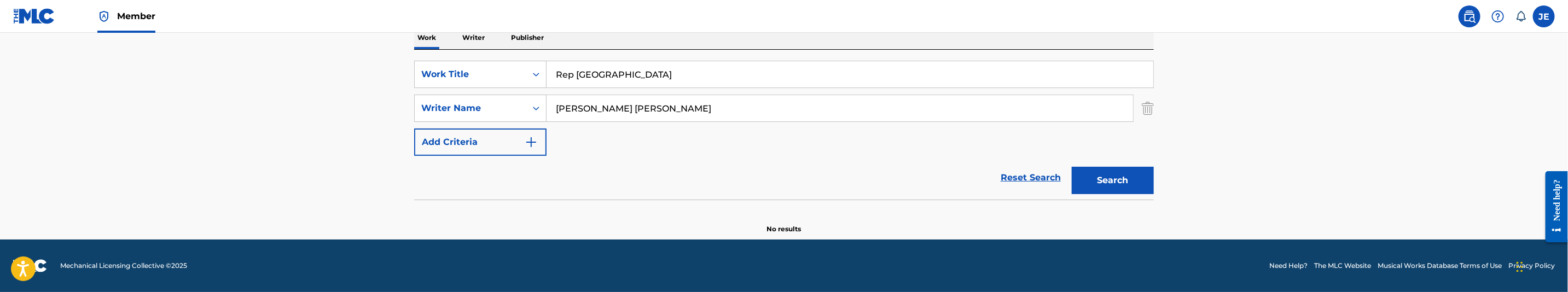
click at [655, 113] on input "[PERSON_NAME] [PERSON_NAME]" at bounding box center [839, 108] width 586 height 26
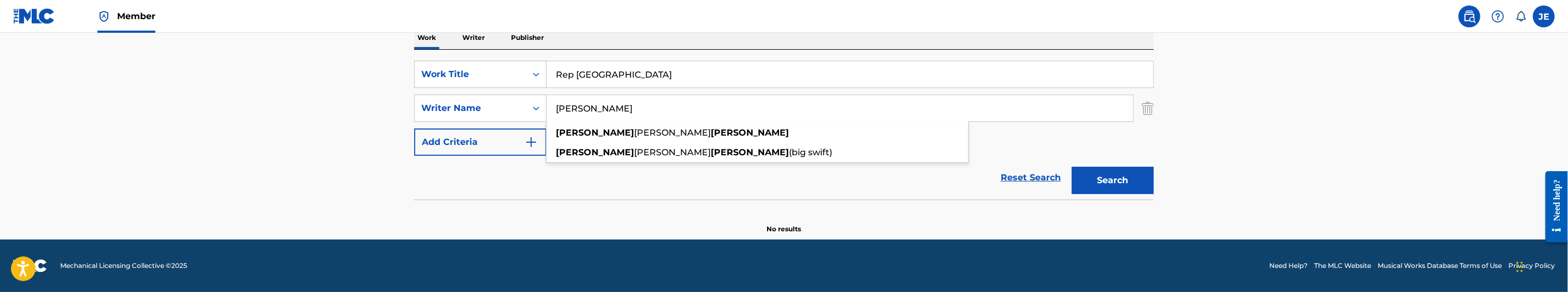
type input "Catalon Jonathan"
click at [1072, 167] on button "Search" at bounding box center [1113, 180] width 82 height 28
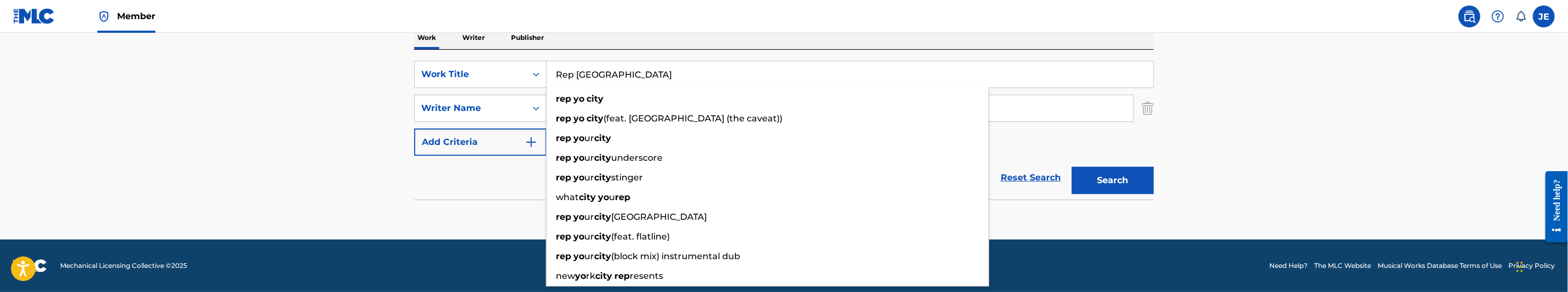
click at [636, 69] on input "Rep Yo City" at bounding box center [850, 74] width 607 height 26
paste input "Ride Wit Us Remix"
click at [636, 69] on input "Rep Yo Ride Wit Us Remix" at bounding box center [850, 74] width 607 height 26
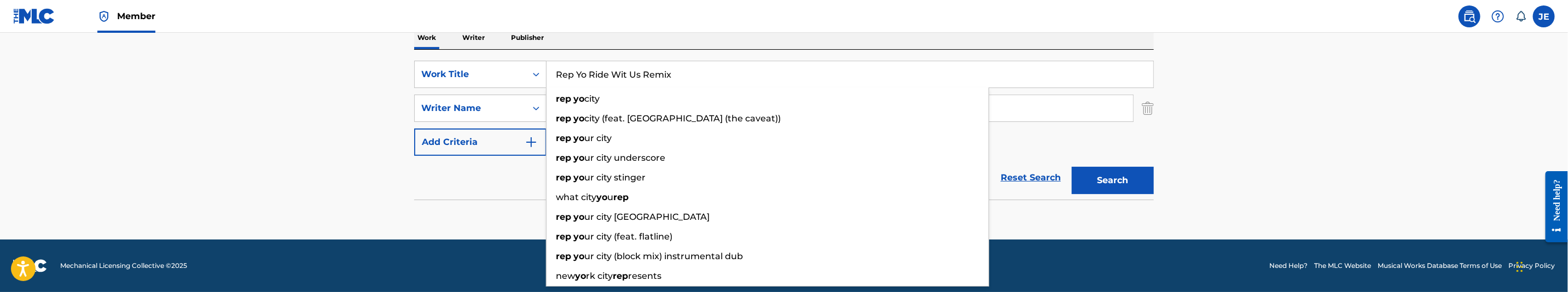
click at [636, 69] on input "Rep Yo Ride Wit Us Remix" at bounding box center [850, 74] width 607 height 26
paste input "Search Form"
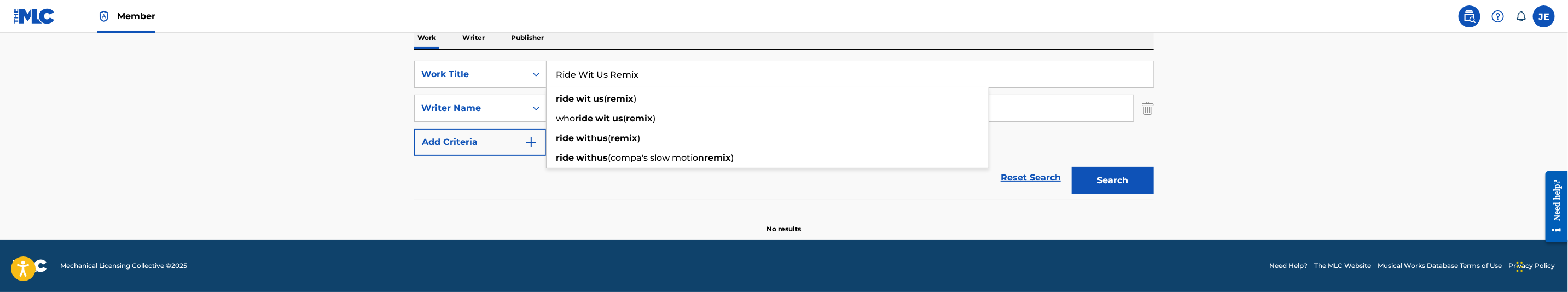
type input "Ride Wit Us Remix"
click at [642, 109] on input "Catalon Jonathan" at bounding box center [839, 108] width 586 height 26
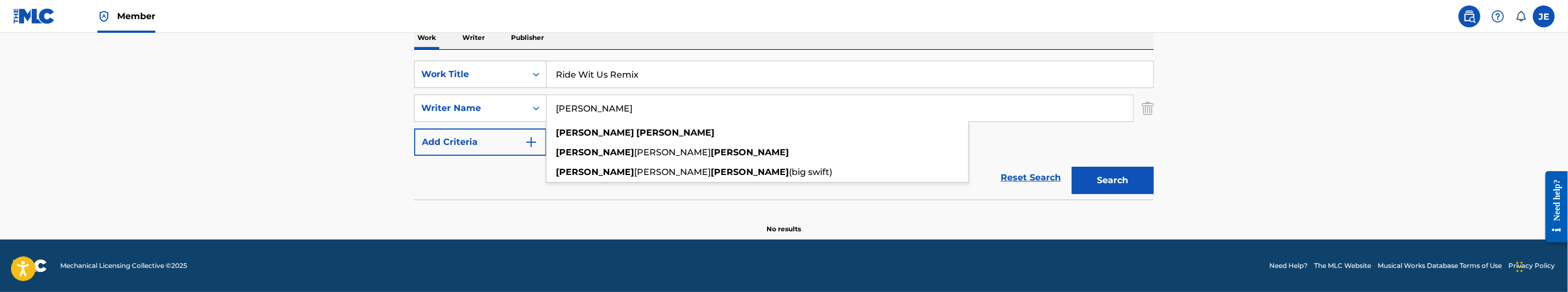
click at [642, 108] on input "Catalon Jonathan" at bounding box center [839, 108] width 586 height 26
paste input ""Freeman Bernard James ""
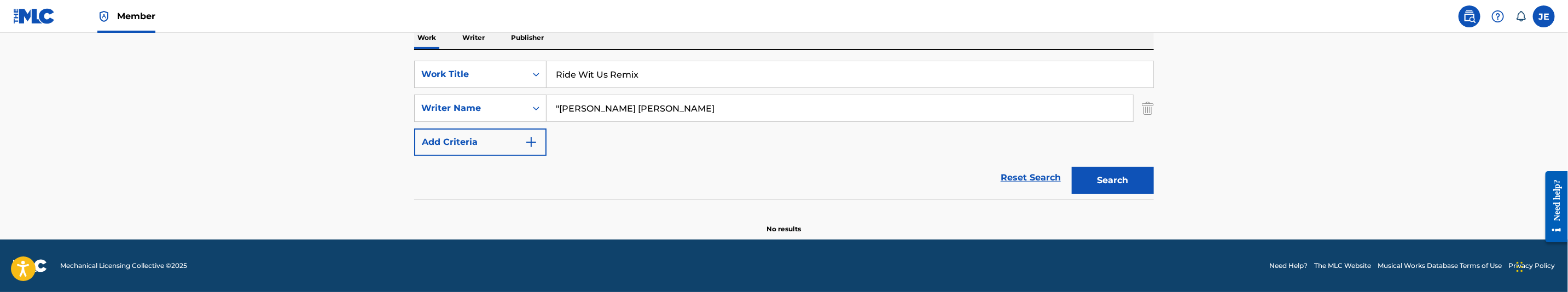
click at [563, 110] on input ""Freeman Bernard James" at bounding box center [839, 108] width 586 height 26
click at [1072, 167] on button "Search" at bounding box center [1113, 180] width 82 height 28
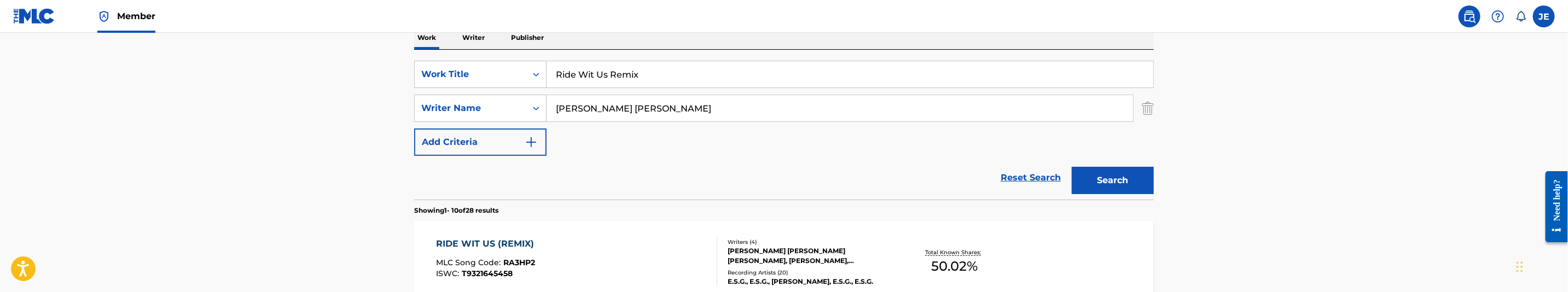
click at [667, 110] on input "Freeman Bernard James" at bounding box center [839, 108] width 586 height 26
paste input ""Seriki Hakeem T ""
click at [558, 111] on input ""Seriki Hakeem T" at bounding box center [839, 108] width 586 height 26
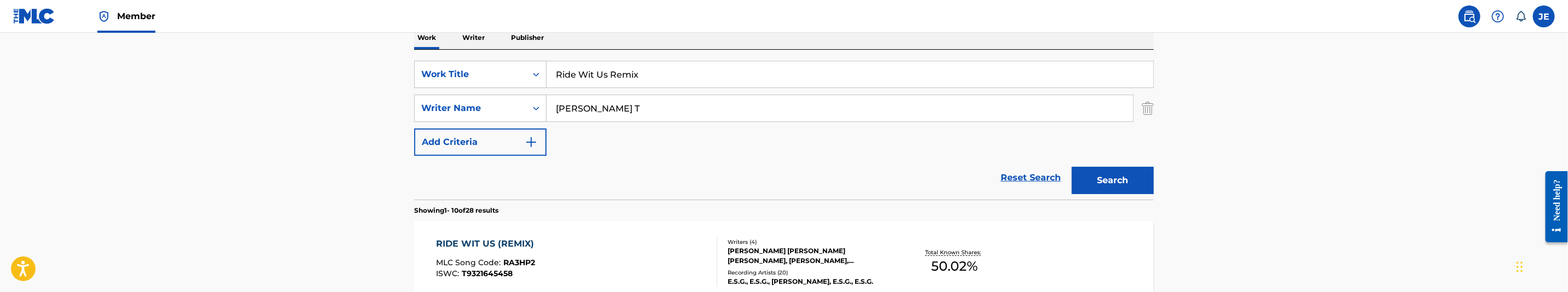
type input "Seriki Hakeem T"
click at [1057, 172] on link "Reset Search" at bounding box center [1031, 178] width 71 height 24
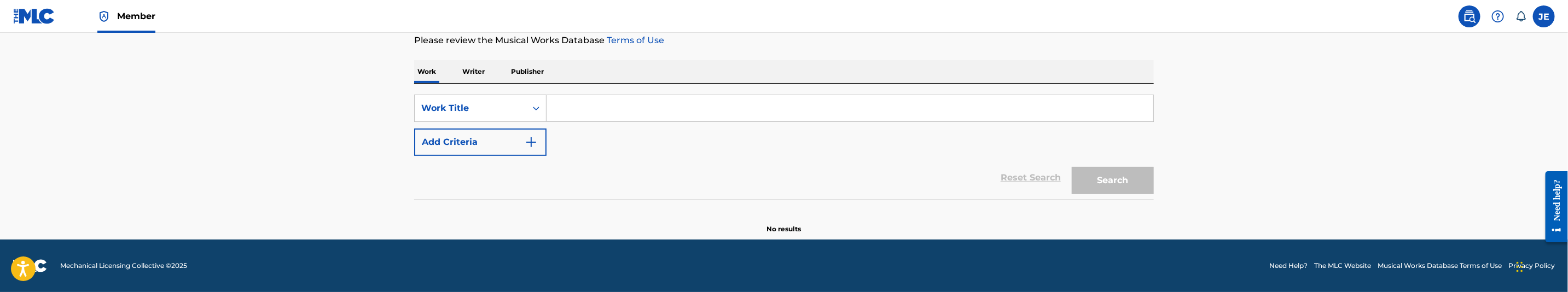
scroll to position [149, 0]
click at [527, 152] on button "Add Criteria" at bounding box center [480, 142] width 132 height 28
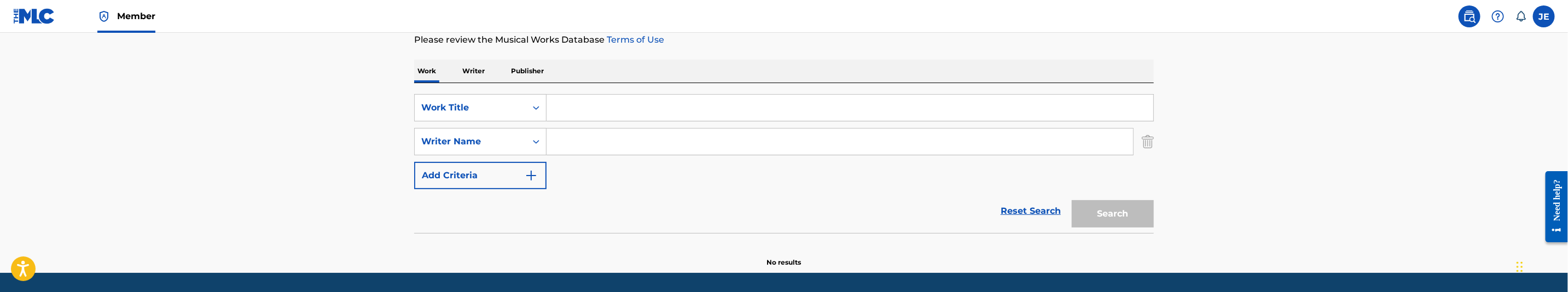
click at [588, 118] on input "Search Form" at bounding box center [850, 107] width 607 height 26
paste input "Ride Wit Us Remix"
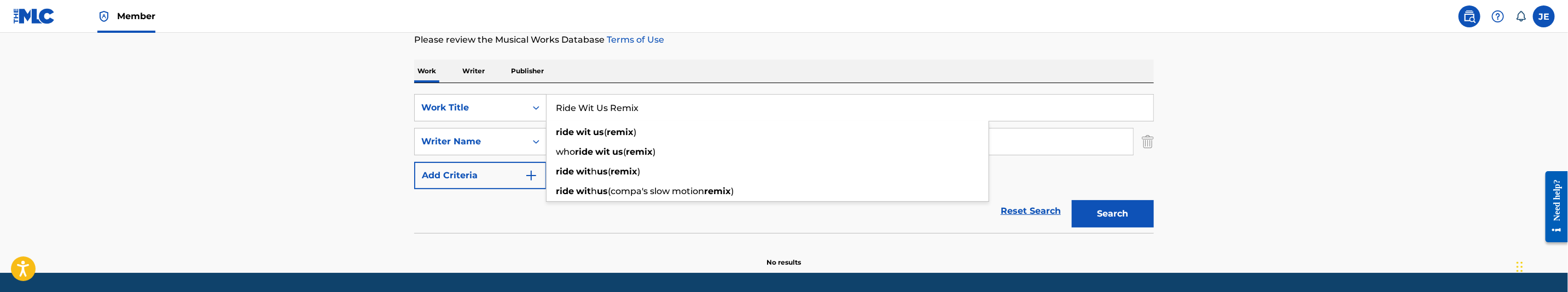
type input "Ride Wit Us Remix"
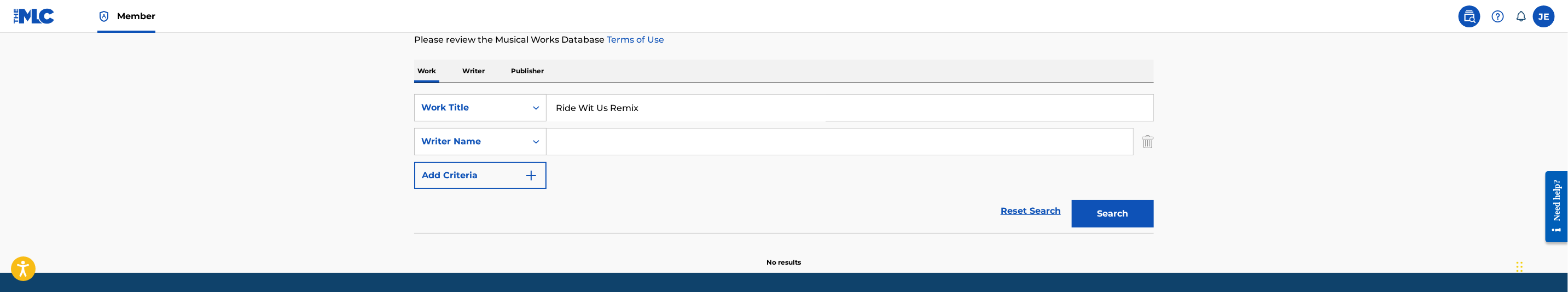
click at [607, 151] on input "Search Form" at bounding box center [839, 141] width 586 height 26
paste input ""Seriki Hakeem T ""
click at [560, 143] on input ""Seriki Hakeem T" at bounding box center [839, 141] width 586 height 26
click at [1072, 200] on button "Search" at bounding box center [1113, 214] width 82 height 28
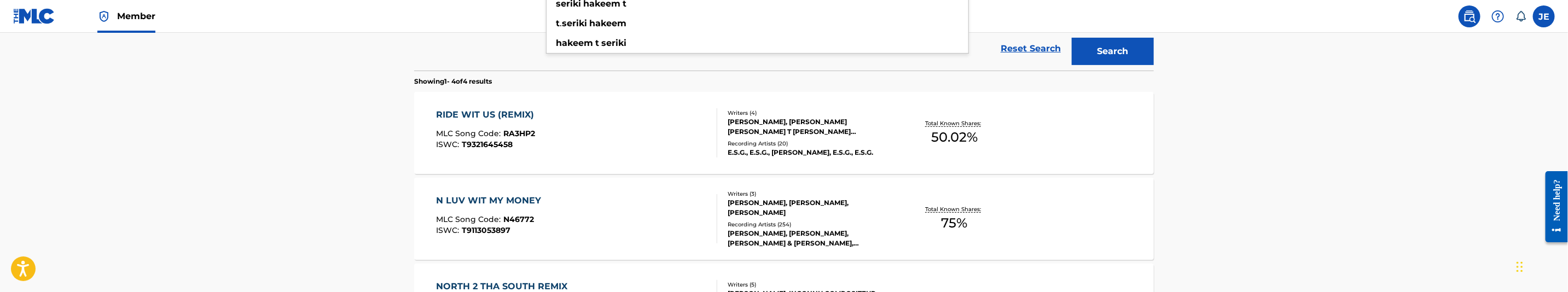
scroll to position [313, 0]
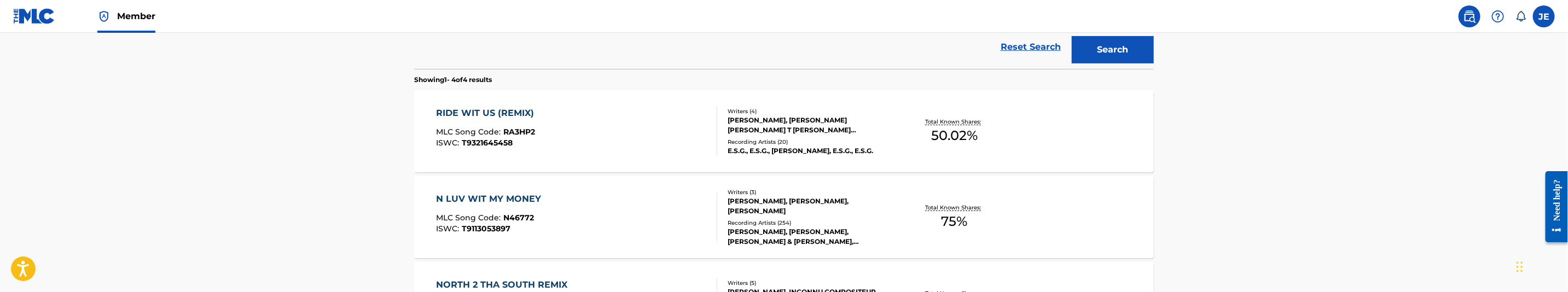
click at [1235, 146] on main "The MLC Public Work Search The accuracy and completeness of The MLC's data is d…" at bounding box center [784, 103] width 1568 height 767
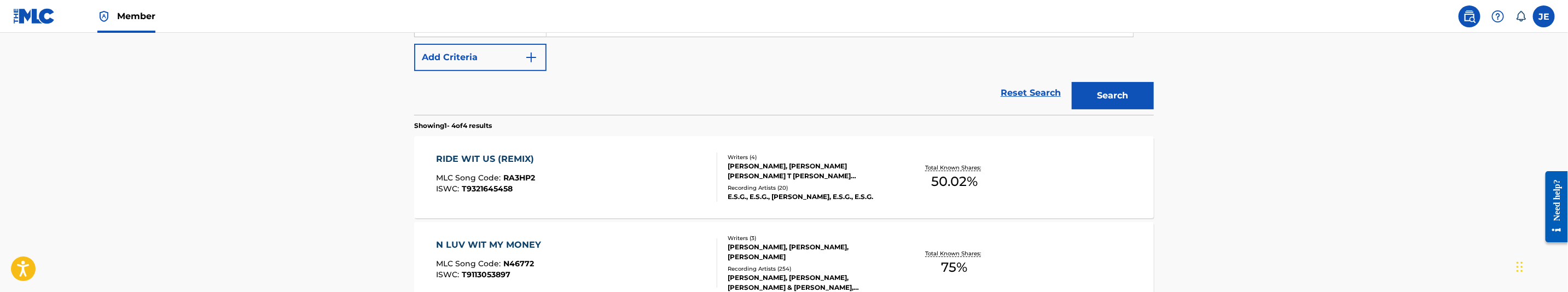
scroll to position [231, 0]
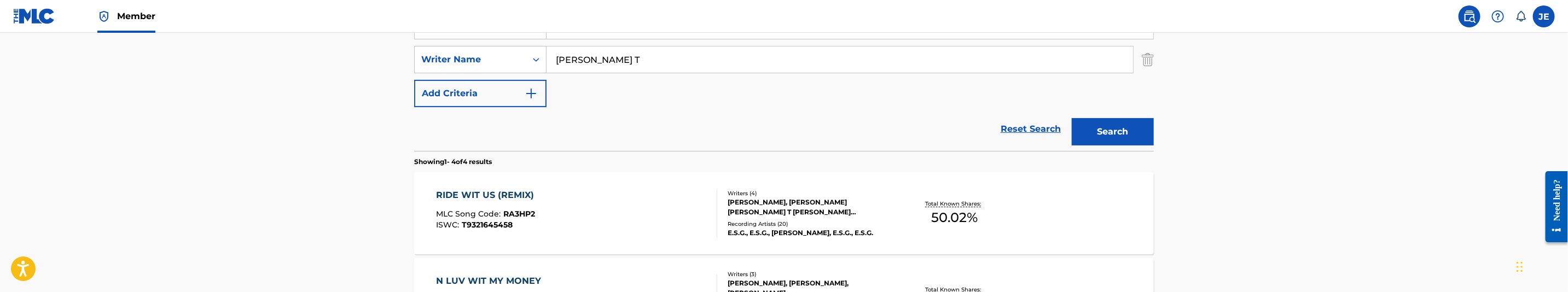
click at [650, 59] on input "Seriki Hakeem T" at bounding box center [839, 59] width 586 height 26
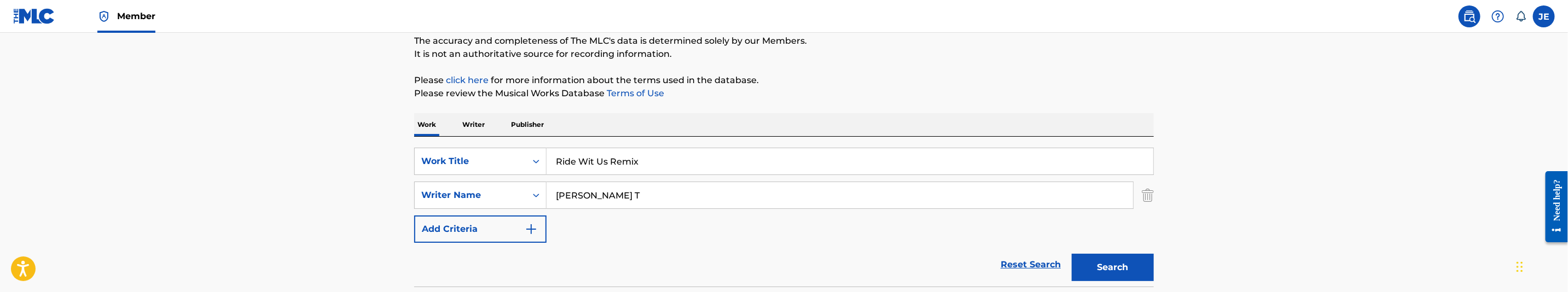
scroll to position [67, 0]
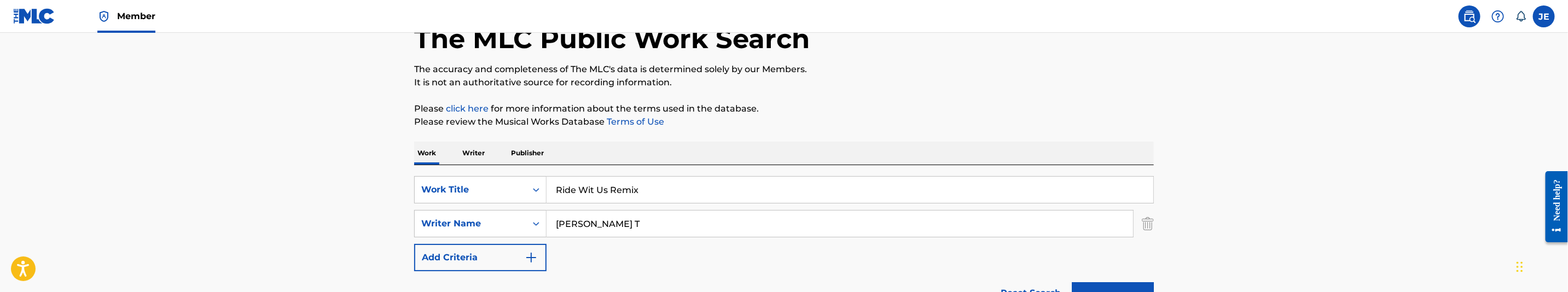
click at [663, 233] on input "Seriki Hakeem T" at bounding box center [839, 223] width 586 height 26
paste input ""Hill Cedric Dormaine ""
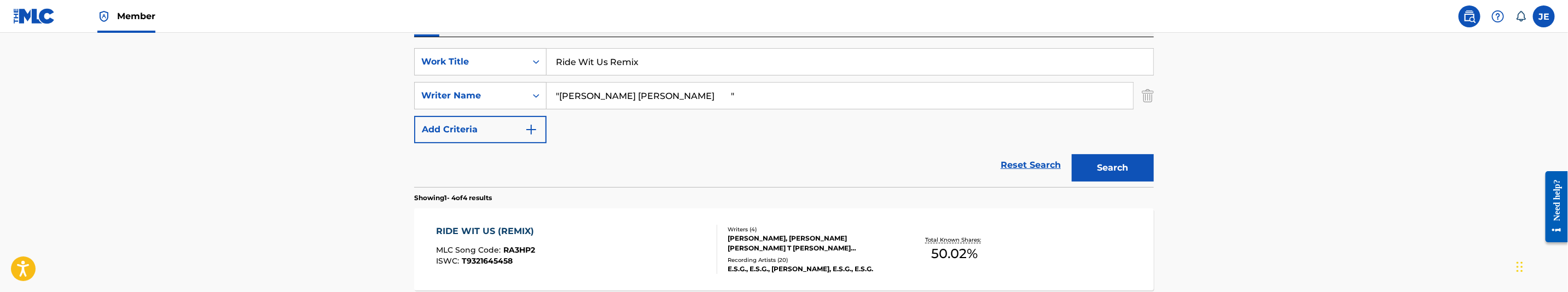
scroll to position [231, 0]
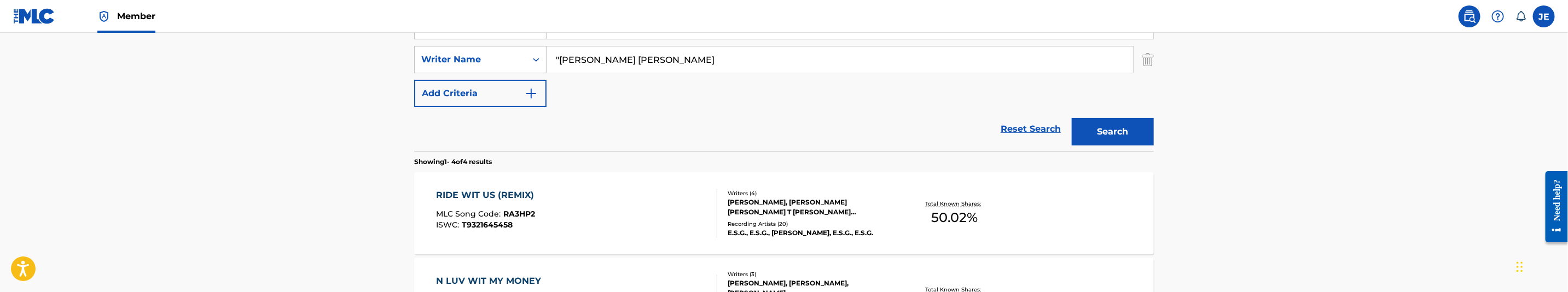
click at [559, 64] on input ""Hill Cedric Dormaine" at bounding box center [839, 59] width 586 height 26
type input "Hill Cedric Dormaine"
click at [1108, 133] on button "Search" at bounding box center [1113, 132] width 82 height 28
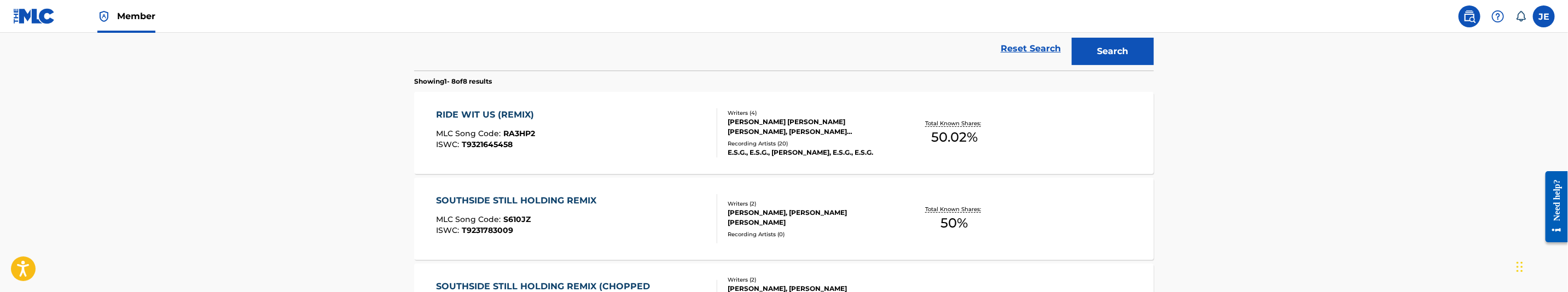
scroll to position [313, 0]
click at [586, 137] on div "RIDE WIT US (REMIX) MLC Song Code : RA3HP2 ISWC : T9321645458" at bounding box center [577, 131] width 281 height 49
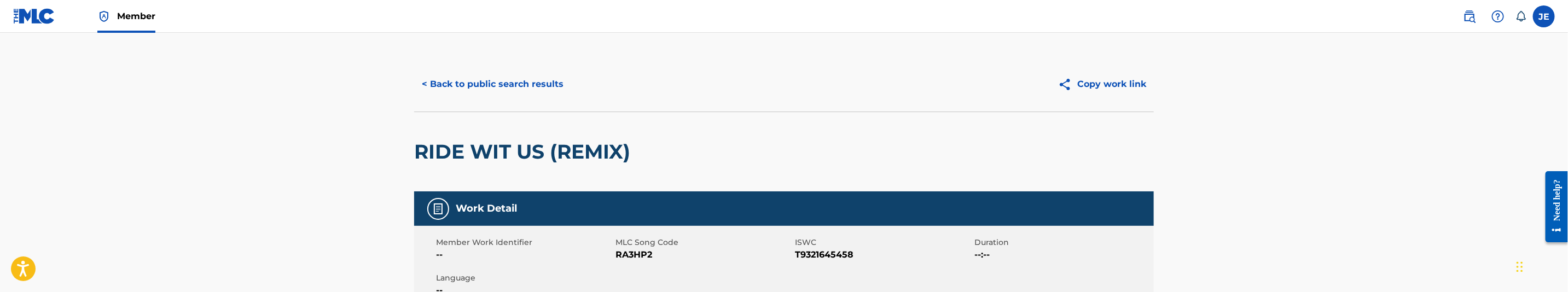
scroll to position [82, 0]
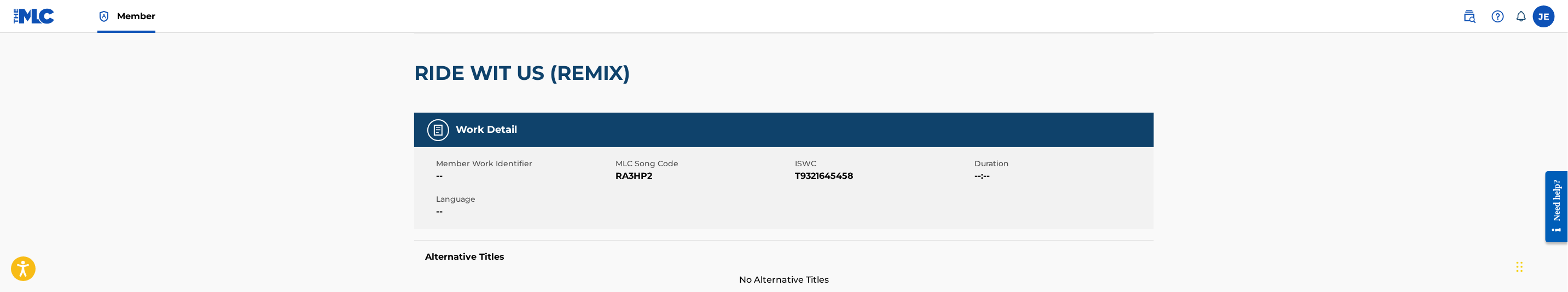
click at [632, 176] on span "RA3HP2" at bounding box center [704, 176] width 176 height 13
copy span "RA3HP2"
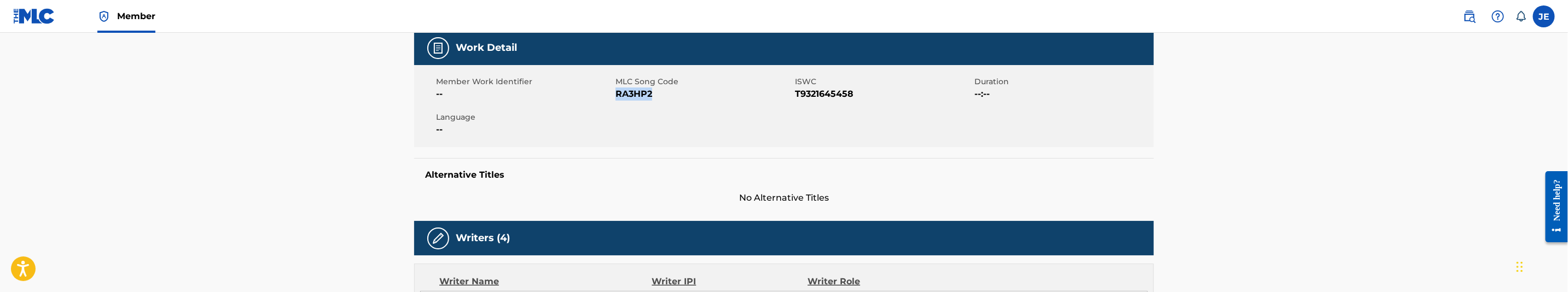
scroll to position [0, 0]
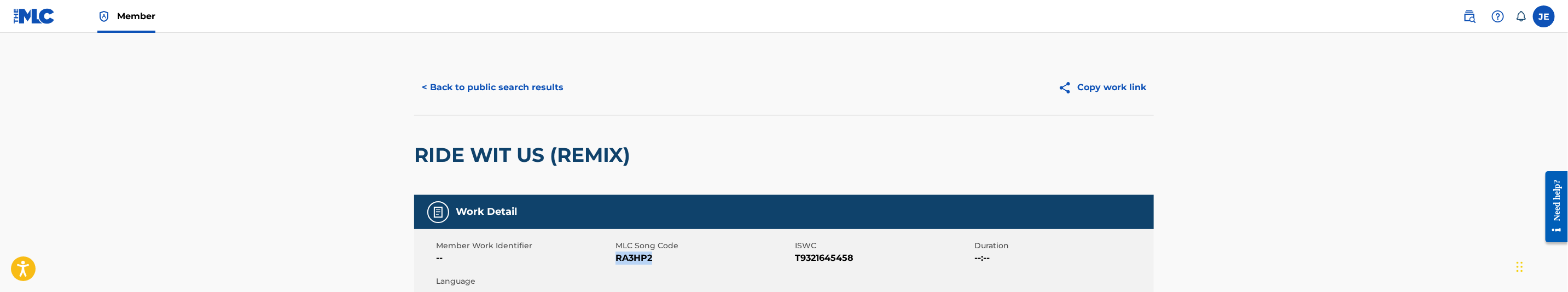
click at [537, 74] on button "< Back to public search results" at bounding box center [493, 88] width 157 height 28
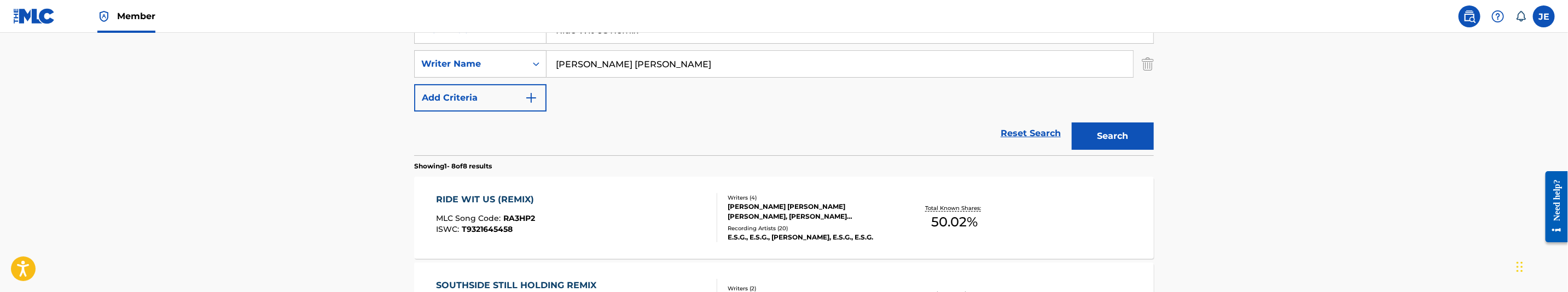
scroll to position [212, 0]
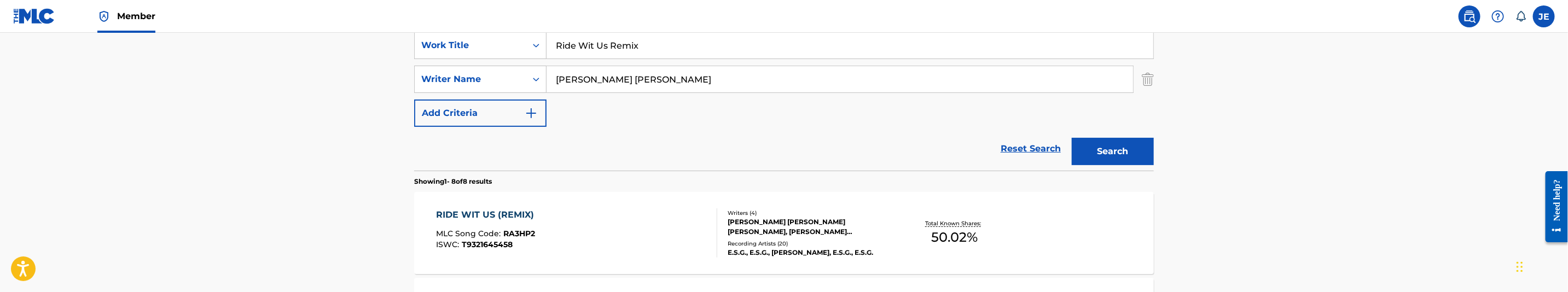
click at [619, 53] on input "Ride Wit Us Remix" at bounding box center [850, 45] width 607 height 26
click at [619, 53] on input "Ride Wit Us Remix" at bounding box center [850, 45] width 607 height 26
paste input "h Us"
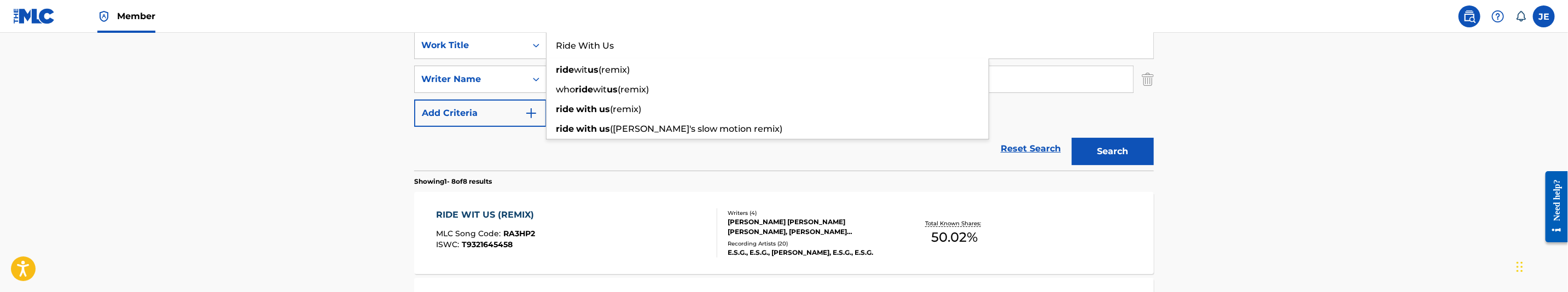
type input "Ride With Us"
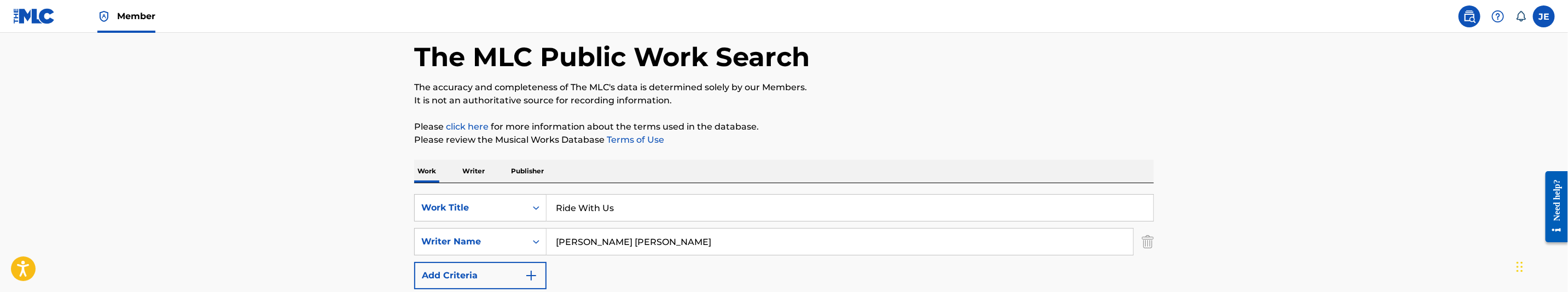
scroll to position [48, 0]
click at [711, 234] on input "Hill Cedric Dormaine" at bounding box center [839, 243] width 586 height 26
paste input ""Hill Cedric Dormaine ""
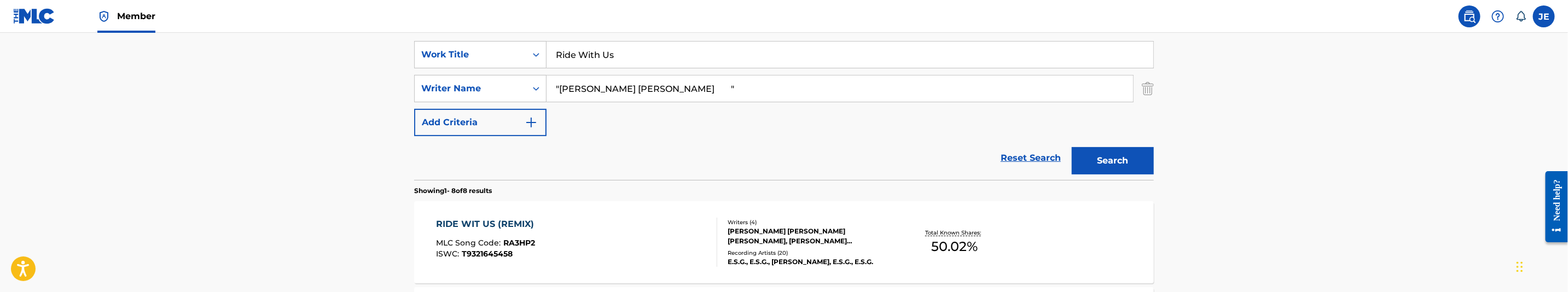
scroll to position [212, 0]
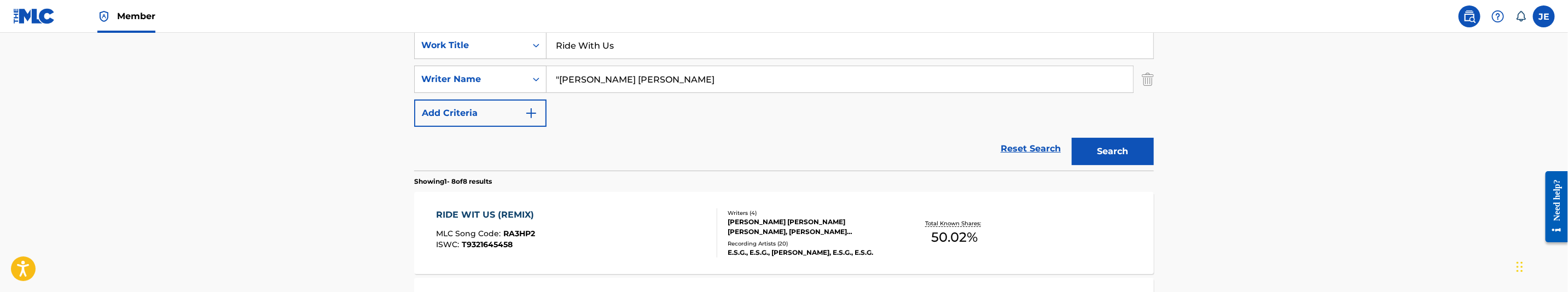
click at [559, 76] on input ""Hill Cedric Dormaine" at bounding box center [839, 79] width 586 height 26
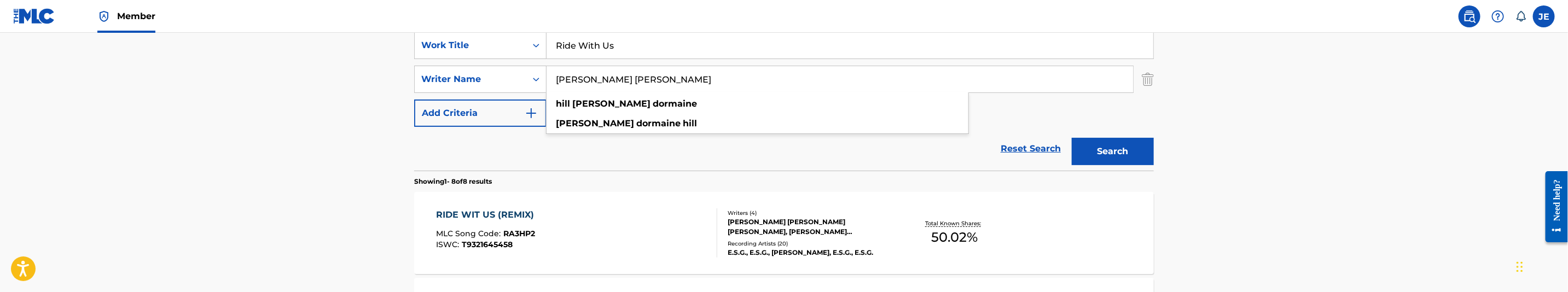
click at [1145, 143] on button "Search" at bounding box center [1113, 151] width 82 height 28
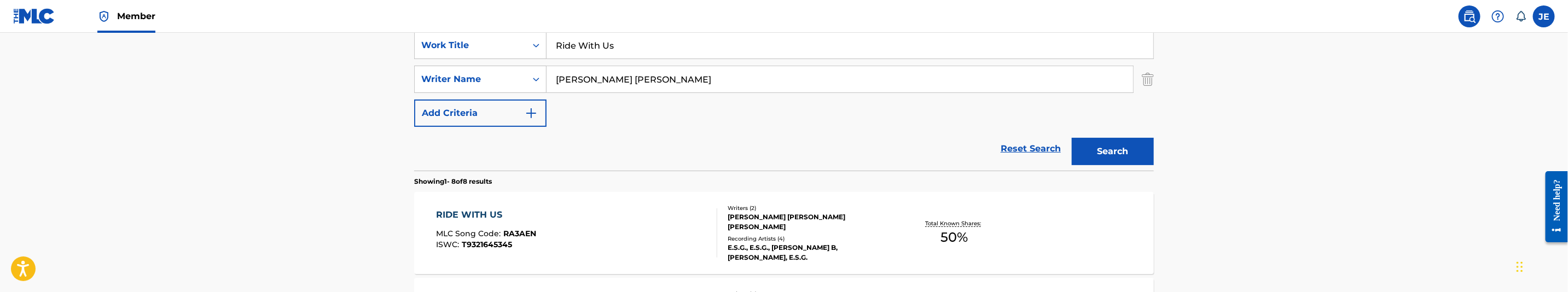
click at [668, 82] on input "Hill Cedric Dormaine" at bounding box center [839, 79] width 586 height 26
paste input "[PERSON_NAME] [PERSON_NAME]"
type input "[PERSON_NAME] [PERSON_NAME]"
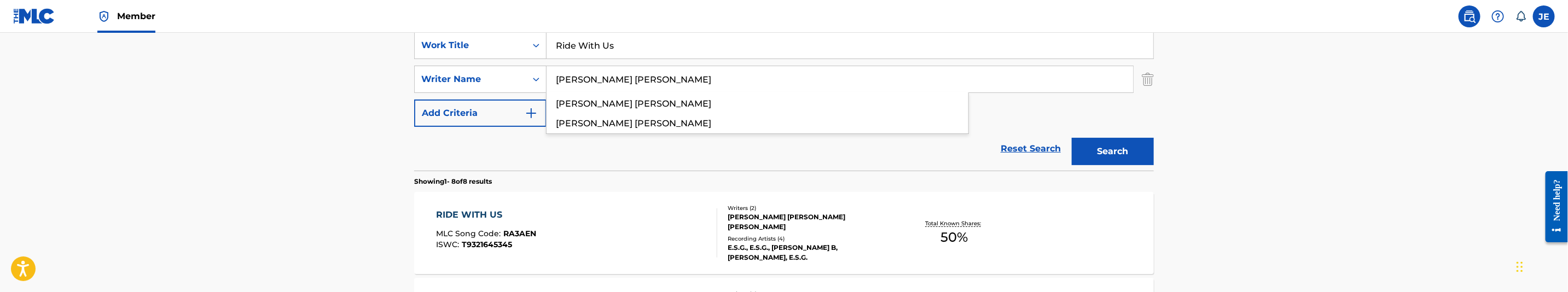
click at [1072, 138] on button "Search" at bounding box center [1113, 151] width 82 height 28
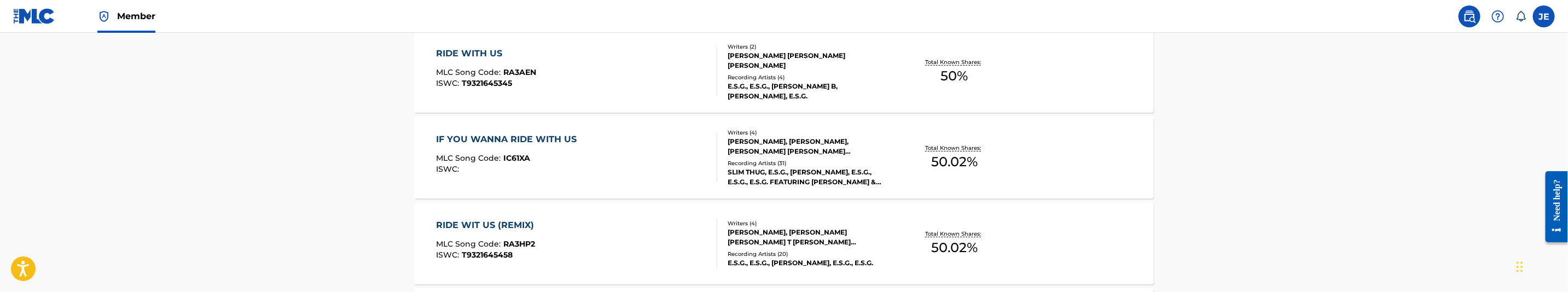
scroll to position [375, 0]
click at [569, 81] on div "RIDE WITH US MLC Song Code : RA3AEN ISWC : T9321645345" at bounding box center [577, 69] width 281 height 49
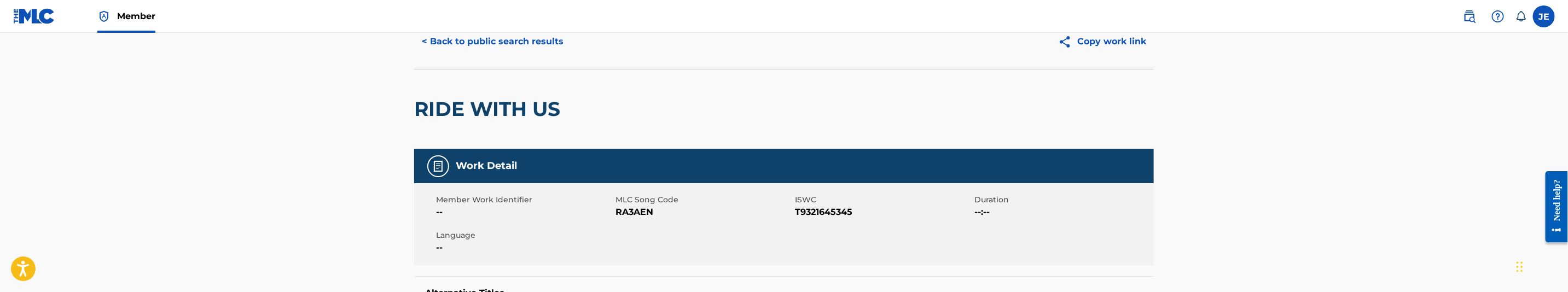
scroll to position [82, 0]
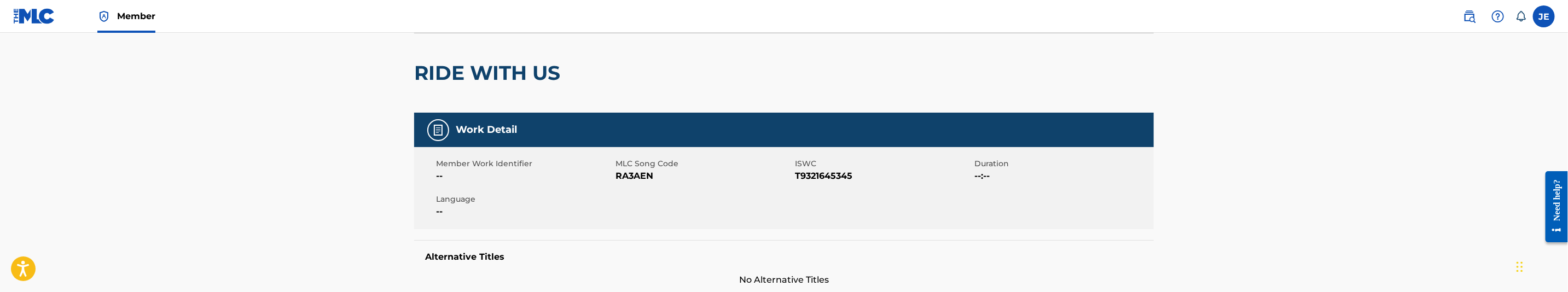
click at [622, 174] on span "RA3AEN" at bounding box center [704, 176] width 176 height 13
copy span "RA3AEN"
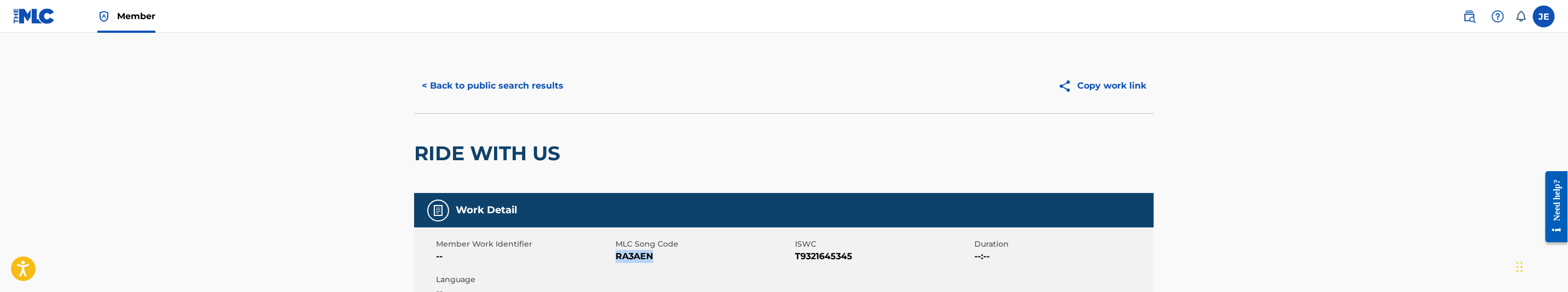
scroll to position [0, 0]
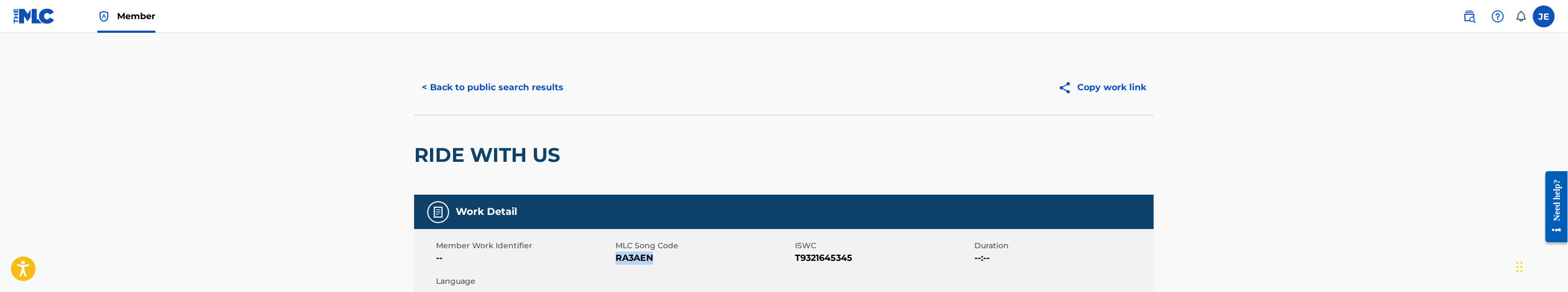
click at [551, 90] on button "< Back to public search results" at bounding box center [493, 88] width 157 height 28
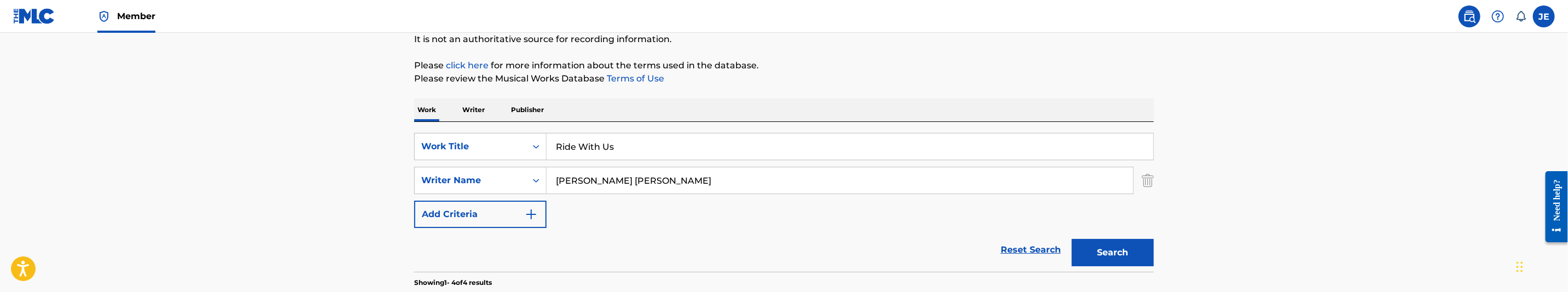
scroll to position [110, 0]
click at [636, 152] on input "Ride With Us" at bounding box center [850, 147] width 607 height 26
paste input "ing High"
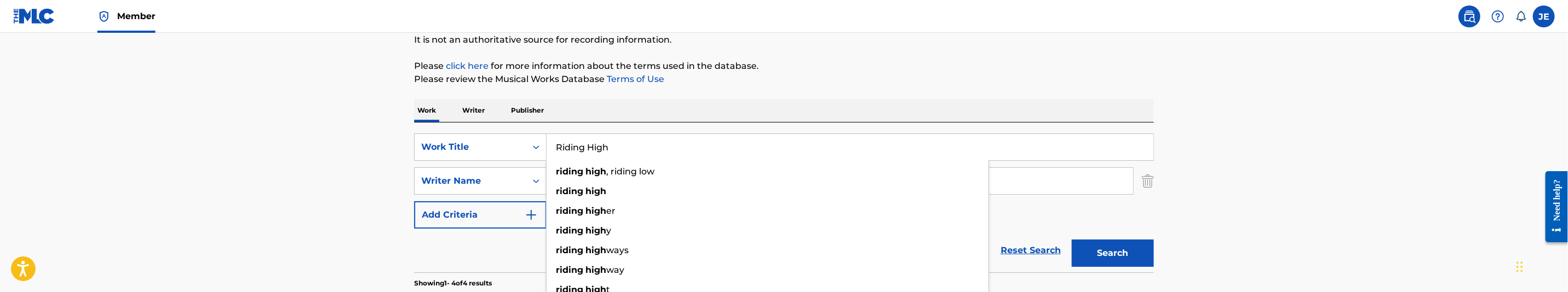
type input "Riding High"
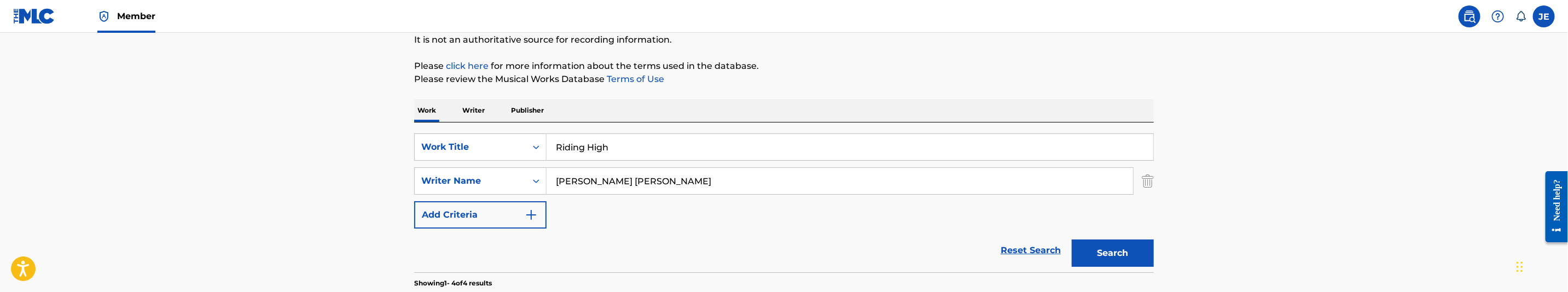
click at [646, 187] on input "[PERSON_NAME] [PERSON_NAME]" at bounding box center [839, 181] width 586 height 26
paste input ""Barriere Christopher J ""
click at [1135, 256] on button "Search" at bounding box center [1113, 253] width 82 height 28
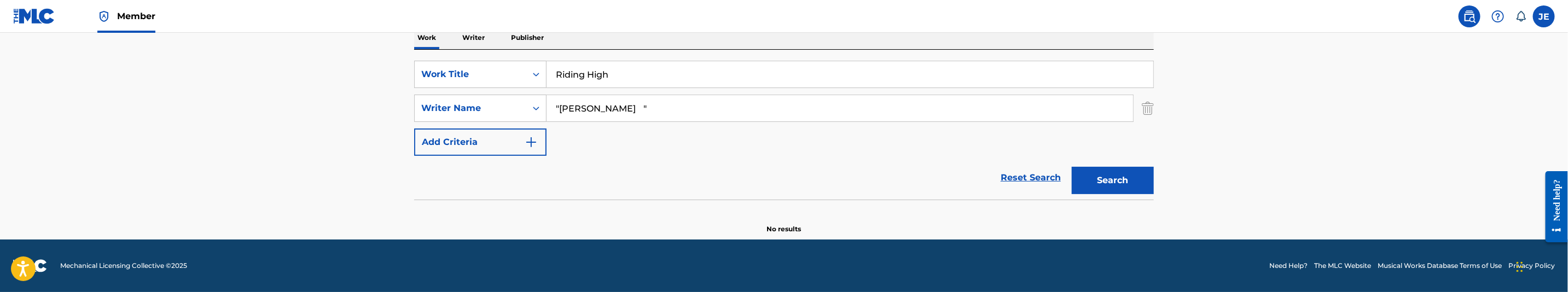
scroll to position [182, 0]
click at [762, 113] on input ""Barriere Christopher J "" at bounding box center [839, 108] width 586 height 26
click at [557, 110] on input ""Barriere Christopher J" at bounding box center [839, 108] width 586 height 26
click at [1132, 186] on button "Search" at bounding box center [1113, 180] width 82 height 28
click at [781, 105] on input "Barriere Christopher J" at bounding box center [839, 108] width 586 height 26
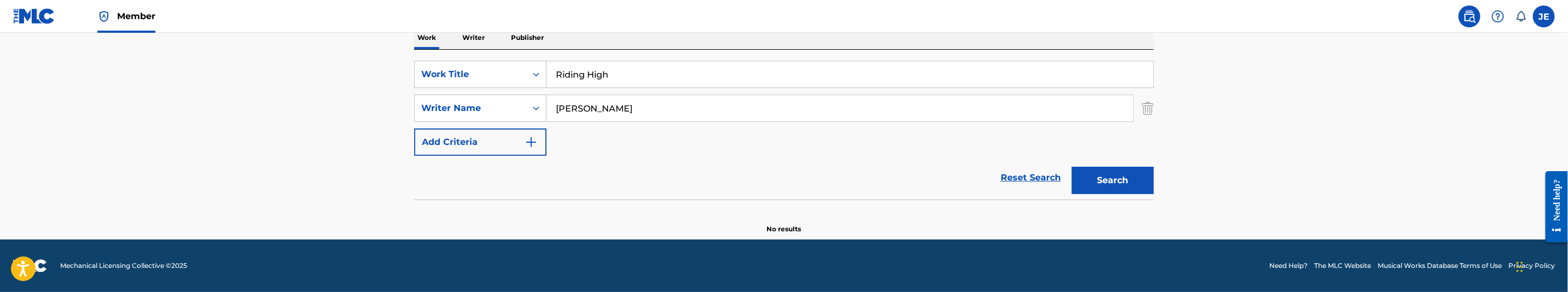
click at [1118, 179] on button "Search" at bounding box center [1113, 180] width 82 height 28
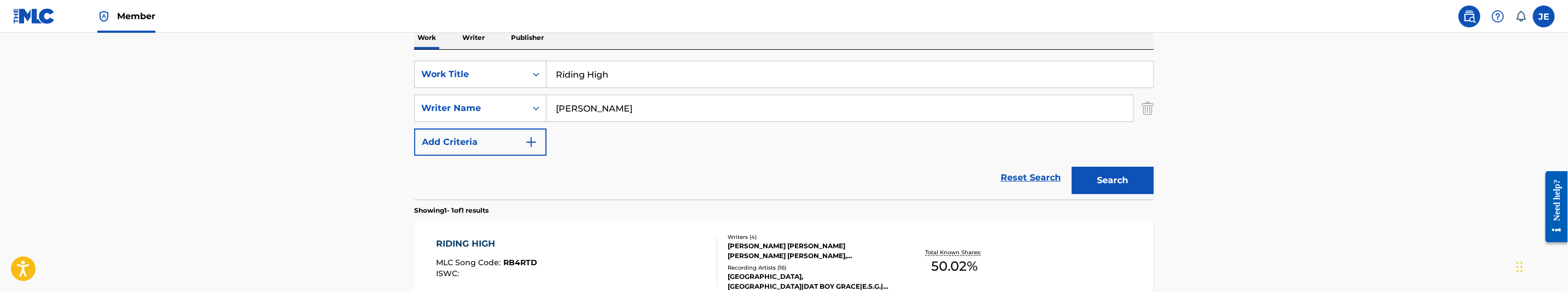
click at [688, 115] on input "Barriere Christopher" at bounding box center [839, 108] width 586 height 26
paste input ""Hawkins Patrick L ""
click at [1072, 167] on button "Search" at bounding box center [1113, 180] width 82 height 28
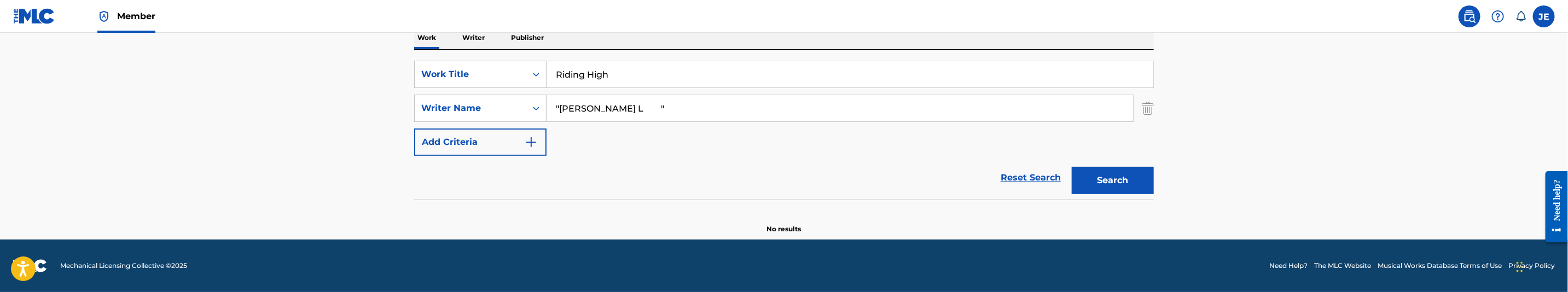
click at [703, 114] on input ""Hawkins Patrick L "" at bounding box center [839, 108] width 586 height 26
click at [560, 105] on input ""Hawkins Patrick" at bounding box center [839, 108] width 586 height 26
click at [1072, 167] on button "Search" at bounding box center [1113, 180] width 82 height 28
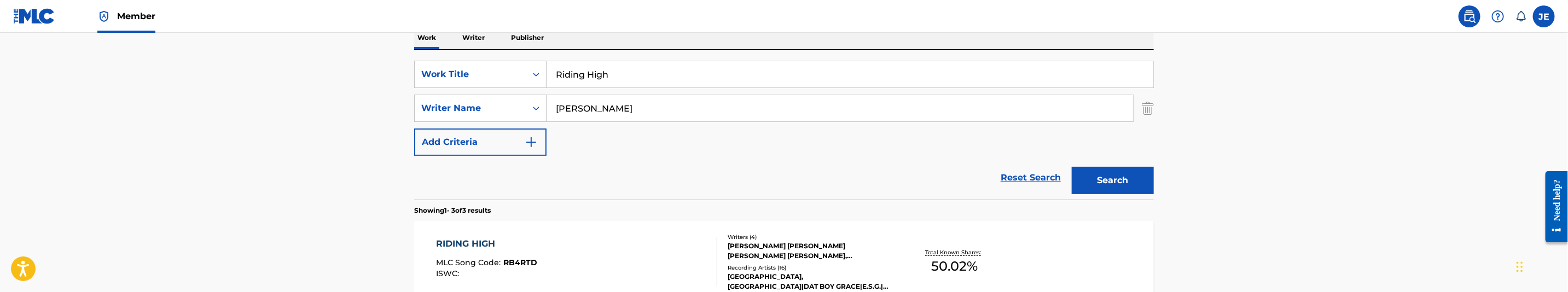
click at [662, 109] on input "Hawkins Patrick" at bounding box center [839, 108] width 586 height 26
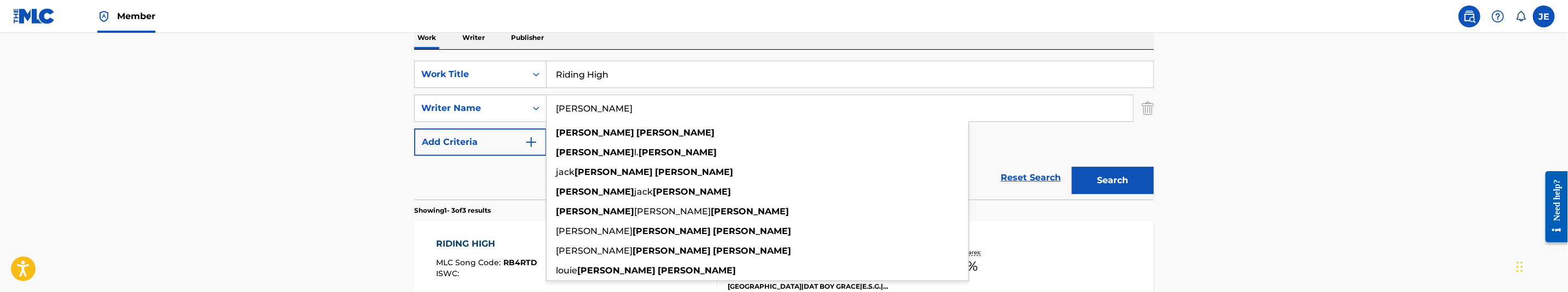
click at [662, 109] on input "Hawkins Patrick" at bounding box center [839, 108] width 586 height 26
paste input ""Dixon Mike ""
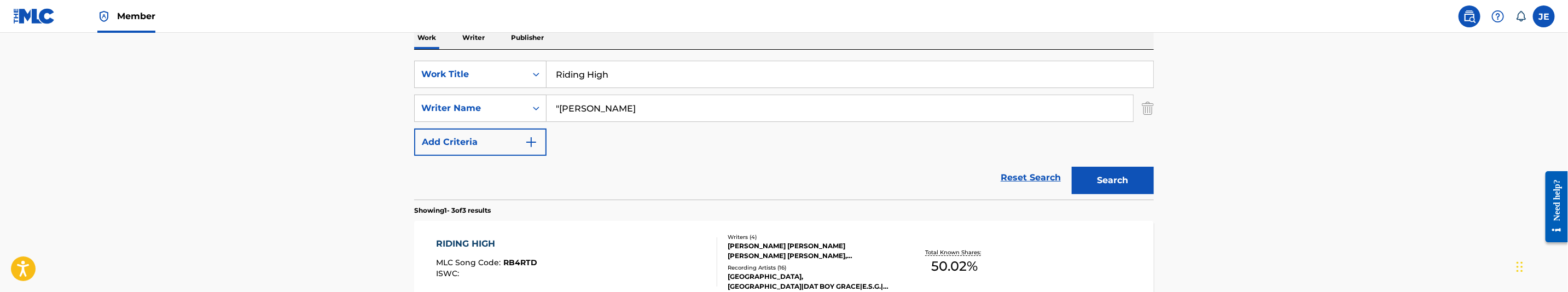
click at [559, 102] on input ""Dixon Mike" at bounding box center [839, 108] width 586 height 26
click at [1072, 167] on button "Search" at bounding box center [1113, 180] width 82 height 28
click at [718, 119] on input "Dixon Mike" at bounding box center [839, 108] width 586 height 26
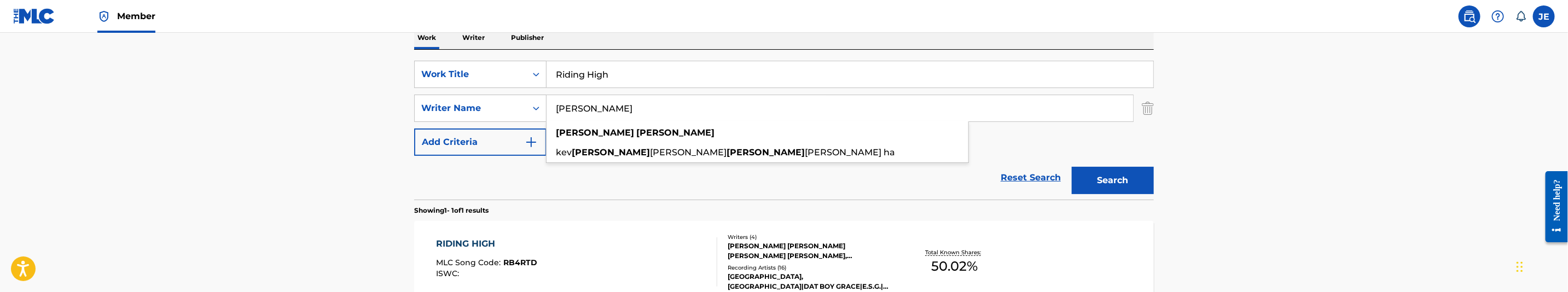
click at [718, 119] on input "Dixon Mike" at bounding box center [839, 108] width 586 height 26
paste input "[PERSON_NAME] [PERSON_NAME]"
type input "[PERSON_NAME] [PERSON_NAME]"
click at [1120, 179] on button "Search" at bounding box center [1113, 180] width 82 height 28
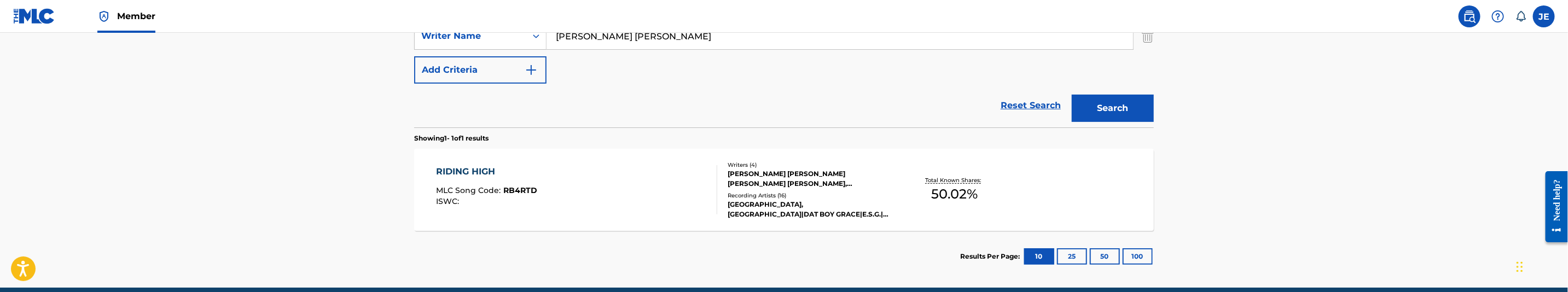
scroll to position [300, 0]
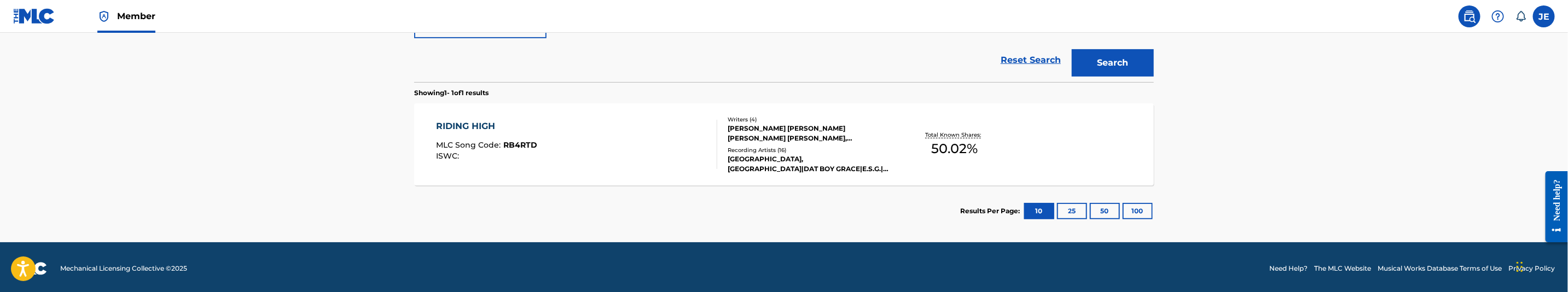
click at [644, 138] on div "RIDING HIGH MLC Song Code : RB4RTD ISWC :" at bounding box center [577, 144] width 281 height 49
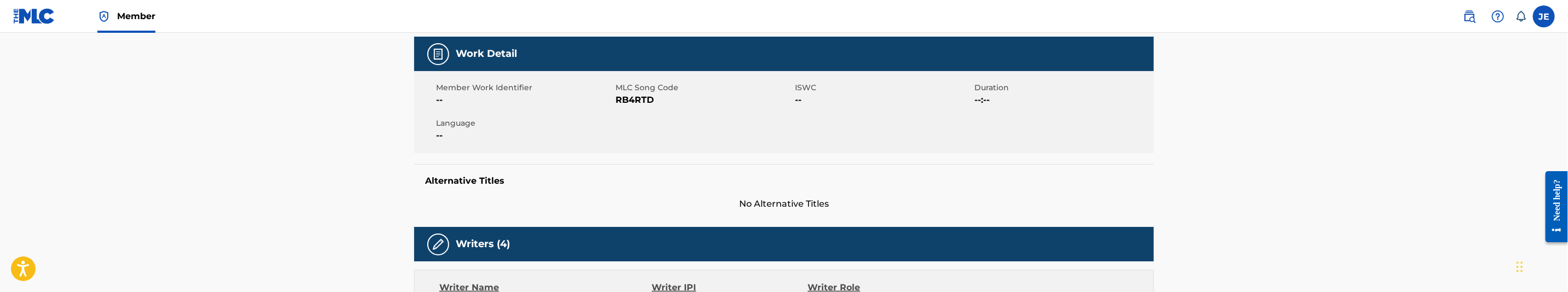
scroll to position [164, 0]
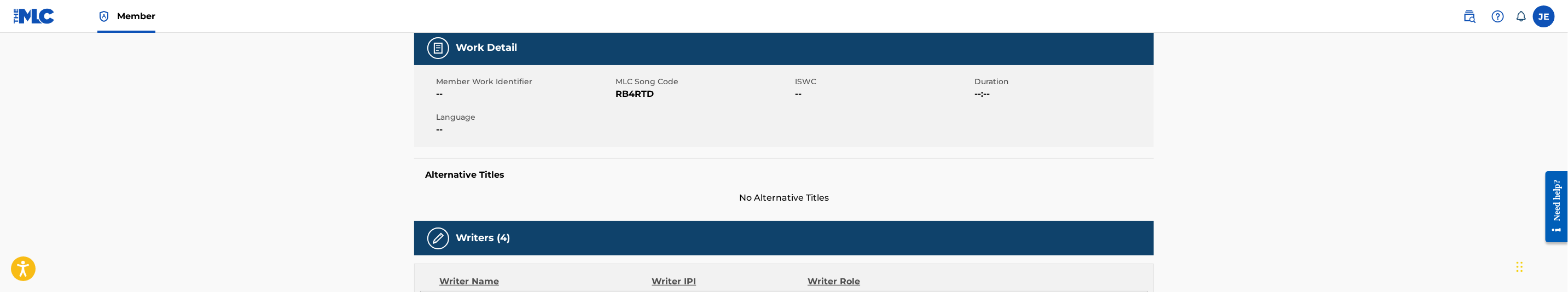
click at [623, 94] on span "RB4RTD" at bounding box center [704, 94] width 176 height 13
copy span "RB4RTD"
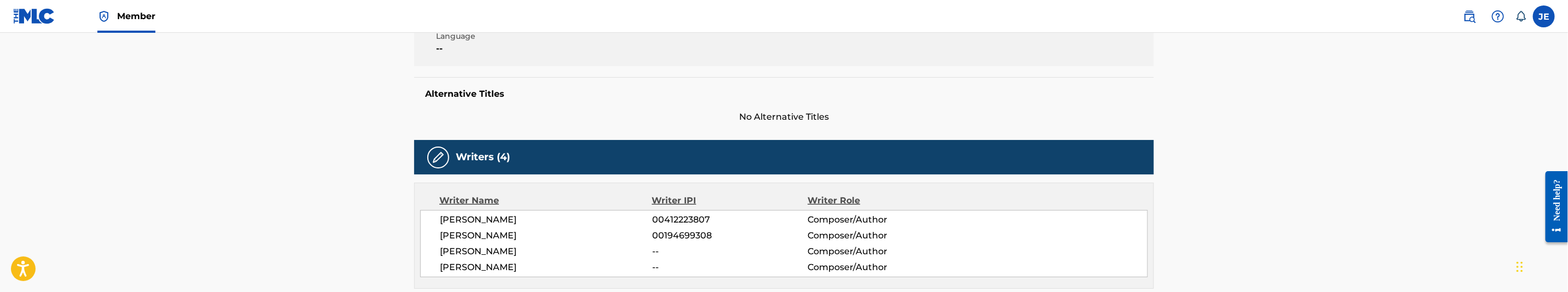
scroll to position [0, 0]
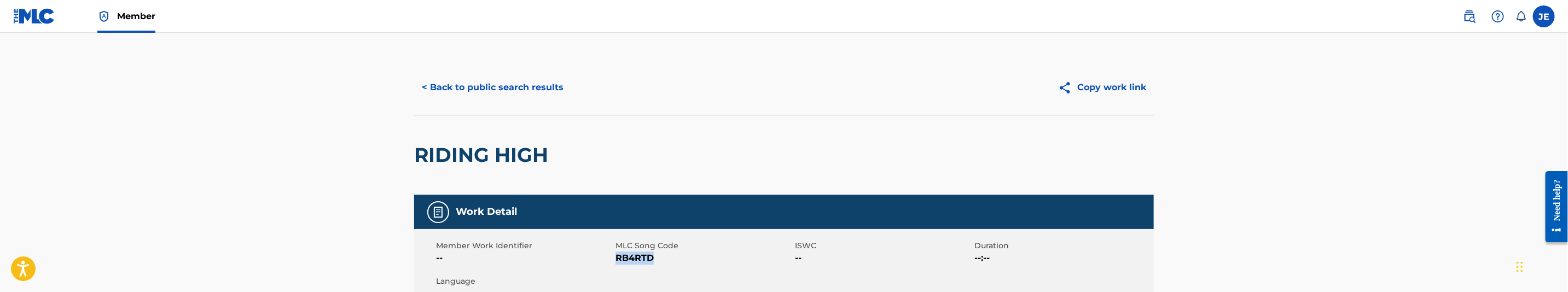
click at [524, 74] on button "< Back to public search results" at bounding box center [493, 88] width 157 height 28
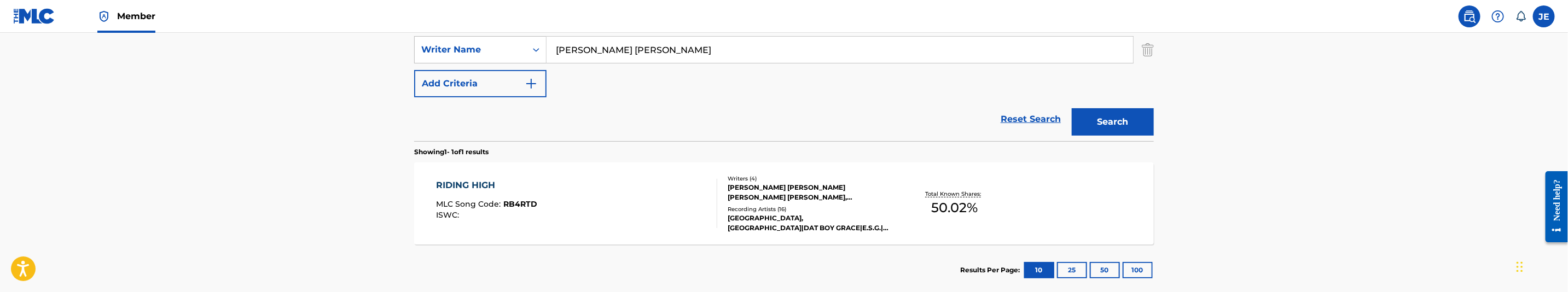
scroll to position [77, 0]
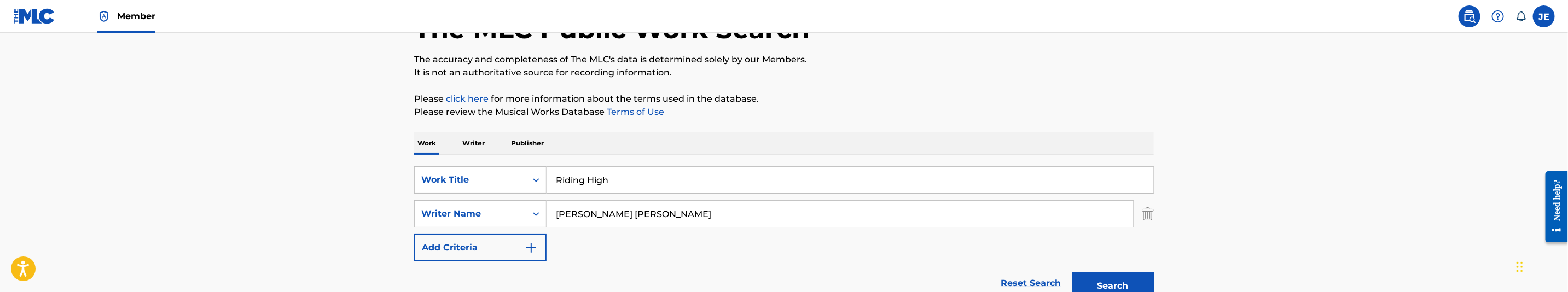
click at [614, 167] on input "Riding High" at bounding box center [850, 179] width 607 height 26
paste input "Seven"
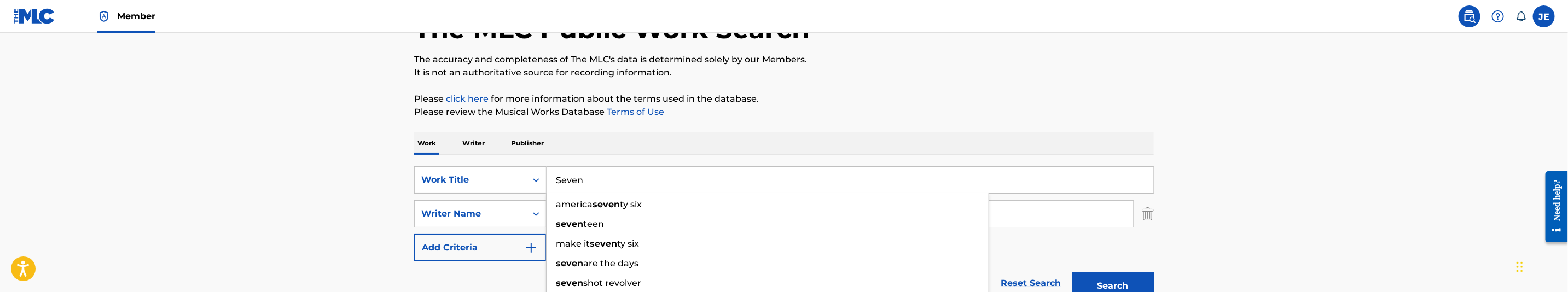
type input "Seven"
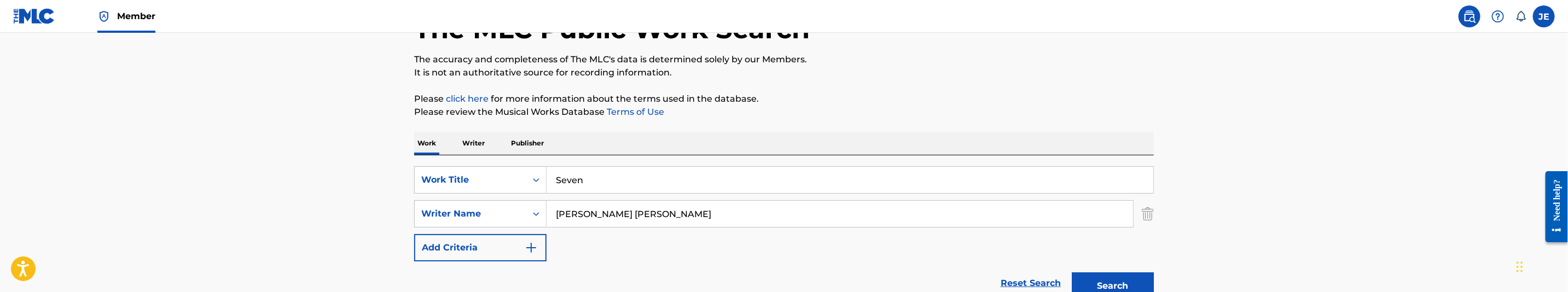
click at [706, 212] on input "[PERSON_NAME] [PERSON_NAME]" at bounding box center [839, 214] width 586 height 26
paste input ""Lawson Oreoluwa Mitchell Magnus ""
click at [561, 215] on input ""Lawson Oreoluwa Mitchell Magnus" at bounding box center [839, 214] width 586 height 26
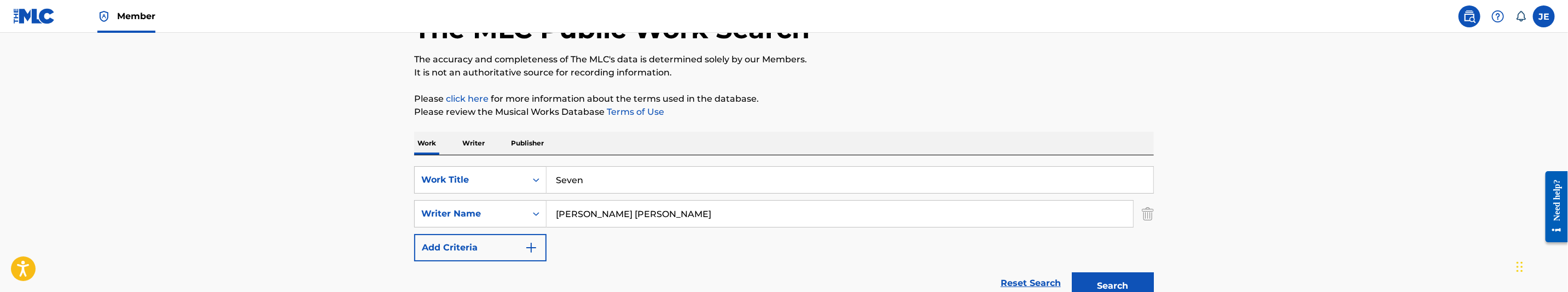
click at [1116, 276] on button "Search" at bounding box center [1113, 286] width 82 height 28
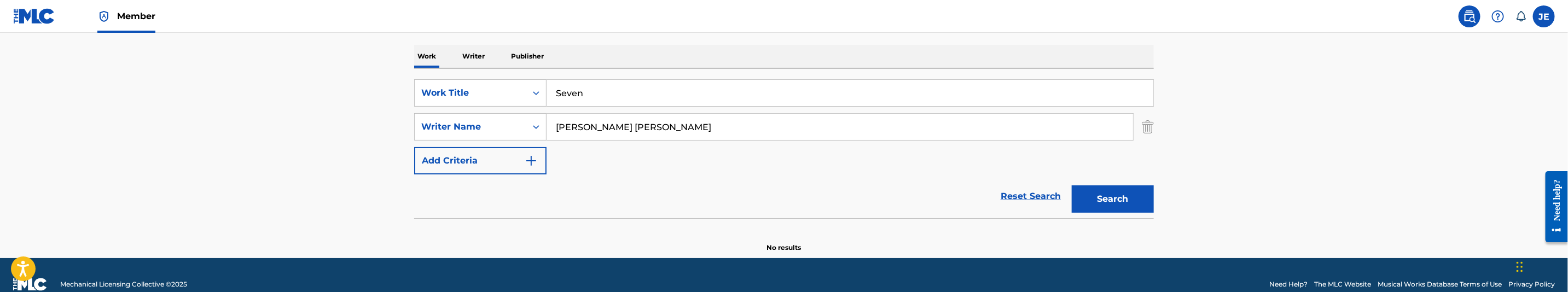
scroll to position [182, 0]
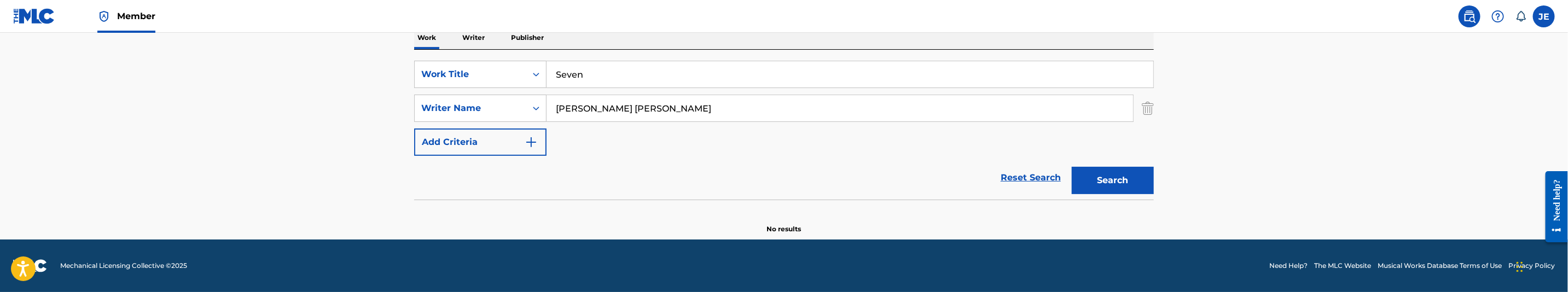
click at [1121, 182] on button "Search" at bounding box center [1113, 180] width 82 height 28
click at [692, 108] on input "Lawson Oreoluwa Mitchell Magnus" at bounding box center [839, 108] width 586 height 26
click at [692, 107] on input "Lawson Oreoluwa Mitchell Magnus" at bounding box center [839, 108] width 586 height 26
click at [1072, 167] on button "Search" at bounding box center [1113, 180] width 82 height 28
click at [667, 108] on input "Lawson Oreoluwa Mitchell" at bounding box center [839, 108] width 586 height 26
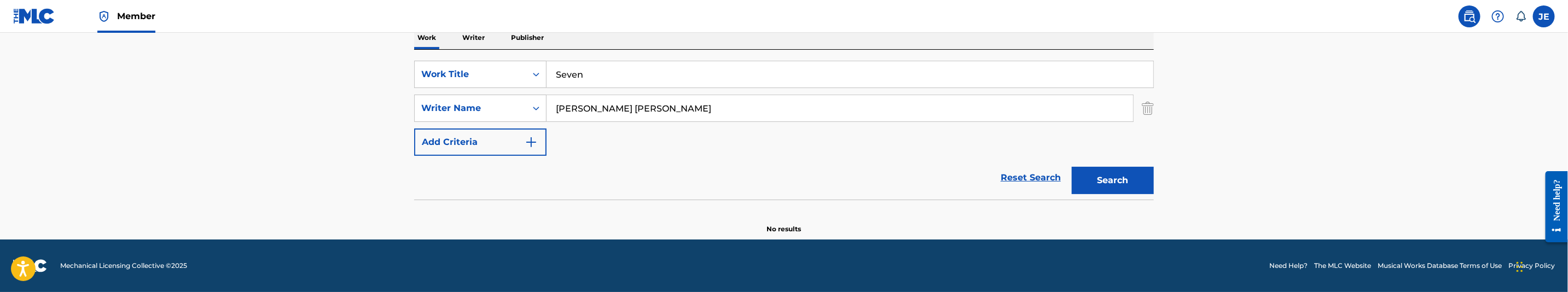
click at [667, 108] on input "Lawson Oreoluwa Mitchell" at bounding box center [839, 108] width 586 height 26
click at [1072, 167] on button "Search" at bounding box center [1113, 180] width 82 height 28
click at [645, 105] on input "Lawson Oreoluwa" at bounding box center [839, 108] width 586 height 26
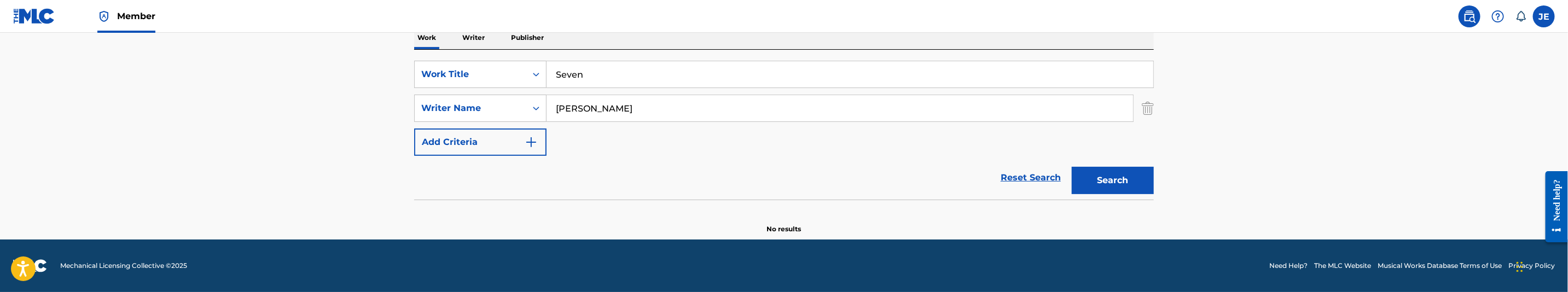
paste input "[PERSON_NAME] [PERSON_NAME]"
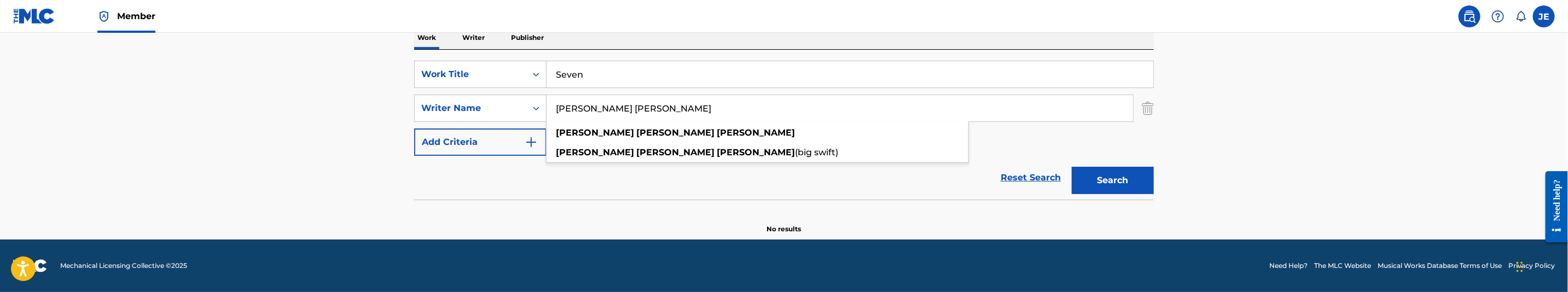
type input "[PERSON_NAME] [PERSON_NAME]"
click at [1072, 167] on button "Search" at bounding box center [1113, 180] width 82 height 28
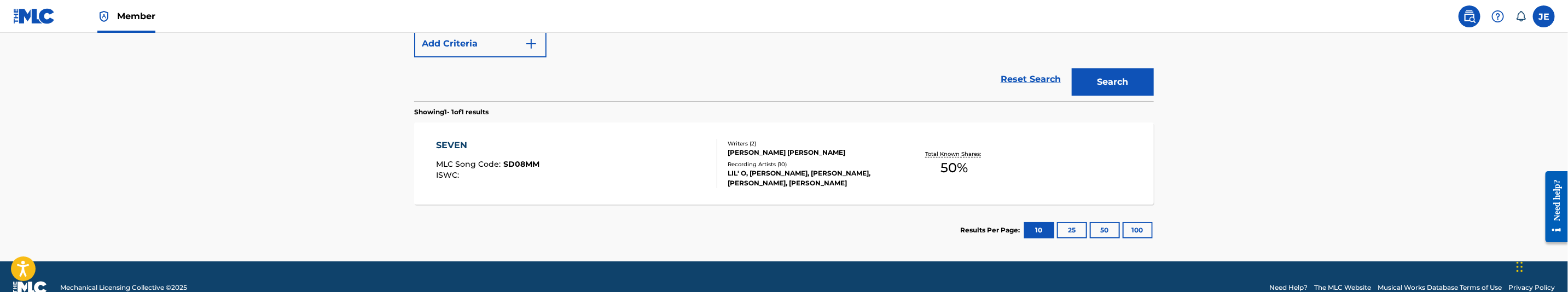
scroll to position [304, 0]
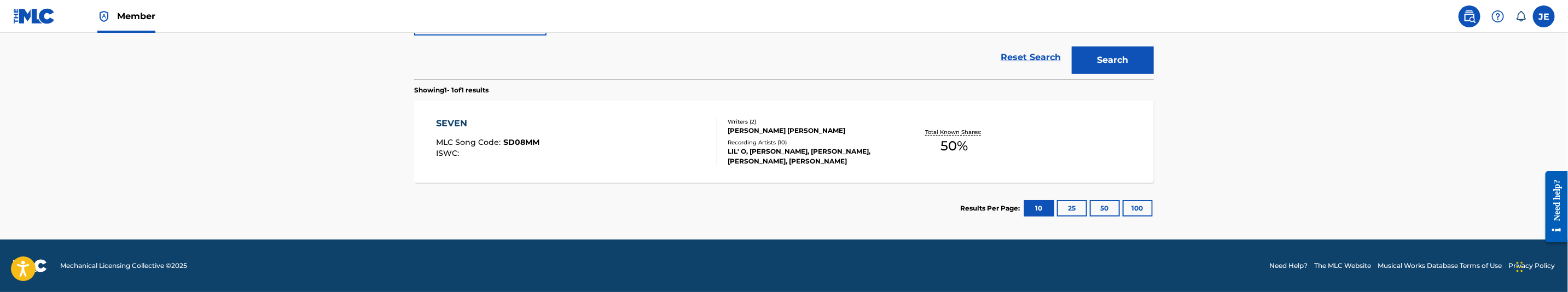
click at [611, 149] on div "SEVEN MLC Song Code : SD08MM ISWC :" at bounding box center [577, 141] width 281 height 49
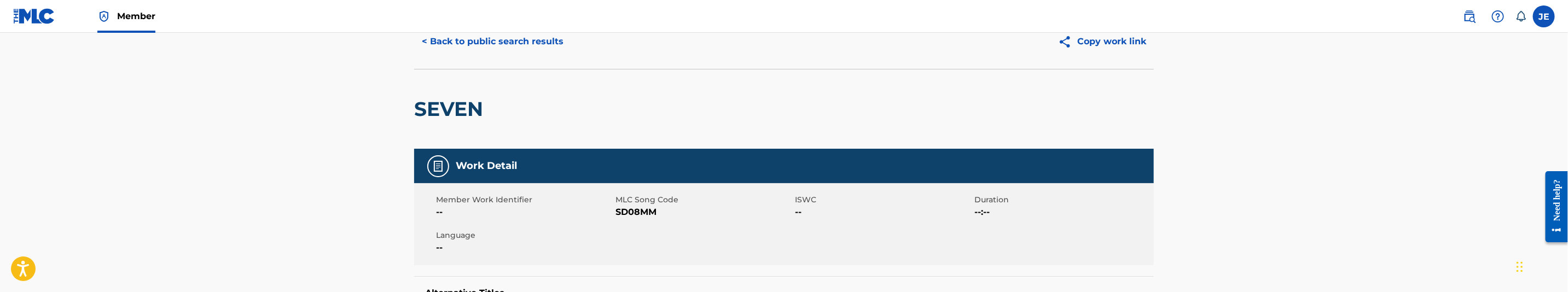
scroll to position [82, 0]
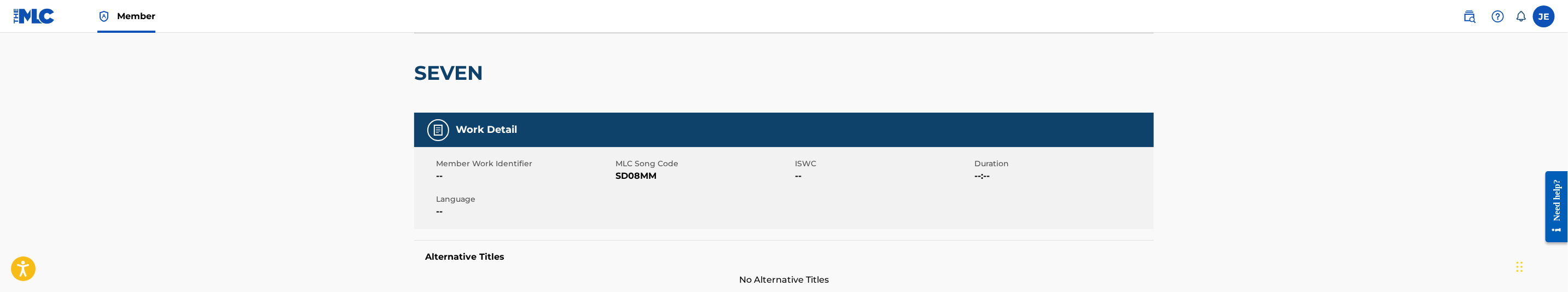
click at [629, 170] on span "SD08MM" at bounding box center [704, 176] width 176 height 13
copy span "SD08MM"
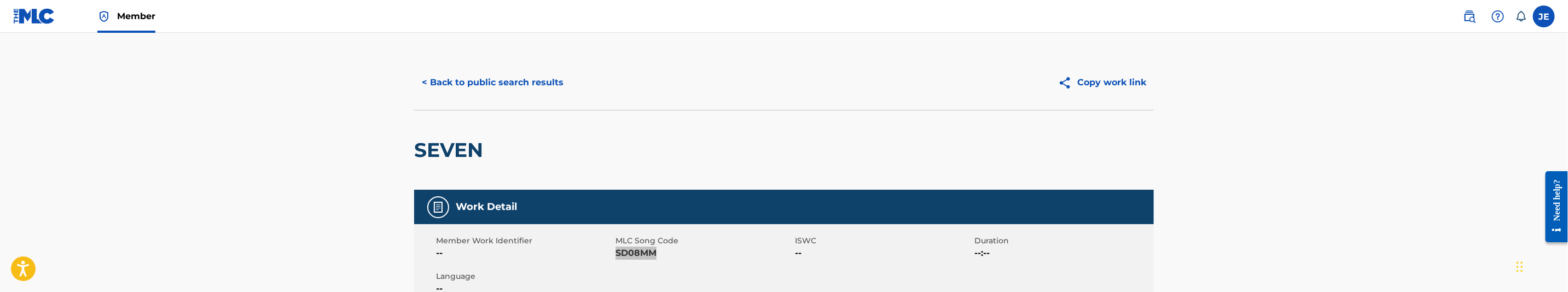
scroll to position [0, 0]
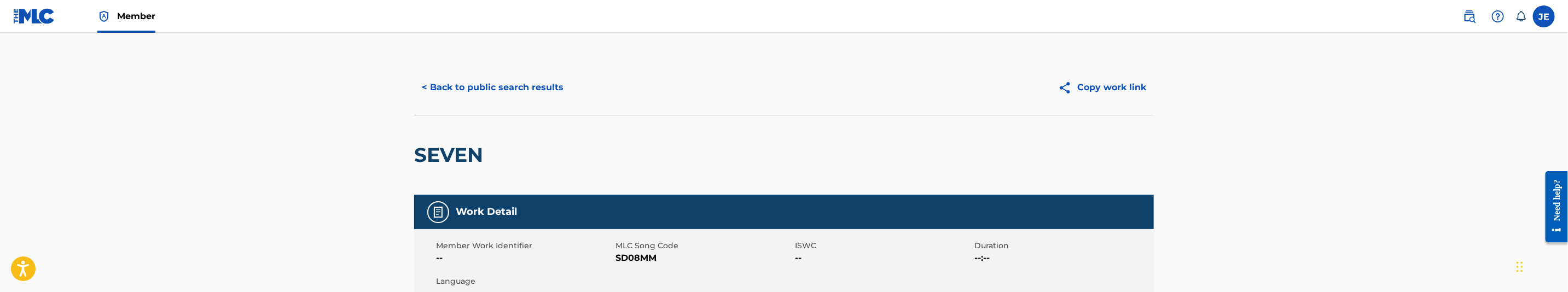
click at [562, 102] on div "< Back to public search results Copy work link" at bounding box center [784, 87] width 740 height 54
click at [557, 90] on button "< Back to public search results" at bounding box center [493, 88] width 157 height 28
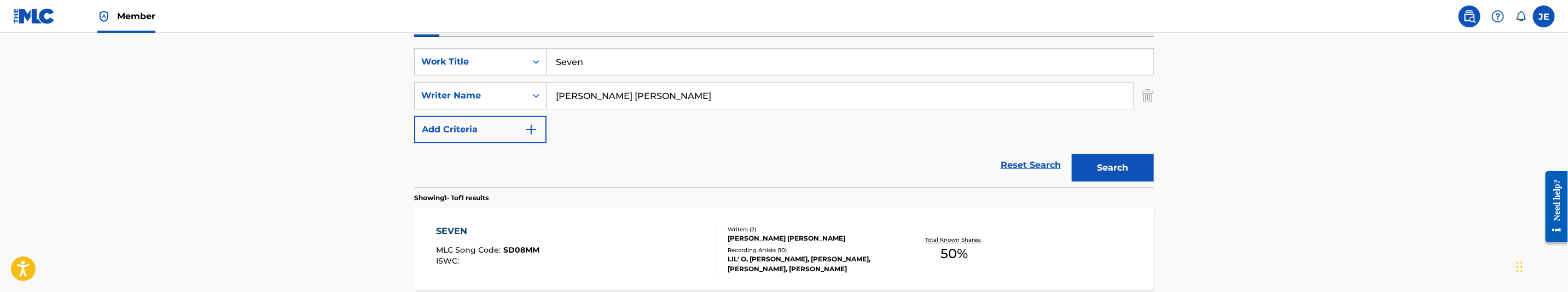
scroll to position [159, 0]
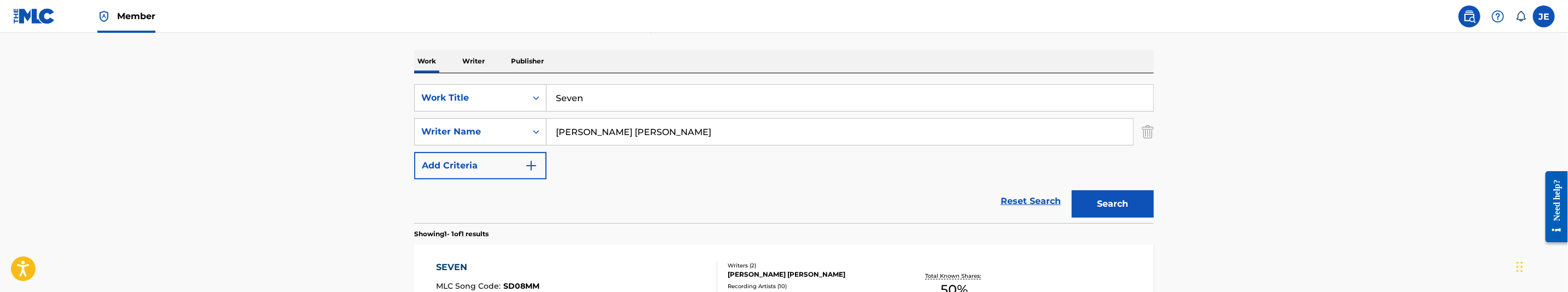
click at [607, 100] on input "Seven" at bounding box center [850, 97] width 607 height 26
paste input "hake Your Titty"
type input "Shake Your Titty"
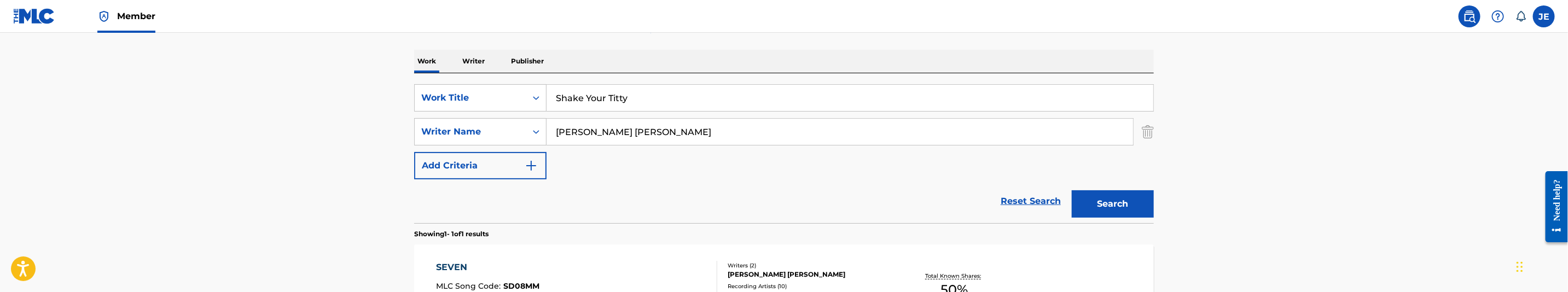
click at [1468, 184] on main "The MLC Public Work Search The accuracy and completeness of The MLC's data is d…" at bounding box center [784, 129] width 1568 height 509
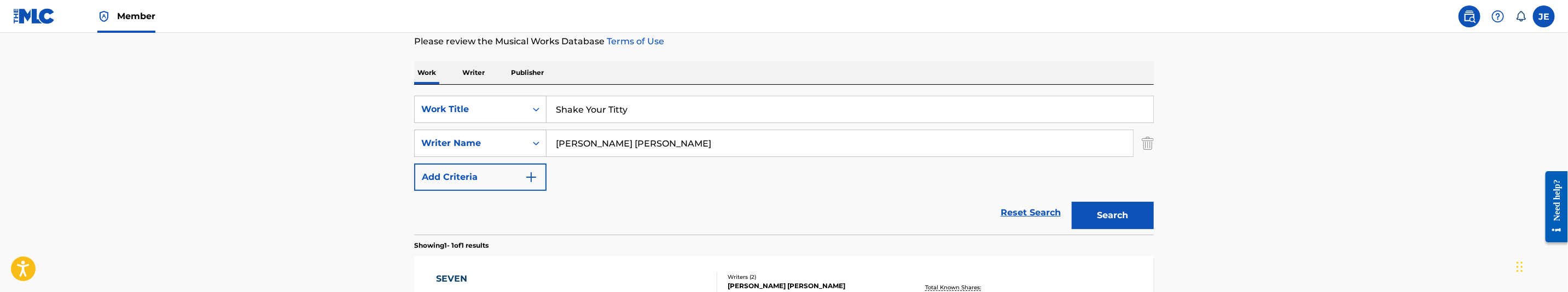
scroll to position [164, 0]
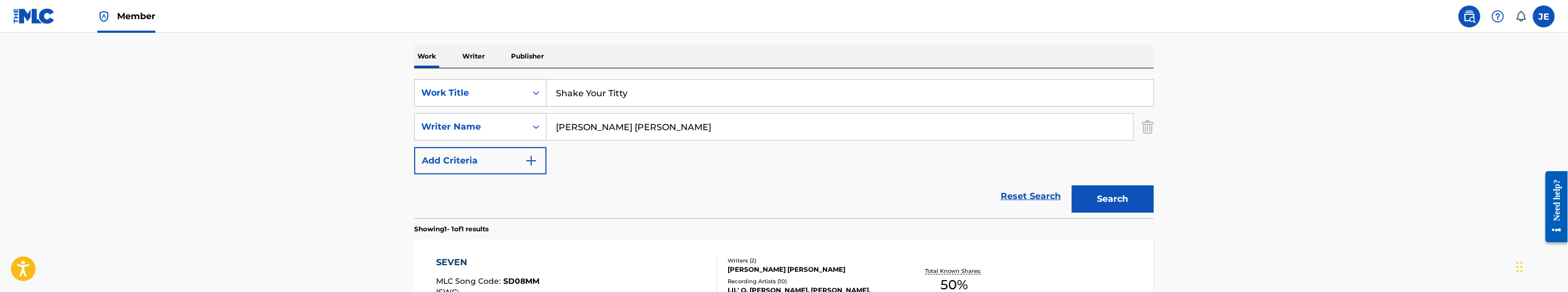
click at [706, 122] on input "[PERSON_NAME] [PERSON_NAME]" at bounding box center [839, 127] width 586 height 26
paste input ""Dixon Clay E ""
click at [560, 128] on input ""Dixon Clay E" at bounding box center [839, 127] width 586 height 26
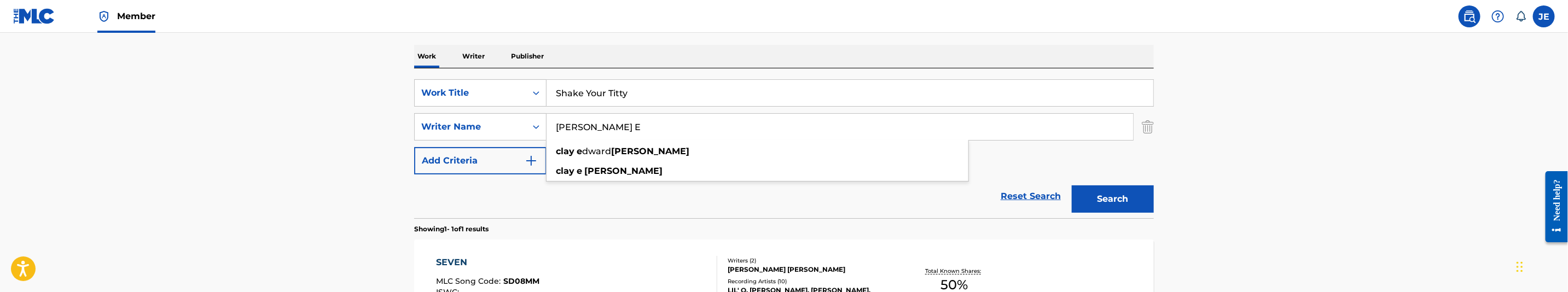
click at [1102, 207] on button "Search" at bounding box center [1113, 199] width 82 height 28
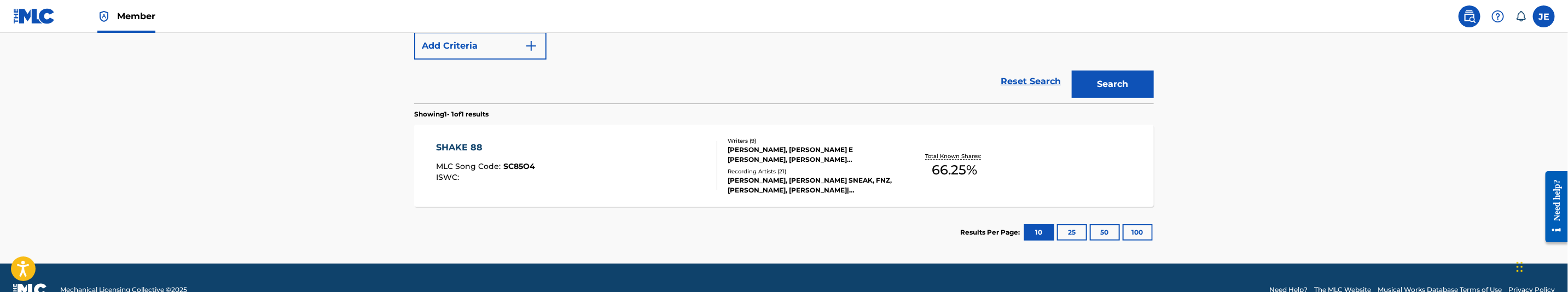
scroll to position [140, 0]
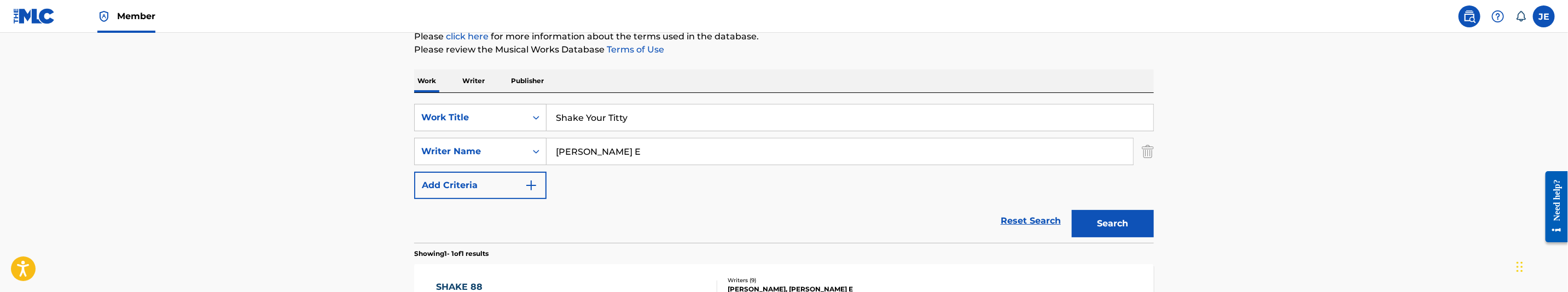
click at [623, 152] on input "Dixon Clay E" at bounding box center [839, 151] width 586 height 26
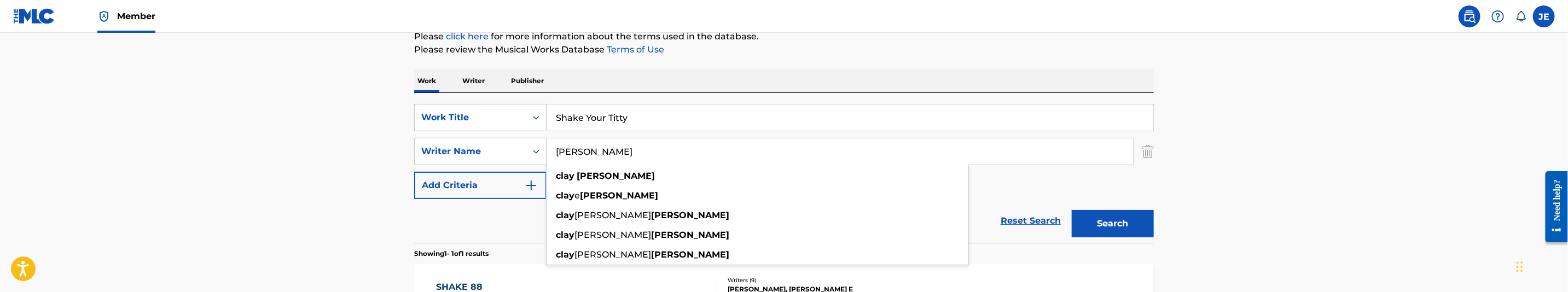
click at [1072, 210] on button "Search" at bounding box center [1113, 223] width 82 height 28
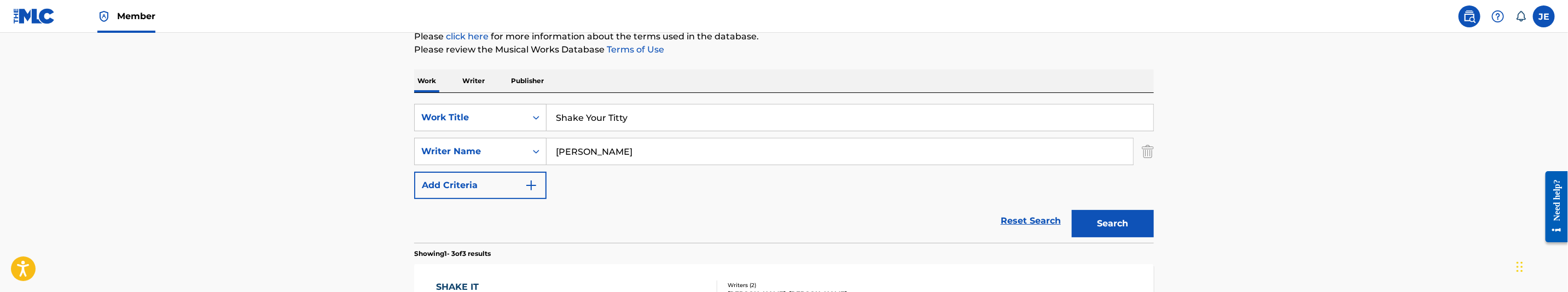
click at [680, 146] on input "Dixon Clay" at bounding box center [839, 151] width 586 height 26
paste input ""Thomas Rahiem Sharod ""
click at [560, 150] on input ""Thomas Rahiem Sharod" at bounding box center [839, 151] width 586 height 26
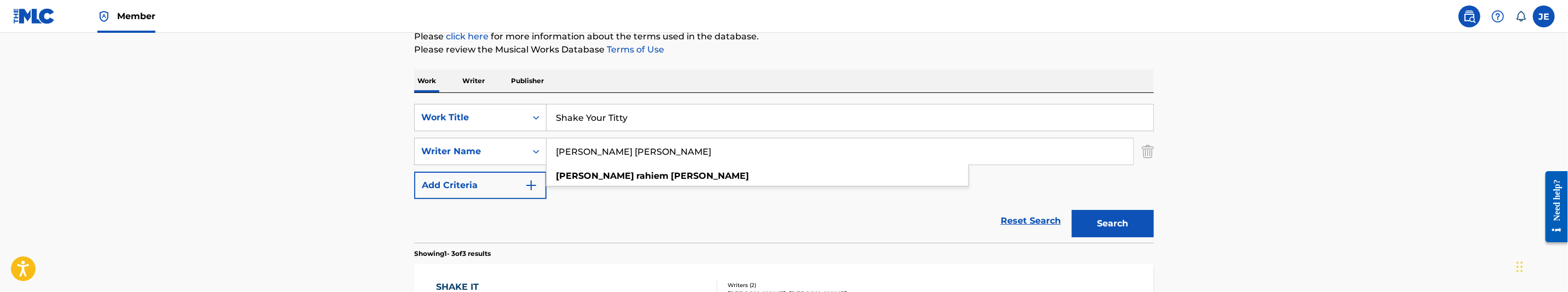
click at [1115, 222] on button "Search" at bounding box center [1113, 223] width 82 height 28
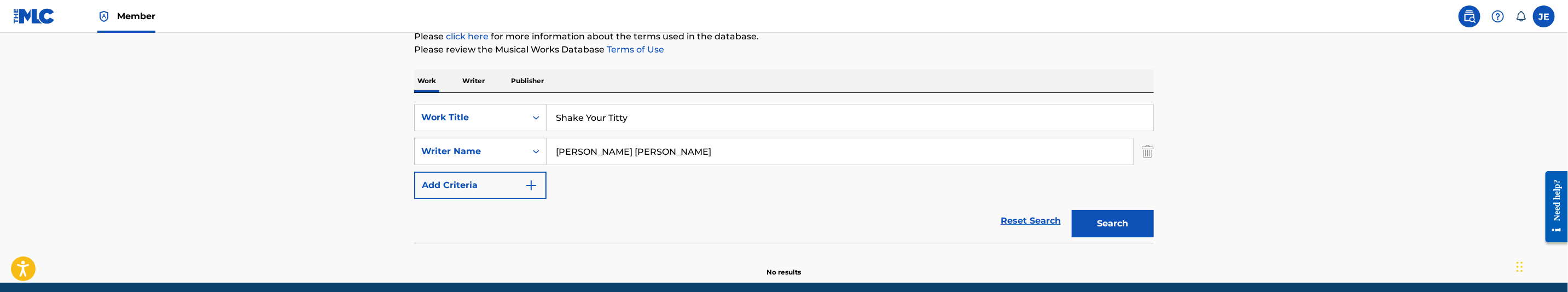
click at [665, 157] on input "Thomas Rahiem Sharod" at bounding box center [839, 151] width 586 height 26
paste input "[PERSON_NAME] [PERSON_NAME]"
type input "[PERSON_NAME] [PERSON_NAME]"
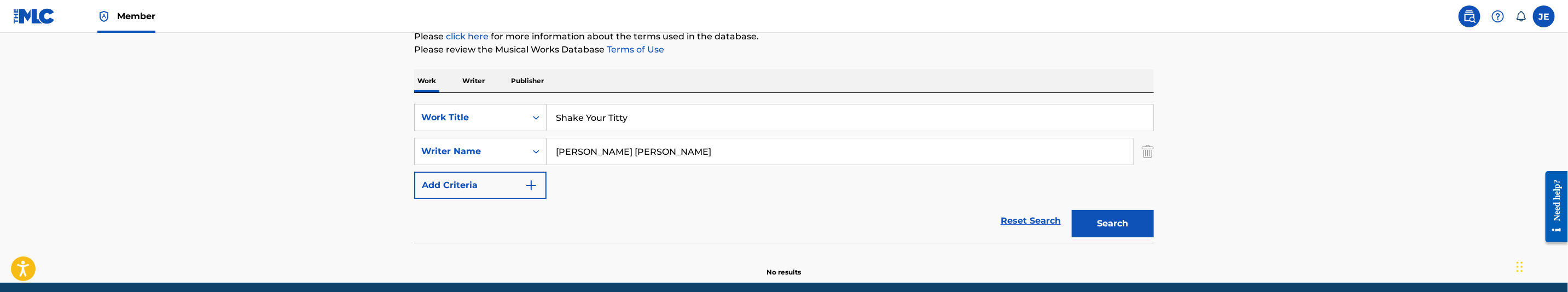
click at [1080, 228] on button "Search" at bounding box center [1113, 223] width 82 height 28
click at [613, 109] on input "Shake Your Titty" at bounding box center [850, 118] width 607 height 26
click at [631, 115] on input "Shake Your Titty" at bounding box center [850, 118] width 607 height 26
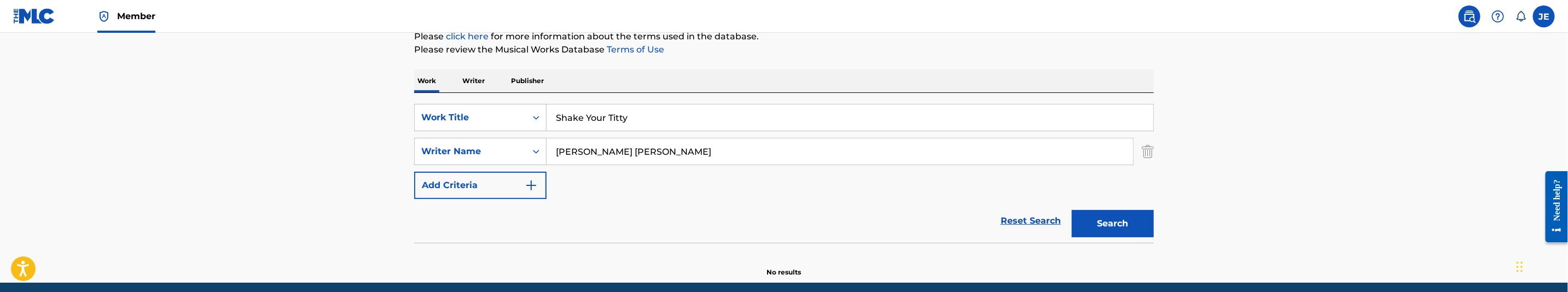
click at [631, 115] on input "Shake Your Titty" at bounding box center [850, 118] width 607 height 26
paste input "Them Titties"
type input "Shake Them Titties"
click at [1130, 217] on button "Search" at bounding box center [1113, 223] width 82 height 28
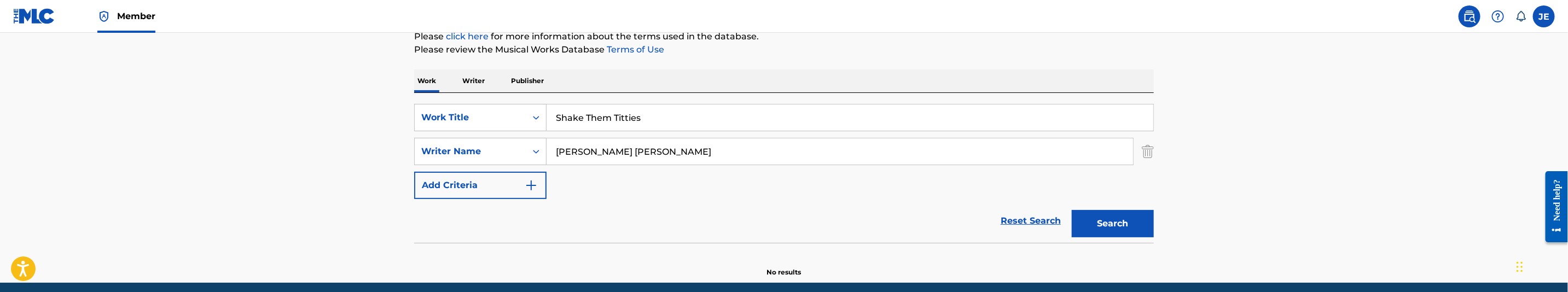
click at [1141, 238] on div "Search" at bounding box center [1110, 220] width 88 height 43
click at [1117, 218] on button "Search" at bounding box center [1113, 223] width 82 height 28
click at [678, 151] on input "Catalon Jonathan Keith" at bounding box center [839, 151] width 586 height 26
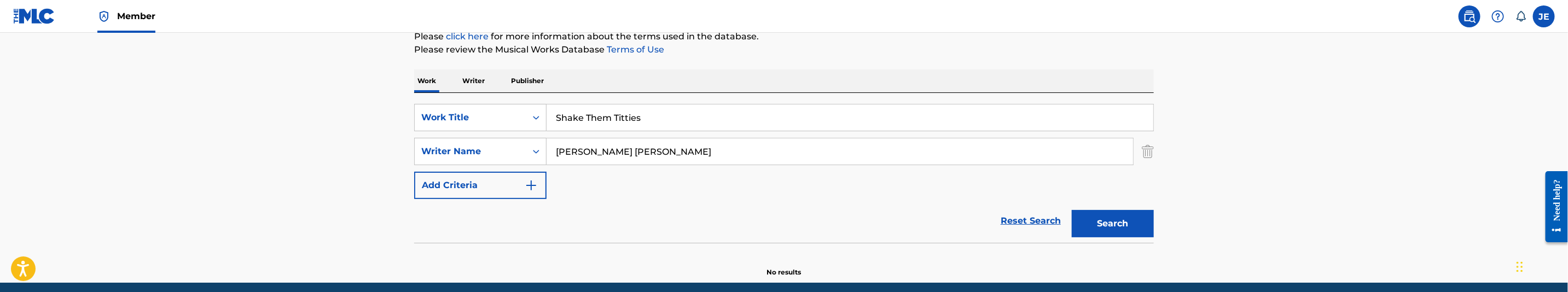
paste input ""Dixon Clay E ""
click at [562, 148] on input ""Dixon Clay E" at bounding box center [839, 151] width 586 height 26
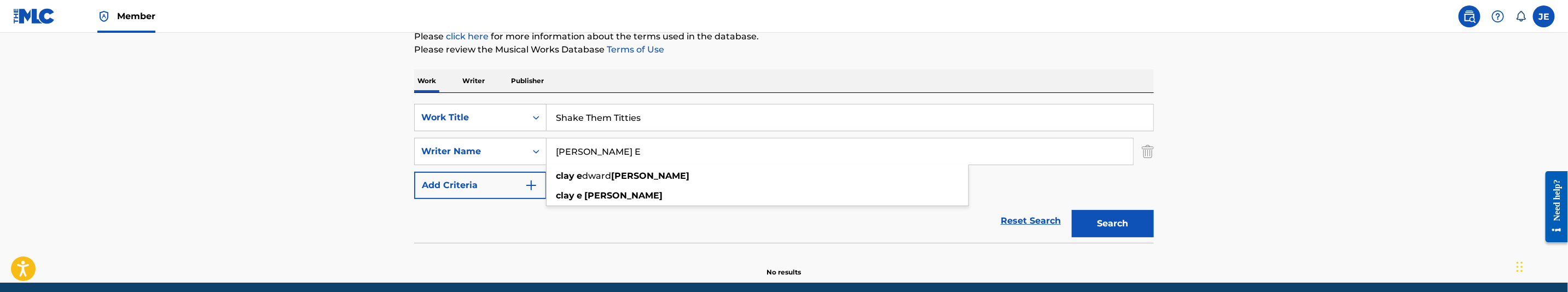
click at [1112, 211] on button "Search" at bounding box center [1113, 223] width 82 height 28
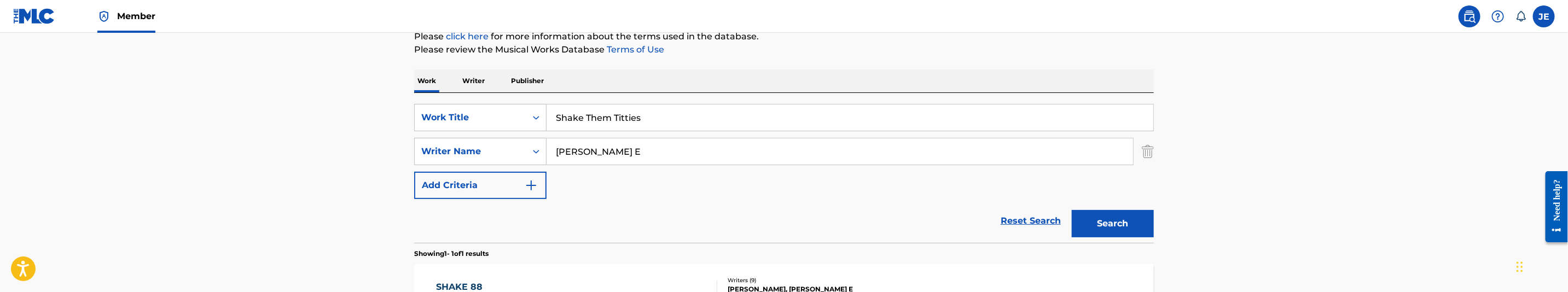
click at [1093, 222] on button "Search" at bounding box center [1113, 223] width 82 height 28
click at [637, 143] on input "Dixon Clay E" at bounding box center [839, 151] width 586 height 26
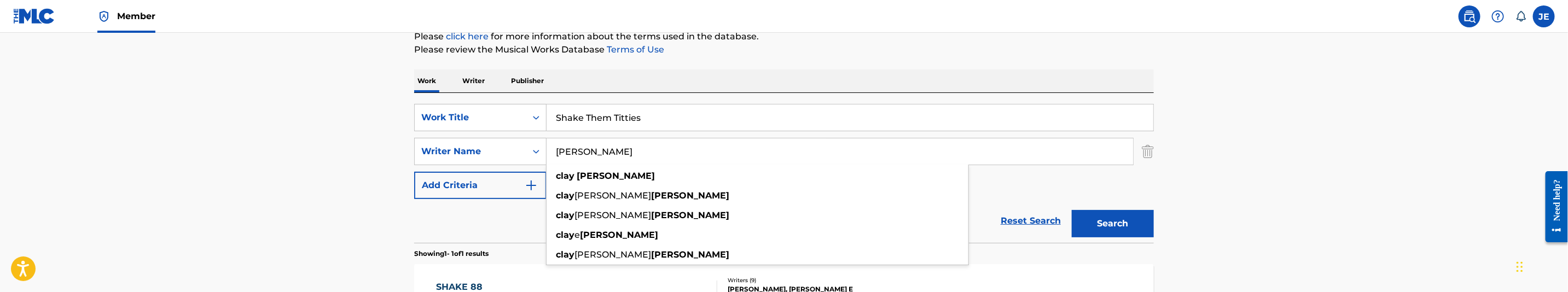
click at [1094, 223] on button "Search" at bounding box center [1113, 223] width 82 height 28
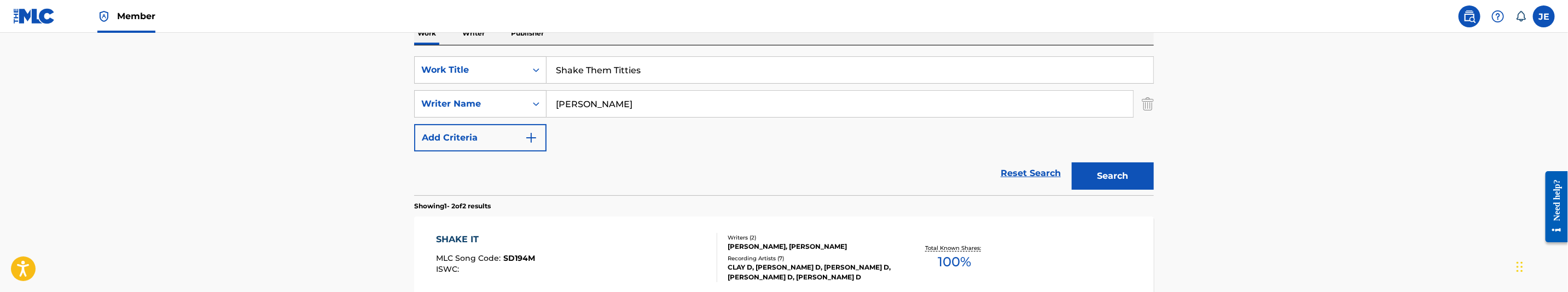
scroll to position [222, 0]
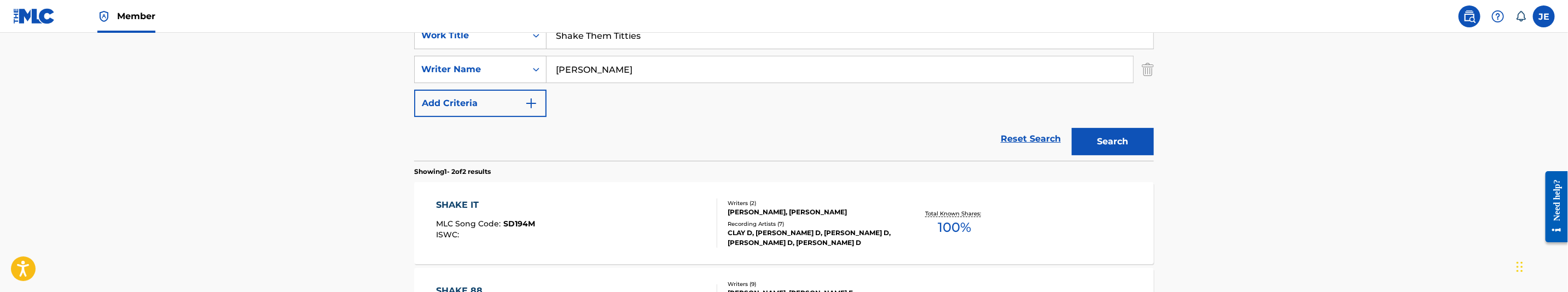
click at [1129, 140] on button "Search" at bounding box center [1113, 141] width 82 height 28
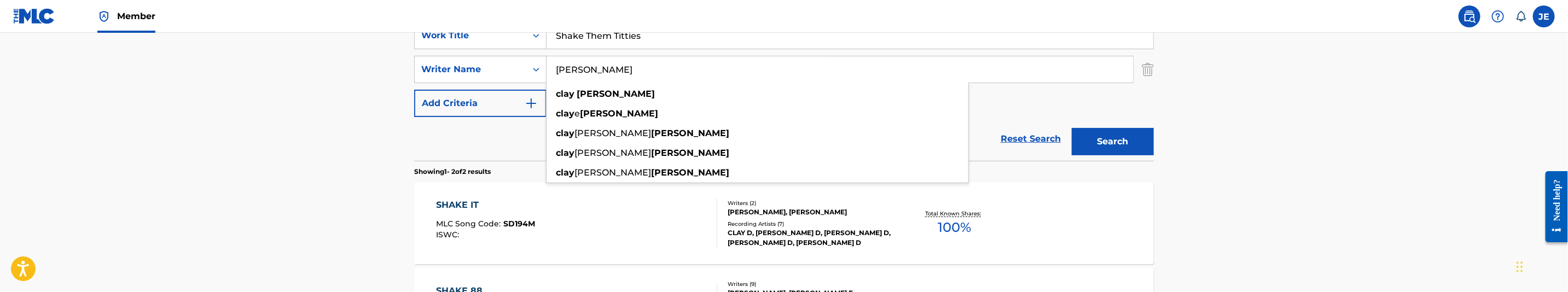
click at [634, 59] on input "Dixon Clay" at bounding box center [839, 69] width 586 height 26
paste input ""Thomas Rahiem Sharod ""
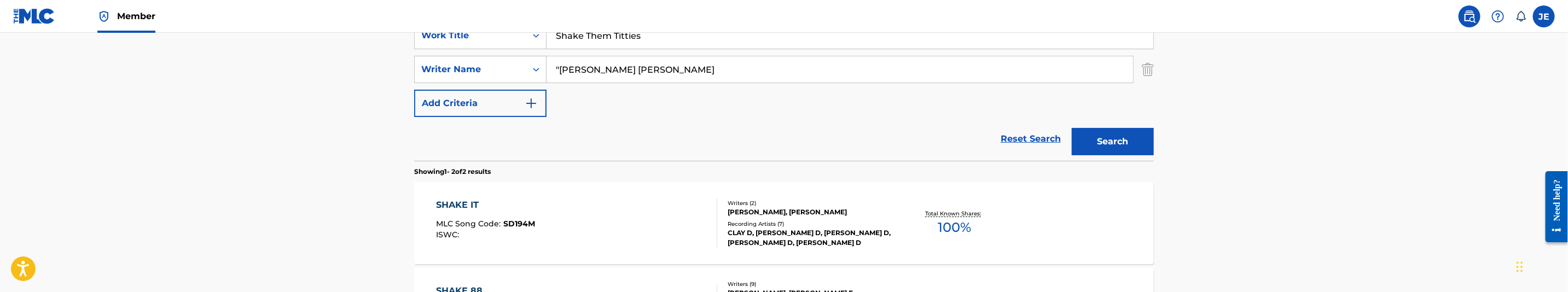
click at [560, 69] on input ""Thomas Rahiem Sharod" at bounding box center [839, 69] width 586 height 26
click at [1134, 143] on button "Search" at bounding box center [1113, 141] width 82 height 28
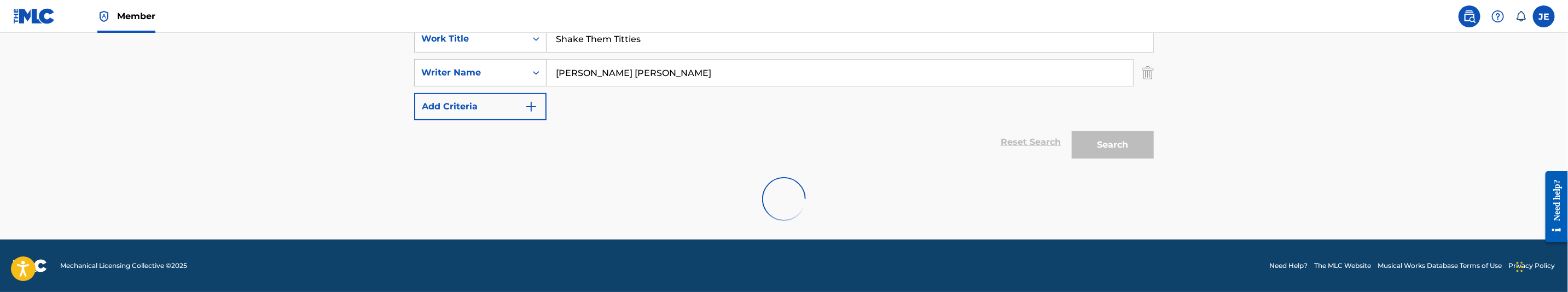
scroll to position [182, 0]
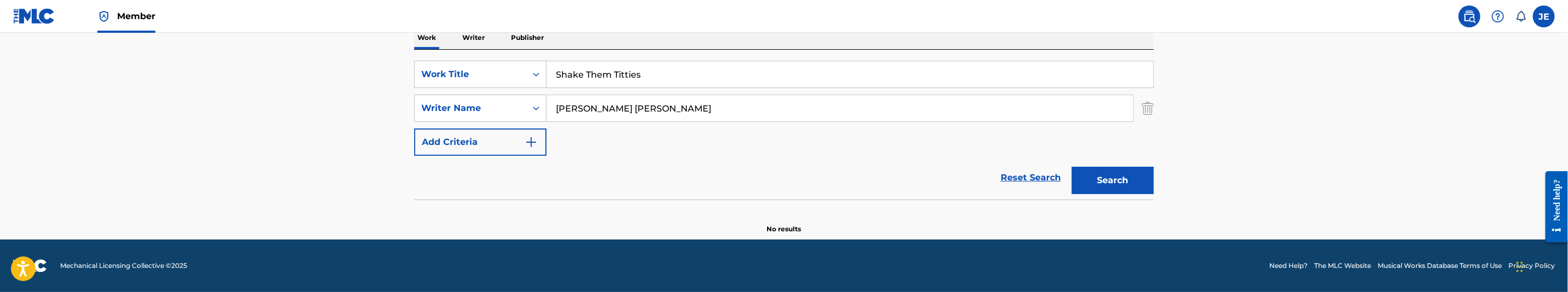
click at [1095, 174] on button "Search" at bounding box center [1113, 180] width 82 height 28
click at [644, 108] on input "Thomas Rahiem Sharod" at bounding box center [839, 108] width 586 height 26
click at [1072, 167] on button "Search" at bounding box center [1113, 180] width 82 height 28
click at [664, 105] on input "Thomas Rahiem" at bounding box center [839, 108] width 586 height 26
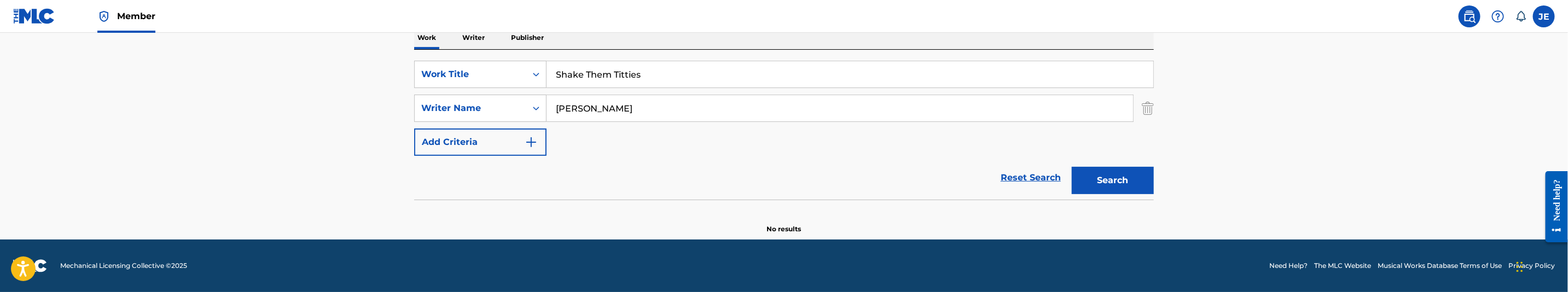
click at [664, 105] on input "Thomas Rahiem" at bounding box center [839, 108] width 586 height 26
paste input ""Thomas Rahiem Sharod ""
click at [612, 111] on input ""Thomas Rahiem Sharod "" at bounding box center [839, 108] width 586 height 26
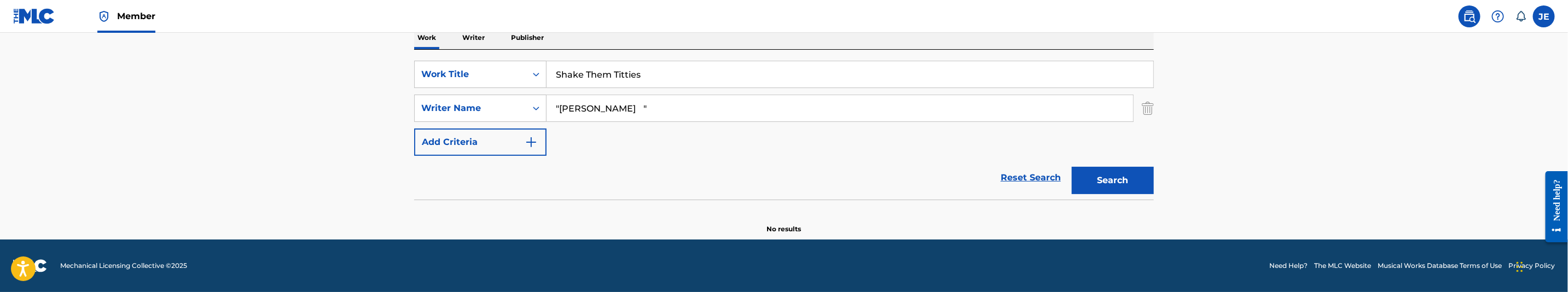
click at [668, 108] on input ""Thomas Sharod "" at bounding box center [839, 108] width 586 height 26
click at [560, 110] on input ""Thomas Sharod" at bounding box center [839, 108] width 586 height 26
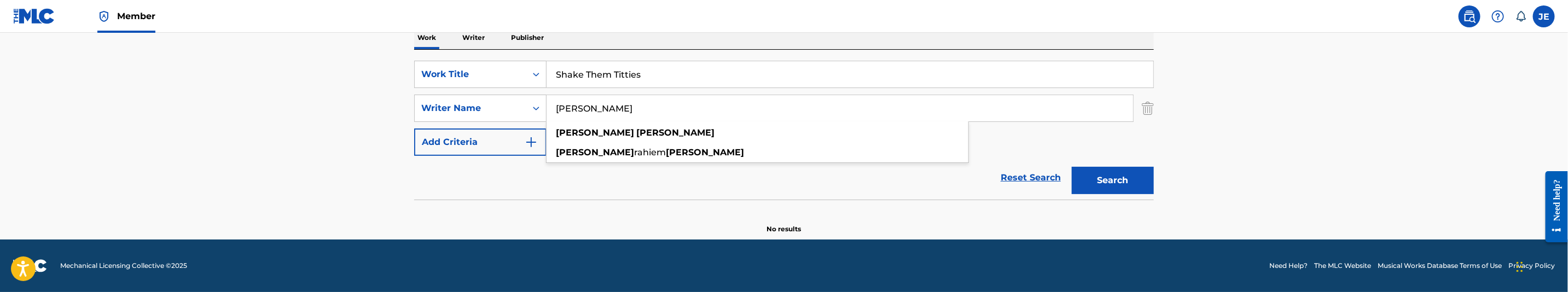
click at [1096, 172] on button "Search" at bounding box center [1113, 180] width 82 height 28
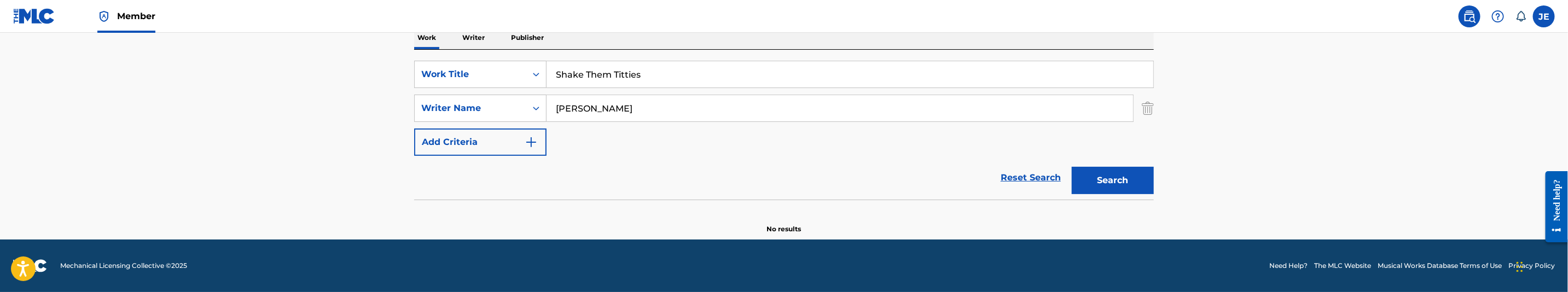
click at [1102, 185] on button "Search" at bounding box center [1113, 180] width 82 height 28
click at [744, 95] on input "Thomas Sharod" at bounding box center [839, 108] width 586 height 26
paste input "Catalon Jonathan Keith"
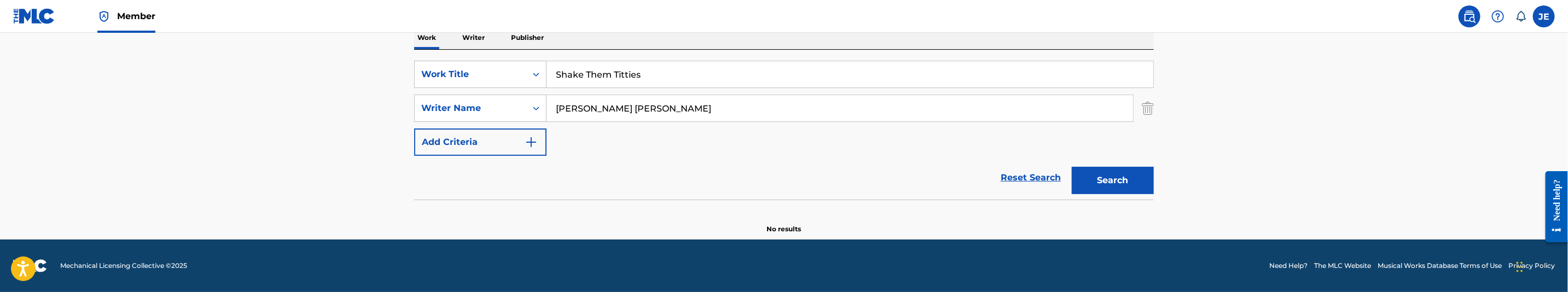
type input "Catalon Jonathan Keith"
click at [1123, 182] on button "Search" at bounding box center [1113, 180] width 82 height 28
click at [629, 73] on input "Shake Them Titties" at bounding box center [850, 74] width 607 height 26
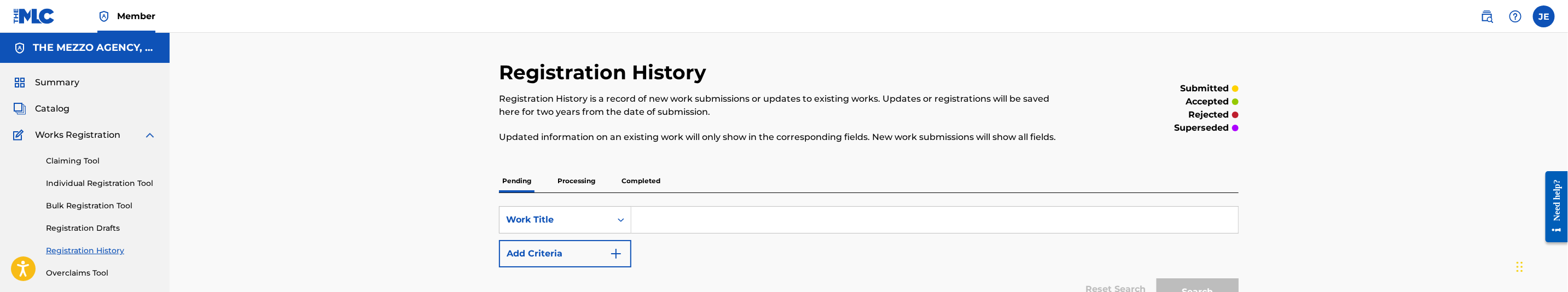
click at [681, 205] on div "SearchWithCriteriabb81343d-39d8-434f-b287-8f96f330b094 Work Title Add Criteria …" at bounding box center [868, 252] width 740 height 118
click at [685, 211] on input "Search Form" at bounding box center [934, 220] width 607 height 26
paste input "Shake Them Titties"
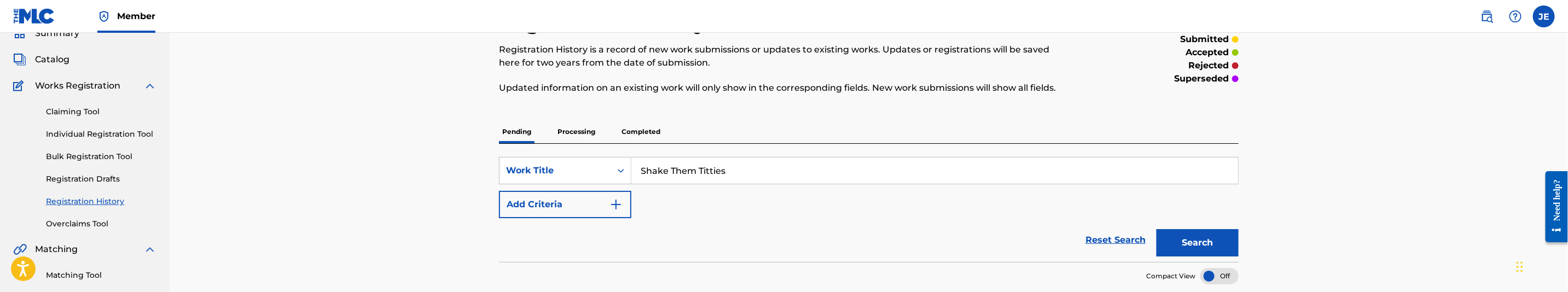
scroll to position [82, 0]
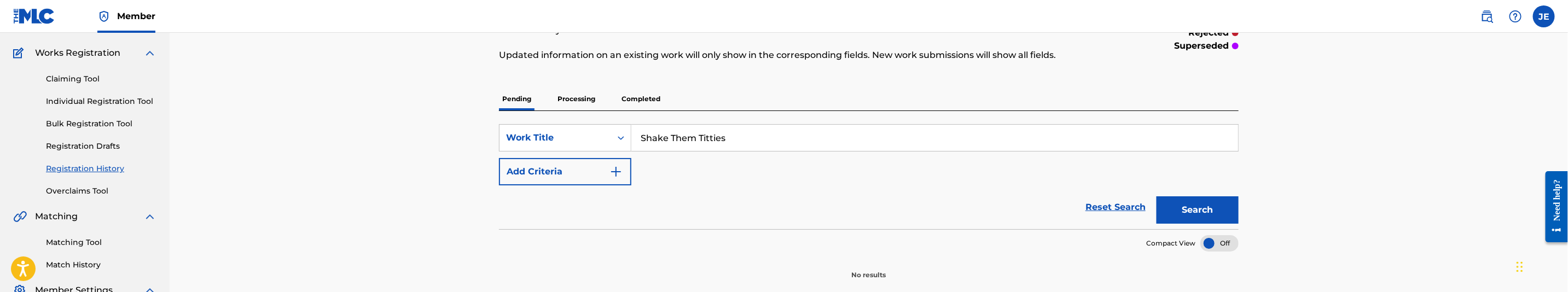
type input "Shake Them Titties"
click at [1217, 212] on button "Search" at bounding box center [1198, 210] width 82 height 28
click at [1203, 207] on button "Search" at bounding box center [1198, 210] width 82 height 28
click at [581, 102] on p "Processing" at bounding box center [577, 99] width 44 height 23
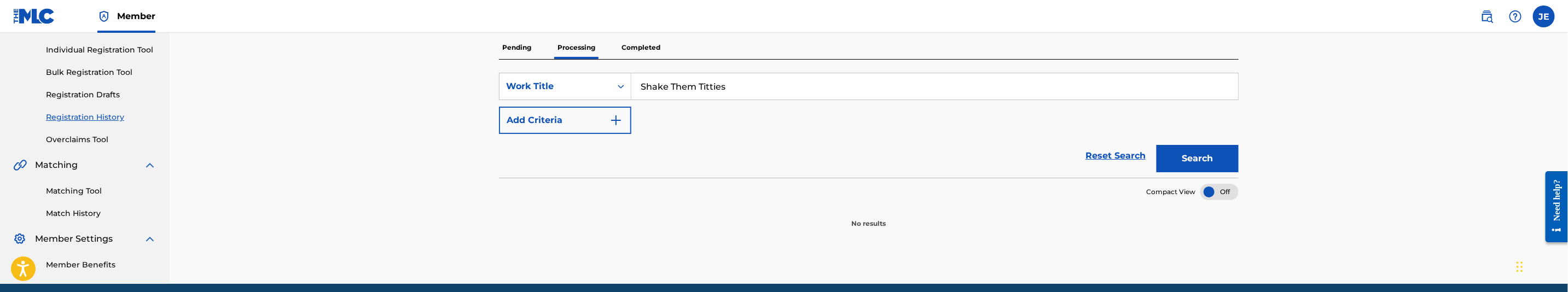
scroll to position [164, 0]
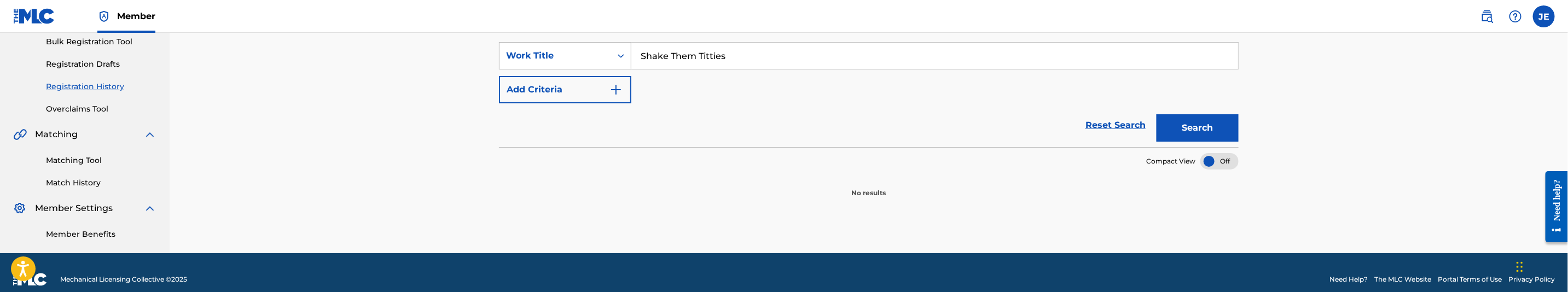
click at [1195, 125] on button "Search" at bounding box center [1198, 128] width 82 height 28
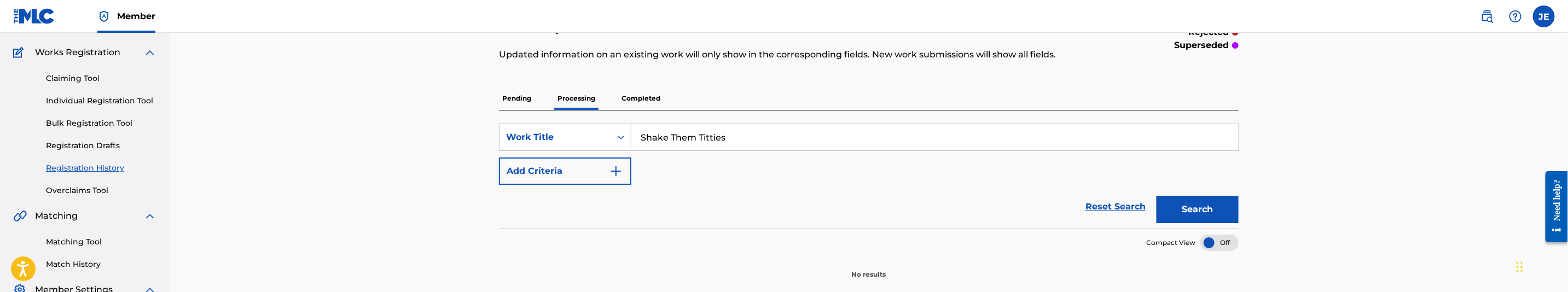
scroll to position [82, 0]
click at [642, 102] on p "Completed" at bounding box center [641, 99] width 45 height 23
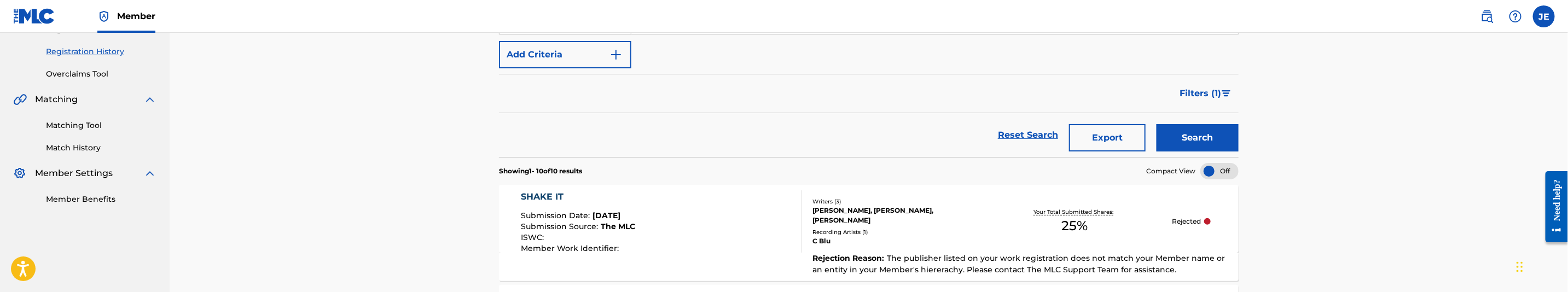
scroll to position [164, 0]
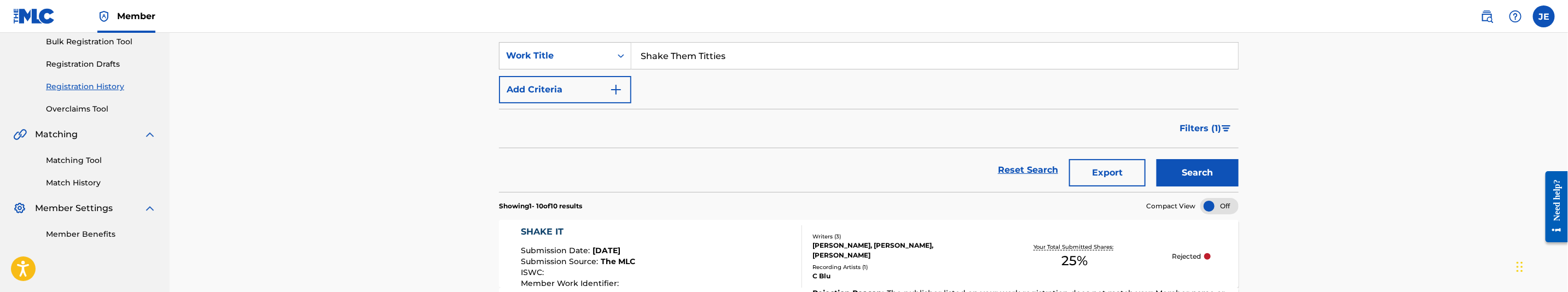
click at [1206, 131] on span "Filters ( 1 )" at bounding box center [1200, 128] width 42 height 13
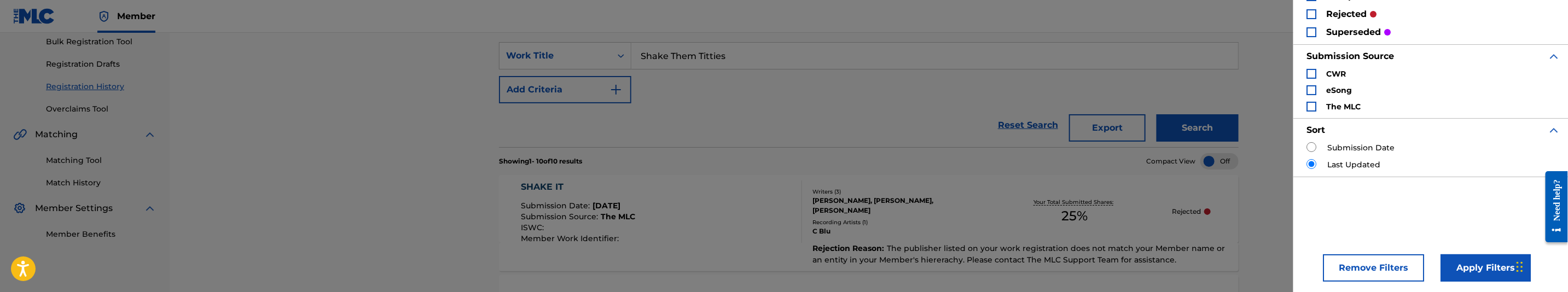
scroll to position [95, 0]
click at [1376, 266] on button "Remove Filters" at bounding box center [1373, 265] width 101 height 28
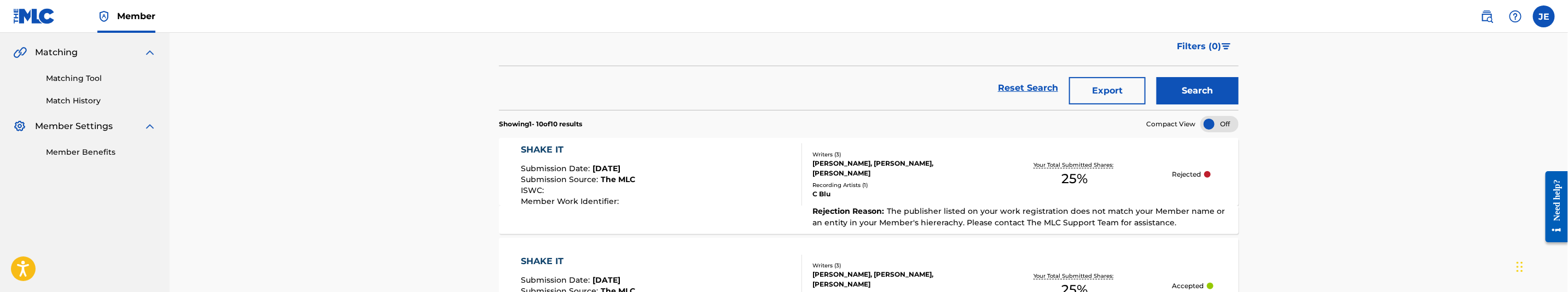
click at [1222, 89] on button "Search" at bounding box center [1198, 91] width 82 height 28
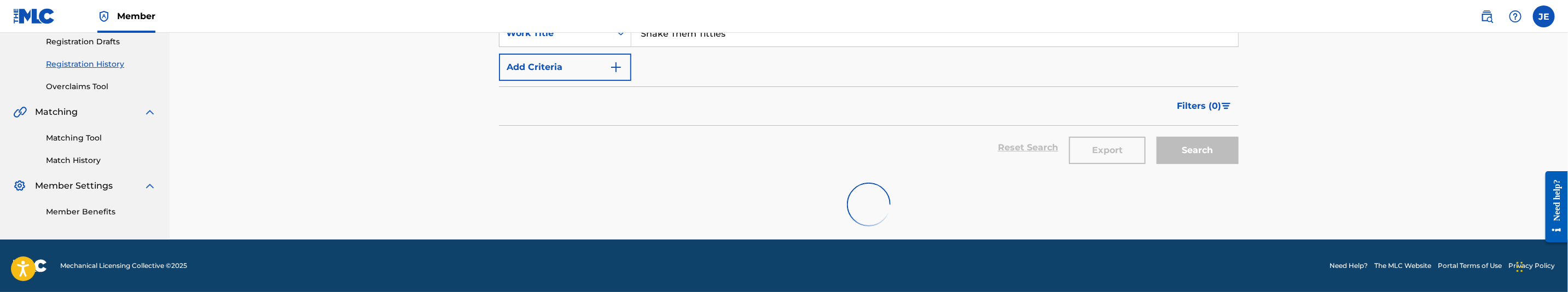
scroll to position [246, 0]
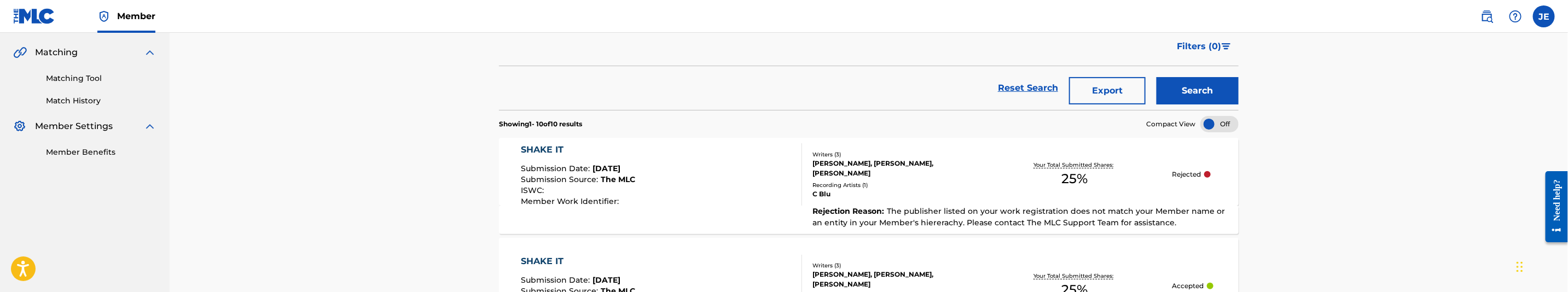
click at [1189, 91] on button "Search" at bounding box center [1198, 91] width 82 height 28
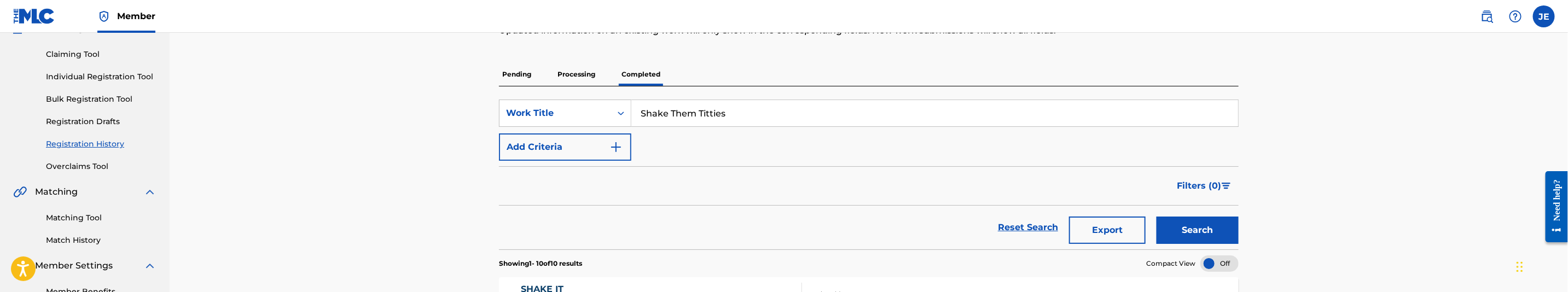
scroll to position [105, 0]
click at [684, 117] on input "Shake Them Titties" at bounding box center [934, 114] width 607 height 26
click at [705, 118] on input "Shake Them Titties" at bounding box center [934, 114] width 607 height 26
click at [684, 114] on input "Shake Them Titties" at bounding box center [934, 114] width 607 height 26
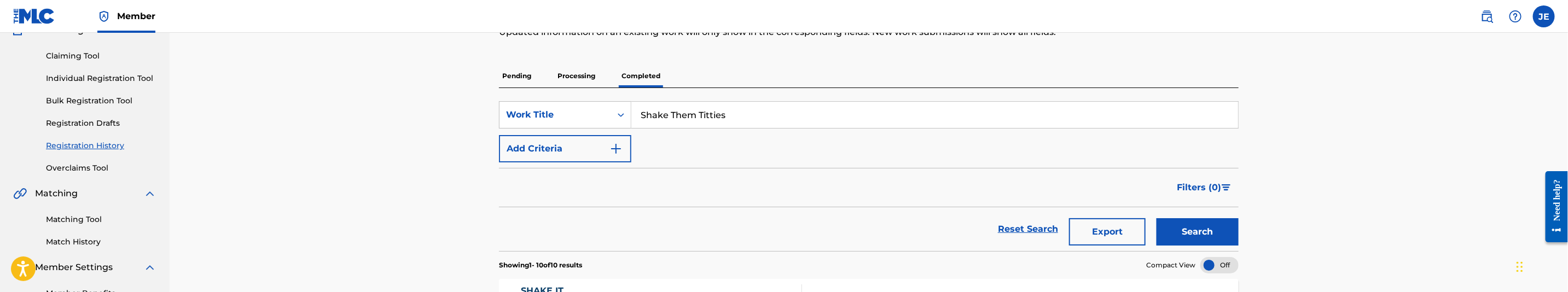
click at [684, 114] on input "Shake Them Titties" at bounding box center [934, 114] width 607 height 26
click at [727, 119] on input "Shake Your Titties" at bounding box center [934, 114] width 607 height 26
type input "Shake Your Titty"
click at [1199, 233] on button "Search" at bounding box center [1198, 231] width 82 height 28
click at [574, 74] on p "Processing" at bounding box center [577, 76] width 44 height 23
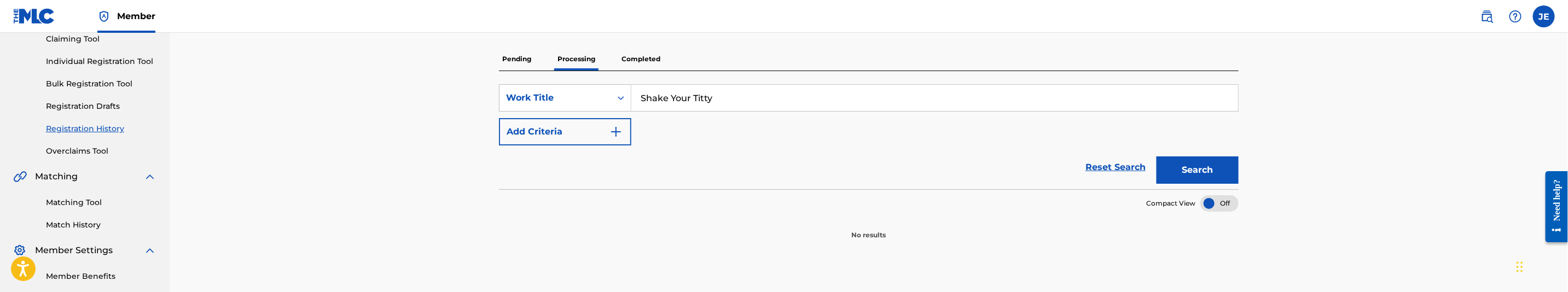
scroll to position [164, 0]
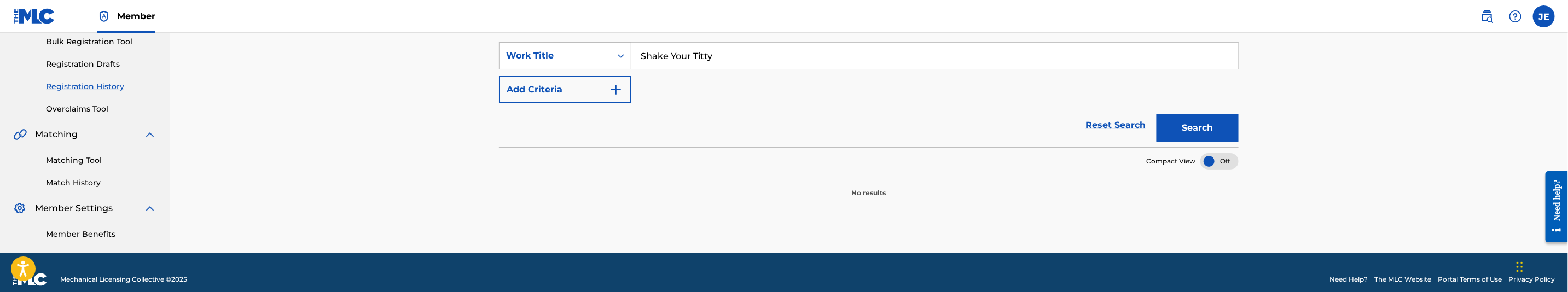
click at [1194, 141] on button "Search" at bounding box center [1198, 128] width 82 height 28
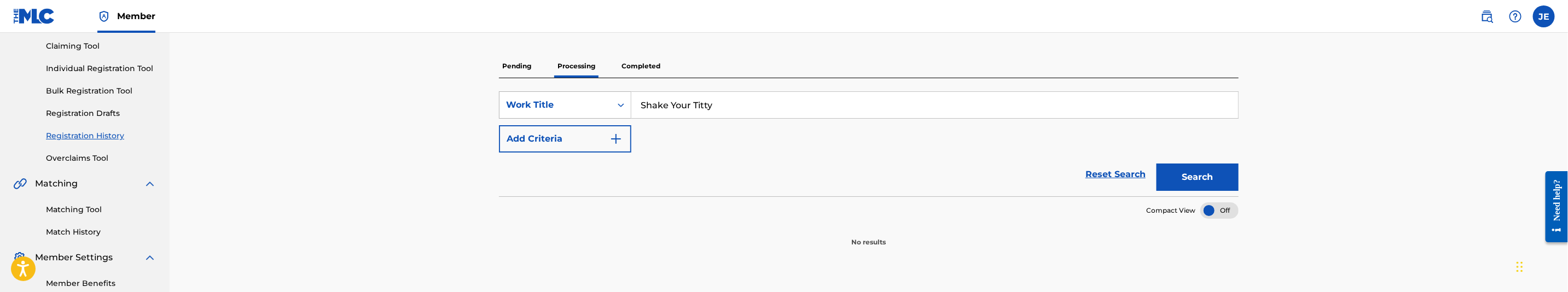
scroll to position [82, 0]
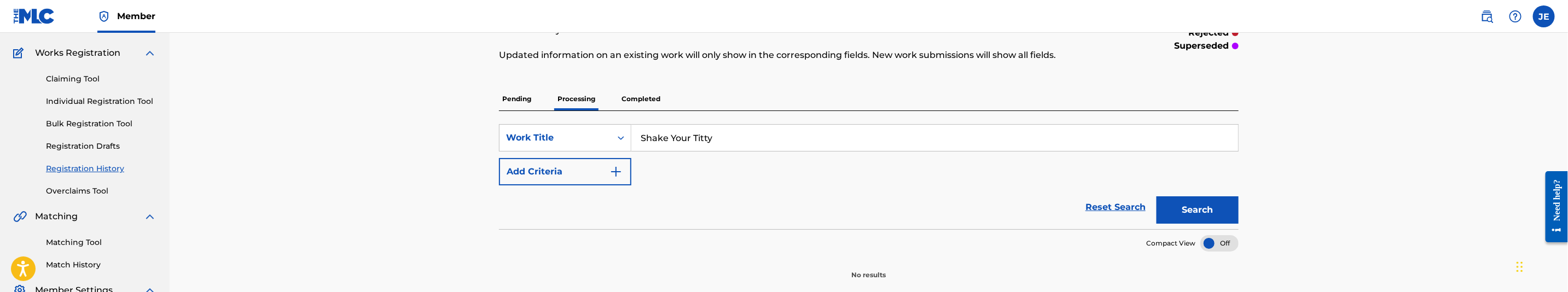
click at [526, 95] on p "Pending" at bounding box center [517, 99] width 36 height 23
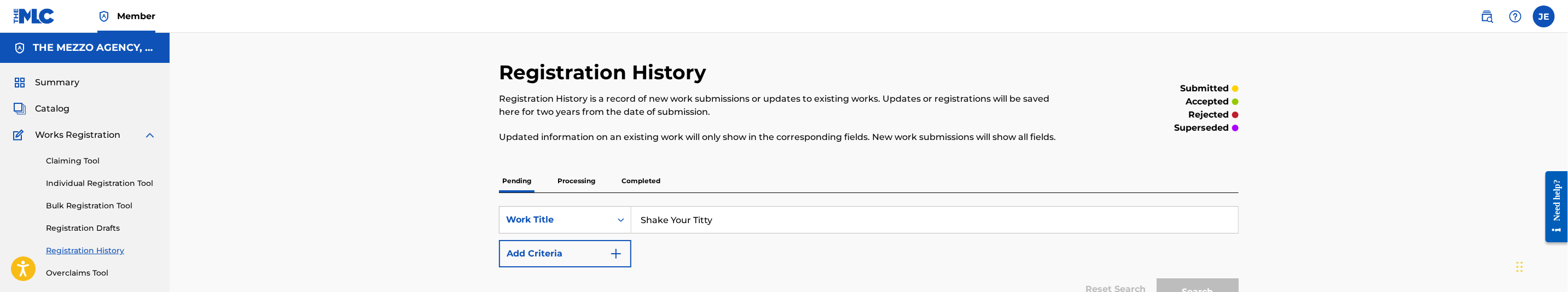
scroll to position [82, 0]
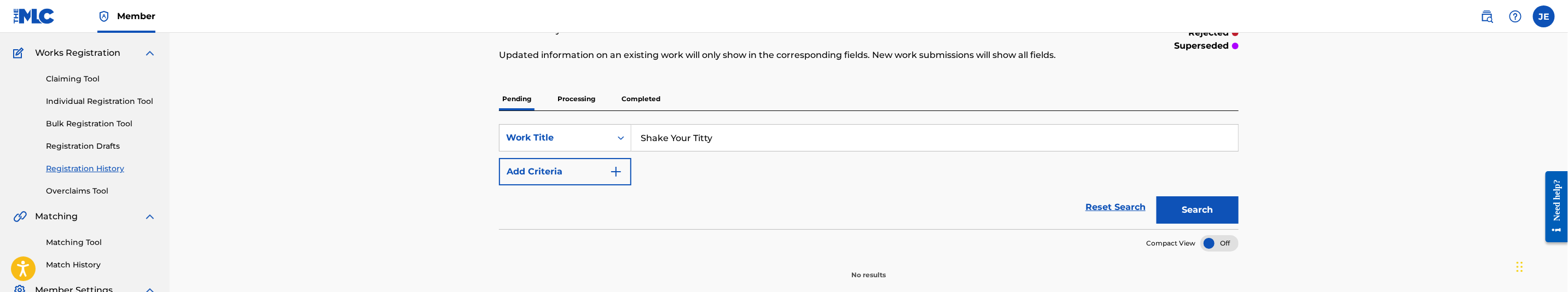
click at [1209, 212] on button "Search" at bounding box center [1198, 210] width 82 height 28
click at [1229, 271] on section "No results" at bounding box center [868, 266] width 740 height 28
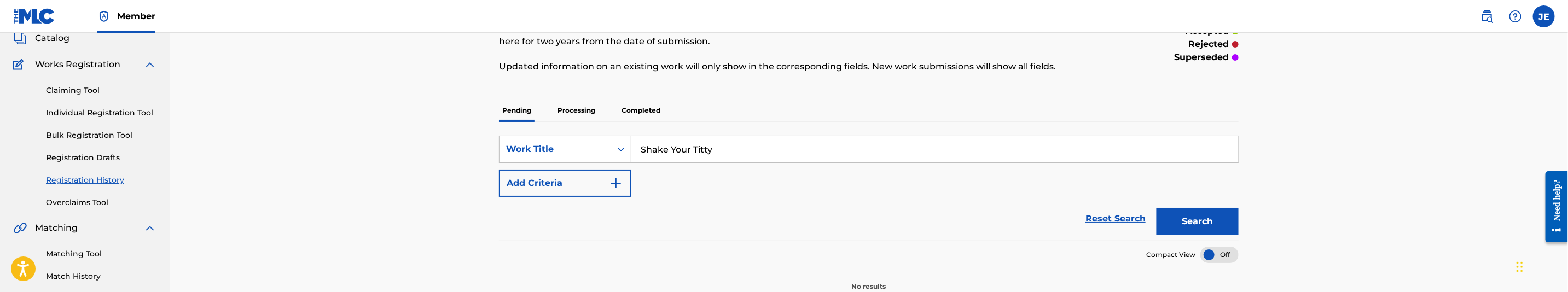
scroll to position [13, 0]
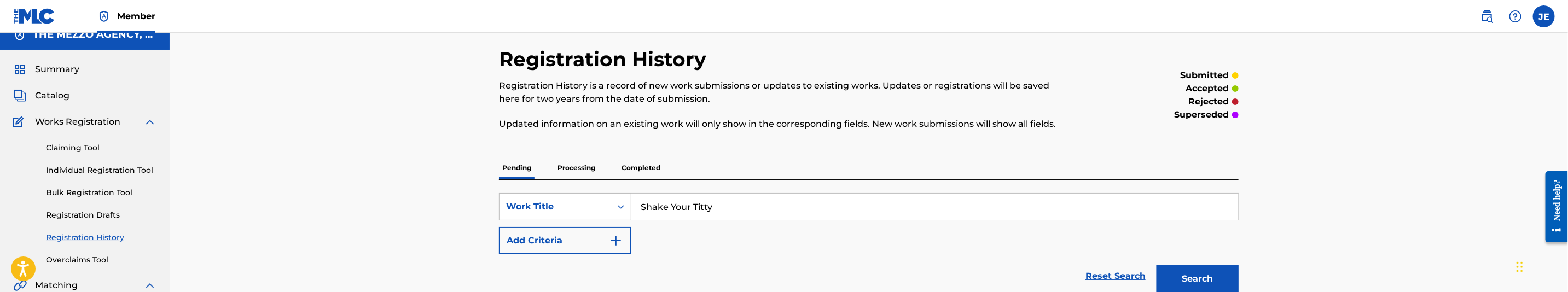
click at [94, 171] on link "Individual Registration Tool" at bounding box center [101, 170] width 110 height 12
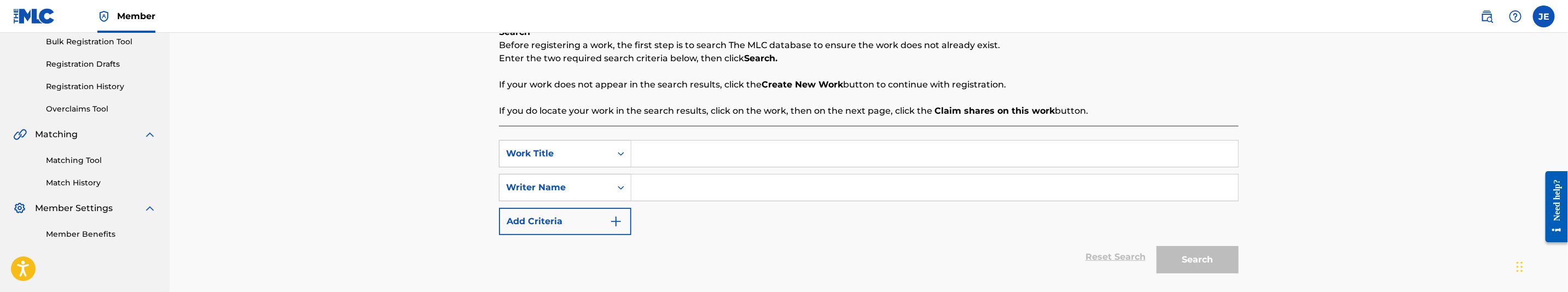
scroll to position [242, 0]
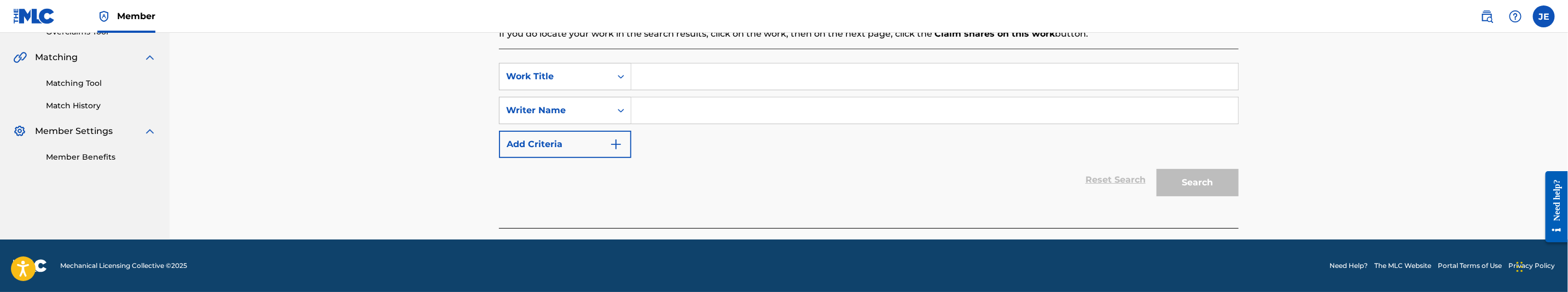
click at [664, 84] on input "Search Form" at bounding box center [934, 77] width 607 height 26
paste input "Shake Them Titties"
type input "Shake Them Titties"
click at [706, 103] on input "Search Form" at bounding box center [934, 110] width 607 height 26
paste input "[PERSON_NAME] [PERSON_NAME]"
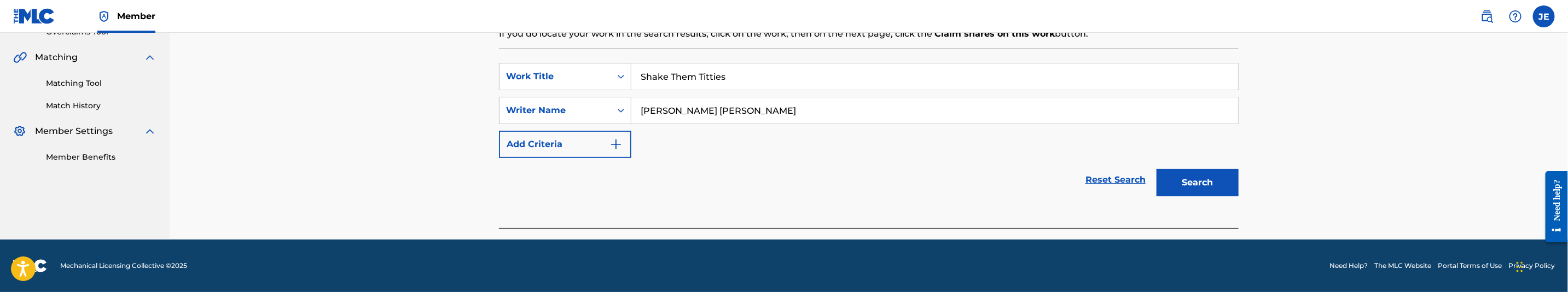
type input "[PERSON_NAME] [PERSON_NAME]"
click at [1233, 187] on button "Search" at bounding box center [1198, 182] width 82 height 28
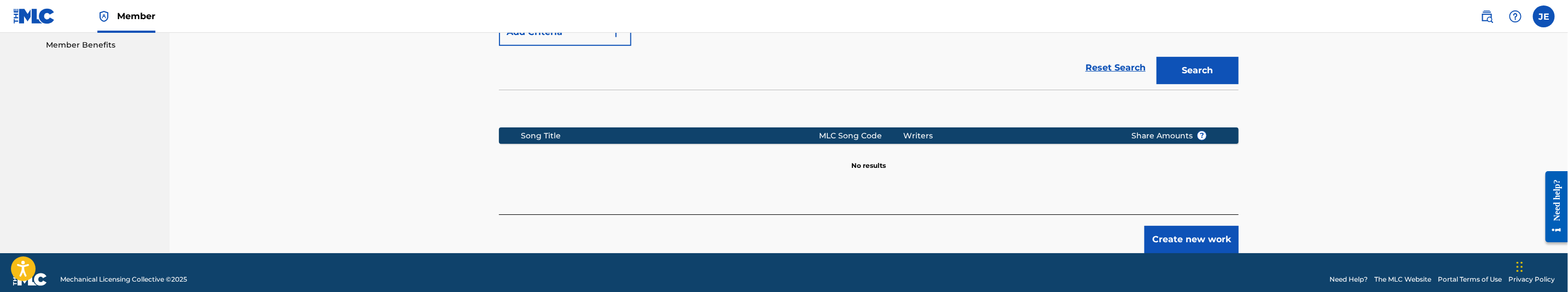
scroll to position [367, 0]
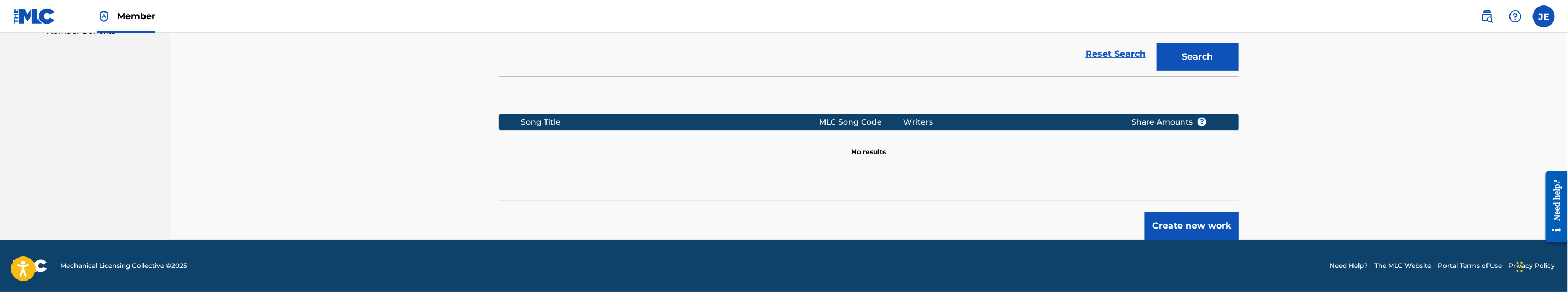
click at [1186, 222] on button "Create new work" at bounding box center [1192, 225] width 94 height 28
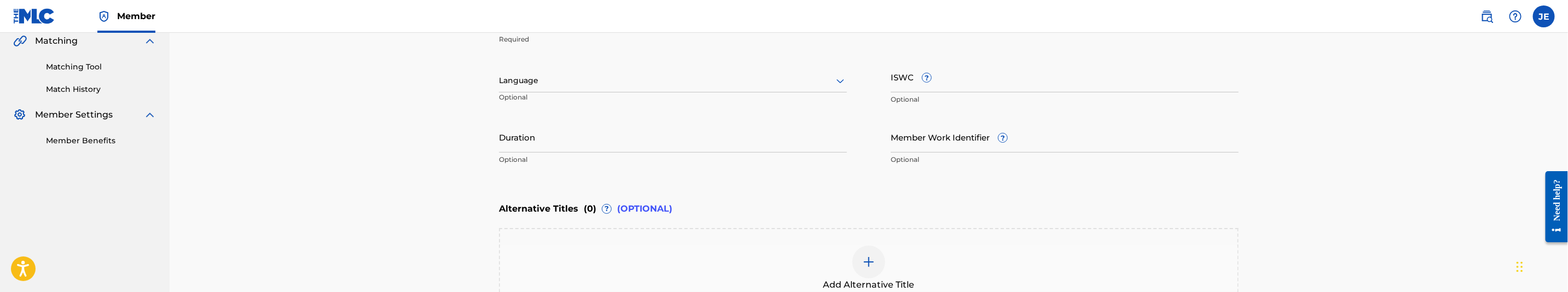
scroll to position [203, 0]
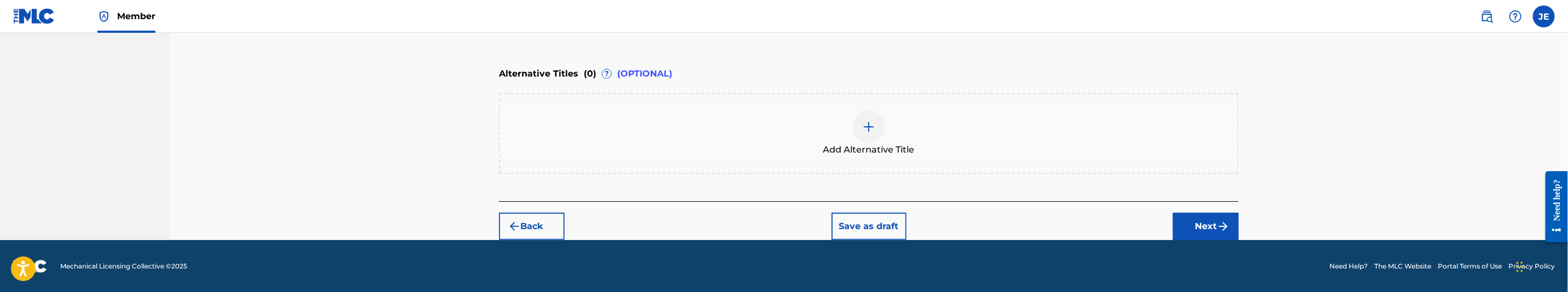
click at [1206, 228] on button "Next" at bounding box center [1206, 226] width 66 height 28
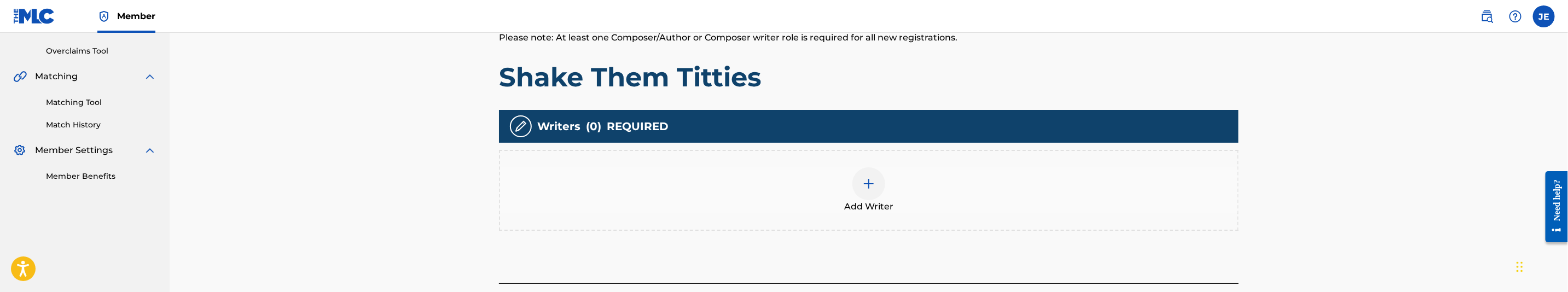
scroll to position [230, 0]
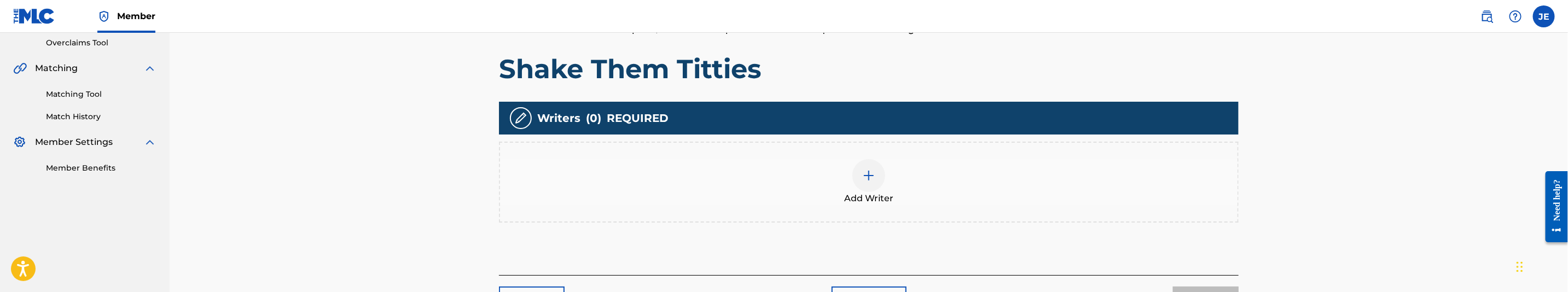
click at [861, 182] on div at bounding box center [869, 176] width 33 height 33
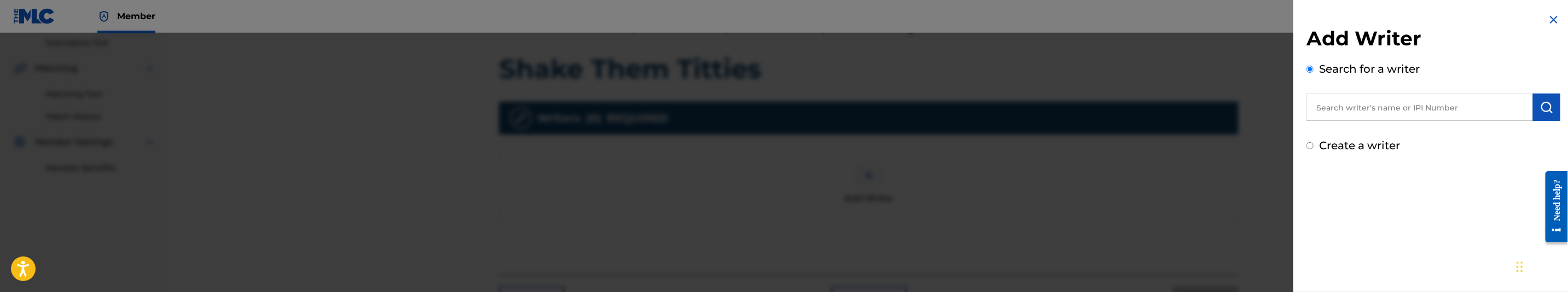
click at [1350, 115] on input "text" at bounding box center [1420, 107] width 227 height 28
click at [1358, 105] on input "text" at bounding box center [1420, 107] width 227 height 28
paste input "[PERSON_NAME] [PERSON_NAME]"
type input "[PERSON_NAME] [PERSON_NAME]"
click at [1541, 108] on img "submit" at bounding box center [1547, 107] width 13 height 13
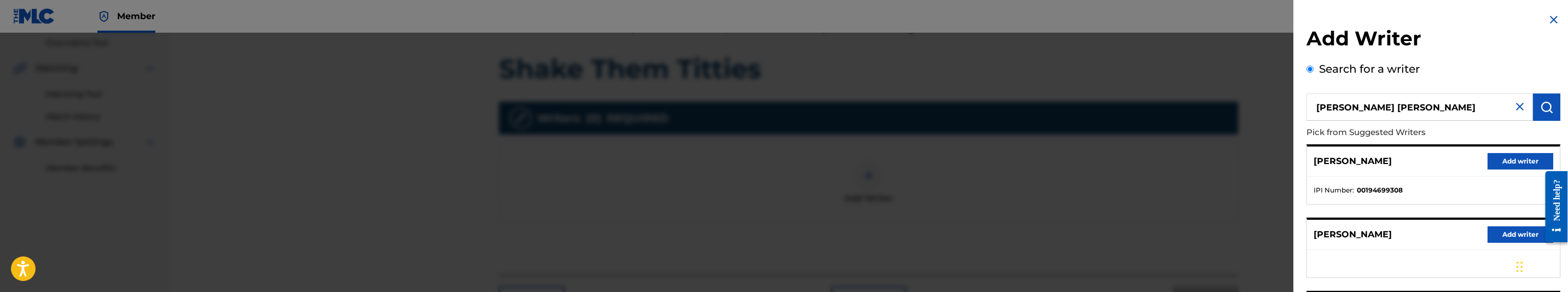
click at [1513, 161] on button "Add writer" at bounding box center [1520, 161] width 66 height 17
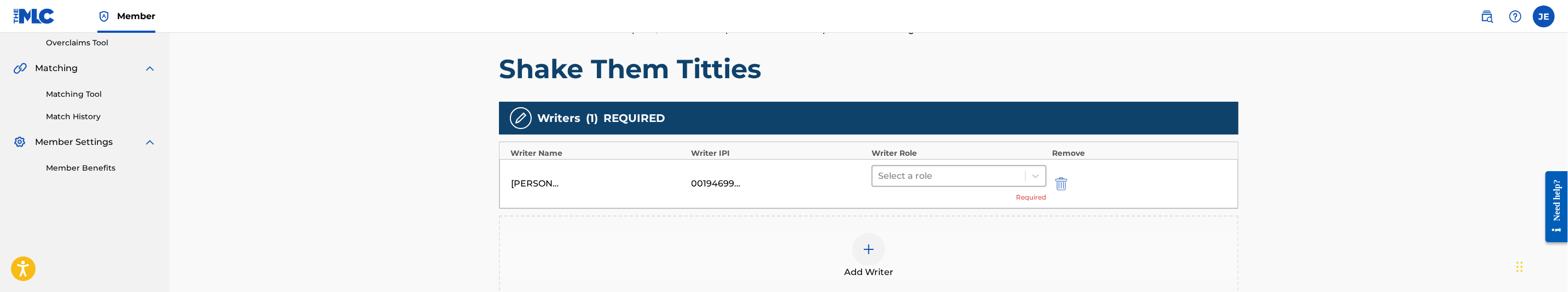
click at [1010, 173] on div at bounding box center [949, 176] width 142 height 15
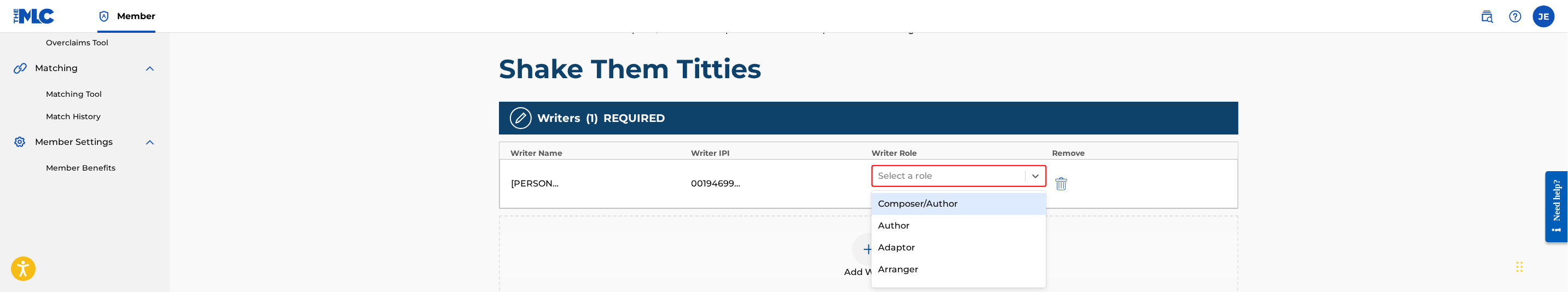
click at [937, 202] on div "Composer/Author" at bounding box center [958, 204] width 175 height 22
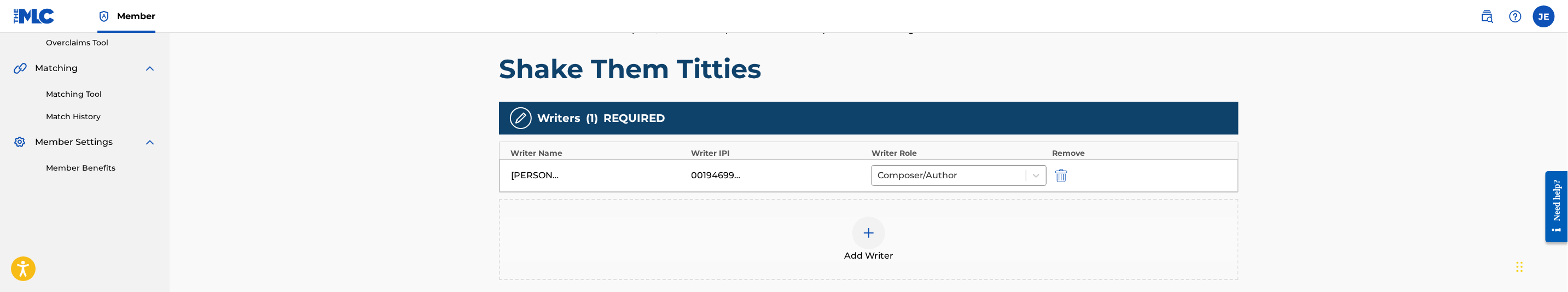
click at [878, 230] on div at bounding box center [869, 233] width 33 height 33
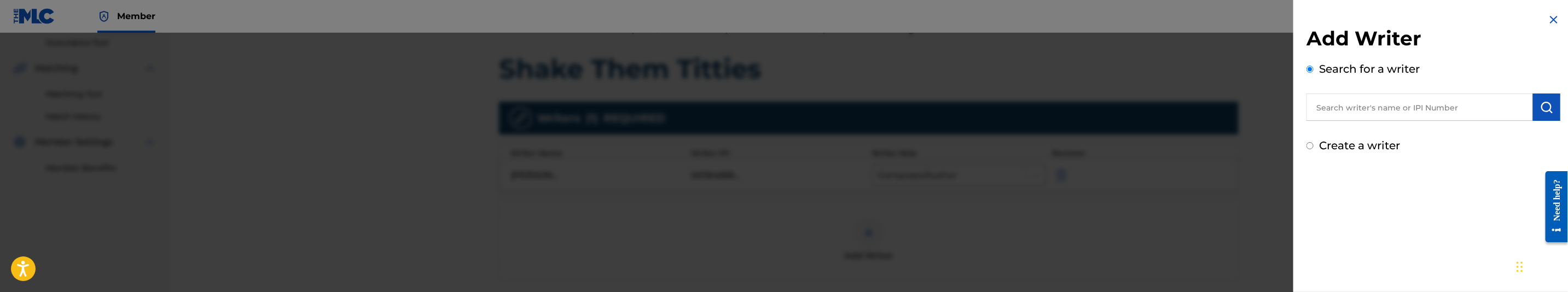
click at [1403, 111] on input "text" at bounding box center [1420, 107] width 227 height 28
paste input ""Dixon Clay E ""
click at [1320, 108] on input ""Dixon Clay E" at bounding box center [1420, 107] width 227 height 28
type input "Dixon Clay E"
click at [1540, 103] on img "submit" at bounding box center [1547, 107] width 13 height 13
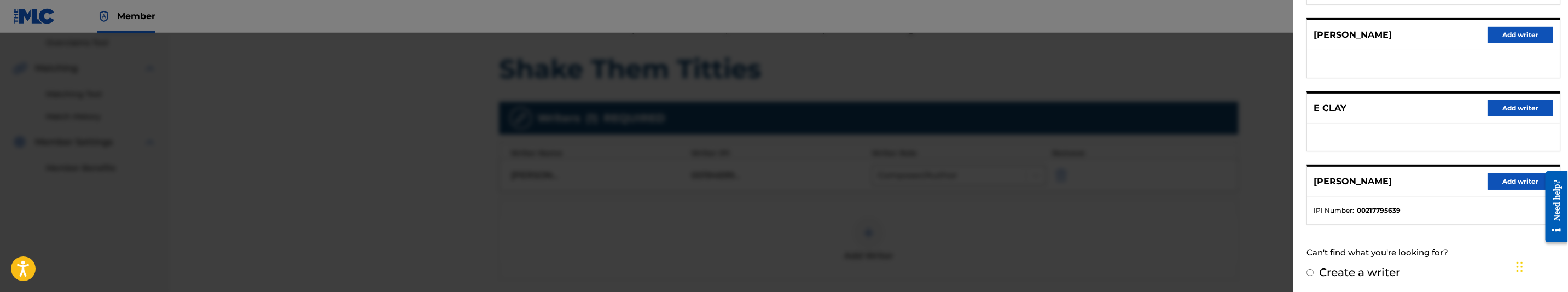
scroll to position [274, 0]
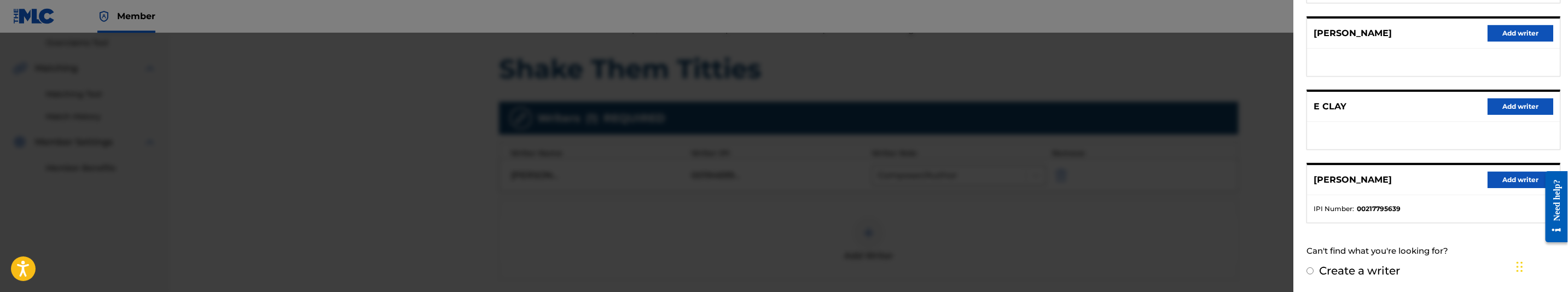
click at [1517, 181] on button "Add writer" at bounding box center [1520, 179] width 66 height 17
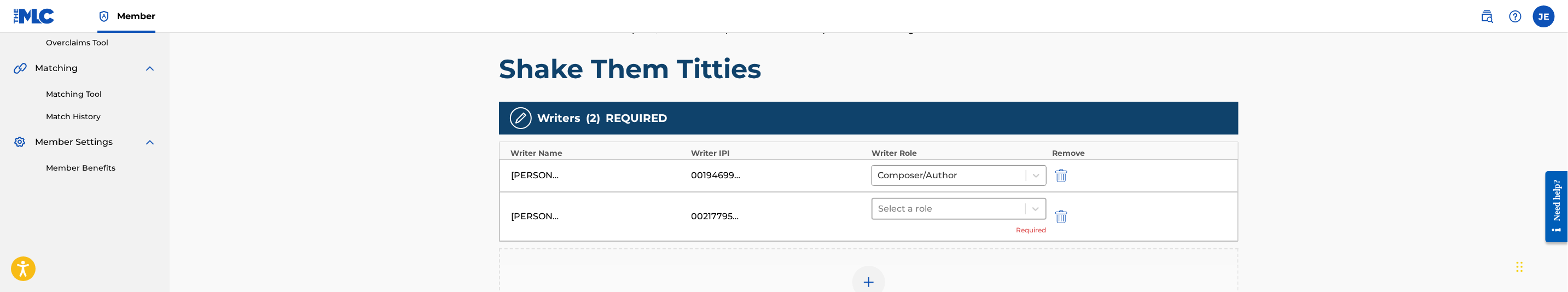
click at [941, 212] on div at bounding box center [949, 209] width 142 height 15
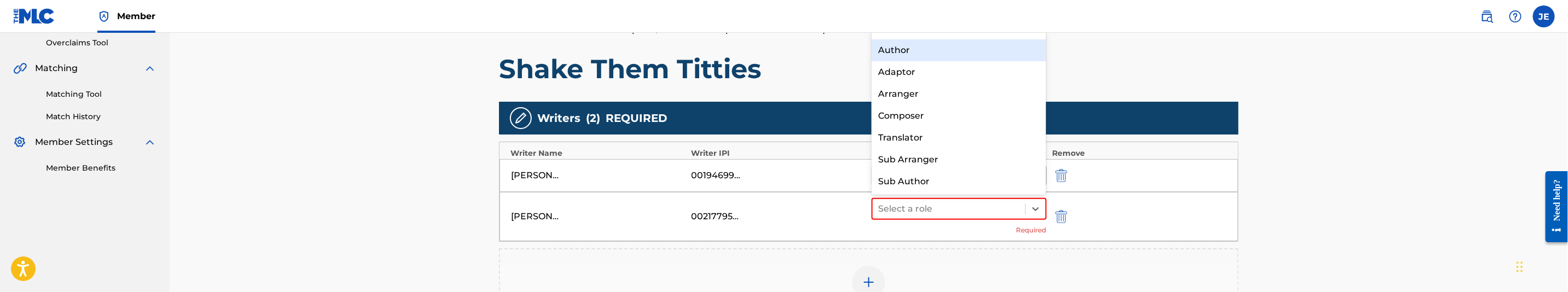
scroll to position [0, 0]
click at [974, 43] on div "Composer/Author" at bounding box center [958, 44] width 175 height 22
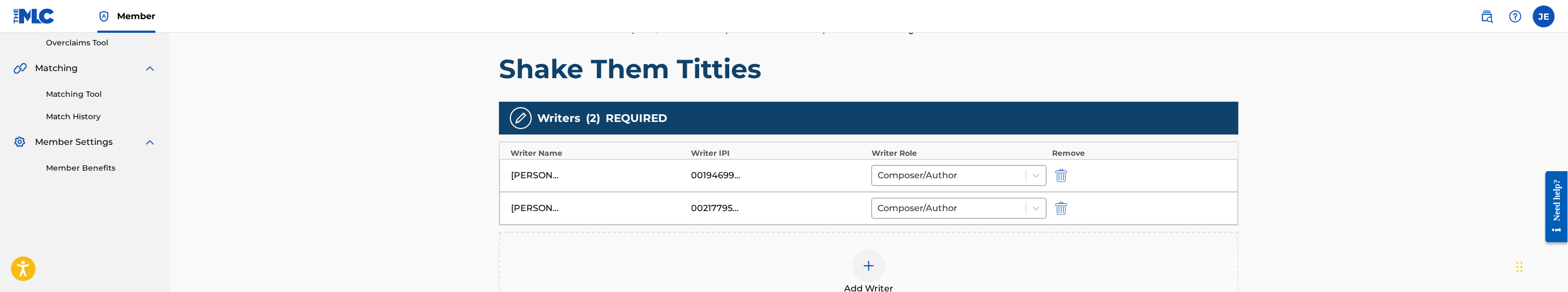
click at [859, 261] on div at bounding box center [869, 266] width 33 height 33
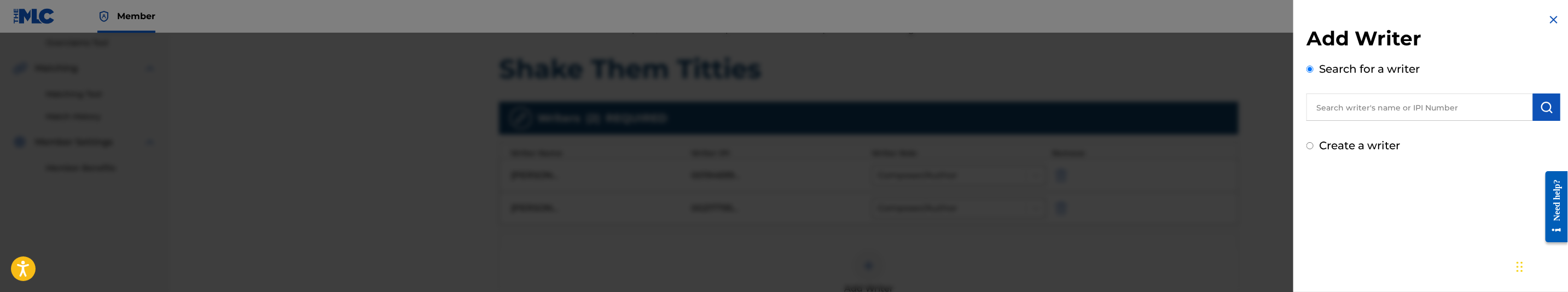
click at [1483, 110] on input "text" at bounding box center [1420, 107] width 227 height 28
paste input ""Thomas Rahiem Sharod ""
click at [1323, 102] on input ""Thomas Rahiem Sharod" at bounding box center [1420, 107] width 227 height 28
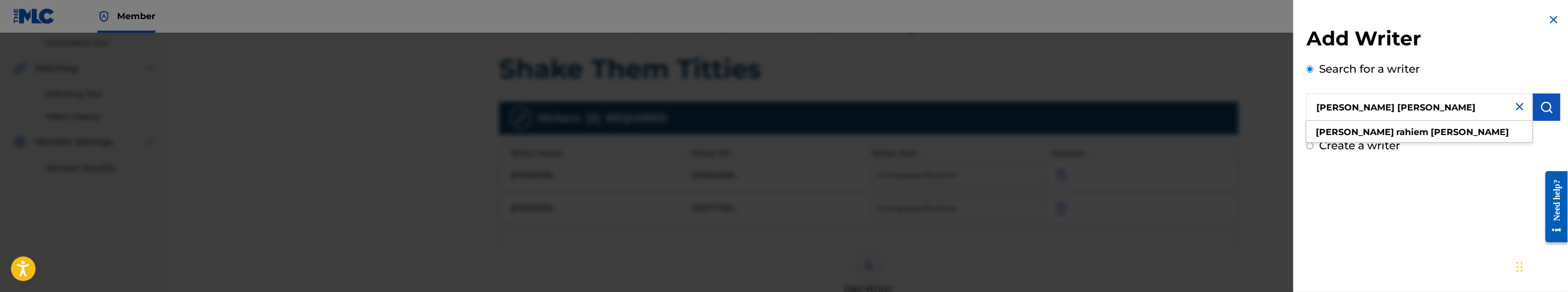
type input "Thomas Rahiem Sharod"
click at [1551, 104] on button "submit" at bounding box center [1547, 107] width 28 height 28
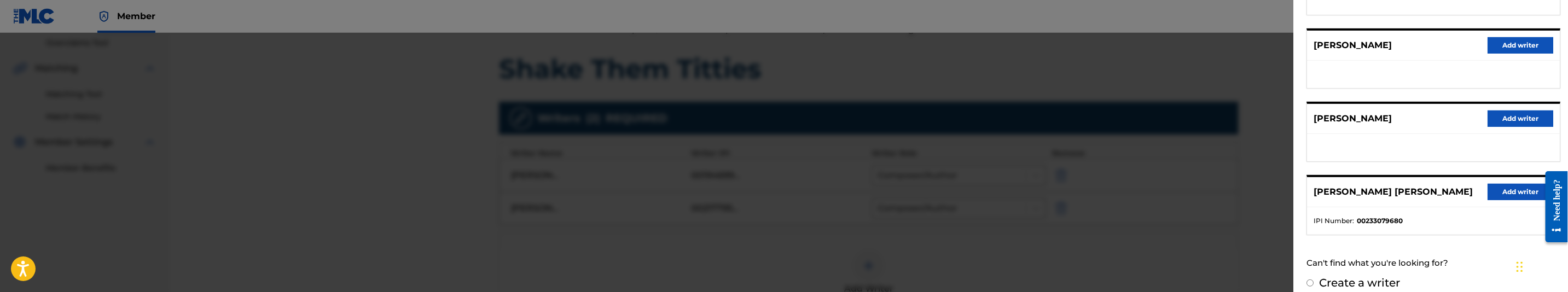
scroll to position [274, 0]
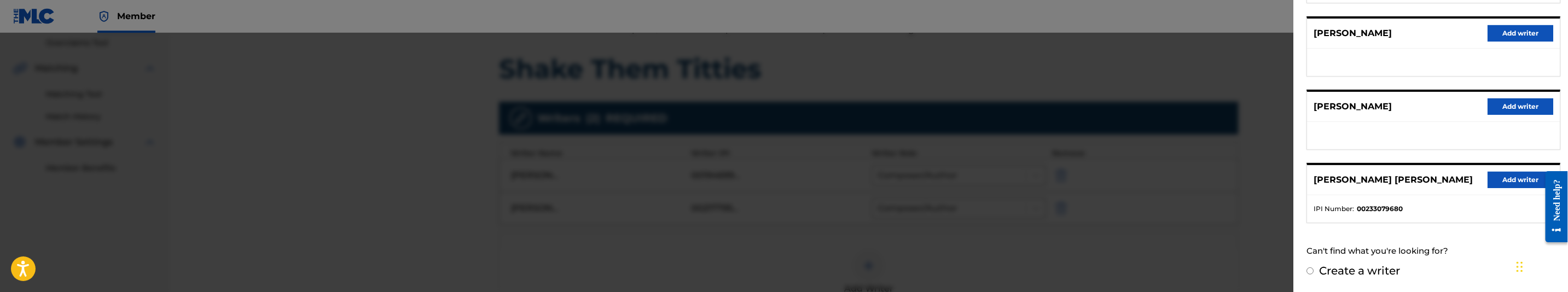
click at [1506, 176] on button "Add writer" at bounding box center [1520, 179] width 66 height 17
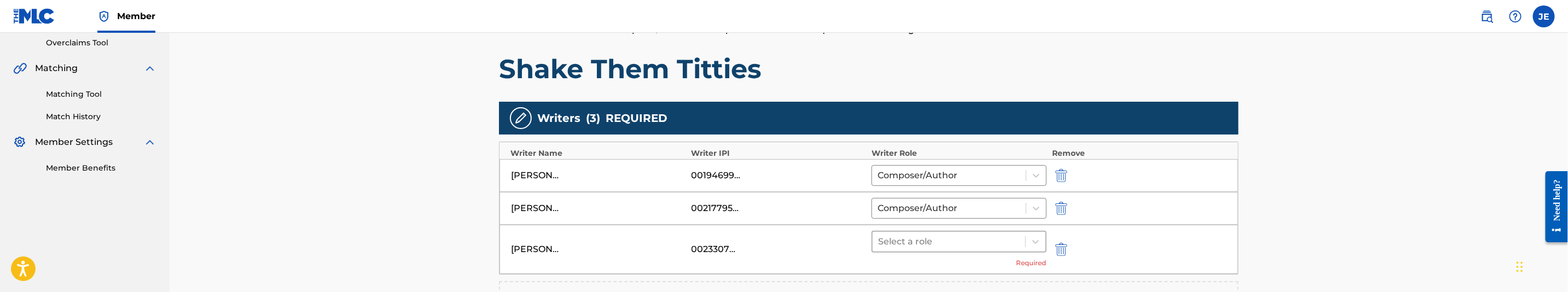
click at [926, 246] on div at bounding box center [949, 241] width 142 height 15
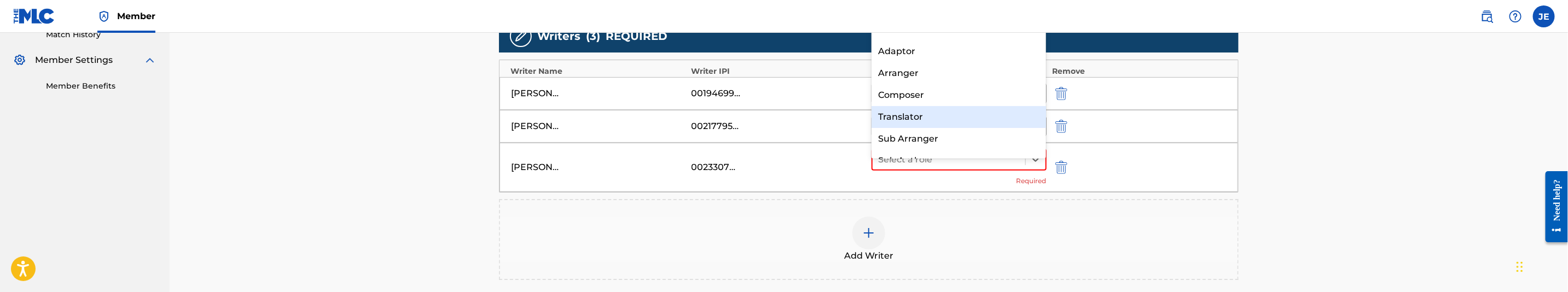
scroll to position [230, 0]
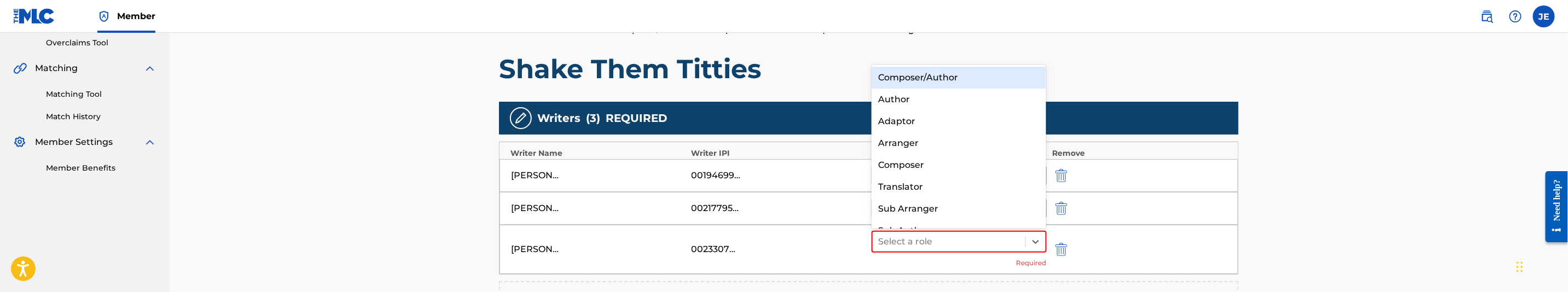
click at [967, 76] on div "Composer/Author" at bounding box center [958, 78] width 175 height 22
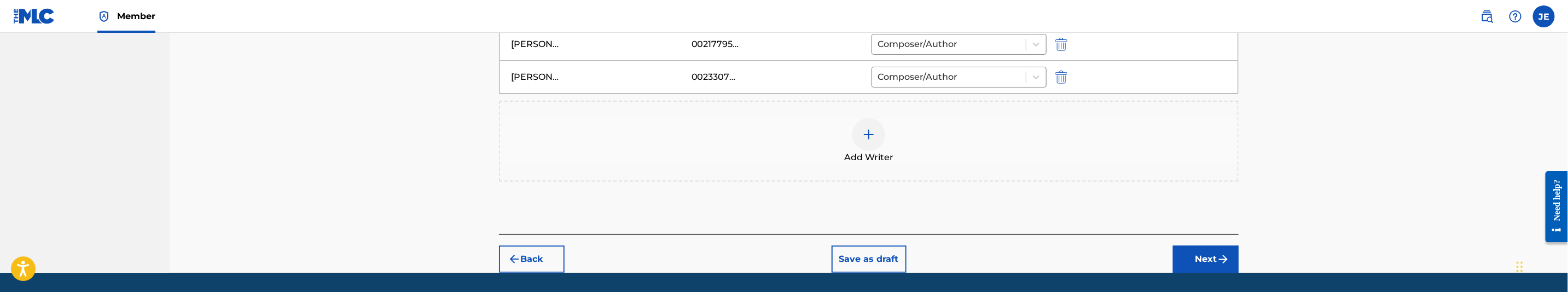
click at [1204, 268] on button "Next" at bounding box center [1206, 259] width 66 height 28
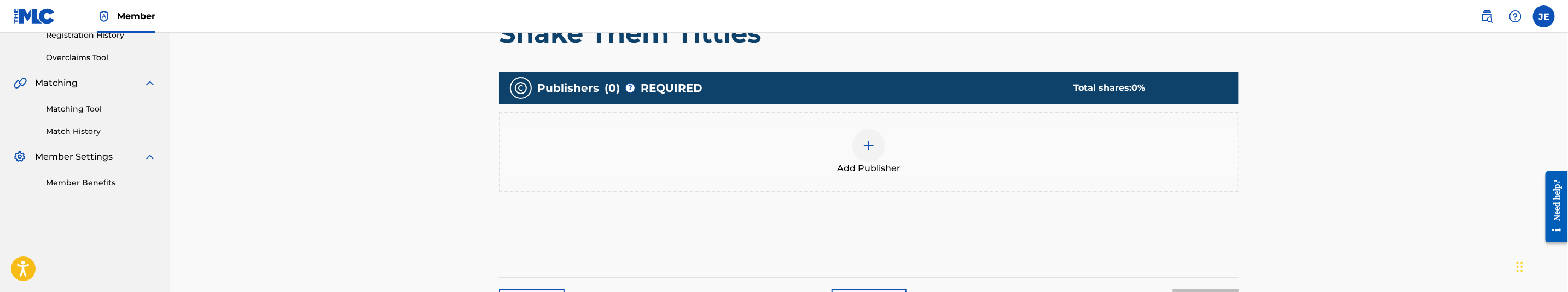
click at [877, 143] on div at bounding box center [869, 146] width 33 height 33
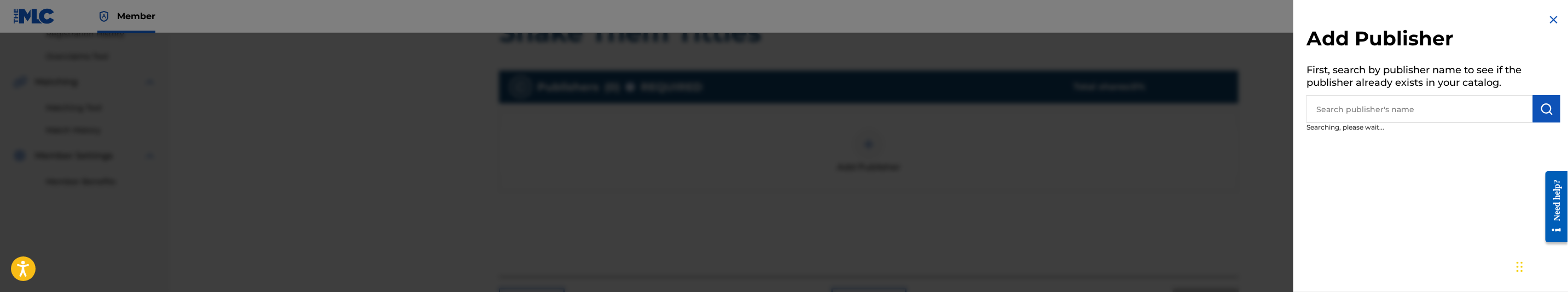
scroll to position [292, 0]
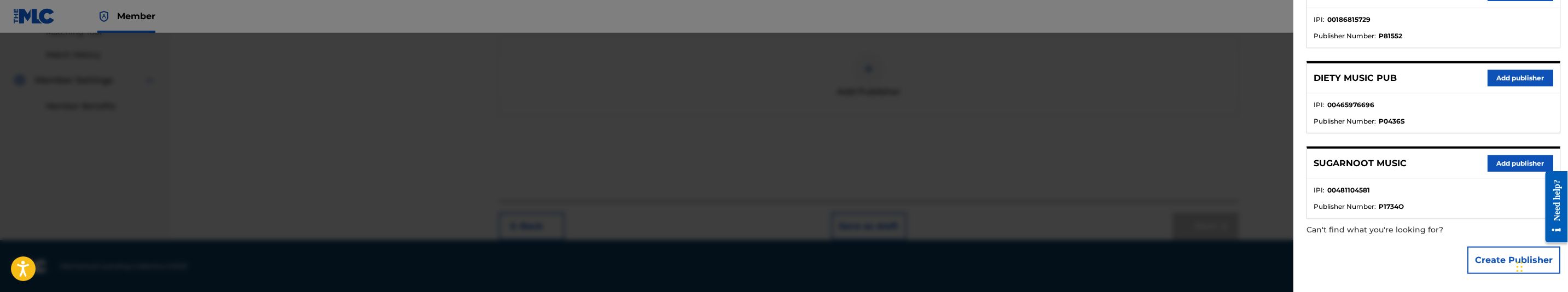
click at [1499, 264] on button "Create Publisher" at bounding box center [1514, 260] width 93 height 28
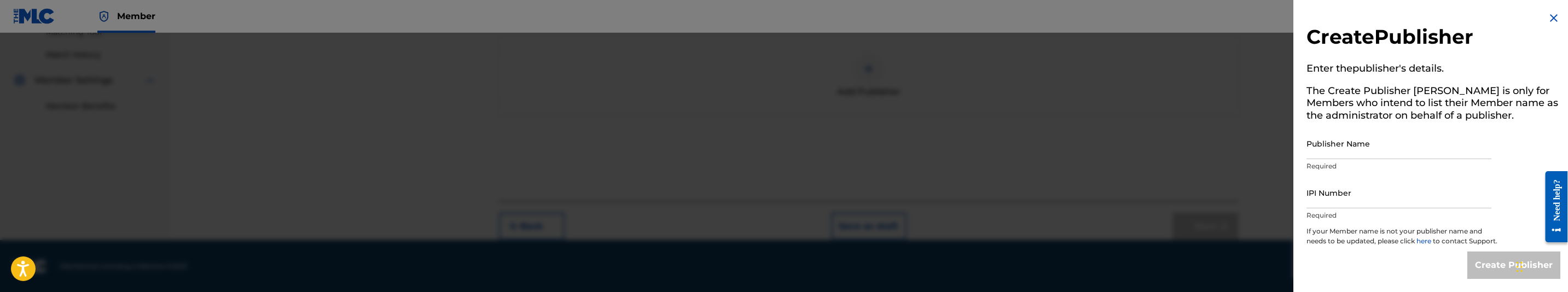
click at [1369, 148] on input "Publisher Name" at bounding box center [1399, 143] width 185 height 31
type input "MAKANIK PUBLISHING"
click at [1377, 190] on input "IPI Number" at bounding box center [1399, 192] width 185 height 31
type input "00835614041"
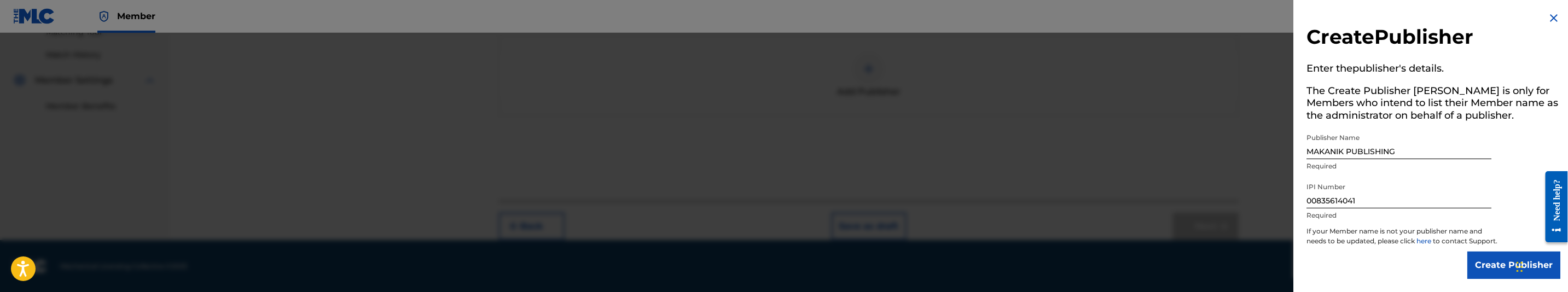
click at [1485, 264] on input "Create Publisher" at bounding box center [1514, 265] width 93 height 28
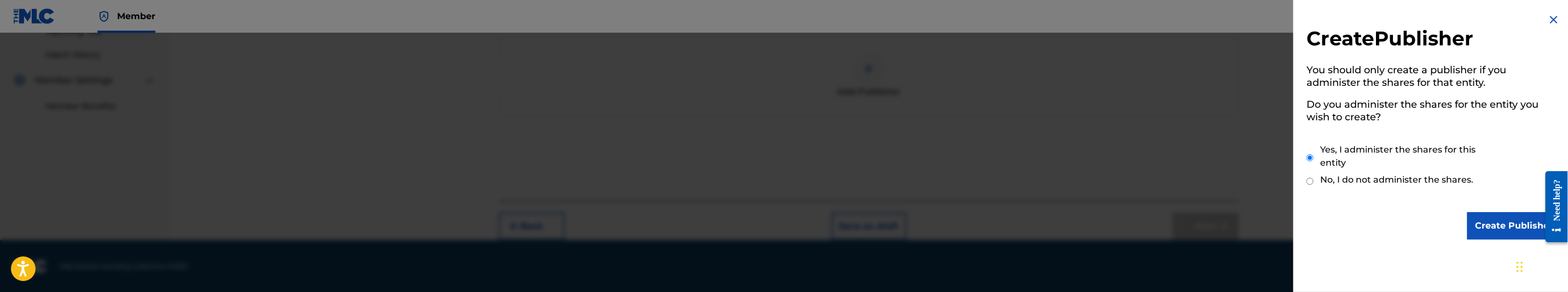
click at [1492, 228] on input "Create Publisher" at bounding box center [1514, 225] width 93 height 28
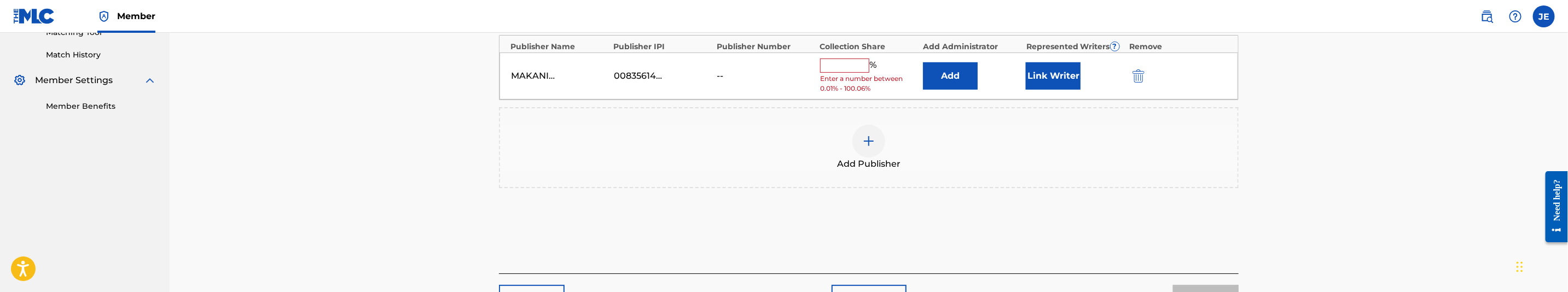
click at [951, 59] on div "MAKANIK PUBLISHING 00835614041 -- % Enter a number between 0.01% - 100.06% Add …" at bounding box center [868, 77] width 738 height 48
click at [964, 71] on button "Add" at bounding box center [950, 76] width 55 height 28
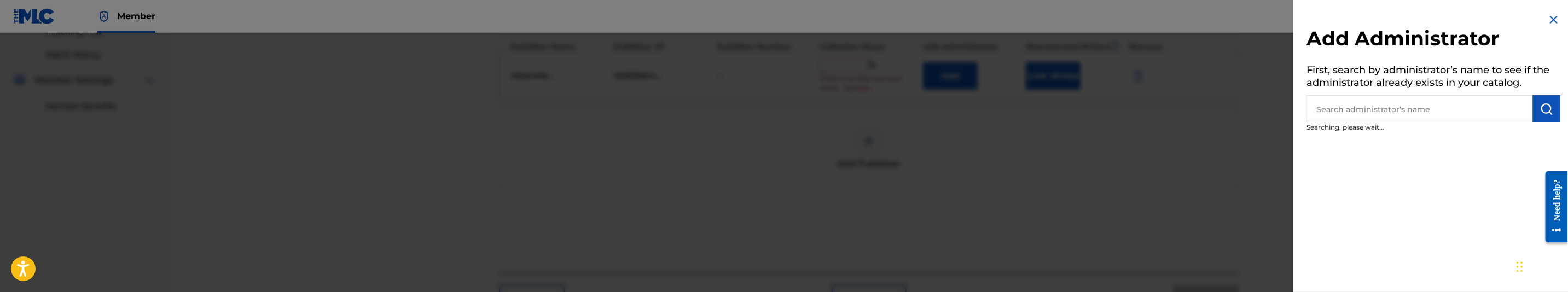
click at [1480, 114] on input "text" at bounding box center [1420, 108] width 227 height 28
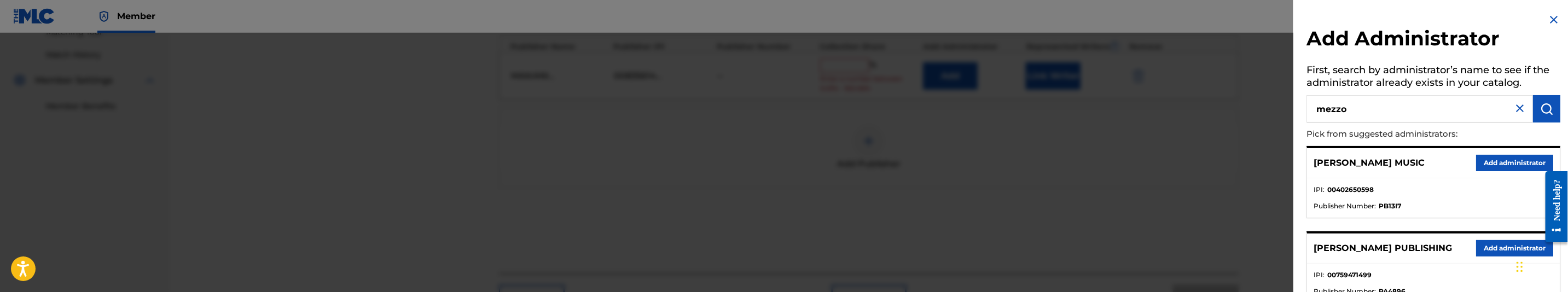
type input "mezzo"
click at [1502, 157] on button "Add administrator" at bounding box center [1515, 163] width 77 height 17
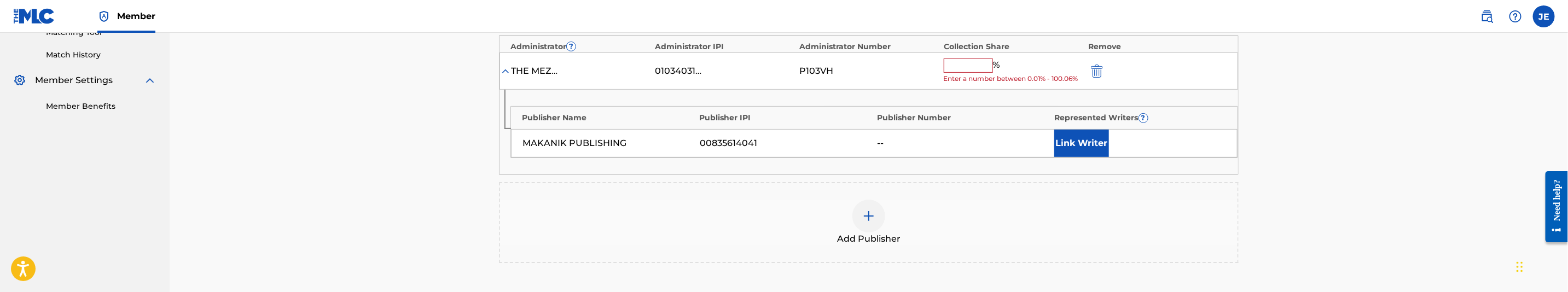
click at [1075, 136] on button "Link Writer" at bounding box center [1081, 143] width 55 height 28
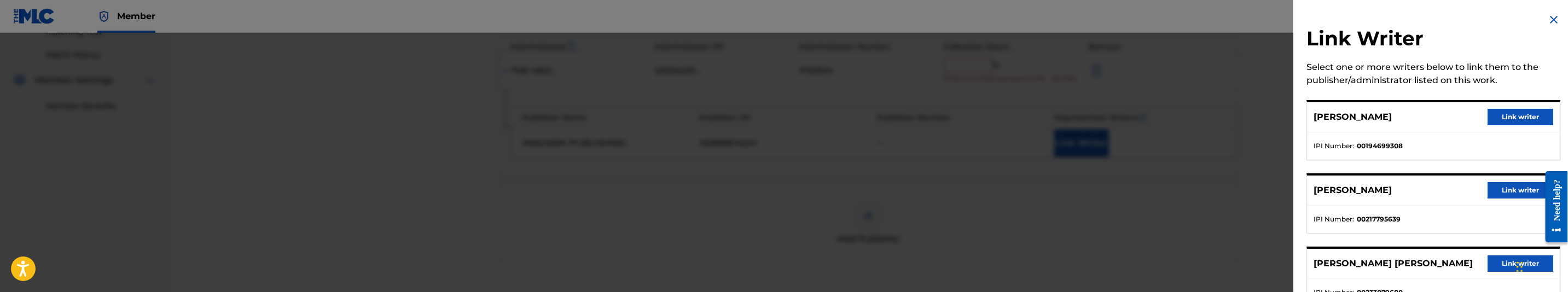
click at [1512, 112] on button "Link writer" at bounding box center [1520, 117] width 66 height 17
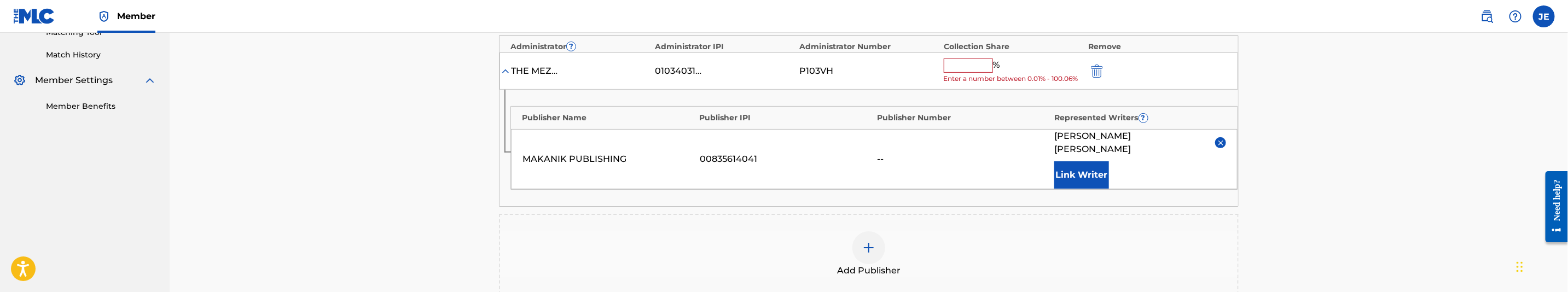
click at [975, 66] on input "text" at bounding box center [968, 66] width 49 height 14
click at [979, 64] on input "text" at bounding box center [968, 66] width 49 height 14
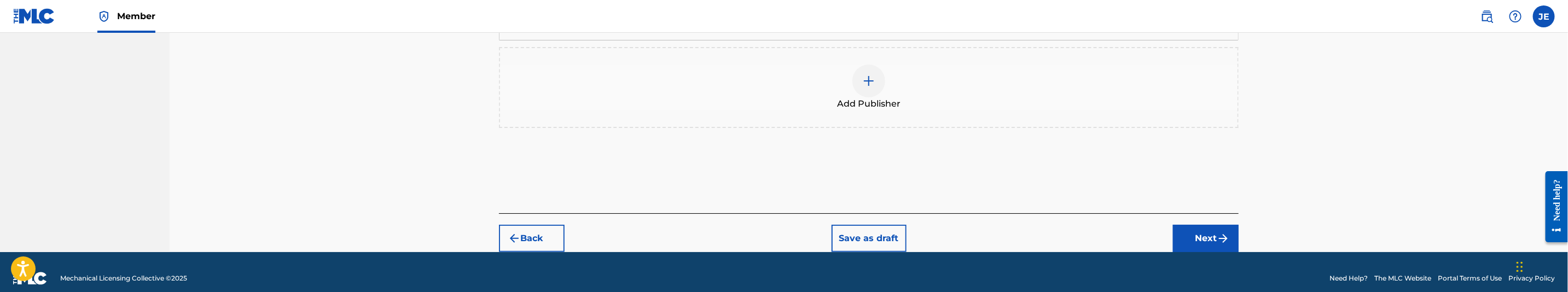
type input "33.33"
click at [1233, 227] on button "Next" at bounding box center [1206, 238] width 66 height 28
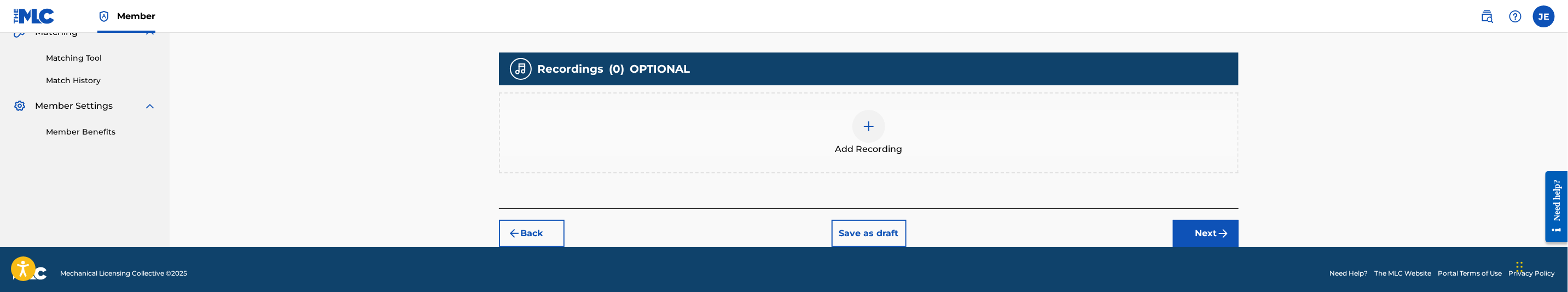
scroll to position [273, 0]
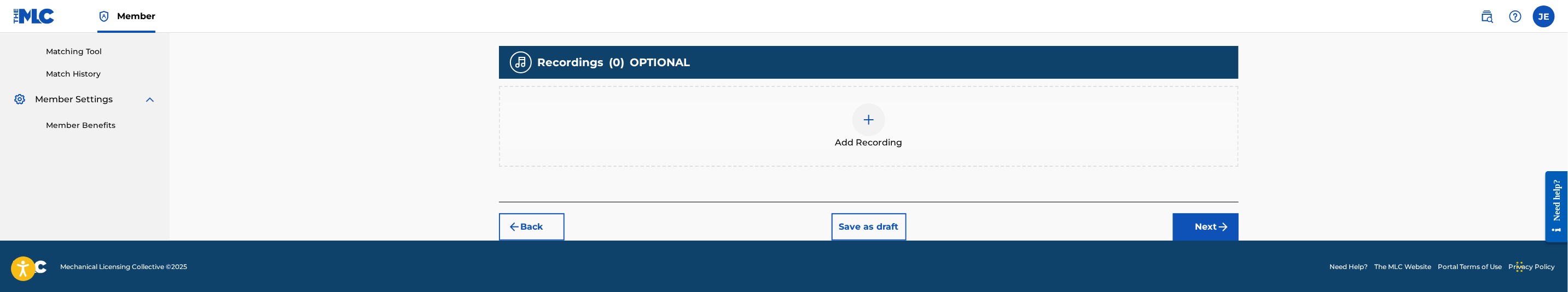
click at [866, 124] on img at bounding box center [868, 119] width 13 height 13
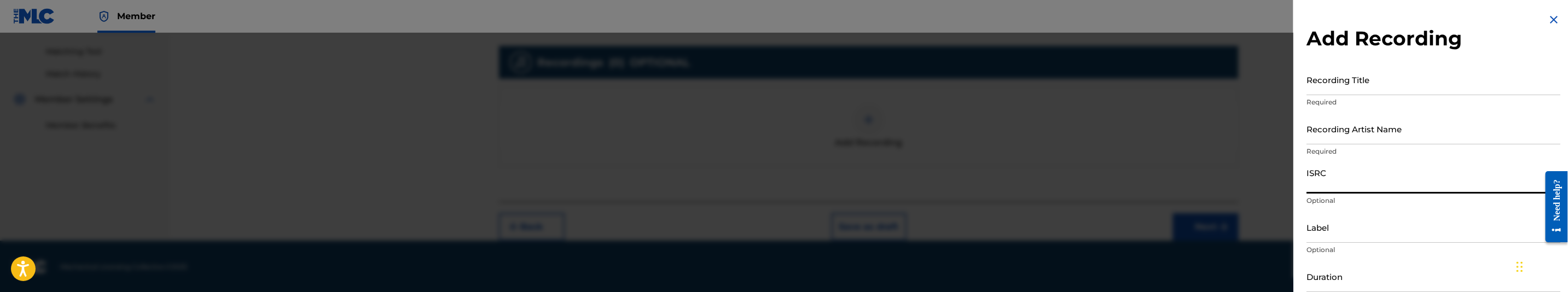
click at [1358, 181] on input "ISRC" at bounding box center [1433, 178] width 254 height 31
paste input "USI4R0925900"
type input "USI4R0925900"
click at [1405, 85] on input "Recording Title" at bounding box center [1433, 79] width 254 height 31
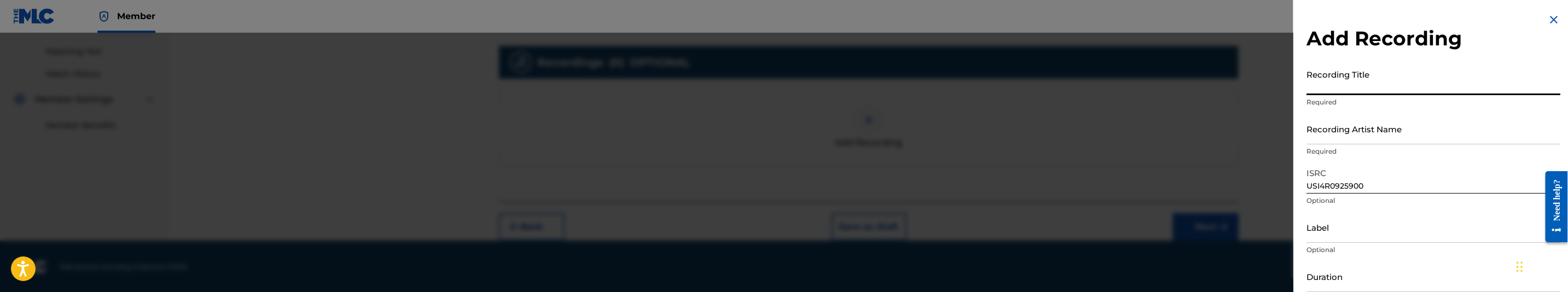
paste input "Shake Them Titties by Get Funky Crew"
drag, startPoint x: 1395, startPoint y: 86, endPoint x: 1485, endPoint y: 89, distance: 90.0
click at [1485, 89] on input "Shake Them Titties by Get Funky Crew" at bounding box center [1433, 79] width 254 height 31
type input "Shake Them Titties"
click at [1447, 140] on input "Recording Artist Name" at bounding box center [1433, 129] width 254 height 31
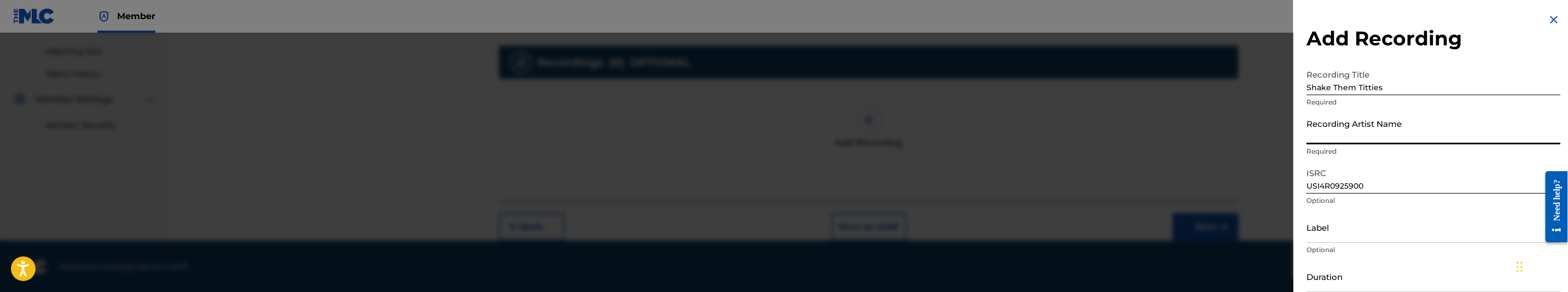
paste input "Get Funky Crew"
type input "Get Funky Crew"
click at [1391, 241] on input "Label" at bounding box center [1433, 227] width 254 height 31
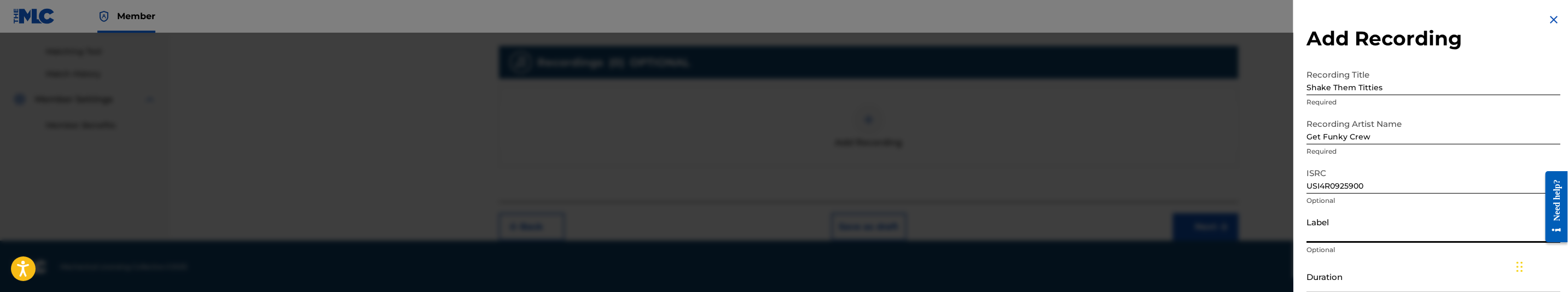
click at [1354, 237] on input "Label" at bounding box center [1433, 227] width 254 height 31
paste input "X10/Downlow"
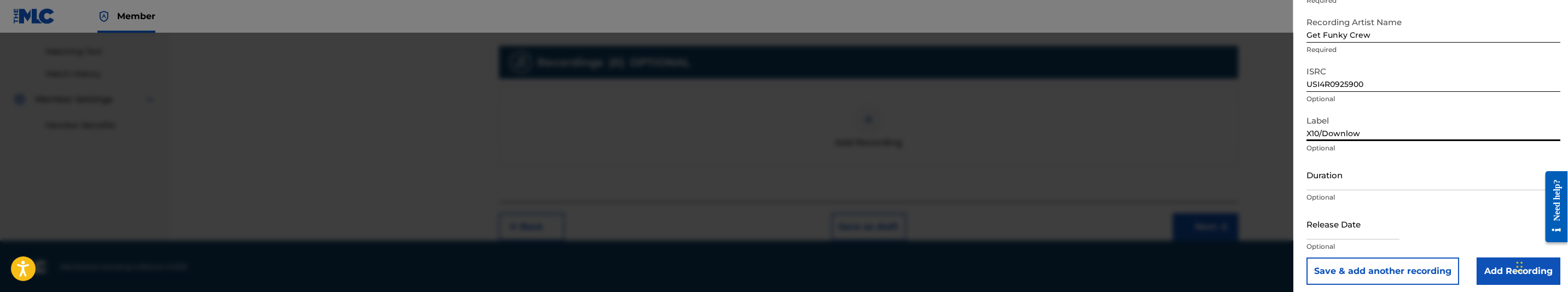
scroll to position [107, 0]
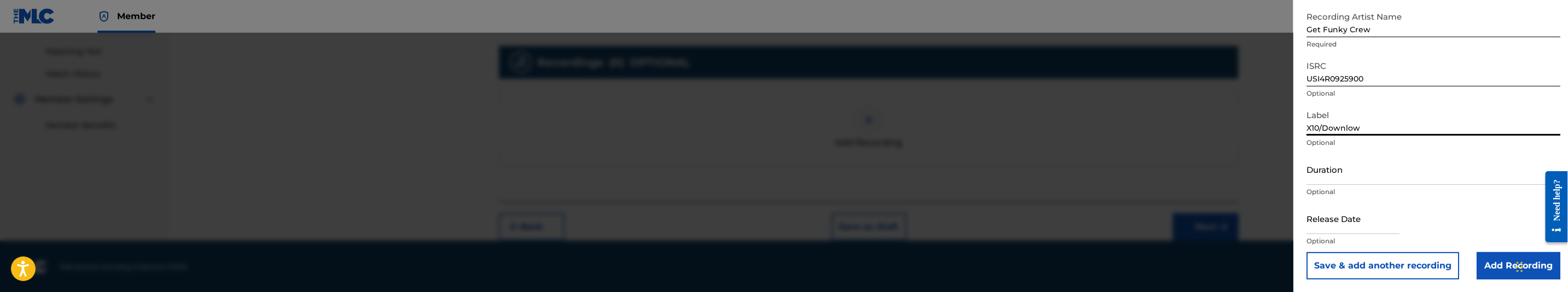
type input "X10/Downlow"
click at [1414, 179] on input "Duration" at bounding box center [1433, 169] width 254 height 31
click at [1356, 228] on input "text" at bounding box center [1353, 218] width 93 height 31
select select "7"
select select "2025"
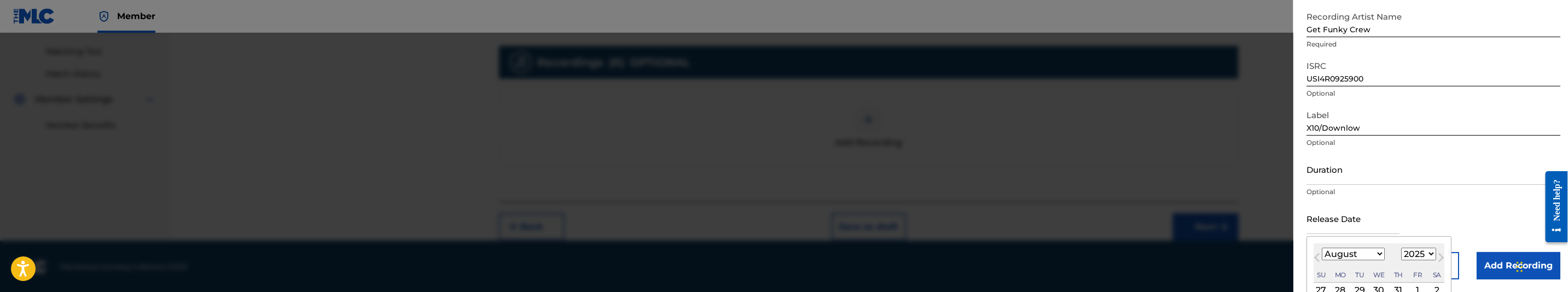
click at [1308, 169] on input "Duration" at bounding box center [1433, 169] width 254 height 31
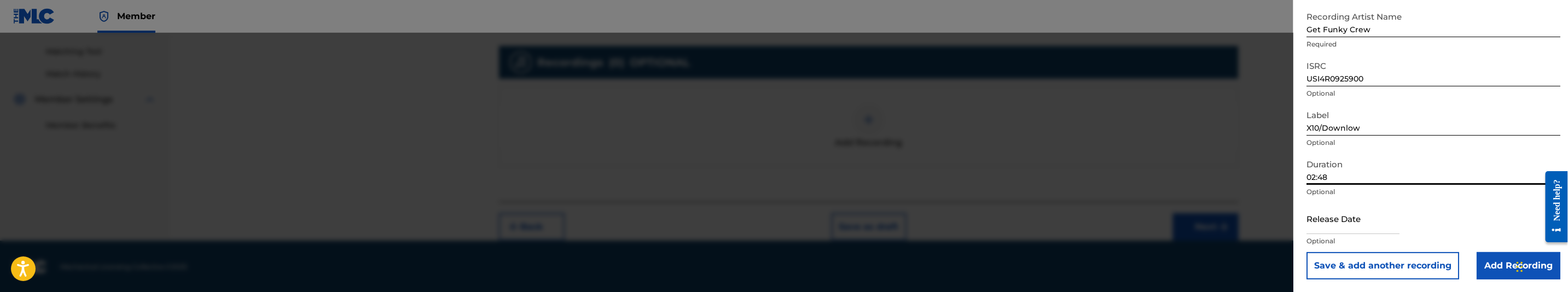
type input "02:48"
select select "7"
select select "2025"
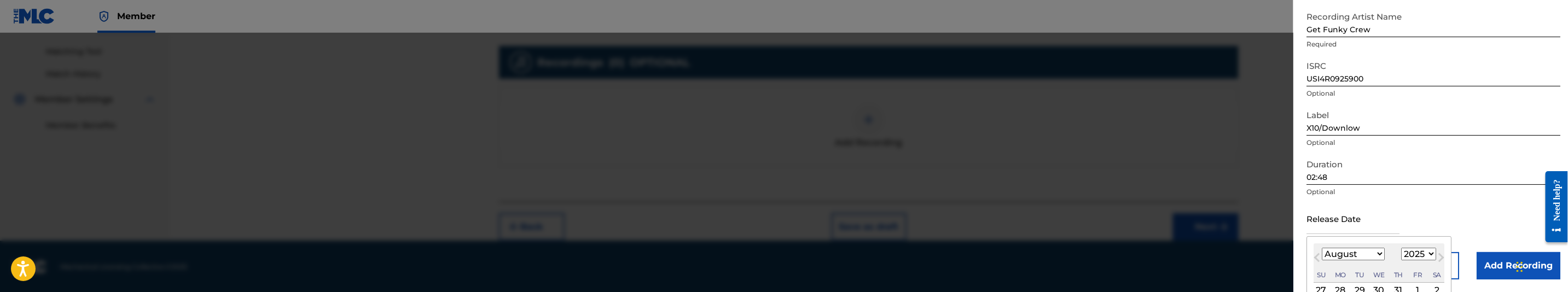
click at [1335, 218] on input "text" at bounding box center [1353, 218] width 93 height 31
click at [1346, 249] on select "January February March April May June July August September October November De…" at bounding box center [1353, 254] width 63 height 13
select select "0"
click at [1322, 248] on select "January February March April May June July August September October November De…" at bounding box center [1353, 254] width 63 height 13
click at [1418, 256] on select "1899 1900 1901 1902 1903 1904 1905 1906 1907 1908 1909 1910 1911 1912 1913 1914…" at bounding box center [1418, 254] width 35 height 13
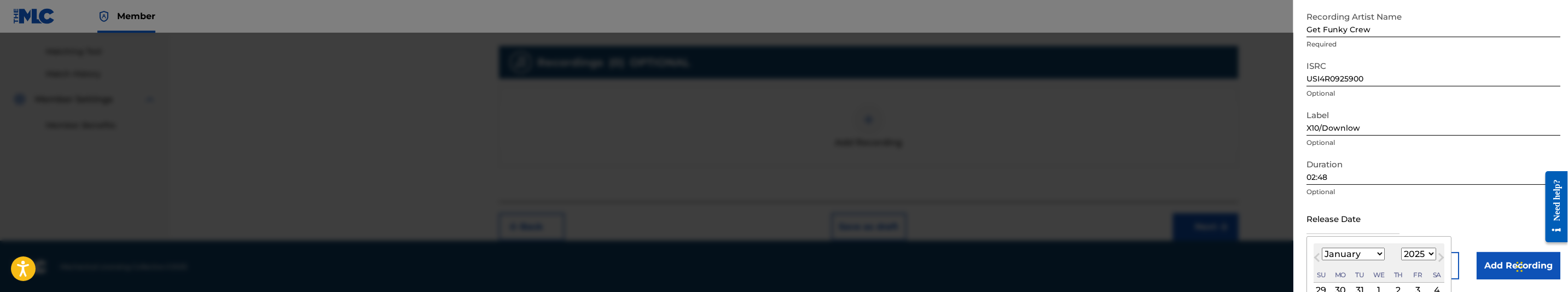
select select "2002"
click at [1404, 248] on select "1899 1900 1901 1902 1903 1904 1905 1906 1907 1908 1909 1910 1911 1912 1913 1914…" at bounding box center [1418, 254] width 35 height 13
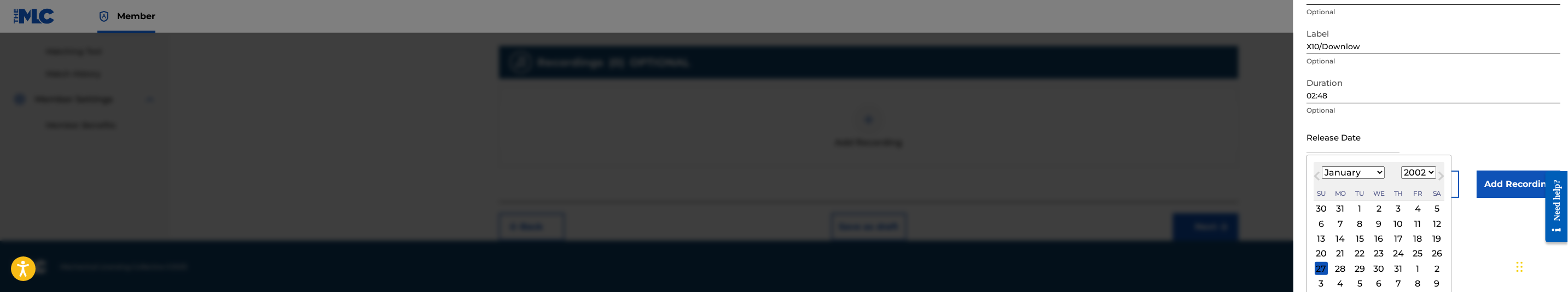
scroll to position [195, 0]
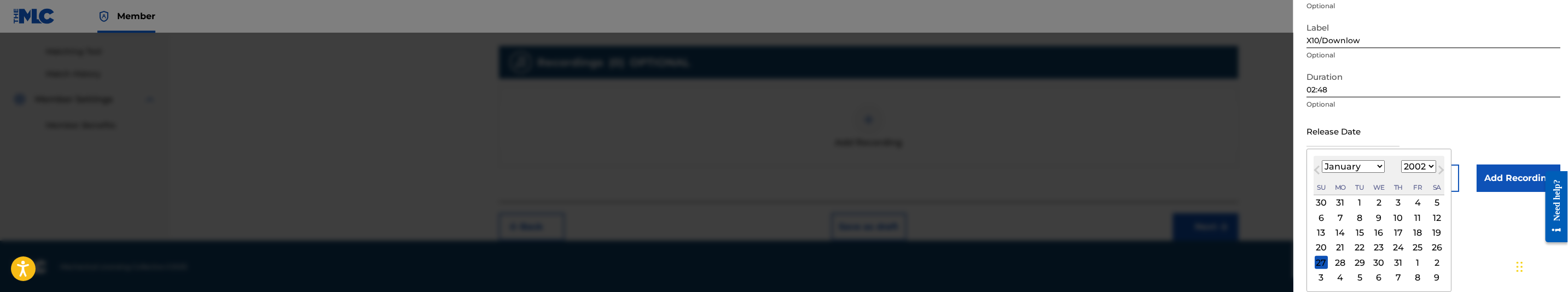
click at [1357, 202] on div "1" at bounding box center [1359, 203] width 13 height 13
type input "January 1 2002"
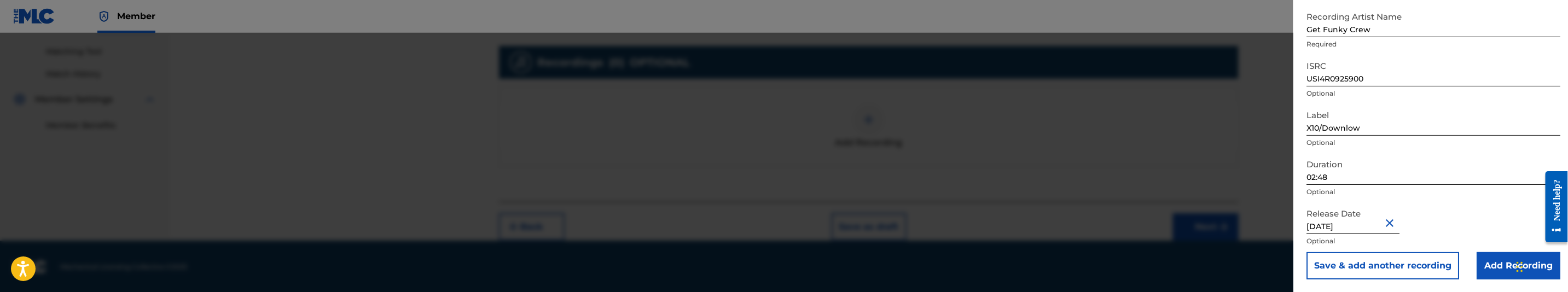
click at [1499, 258] on input "Add Recording" at bounding box center [1518, 266] width 84 height 28
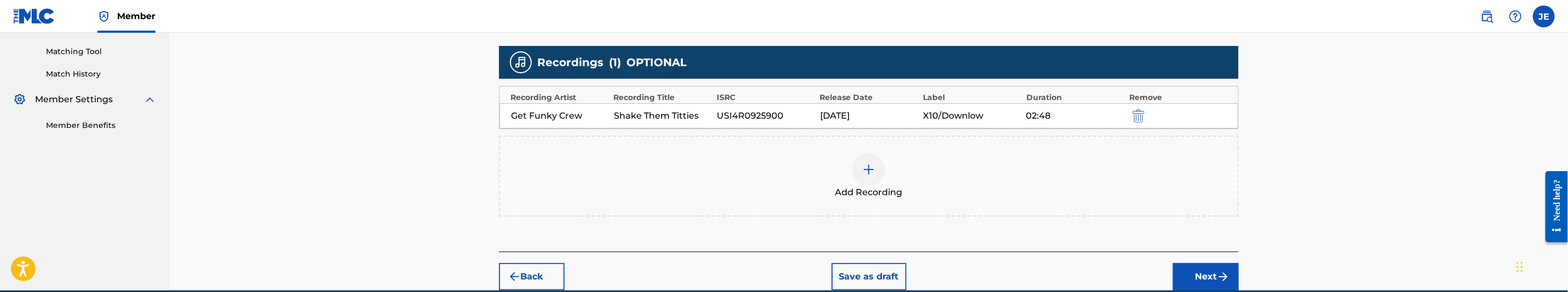
click at [1197, 274] on button "Next" at bounding box center [1206, 277] width 66 height 28
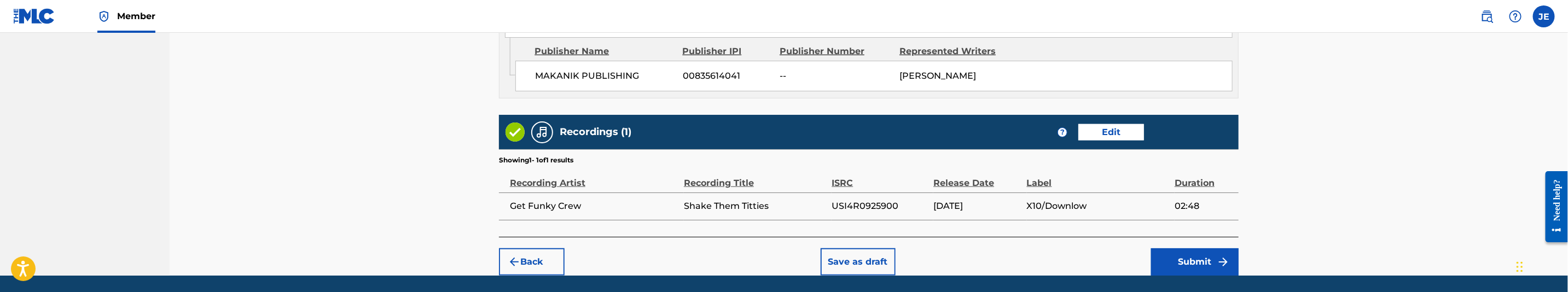
scroll to position [719, 0]
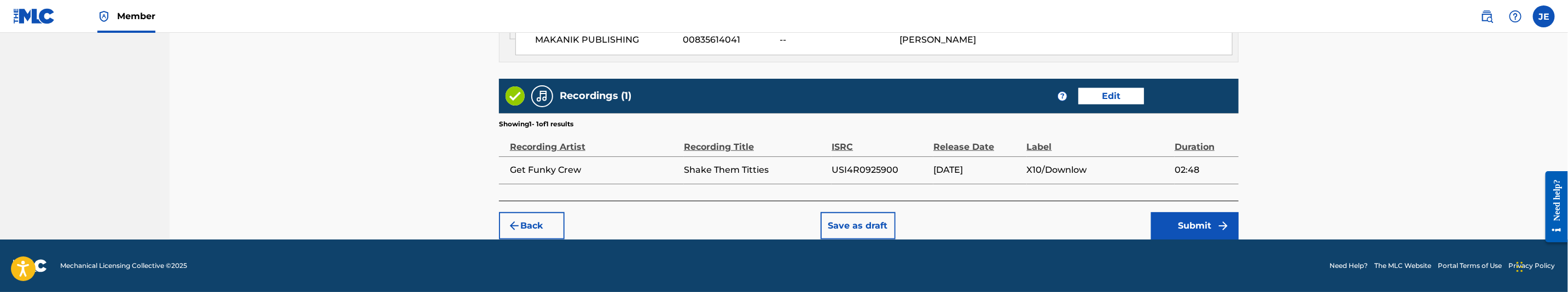
click at [1192, 223] on button "Submit" at bounding box center [1195, 225] width 88 height 28
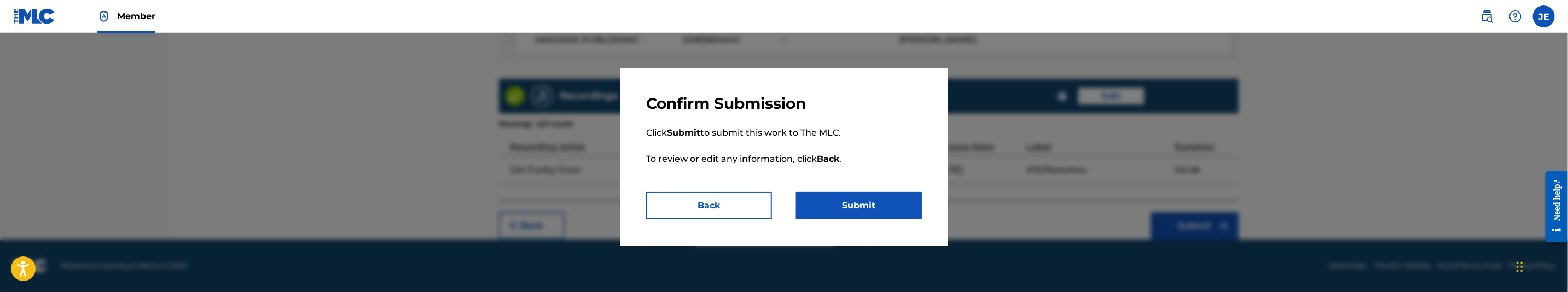
click at [906, 204] on button "Submit" at bounding box center [858, 205] width 126 height 28
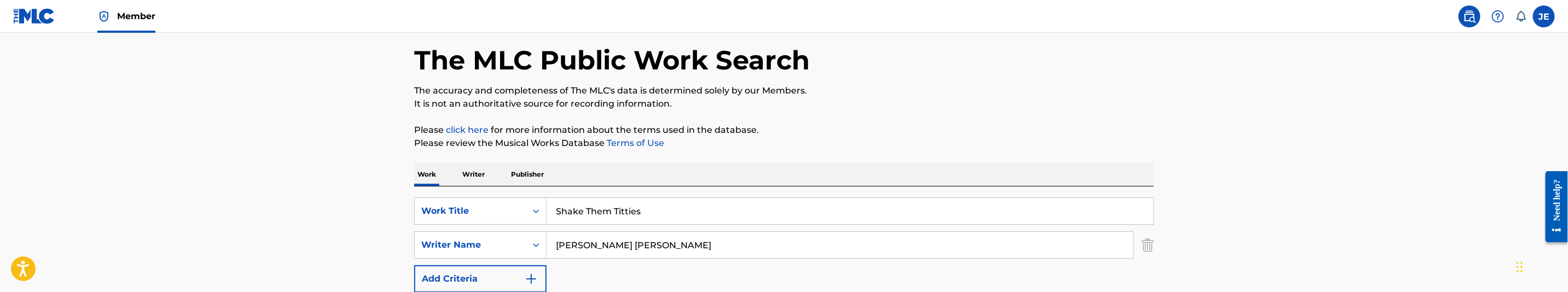
scroll to position [82, 0]
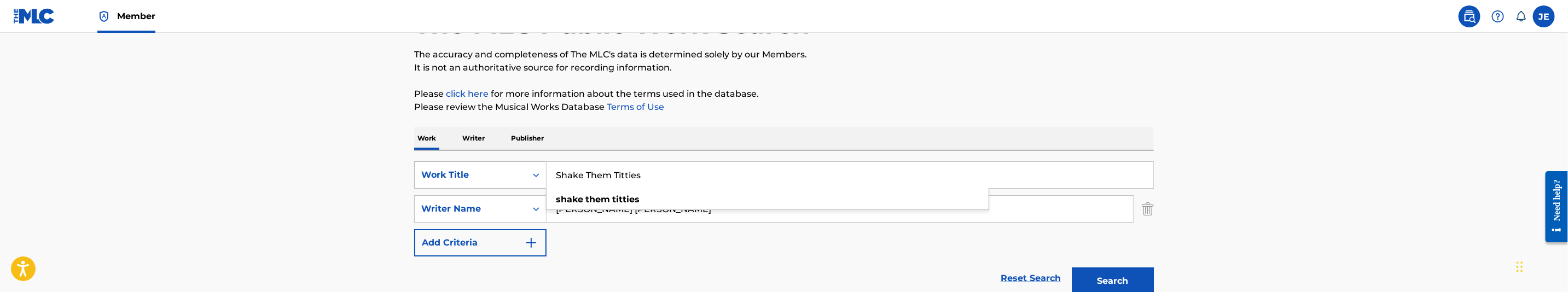
click at [536, 174] on icon "Search Form" at bounding box center [536, 175] width 11 height 11
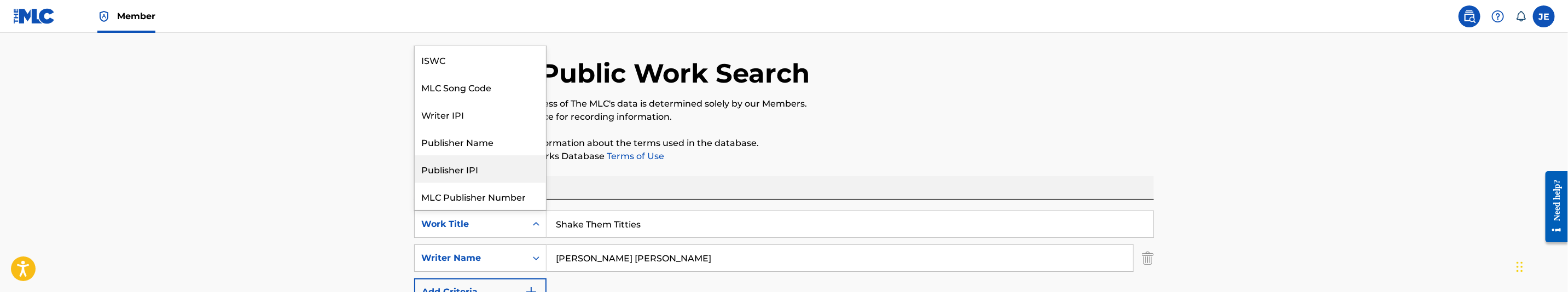
scroll to position [0, 0]
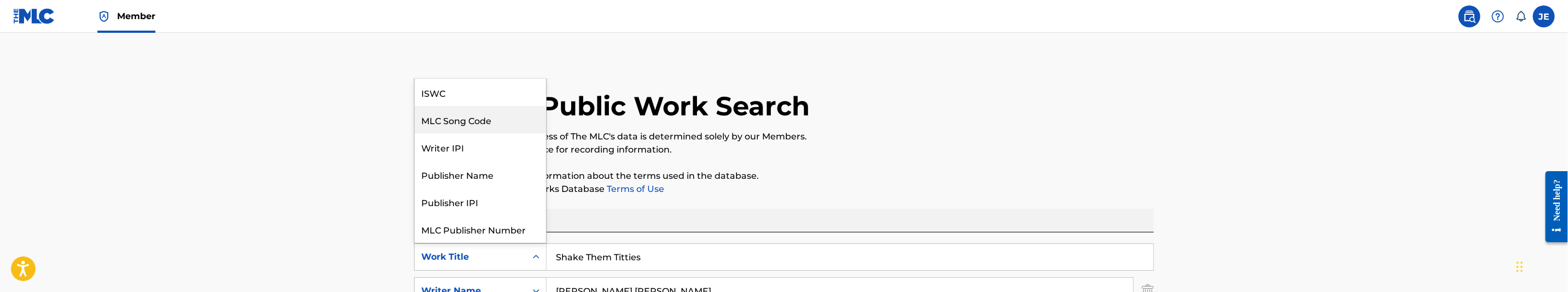
click at [496, 126] on div "MLC Song Code" at bounding box center [480, 119] width 131 height 28
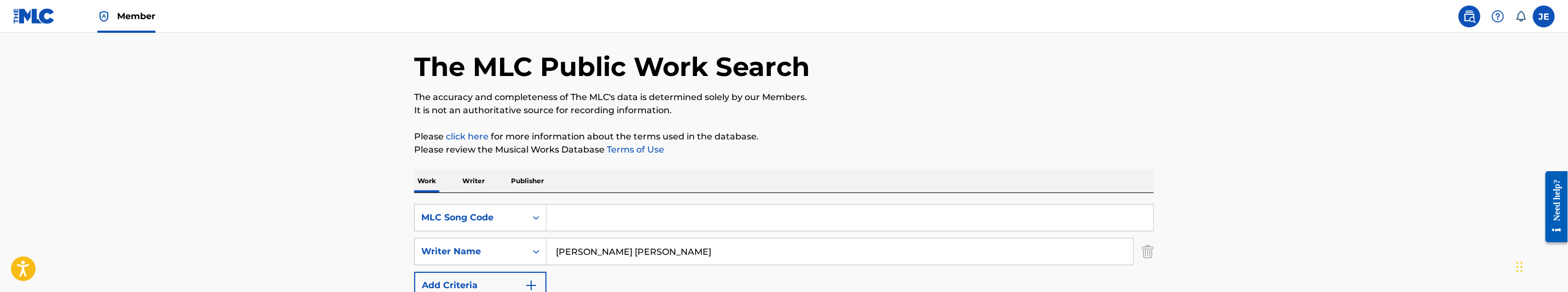
scroll to position [82, 0]
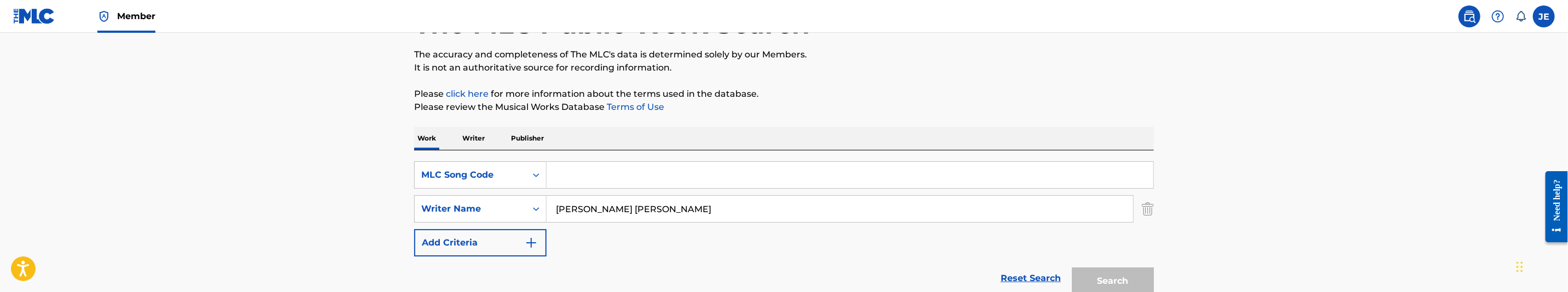
click at [1154, 206] on div "The MLC Public Work Search The accuracy and completeness of The MLC's data is d…" at bounding box center [784, 156] width 766 height 356
click at [1149, 202] on img "Search Form" at bounding box center [1148, 209] width 12 height 28
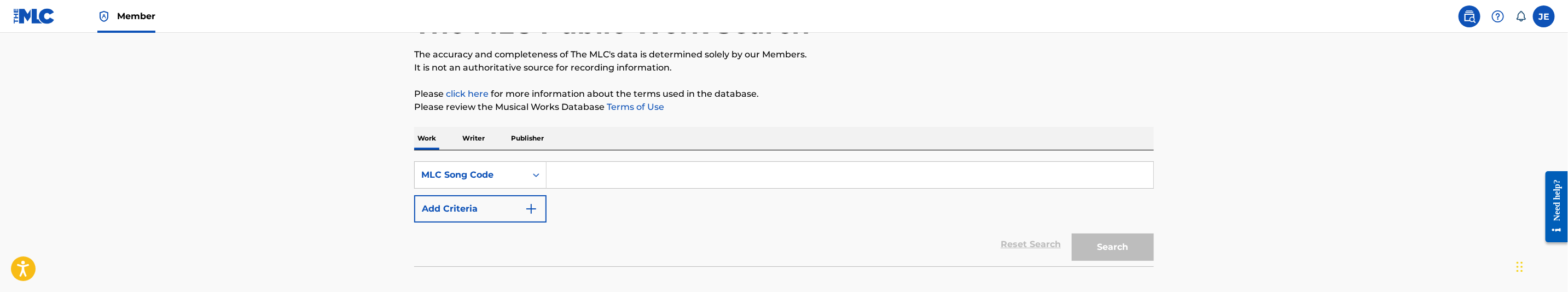
click at [1125, 181] on input "Search Form" at bounding box center [850, 174] width 607 height 26
paste input "NVCC1C"
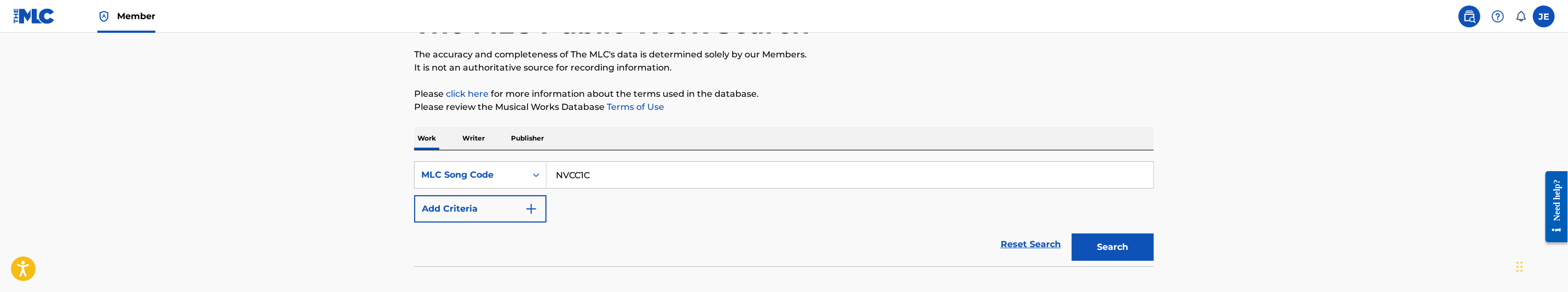
type input "NVCC1C"
click at [1129, 248] on button "Search" at bounding box center [1113, 247] width 82 height 28
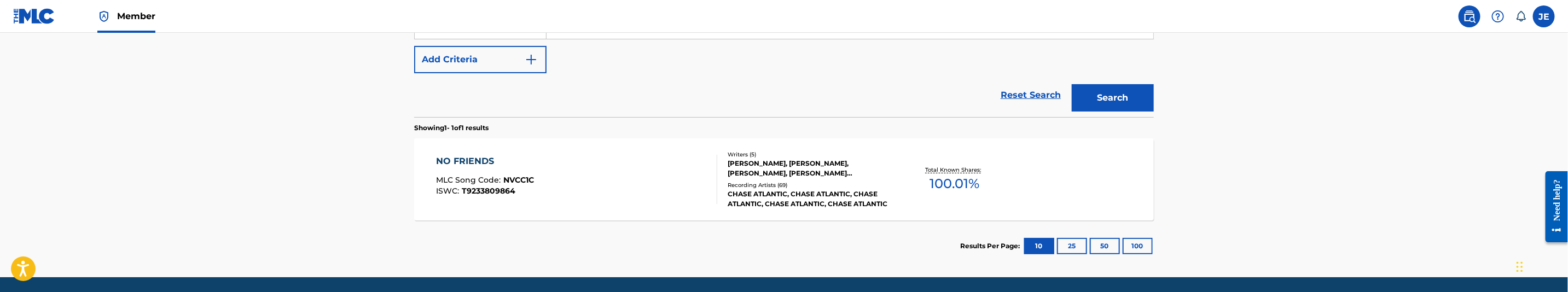
scroll to position [246, 0]
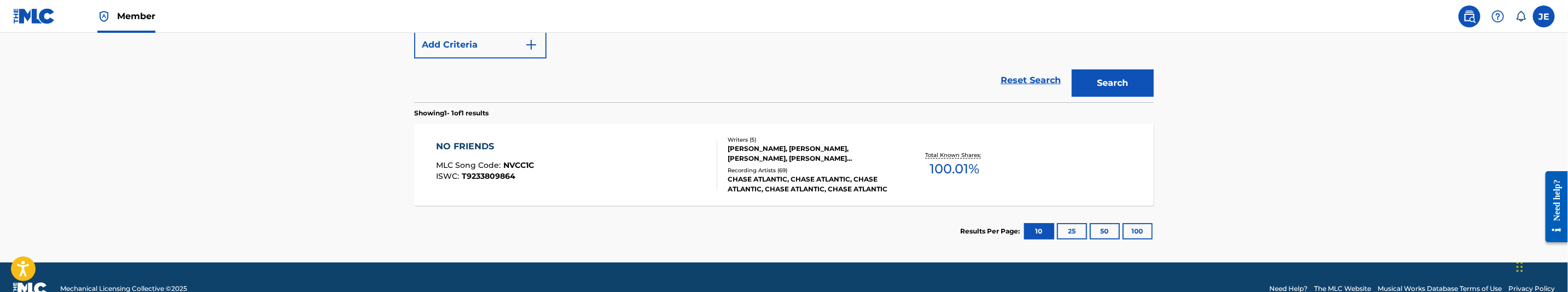
click at [642, 171] on div "NO FRIENDS MLC Song Code : NVCC1C ISWC : T9233809864" at bounding box center [577, 165] width 281 height 49
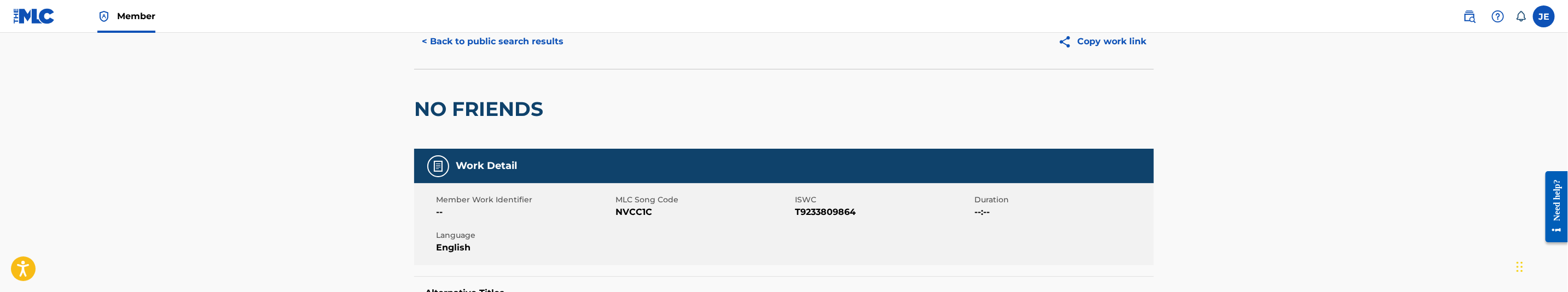
scroll to position [82, 0]
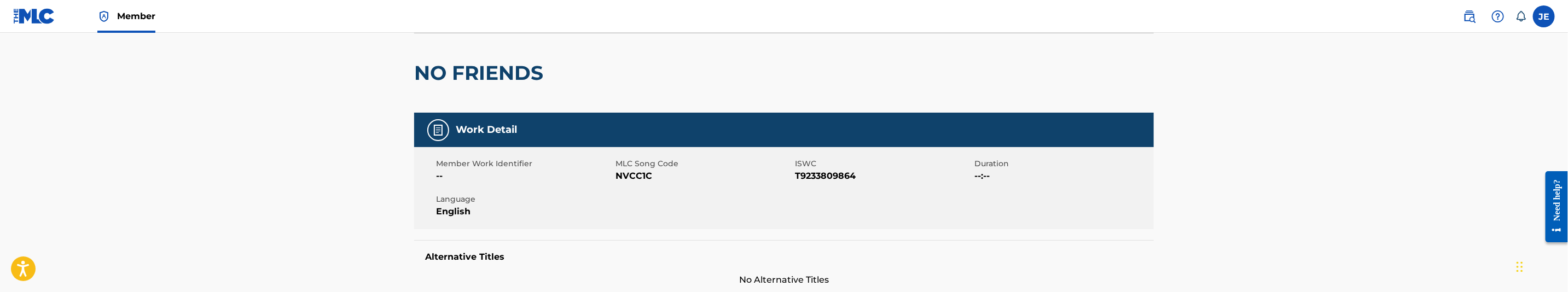
click at [627, 179] on span "NVCC1C" at bounding box center [704, 176] width 176 height 13
copy span "NVCC1C"
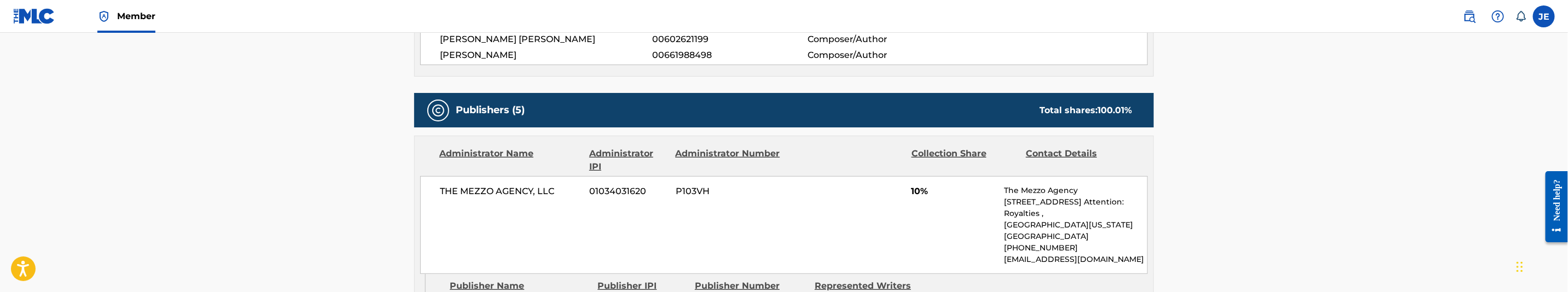
scroll to position [492, 0]
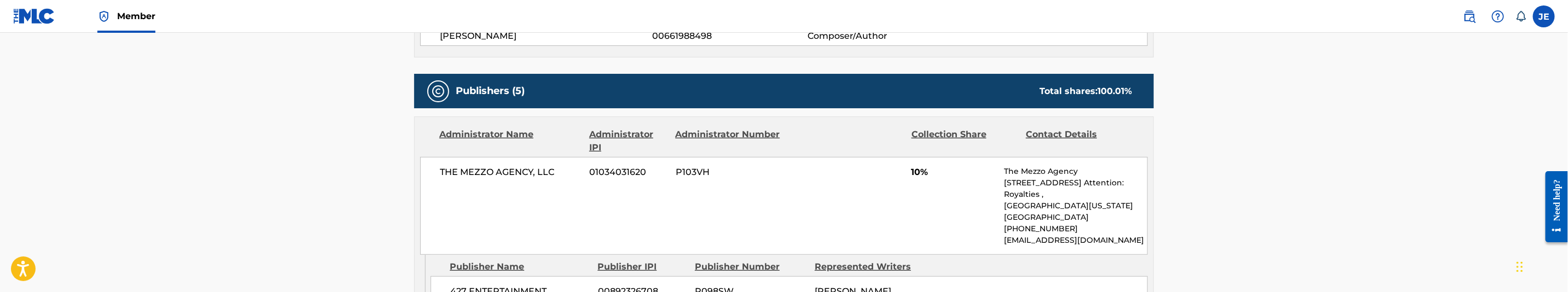
click at [915, 174] on span "10%" at bounding box center [954, 172] width 85 height 13
click at [938, 176] on span "10%" at bounding box center [954, 172] width 85 height 13
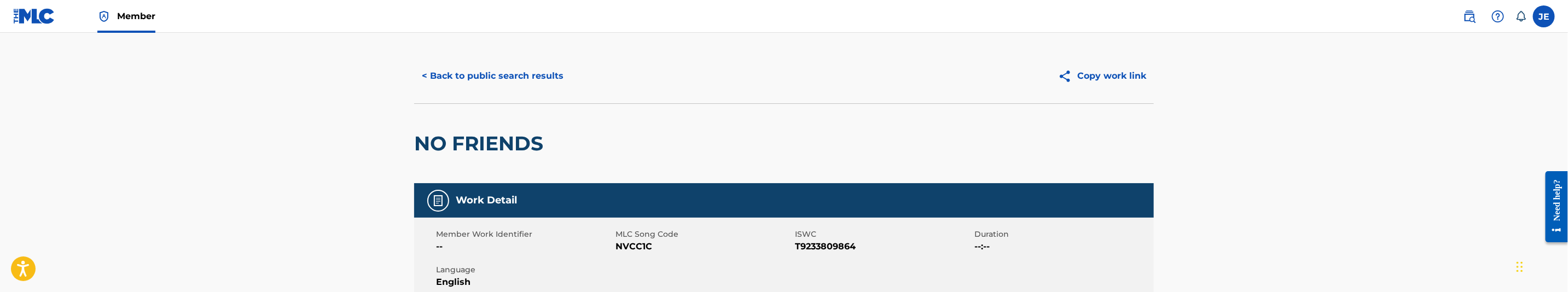
scroll to position [0, 0]
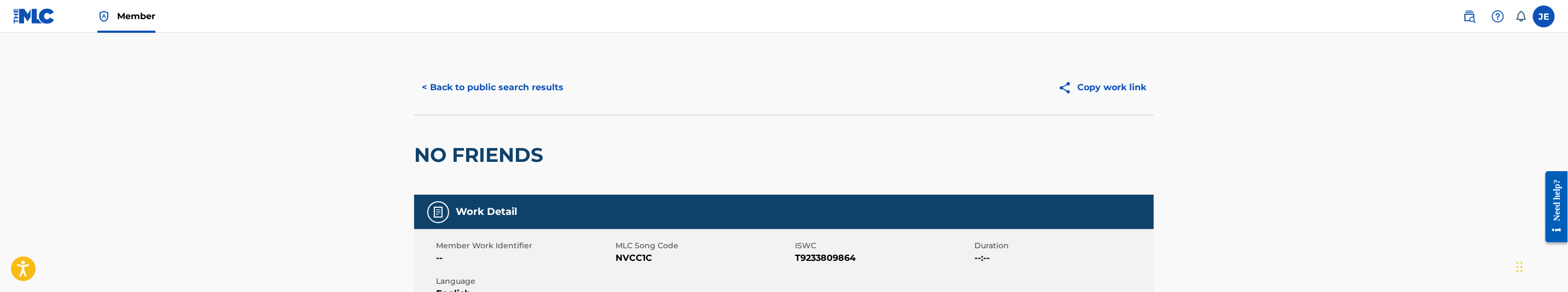
click at [519, 99] on button "< Back to public search results" at bounding box center [493, 88] width 157 height 28
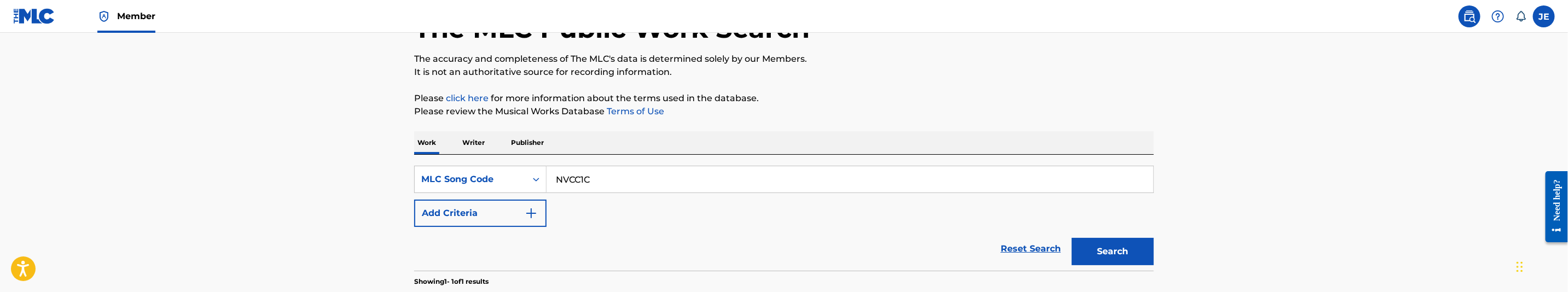
scroll to position [77, 0]
click at [608, 181] on input "NVCC1C" at bounding box center [850, 179] width 607 height 26
paste input "GV9S1S"
type input "GV9S1S"
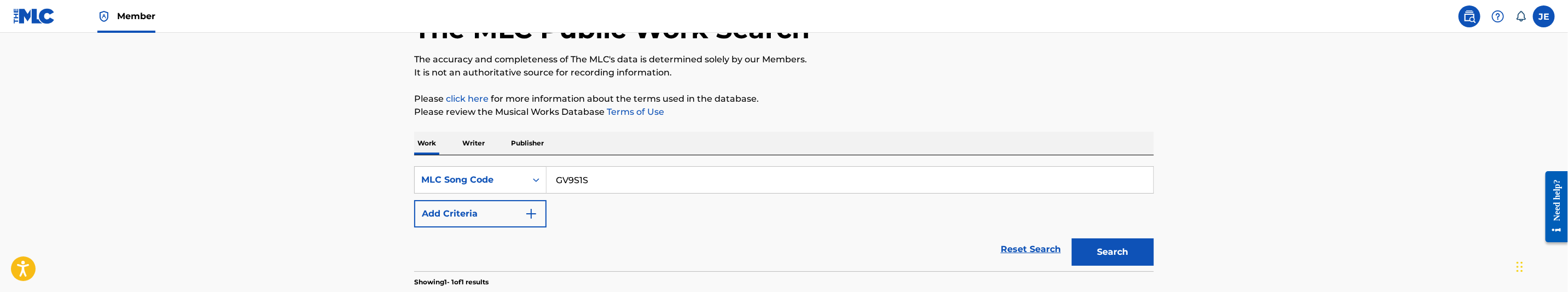
click at [1105, 259] on button "Search" at bounding box center [1113, 252] width 82 height 28
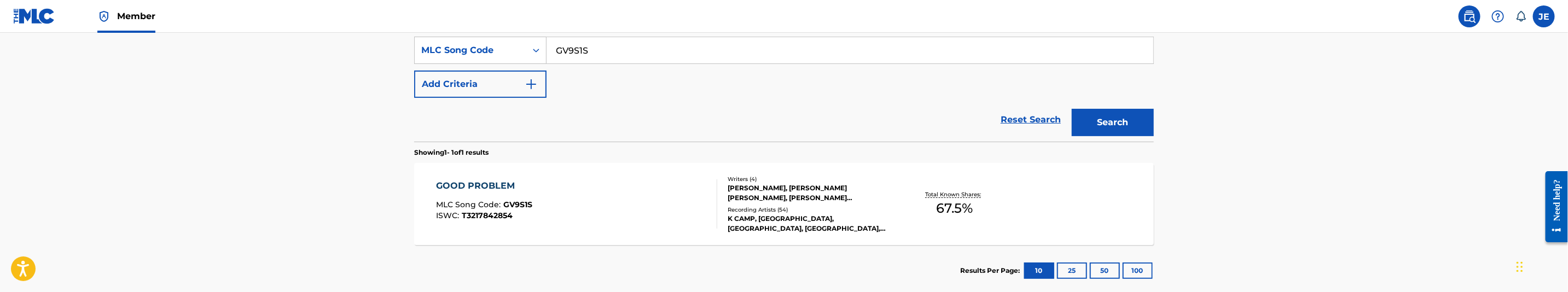
scroll to position [241, 0]
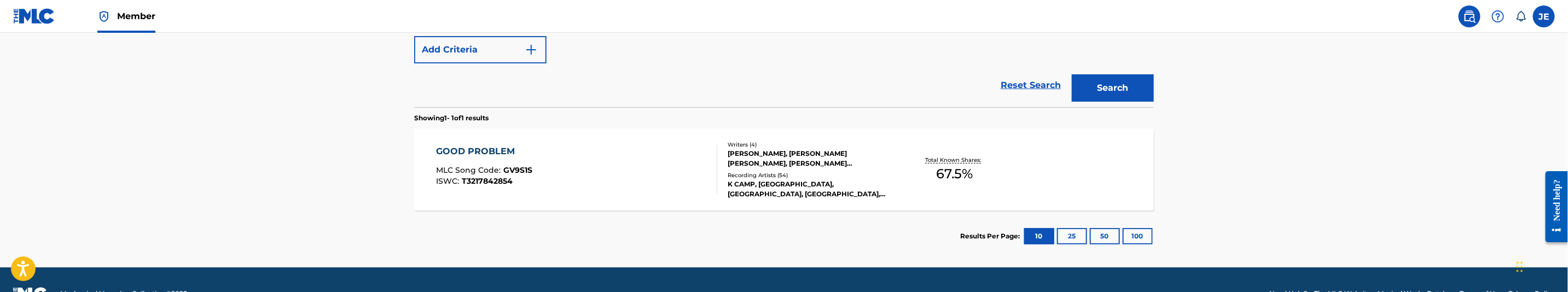
click at [602, 151] on div "GOOD PROBLEM MLC Song Code : GV9S1S ISWC : T3217842854" at bounding box center [577, 170] width 281 height 49
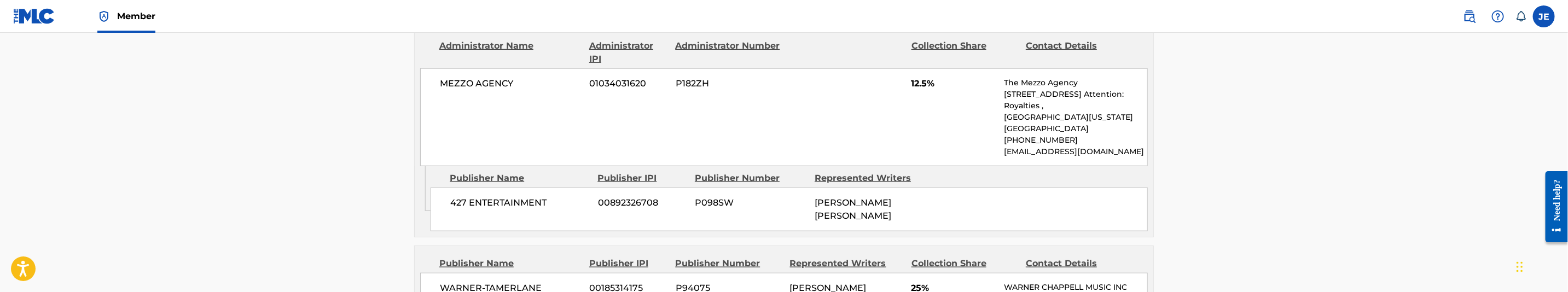
scroll to position [902, 0]
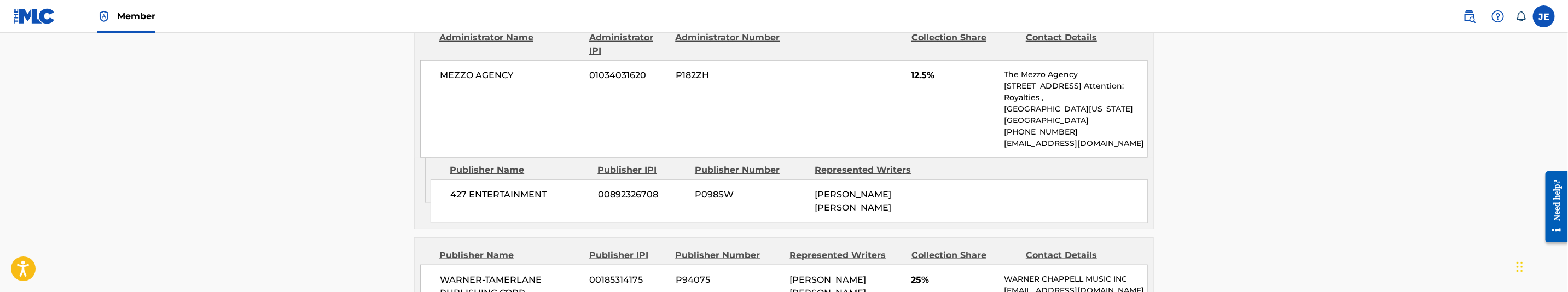
drag, startPoint x: 977, startPoint y: 6, endPoint x: 977, endPoint y: 12, distance: 6.0
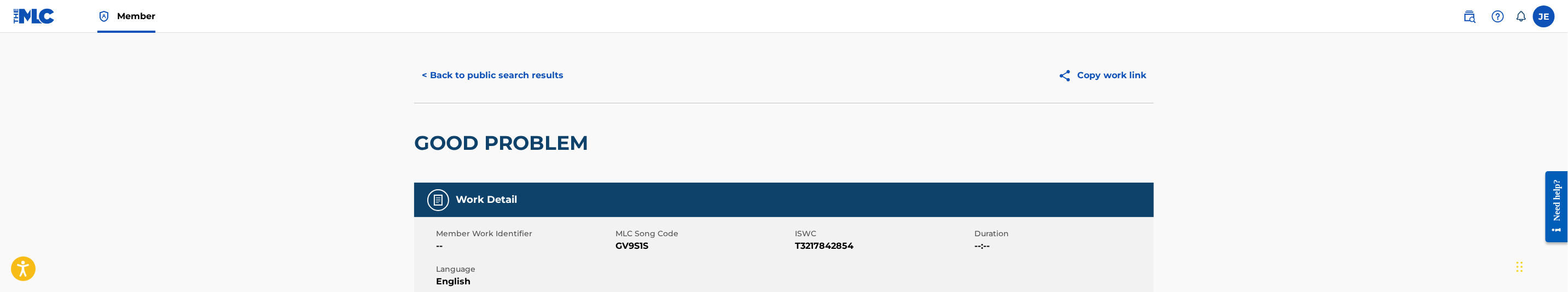
scroll to position [0, 0]
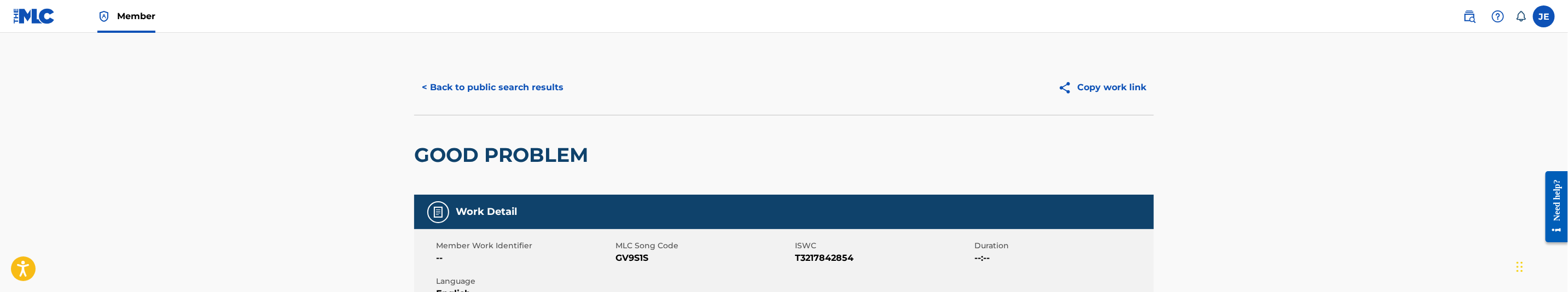
click at [532, 94] on button "< Back to public search results" at bounding box center [493, 88] width 157 height 28
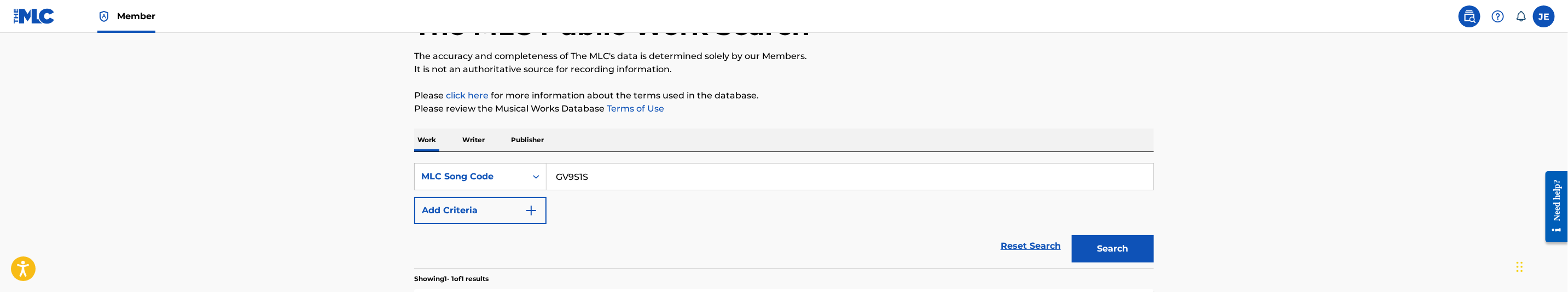
scroll to position [77, 0]
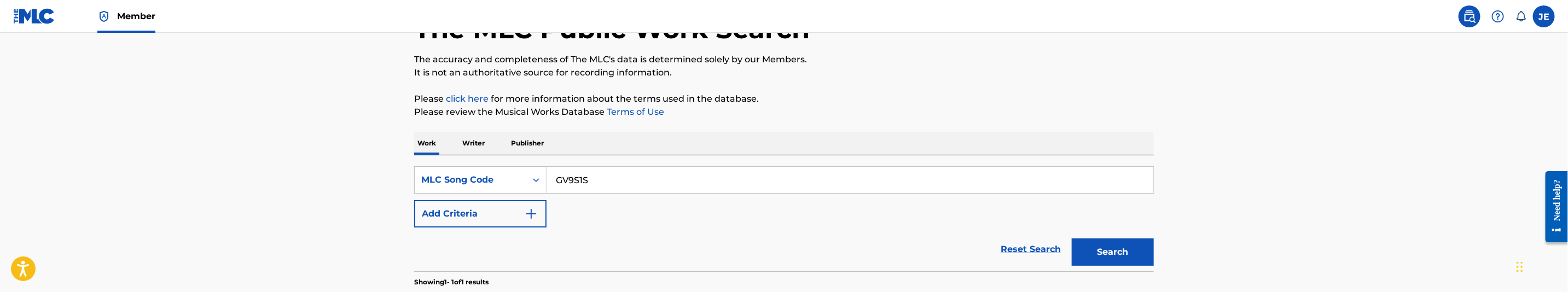
click at [611, 184] on input "GV9S1S" at bounding box center [850, 179] width 607 height 26
paste input ""WY7V56 ""
click at [559, 179] on input ""WY7V56" at bounding box center [850, 179] width 607 height 26
click at [1127, 253] on button "Search" at bounding box center [1113, 252] width 82 height 28
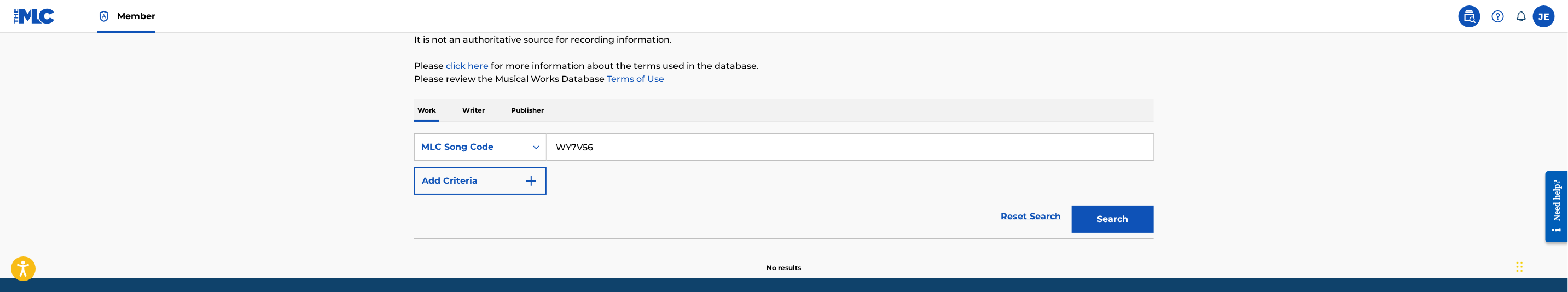
scroll to position [149, 0]
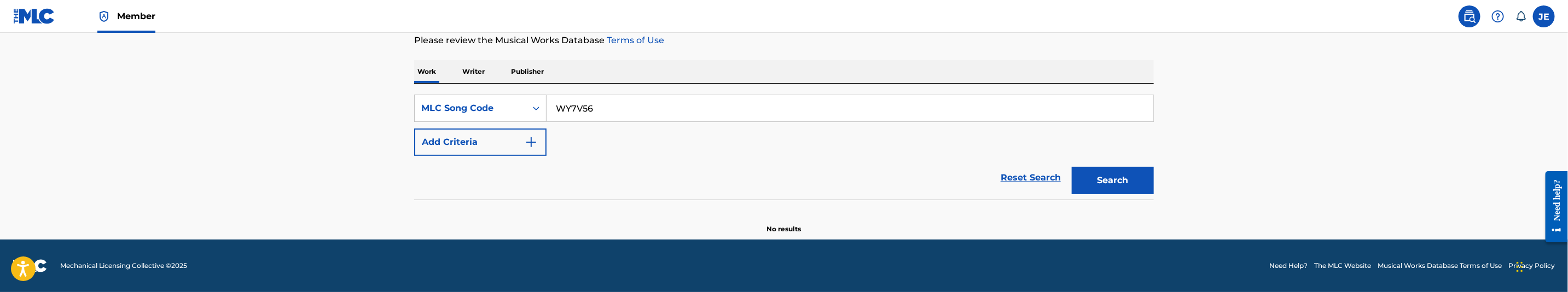
click at [664, 97] on input "WY7V56" at bounding box center [850, 108] width 607 height 26
paste input ""OH NO ""
click at [606, 108] on input ""OH NO "" at bounding box center [850, 108] width 607 height 26
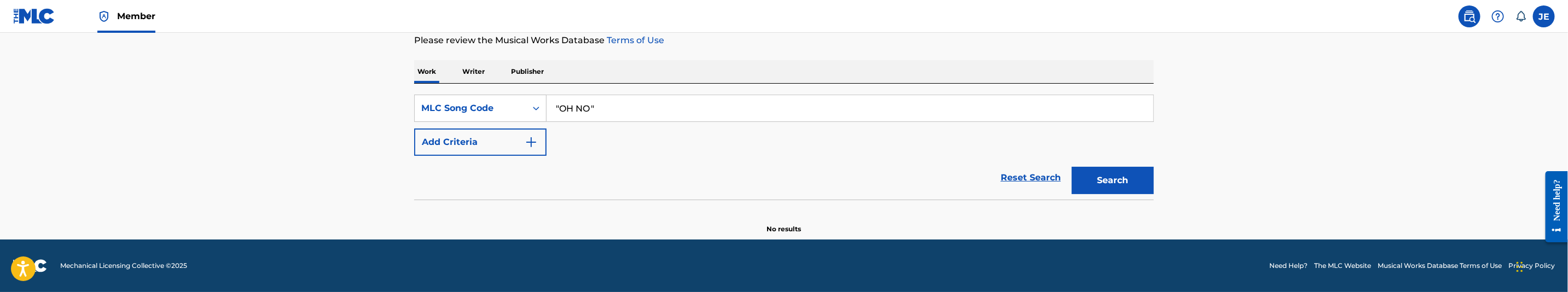
click at [606, 108] on input ""OH NO "" at bounding box center [850, 108] width 607 height 26
paste input "OV7FCW"
type input "OV7FCW"
click at [1113, 184] on button "Search" at bounding box center [1113, 180] width 82 height 28
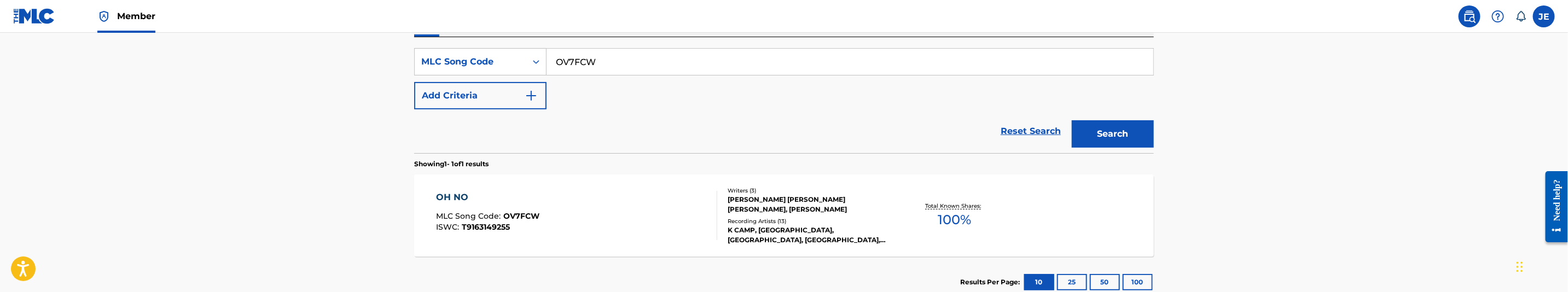
scroll to position [231, 0]
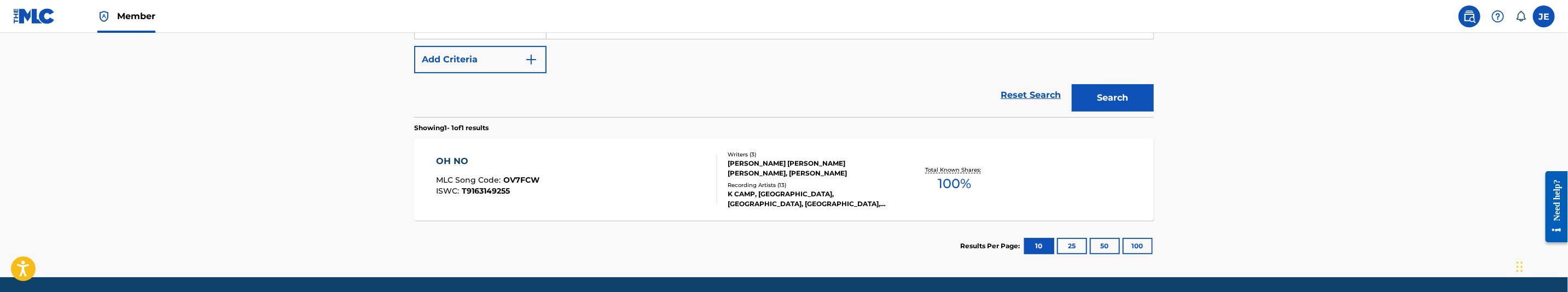
click at [662, 187] on div "OH NO MLC Song Code : OV7FCW ISWC : T9163149255" at bounding box center [577, 179] width 281 height 49
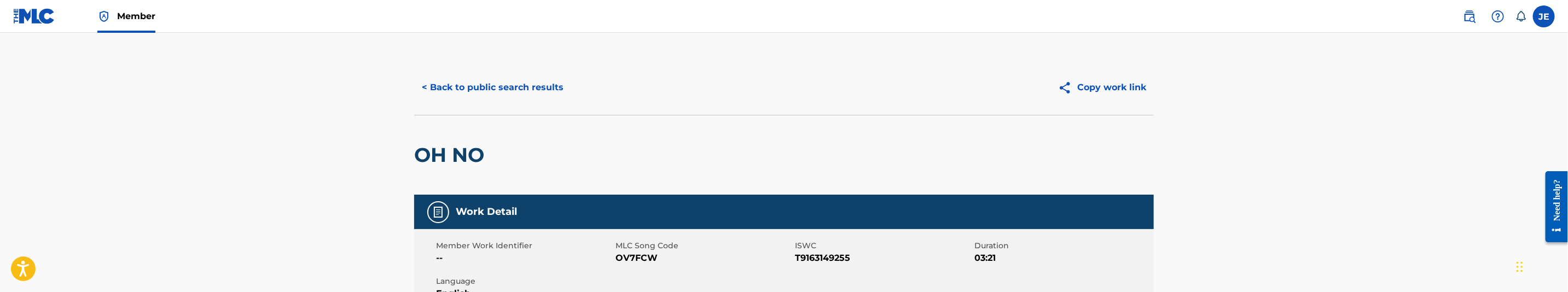
click at [542, 74] on button "< Back to public search results" at bounding box center [493, 88] width 157 height 28
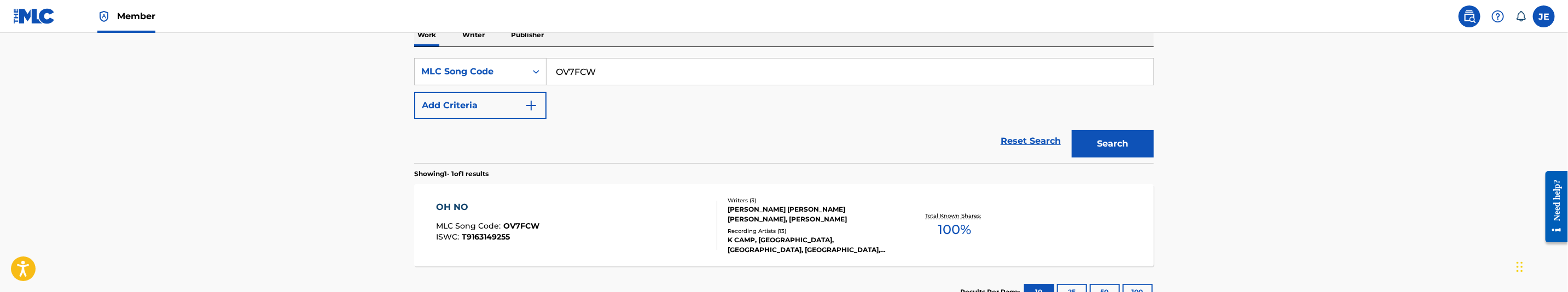
scroll to position [149, 0]
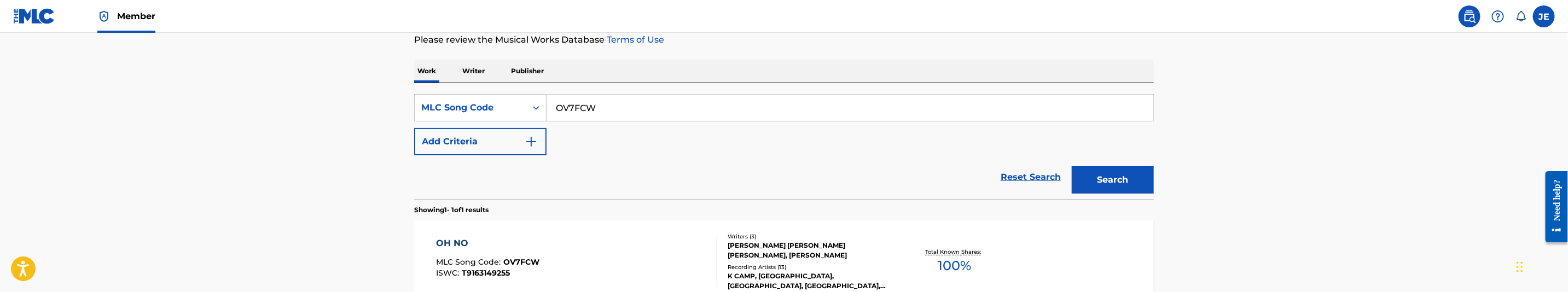
click at [618, 110] on input "OV7FCW" at bounding box center [850, 107] width 607 height 26
paste input "FV8LGG"
type input "FV8LGG"
click at [1113, 171] on button "Search" at bounding box center [1113, 179] width 82 height 28
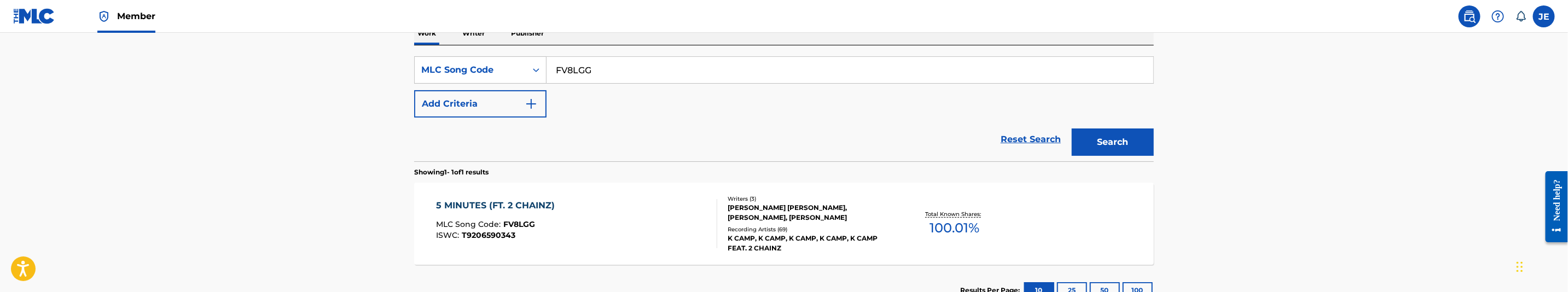
scroll to position [231, 0]
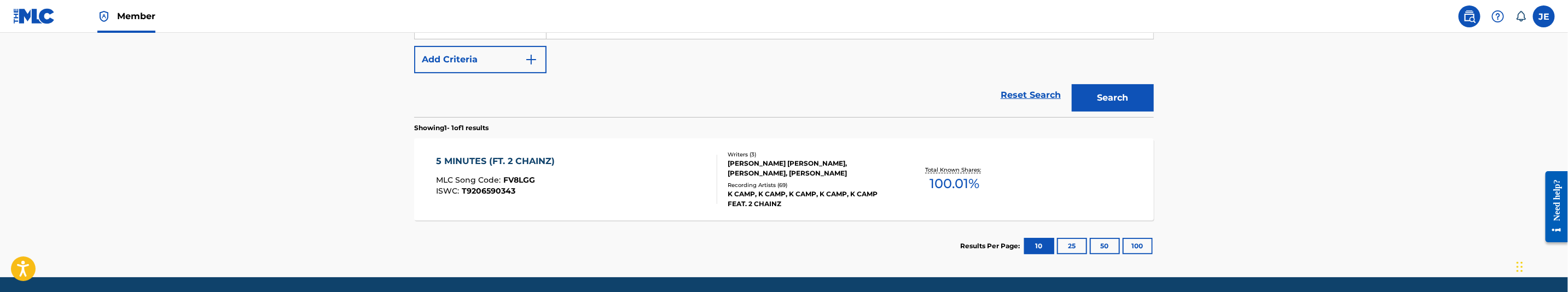
click at [668, 182] on div "5 MINUTES (FT. 2 CHAINZ) MLC Song Code : FV8LGG ISWC : T9206590343" at bounding box center [577, 179] width 281 height 49
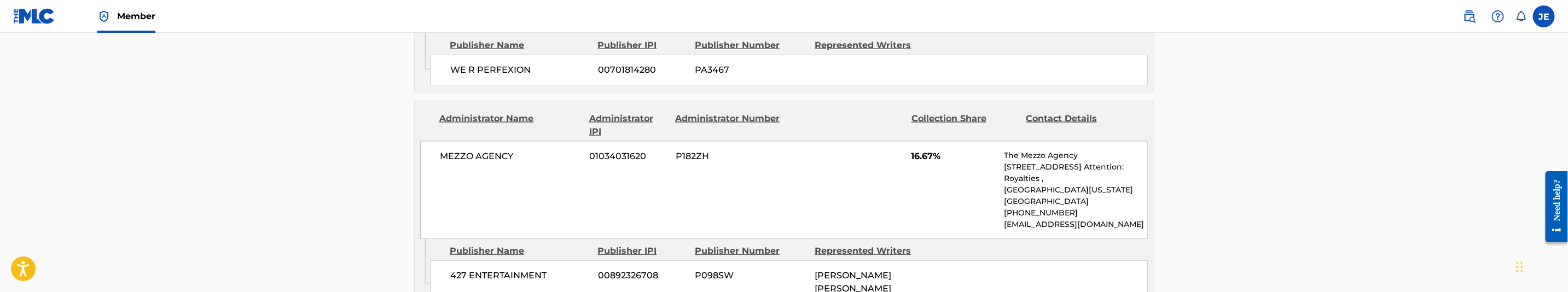
scroll to position [1148, 0]
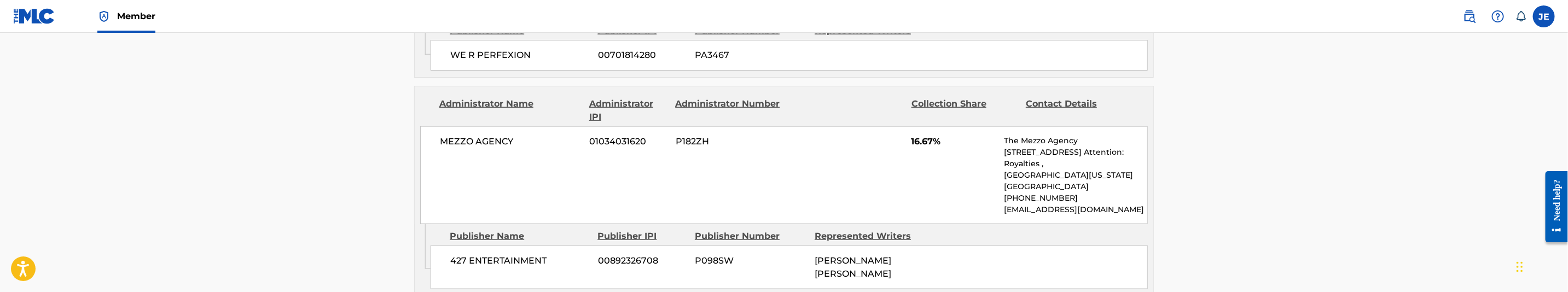
click at [917, 148] on span "16.67%" at bounding box center [954, 141] width 85 height 13
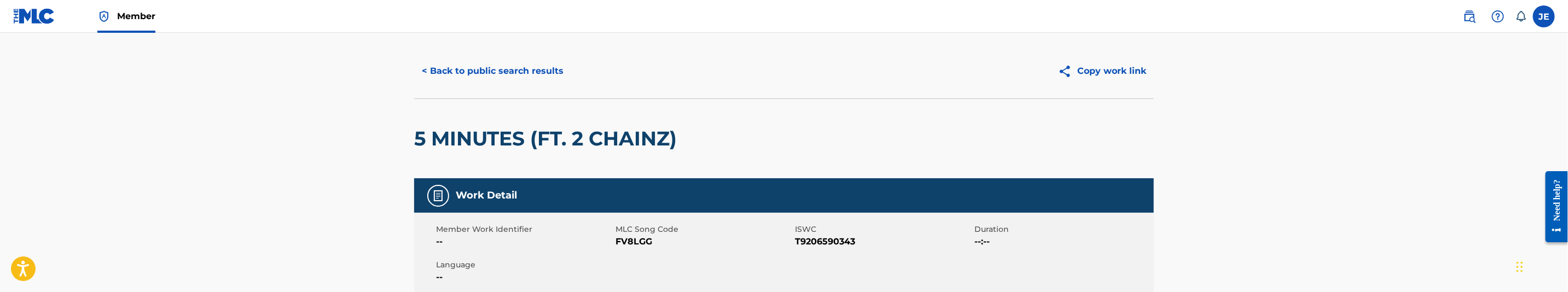
scroll to position [0, 0]
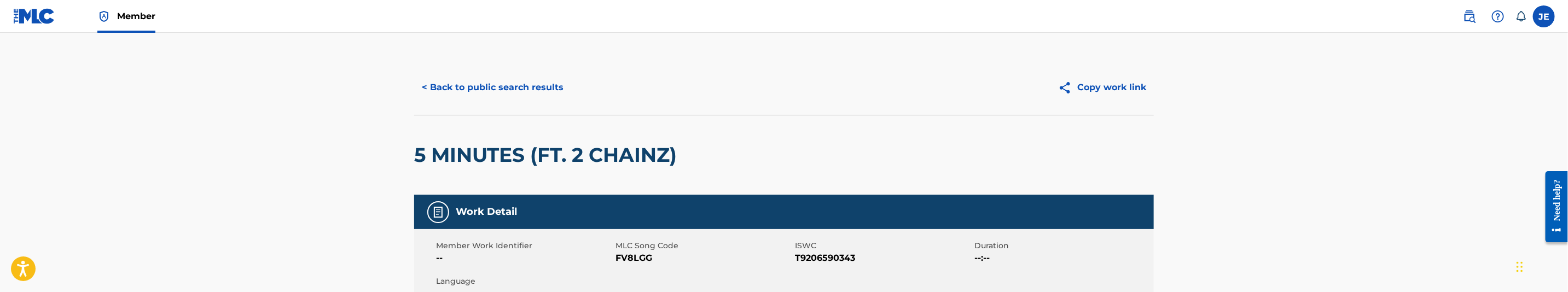
click at [513, 91] on button "< Back to public search results" at bounding box center [493, 88] width 157 height 28
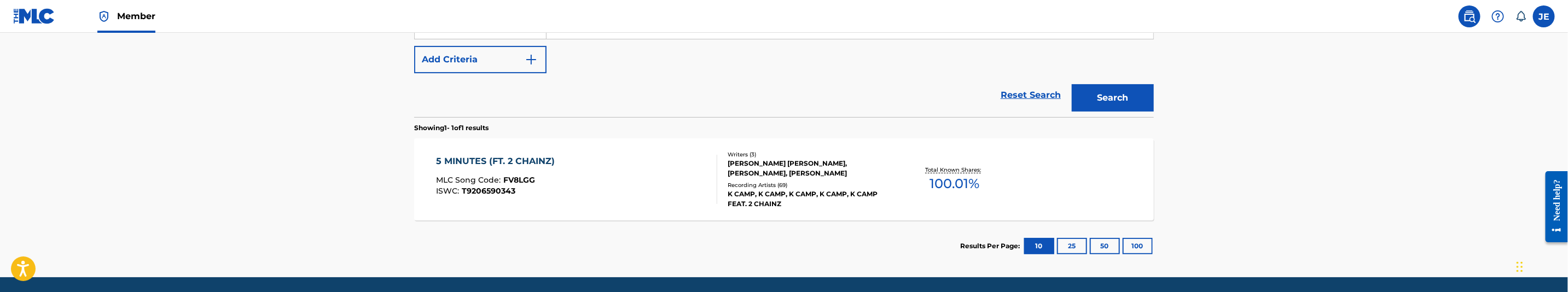
scroll to position [149, 0]
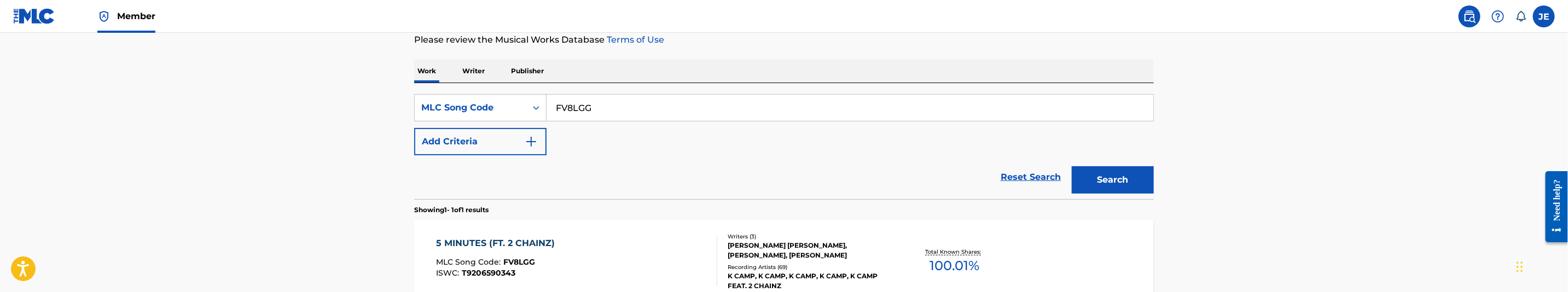
click at [642, 102] on input "FV8LGG" at bounding box center [850, 107] width 607 height 26
paste input "OC8IAK"
type input "OC8IAK"
click at [1123, 181] on button "Search" at bounding box center [1113, 179] width 82 height 28
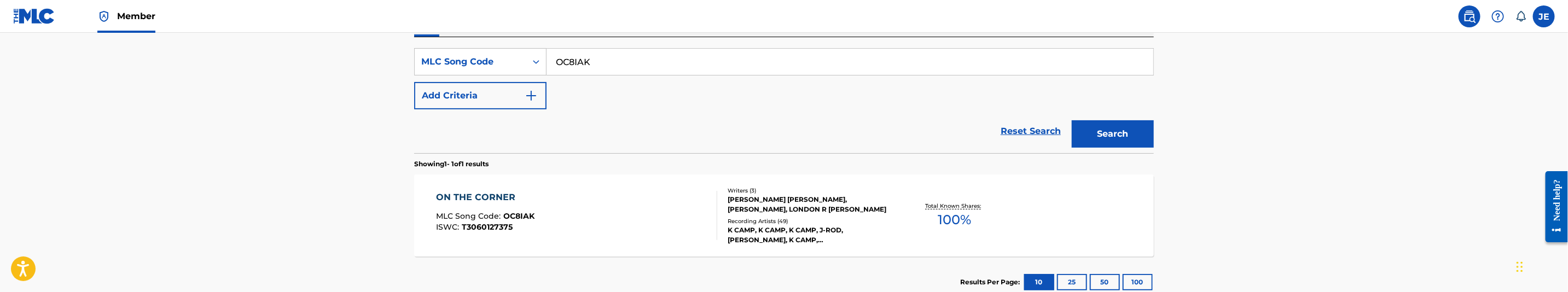
scroll to position [231, 0]
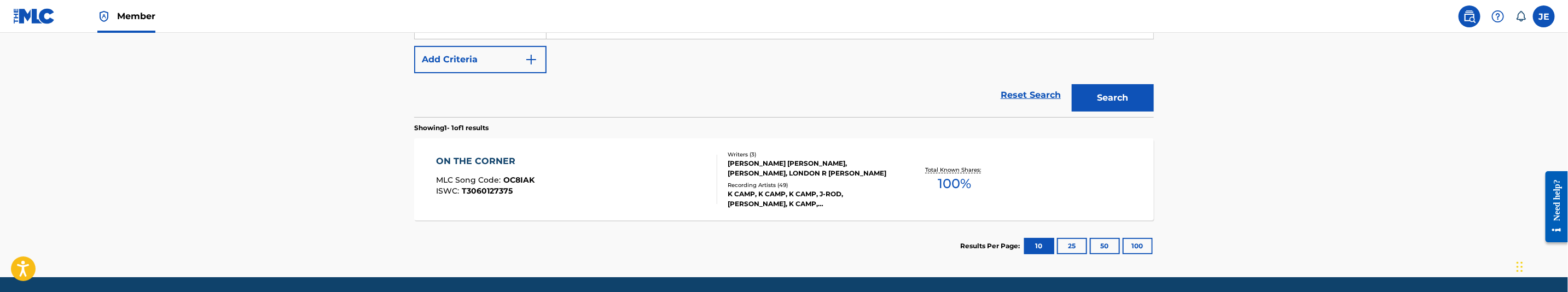
click at [600, 182] on div "ON THE CORNER MLC Song Code : OC8IAK ISWC : T3060127375" at bounding box center [577, 179] width 281 height 49
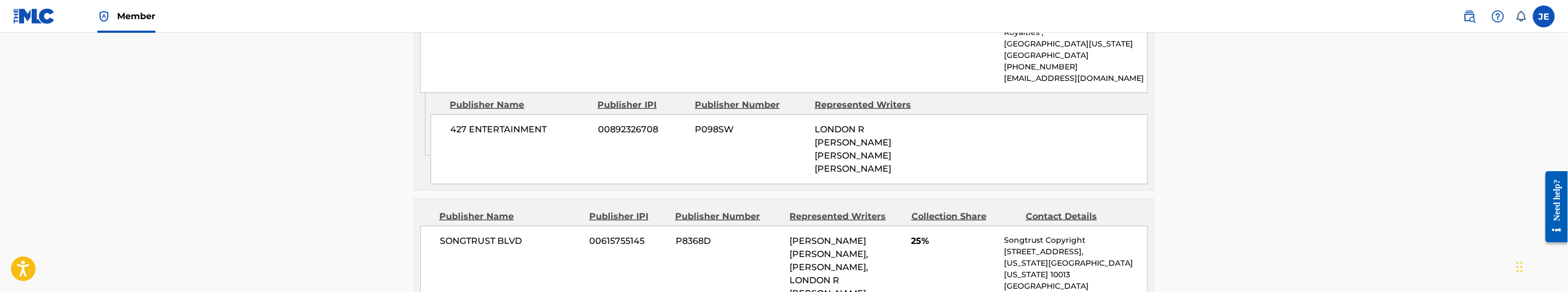
scroll to position [656, 0]
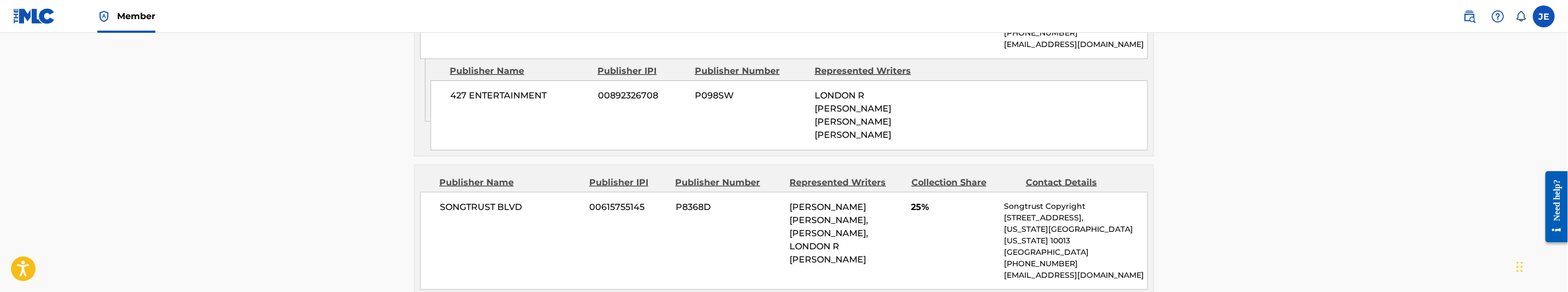
click at [914, 201] on span "25%" at bounding box center [954, 207] width 85 height 13
click at [1304, 225] on main "< Back to public search results Copy work link ON THE CORNER Work Detail Member…" at bounding box center [784, 51] width 1568 height 1349
click at [1472, 169] on main "< Back to public search results Copy work link ON THE CORNER Work Detail Member…" at bounding box center [784, 51] width 1568 height 1349
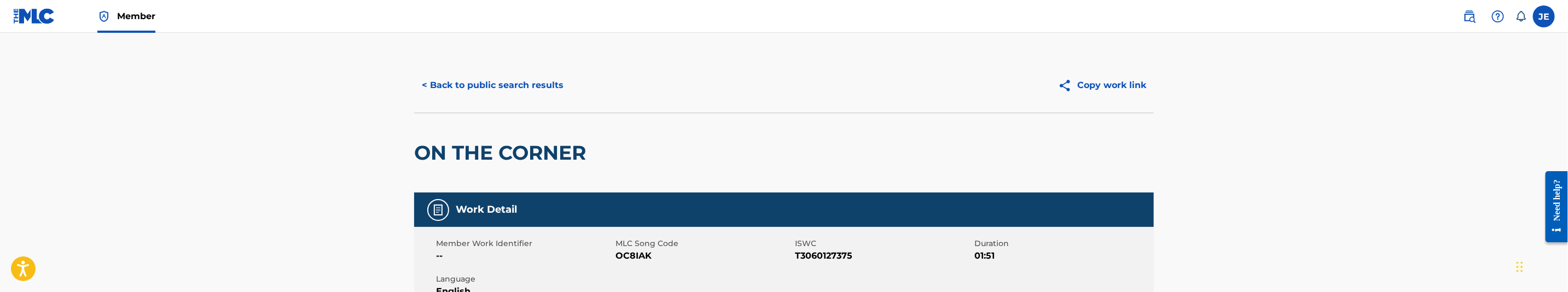
scroll to position [0, 0]
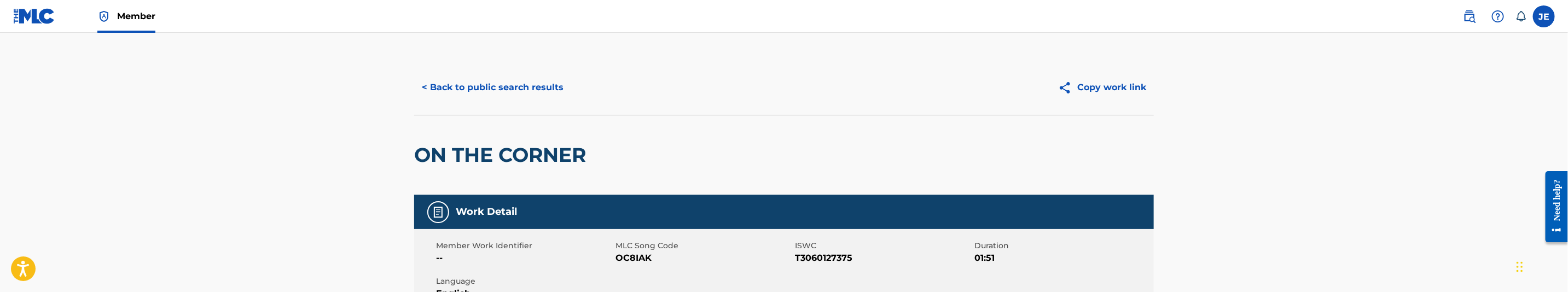
click at [540, 91] on button "< Back to public search results" at bounding box center [493, 88] width 157 height 28
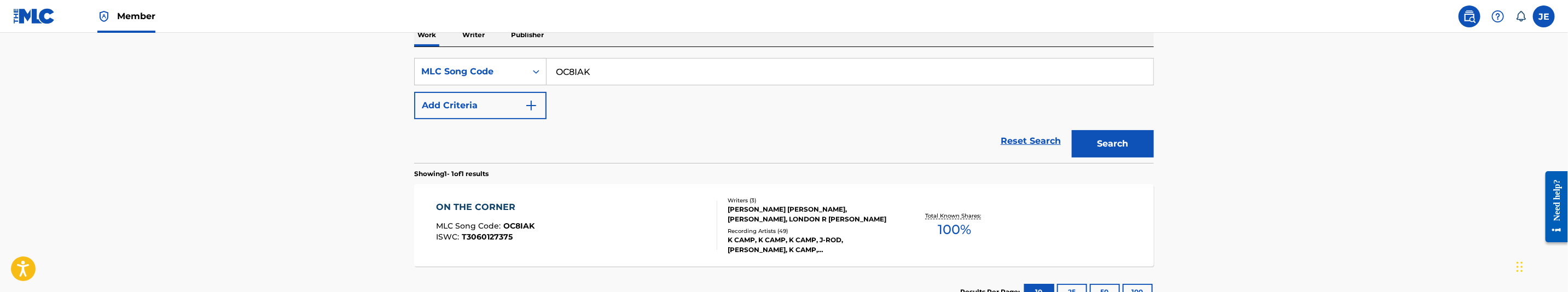
scroll to position [149, 0]
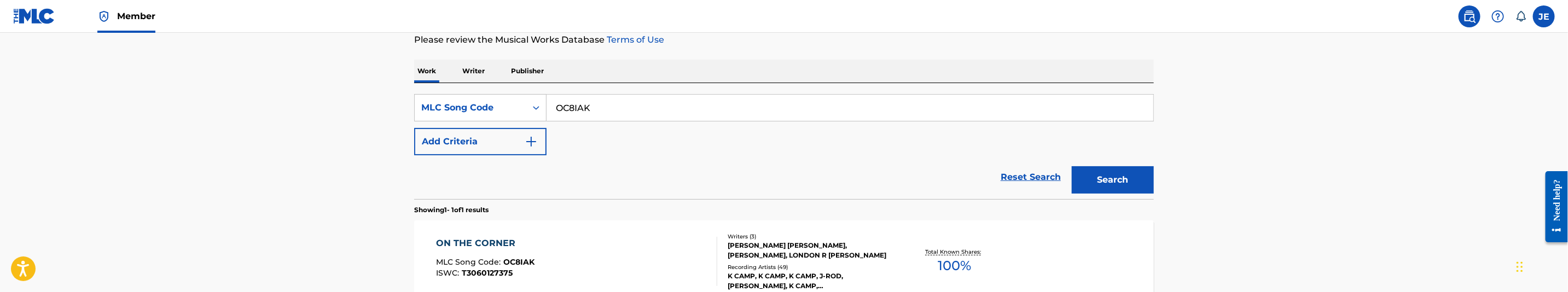
click at [639, 102] on input "OC8IAK" at bounding box center [850, 107] width 607 height 26
paste input ""WY7V56 ""
click at [563, 105] on input ""WY7V56" at bounding box center [850, 107] width 607 height 26
click at [1072, 166] on button "Search" at bounding box center [1113, 179] width 82 height 28
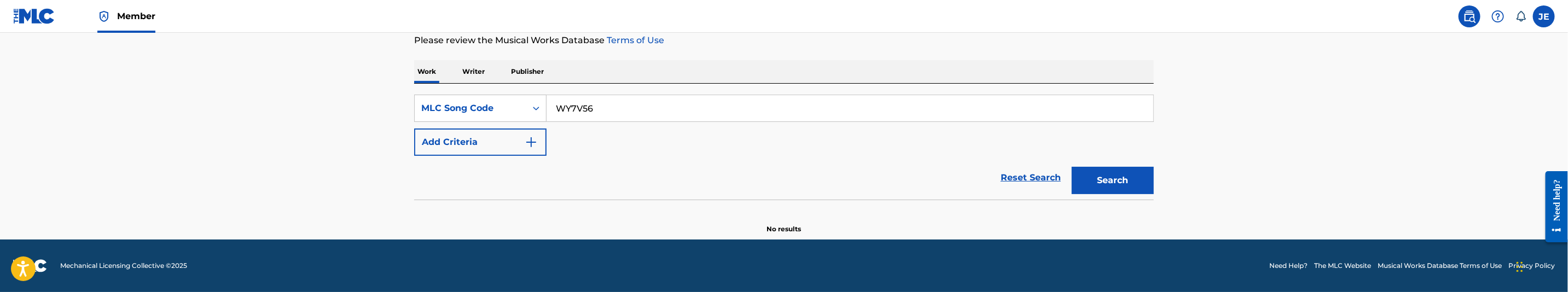
click at [639, 120] on input "WY7V56" at bounding box center [850, 108] width 607 height 26
click at [632, 107] on input "WY7V56" at bounding box center [850, 108] width 607 height 26
paste input "V7SY"
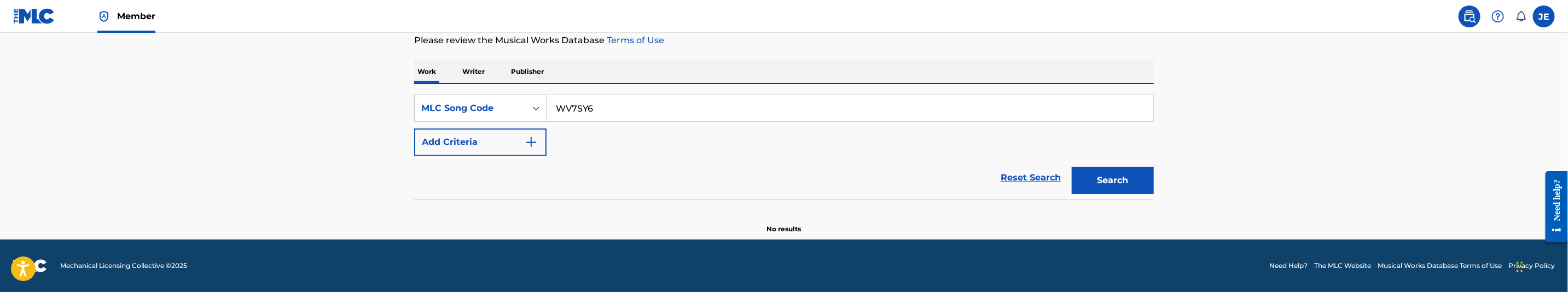
type input "WV7SY6"
click at [1137, 178] on button "Search" at bounding box center [1113, 180] width 82 height 28
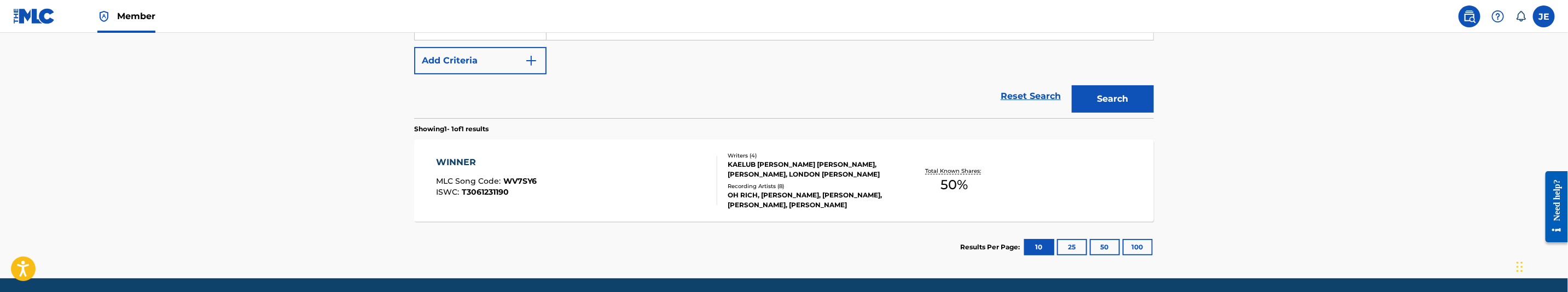
scroll to position [231, 0]
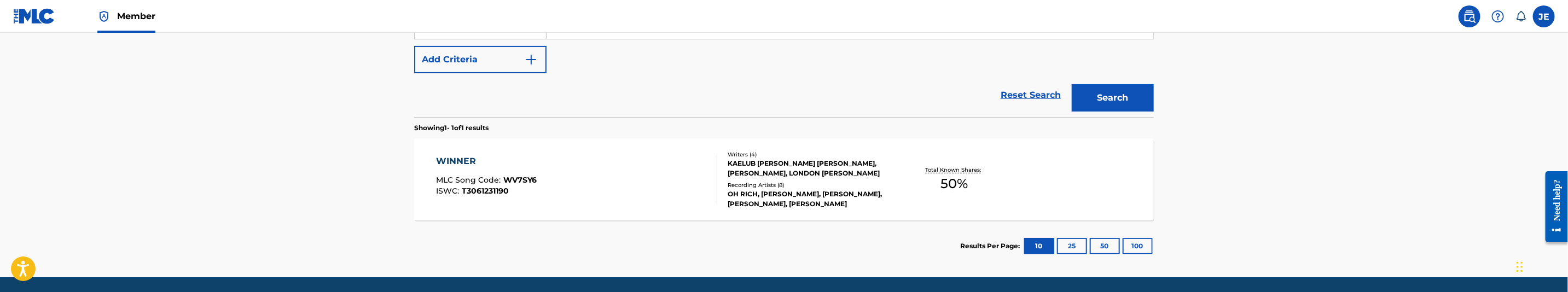
click at [659, 184] on div "WINNER MLC Song Code : WV7SY6 ISWC : T3061231190" at bounding box center [577, 179] width 281 height 49
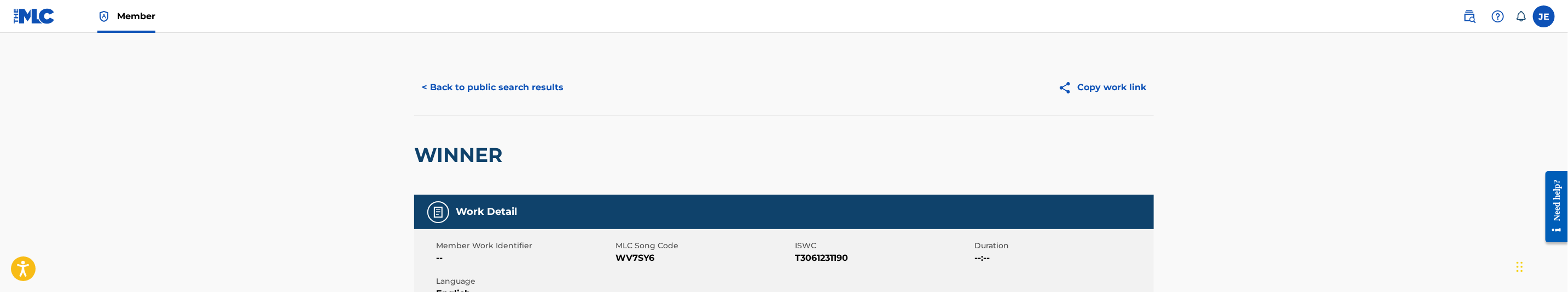
click at [529, 81] on button "< Back to public search results" at bounding box center [493, 88] width 157 height 28
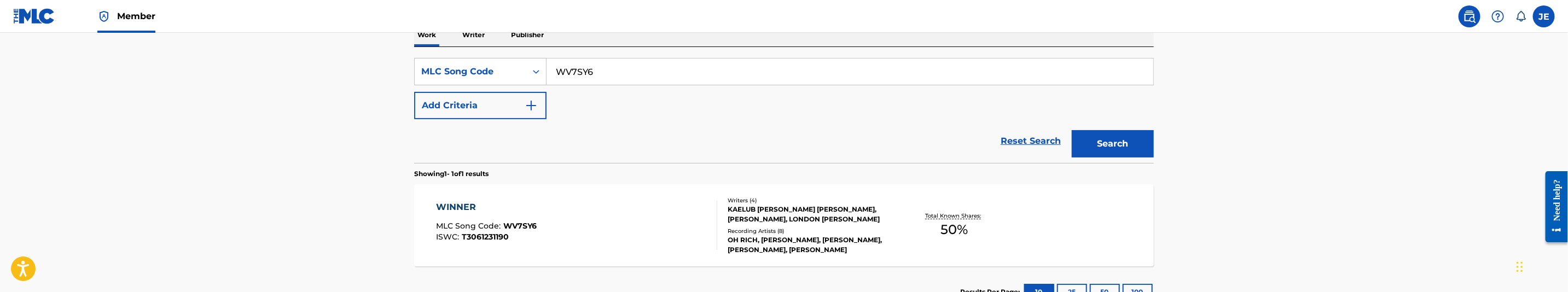
scroll to position [149, 0]
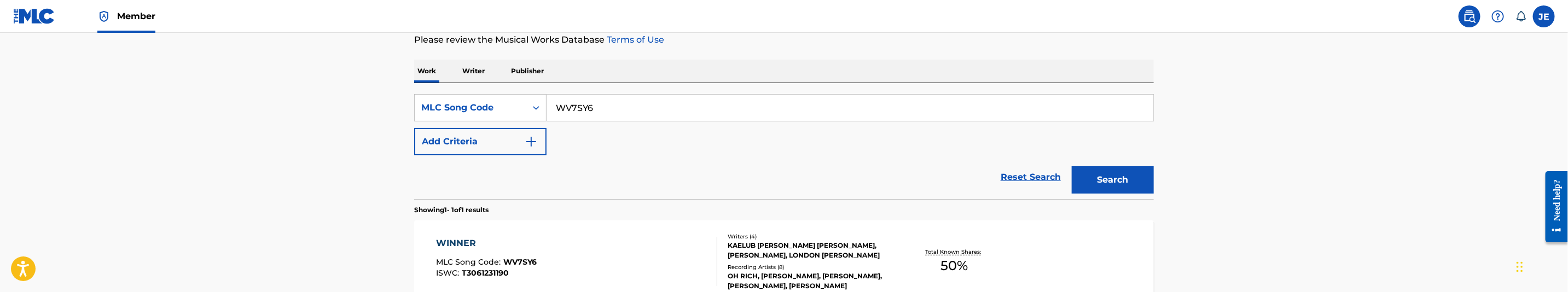
click at [623, 107] on input "WV7SY6" at bounding box center [850, 107] width 607 height 26
click at [623, 105] on input "WV7SY6" at bounding box center [850, 107] width 607 height 26
paste input "RVALGP"
type input "RVALGP"
click at [1123, 184] on button "Search" at bounding box center [1113, 179] width 82 height 28
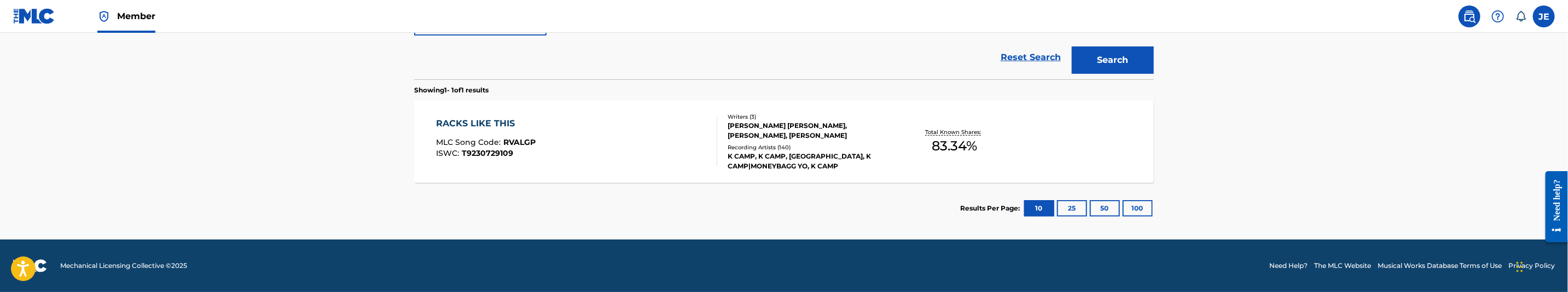
scroll to position [269, 0]
click at [643, 146] on div "RACKS LIKE THIS MLC Song Code : RVALGP ISWC : T9230729109" at bounding box center [577, 141] width 281 height 49
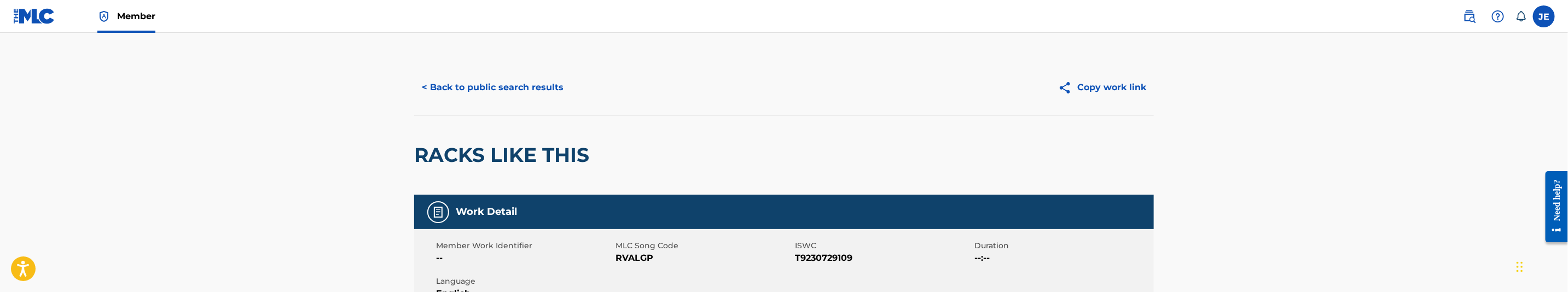
click at [529, 95] on button "< Back to public search results" at bounding box center [493, 88] width 157 height 28
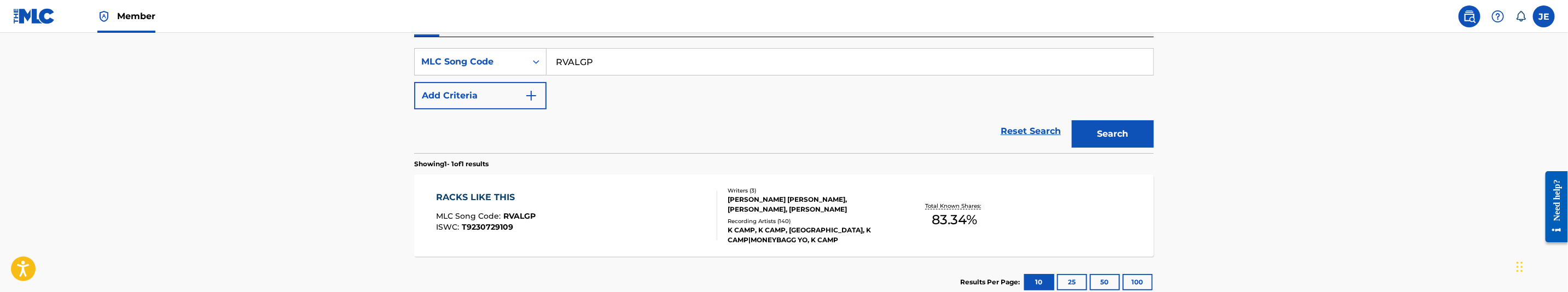
scroll to position [159, 0]
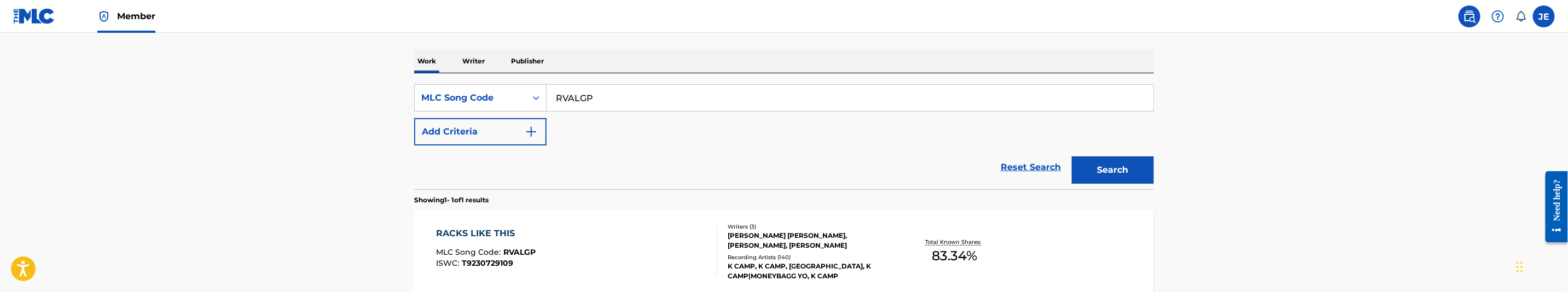
click at [612, 104] on input "RVALGP" at bounding box center [850, 97] width 607 height 26
paste input "A3OPK"
click at [1110, 168] on button "Search" at bounding box center [1113, 170] width 82 height 28
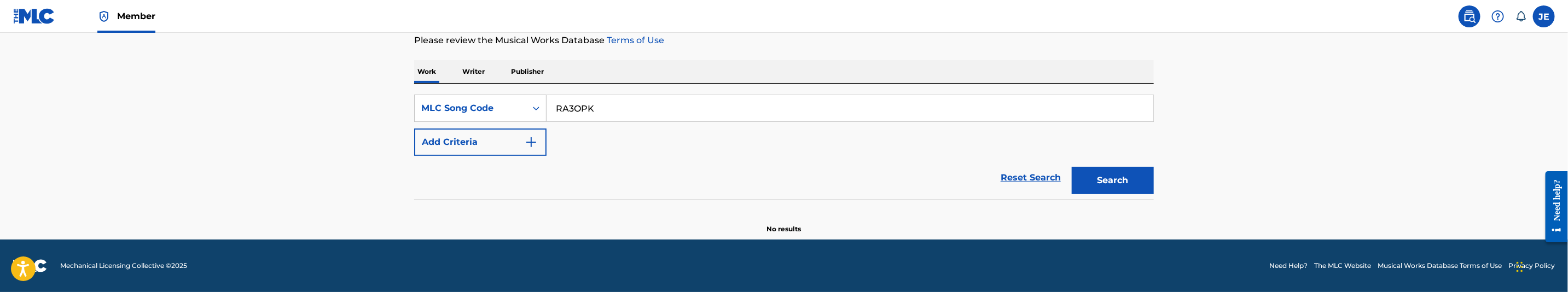
scroll to position [149, 0]
click at [762, 103] on input "RA3OPK" at bounding box center [850, 108] width 607 height 26
type input "RA3OPK"
click at [1072, 167] on button "Search" at bounding box center [1113, 180] width 82 height 28
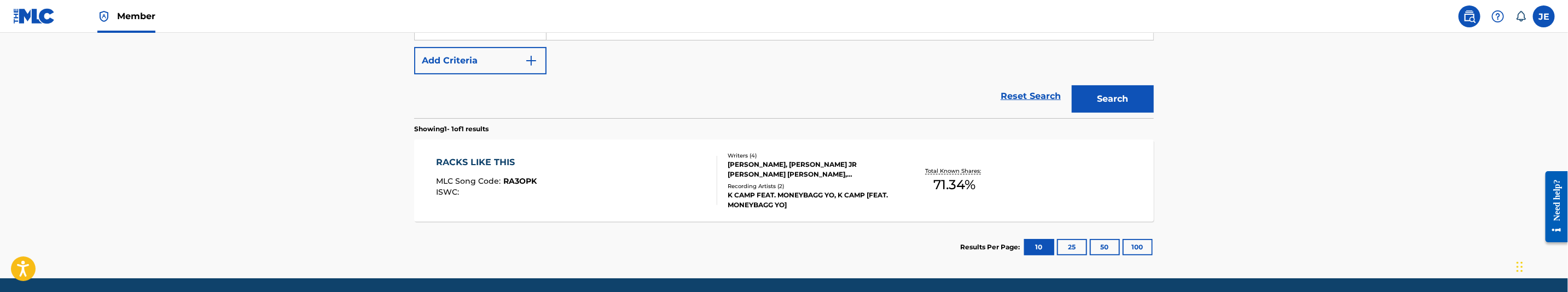
scroll to position [231, 0]
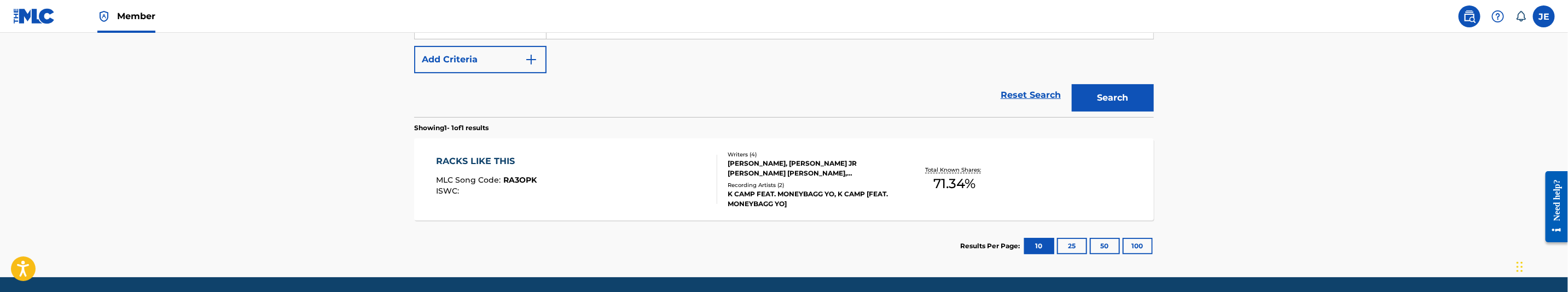
click at [655, 192] on div "RACKS LIKE THIS MLC Song Code : RA3OPK ISWC :" at bounding box center [577, 179] width 281 height 49
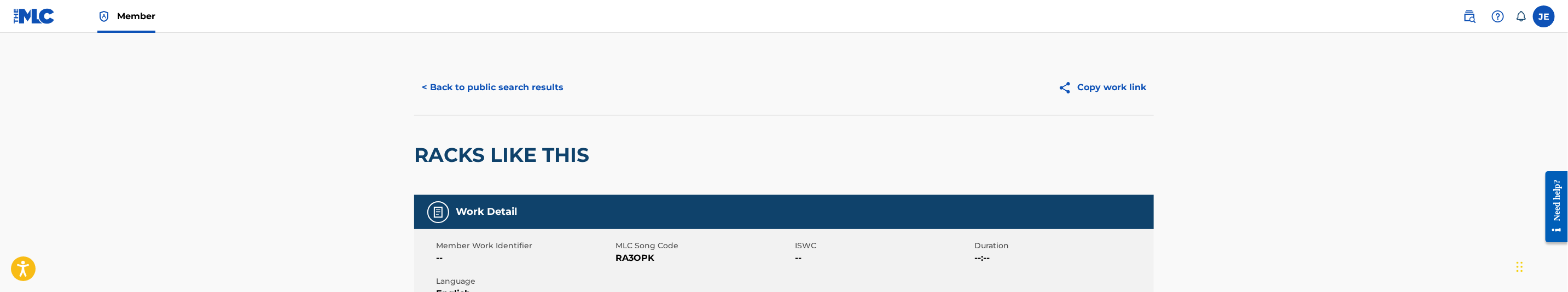
click at [507, 108] on div "< Back to public search results Copy work link" at bounding box center [784, 87] width 740 height 54
click at [515, 92] on button "< Back to public search results" at bounding box center [493, 88] width 157 height 28
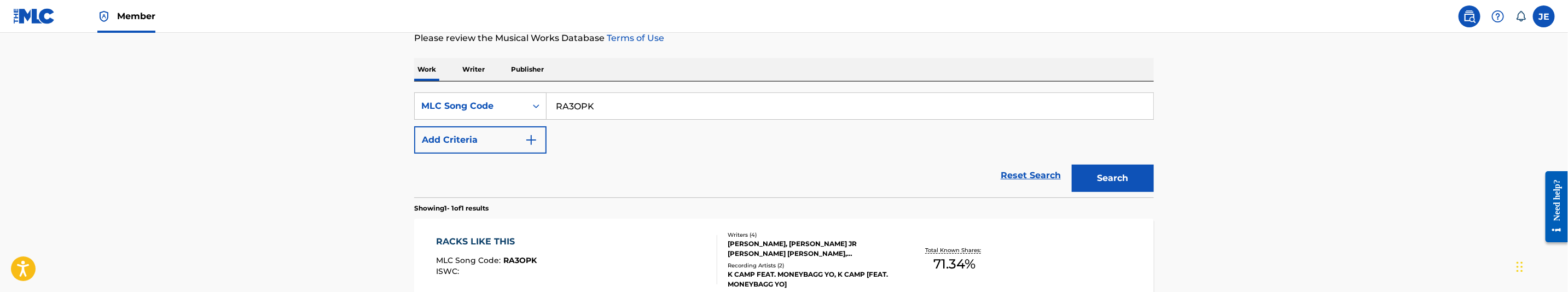
scroll to position [149, 0]
click at [586, 111] on input "RA3OPK" at bounding box center [850, 107] width 607 height 26
click at [586, 110] on input "RA3OPK" at bounding box center [850, 107] width 607 height 26
paste input "DB48VN"
type input "DB48VN"
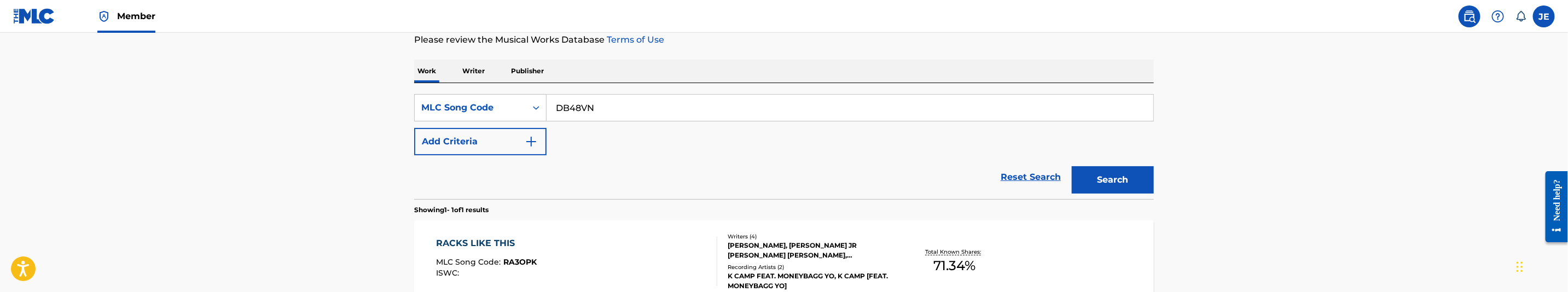
click at [1112, 186] on button "Search" at bounding box center [1113, 179] width 82 height 28
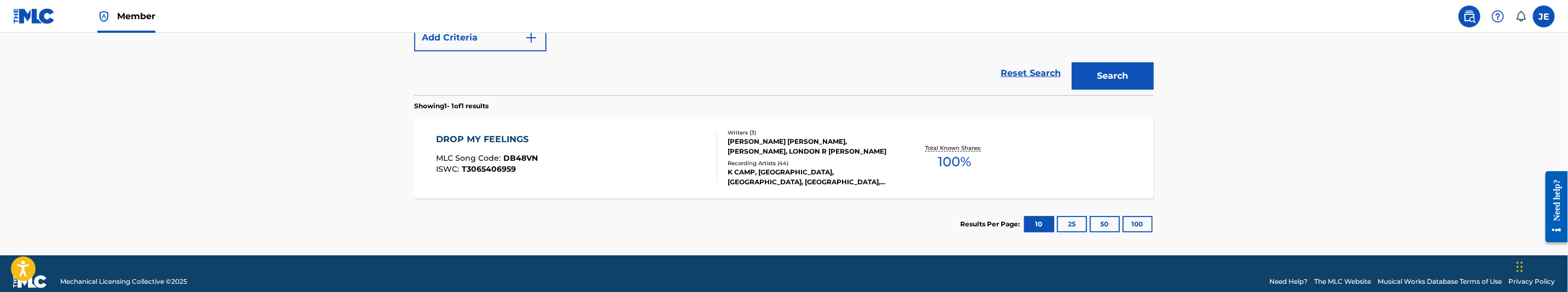
scroll to position [269, 0]
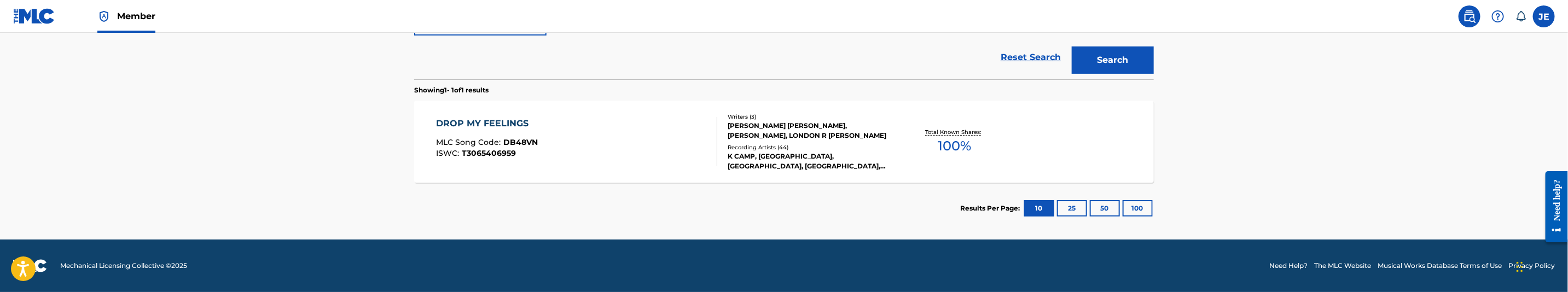
click at [655, 149] on div "DROP MY FEELINGS MLC Song Code : DB48VN ISWC : T3065406959" at bounding box center [577, 141] width 281 height 49
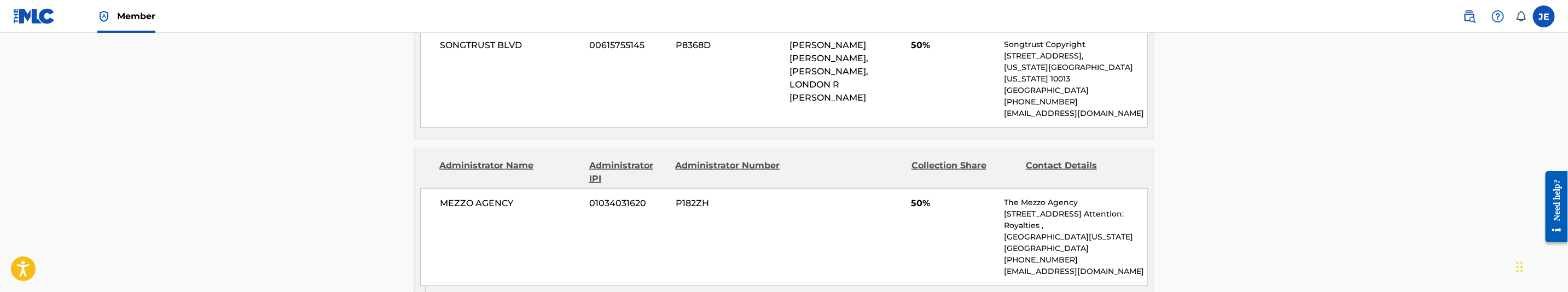
scroll to position [492, 0]
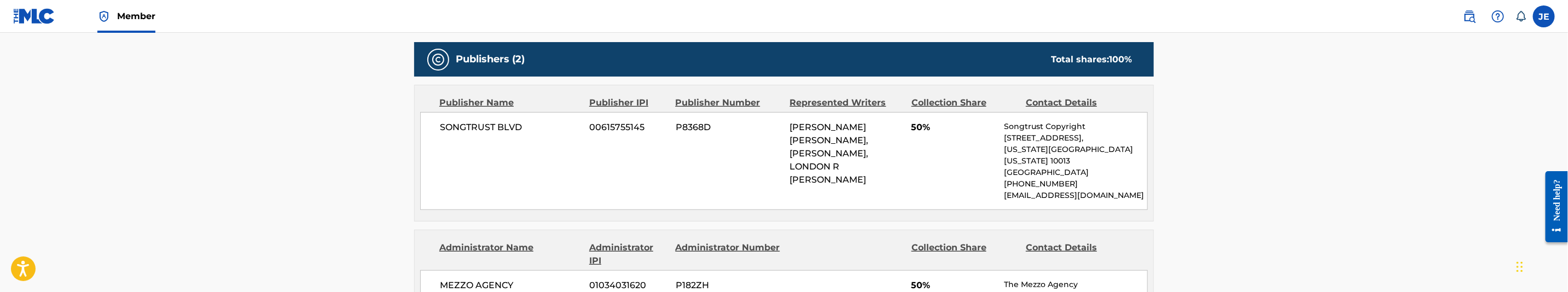
click at [514, 125] on span "SONGTRUST BLVD" at bounding box center [510, 127] width 142 height 13
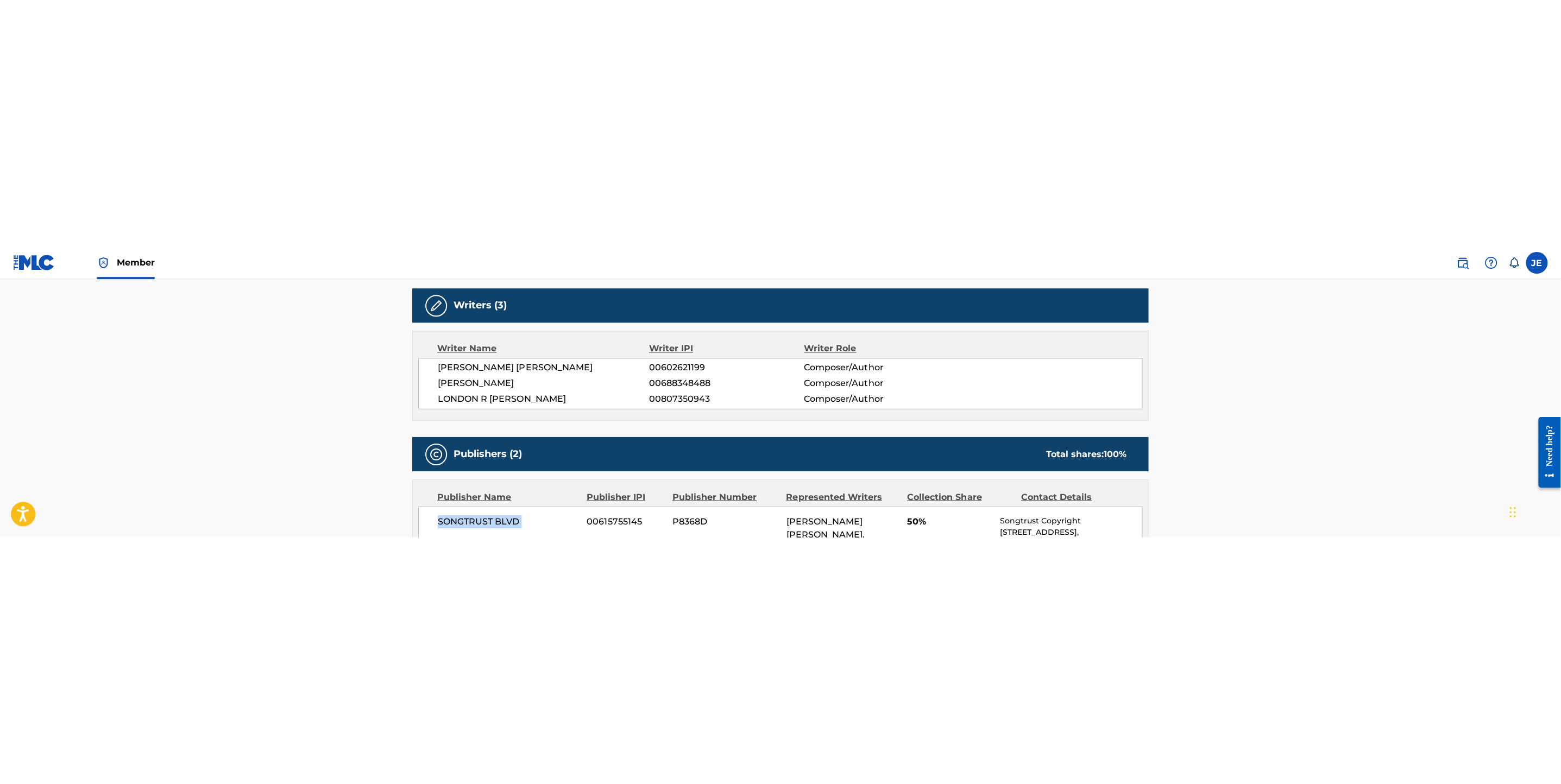
scroll to position [326, 0]
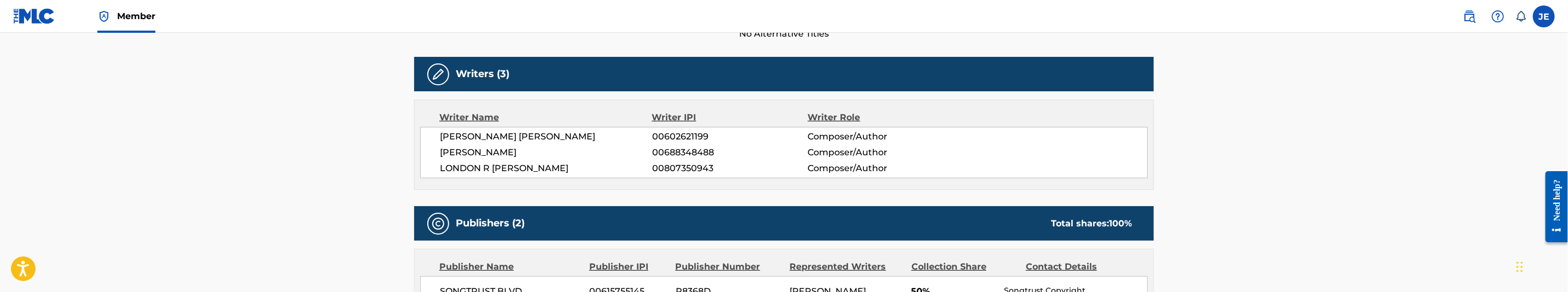
click at [536, 161] on div "[PERSON_NAME] [PERSON_NAME] 00602621199 Composer/Author [PERSON_NAME] 006883484…" at bounding box center [784, 152] width 728 height 51
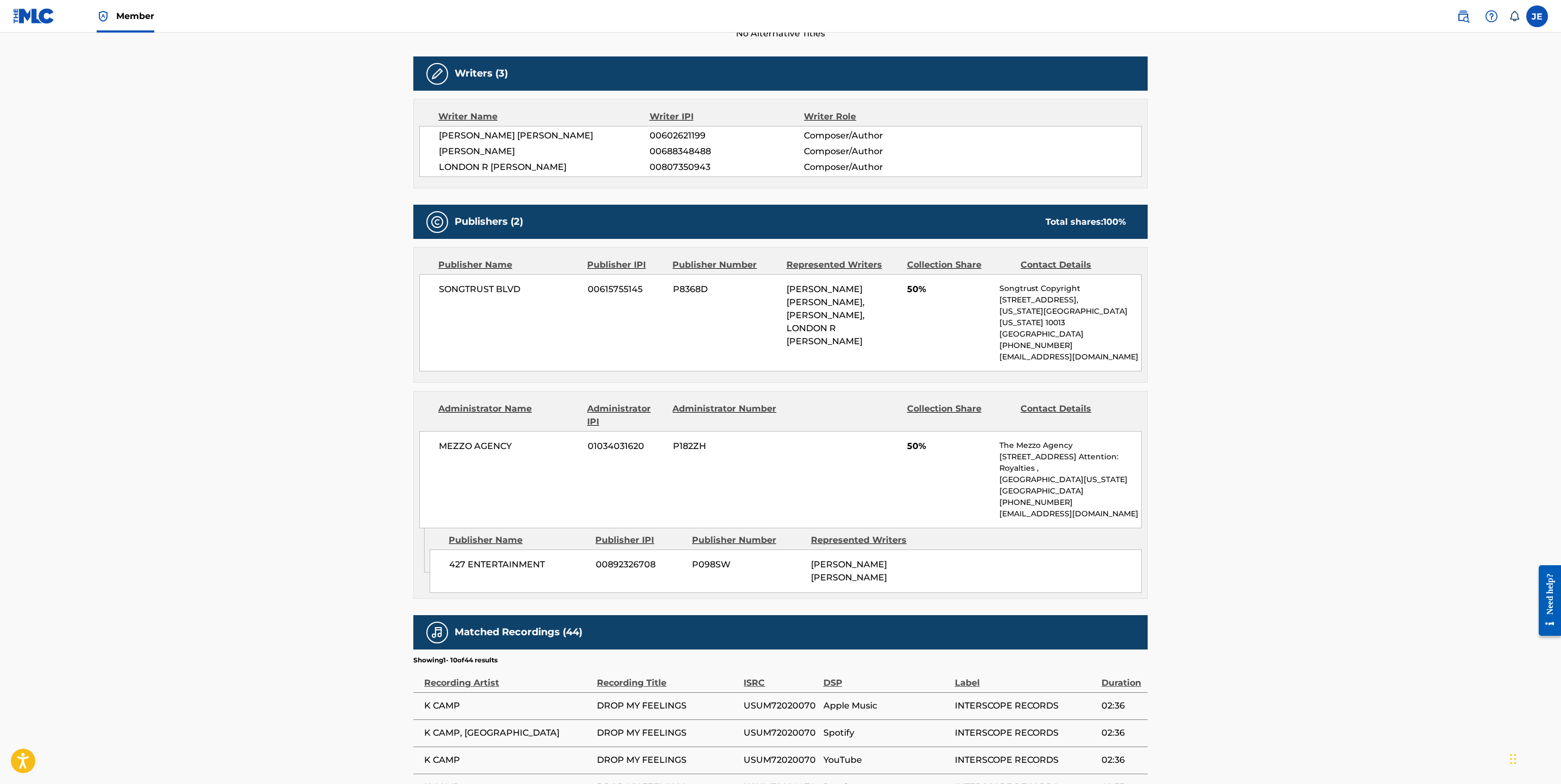
click at [546, 170] on span "LONDON R [PERSON_NAME]" at bounding box center [544, 167] width 210 height 13
click at [782, 290] on div "MEZZO AGENCY 01034031620 P182ZH 50% The Mezzo Agency [STREET_ADDRESS][US_STATE]…" at bounding box center [780, 480] width 723 height 97
click at [500, 154] on span "[PERSON_NAME]" at bounding box center [544, 151] width 210 height 13
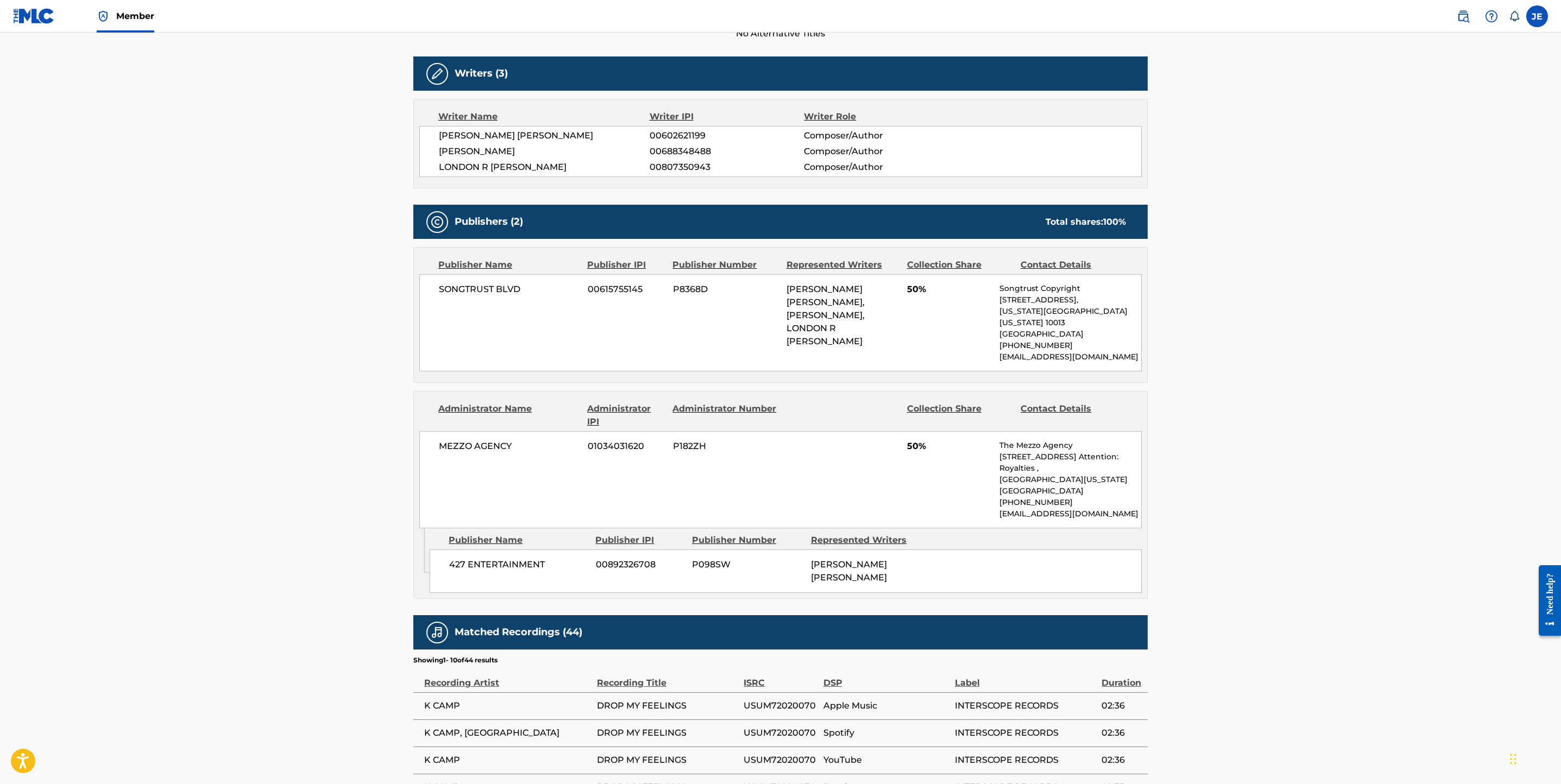
click at [500, 154] on span "[PERSON_NAME]" at bounding box center [544, 151] width 210 height 13
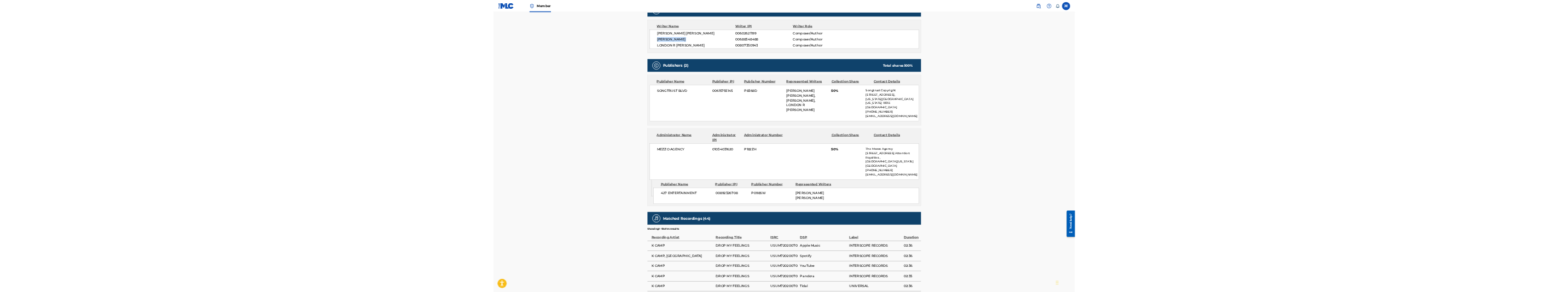
scroll to position [410, 0]
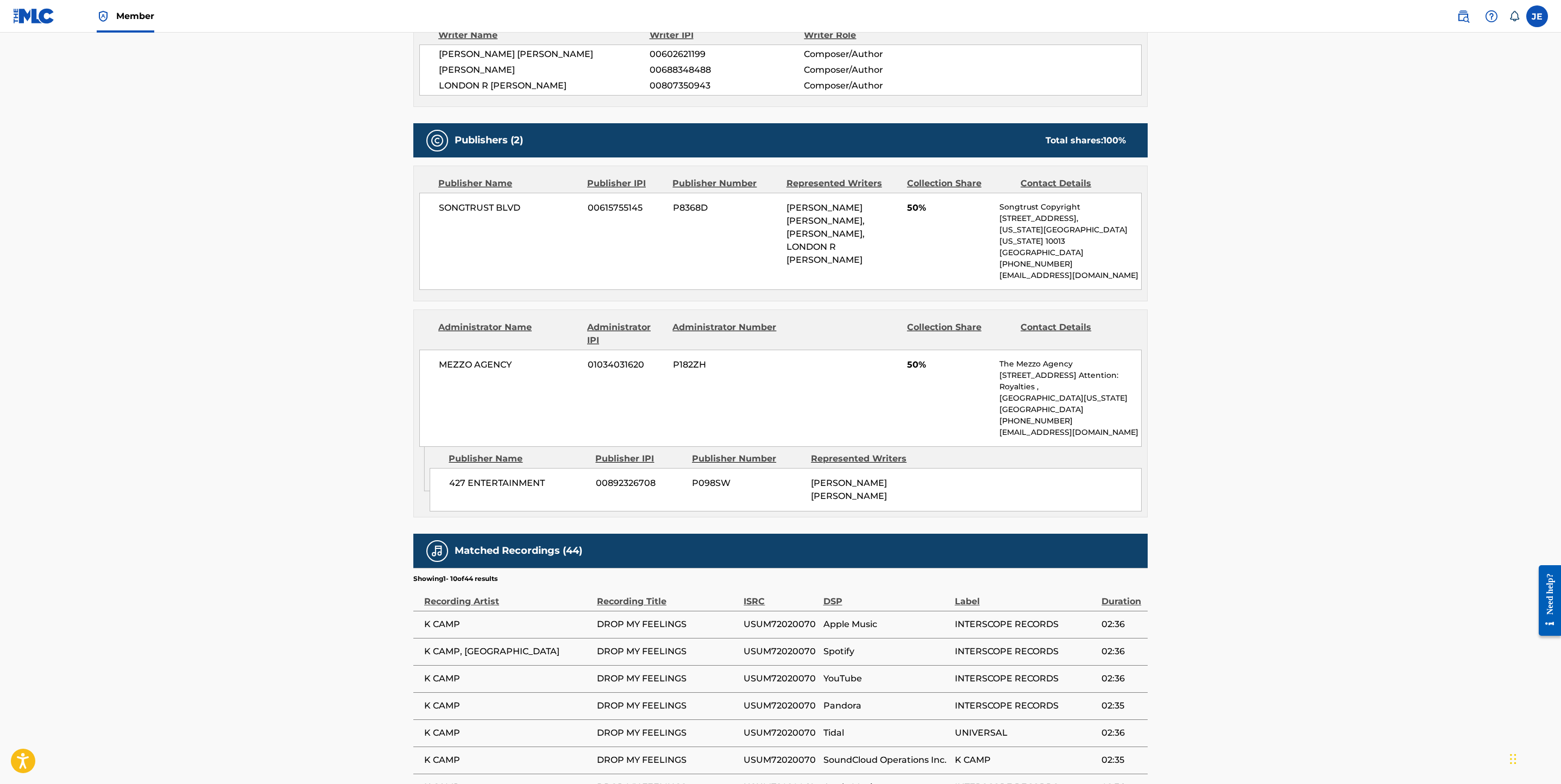
click at [490, 290] on span "MEZZO AGENCY" at bounding box center [509, 364] width 141 height 13
click at [502, 204] on span "SONGTRUST BLVD" at bounding box center [509, 207] width 141 height 13
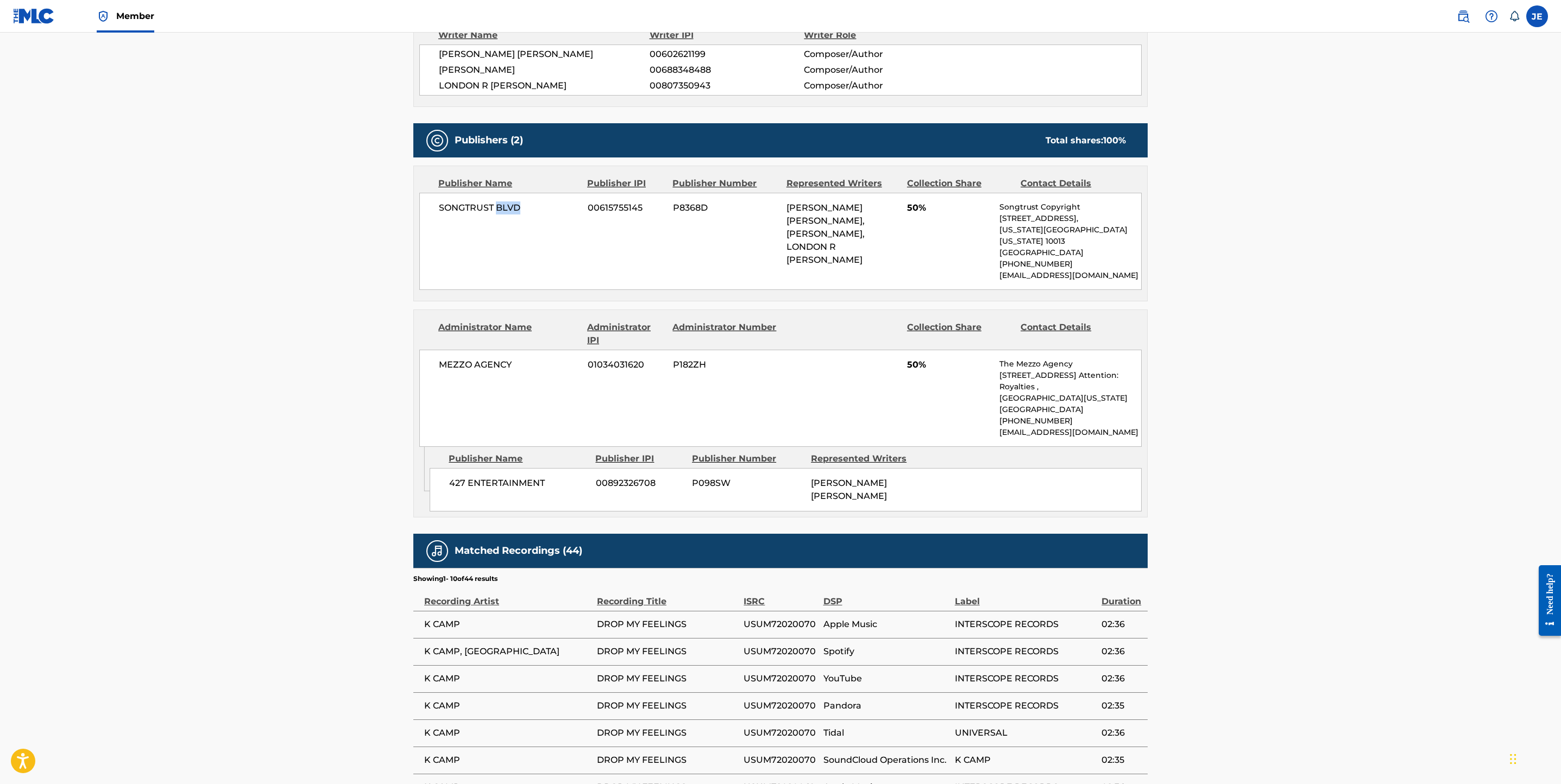
click at [501, 207] on span "SONGTRUST BLVD" at bounding box center [509, 207] width 141 height 13
click at [836, 207] on span "[PERSON_NAME] [PERSON_NAME], [PERSON_NAME], LONDON R [PERSON_NAME]" at bounding box center [826, 234] width 78 height 63
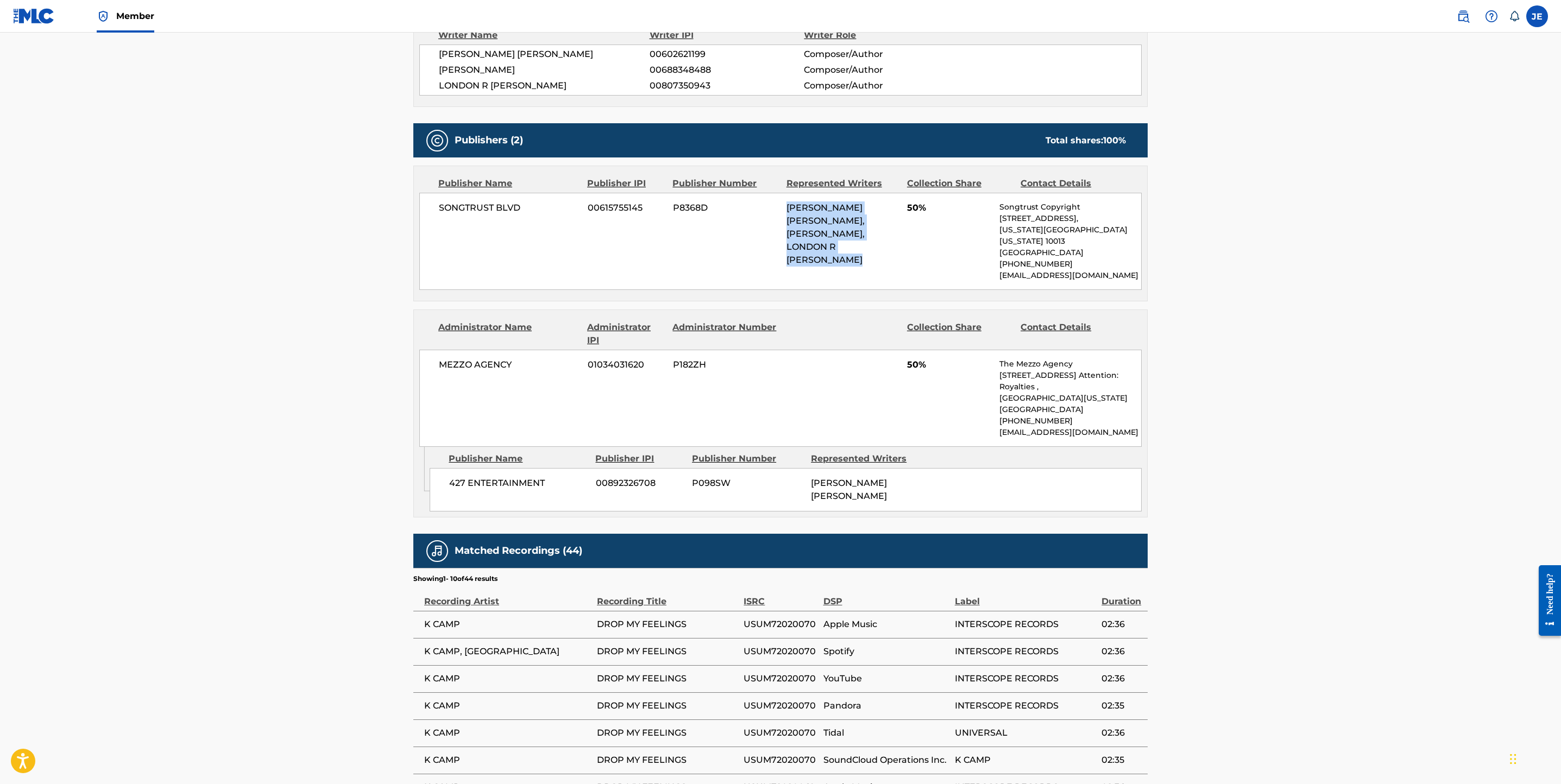
click at [836, 207] on span "[PERSON_NAME] [PERSON_NAME], [PERSON_NAME], LONDON R [PERSON_NAME]" at bounding box center [826, 234] width 78 height 63
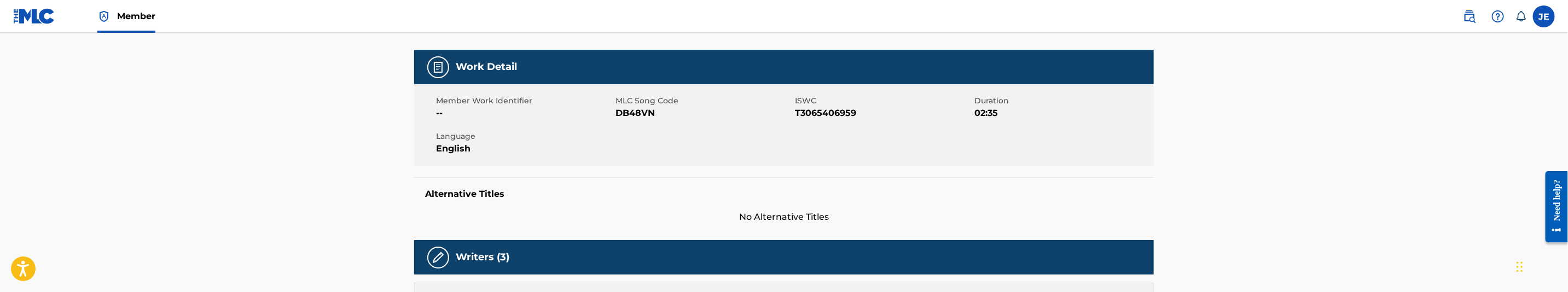
scroll to position [0, 0]
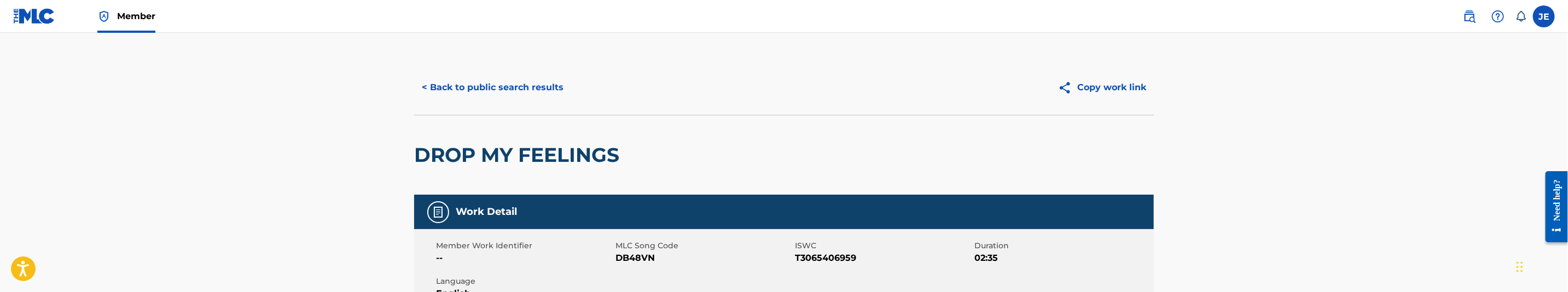
click at [559, 91] on button "< Back to public search results" at bounding box center [493, 88] width 157 height 28
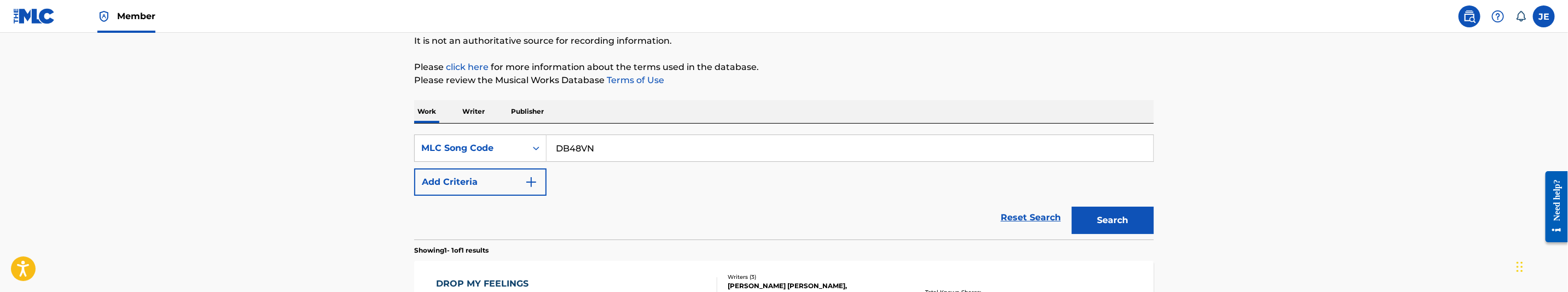
scroll to position [77, 0]
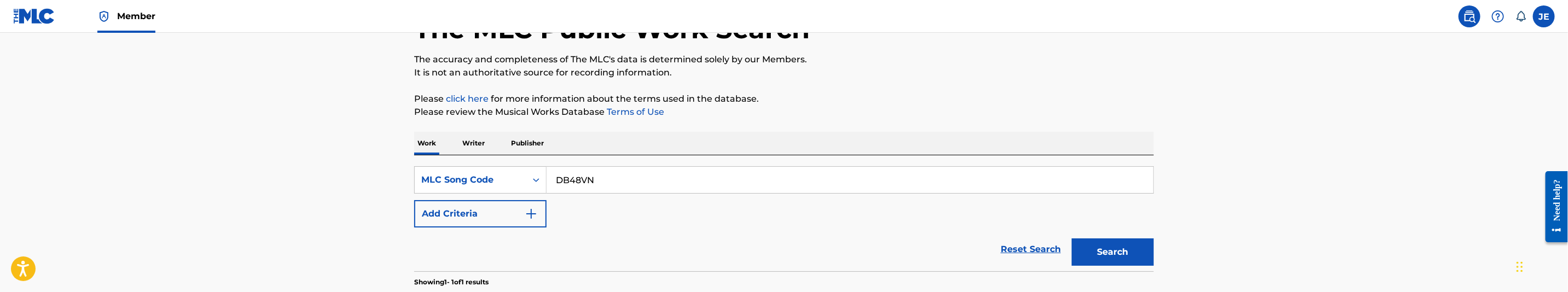
click at [642, 179] on input "DB48VN" at bounding box center [850, 179] width 607 height 26
paste input "EA7237"
click at [1121, 252] on button "Search" at bounding box center [1113, 252] width 82 height 28
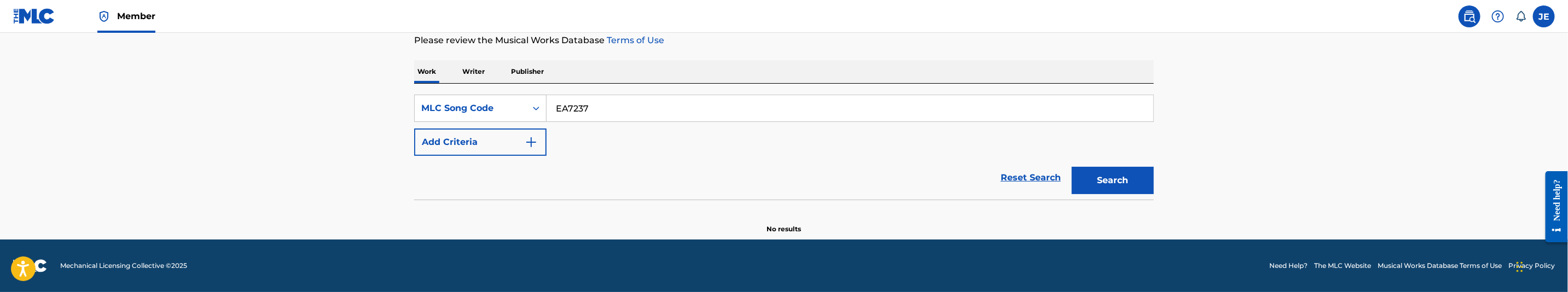
scroll to position [149, 0]
click at [588, 112] on input "EA7237" at bounding box center [850, 108] width 607 height 26
paste input "Y"
type input "EA723Y"
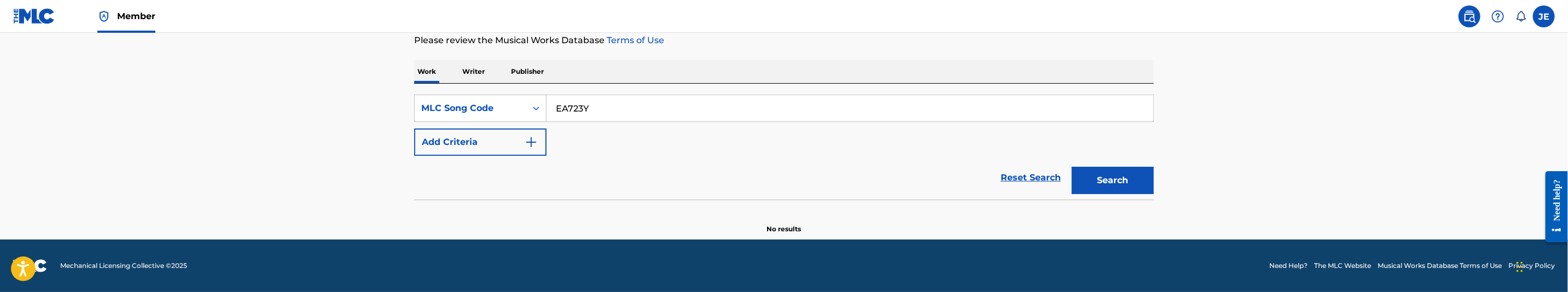
click at [1131, 184] on button "Search" at bounding box center [1113, 180] width 82 height 28
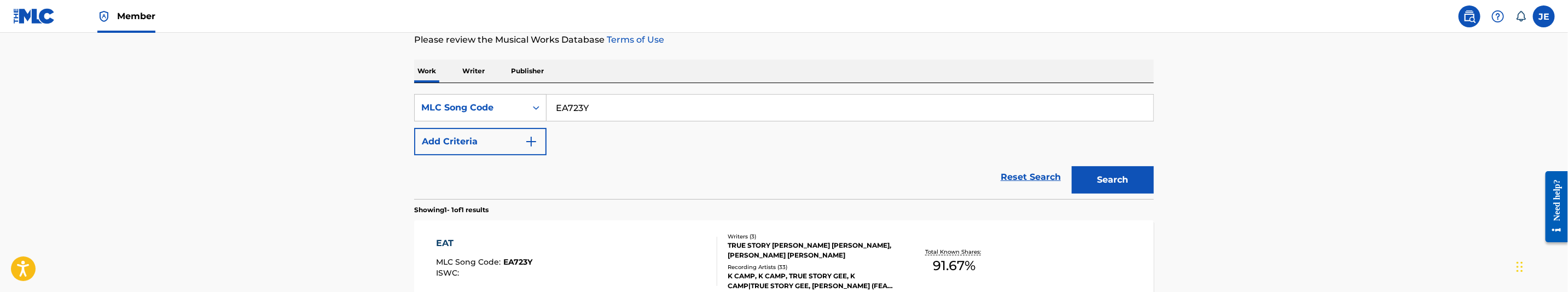
click at [589, 250] on div "EAT MLC Song Code : EA723Y ISWC :" at bounding box center [577, 261] width 281 height 49
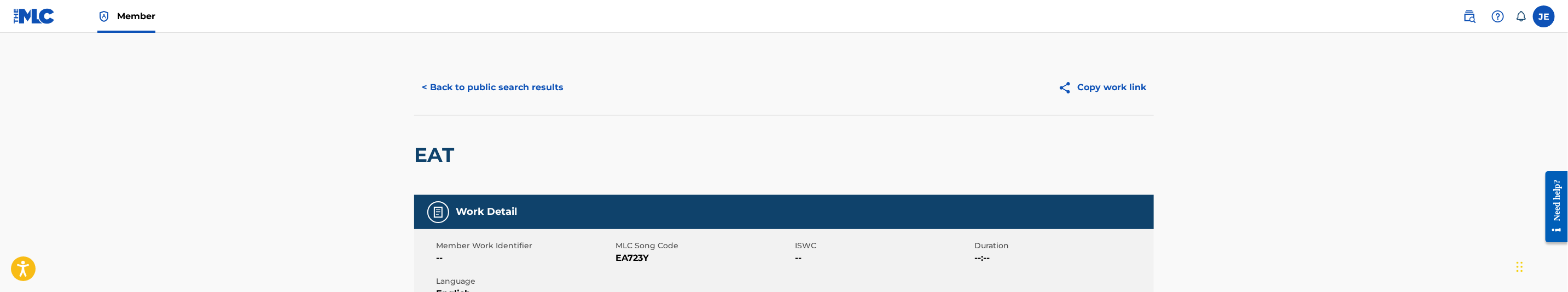
click at [490, 75] on button "< Back to public search results" at bounding box center [493, 88] width 157 height 28
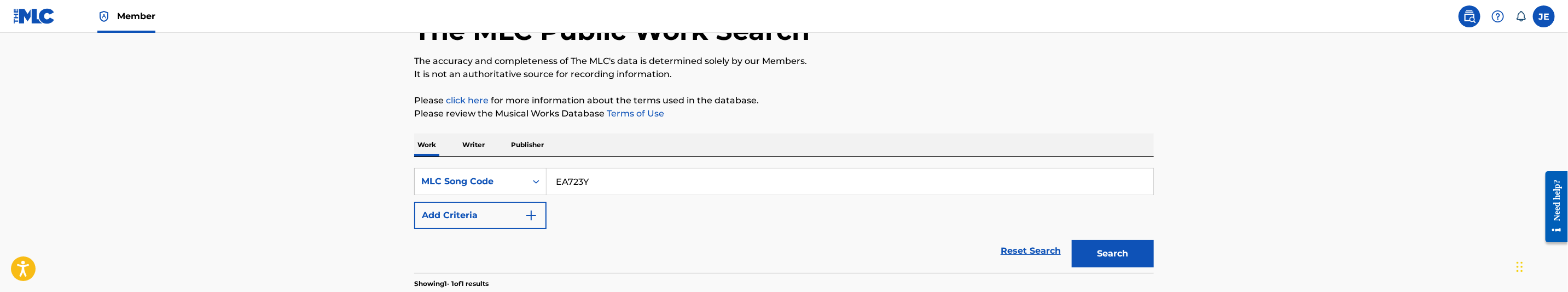
scroll to position [82, 0]
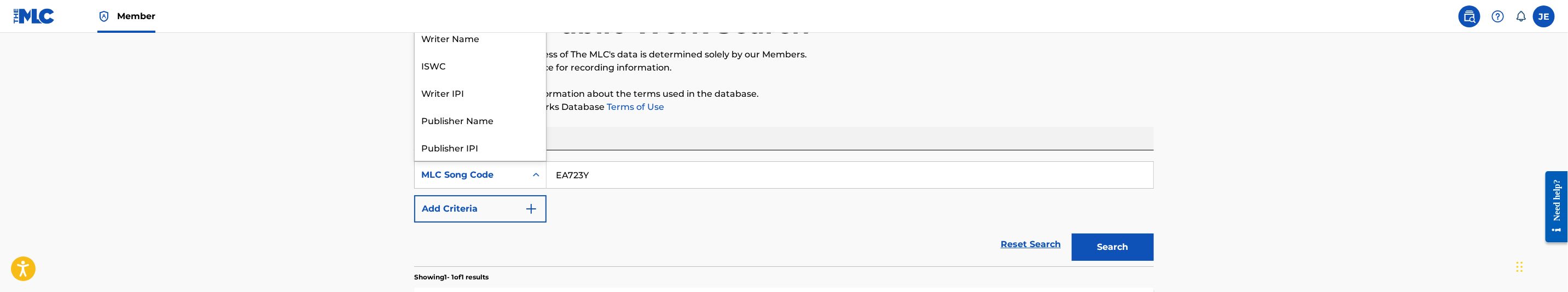
click at [531, 178] on icon "Search Form" at bounding box center [536, 175] width 11 height 11
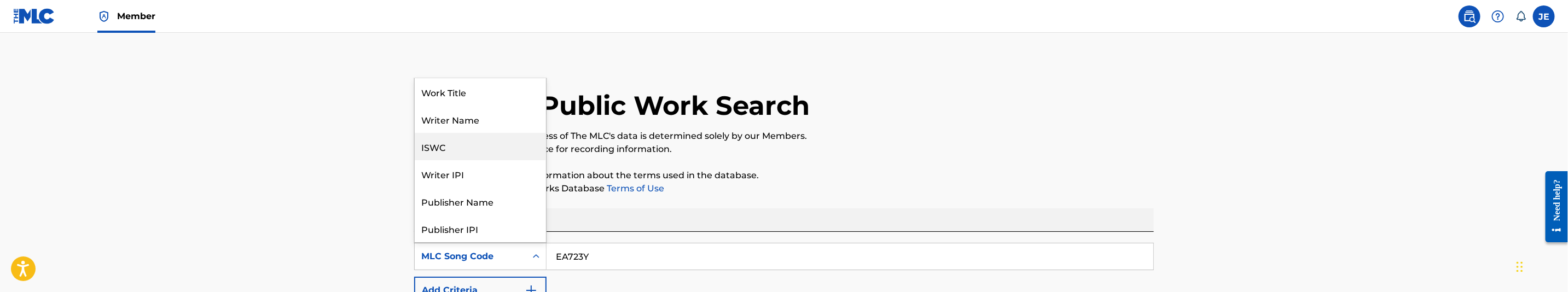
scroll to position [0, 0]
click at [491, 110] on div "Writer Name" at bounding box center [480, 119] width 131 height 28
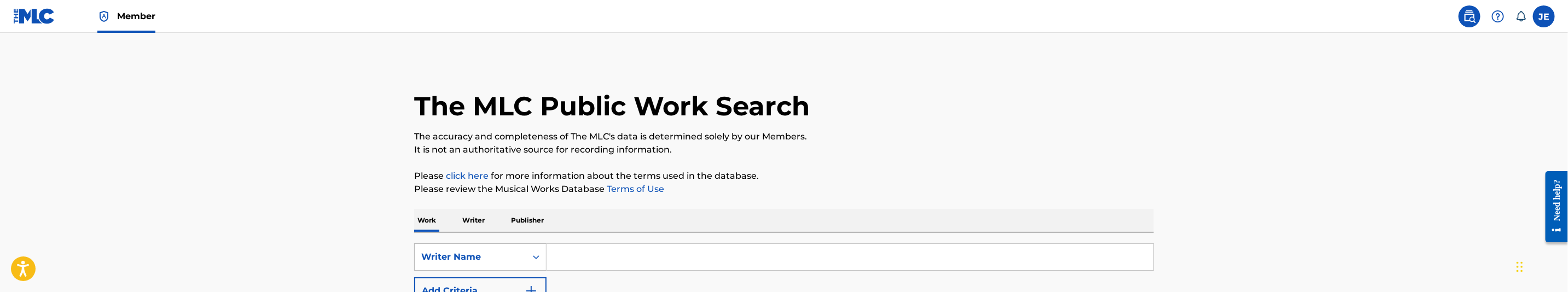
click at [523, 245] on div "Writer Name" at bounding box center [480, 256] width 132 height 28
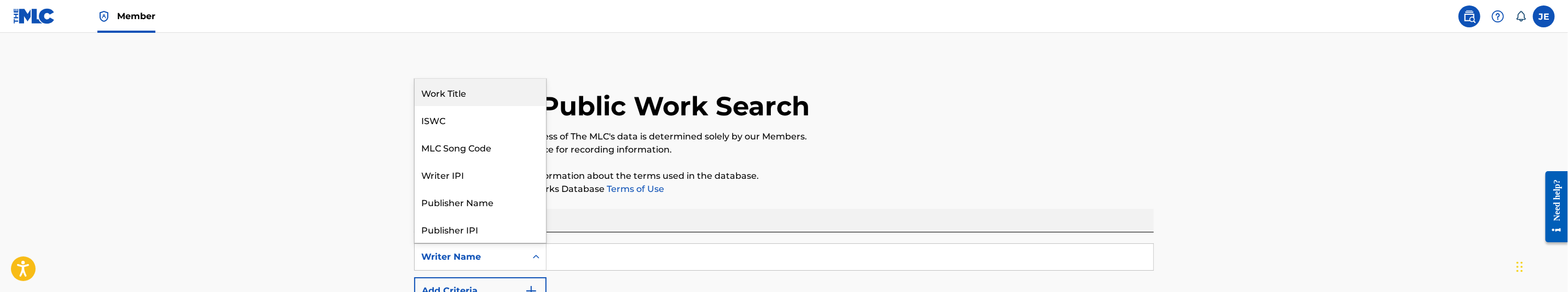
click at [506, 90] on div "Work Title" at bounding box center [480, 92] width 131 height 28
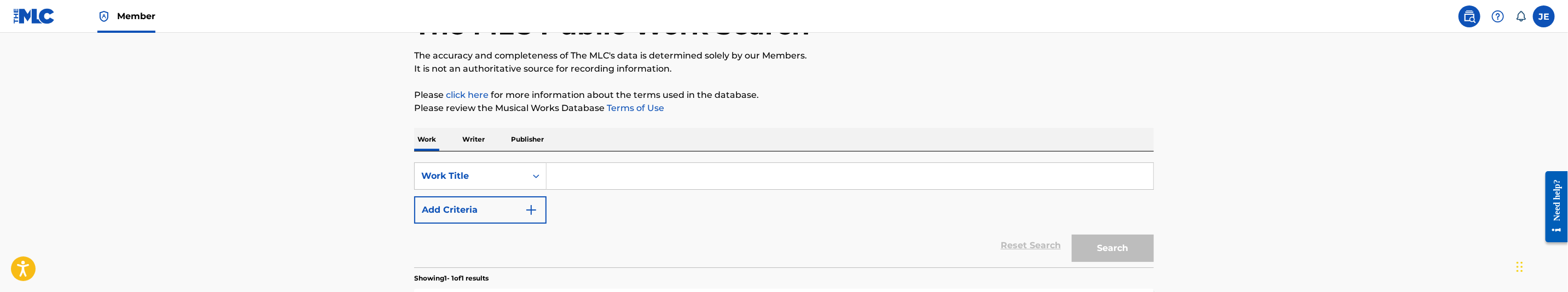
scroll to position [82, 0]
click at [540, 205] on button "Add Criteria" at bounding box center [480, 209] width 132 height 28
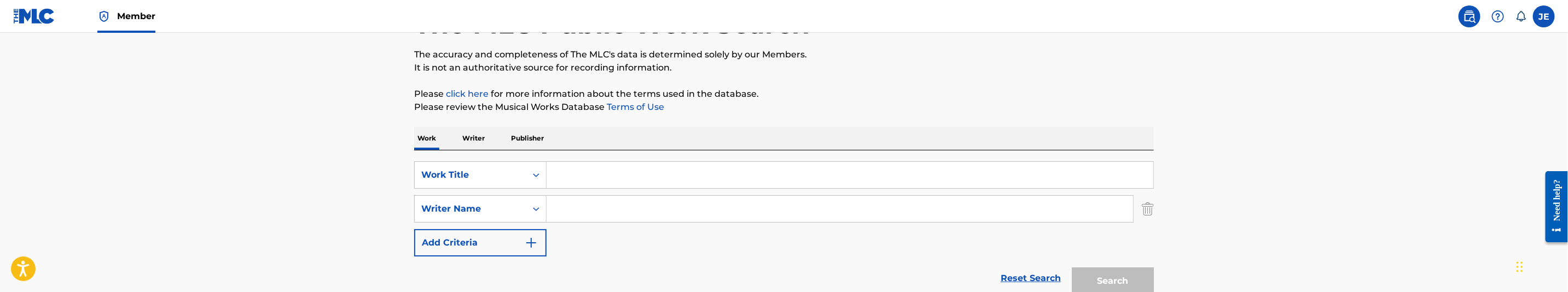
click at [610, 179] on input "Search Form" at bounding box center [850, 174] width 607 height 26
paste input "[PERSON_NAME] House"
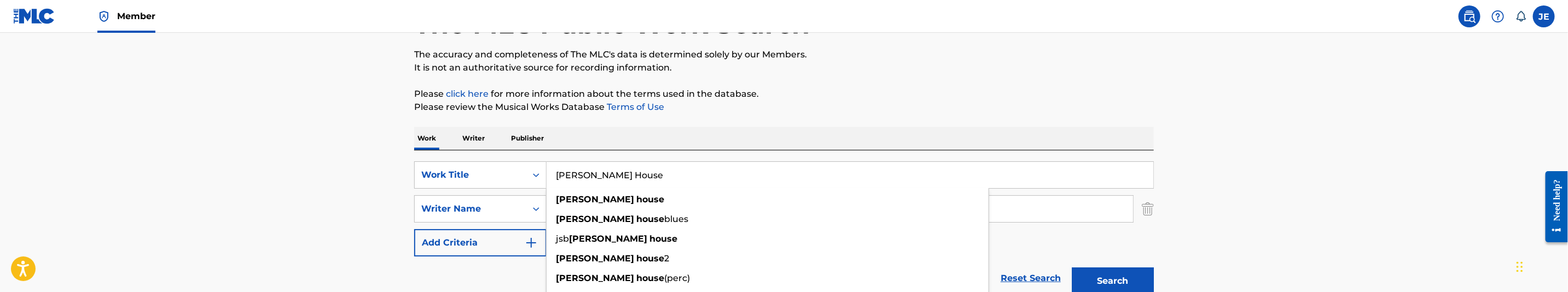
type input "[PERSON_NAME] House"
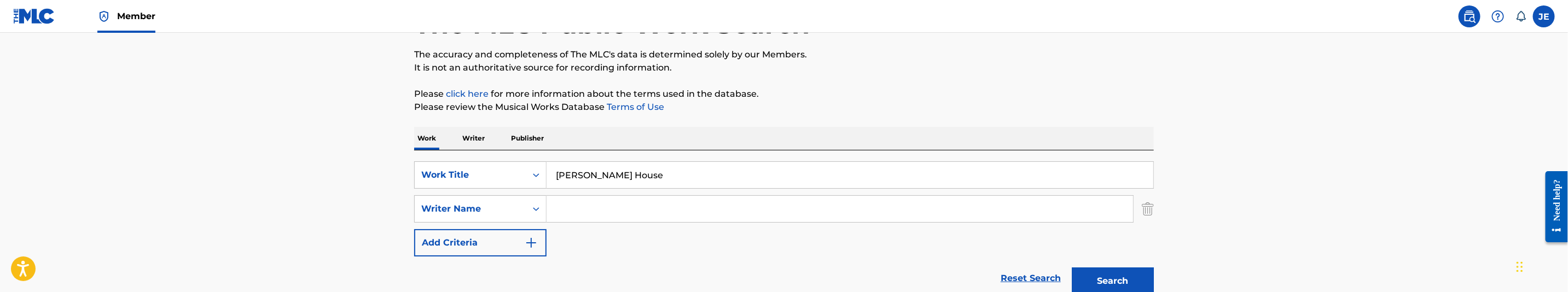
drag, startPoint x: 627, startPoint y: 225, endPoint x: 627, endPoint y: 218, distance: 7.0
click at [627, 225] on div "SearchWithCriteriab1a2d5f8-c4f6-4115-968e-62663dedcd92 Work Title [PERSON_NAME]…" at bounding box center [784, 208] width 740 height 95
click at [634, 212] on input "Search Form" at bounding box center [839, 209] width 586 height 26
paste input ""[PERSON_NAME] ""
click at [561, 212] on input ""[PERSON_NAME]" at bounding box center [839, 209] width 586 height 26
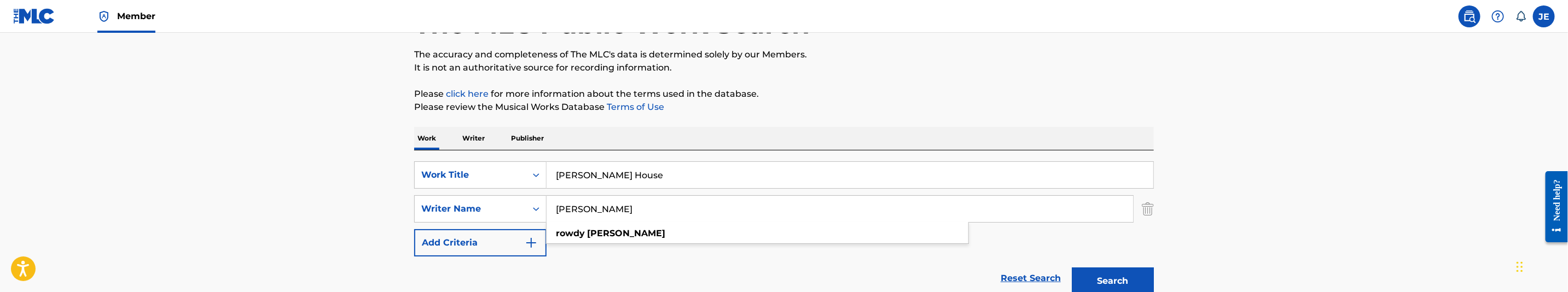
click at [1136, 271] on button "Search" at bounding box center [1113, 281] width 82 height 28
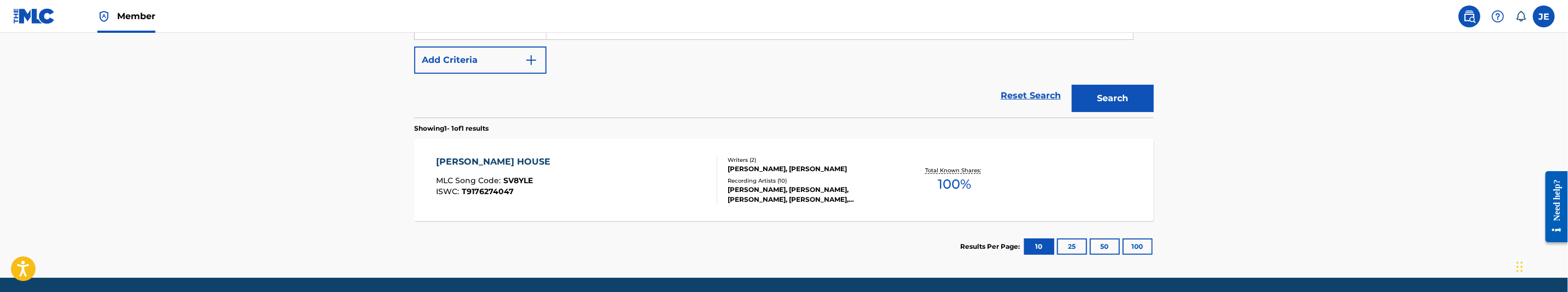
scroll to position [304, 0]
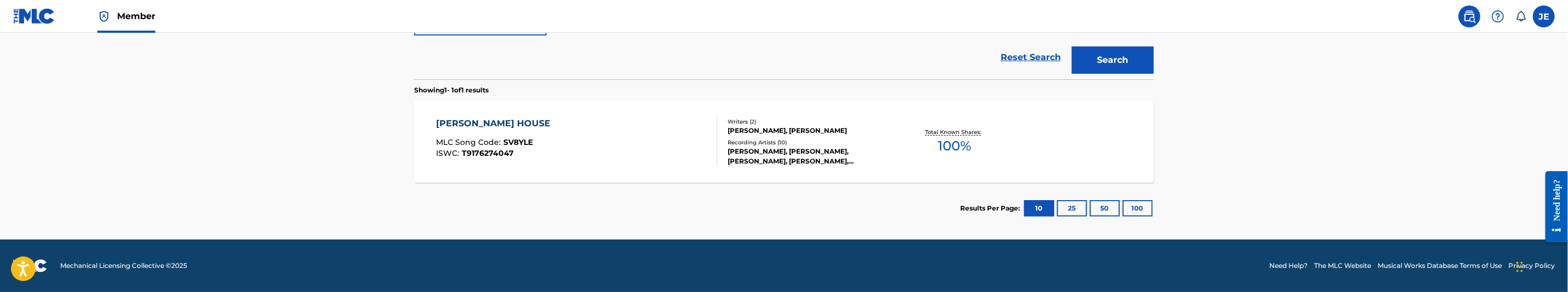
click at [1116, 58] on button "Search" at bounding box center [1113, 60] width 82 height 28
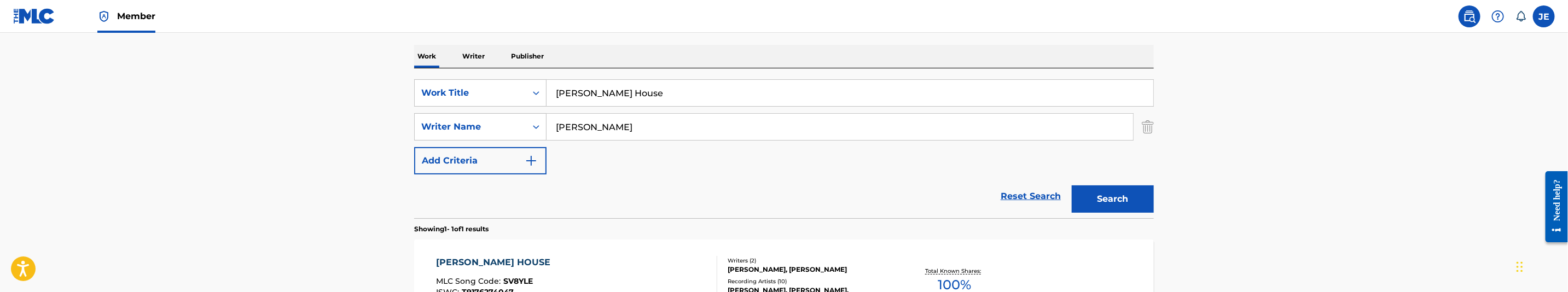
scroll to position [140, 0]
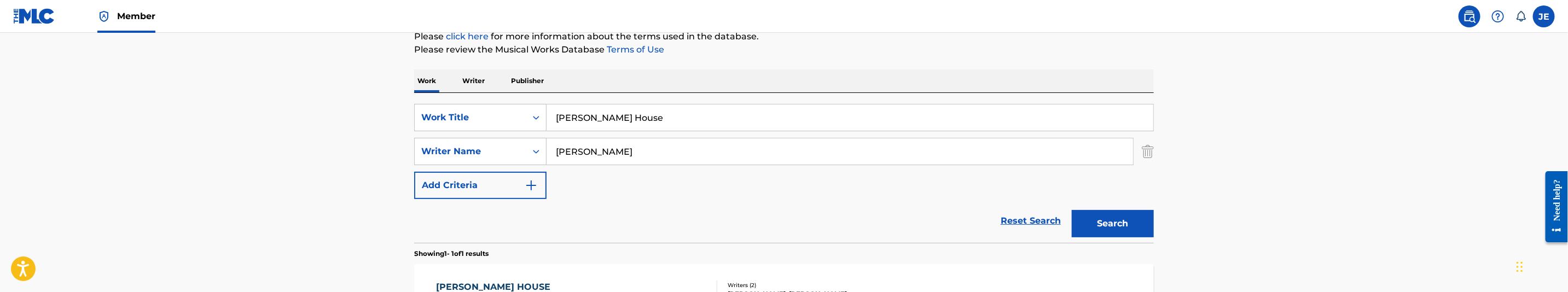
click at [629, 152] on input "[PERSON_NAME]" at bounding box center [839, 151] width 586 height 26
paste input "[PERSON_NAME] [PERSON_NAME]"
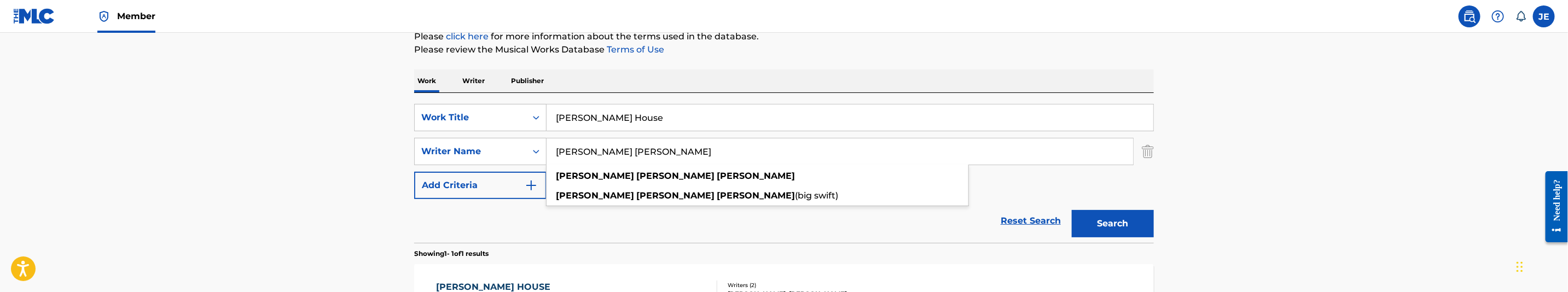
type input "[PERSON_NAME] [PERSON_NAME]"
click at [1098, 223] on button "Search" at bounding box center [1113, 223] width 82 height 28
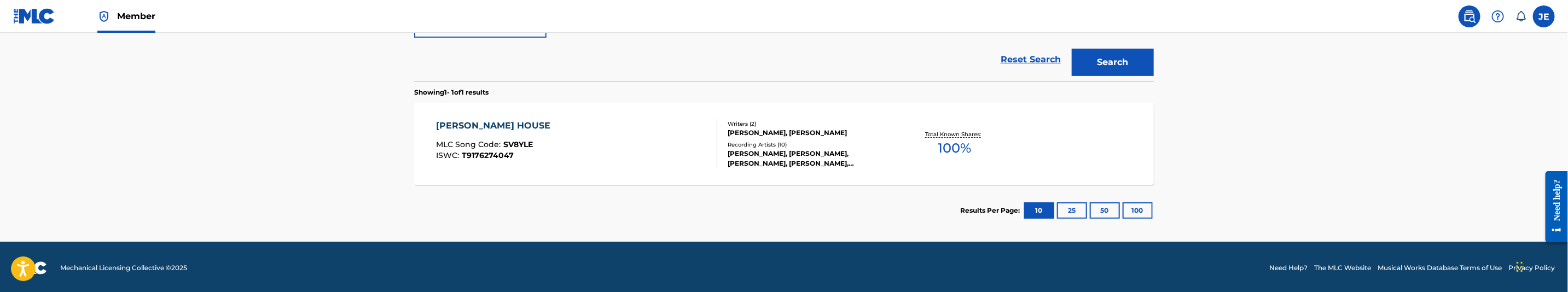
scroll to position [304, 0]
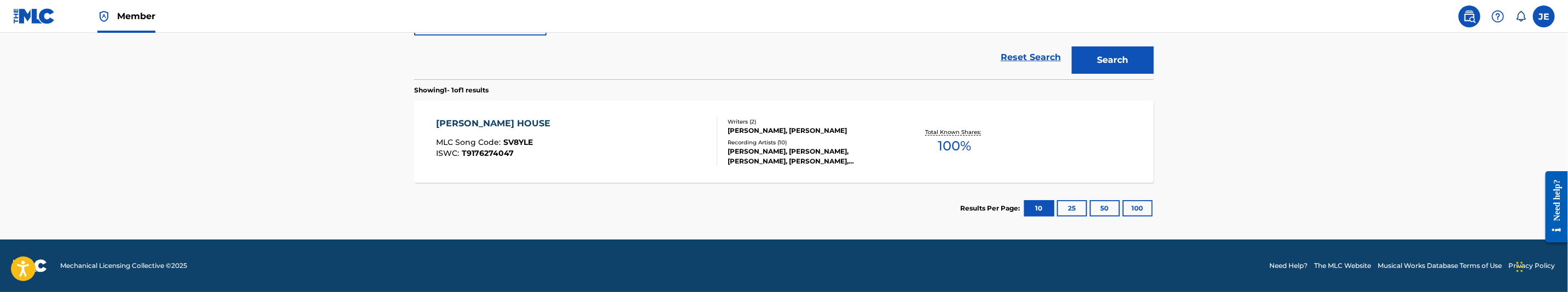
click at [637, 148] on div "[PERSON_NAME] HOUSE MLC Song Code : SV8YLE ISWC : T9176274047" at bounding box center [577, 141] width 281 height 49
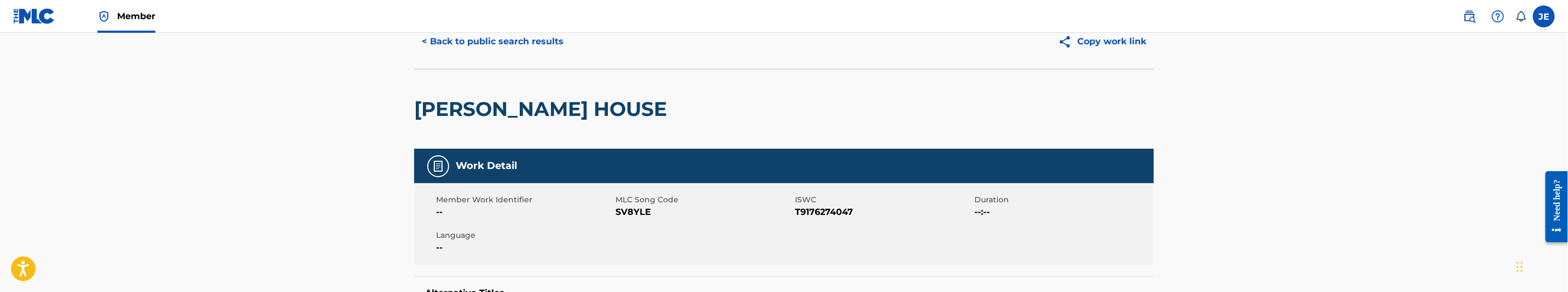
scroll to position [82, 0]
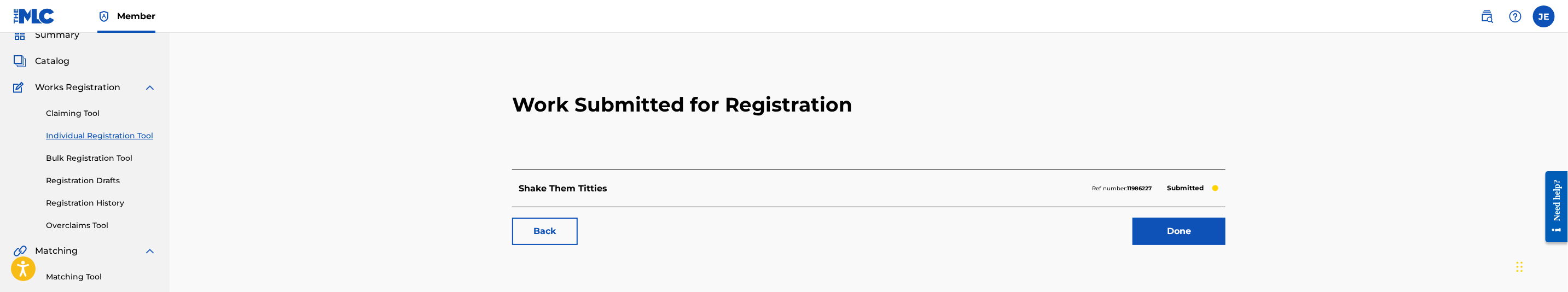
scroll to position [82, 0]
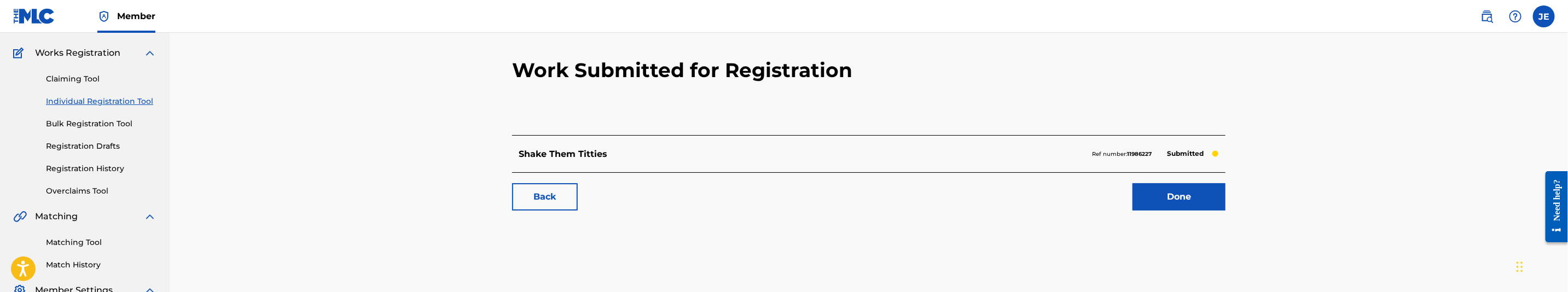
click at [113, 169] on link "Registration History" at bounding box center [101, 168] width 110 height 12
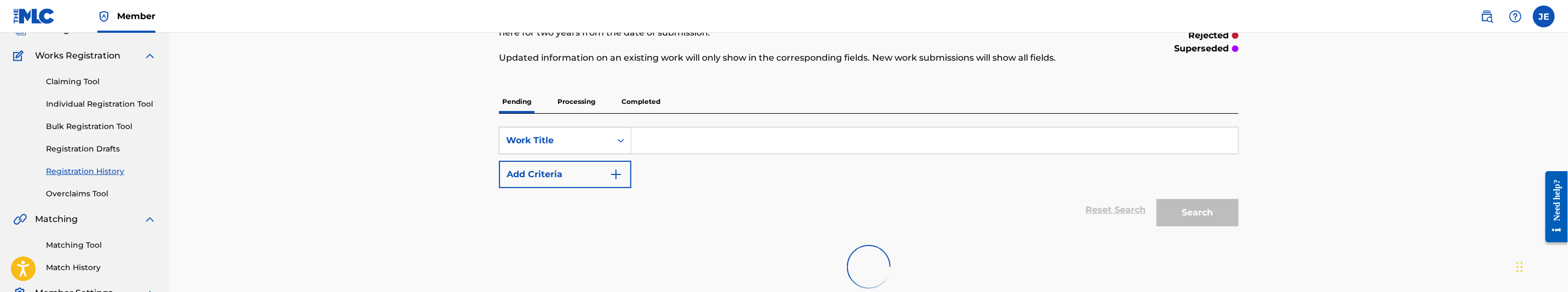
scroll to position [82, 0]
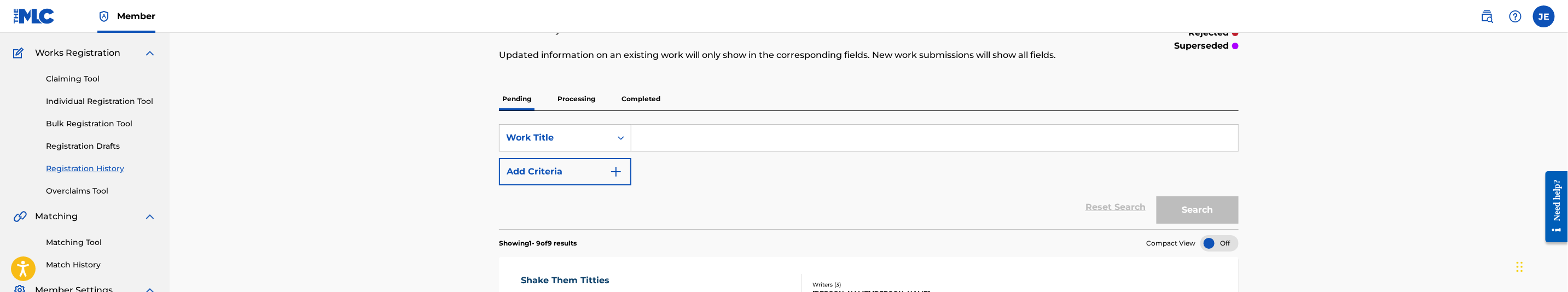
click at [656, 146] on input "Search Form" at bounding box center [934, 138] width 607 height 26
paste input "Winner"
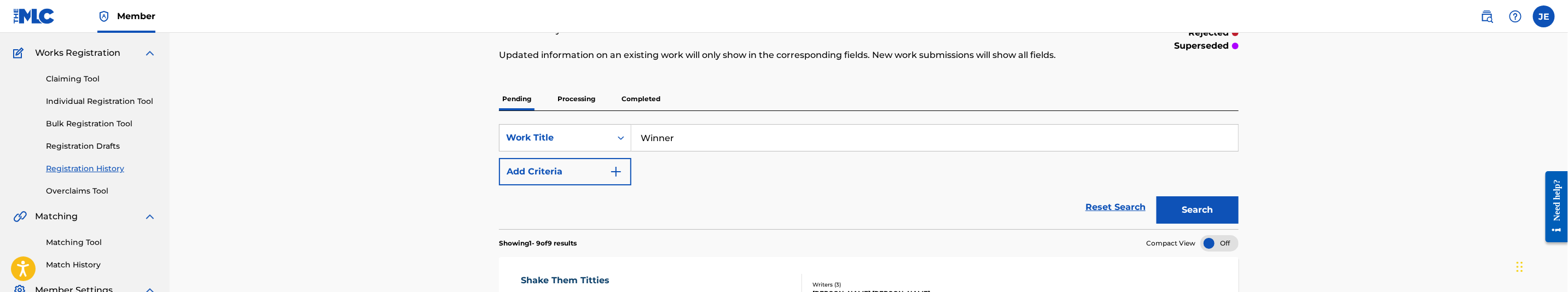
type input "Winner"
click at [1187, 207] on button "Search" at bounding box center [1198, 210] width 82 height 28
click at [558, 99] on p "Processing" at bounding box center [577, 99] width 44 height 23
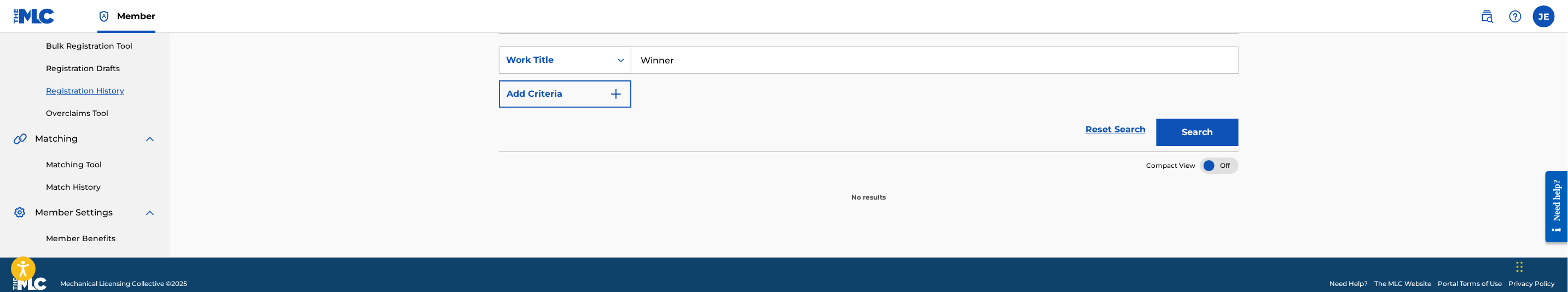
scroll to position [164, 0]
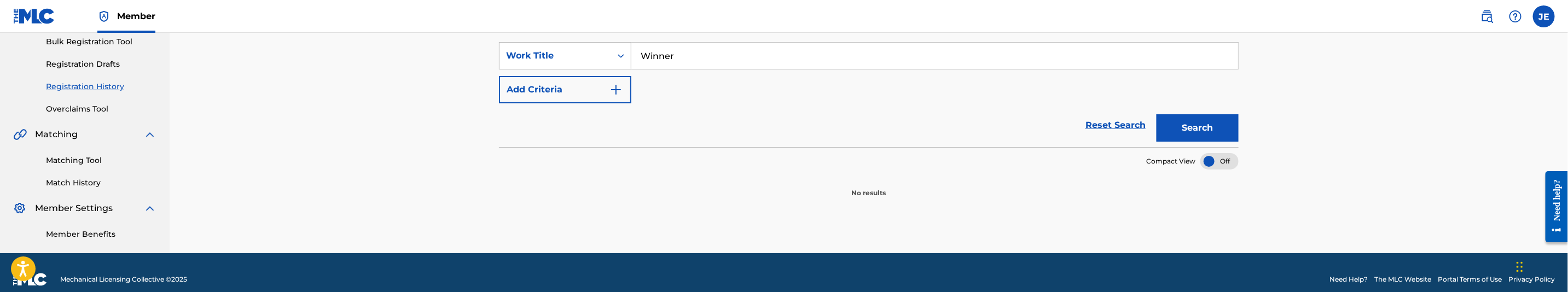
click at [1162, 140] on button "Search" at bounding box center [1198, 128] width 82 height 28
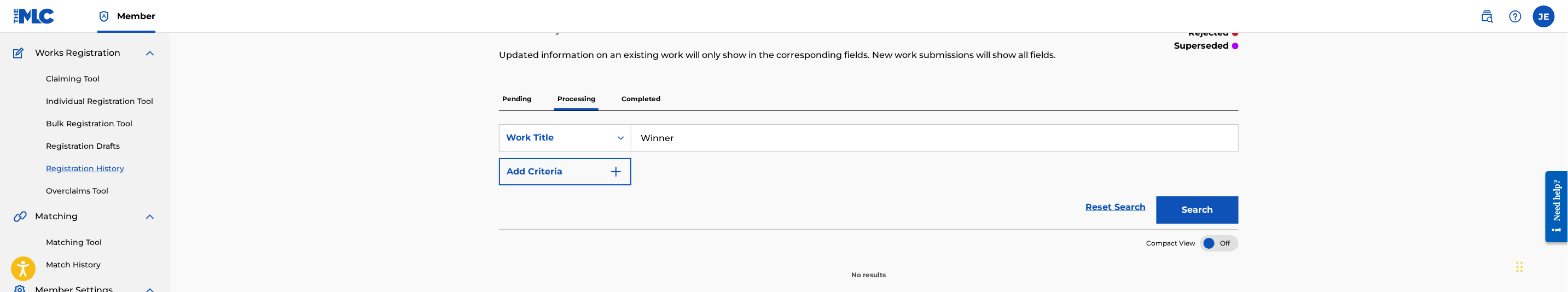
click at [653, 100] on p "Completed" at bounding box center [641, 99] width 45 height 23
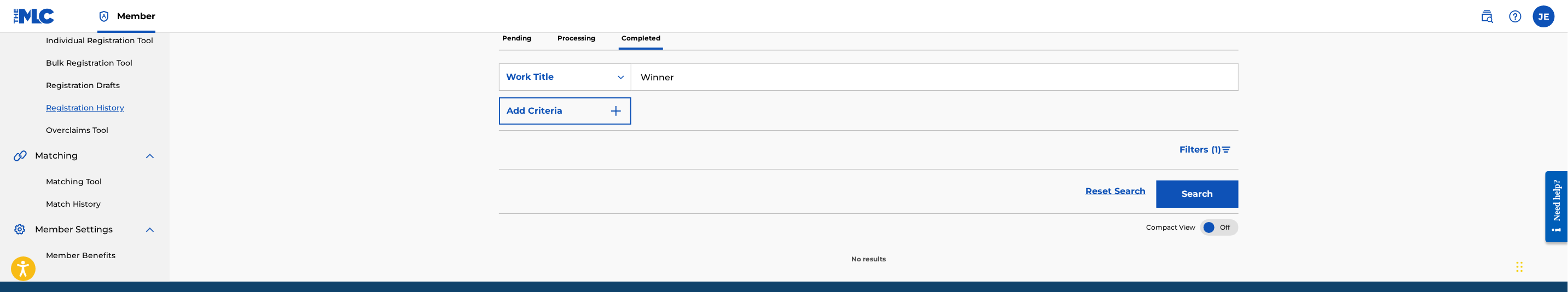
scroll to position [164, 0]
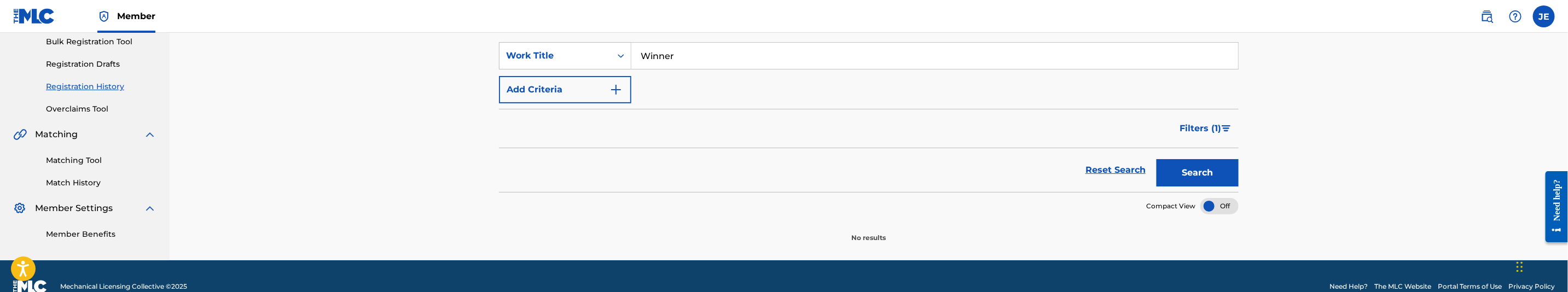
click at [1187, 173] on button "Search" at bounding box center [1198, 173] width 82 height 28
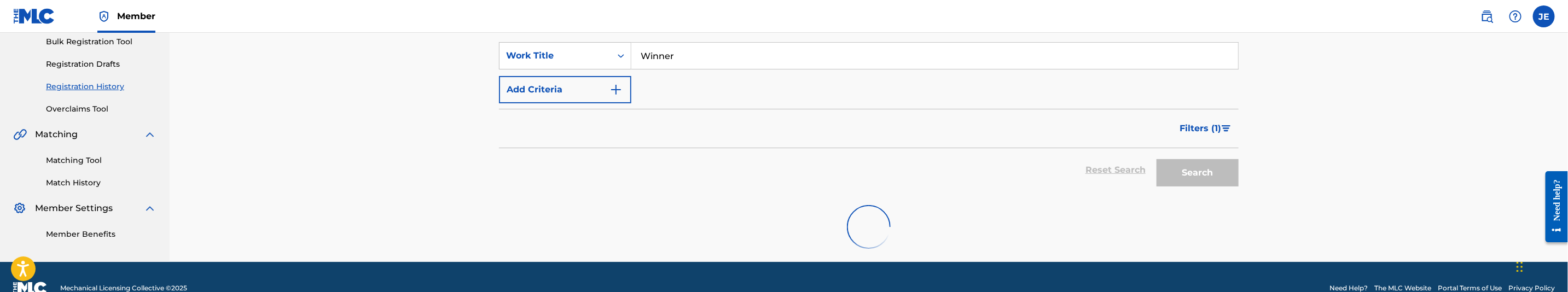
click at [1228, 126] on img "Search Form" at bounding box center [1226, 128] width 9 height 7
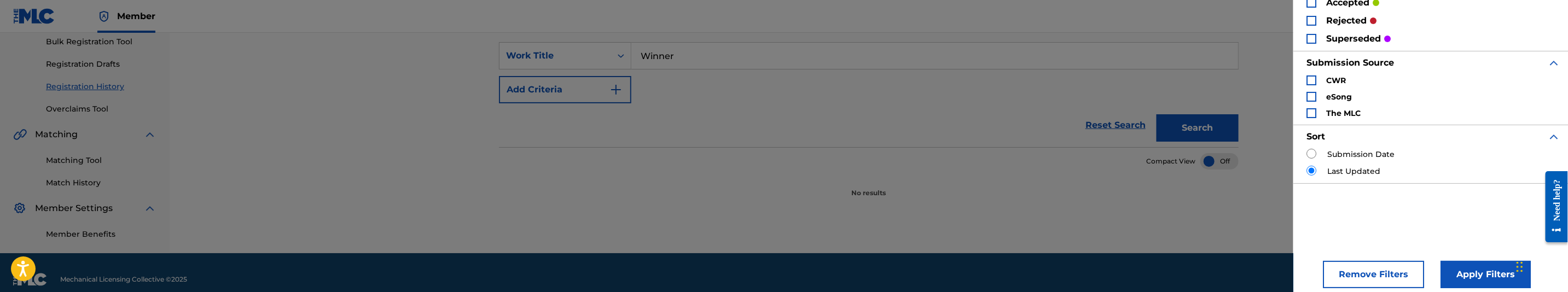
scroll to position [95, 0]
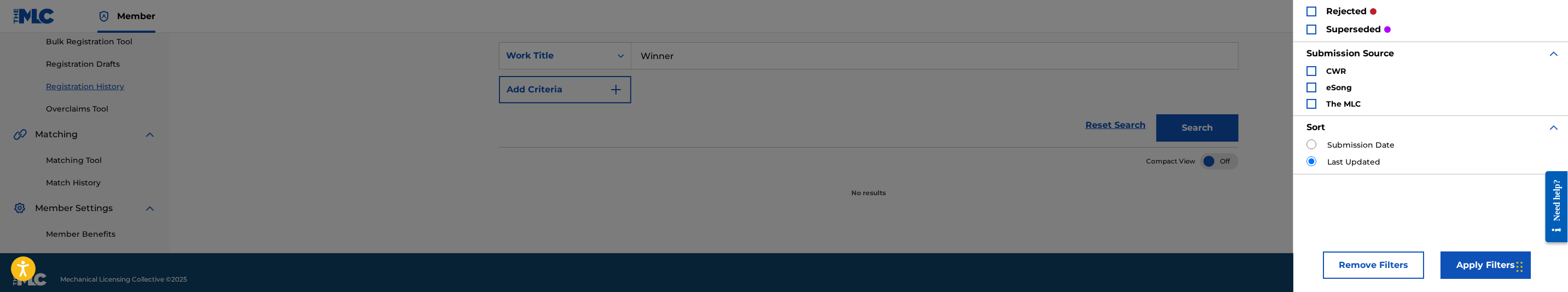
click at [1365, 268] on button "Remove Filters" at bounding box center [1373, 265] width 101 height 28
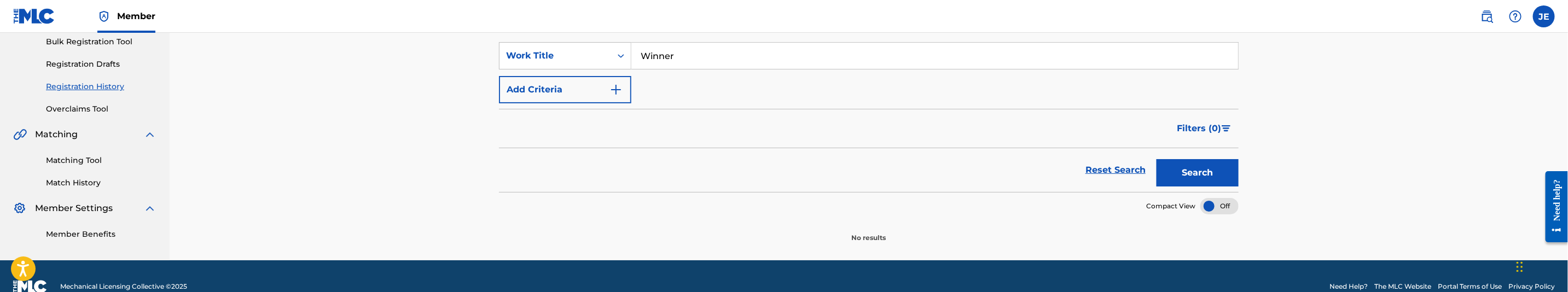
click at [1168, 174] on button "Search" at bounding box center [1198, 173] width 82 height 28
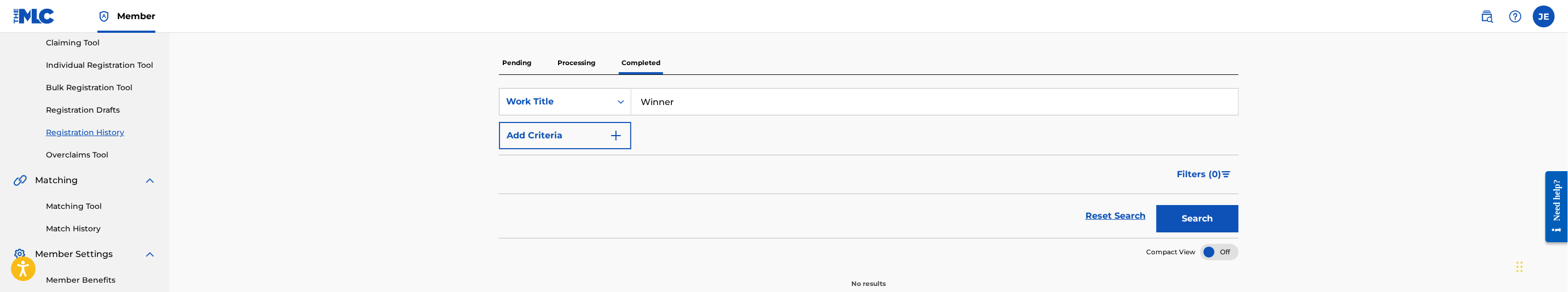
scroll to position [82, 0]
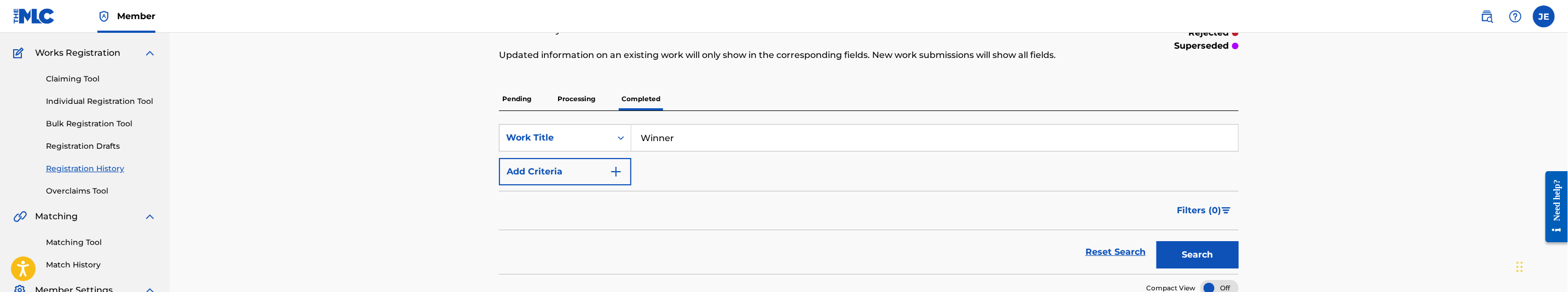
click at [72, 79] on link "Claiming Tool" at bounding box center [101, 79] width 110 height 12
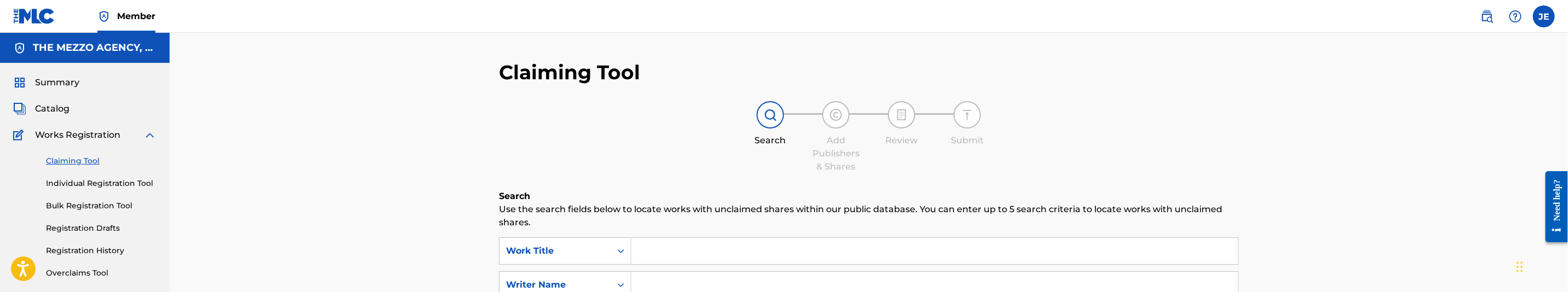
scroll to position [82, 0]
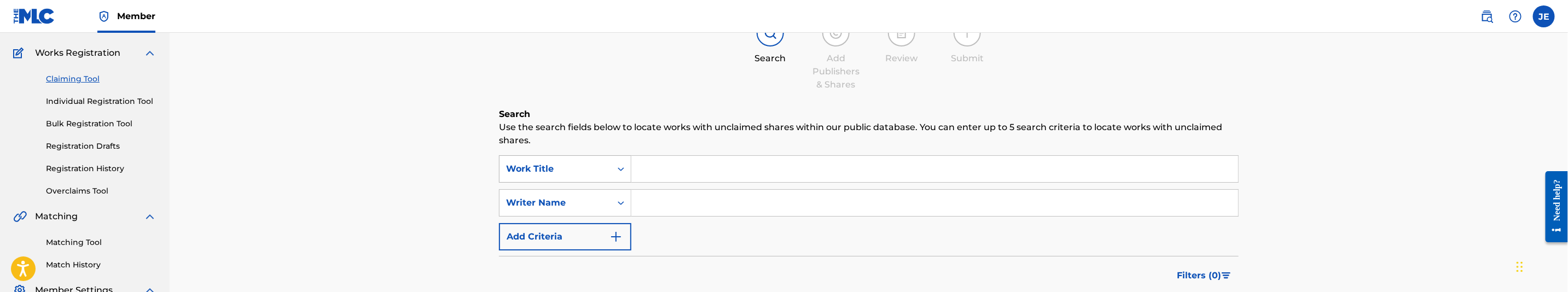
click at [619, 168] on icon "Search Form" at bounding box center [621, 169] width 7 height 4
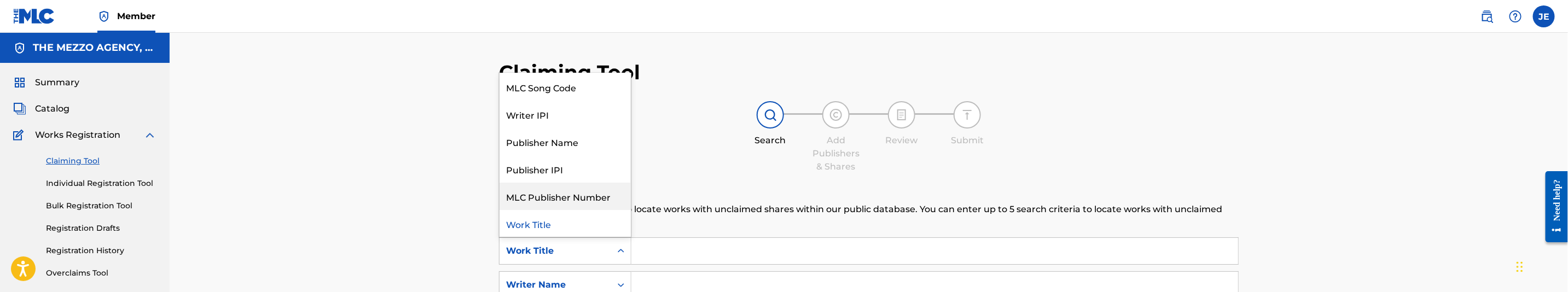
scroll to position [0, 0]
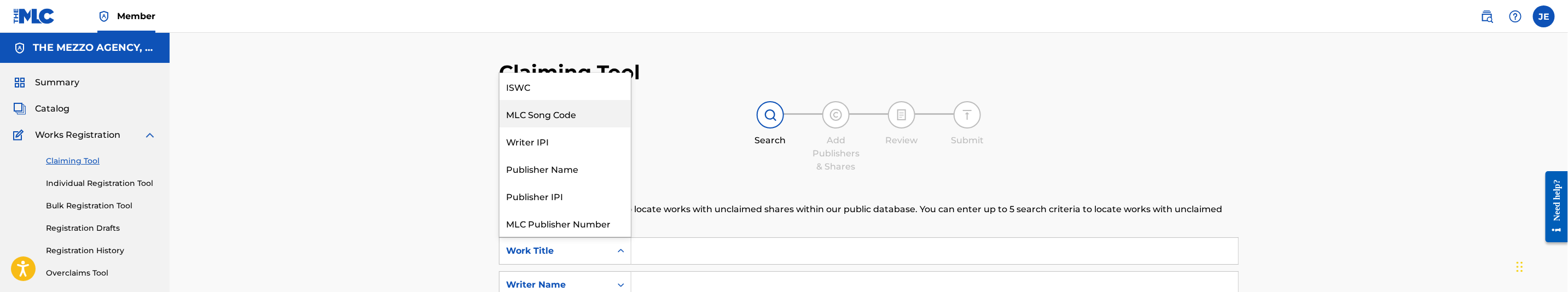
click at [575, 115] on div "MLC Song Code" at bounding box center [565, 113] width 131 height 28
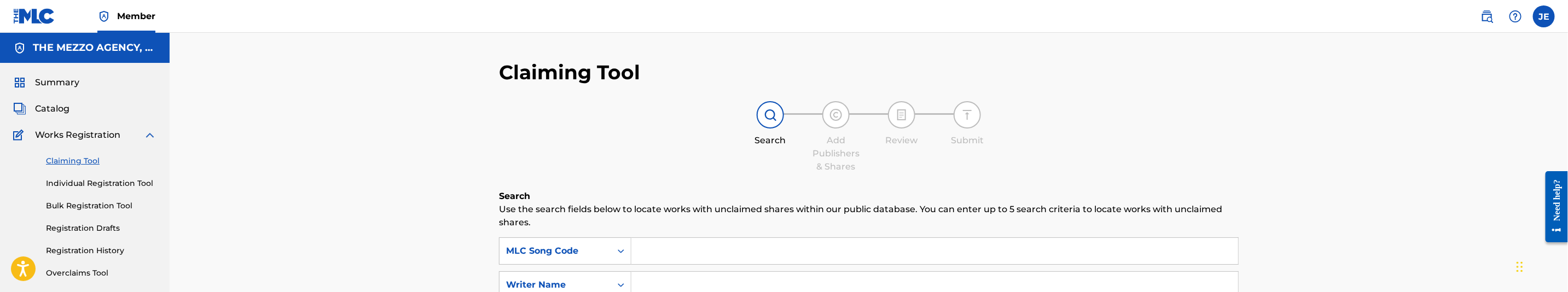
click at [693, 240] on input "Search Form" at bounding box center [934, 250] width 607 height 26
paste input "WV7SY6"
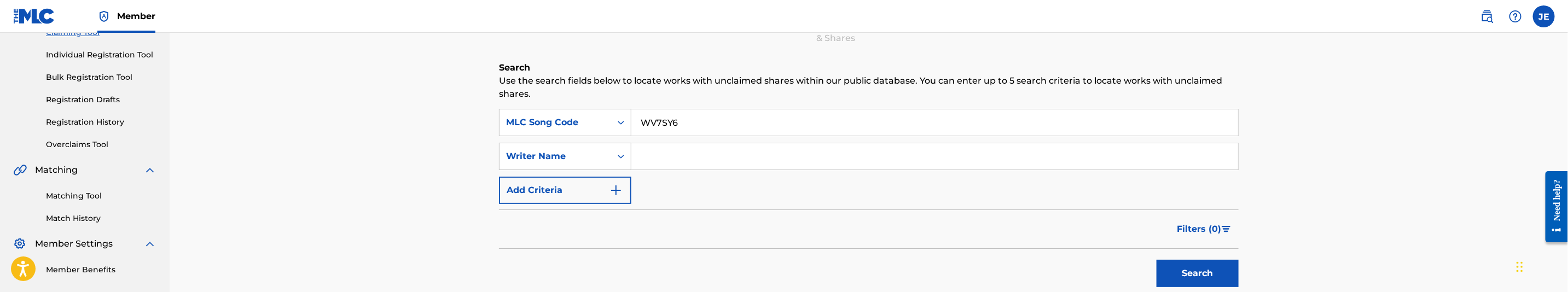
scroll to position [164, 0]
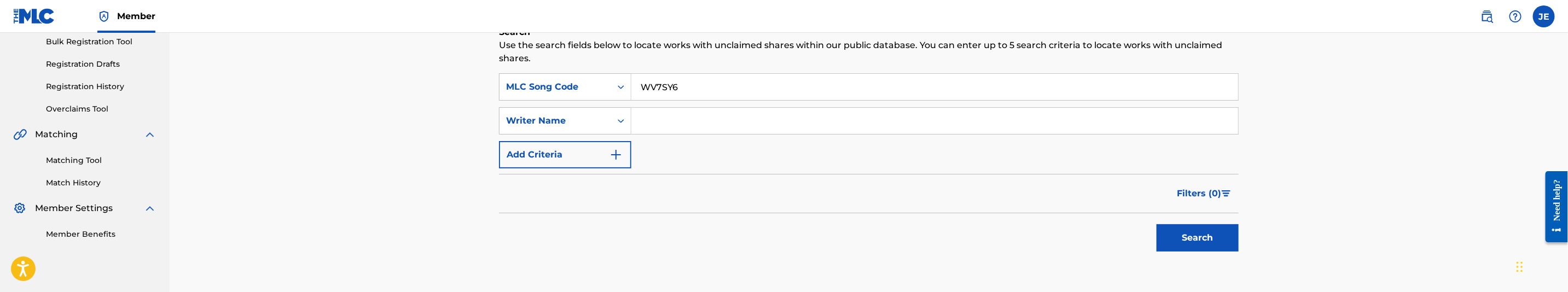
type input "WV7SY6"
click at [1207, 241] on button "Search" at bounding box center [1198, 238] width 82 height 28
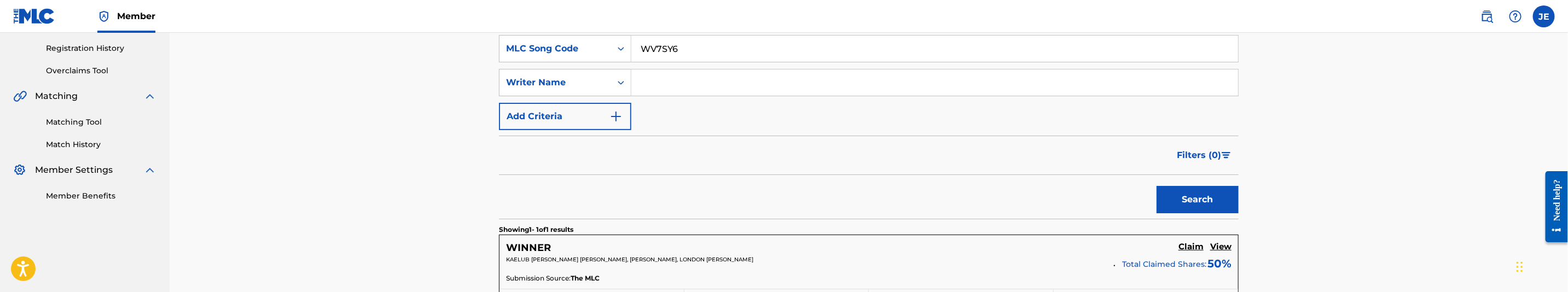
scroll to position [328, 0]
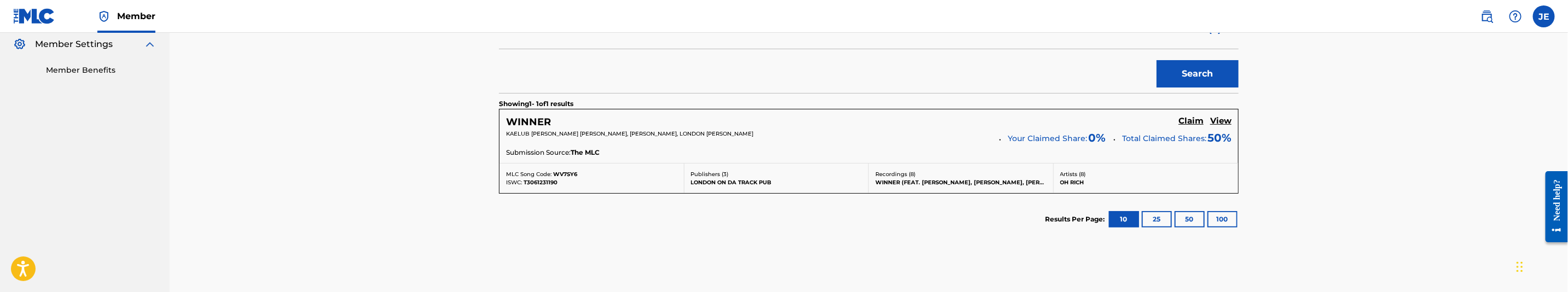
click at [1187, 126] on h5 "Claim" at bounding box center [1191, 121] width 25 height 10
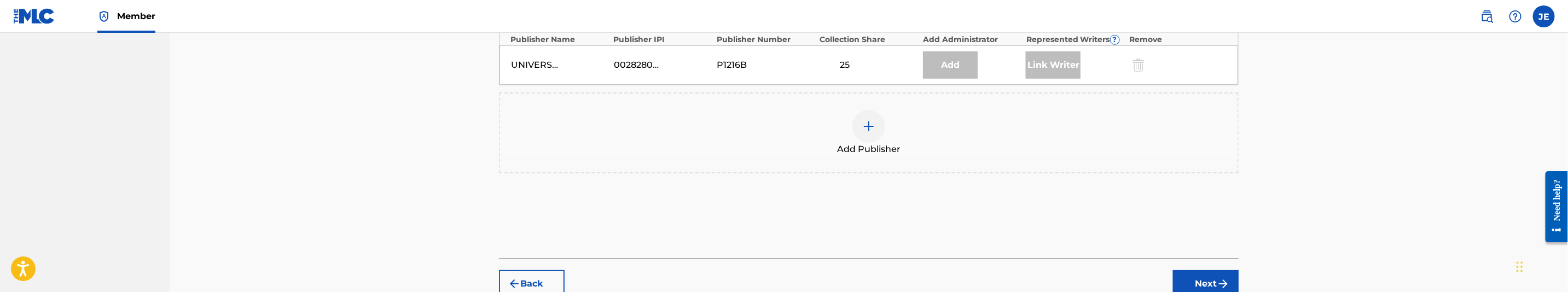
scroll to position [492, 0]
click at [525, 277] on button "Back" at bounding box center [531, 280] width 66 height 28
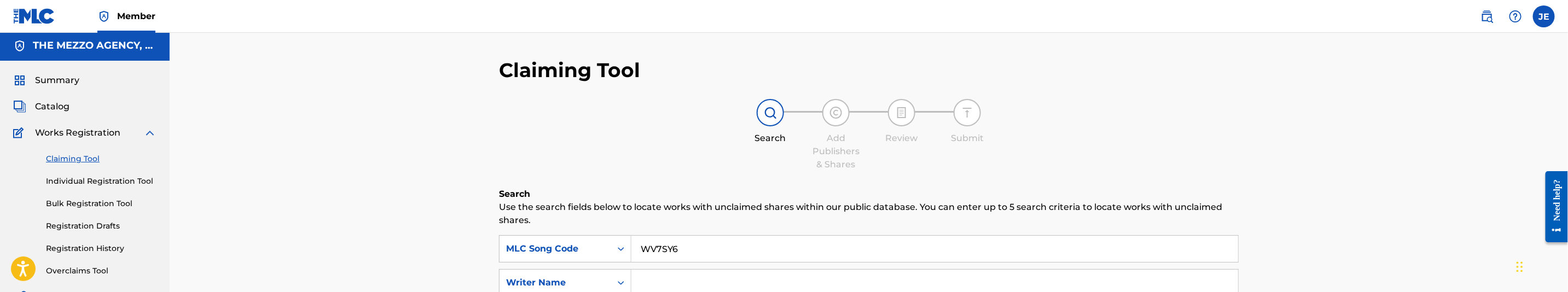
scroll to position [0, 0]
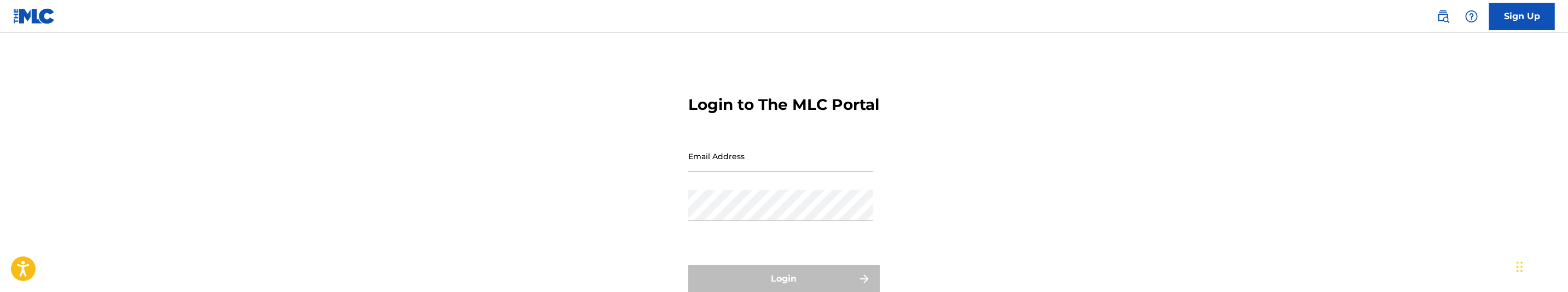
click at [775, 171] on input "Email Address" at bounding box center [781, 155] width 185 height 31
type input "[PERSON_NAME][EMAIL_ADDRESS][DOMAIN_NAME]"
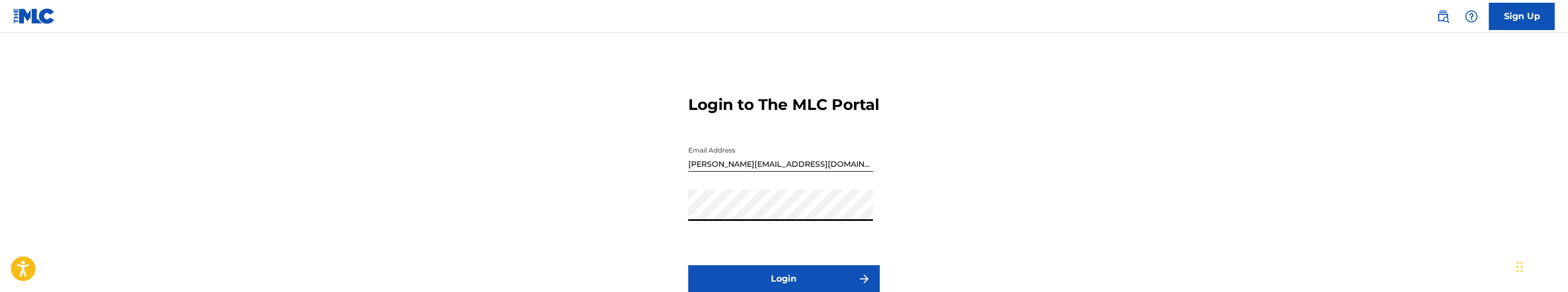
click at [688, 265] on button "Login" at bounding box center [784, 279] width 192 height 28
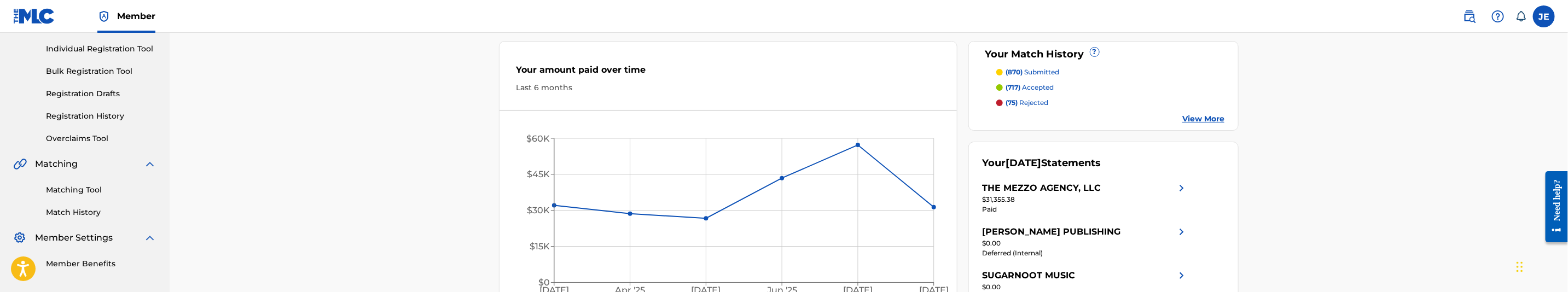
scroll to position [164, 0]
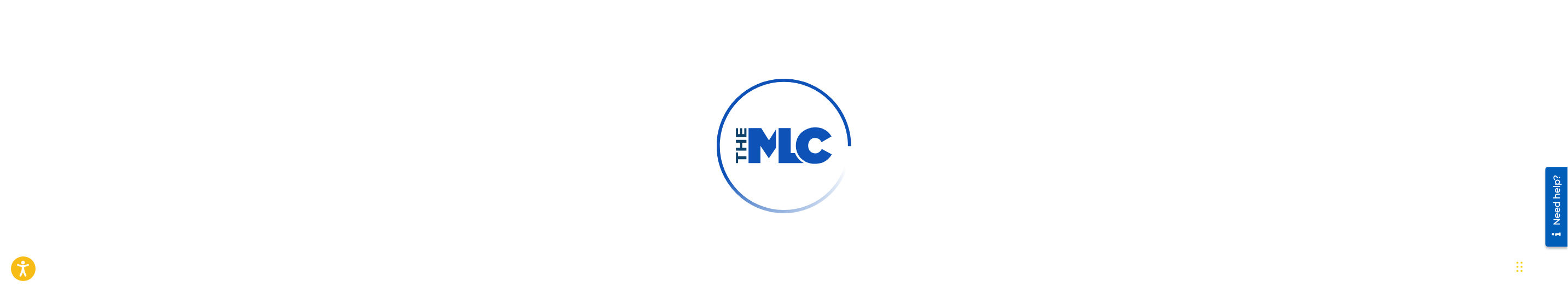
click at [1216, 133] on div at bounding box center [784, 146] width 1568 height 292
drag, startPoint x: 1351, startPoint y: 8, endPoint x: 1447, endPoint y: 35, distance: 99.7
click at [1447, 35] on div at bounding box center [784, 146] width 1568 height 292
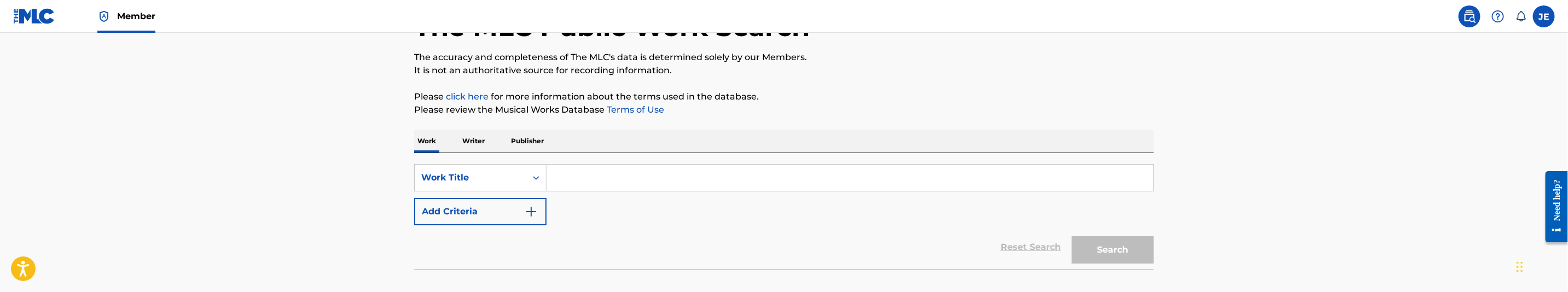
scroll to position [82, 0]
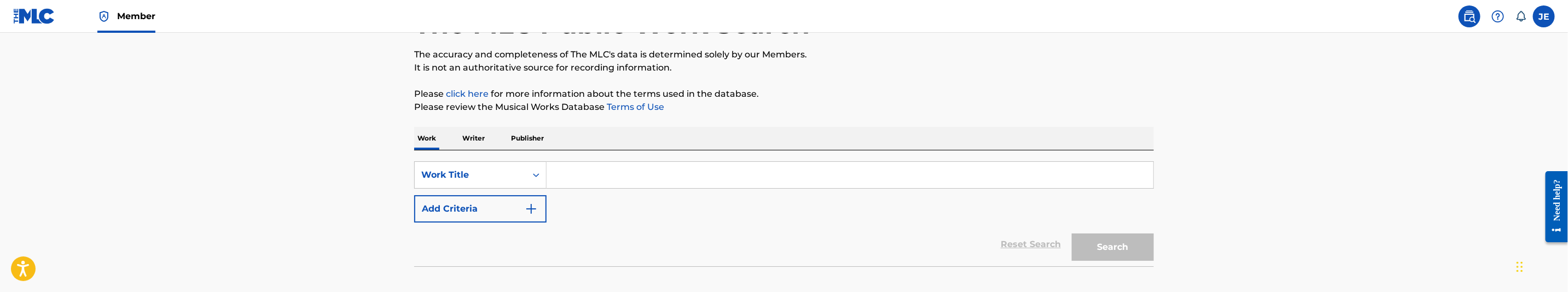
click at [645, 186] on input "Search Form" at bounding box center [850, 174] width 607 height 26
paste input "[PERSON_NAME] House"
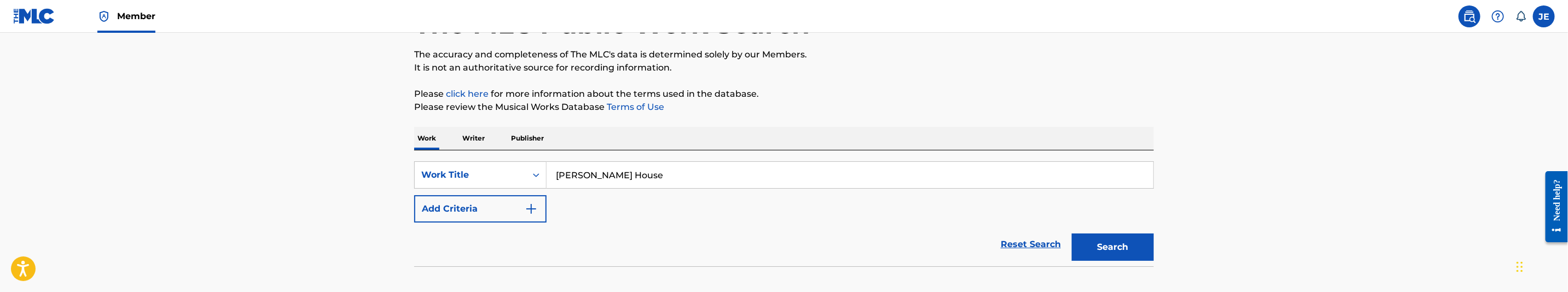
type input "[PERSON_NAME] House"
click at [537, 208] on img "Search Form" at bounding box center [531, 208] width 13 height 13
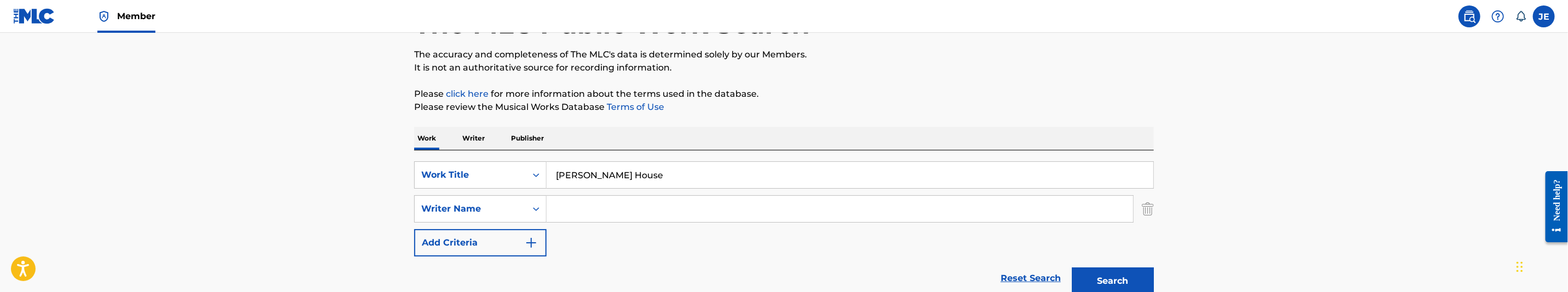
click at [635, 215] on input "Search Form" at bounding box center [839, 209] width 586 height 26
paste input ""[PERSON_NAME] ""
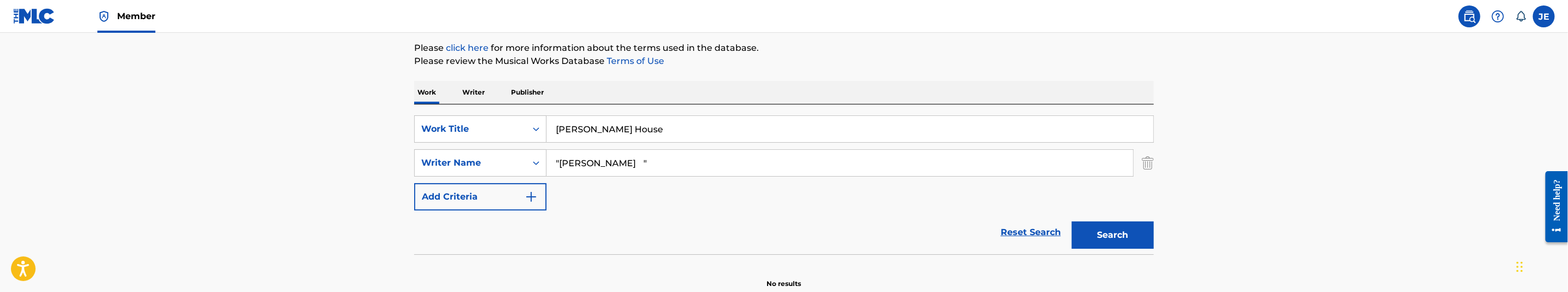
scroll to position [164, 0]
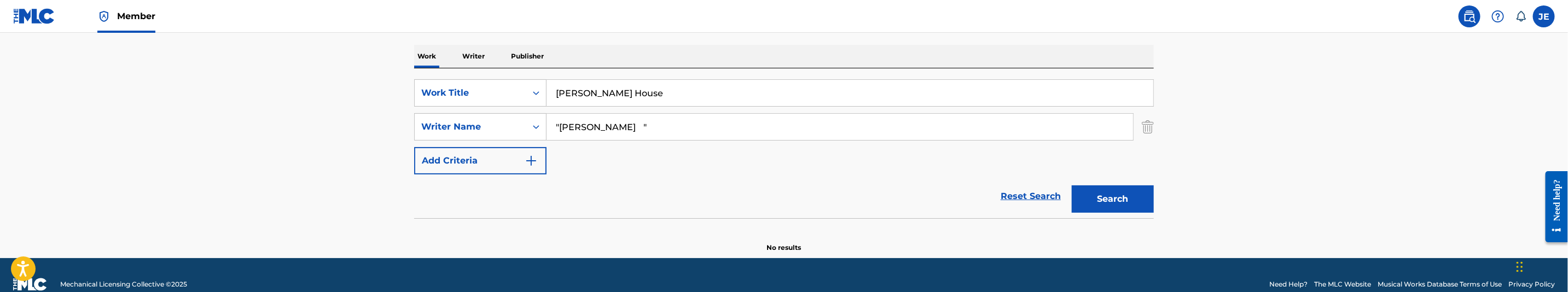
type input ""[PERSON_NAME] ""
click at [1115, 193] on button "Search" at bounding box center [1113, 199] width 82 height 28
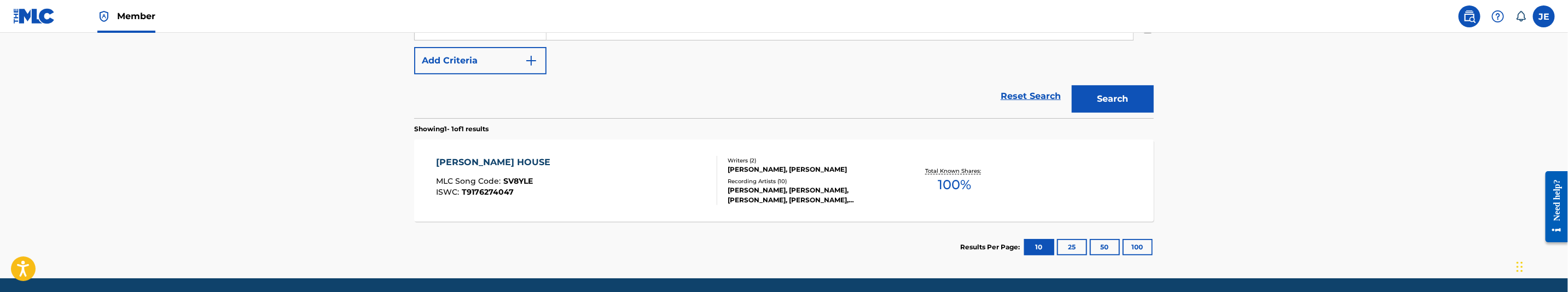
scroll to position [300, 0]
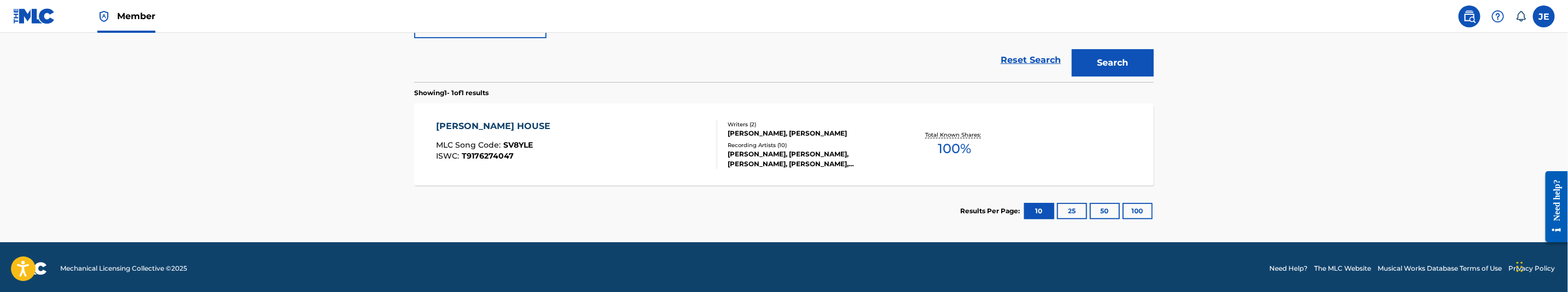
click at [637, 177] on div "[PERSON_NAME] HOUSE MLC Song Code : SV8YLE ISWC : T9176274047 Writers ( 2 ) [PE…" at bounding box center [784, 144] width 740 height 82
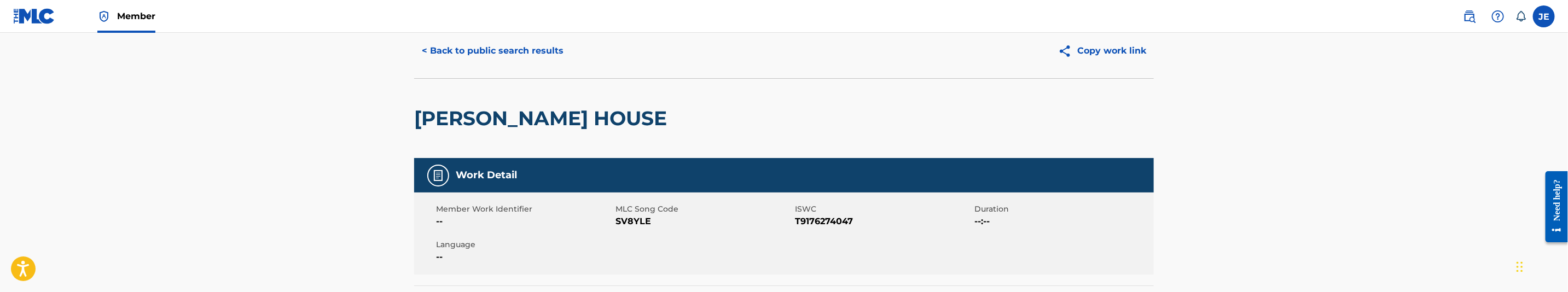
scroll to position [82, 0]
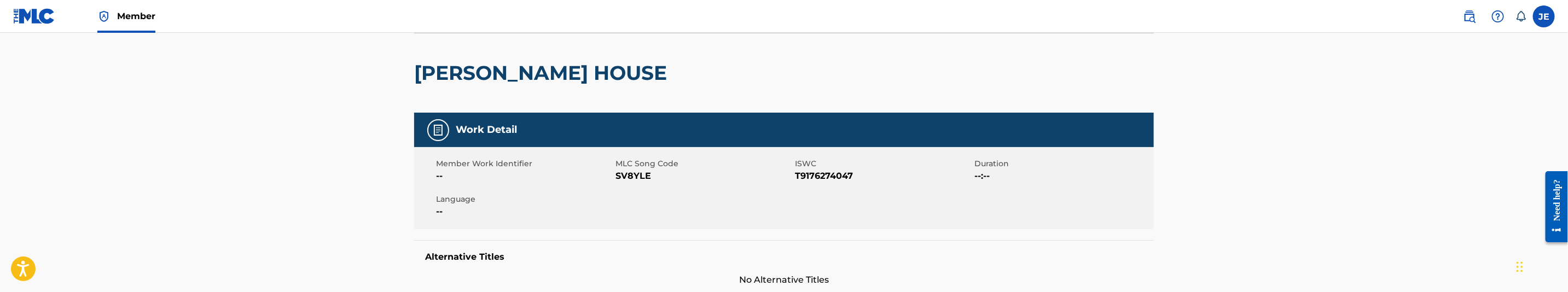
click at [624, 174] on span "SV8YLE" at bounding box center [704, 176] width 176 height 13
copy span "SV8YLE"
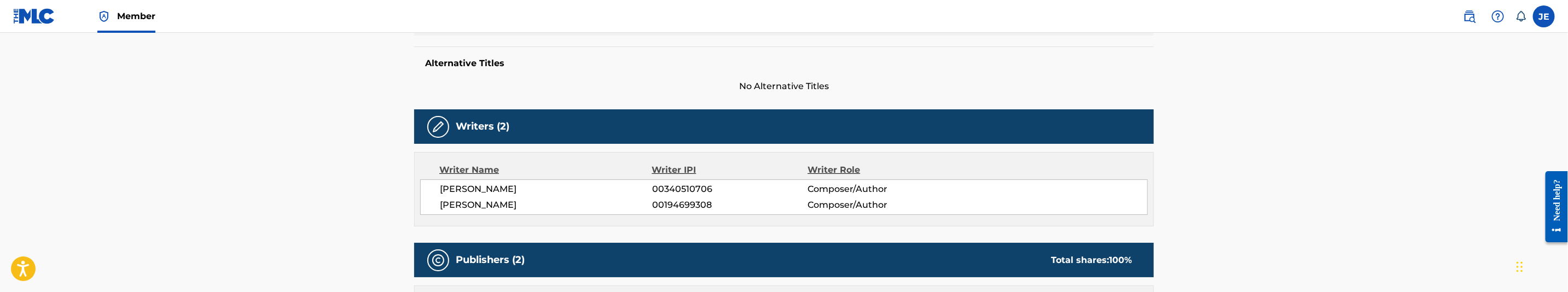
scroll to position [0, 0]
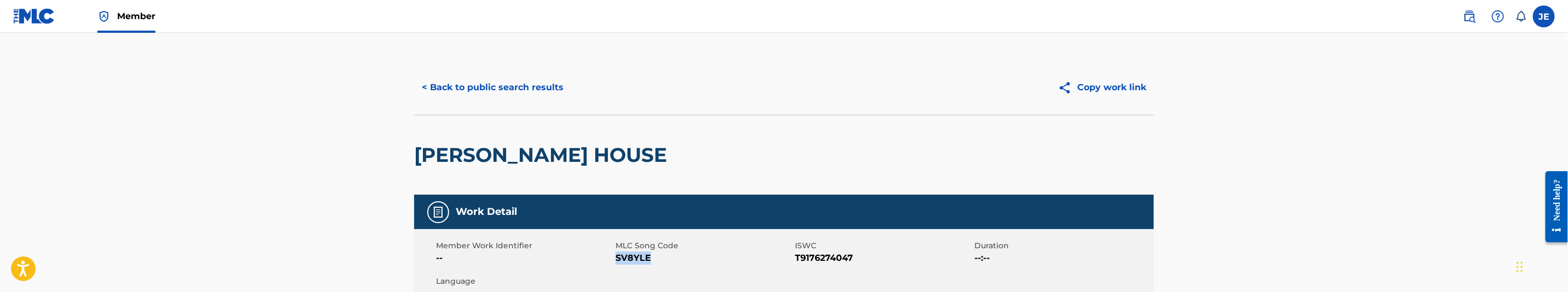
click at [522, 89] on button "< Back to public search results" at bounding box center [493, 88] width 157 height 28
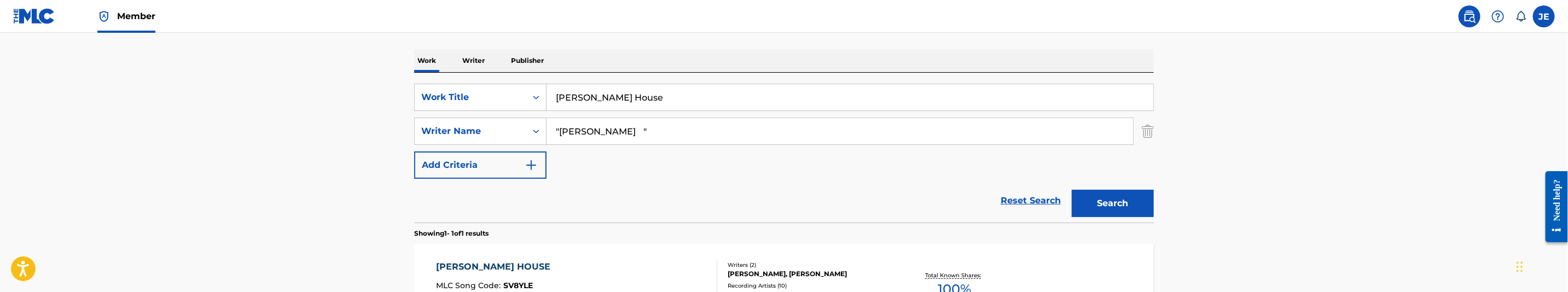
scroll to position [159, 0]
click at [599, 112] on div "SearchWithCriteriae42d922f-2ef1-495d-94d7-b1ba78951102 Work Title [PERSON_NAME]…" at bounding box center [784, 132] width 740 height 95
click at [608, 103] on input "[PERSON_NAME] House" at bounding box center [850, 97] width 607 height 26
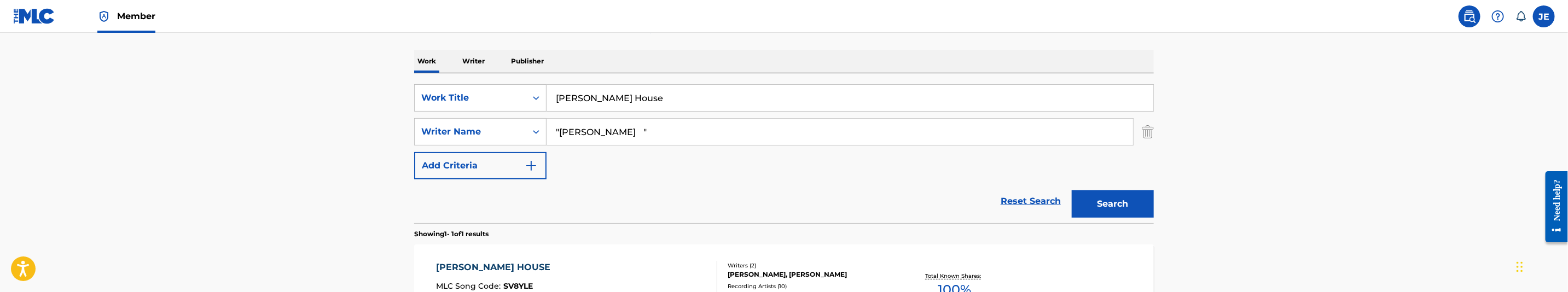
paste input "eepin In My Nikes"
type input "Sleepin In My Nikes"
click at [652, 129] on input ""[PERSON_NAME] "" at bounding box center [839, 132] width 586 height 26
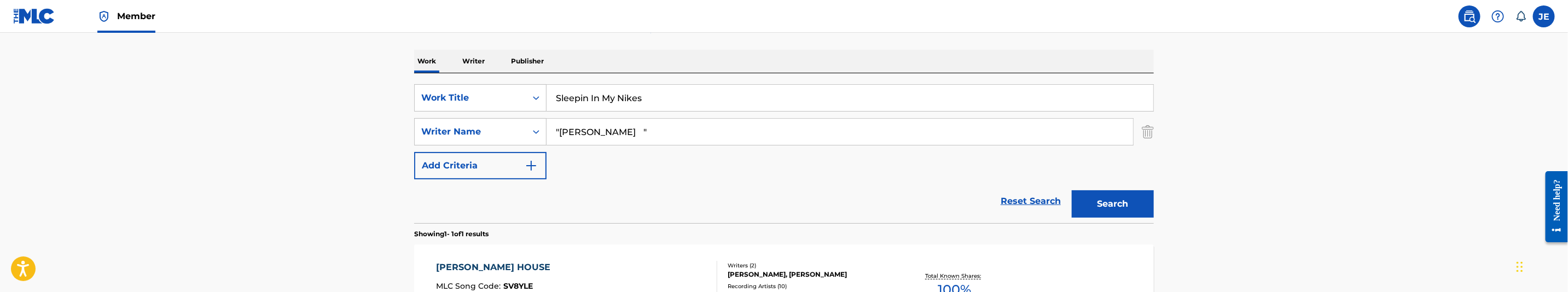
paste input "[PERSON_NAME]"
click at [1133, 211] on button "Search" at bounding box center [1113, 204] width 82 height 28
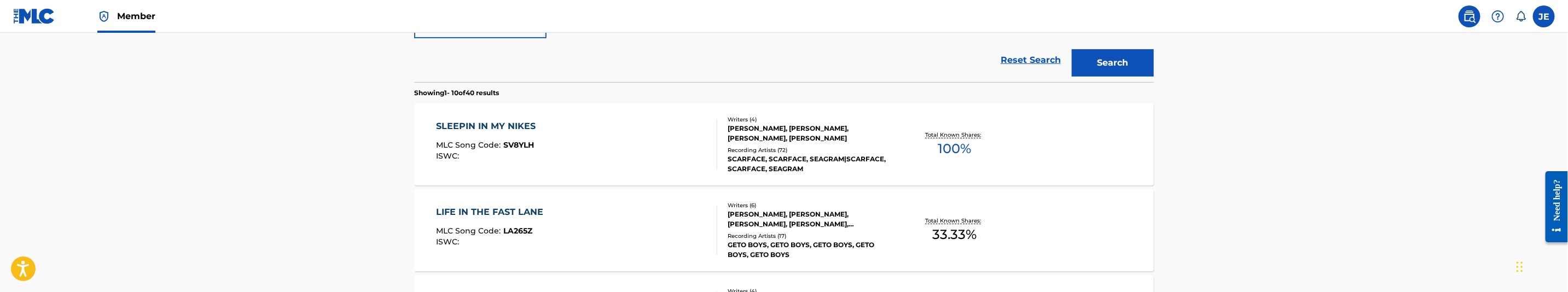
scroll to position [218, 0]
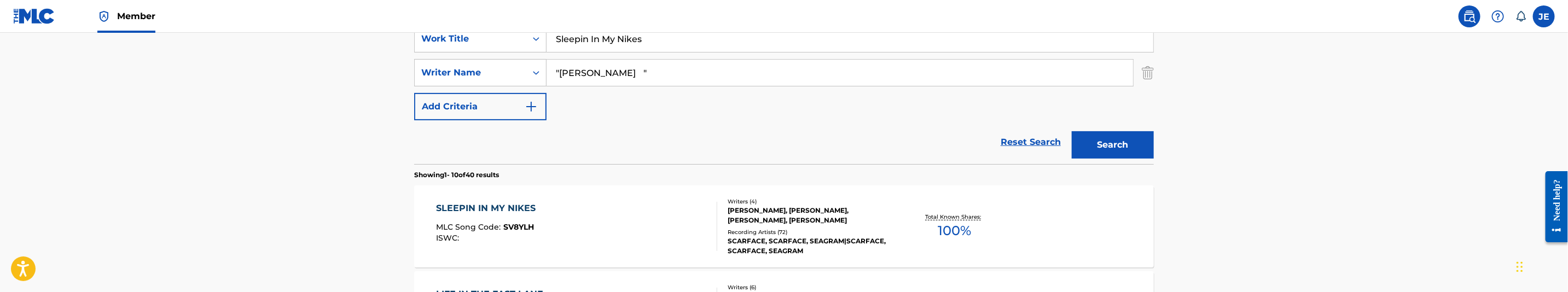
click at [640, 78] on input ""[PERSON_NAME] "" at bounding box center [839, 72] width 586 height 26
paste input "[PERSON_NAME] Seagram"
click at [1104, 148] on button "Search" at bounding box center [1113, 144] width 82 height 28
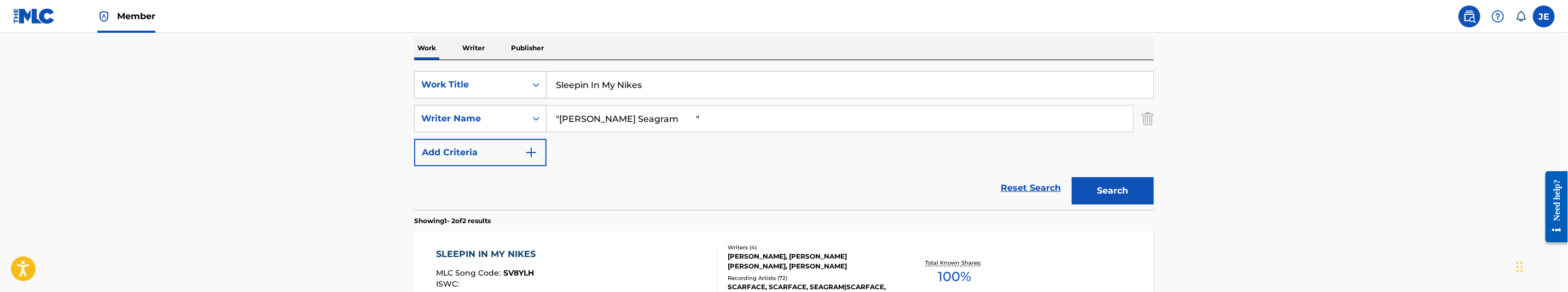
scroll to position [136, 0]
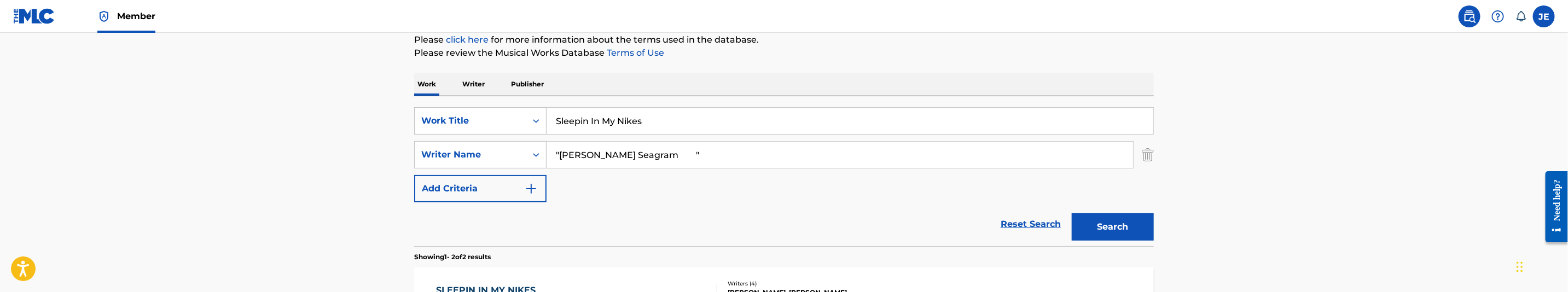
click at [631, 149] on input ""[PERSON_NAME] Seagram "" at bounding box center [839, 154] width 586 height 26
paste input "[PERSON_NAME] [PERSON_NAME]"
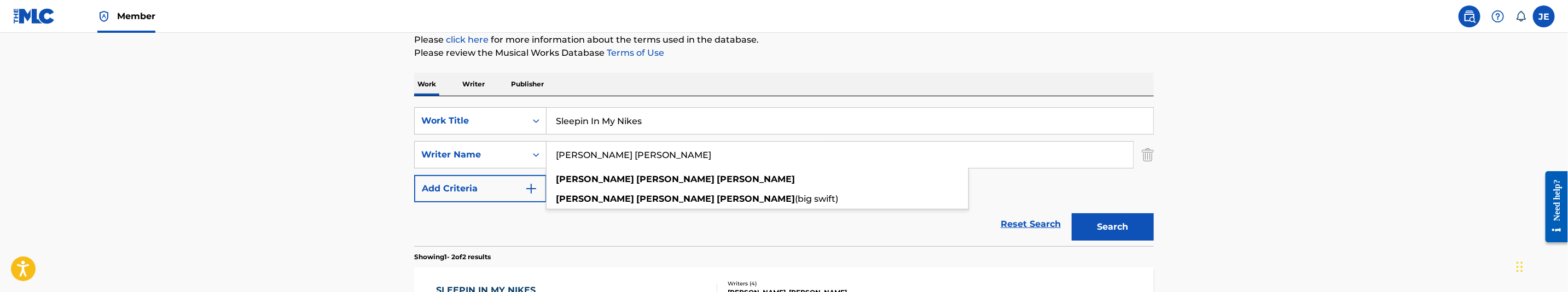
type input "[PERSON_NAME] [PERSON_NAME]"
click at [1108, 231] on button "Search" at bounding box center [1113, 226] width 82 height 28
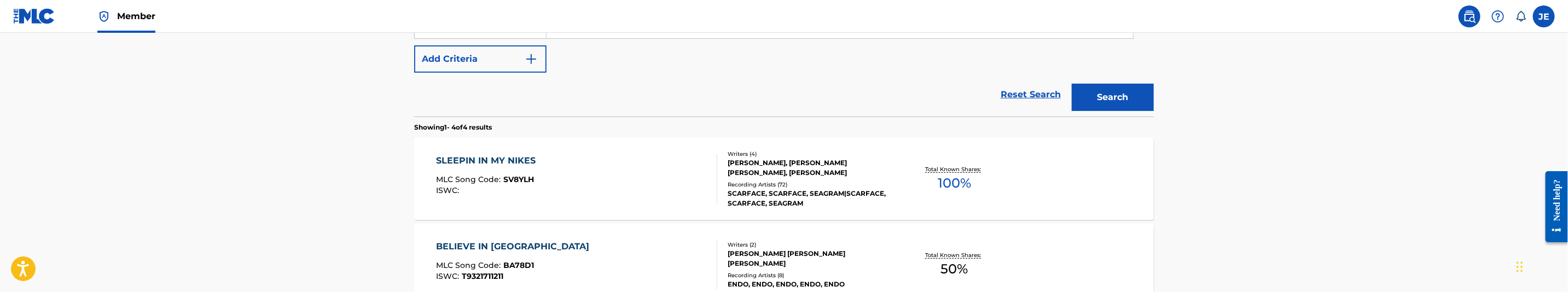
scroll to position [300, 0]
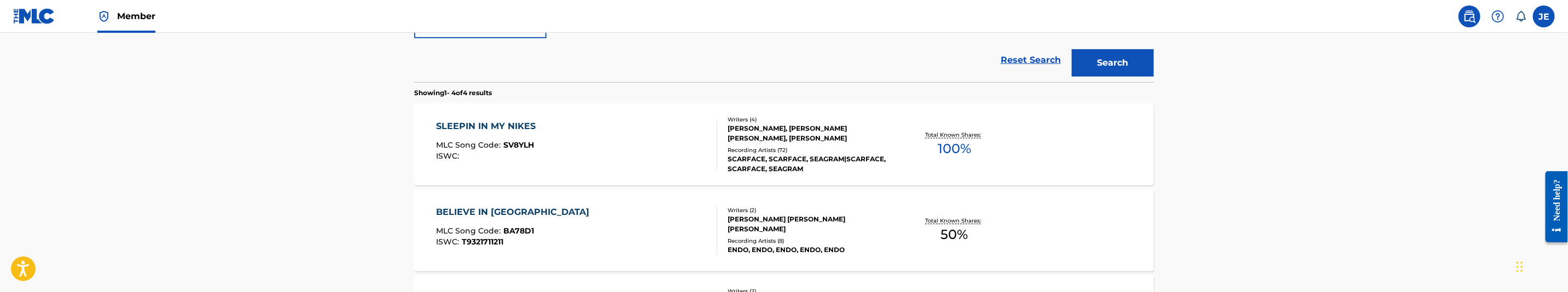
click at [600, 149] on div "SLEEPIN IN MY NIKES MLC Song Code : SV8YLH ISWC :" at bounding box center [577, 144] width 281 height 49
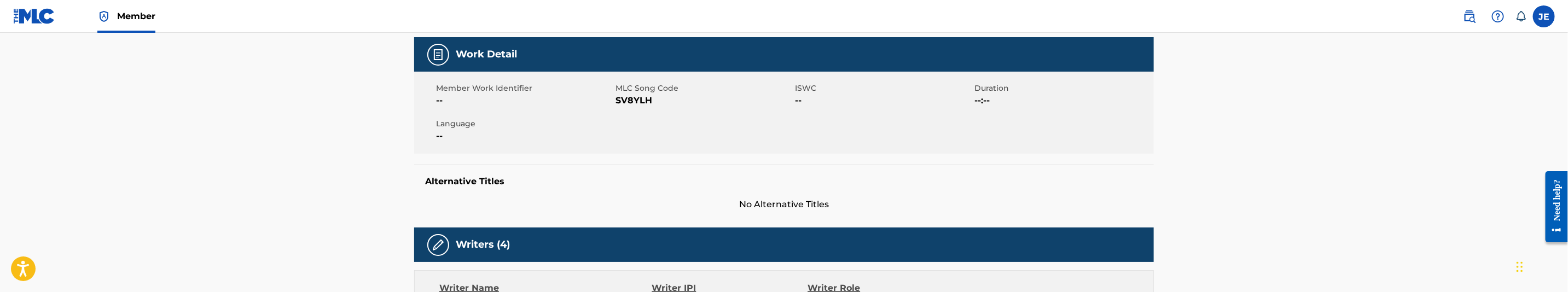
scroll to position [164, 0]
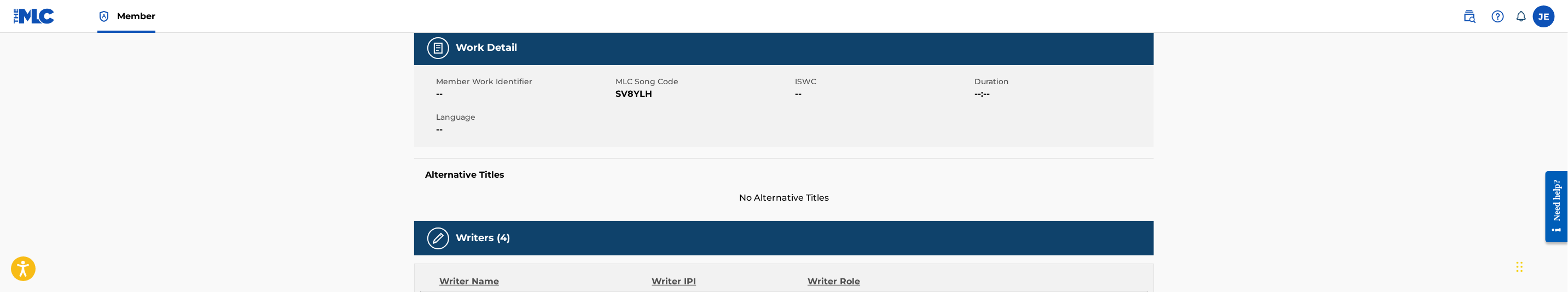
click at [637, 92] on span "SV8YLH" at bounding box center [704, 94] width 176 height 13
copy span "SV8YLH"
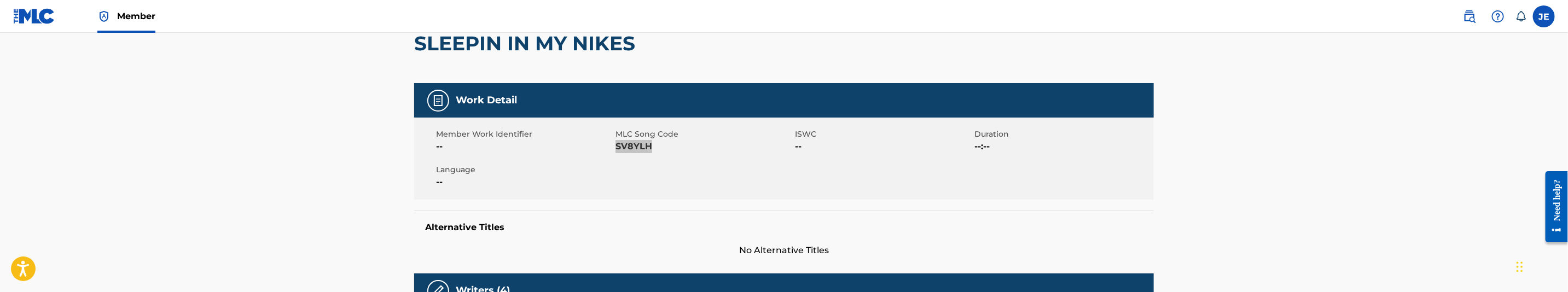
scroll to position [0, 0]
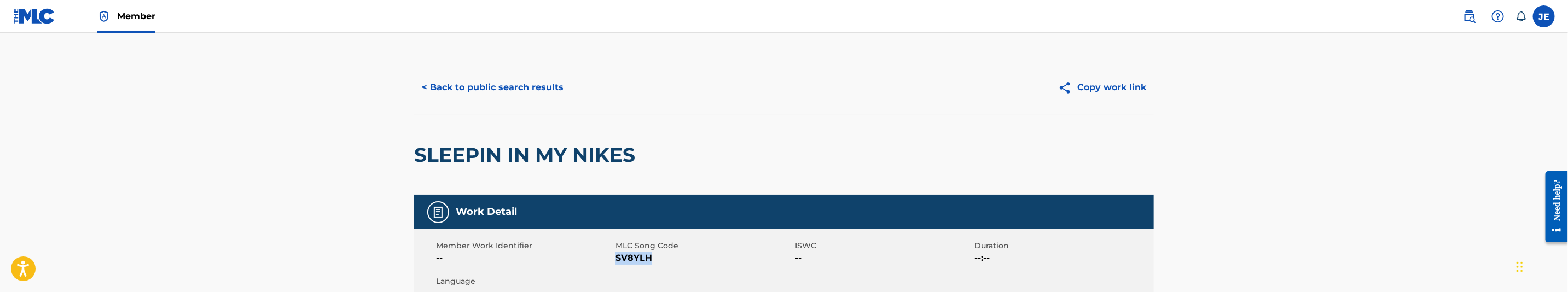
click at [473, 89] on button "< Back to public search results" at bounding box center [493, 88] width 157 height 28
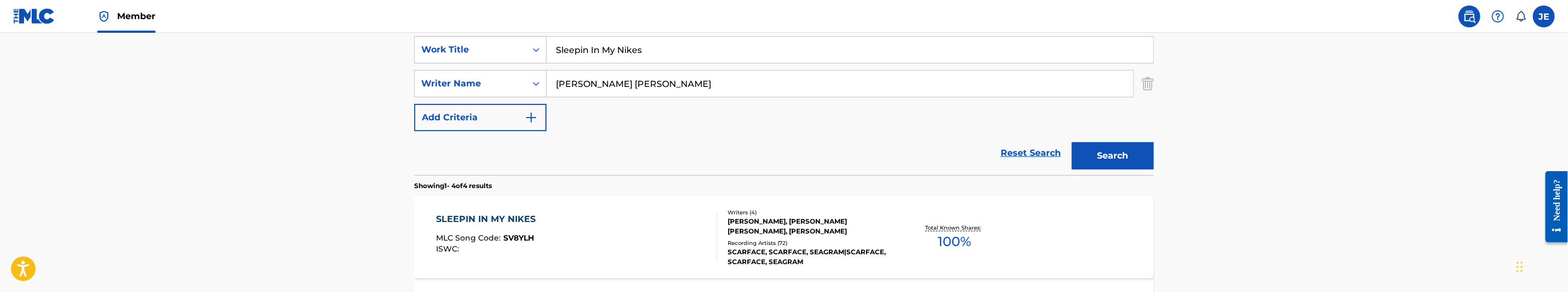
scroll to position [198, 0]
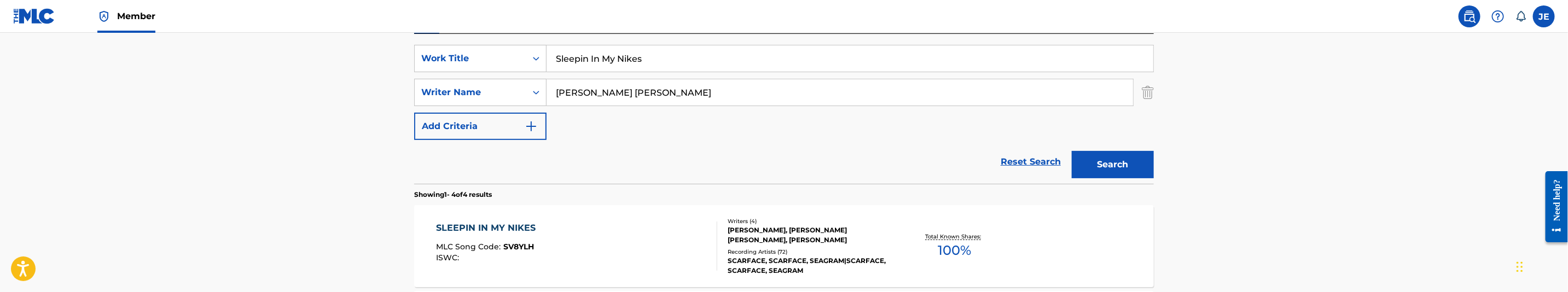
click at [635, 56] on input "Sleepin In My Nikes" at bounding box center [850, 58] width 607 height 26
paste input "ippers Go"
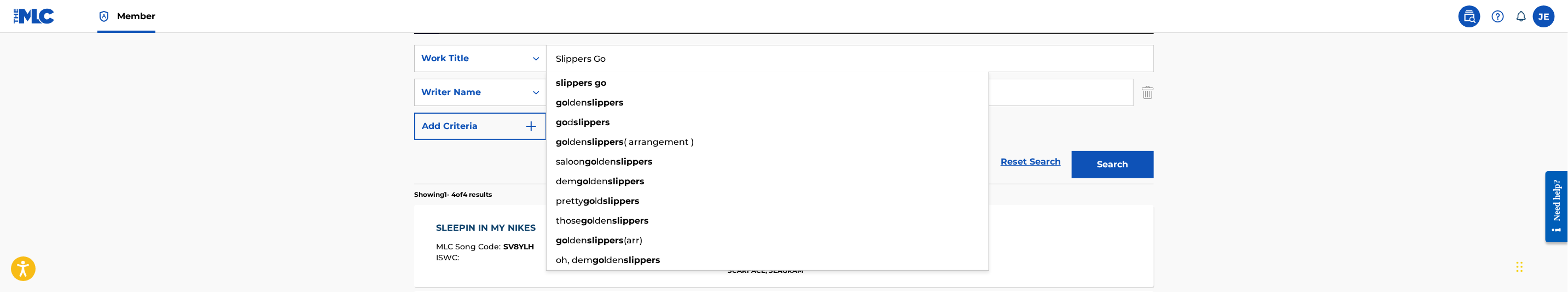
type input "Slippers Go"
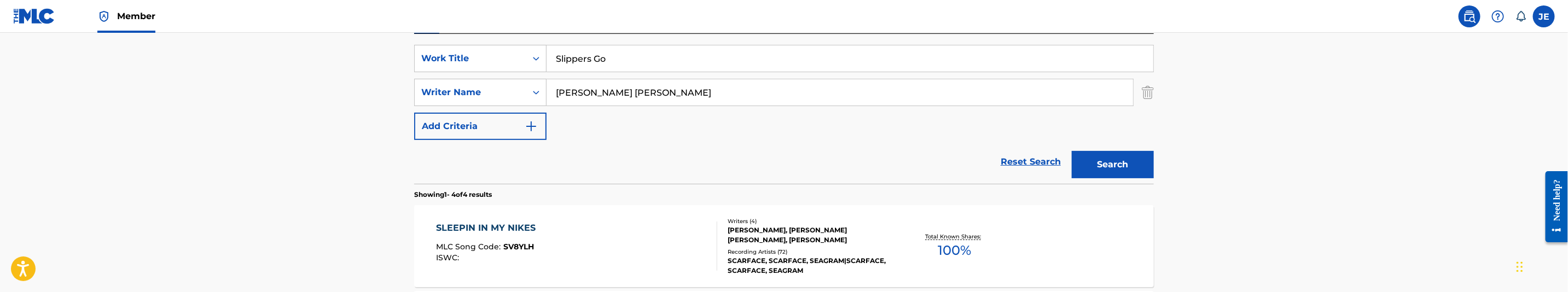
click at [648, 79] on input "[PERSON_NAME] [PERSON_NAME]" at bounding box center [839, 92] width 586 height 26
paste input ""[PERSON_NAME] ""
click at [1100, 150] on div "Search" at bounding box center [1110, 162] width 88 height 43
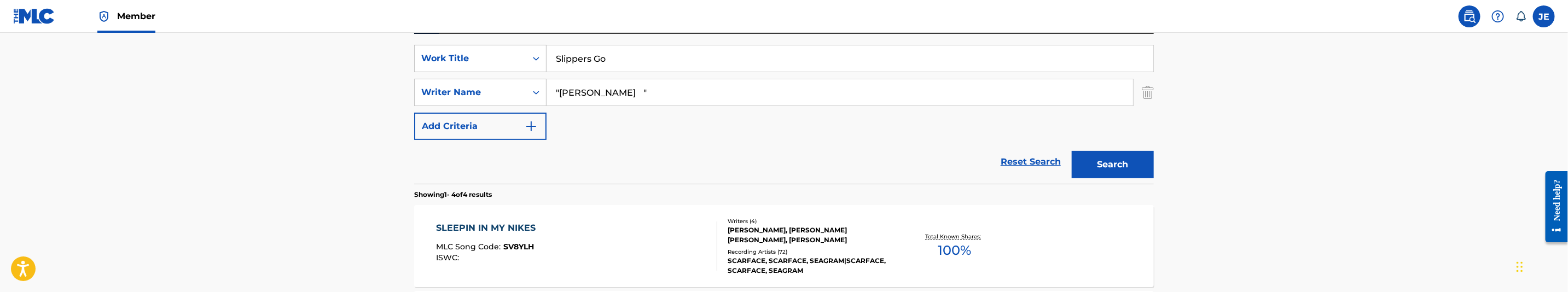
click at [1105, 179] on div "Search" at bounding box center [1110, 162] width 88 height 43
click at [1117, 160] on button "Search" at bounding box center [1113, 164] width 82 height 28
click at [595, 91] on input ""[PERSON_NAME] "" at bounding box center [839, 92] width 586 height 26
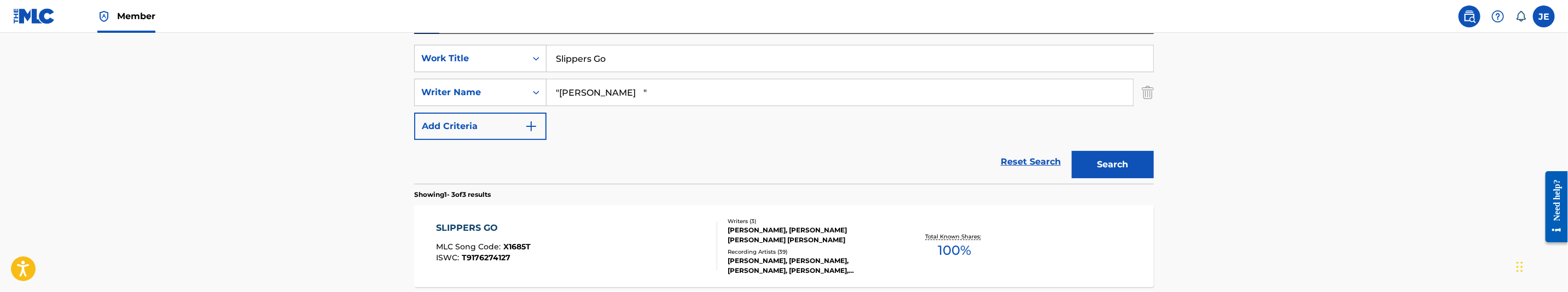
paste input "[PERSON_NAME]"
click at [1086, 166] on button "Search" at bounding box center [1113, 164] width 82 height 28
click at [632, 108] on div "SearchWithCriteriae42d922f-2ef1-495d-94d7-b1ba78951102 Work Title Slippers Go S…" at bounding box center [784, 92] width 740 height 95
click at [637, 97] on input ""[PERSON_NAME] "" at bounding box center [839, 92] width 586 height 26
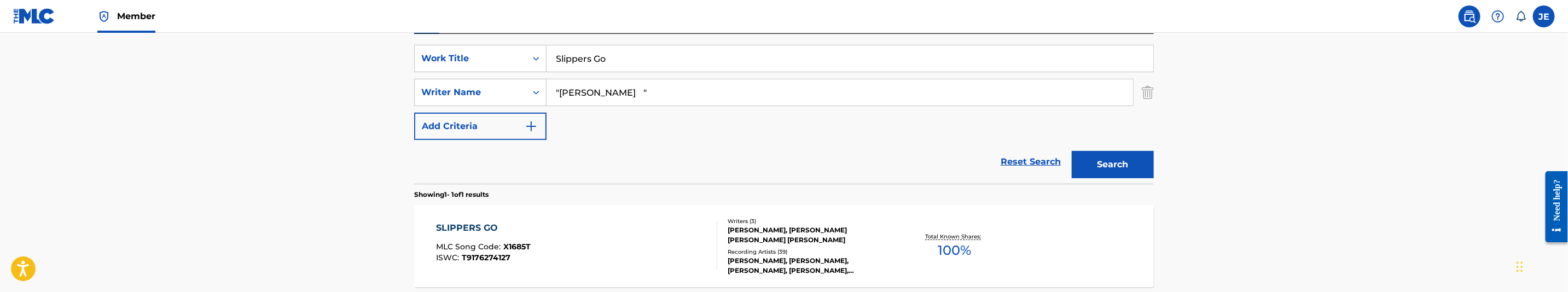
click at [637, 97] on input ""[PERSON_NAME] "" at bounding box center [839, 92] width 586 height 26
paste input "[PERSON_NAME] [PERSON_NAME]"
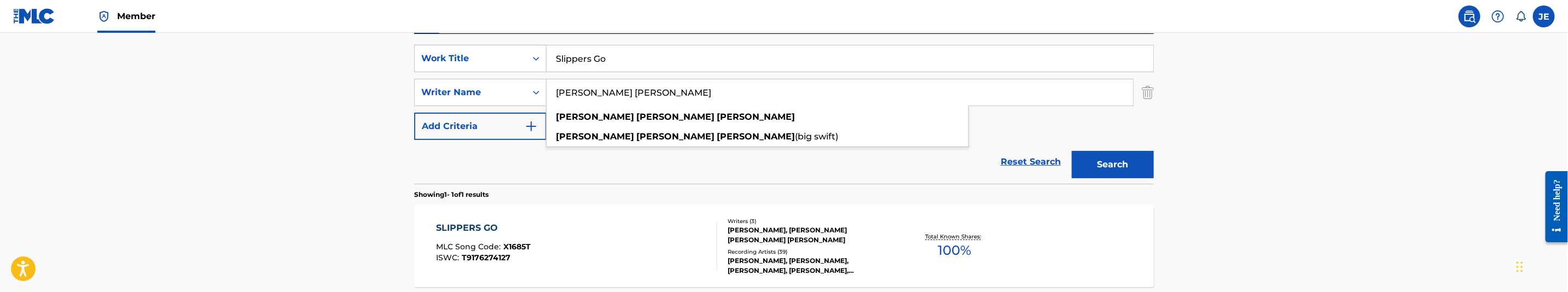
type input "[PERSON_NAME] [PERSON_NAME]"
click at [1110, 161] on button "Search" at bounding box center [1113, 164] width 82 height 28
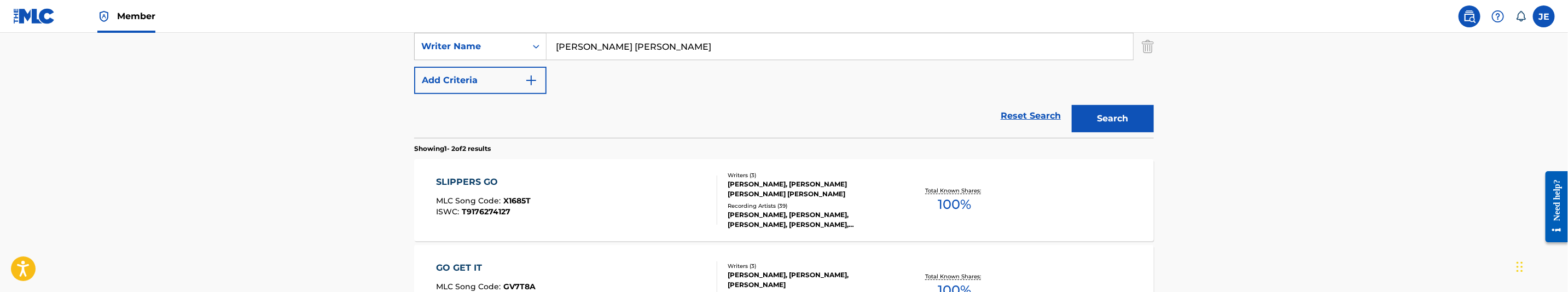
scroll to position [280, 0]
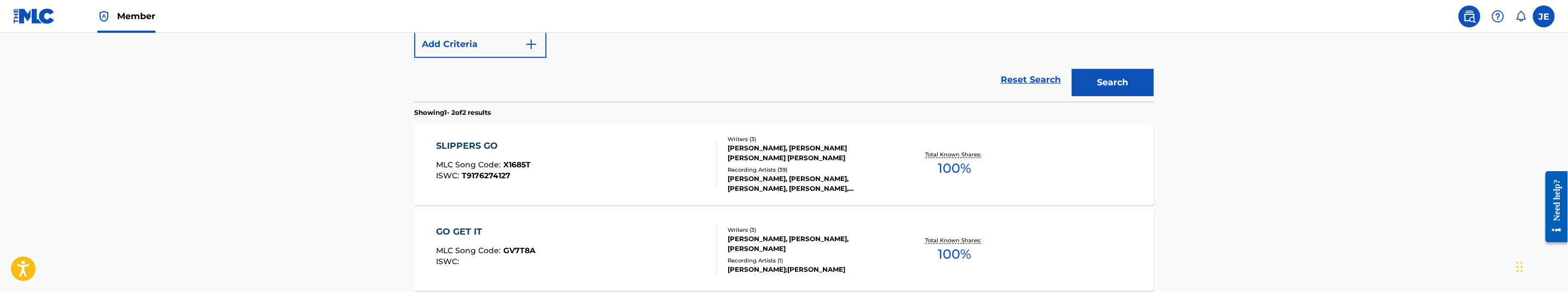
click at [627, 151] on div "SLIPPERS GO MLC Song Code : X1685T ISWC : T9176274127" at bounding box center [577, 164] width 281 height 49
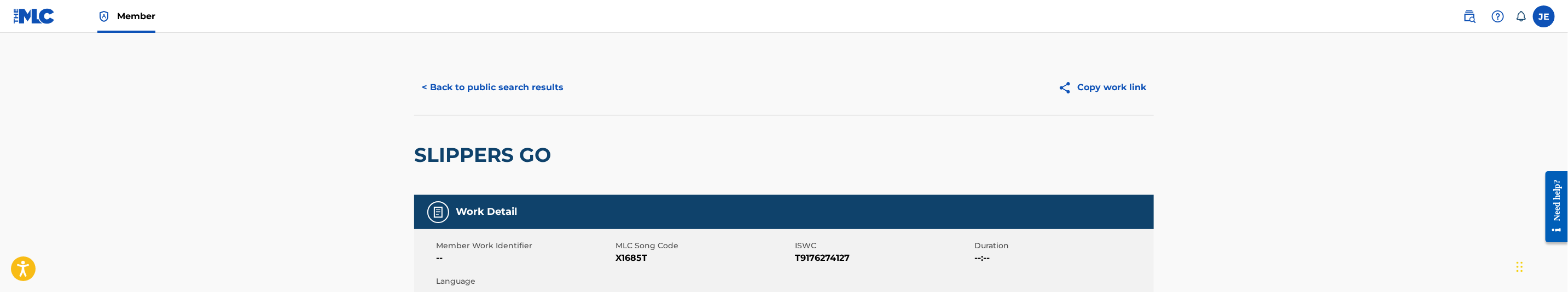
scroll to position [82, 0]
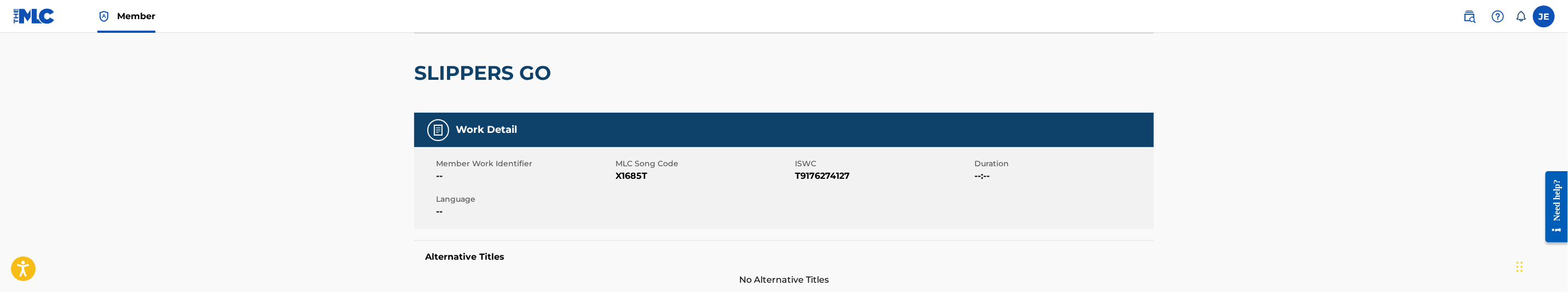
click at [635, 170] on span "X1685T" at bounding box center [704, 176] width 176 height 13
copy span "X1685T"
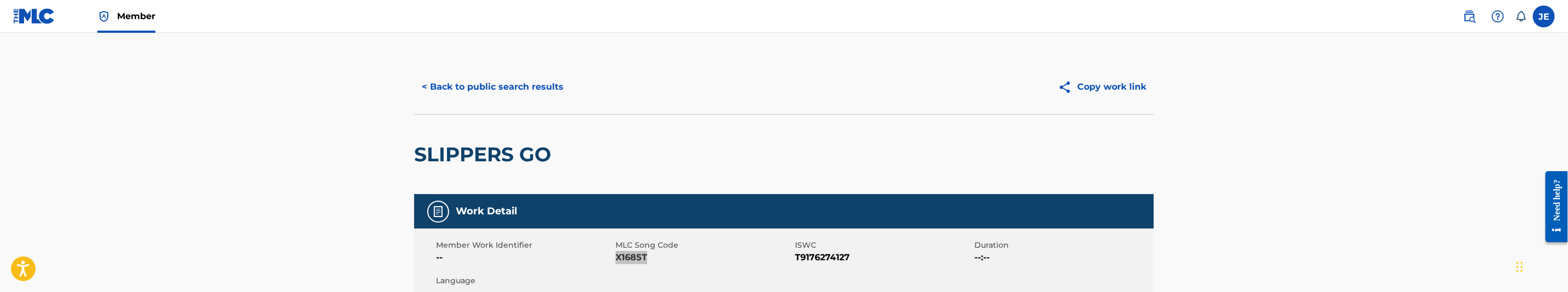
scroll to position [0, 0]
click at [496, 94] on button "< Back to public search results" at bounding box center [493, 88] width 157 height 28
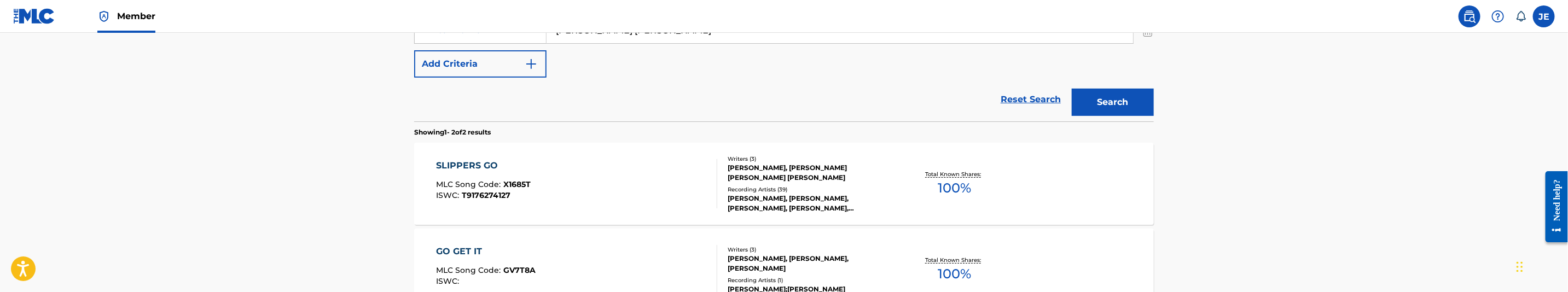
scroll to position [179, 0]
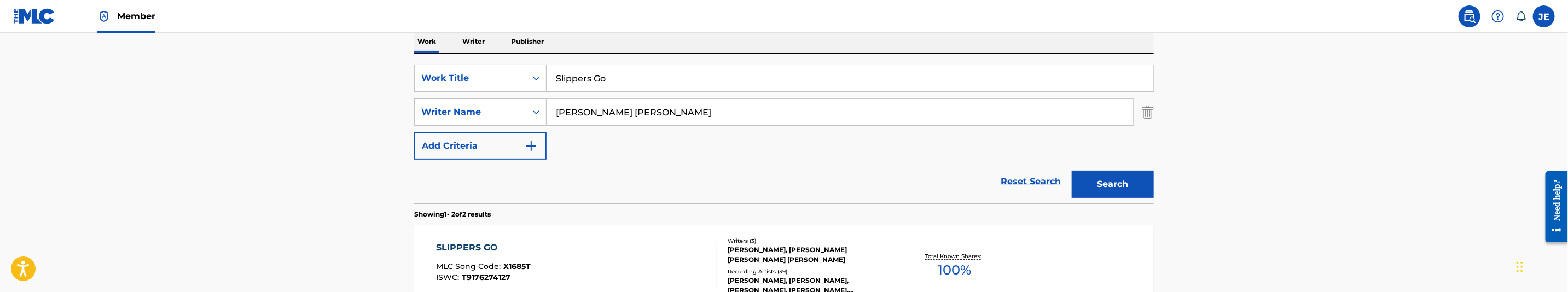
click at [616, 86] on input "Slippers Go" at bounding box center [850, 78] width 607 height 26
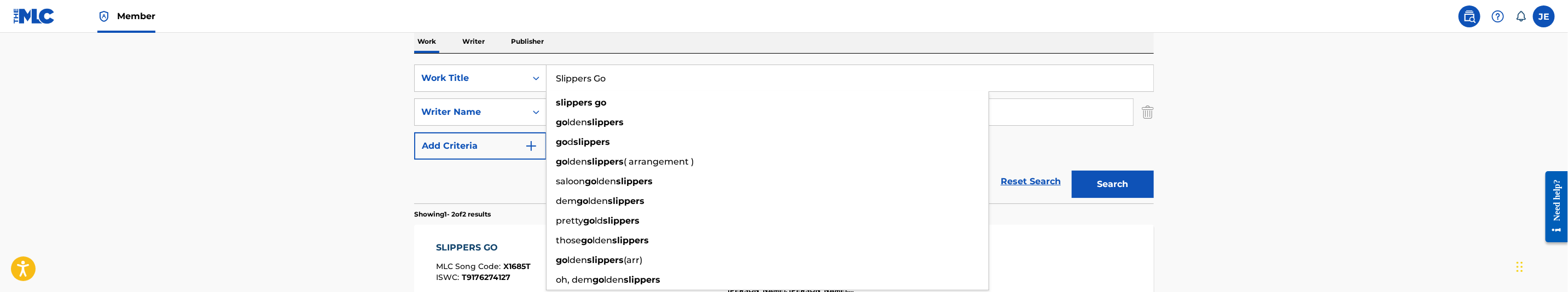
click at [616, 86] on input "Slippers Go" at bounding box center [850, 78] width 607 height 26
paste input "outh Side Comin"
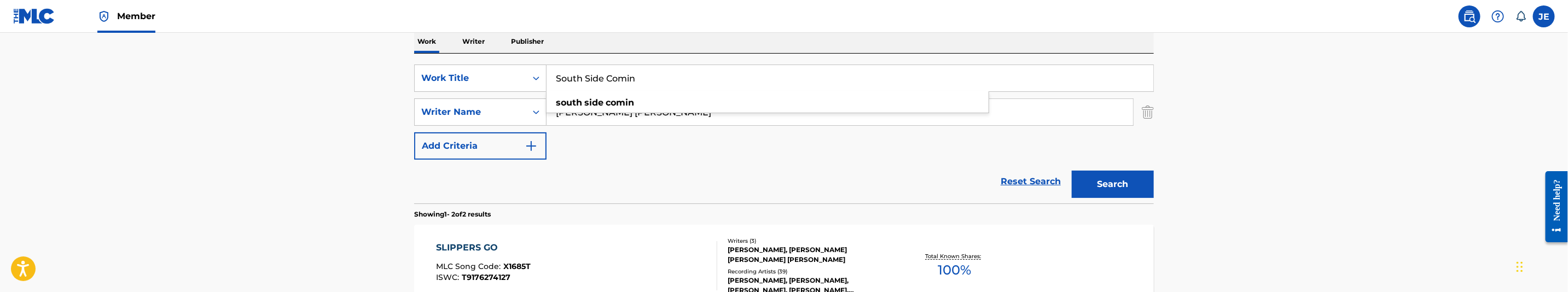
type input "South Side Comin"
click at [704, 115] on input "[PERSON_NAME] [PERSON_NAME]" at bounding box center [839, 112] width 586 height 26
paste input ""[PERSON_NAME] [PERSON_NAME] ""
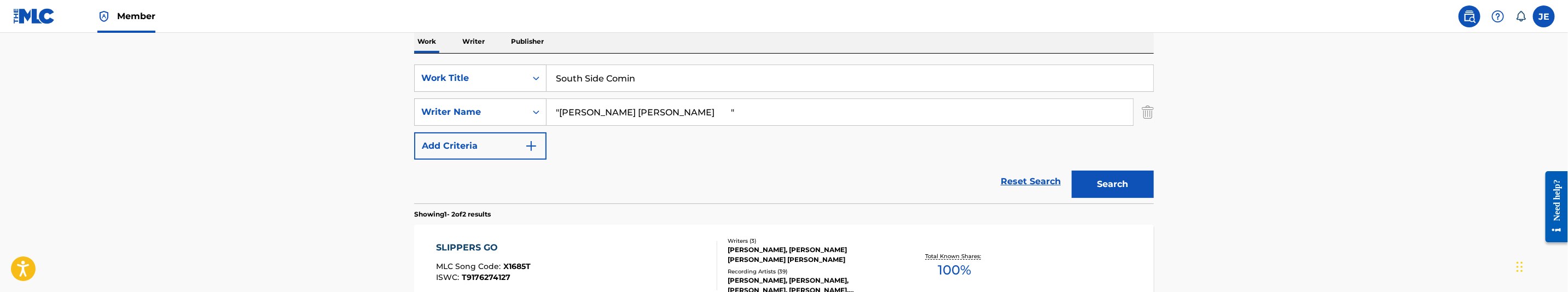
click at [1107, 186] on button "Search" at bounding box center [1113, 184] width 82 height 28
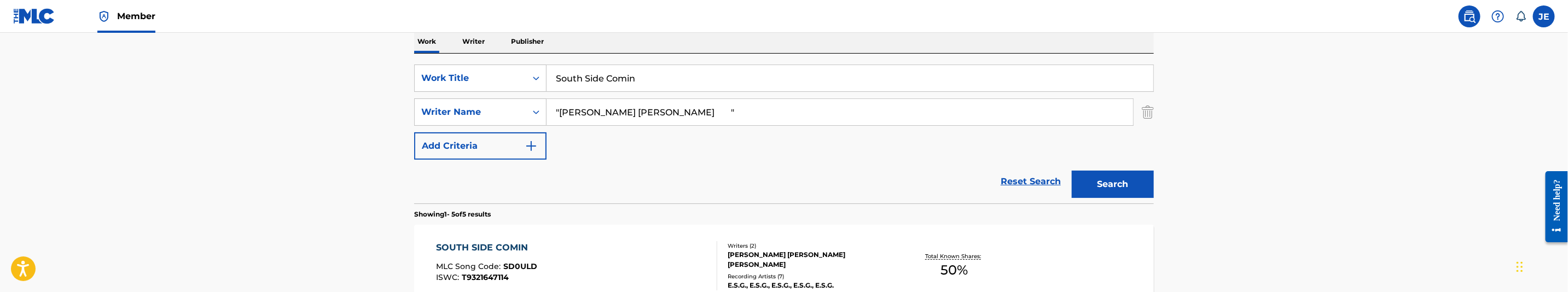
click at [626, 115] on input ""[PERSON_NAME] [PERSON_NAME] "" at bounding box center [839, 112] width 586 height 26
paste input "[PERSON_NAME] [PERSON_NAME]"
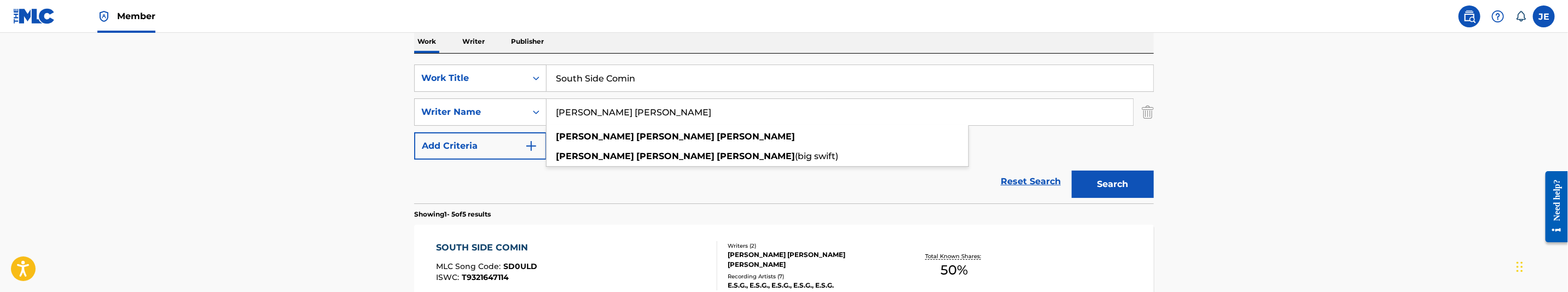
type input "[PERSON_NAME] [PERSON_NAME]"
click at [1107, 186] on button "Search" at bounding box center [1113, 184] width 82 height 28
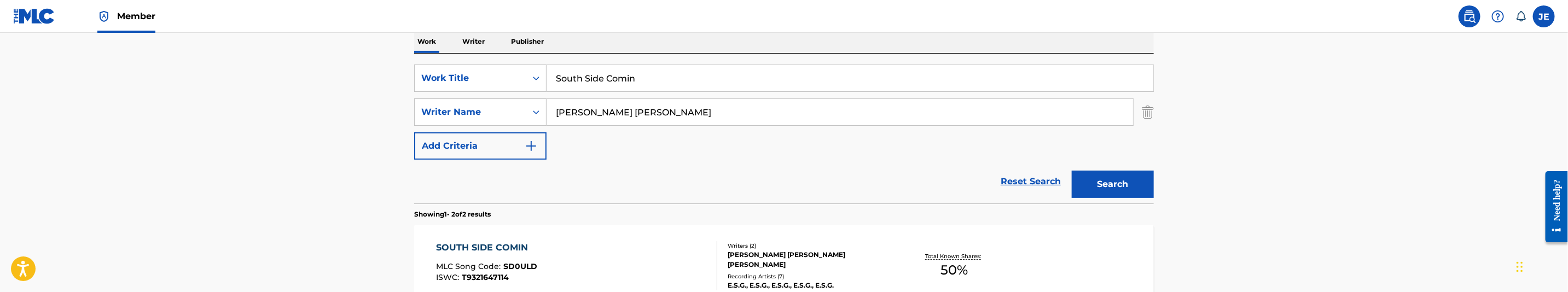
scroll to position [261, 0]
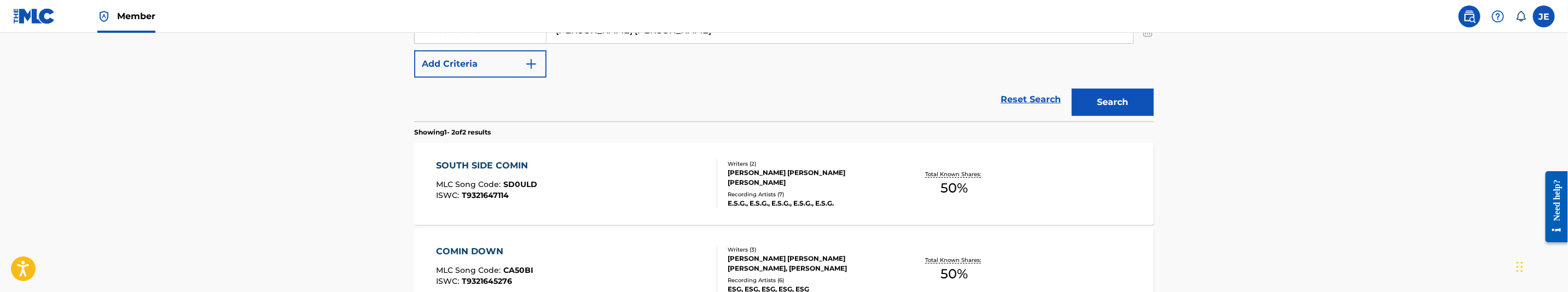
click at [627, 174] on div "SOUTH SIDE COMIN MLC Song Code : SD0ULD ISWC : T9321647114" at bounding box center [577, 184] width 281 height 49
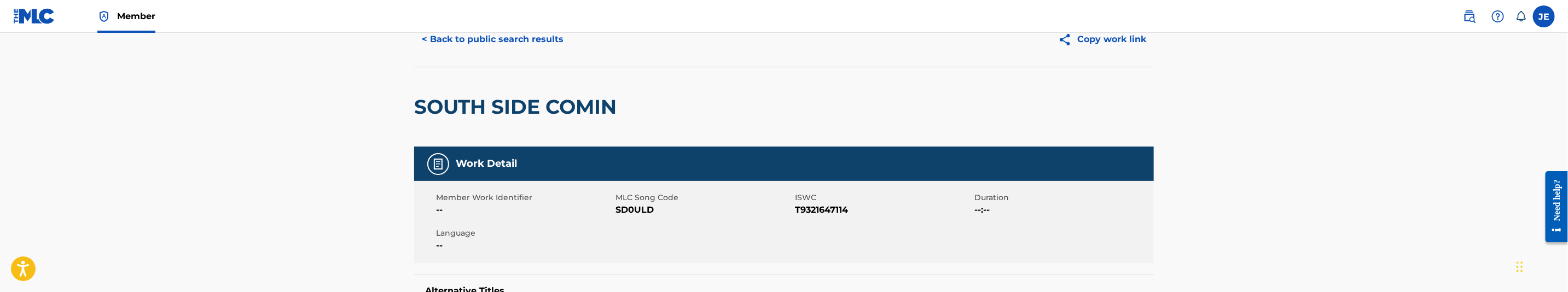
scroll to position [164, 0]
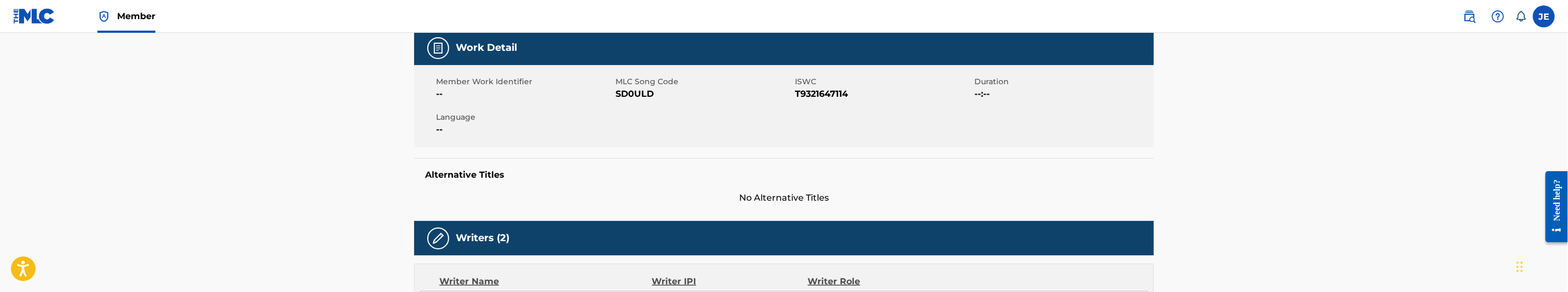
click at [632, 95] on span "SD0ULD" at bounding box center [704, 94] width 176 height 13
copy span "SD0ULD"
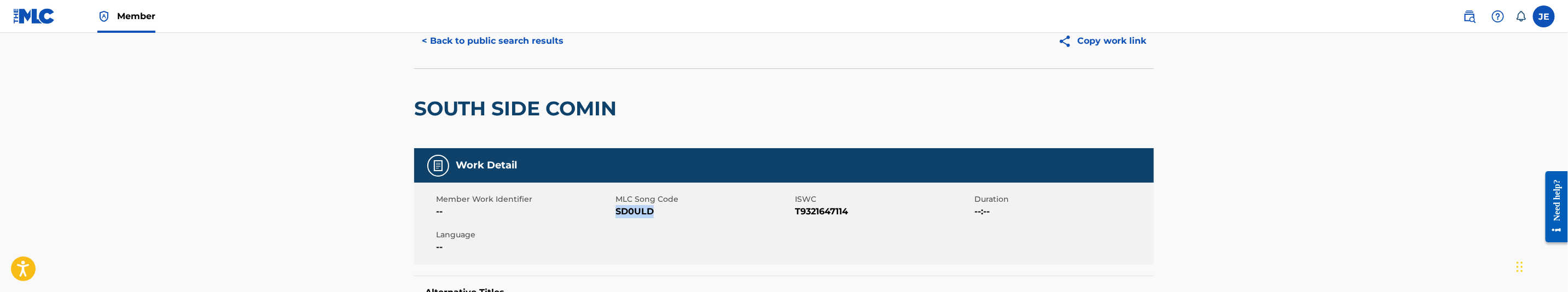
scroll to position [82, 0]
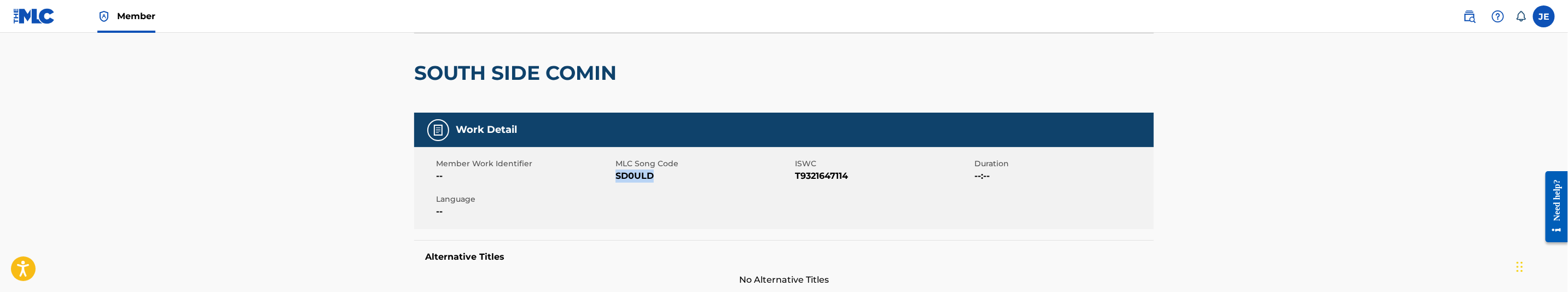
click at [634, 178] on span "SD0ULD" at bounding box center [704, 176] width 176 height 13
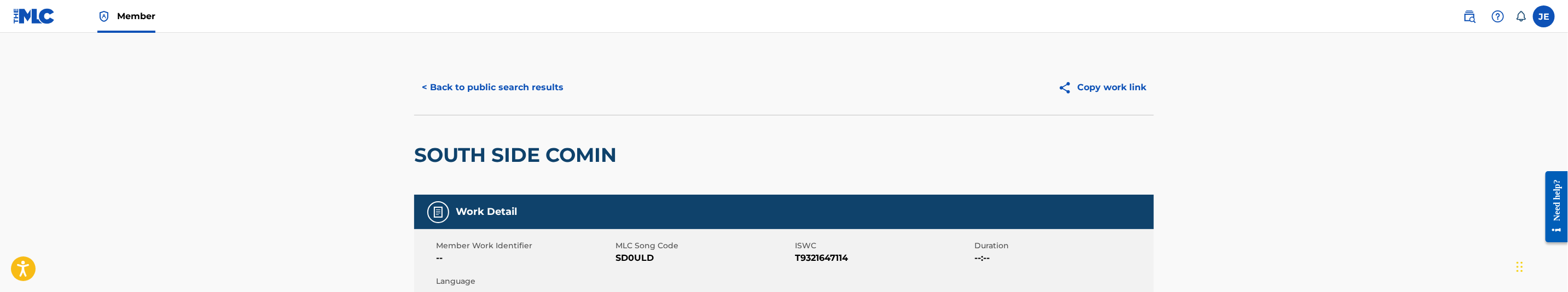
drag, startPoint x: 519, startPoint y: 70, endPoint x: 521, endPoint y: 76, distance: 6.3
click at [519, 70] on div "< Back to public search results Copy work link" at bounding box center [784, 87] width 740 height 54
click at [524, 94] on button "< Back to public search results" at bounding box center [493, 88] width 157 height 28
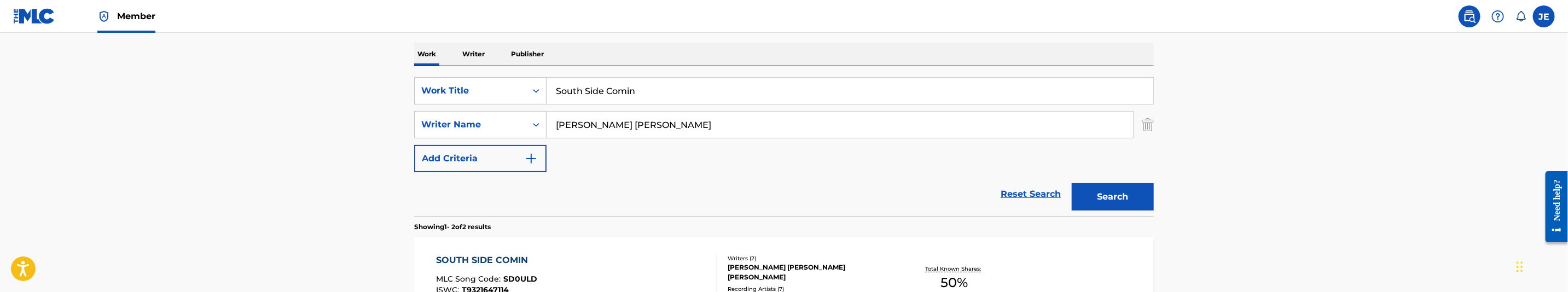
scroll to position [159, 0]
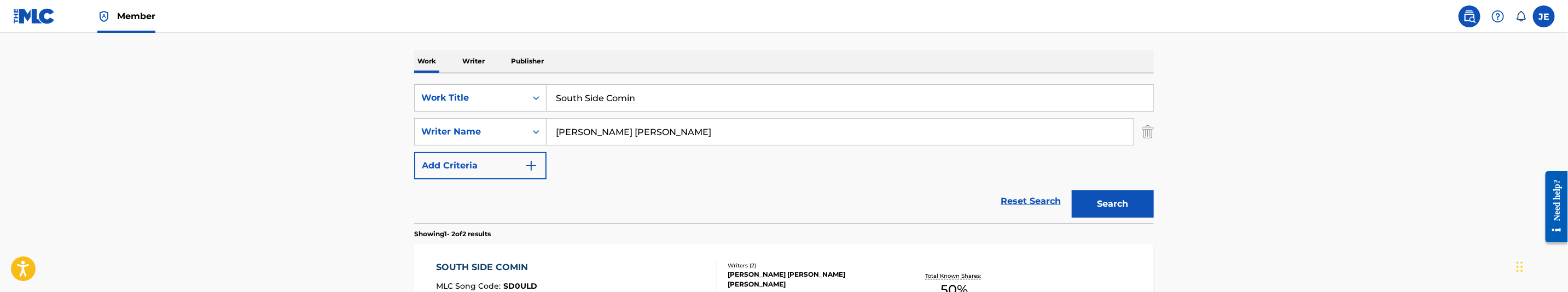
click at [616, 104] on input "South Side Comin" at bounding box center [850, 97] width 607 height 26
paste input "tay Fly"
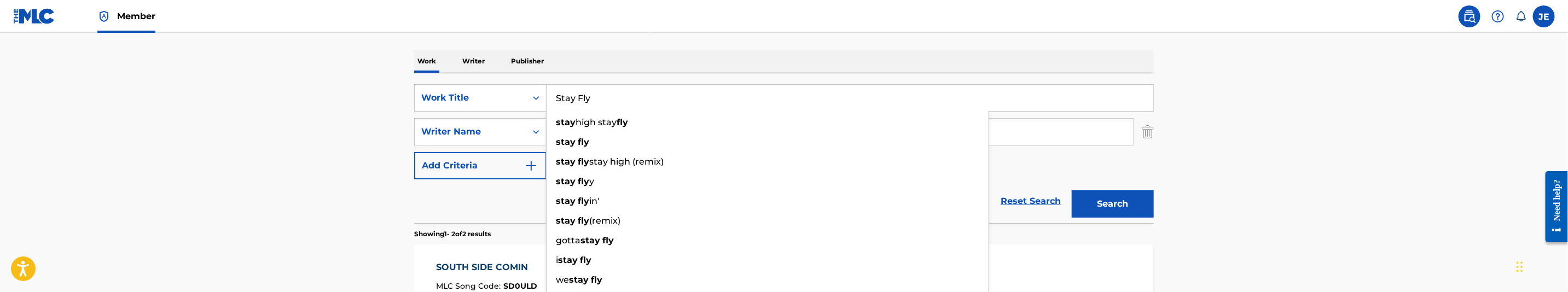
type input "Stay Fly"
click at [1130, 135] on input "[PERSON_NAME] [PERSON_NAME]" at bounding box center [839, 132] width 586 height 26
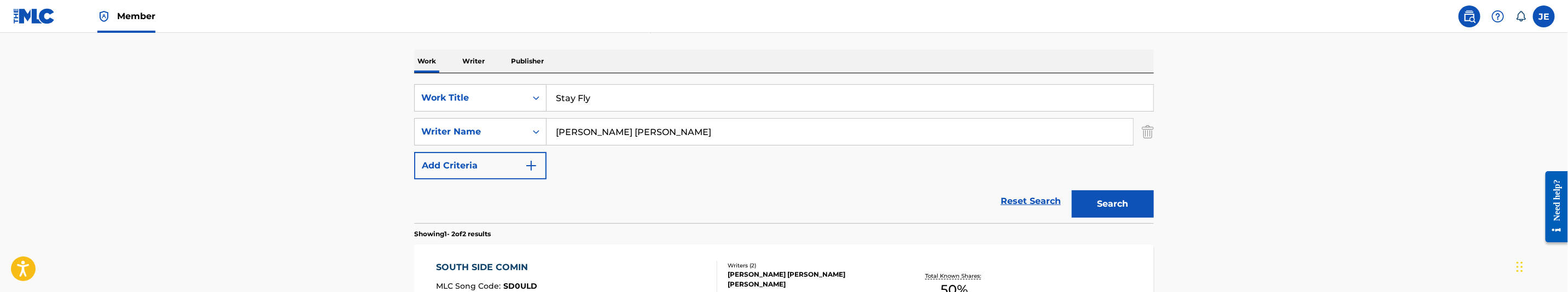
click at [664, 137] on input "[PERSON_NAME] [PERSON_NAME]" at bounding box center [839, 132] width 586 height 26
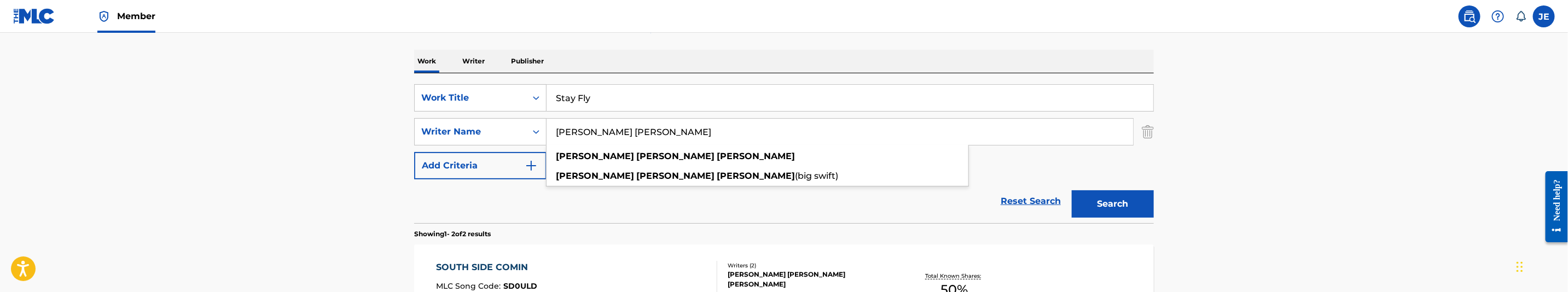
paste input ""[PERSON_NAME] A ""
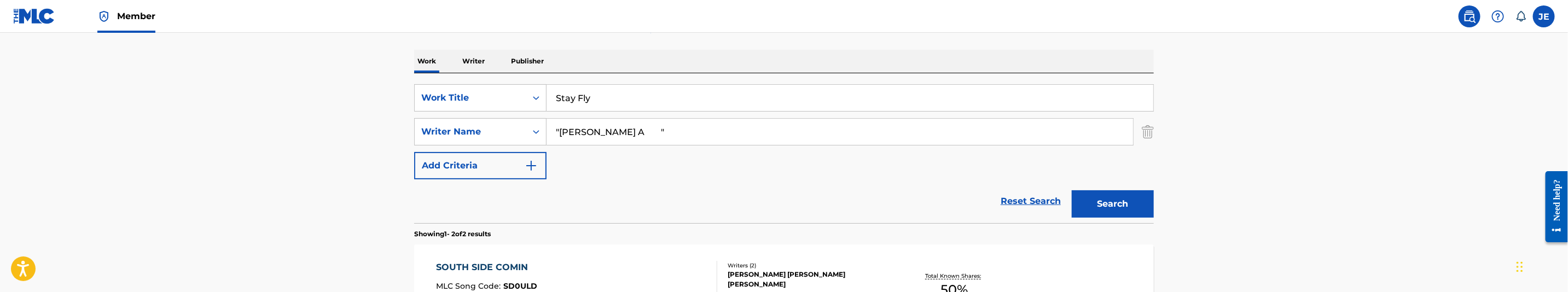
click at [1086, 203] on button "Search" at bounding box center [1113, 204] width 82 height 28
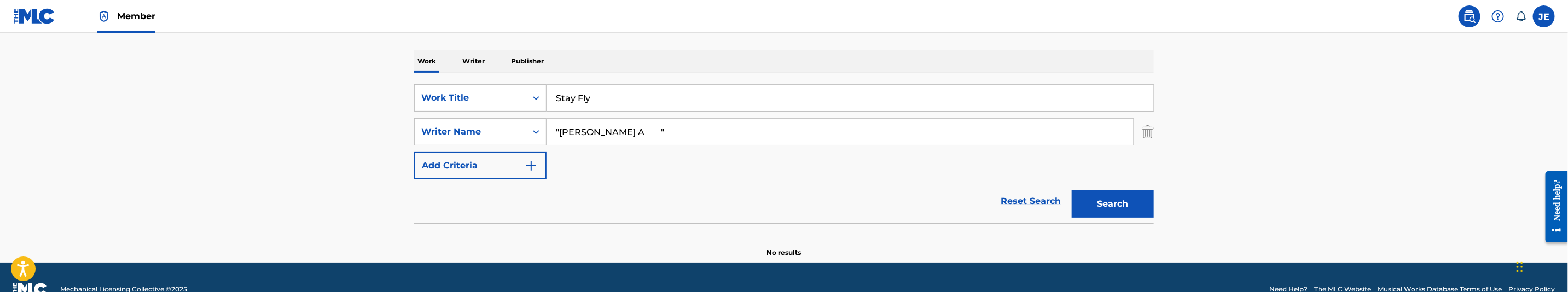
click at [727, 140] on input ""[PERSON_NAME] A "" at bounding box center [839, 132] width 586 height 26
click at [561, 131] on input ""[PERSON_NAME]" at bounding box center [839, 132] width 586 height 26
click at [1066, 193] on div "Search" at bounding box center [1110, 201] width 88 height 43
click at [1087, 195] on button "Search" at bounding box center [1113, 204] width 82 height 28
click at [683, 135] on input "[PERSON_NAME]" at bounding box center [839, 132] width 586 height 26
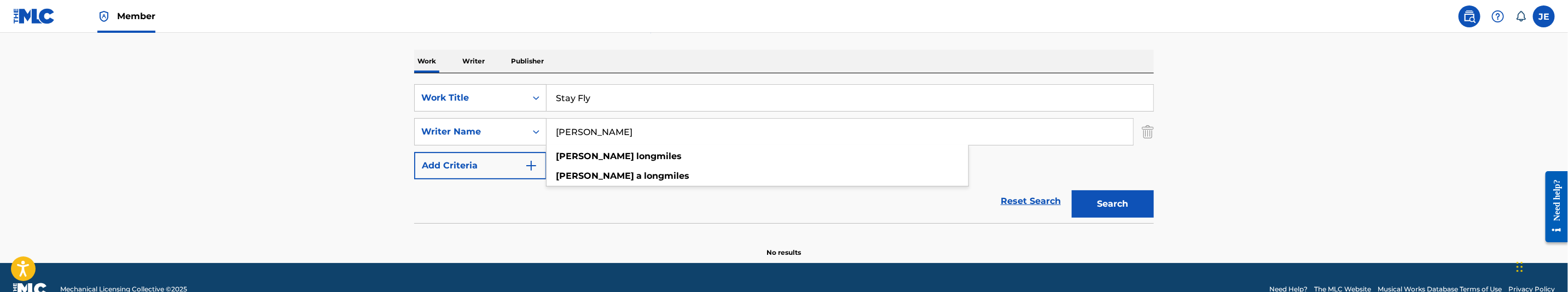
click at [1072, 190] on button "Search" at bounding box center [1113, 204] width 82 height 28
click at [688, 130] on input "[PERSON_NAME]" at bounding box center [839, 132] width 586 height 26
paste input "[PERSON_NAME] [PERSON_NAME]"
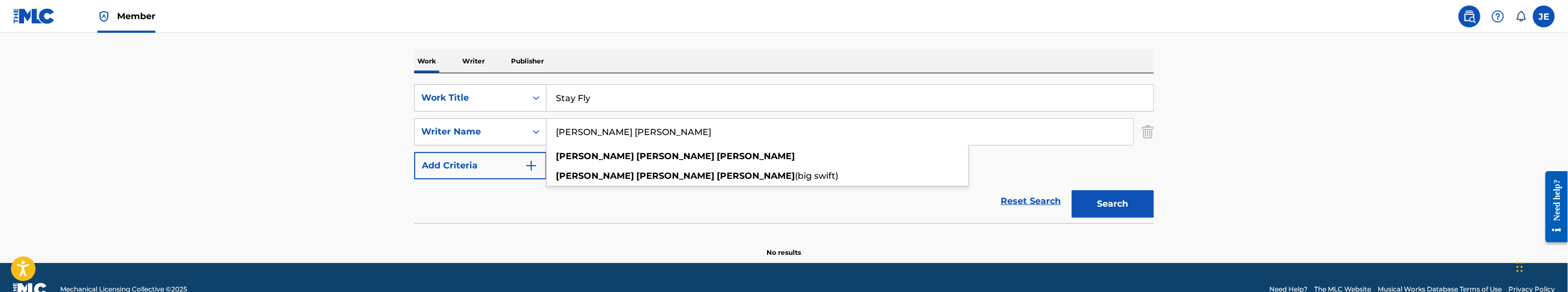
type input "[PERSON_NAME] [PERSON_NAME]"
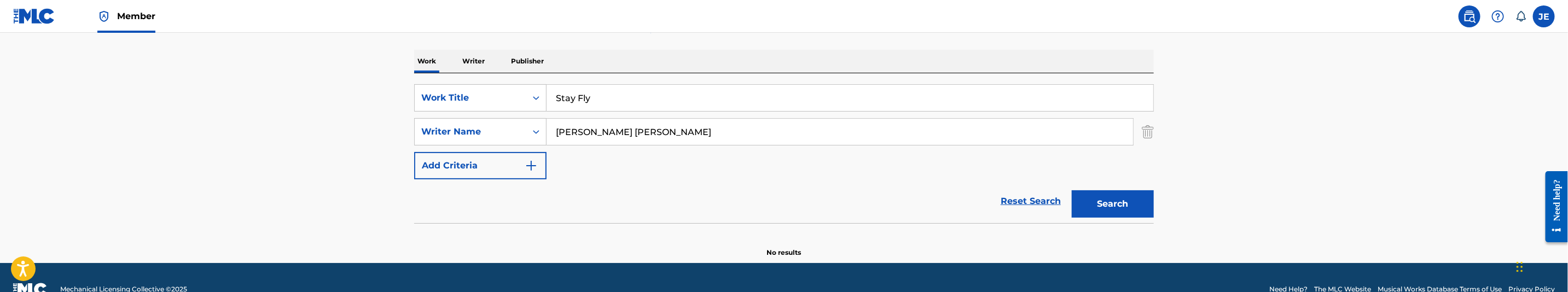
click at [1116, 213] on button "Search" at bounding box center [1113, 204] width 82 height 28
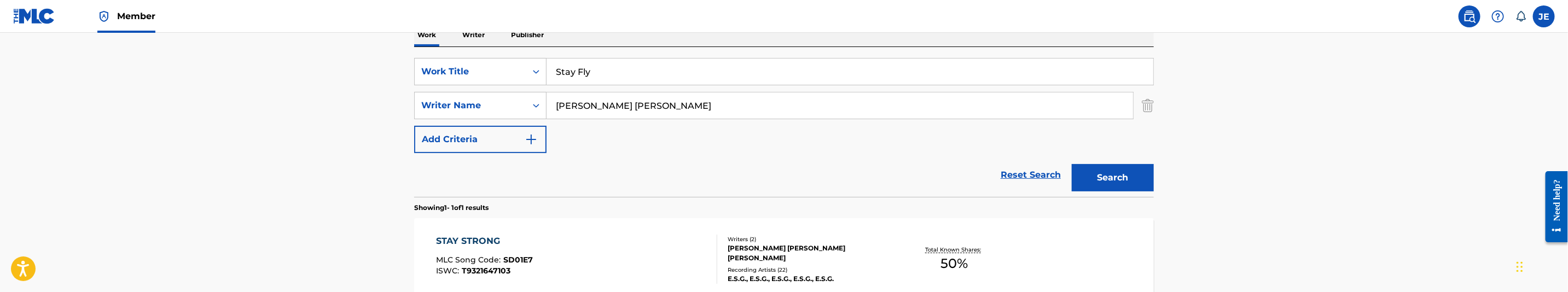
scroll to position [222, 0]
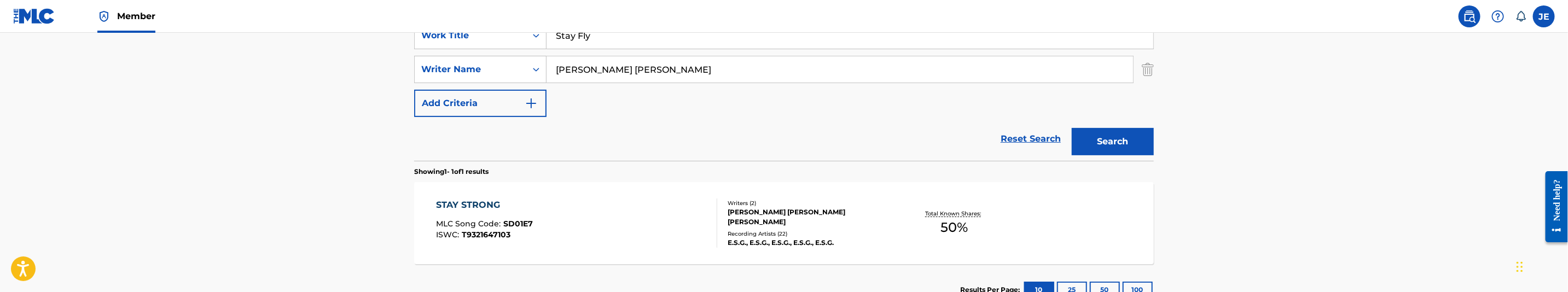
click at [1083, 137] on button "Search" at bounding box center [1113, 141] width 82 height 28
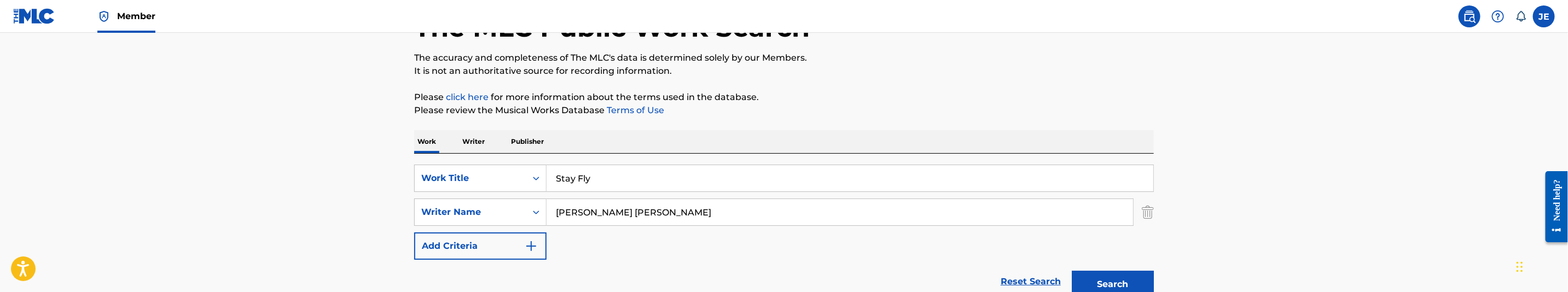
scroll to position [58, 0]
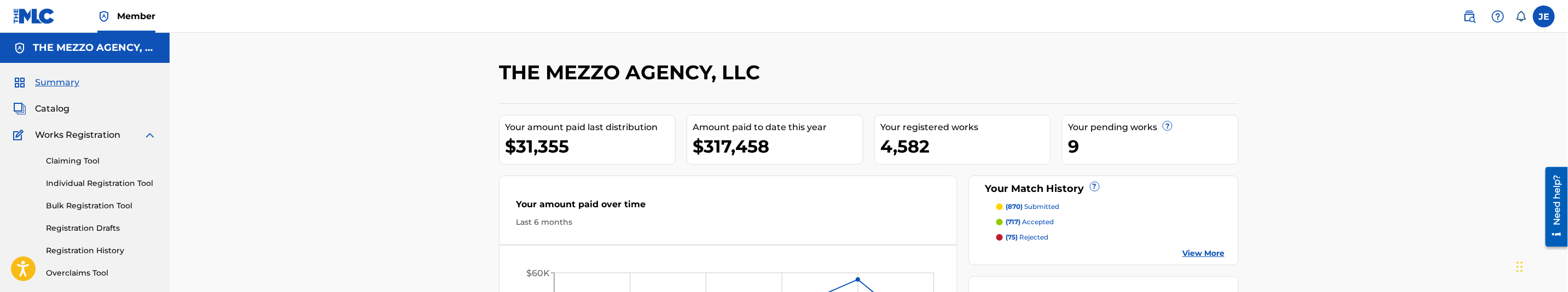
click at [50, 112] on span "Catalog" at bounding box center [52, 108] width 34 height 13
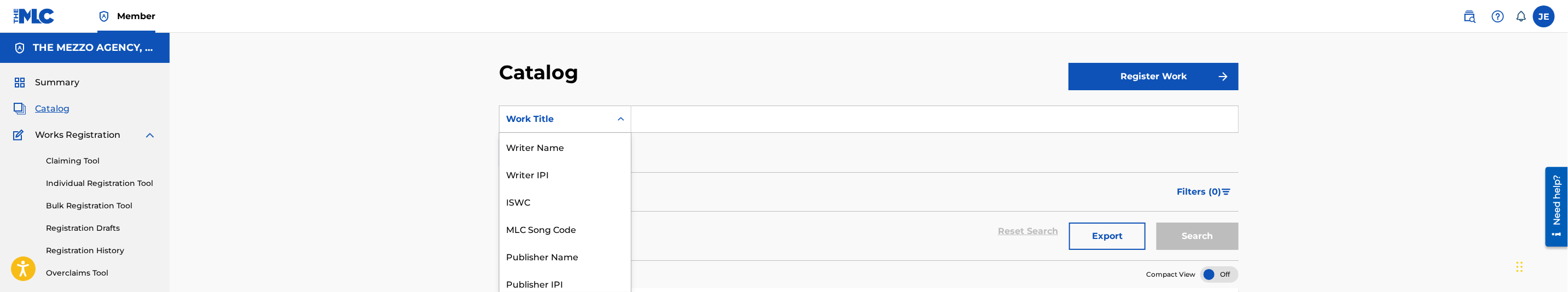
click at [604, 126] on div "Work Title" at bounding box center [565, 119] width 132 height 28
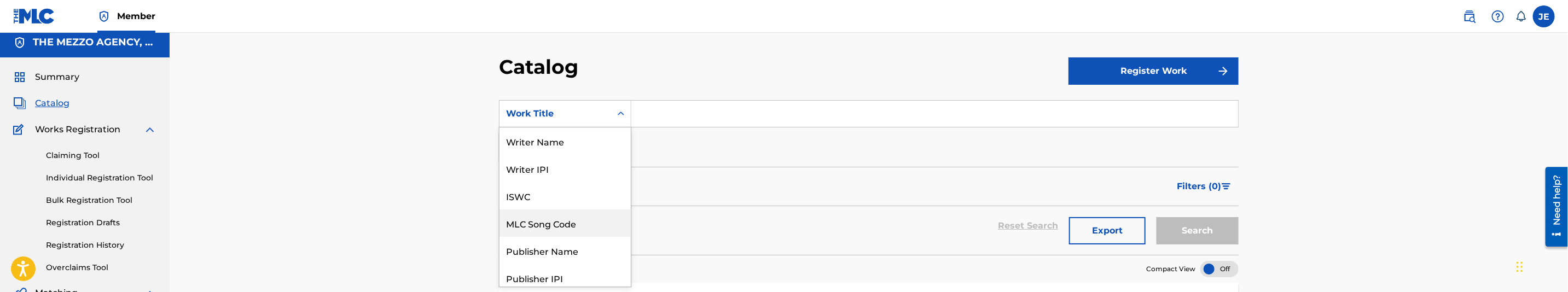
click at [564, 218] on div "MLC Song Code" at bounding box center [565, 223] width 131 height 28
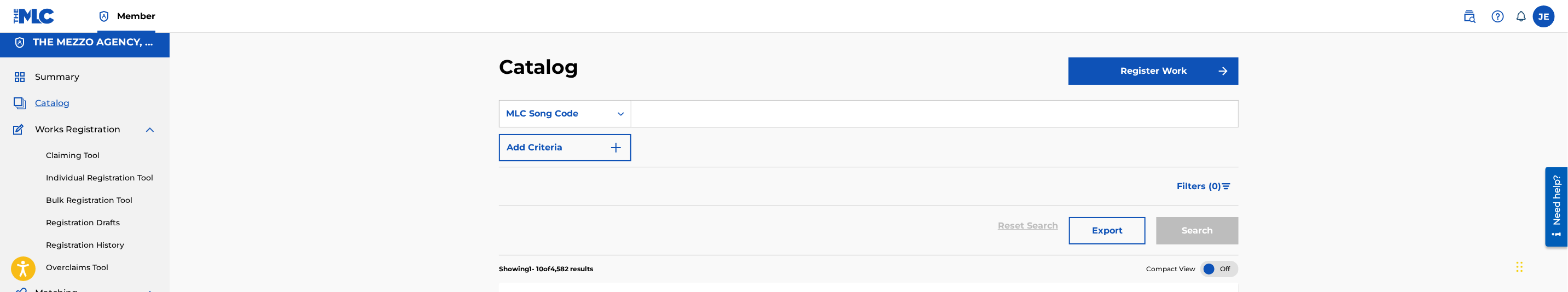
click at [721, 92] on section "SearchWithCriteria8d6f87cd-997f-4d8d-96a5-e11626779b81 MLC Song Code Add Criter…" at bounding box center [868, 171] width 740 height 168
click at [722, 105] on input "Search Form" at bounding box center [934, 113] width 607 height 26
paste input "SD0ULD"
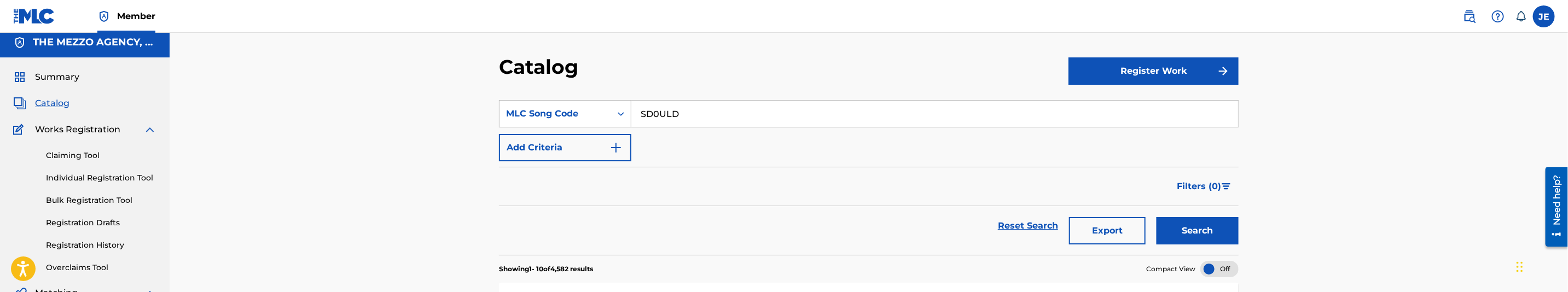
type input "SD0ULD"
click at [1177, 225] on button "Search" at bounding box center [1198, 231] width 82 height 28
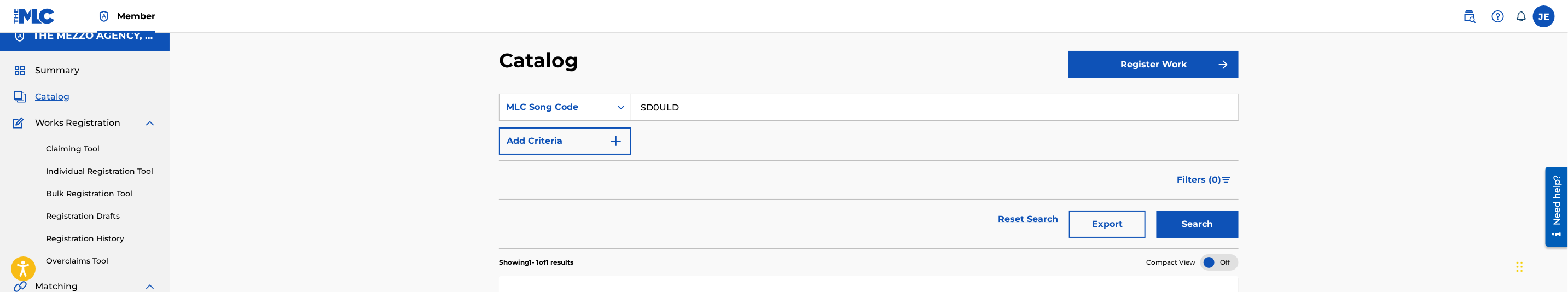
scroll to position [88, 0]
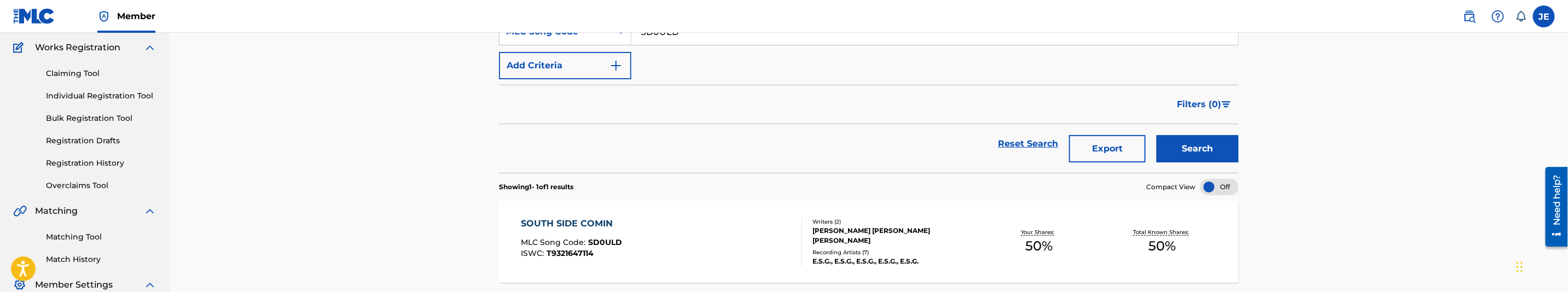
click at [703, 255] on div "SOUTH SIDE COMIN MLC Song Code : SD0ULD ISWC : T9321647114" at bounding box center [662, 242] width 281 height 49
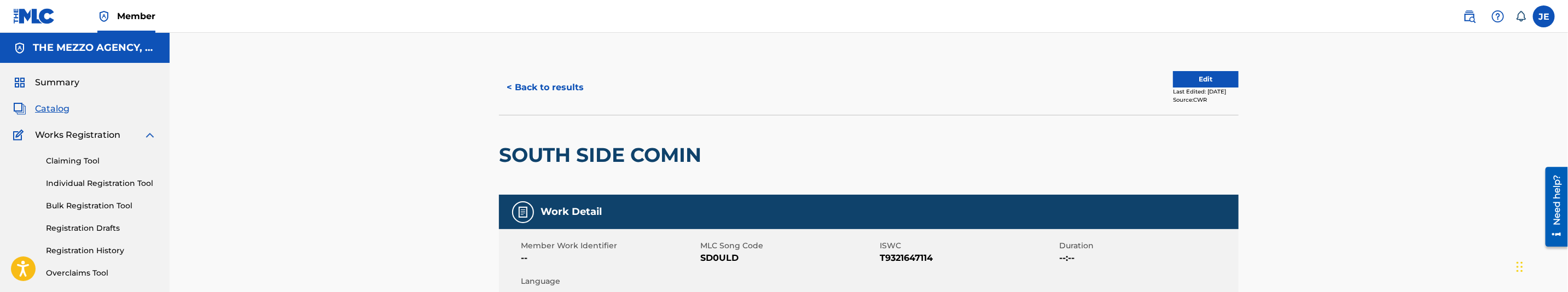
click at [1206, 83] on button "Edit" at bounding box center [1206, 79] width 66 height 17
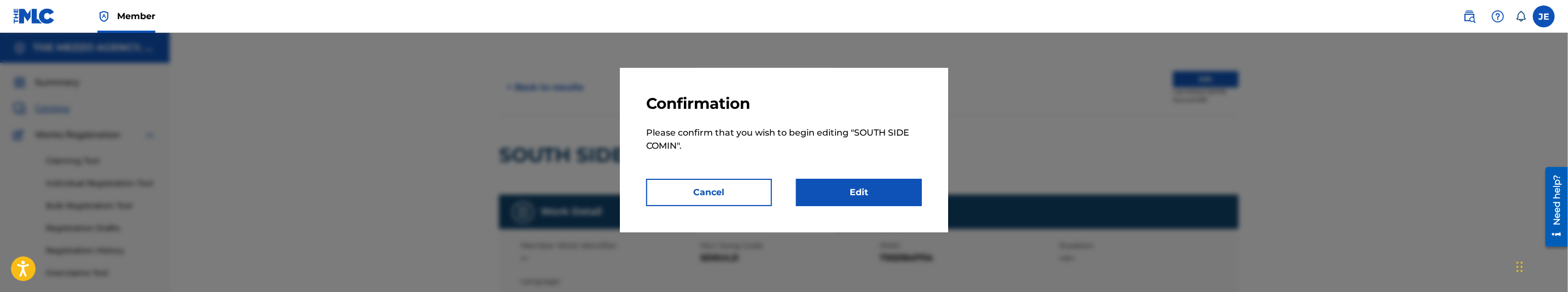
click at [864, 181] on link "Edit" at bounding box center [858, 192] width 126 height 28
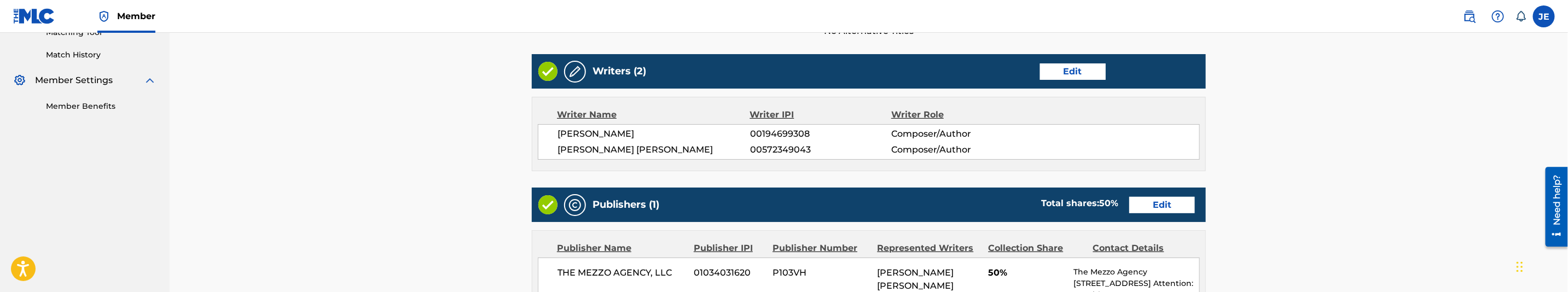
scroll to position [410, 0]
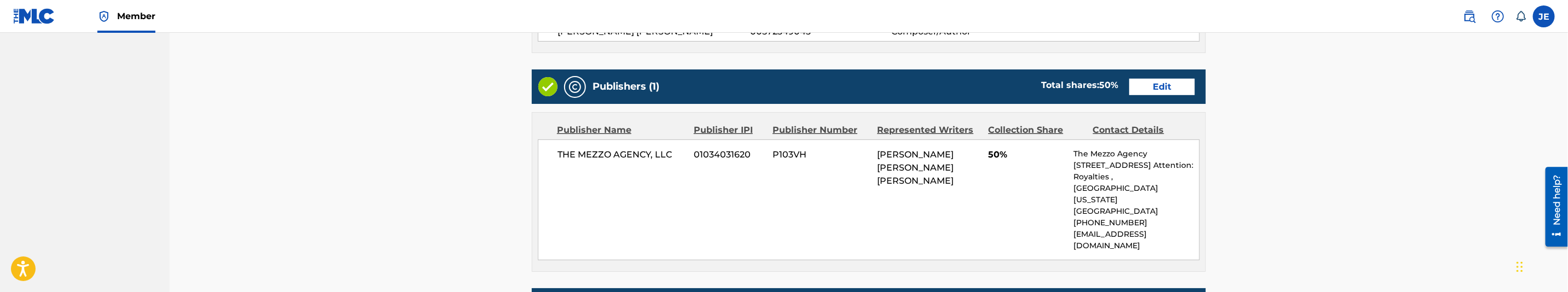
click at [1139, 87] on link "Edit" at bounding box center [1162, 87] width 66 height 17
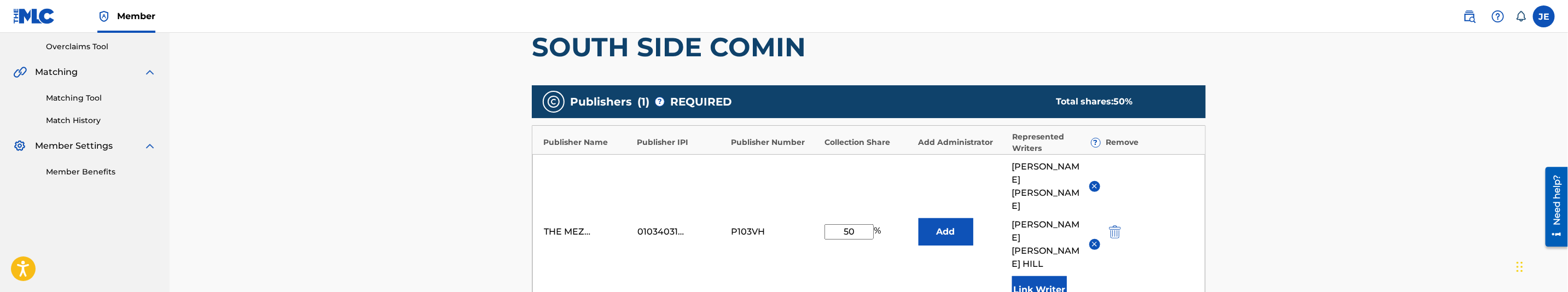
scroll to position [246, 0]
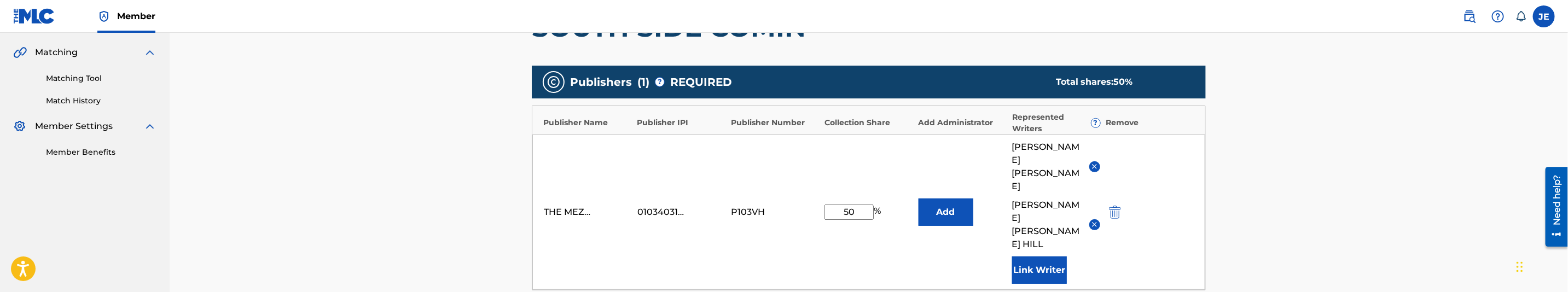
click at [1113, 206] on img "submit" at bounding box center [1115, 212] width 12 height 13
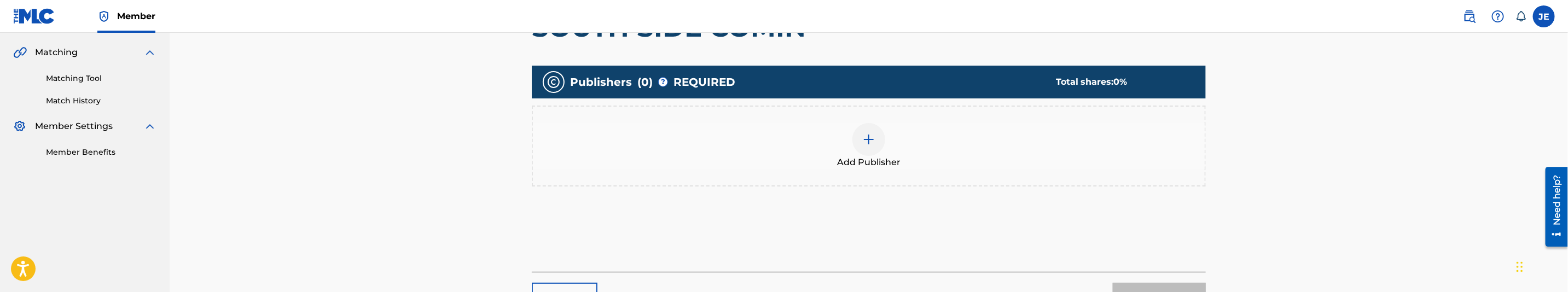
click at [847, 138] on div "Add Publisher" at bounding box center [869, 146] width 672 height 46
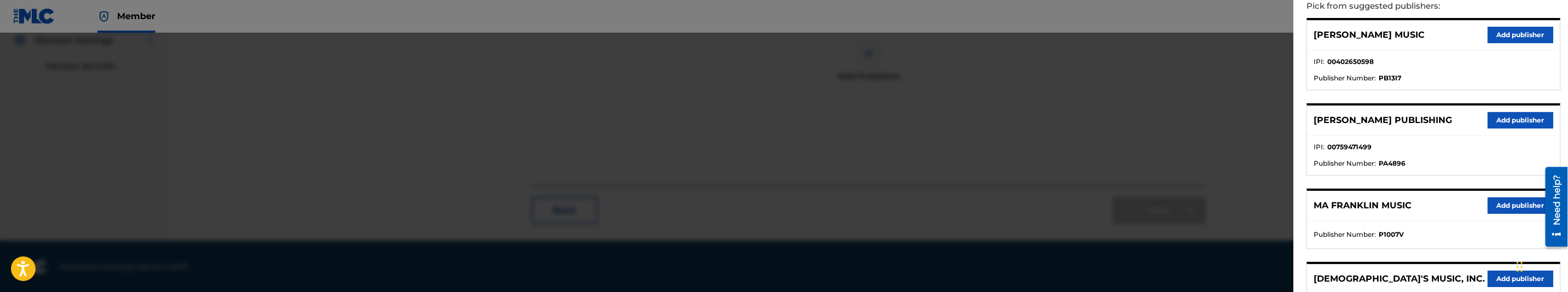
scroll to position [0, 0]
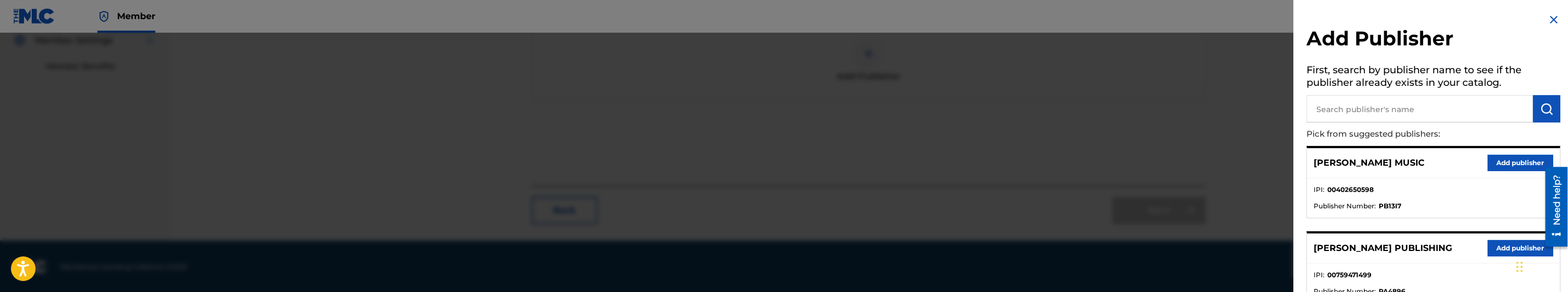
click at [1417, 112] on input "text" at bounding box center [1420, 108] width 227 height 28
type input "makanik"
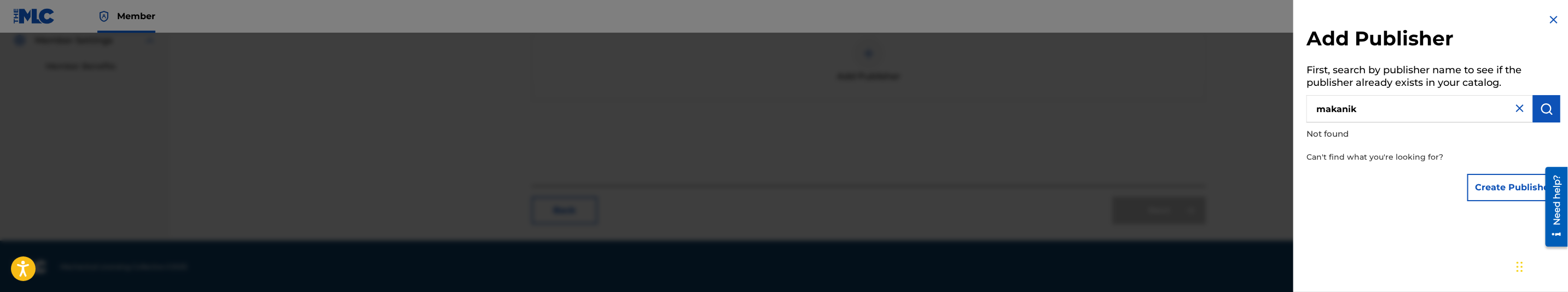
click at [1504, 208] on div "Add Publisher First, search by publisher name to see if the publisher already e…" at bounding box center [1433, 110] width 280 height 220
click at [1506, 187] on button "Create Publisher" at bounding box center [1514, 187] width 93 height 28
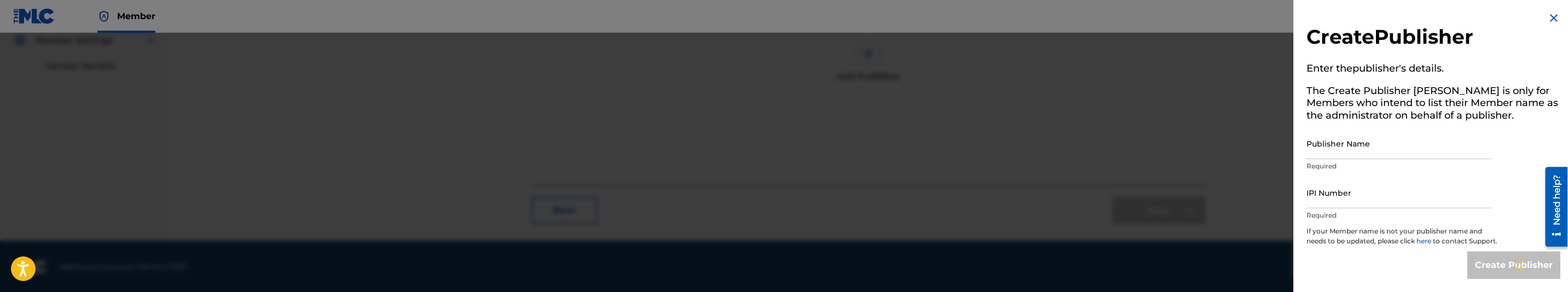
scroll to position [12, 0]
click at [1412, 135] on input "Publisher Name" at bounding box center [1399, 143] width 185 height 31
type input "MAKANIK PUBLISHING"
click at [1373, 199] on div "IPI Number Required" at bounding box center [1399, 201] width 185 height 49
click at [1376, 189] on input "IPI Number" at bounding box center [1399, 192] width 185 height 31
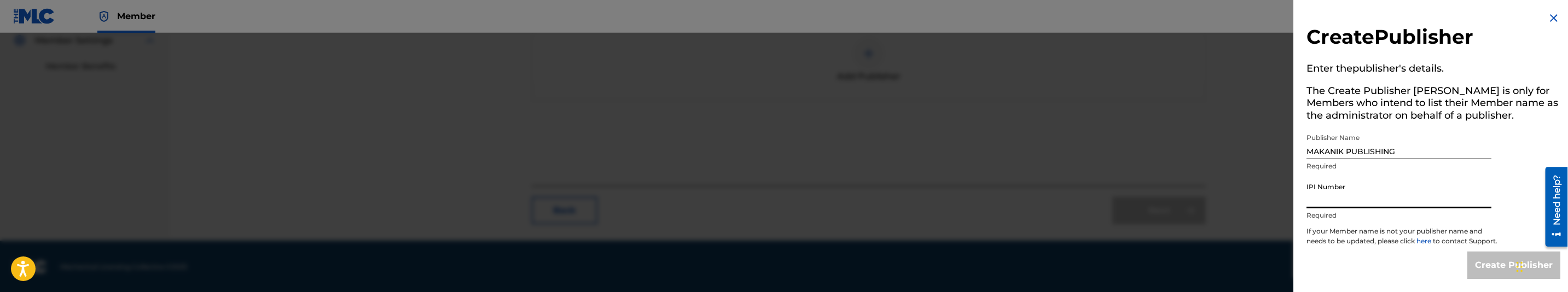
type input "00835614041"
click at [1491, 274] on input "Create Publisher" at bounding box center [1514, 265] width 93 height 28
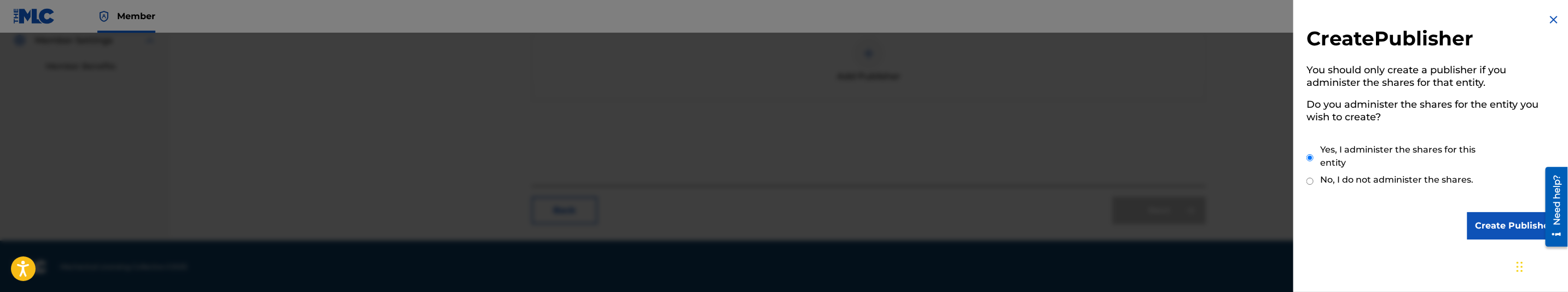
click at [1498, 230] on input "Create Publisher" at bounding box center [1514, 225] width 93 height 28
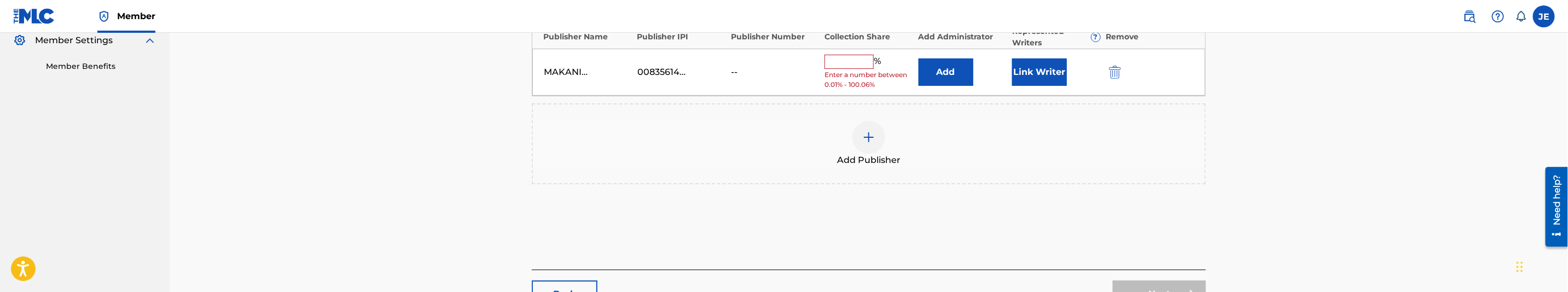
click at [964, 74] on button "Add" at bounding box center [945, 72] width 55 height 28
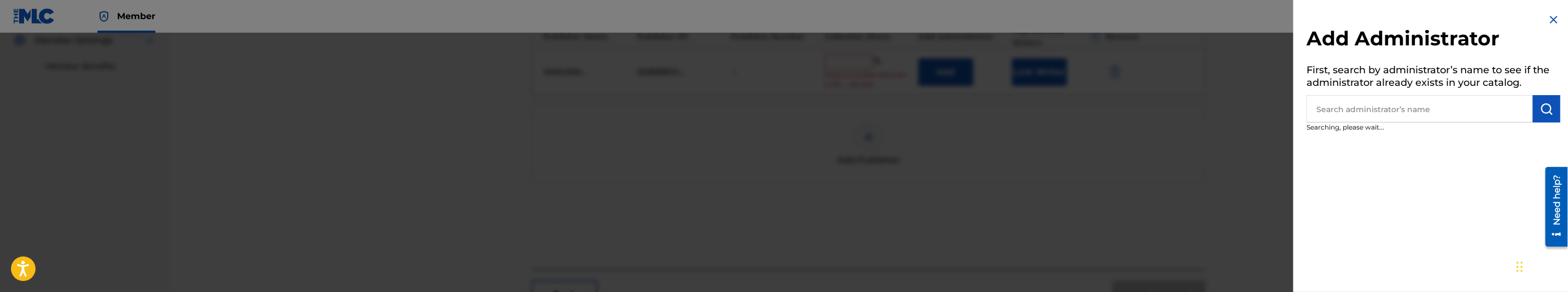
click at [1414, 102] on input "text" at bounding box center [1420, 108] width 227 height 28
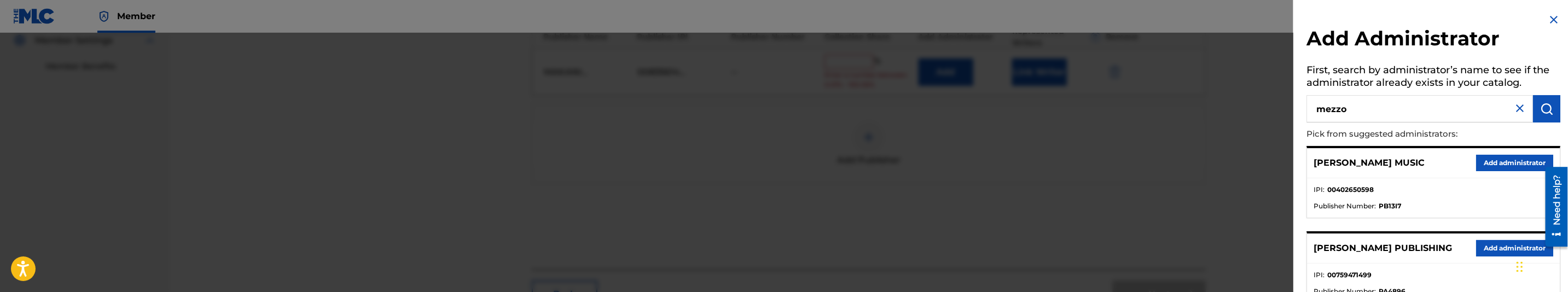
type input "mezzo"
click at [1514, 166] on button "Add administrator" at bounding box center [1515, 163] width 77 height 17
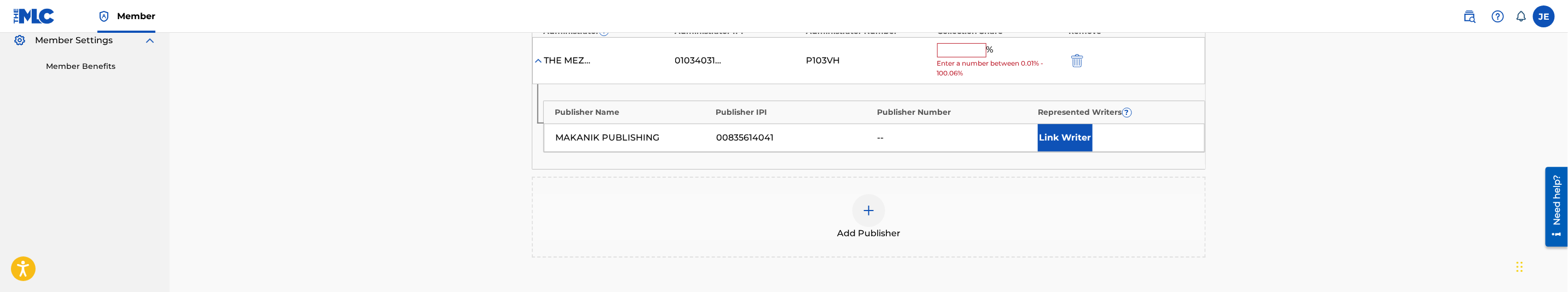
click at [1062, 156] on div "Publisher Name Publisher IPI Publisher Number Represented Writers ? MAKANIK PUB…" at bounding box center [869, 127] width 673 height 84
click at [1062, 144] on button "Link Writer" at bounding box center [1065, 138] width 55 height 28
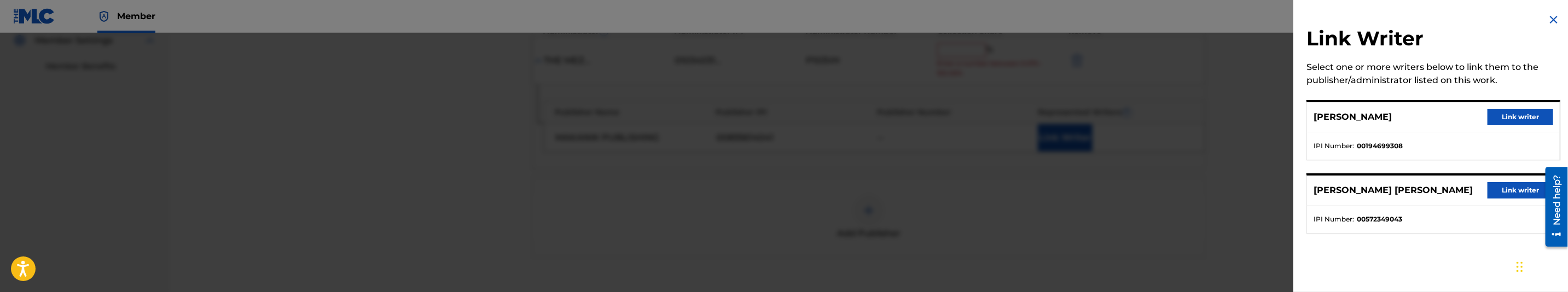
click at [1504, 121] on button "Link writer" at bounding box center [1520, 117] width 66 height 17
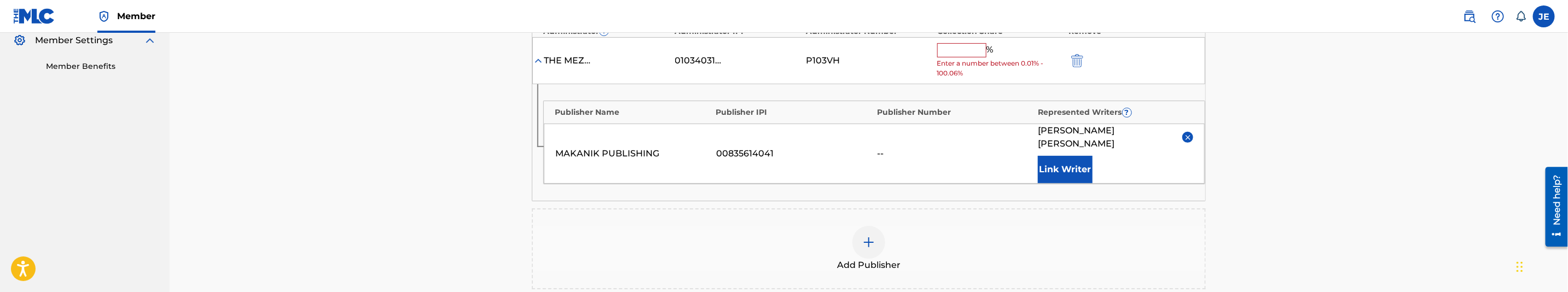
click at [972, 53] on input "text" at bounding box center [962, 50] width 49 height 14
type input "50"
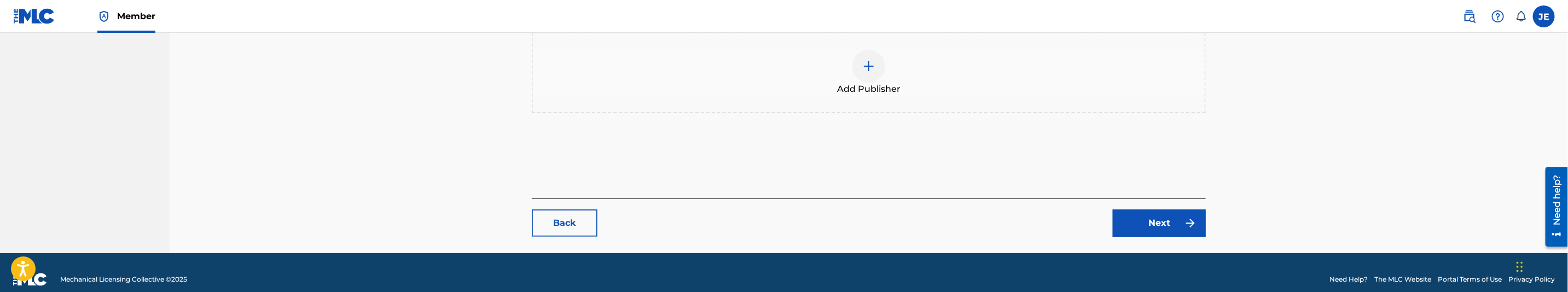
scroll to position [489, 0]
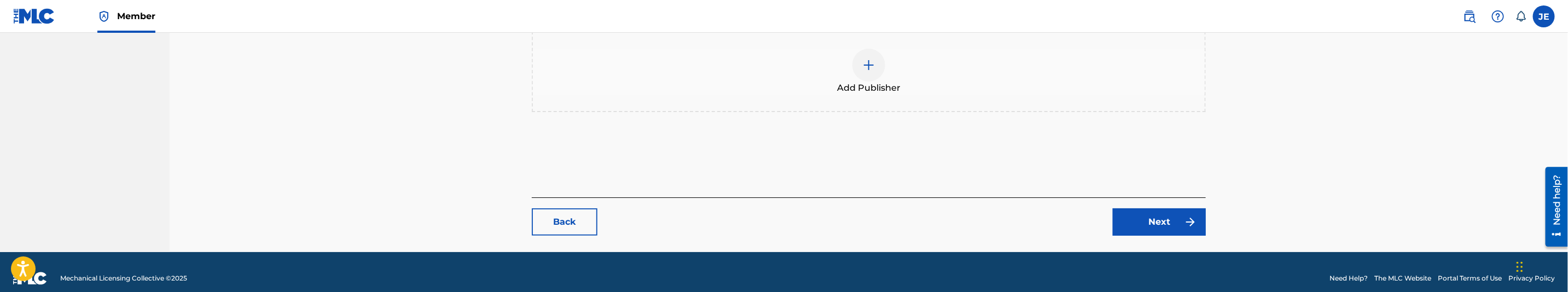
click at [1159, 217] on link "Next" at bounding box center [1159, 222] width 93 height 28
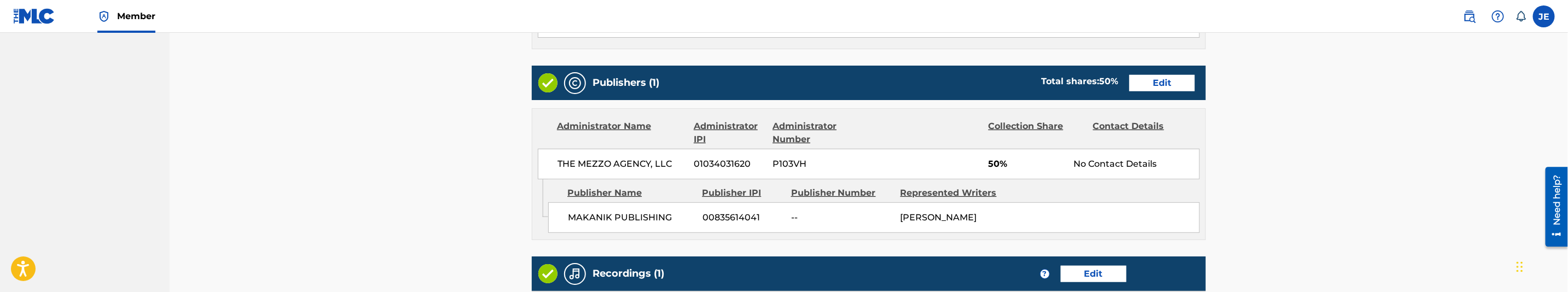
scroll to position [621, 0]
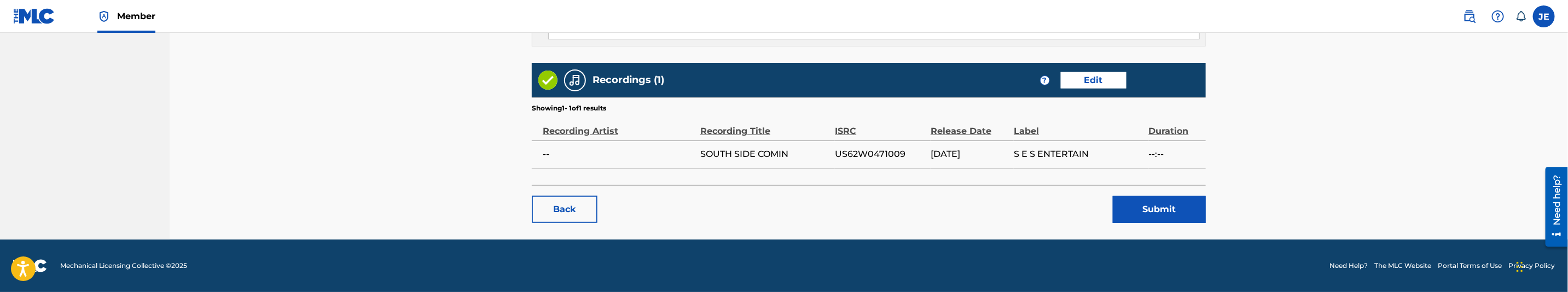
click at [1164, 209] on button "Submit" at bounding box center [1159, 209] width 93 height 28
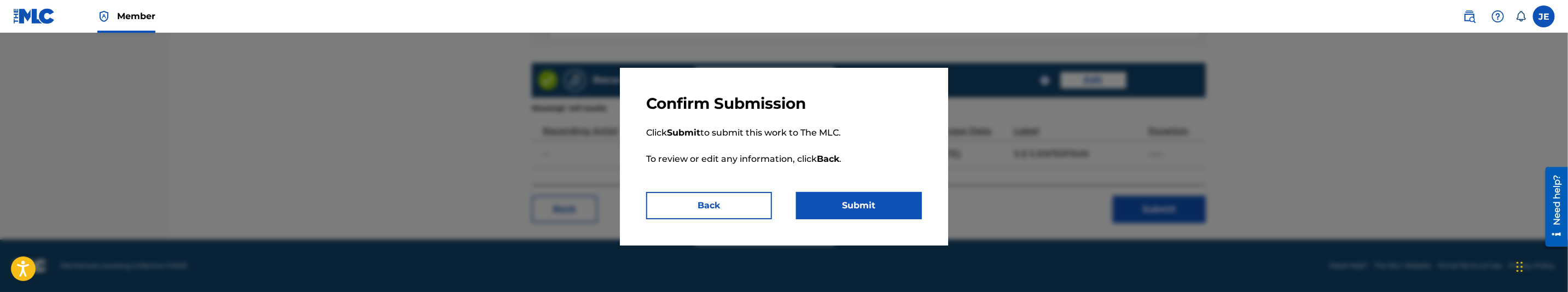
click at [847, 195] on button "Submit" at bounding box center [858, 205] width 126 height 28
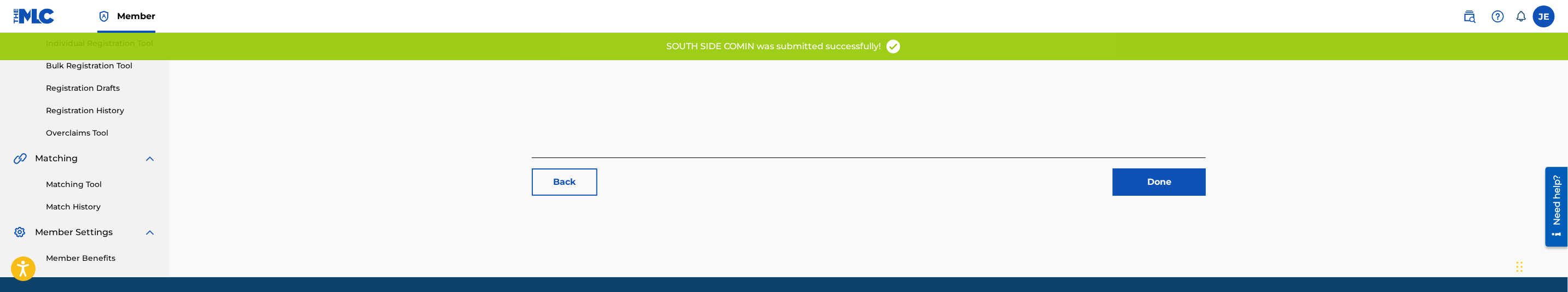
scroll to position [95, 0]
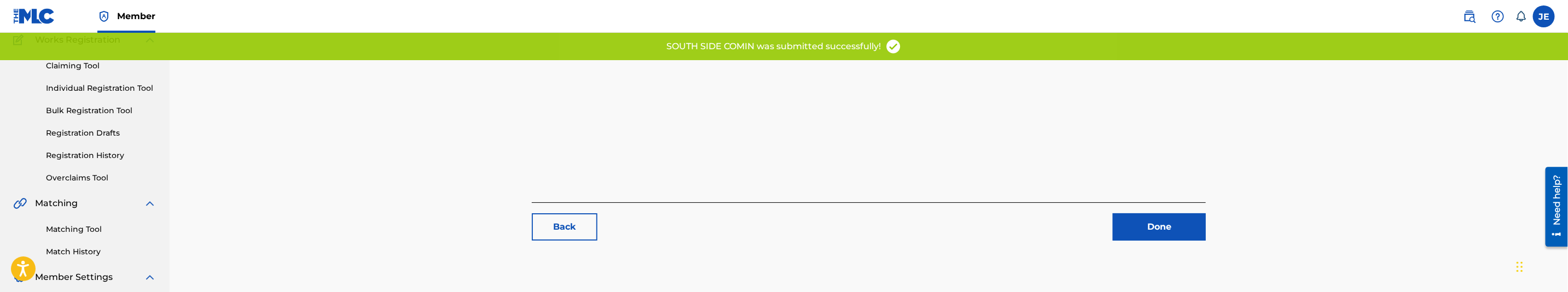
click at [1157, 225] on link "Done" at bounding box center [1159, 226] width 93 height 28
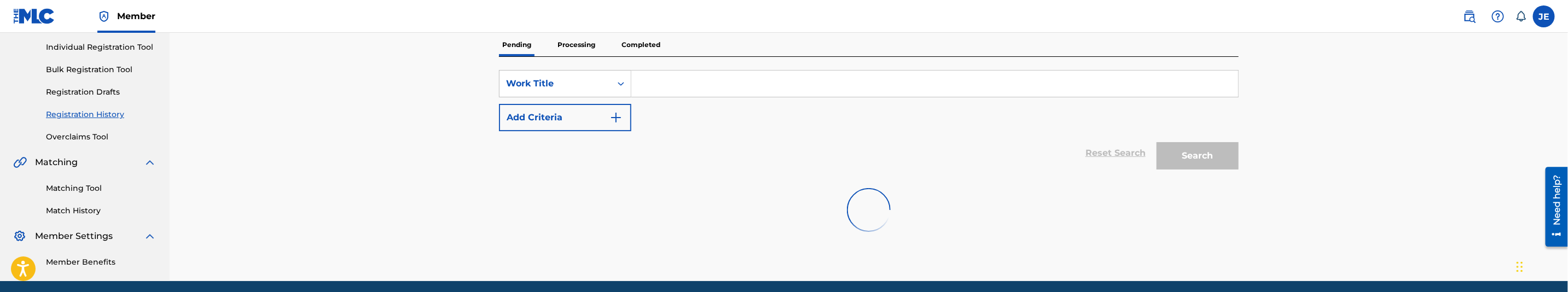
scroll to position [164, 0]
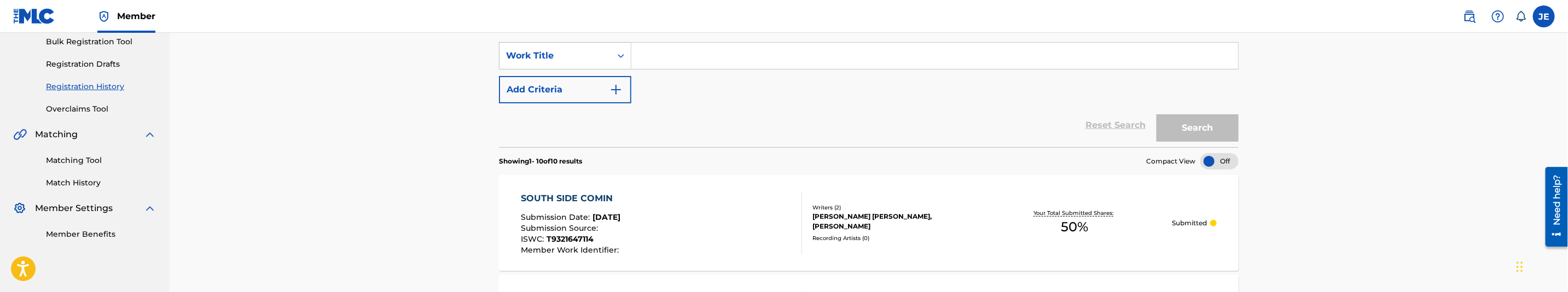
click at [80, 166] on div "Matching Tool Match History" at bounding box center [85, 165] width 143 height 48
click at [85, 161] on link "Matching Tool" at bounding box center [101, 160] width 110 height 12
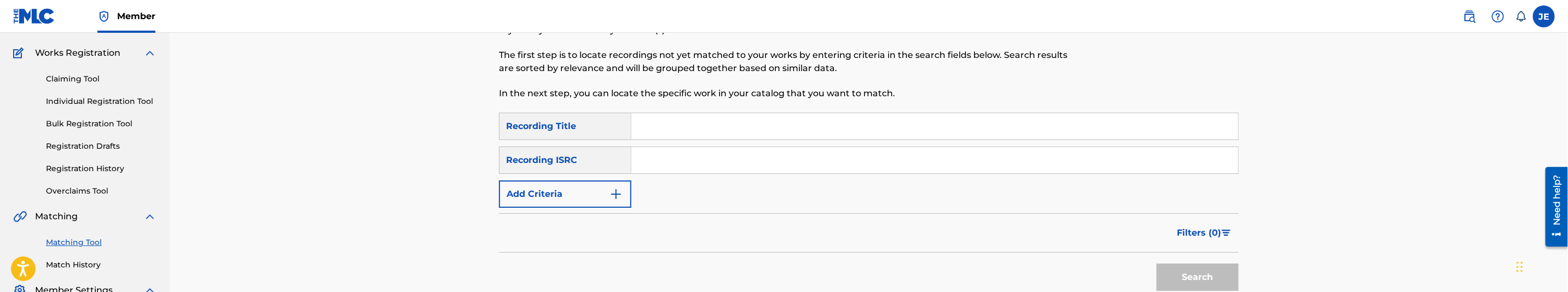
click at [681, 166] on input "Search Form" at bounding box center [934, 160] width 607 height 26
paste input "us62w0471009"
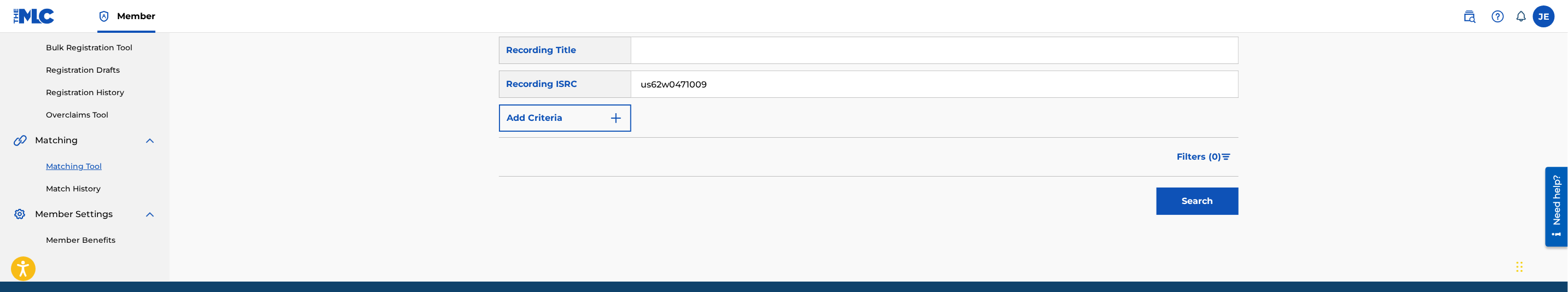
scroll to position [164, 0]
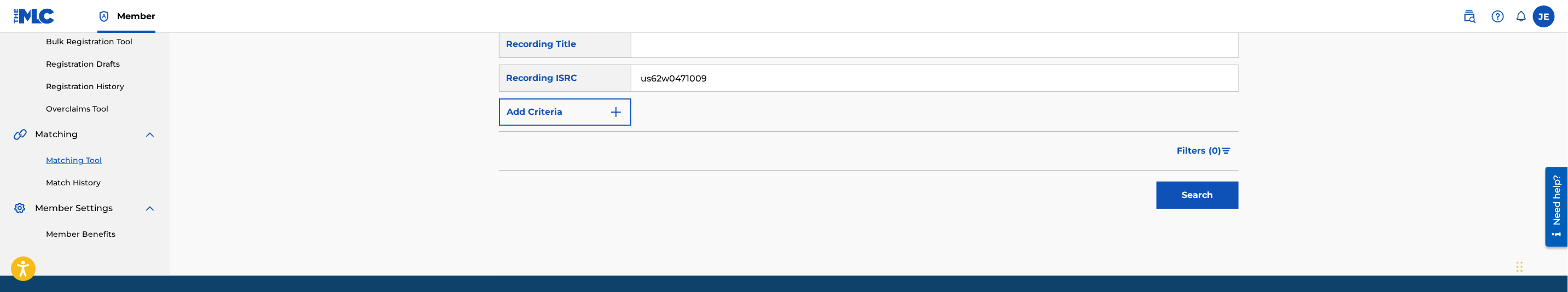
click at [1195, 201] on button "Search" at bounding box center [1198, 195] width 82 height 28
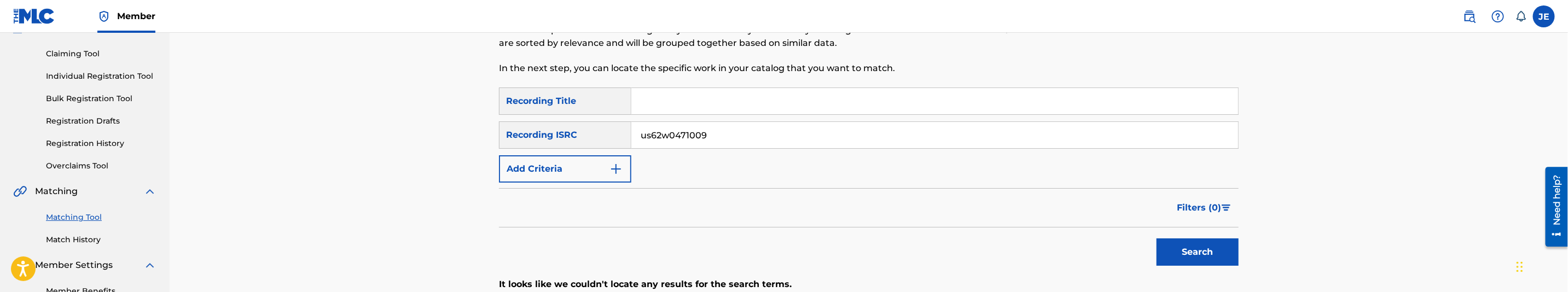
scroll to position [82, 0]
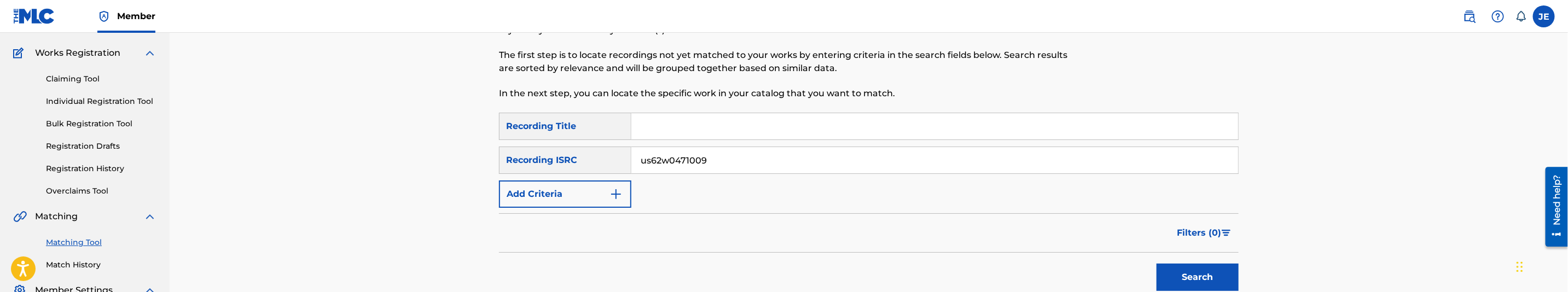
click at [672, 155] on input "us62w0471009" at bounding box center [934, 160] width 607 height 26
paste input "QMJ5K1300034"
type input "QMJ5K1300034"
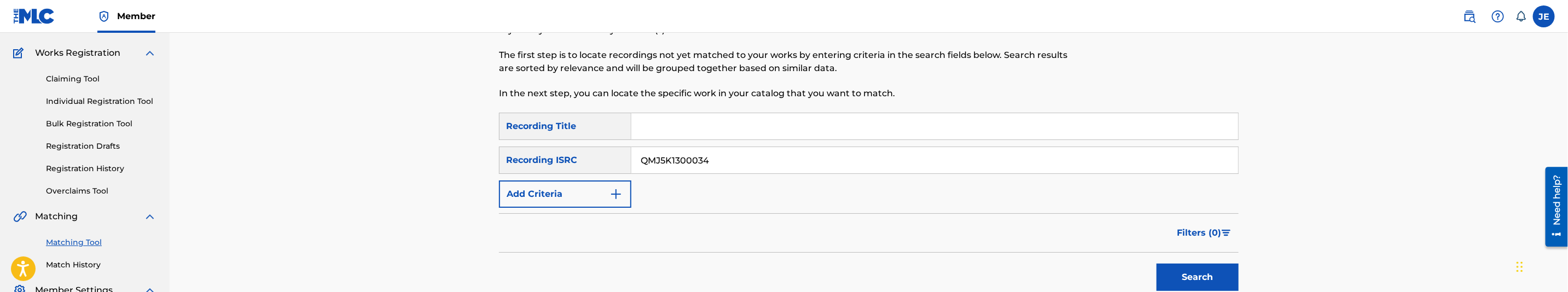
click at [1195, 271] on button "Search" at bounding box center [1198, 277] width 82 height 28
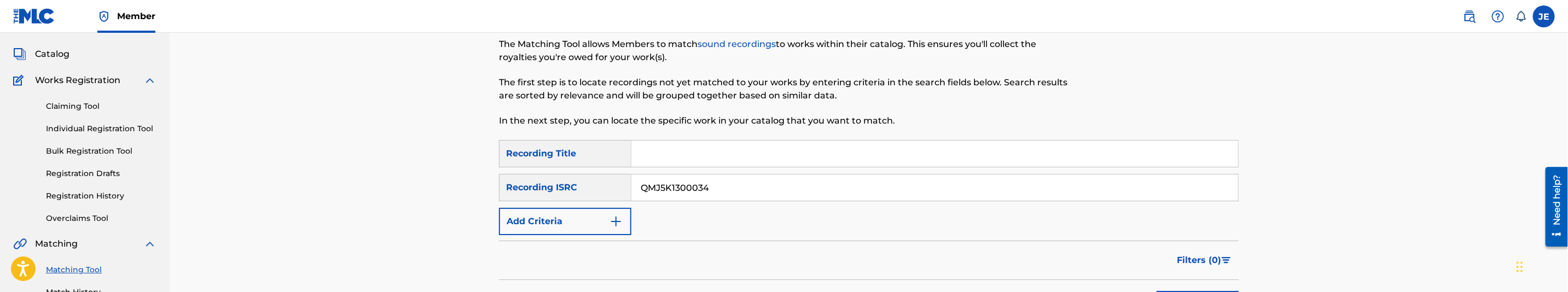
scroll to position [0, 0]
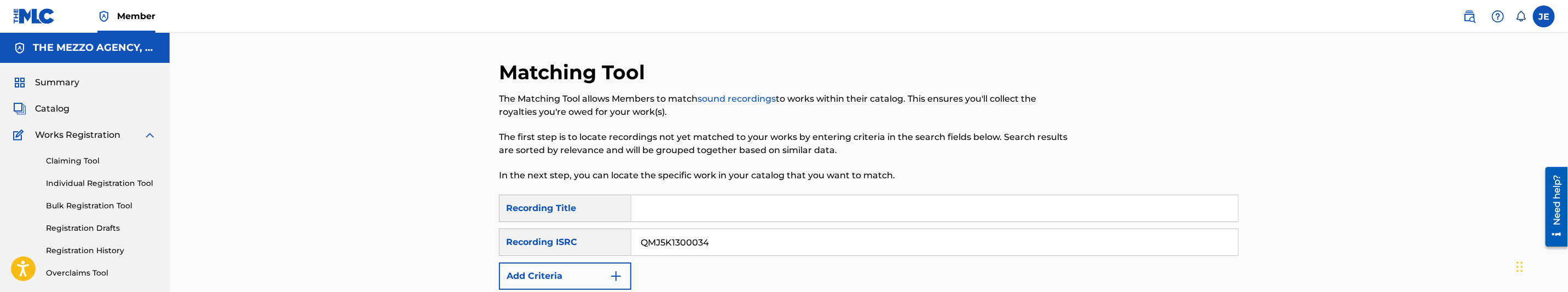
click at [99, 182] on link "Individual Registration Tool" at bounding box center [101, 183] width 110 height 12
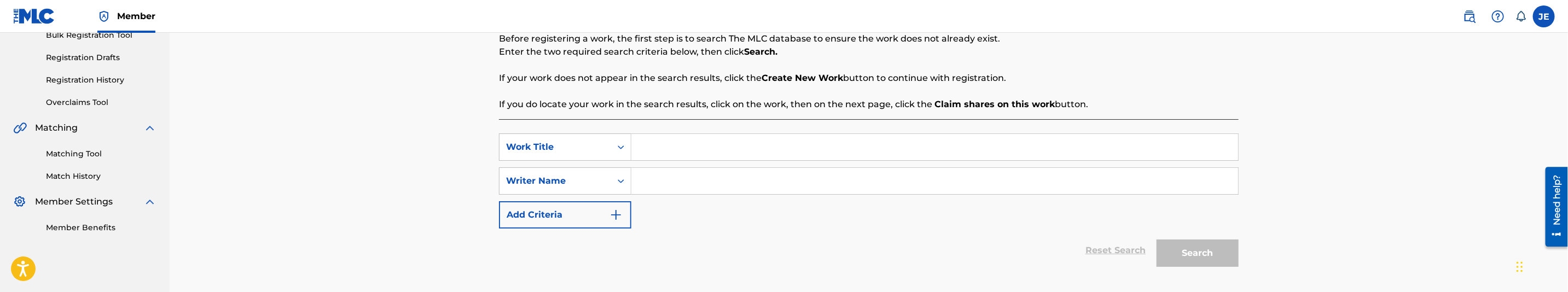
scroll to position [242, 0]
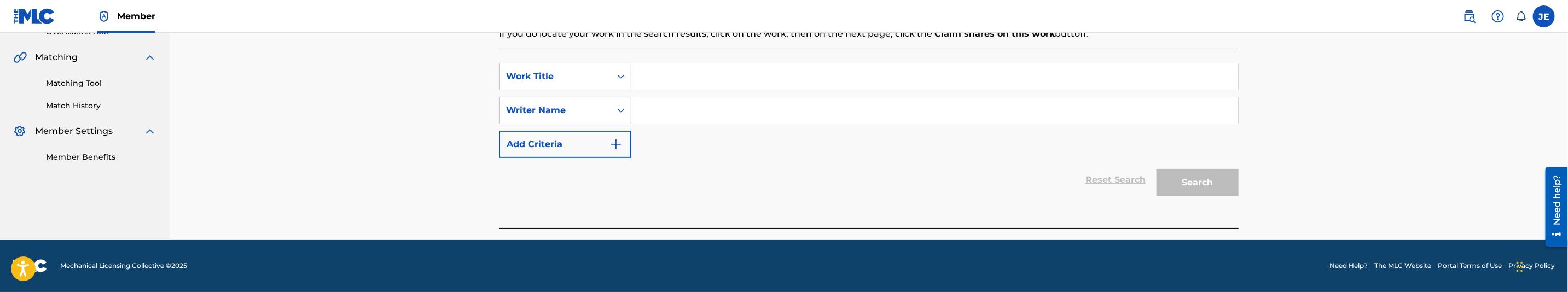
click at [683, 66] on input "Search Form" at bounding box center [934, 77] width 607 height 26
paste input "Stay Fly"
type input "Stay Fly"
click at [702, 110] on input "Search Form" at bounding box center [934, 110] width 607 height 26
paste input ""[PERSON_NAME] A ""
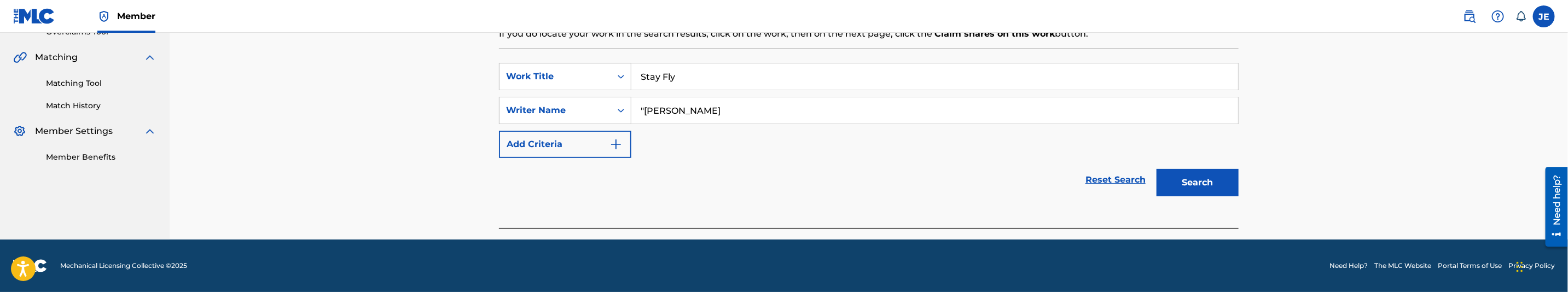
click at [650, 110] on input ""[PERSON_NAME]" at bounding box center [934, 110] width 607 height 26
click at [647, 109] on input ""[PERSON_NAME]" at bounding box center [934, 110] width 607 height 26
click at [645, 108] on input ""[PERSON_NAME]" at bounding box center [934, 110] width 607 height 26
type input "[PERSON_NAME]"
click at [1215, 176] on button "Search" at bounding box center [1198, 182] width 82 height 28
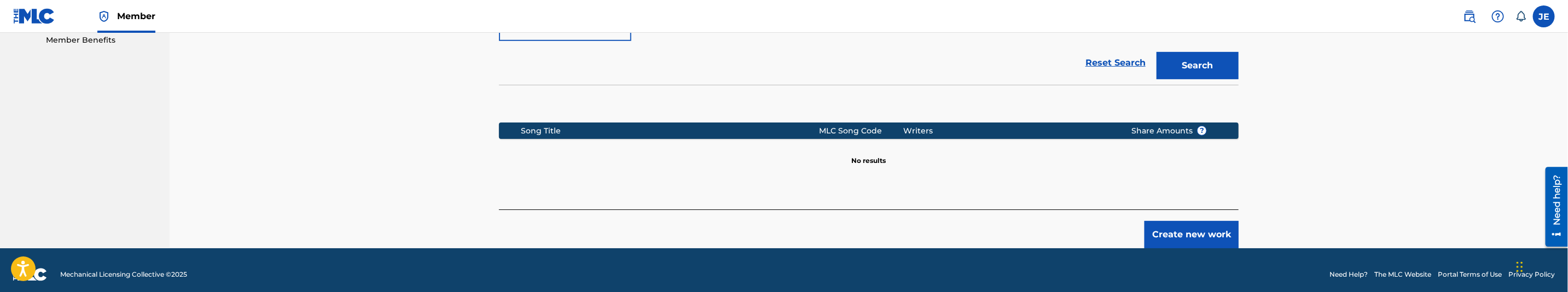
scroll to position [367, 0]
